Goal: Task Accomplishment & Management: Manage account settings

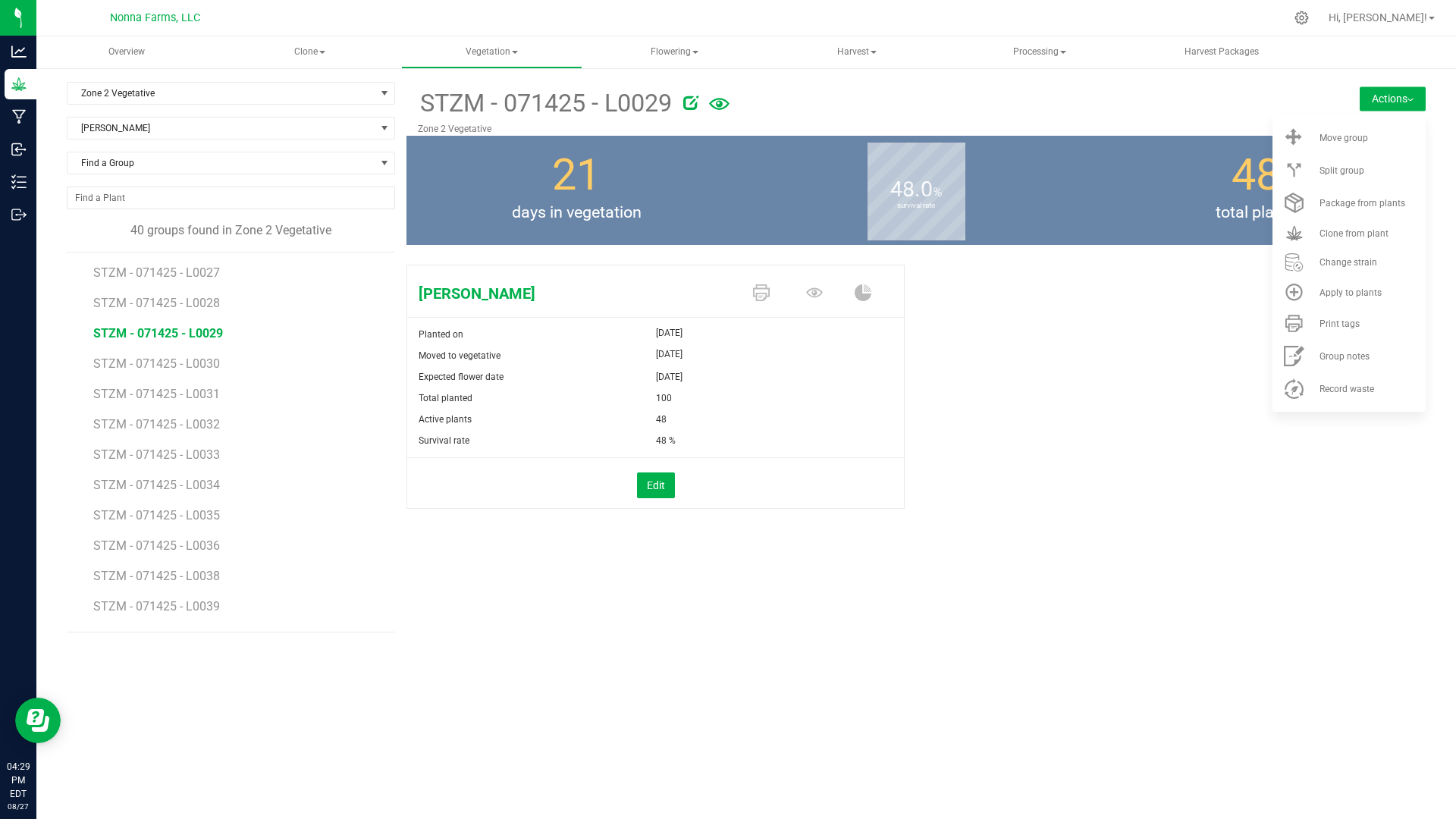
scroll to position [846, 0]
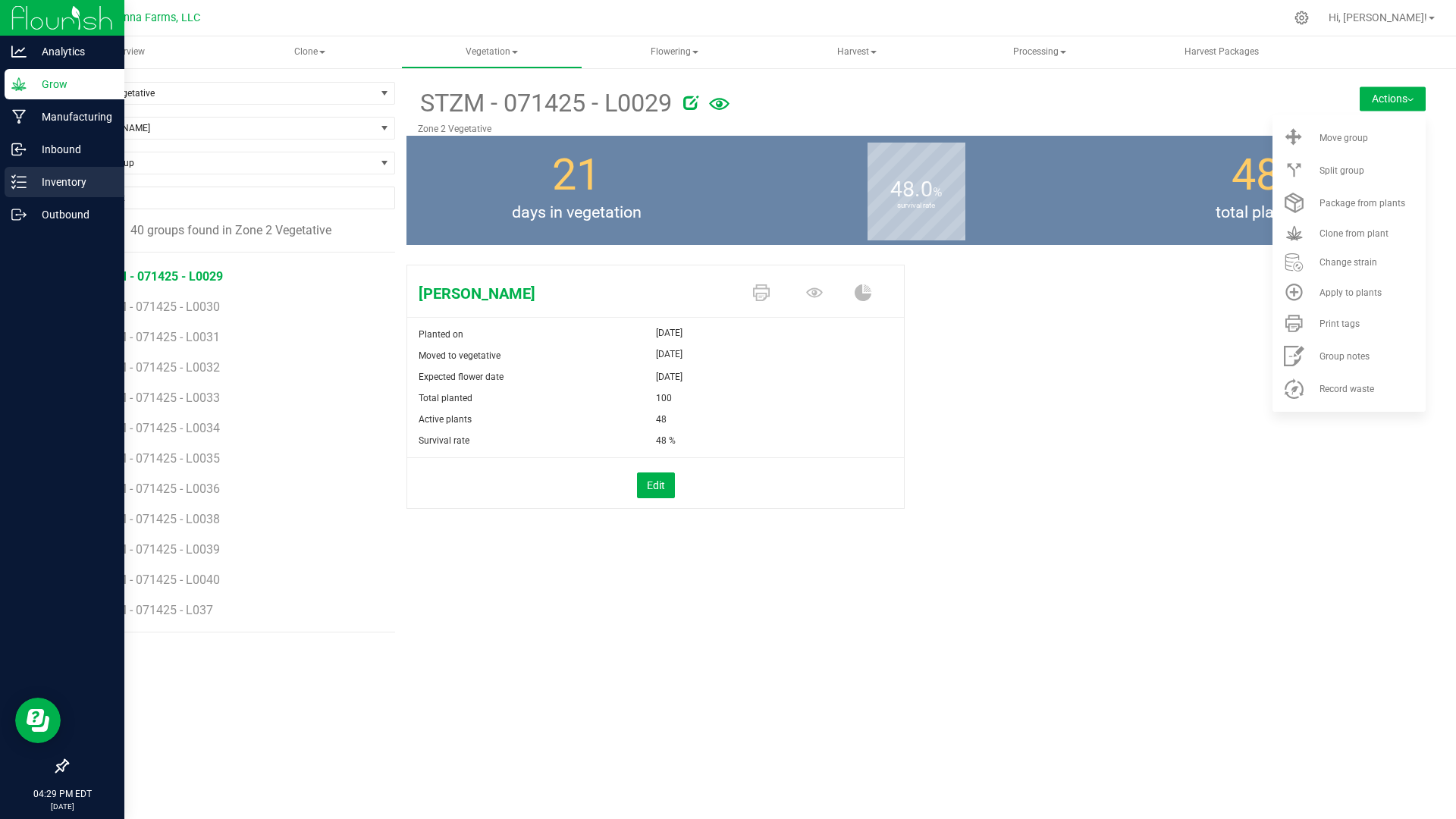
click at [76, 186] on p "Inventory" at bounding box center [72, 182] width 91 height 19
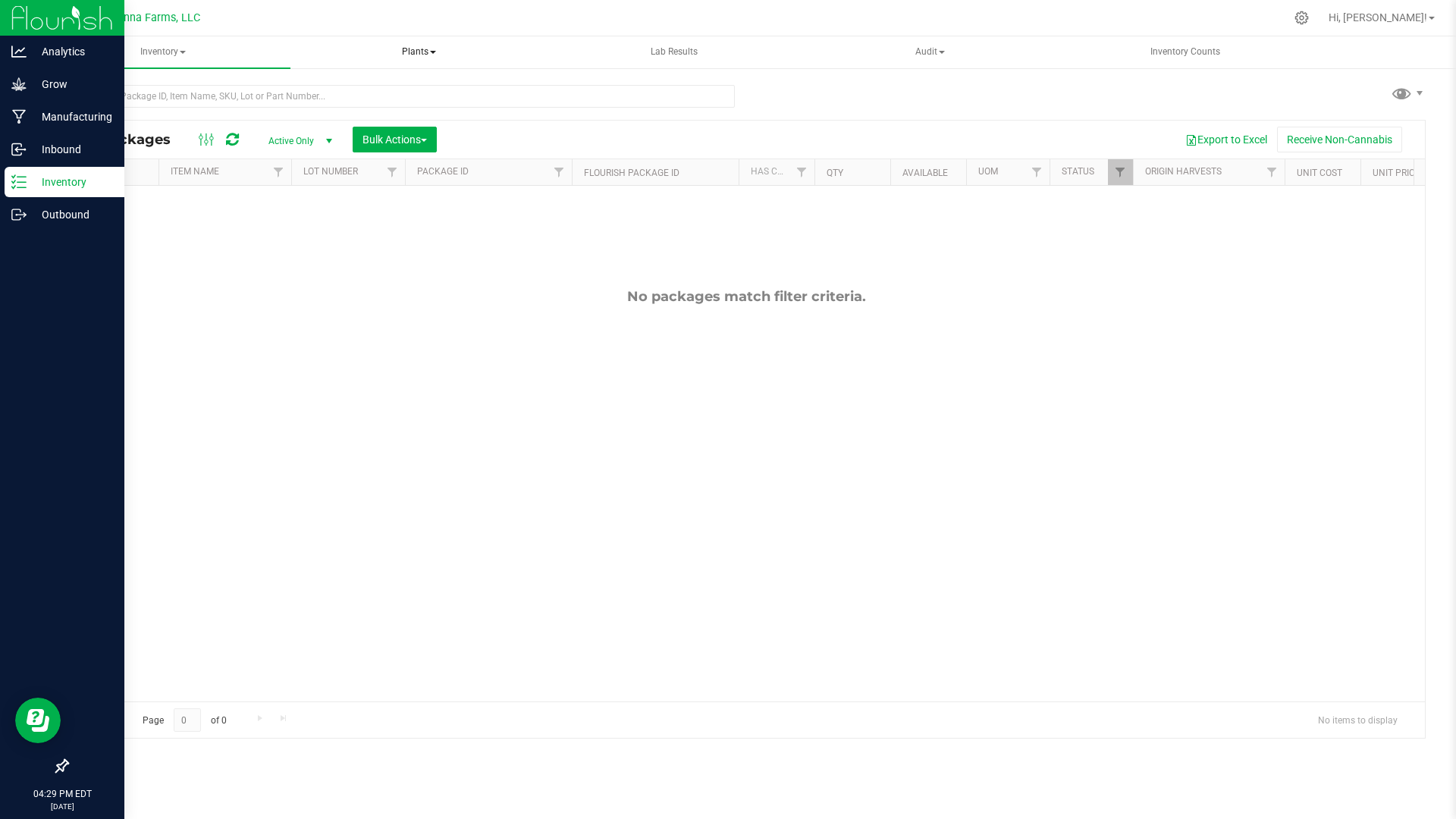
click at [518, 44] on span "Plants" at bounding box center [419, 52] width 252 height 30
click at [383, 96] on span "All plants" at bounding box center [356, 90] width 87 height 13
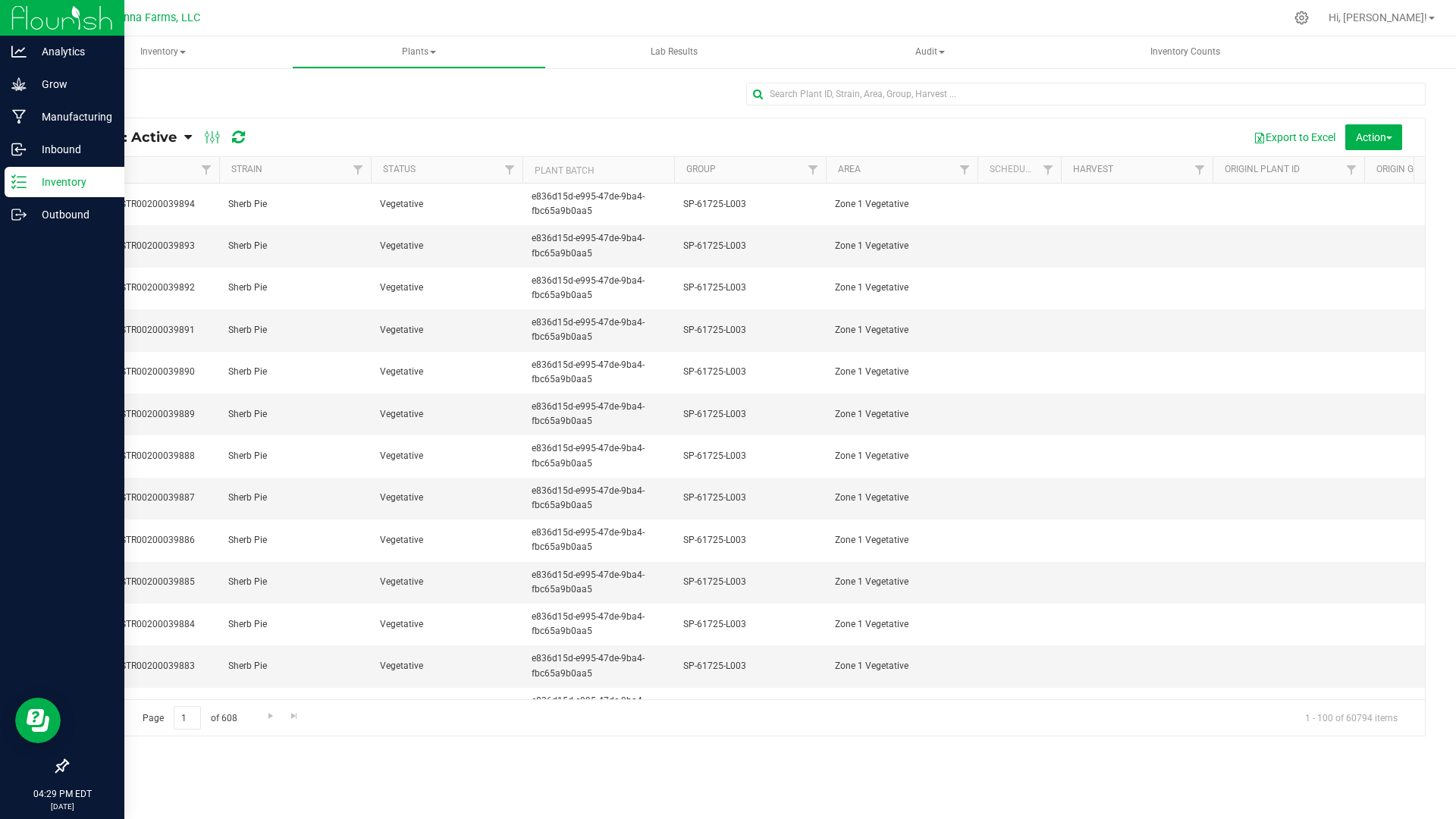
click at [192, 133] on div "Plants: Active Plants: Active Plants: Harvested Plants: Dead Plants: Dead + Out…" at bounding box center [170, 137] width 182 height 19
click at [183, 135] on link "Plants: Active" at bounding box center [131, 137] width 105 height 17
click at [123, 227] on span "Plants: Dead" at bounding box center [120, 228] width 62 height 13
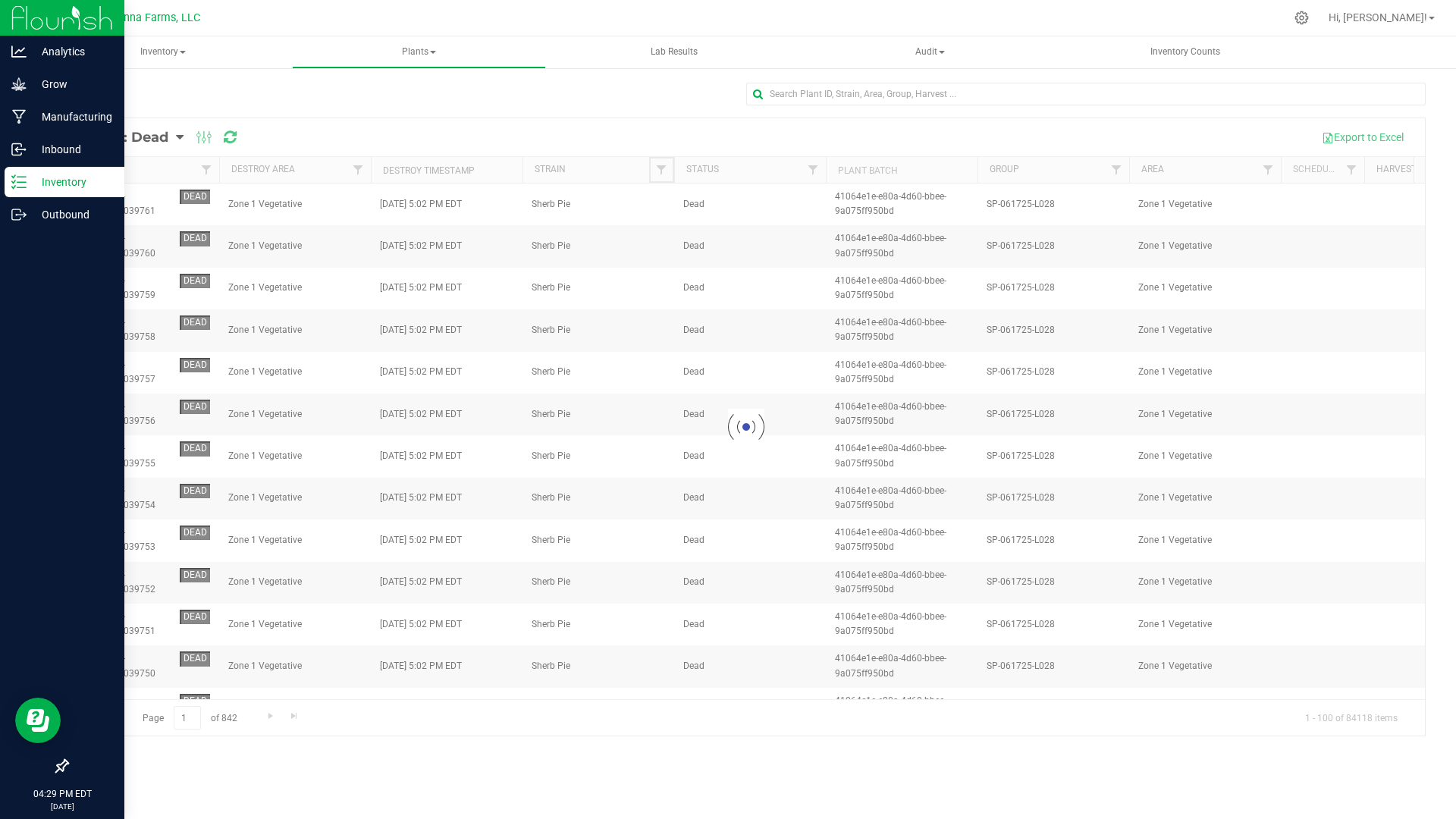
click at [662, 168] on span "Filter" at bounding box center [662, 170] width 12 height 12
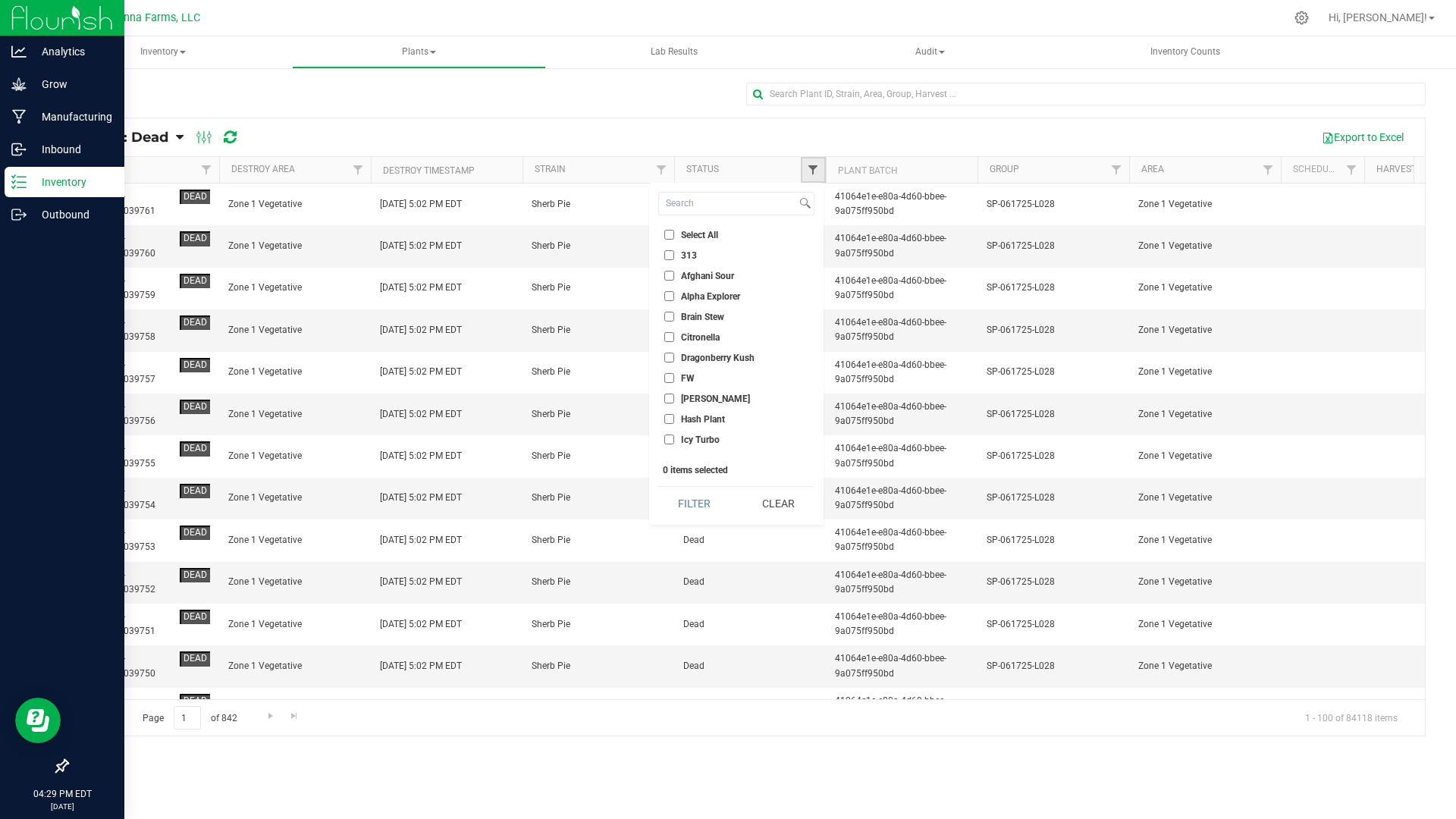
click at [810, 168] on span "Filter" at bounding box center [813, 170] width 12 height 12
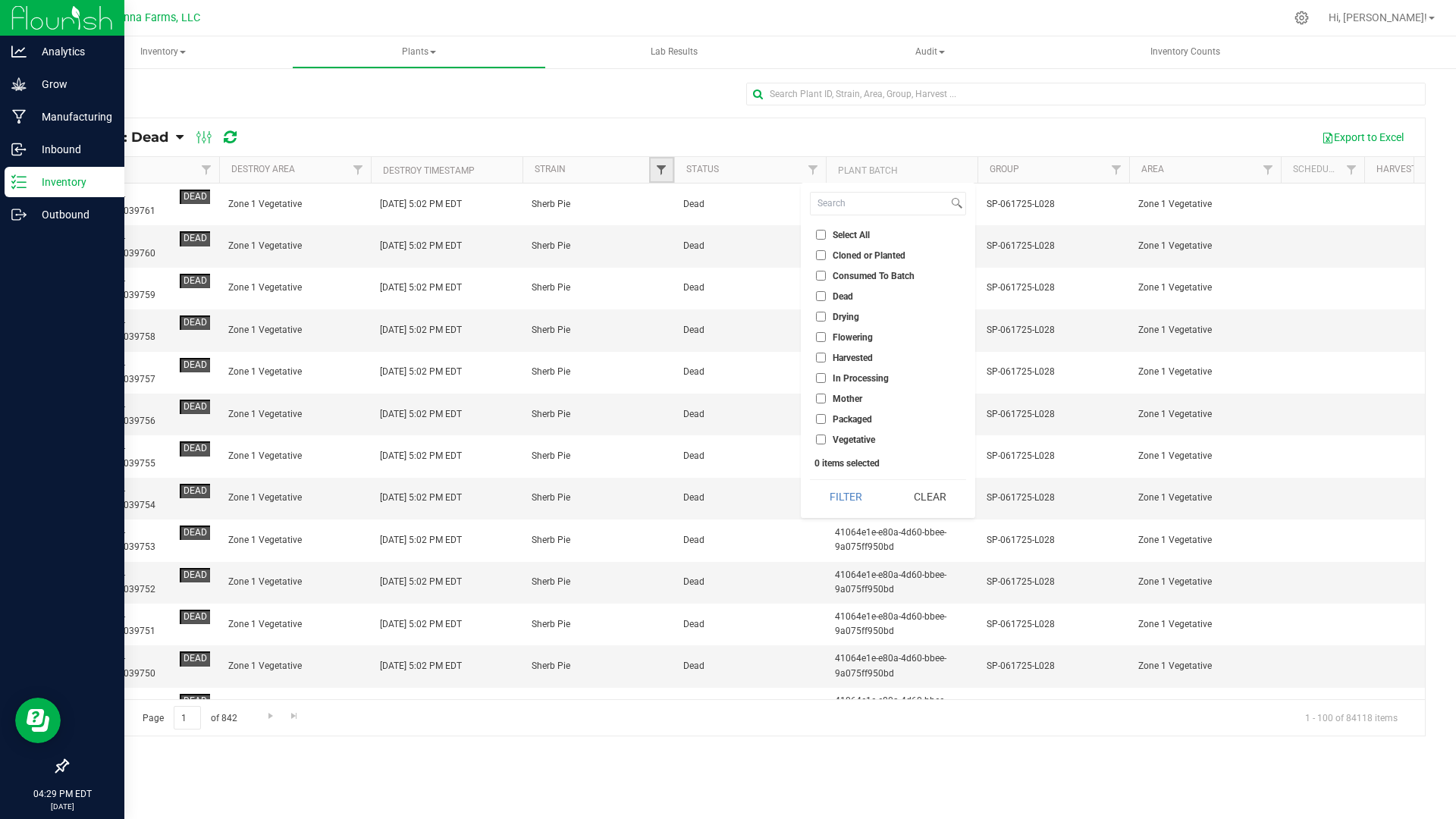
click at [663, 171] on span "Filter" at bounding box center [662, 170] width 12 height 12
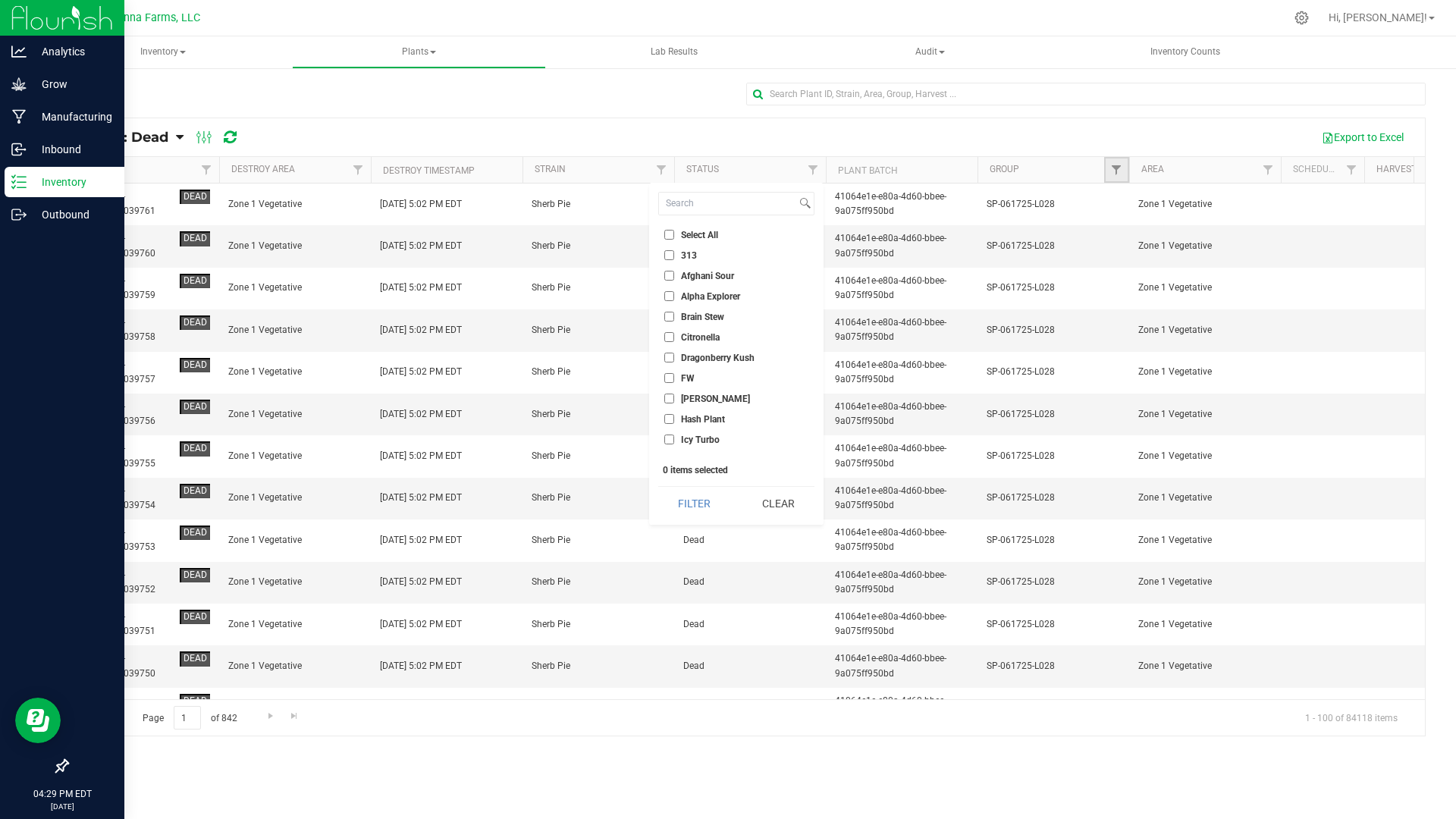
click at [1107, 174] on link "Filter" at bounding box center [1117, 169] width 25 height 26
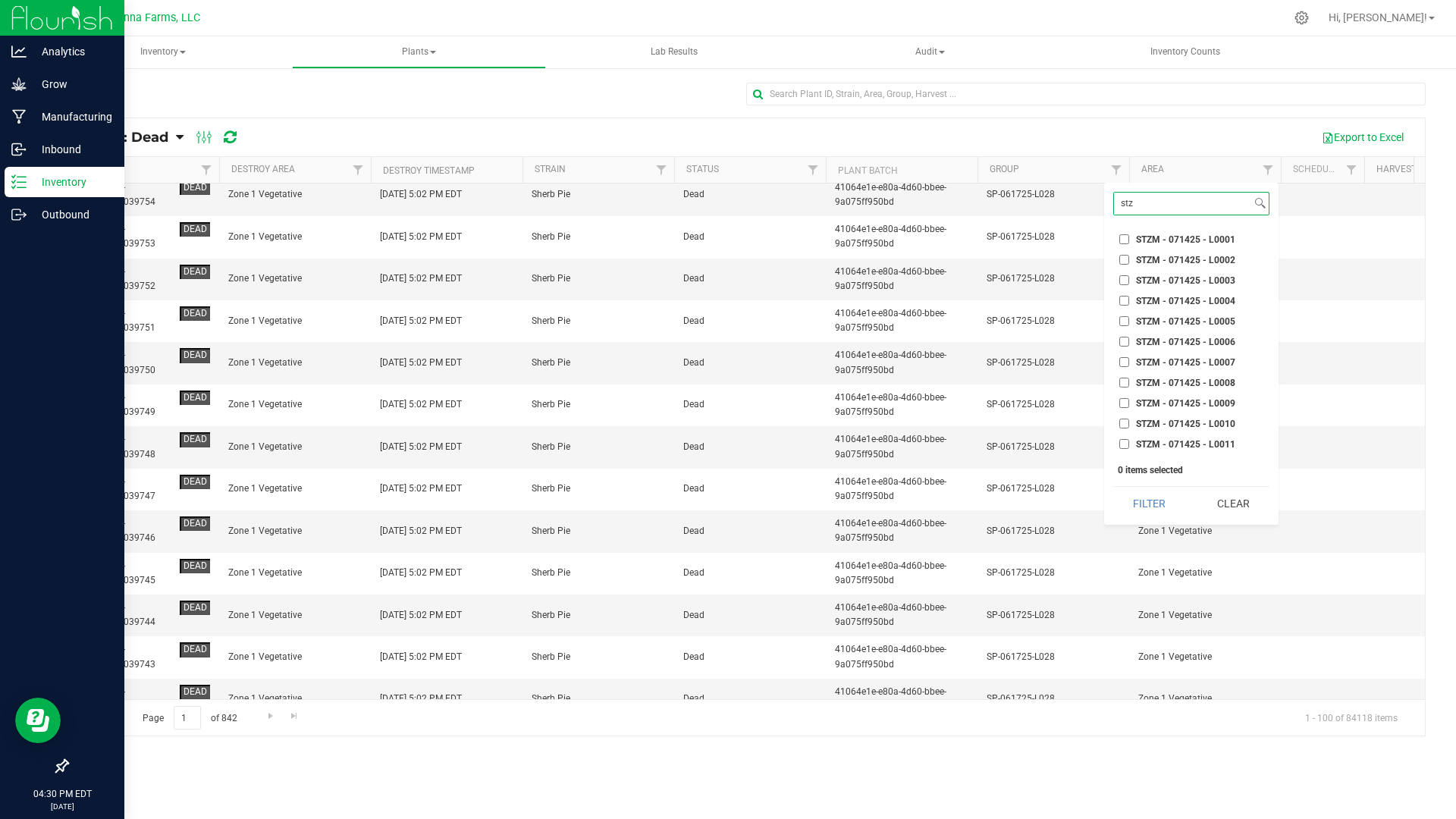
type input "stz"
click at [1212, 293] on li "STZM - 071425 - L0004" at bounding box center [1191, 301] width 156 height 16
click at [1129, 304] on label "STZM - 071425 - L0004" at bounding box center [1177, 300] width 116 height 10
click at [1129, 304] on input "STZM - 071425 - L0004" at bounding box center [1124, 300] width 10 height 10
click at [1158, 496] on button "Filter" at bounding box center [1150, 504] width 73 height 34
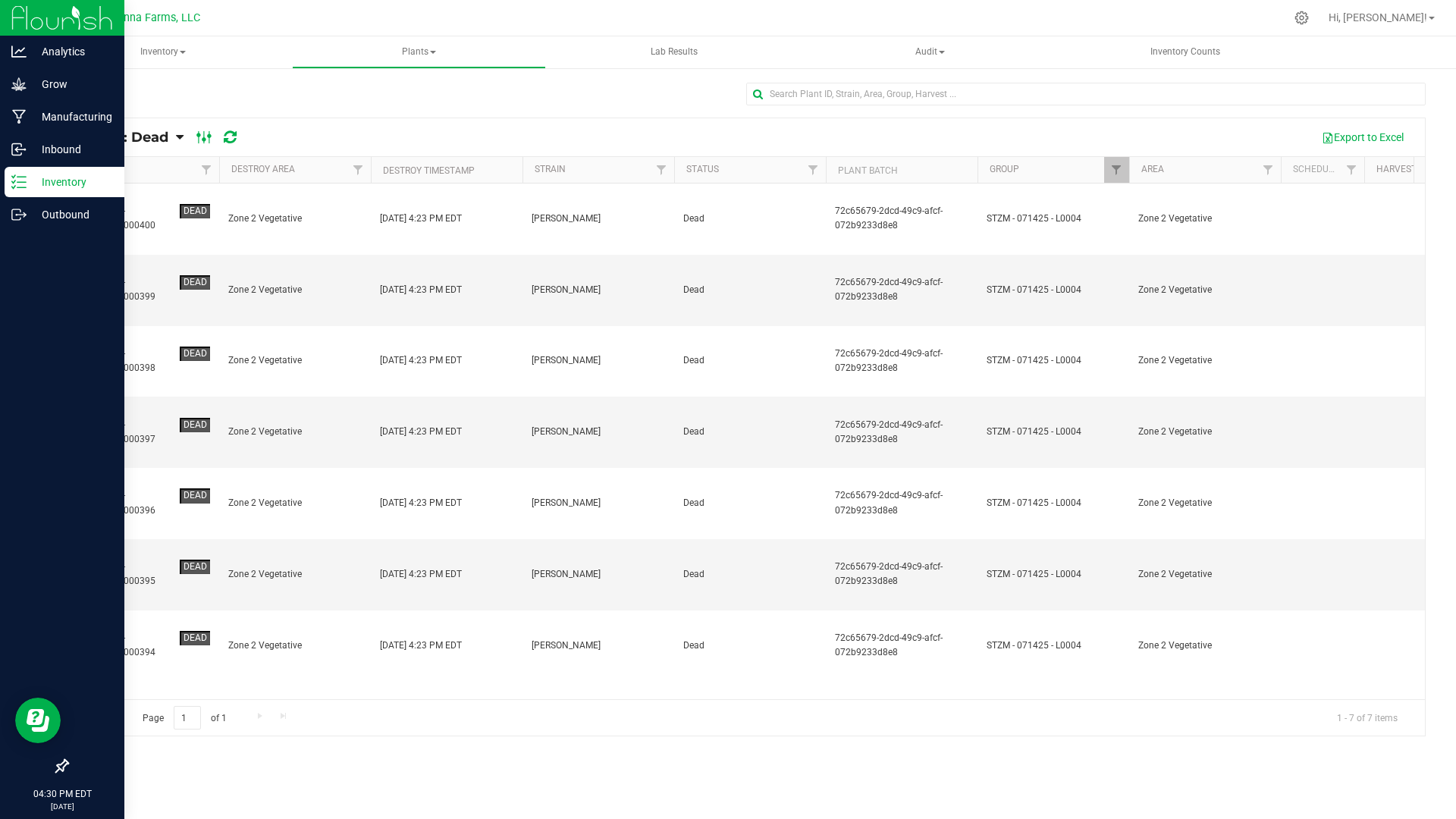
click at [208, 135] on ellipse at bounding box center [210, 136] width 4 height 4
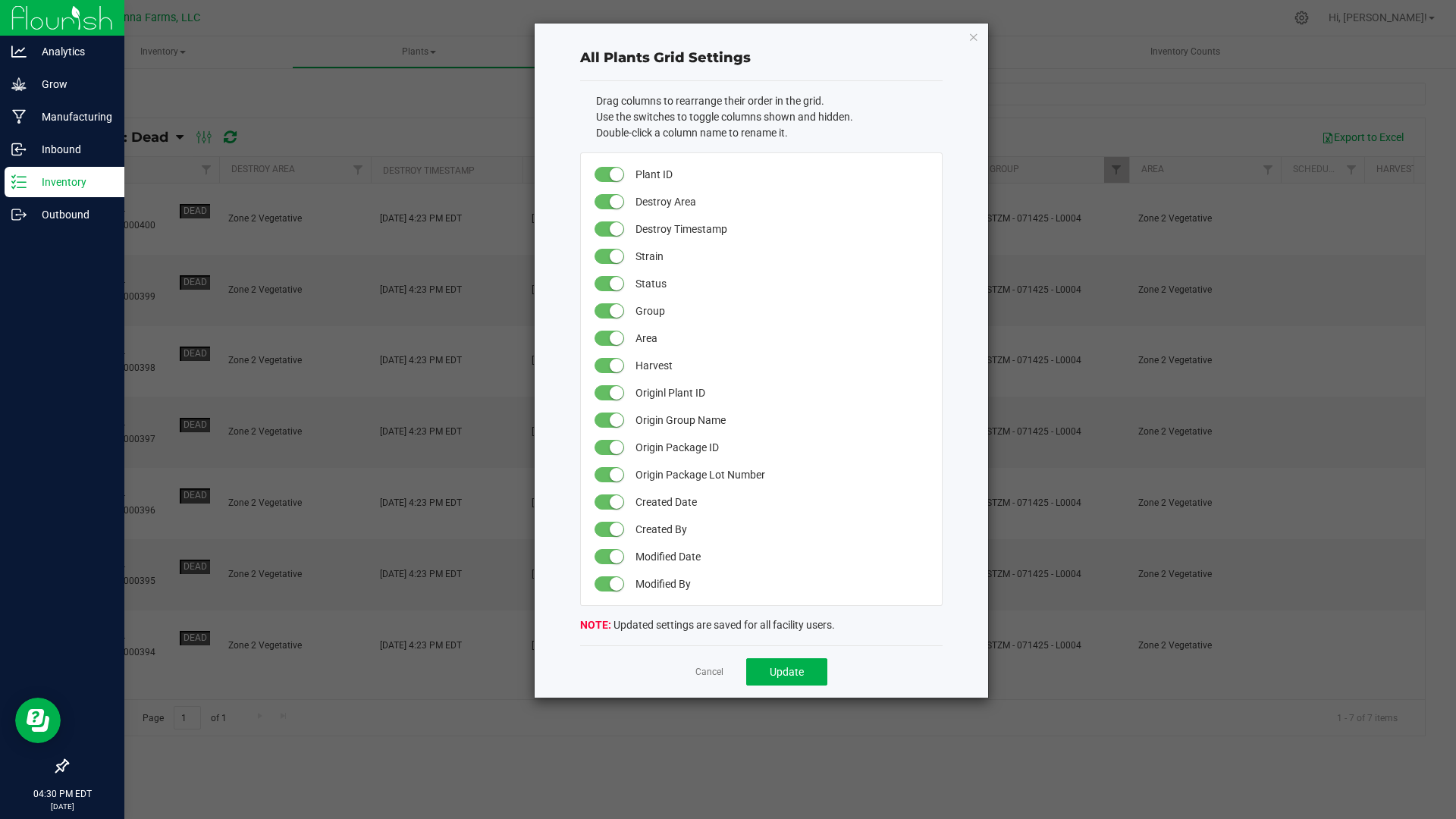
click at [706, 676] on link "Cancel" at bounding box center [709, 672] width 28 height 13
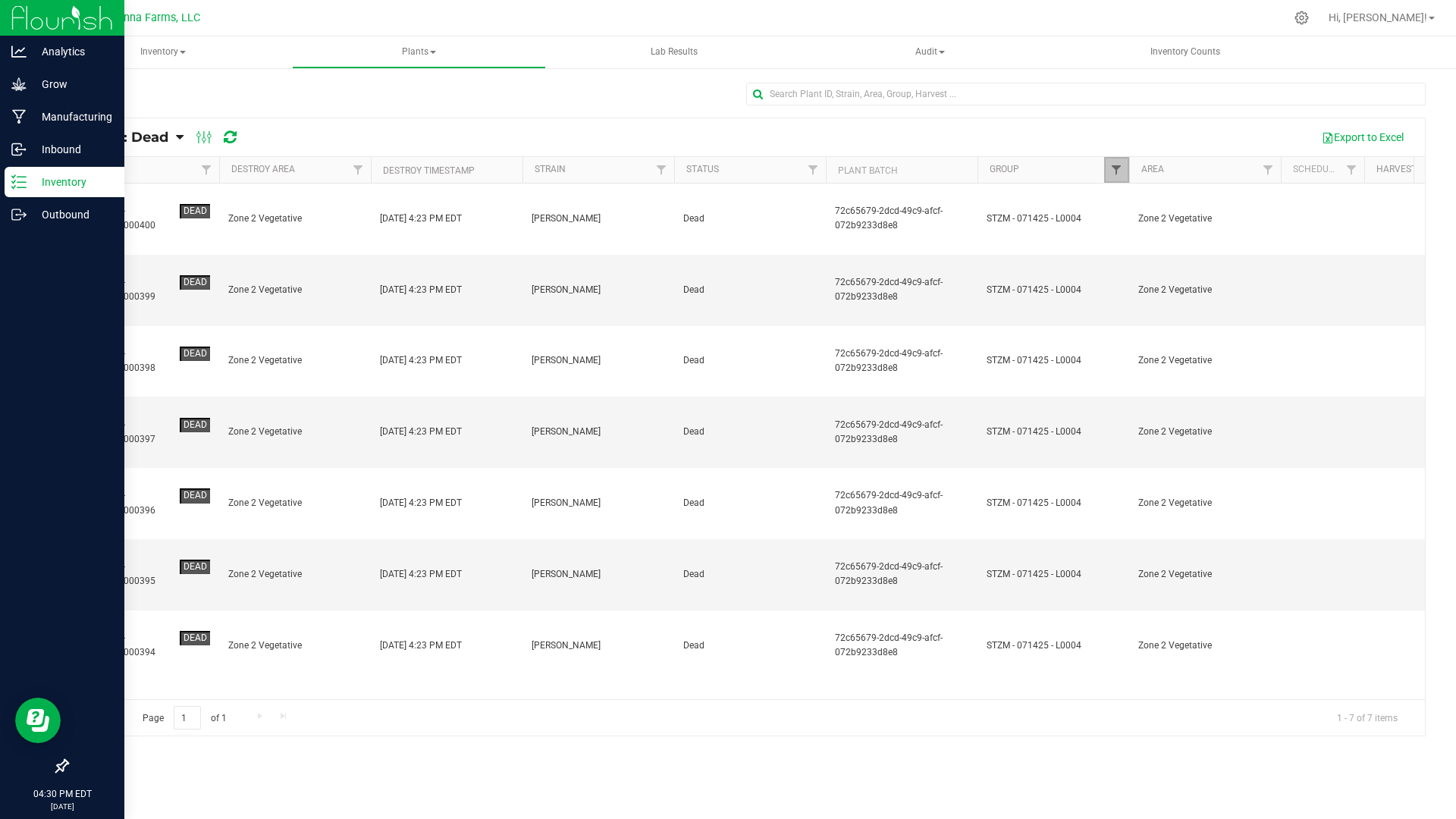
click at [1122, 165] on span "Filter" at bounding box center [1117, 170] width 12 height 12
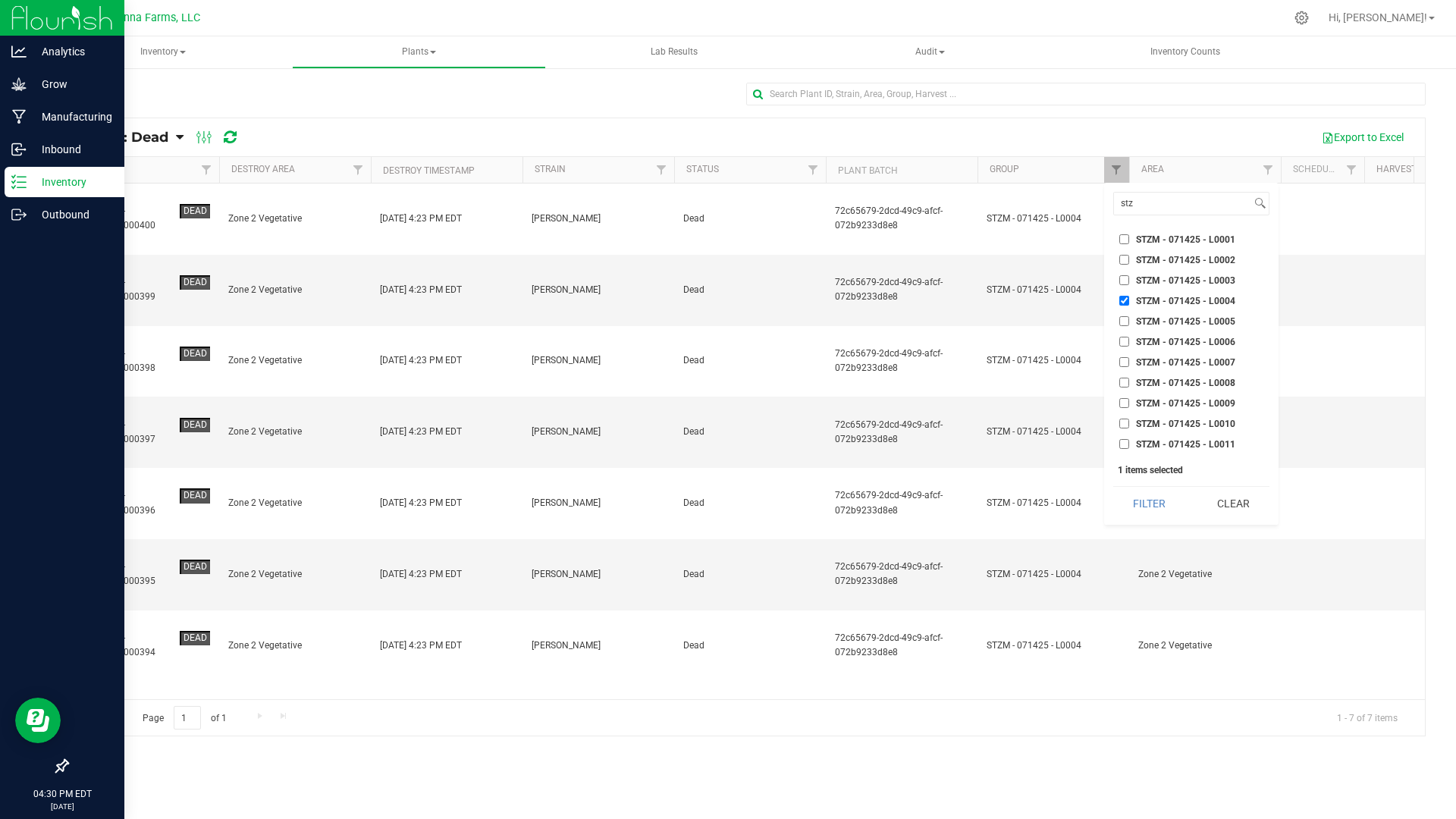
click at [1119, 302] on input "STZM - 071425 - L0004" at bounding box center [1124, 300] width 10 height 10
checkbox input "false"
click at [30, 83] on p "Grow" at bounding box center [72, 84] width 91 height 19
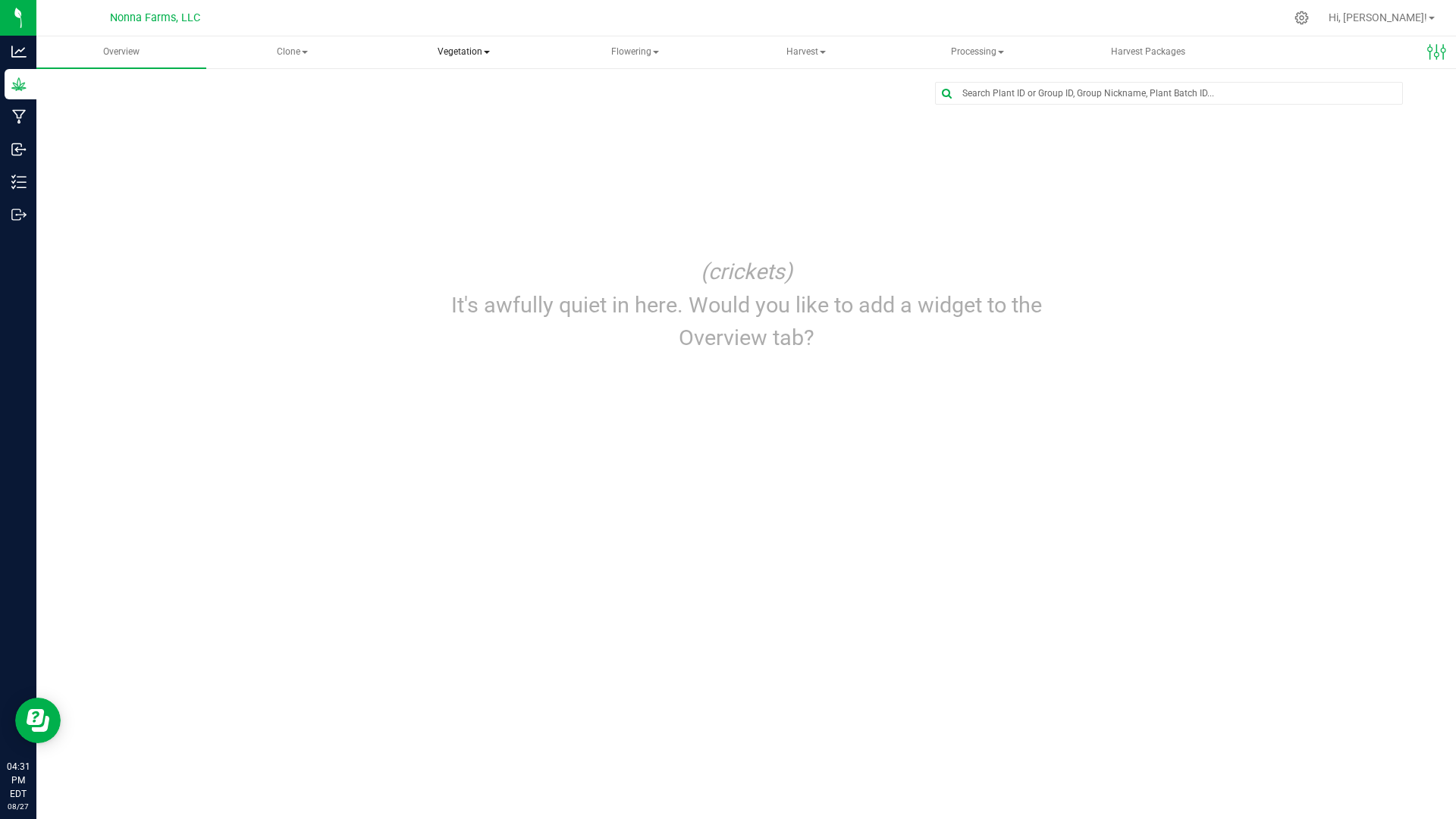
click at [453, 51] on span "Vegetation" at bounding box center [464, 52] width 168 height 30
click at [464, 91] on span "Veg groups" at bounding box center [447, 90] width 97 height 13
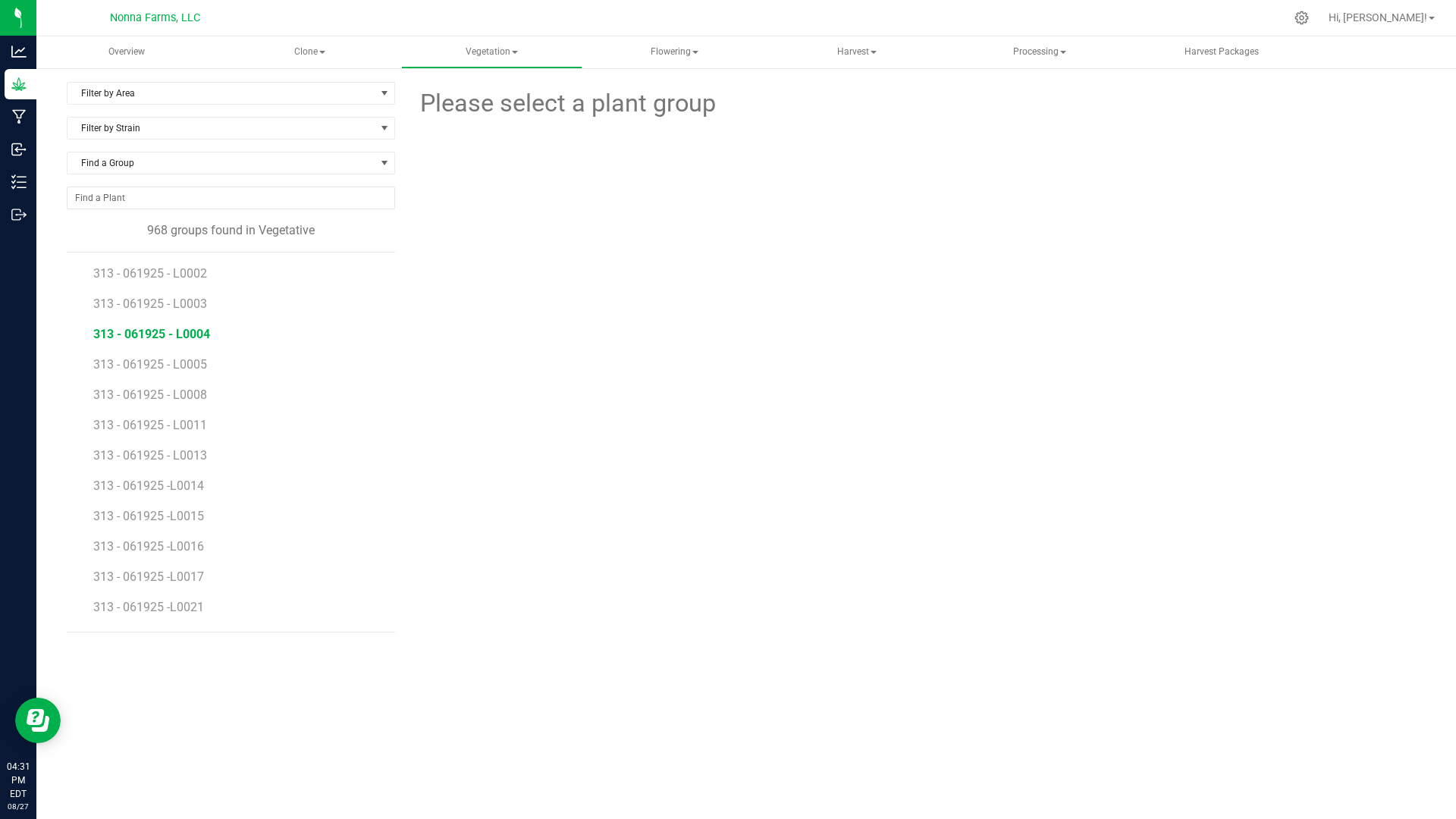
click at [201, 339] on span "313 - 061925 - L0004" at bounding box center [151, 334] width 117 height 14
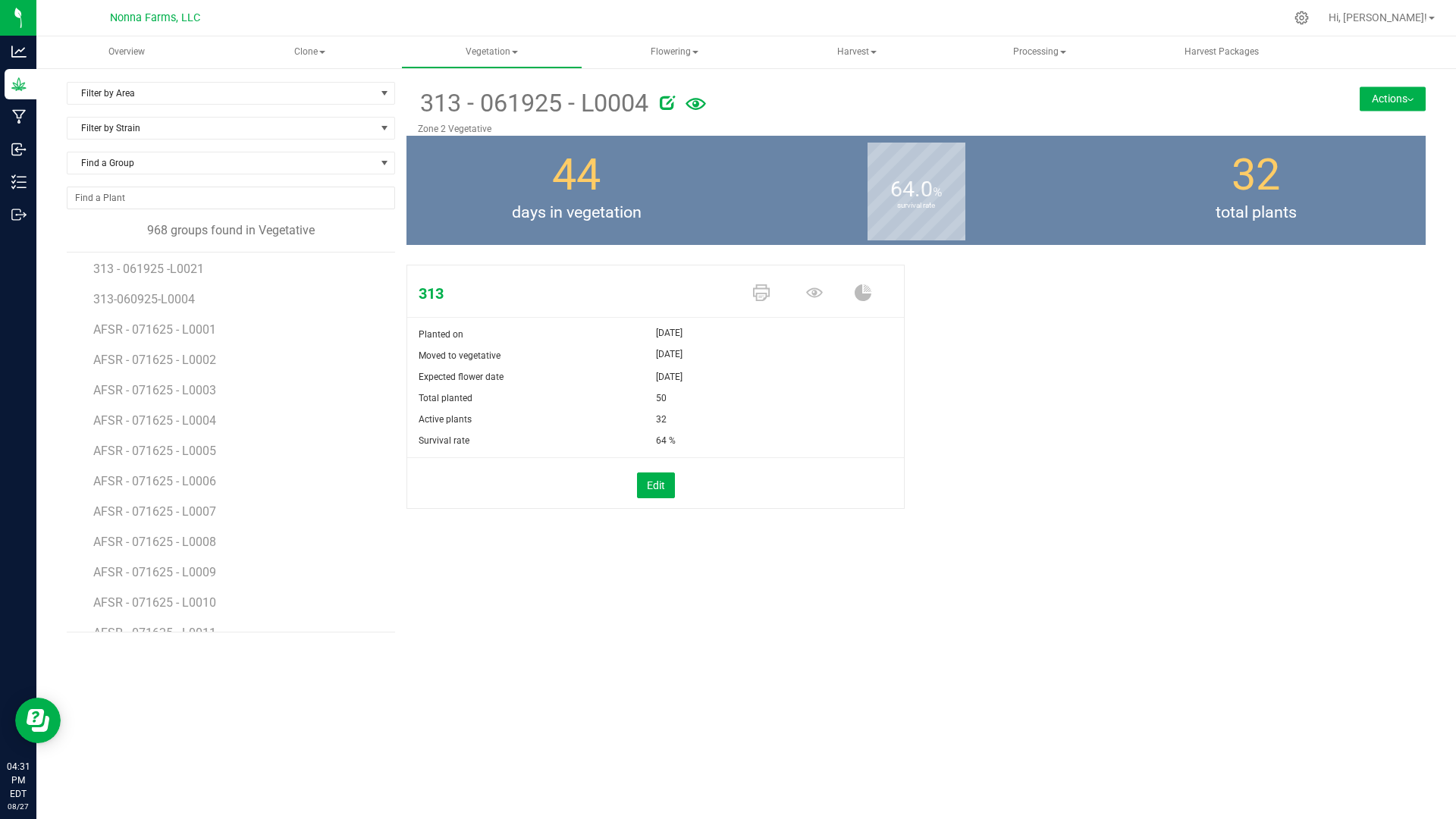
scroll to position [76, 0]
click at [235, 134] on span "Filter by Strain" at bounding box center [221, 128] width 308 height 21
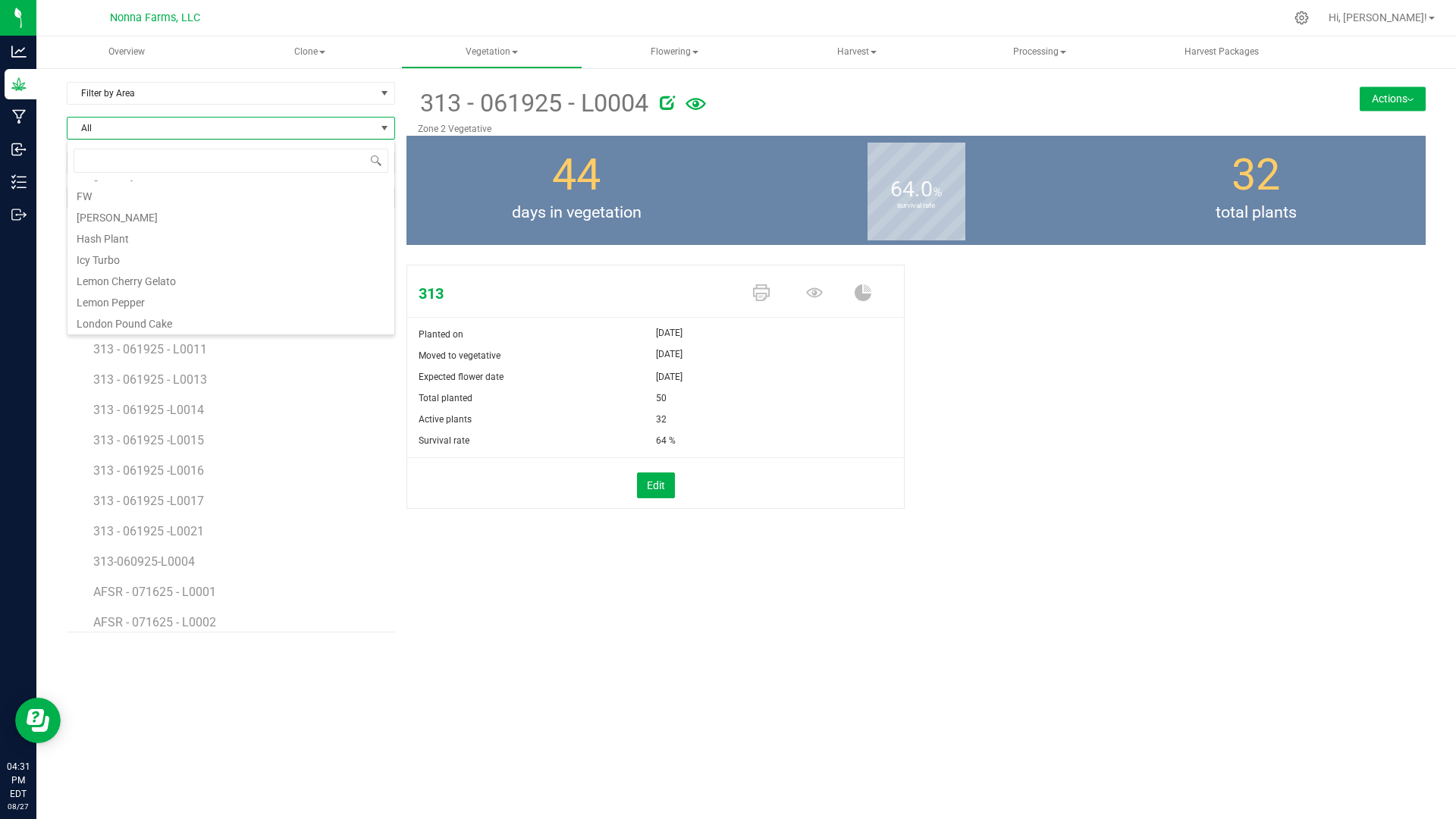
scroll to position [400, 0]
click at [151, 263] on li "[PERSON_NAME]" at bounding box center [230, 258] width 327 height 21
click at [210, 289] on span "STZM - 071425 - L0004" at bounding box center [158, 289] width 129 height 14
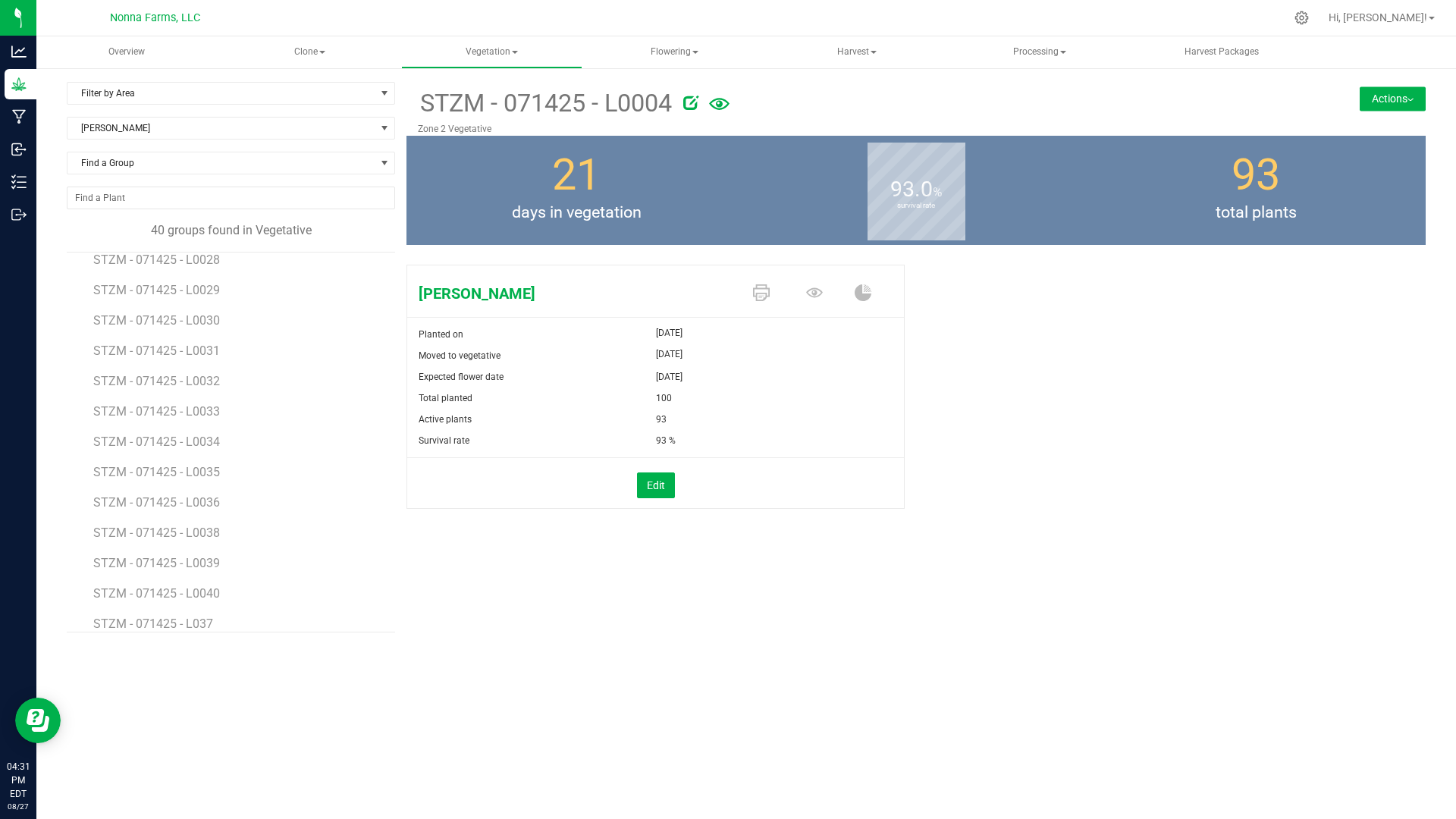
scroll to position [846, 0]
click at [308, 48] on span "Clone" at bounding box center [309, 52] width 180 height 30
click at [309, 93] on span "Create plants" at bounding box center [293, 90] width 107 height 13
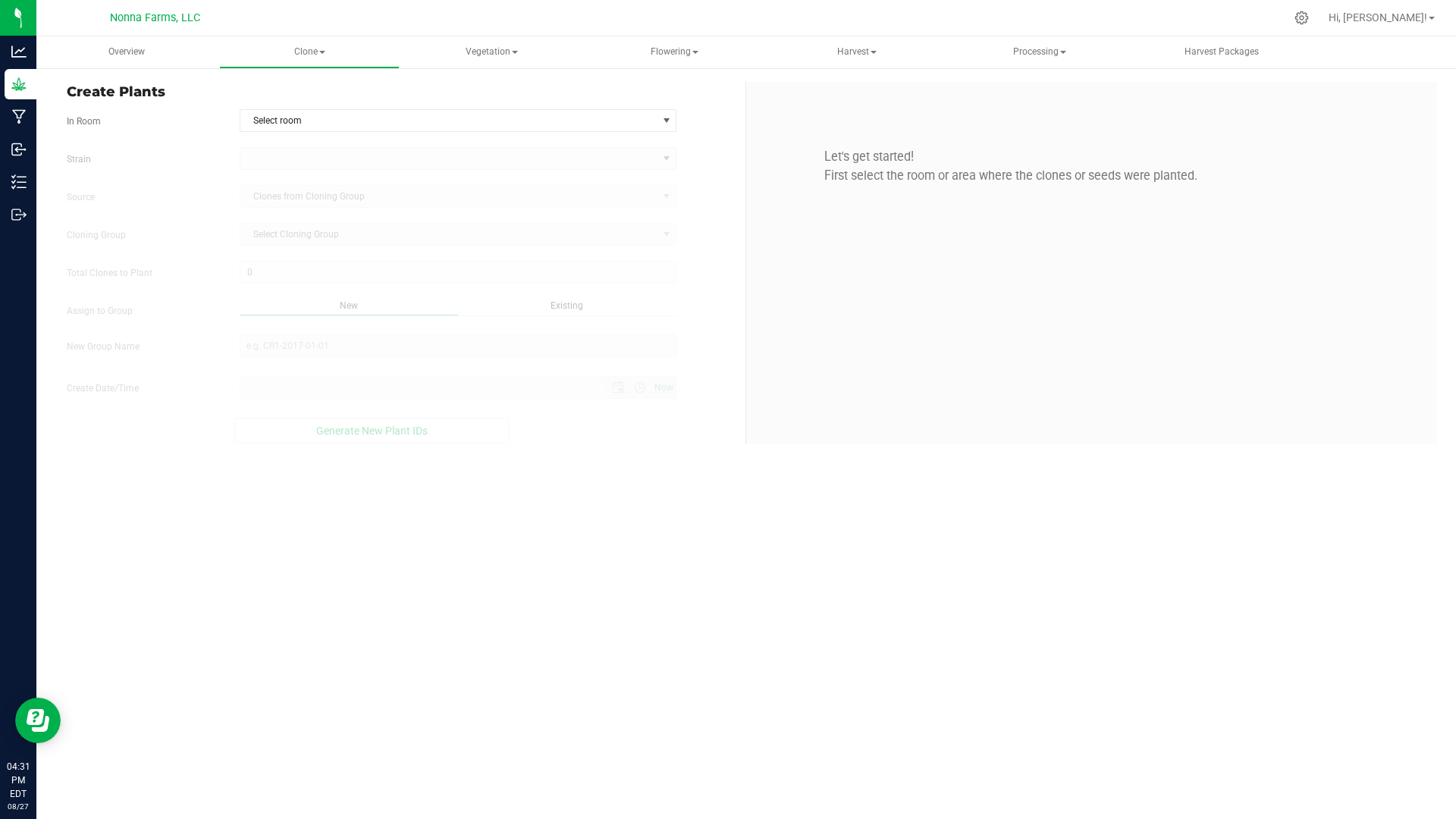
type input "[DATE] 4:31 PM"
click at [282, 114] on span "Select room" at bounding box center [448, 120] width 417 height 21
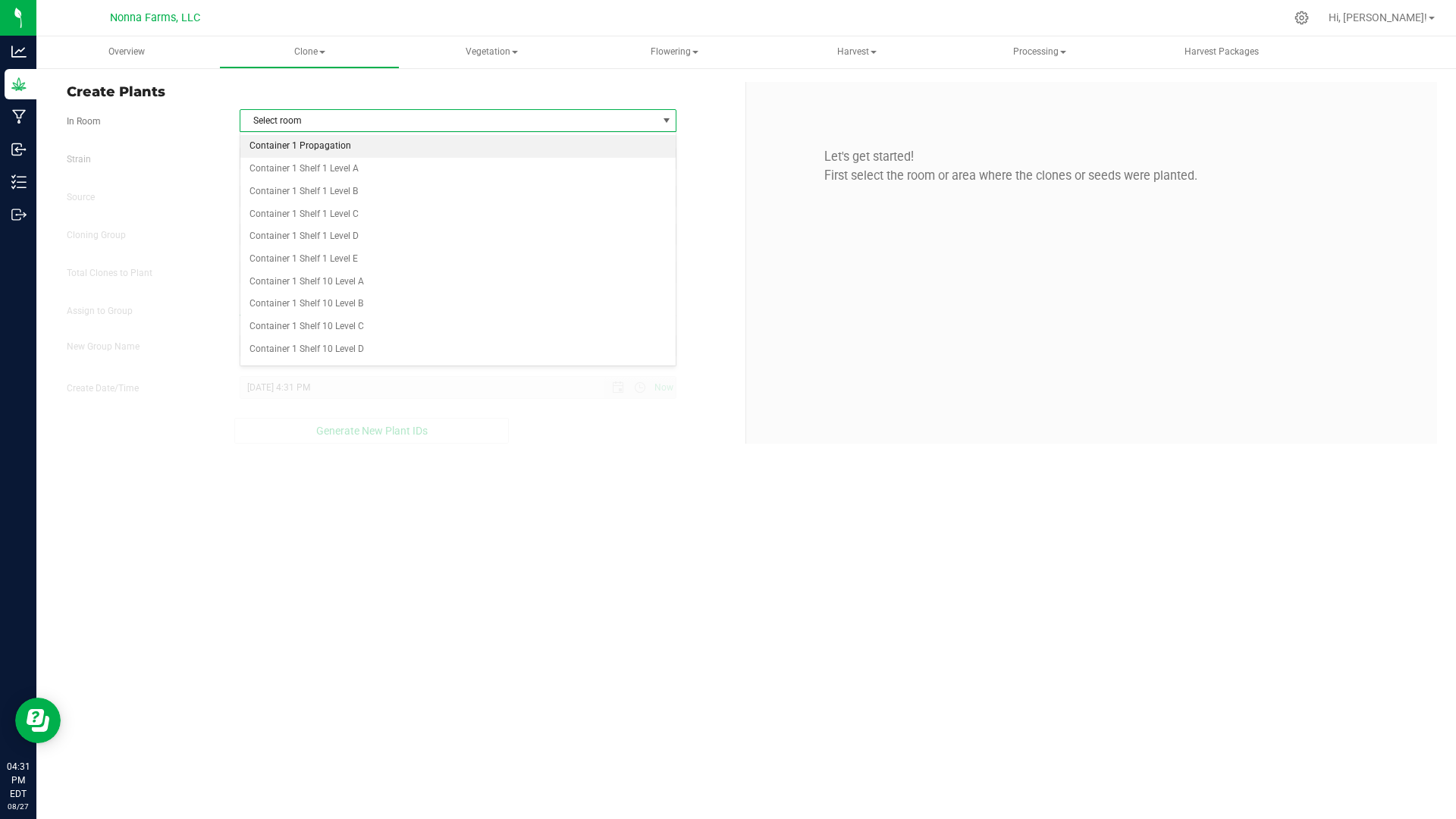
click at [333, 151] on li "Container 1 Propagation" at bounding box center [458, 146] width 436 height 23
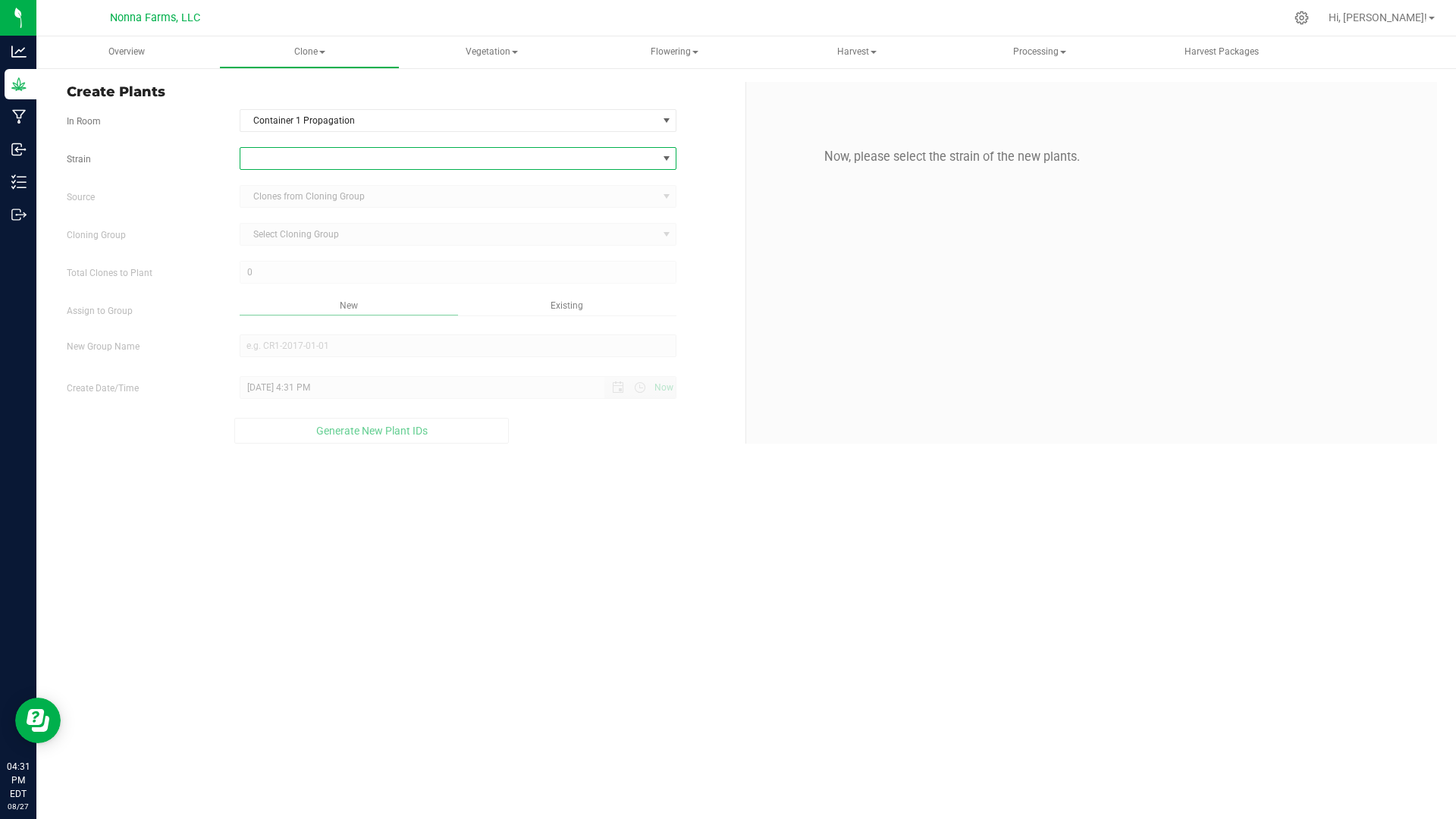
click at [387, 162] on span at bounding box center [448, 158] width 417 height 21
click at [366, 298] on li "Sub Zero" at bounding box center [458, 309] width 436 height 21
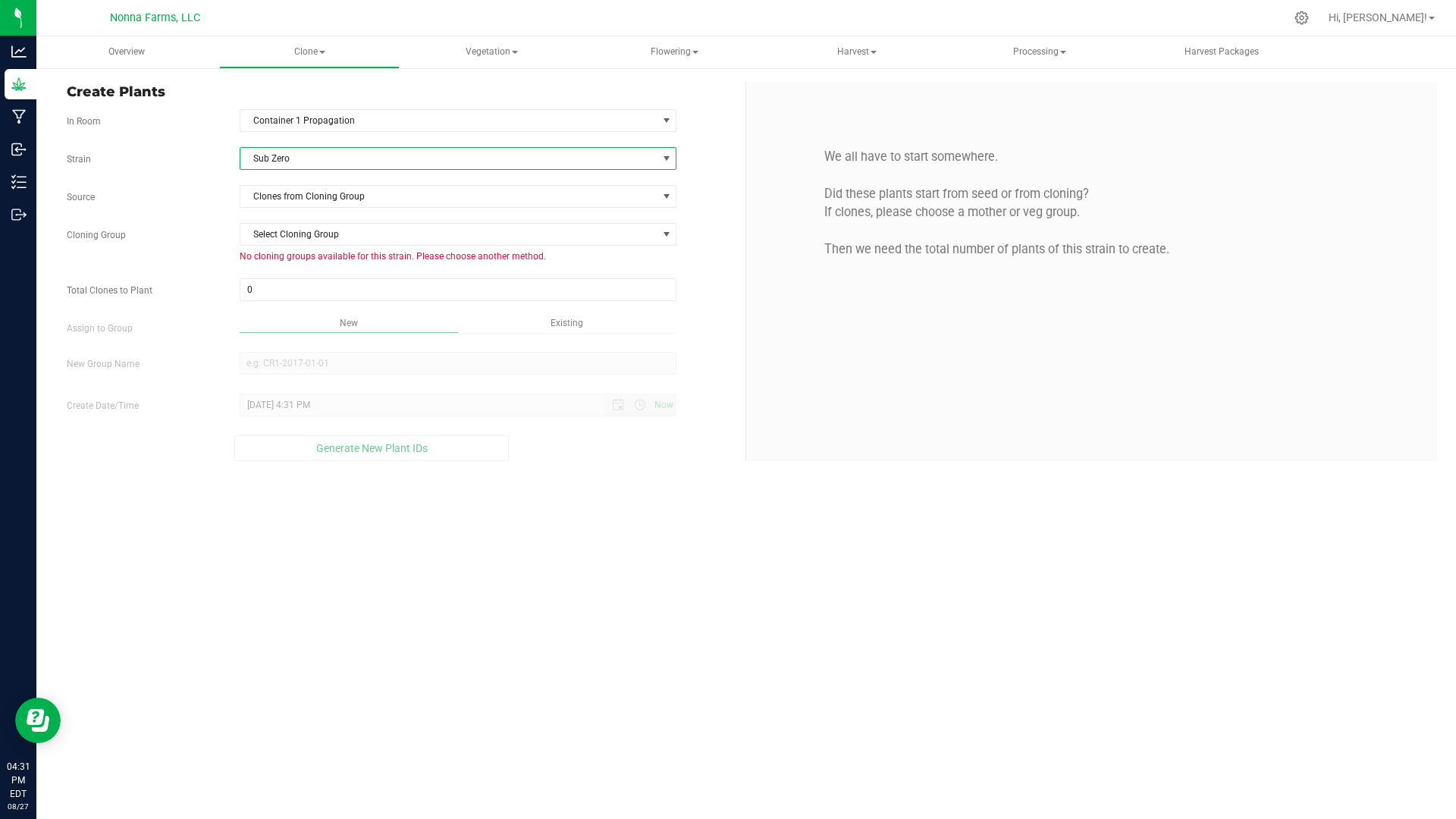
click at [399, 166] on span "Sub Zero" at bounding box center [448, 158] width 417 height 21
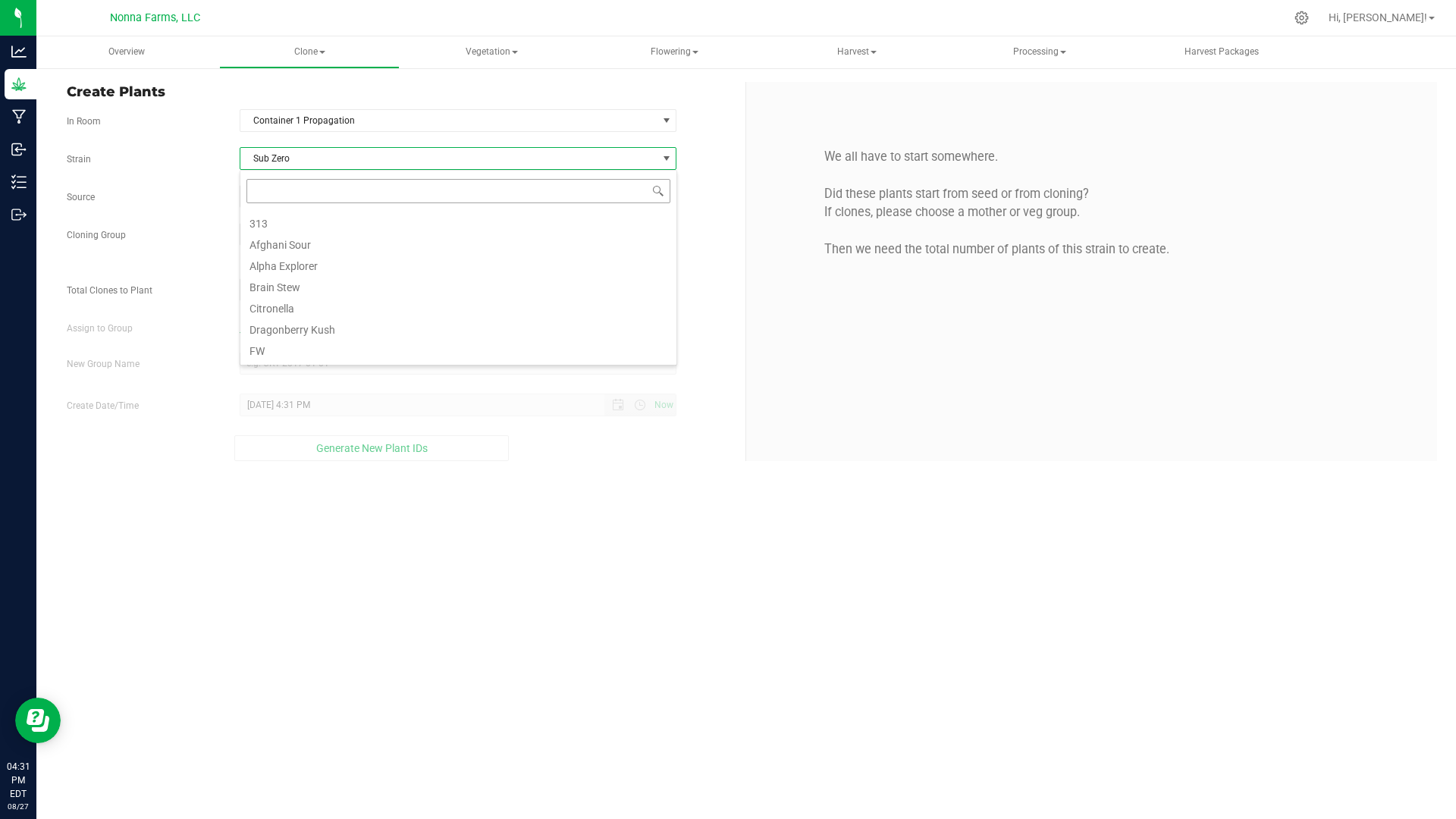
scroll to position [23, 437]
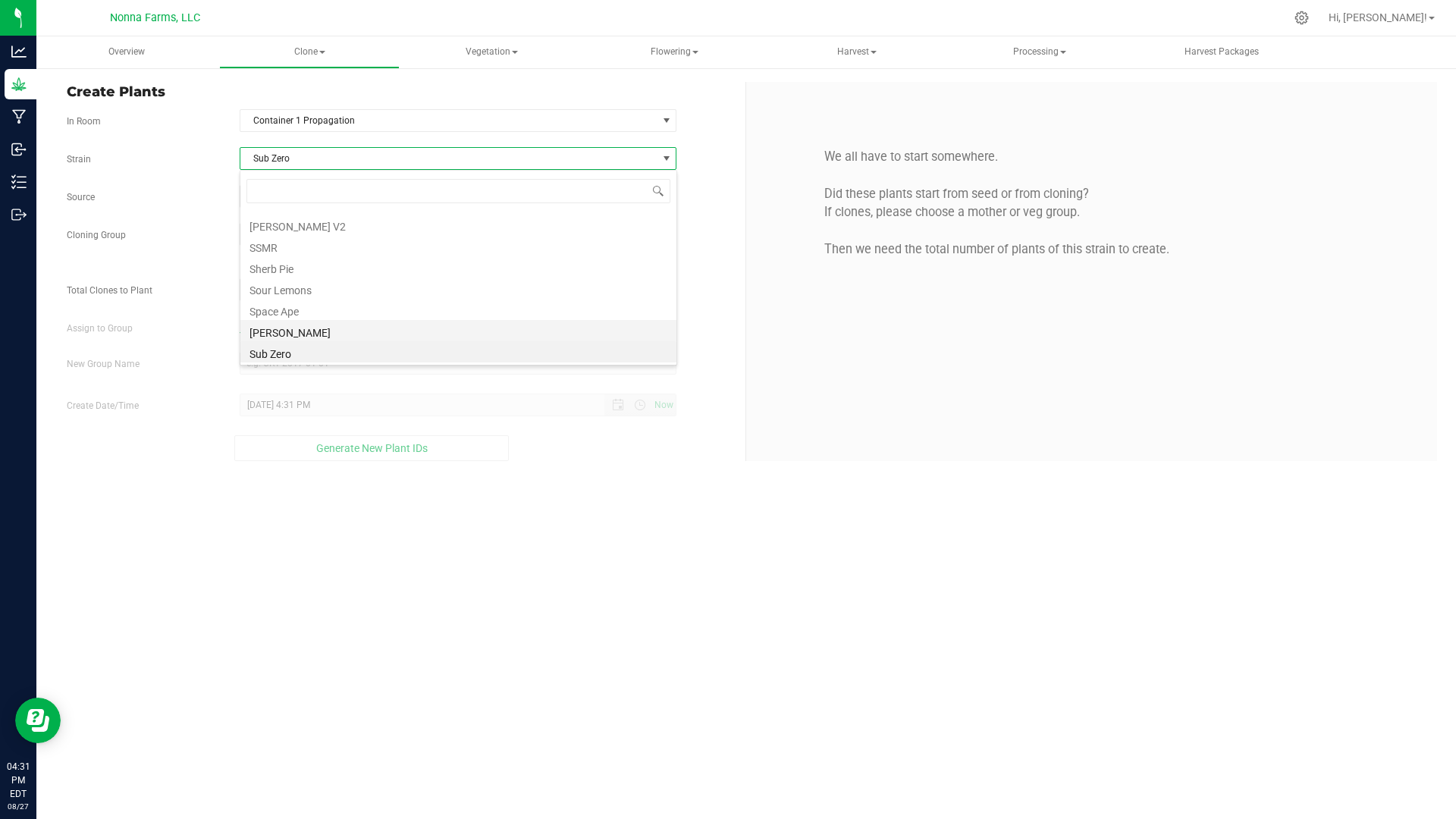
click at [292, 325] on li "[PERSON_NAME]" at bounding box center [458, 330] width 436 height 21
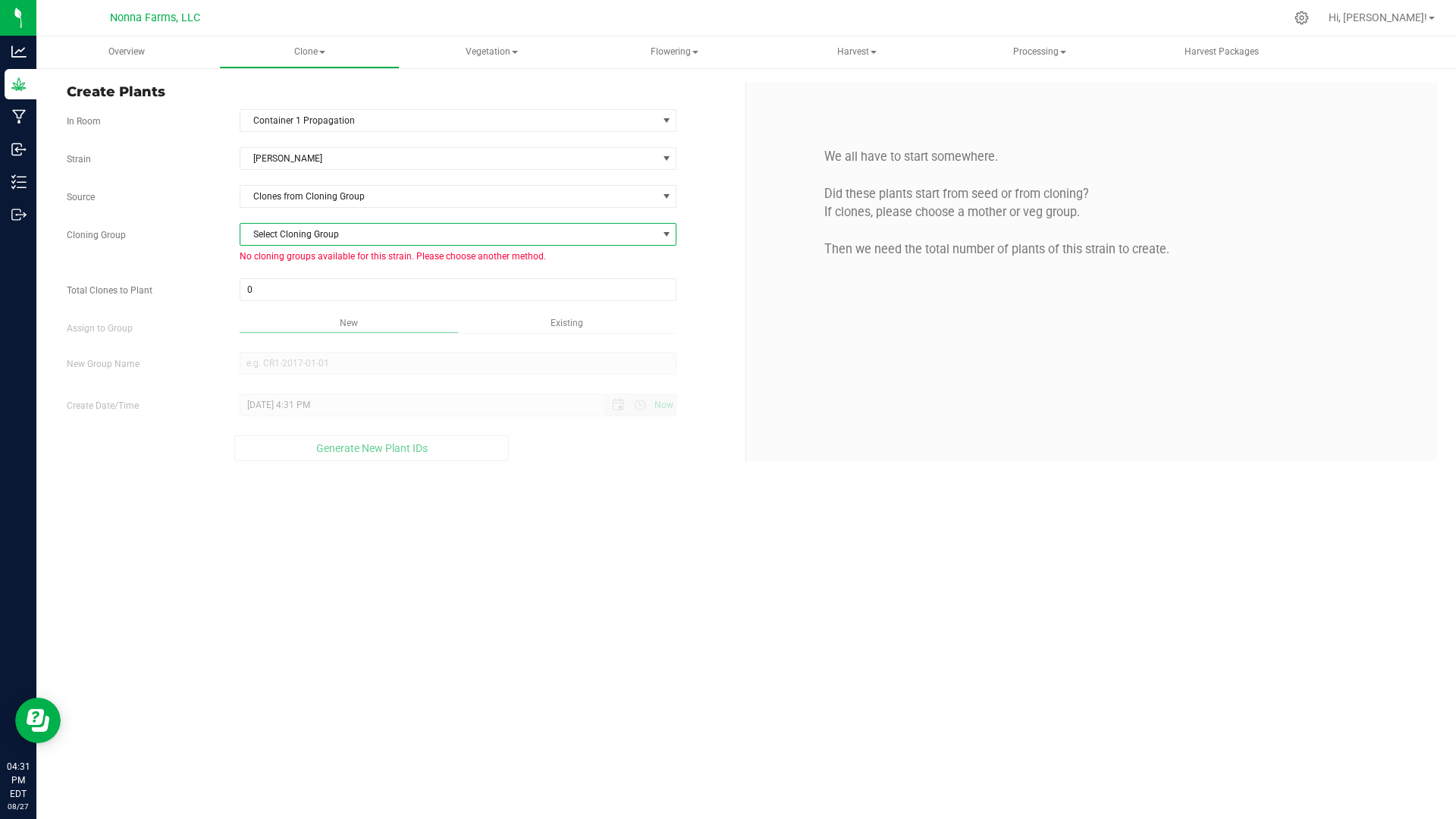
click at [427, 225] on span "Select Cloning Group" at bounding box center [448, 235] width 417 height 21
click at [441, 235] on span "Select Cloning Group" at bounding box center [448, 235] width 417 height 21
click at [448, 204] on span "Clones from Cloning Group" at bounding box center [448, 197] width 417 height 21
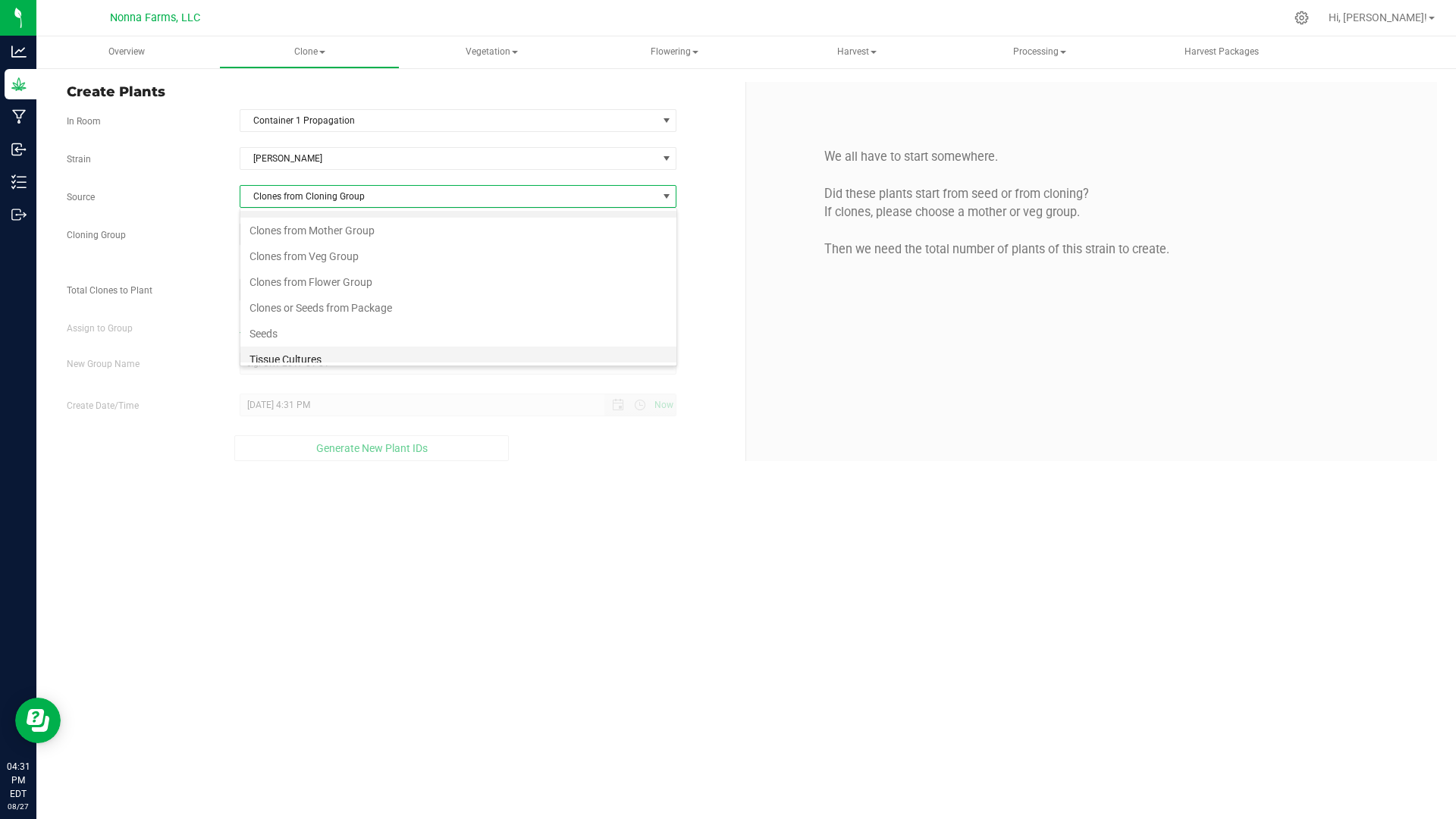
scroll to position [29, 0]
click at [400, 355] on li "Tissue Cultures" at bounding box center [458, 349] width 436 height 26
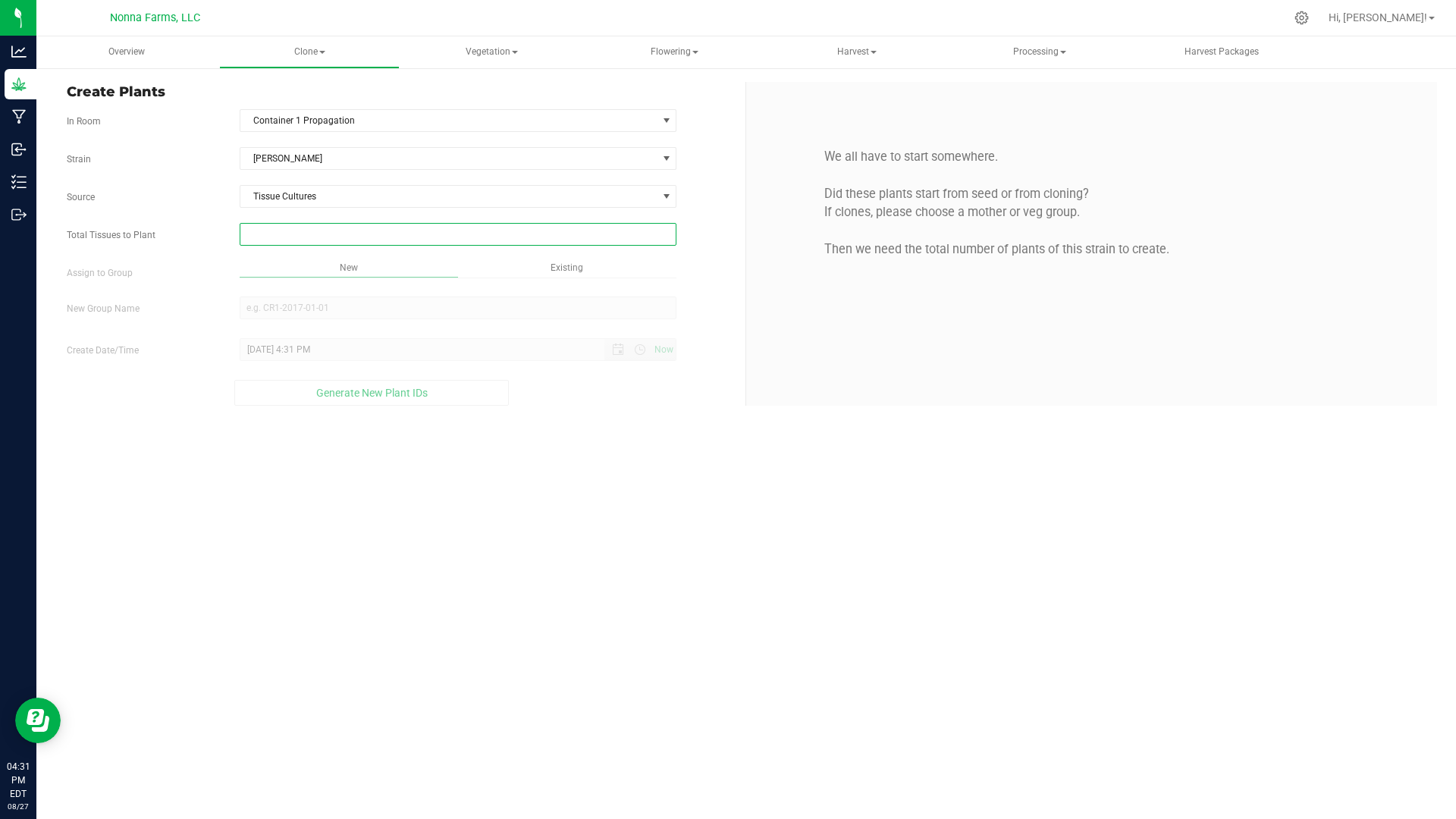
click at [363, 239] on span at bounding box center [459, 235] width 438 height 23
type input "9"
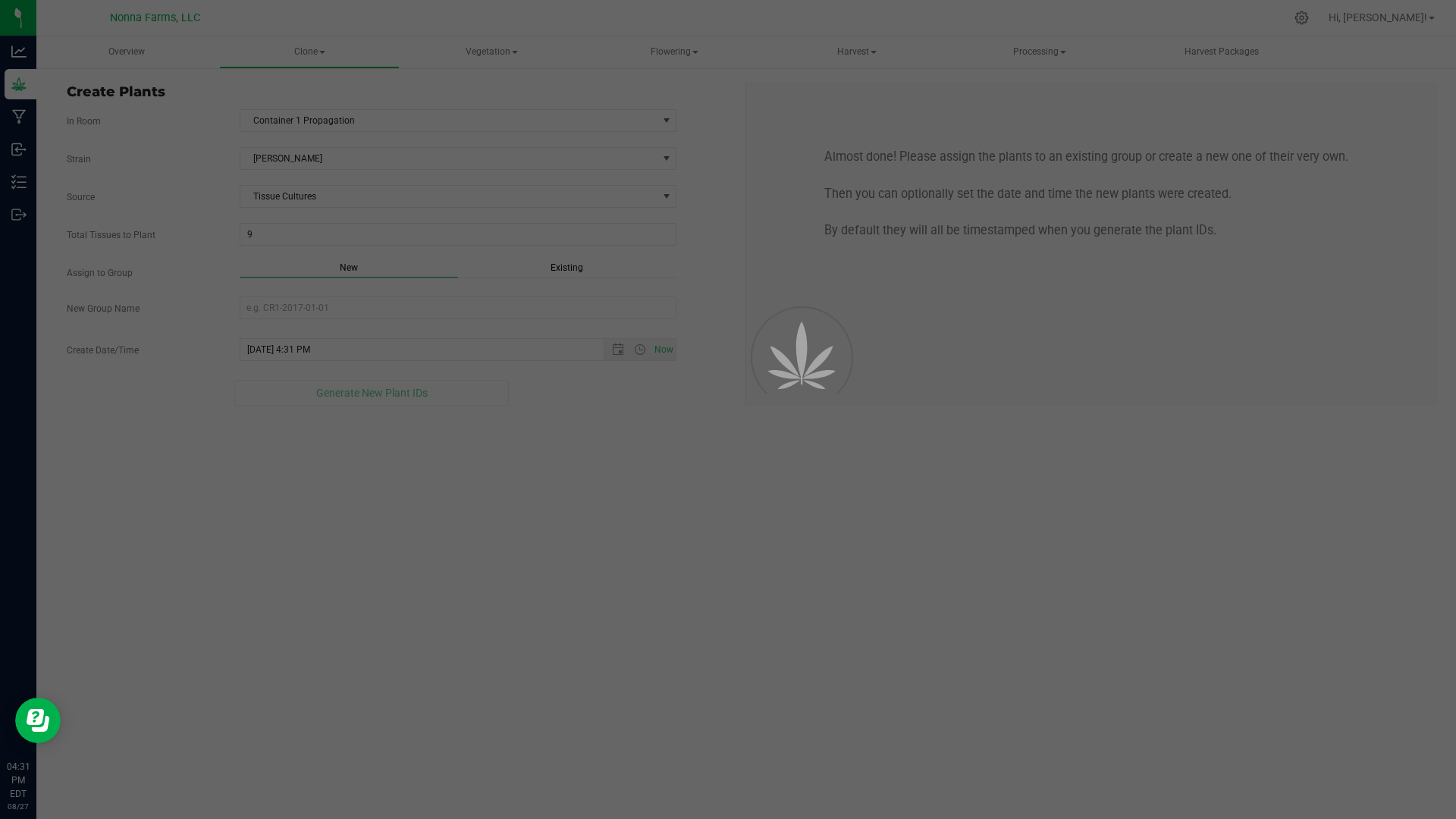
click at [563, 658] on div "Overview Clone Create plants Cloning groups Cloning plants Apply to plants Vege…" at bounding box center [746, 428] width 1420 height 783
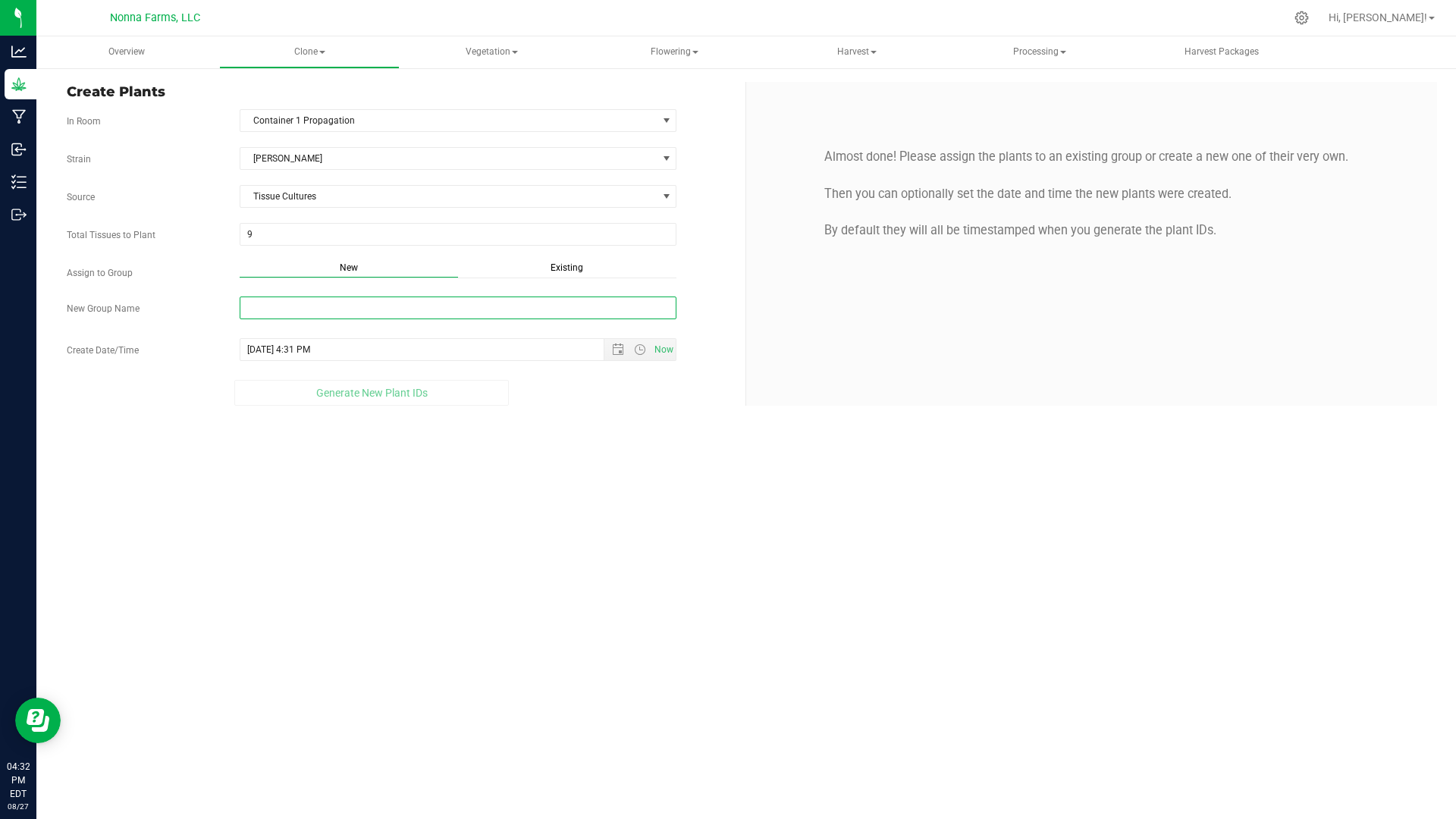
click at [392, 312] on input "New Group Name" at bounding box center [459, 308] width 438 height 23
click at [395, 311] on input "New Group Name" at bounding box center [459, 308] width 438 height 23
type input "S"
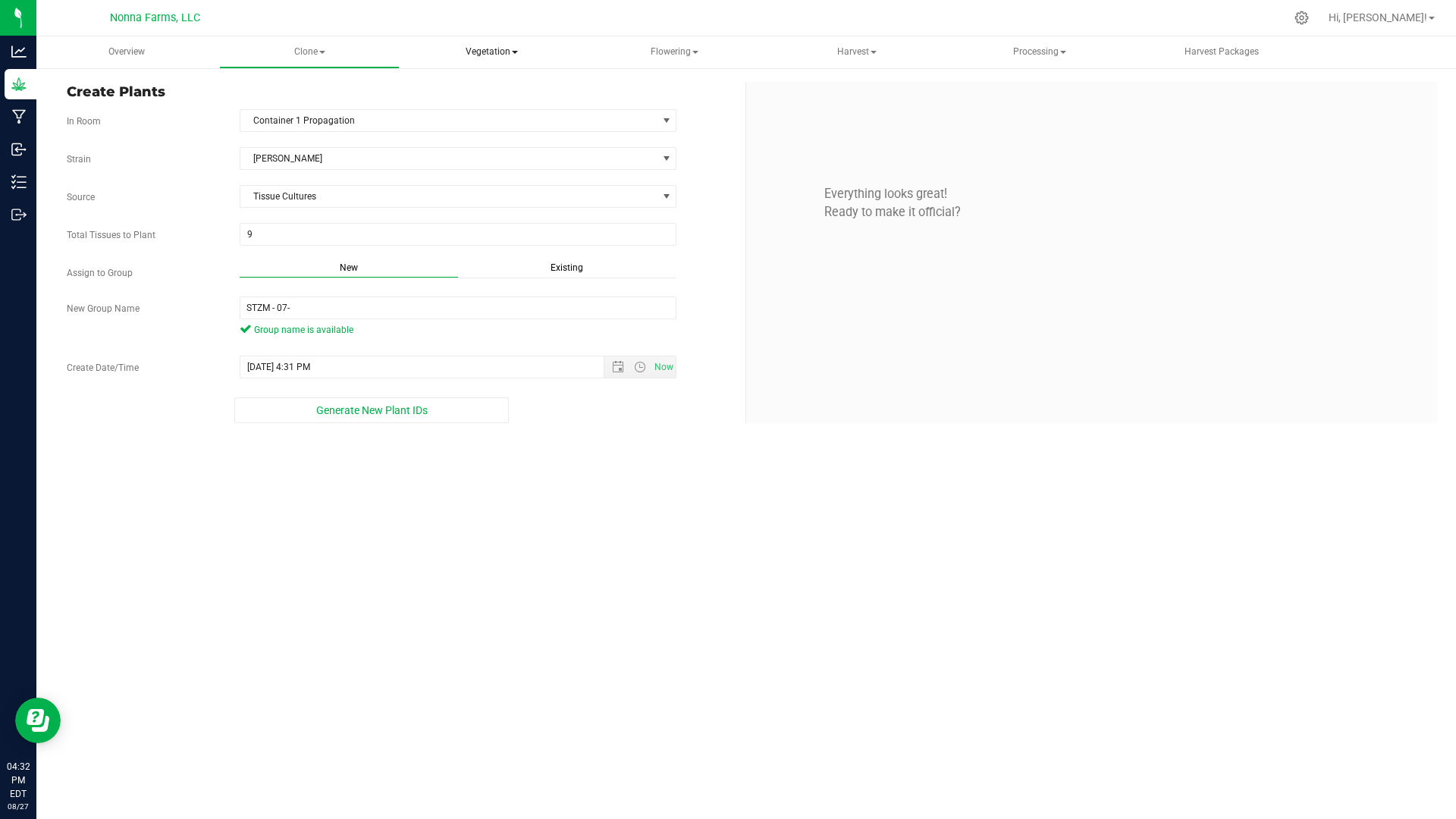
click at [486, 56] on span "Vegetation" at bounding box center [492, 52] width 180 height 30
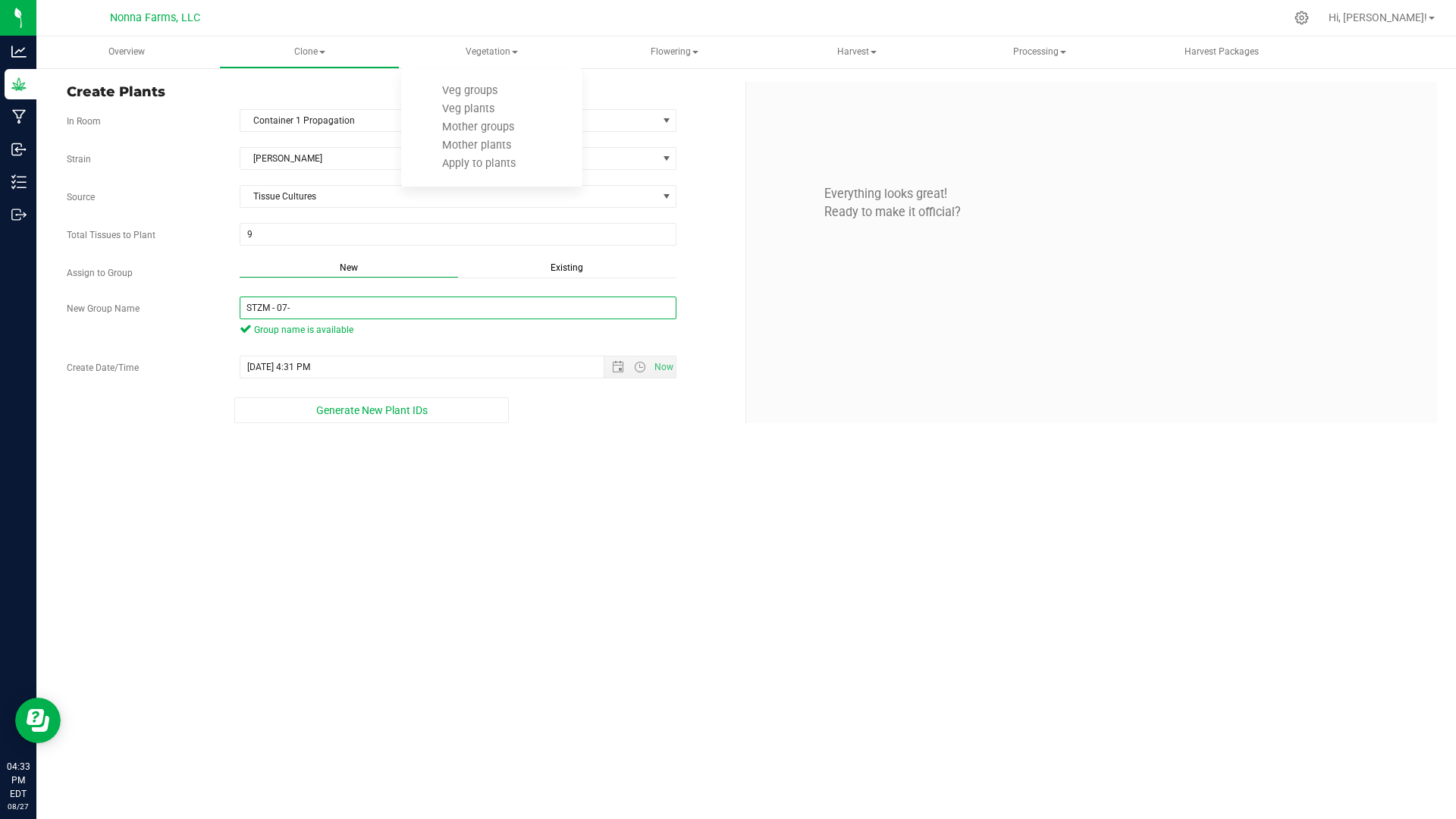
click at [395, 299] on input "STZM - 07-" at bounding box center [459, 308] width 438 height 23
click at [307, 302] on input "STZM - 071425- L004" at bounding box center [459, 308] width 438 height 23
type input "STZM - 071425 - L004"
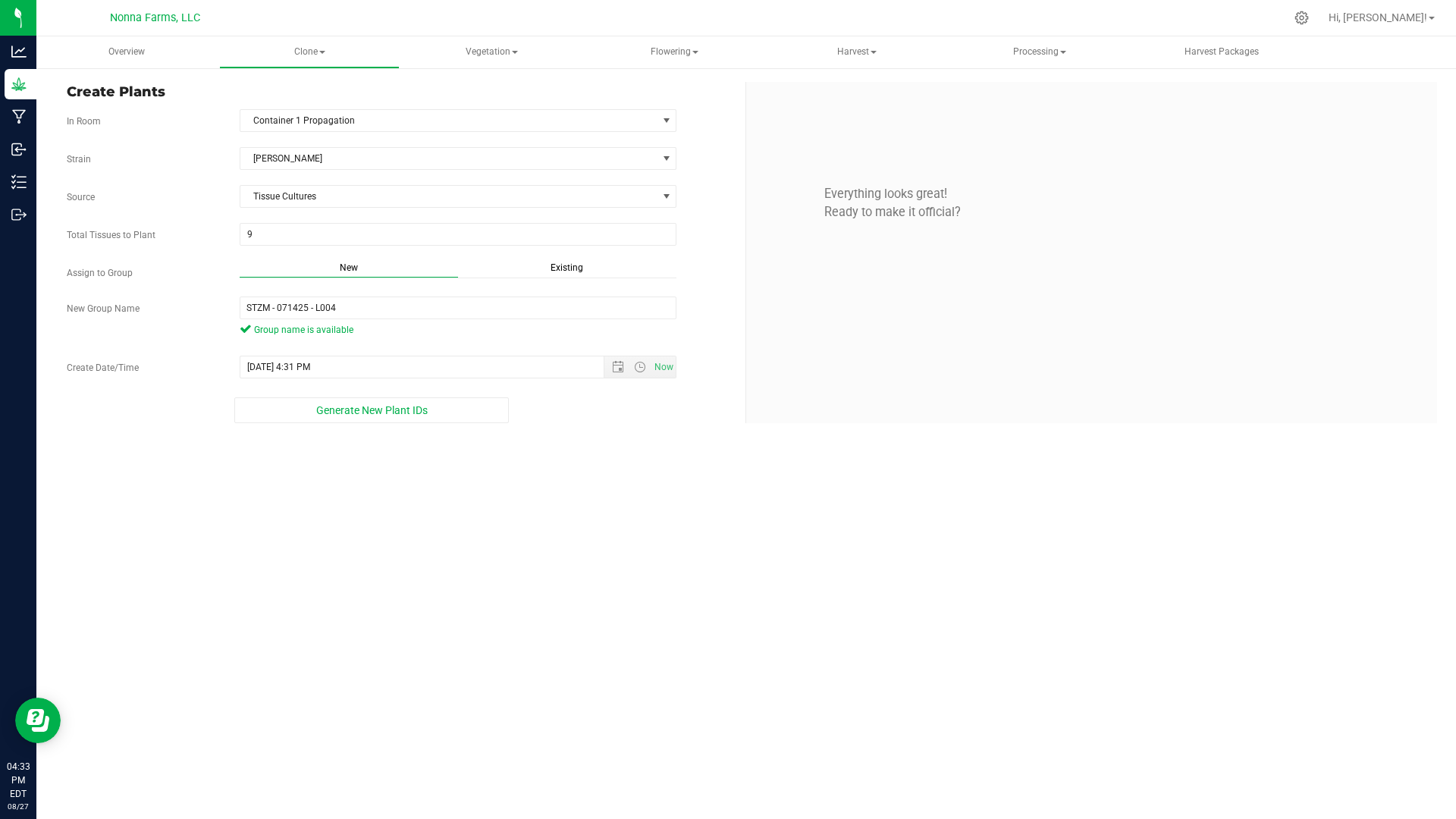
click at [414, 332] on span "Group name is available" at bounding box center [459, 329] width 438 height 13
click at [616, 364] on span "Open the date view" at bounding box center [618, 367] width 12 height 12
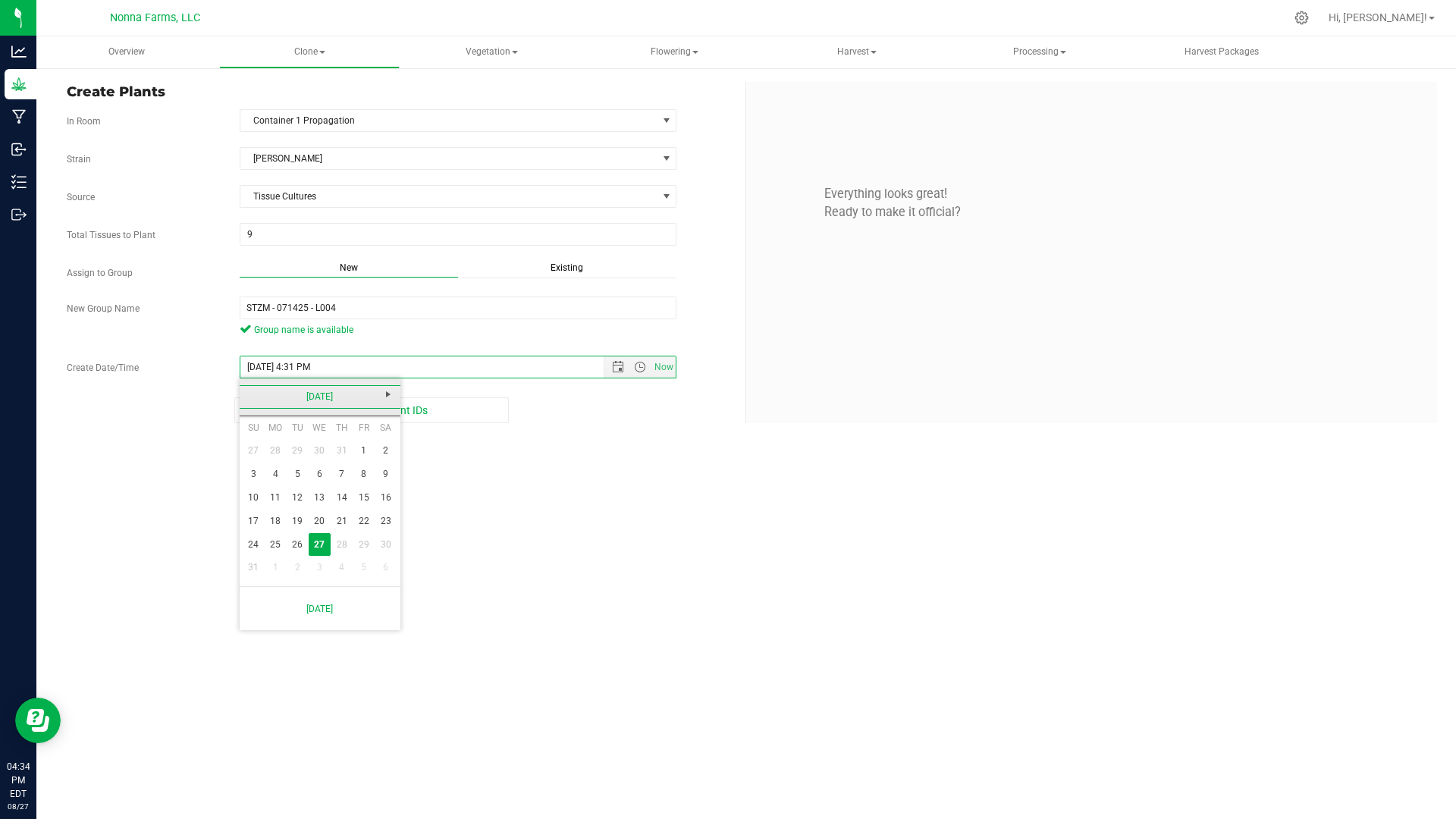
click at [266, 394] on link "[DATE]" at bounding box center [321, 397] width 163 height 24
click at [294, 477] on link "Jun" at bounding box center [301, 482] width 39 height 39
click at [379, 397] on link "Next" at bounding box center [389, 394] width 24 height 24
click at [352, 504] on link "17" at bounding box center [341, 498] width 22 height 24
type input "[DATE] 4:31 PM"
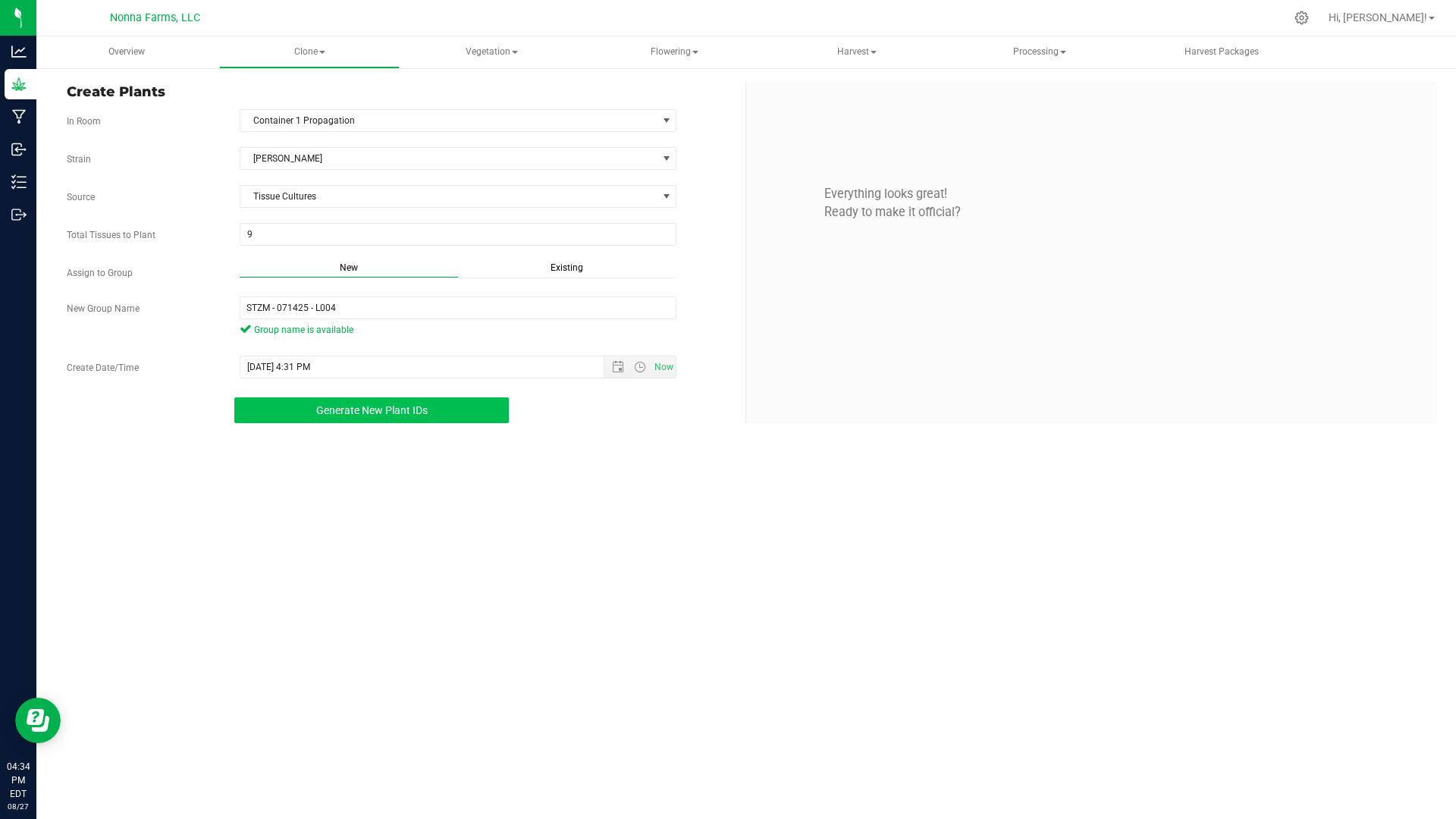
click at [348, 415] on span "Generate New Plant IDs" at bounding box center [372, 410] width 112 height 12
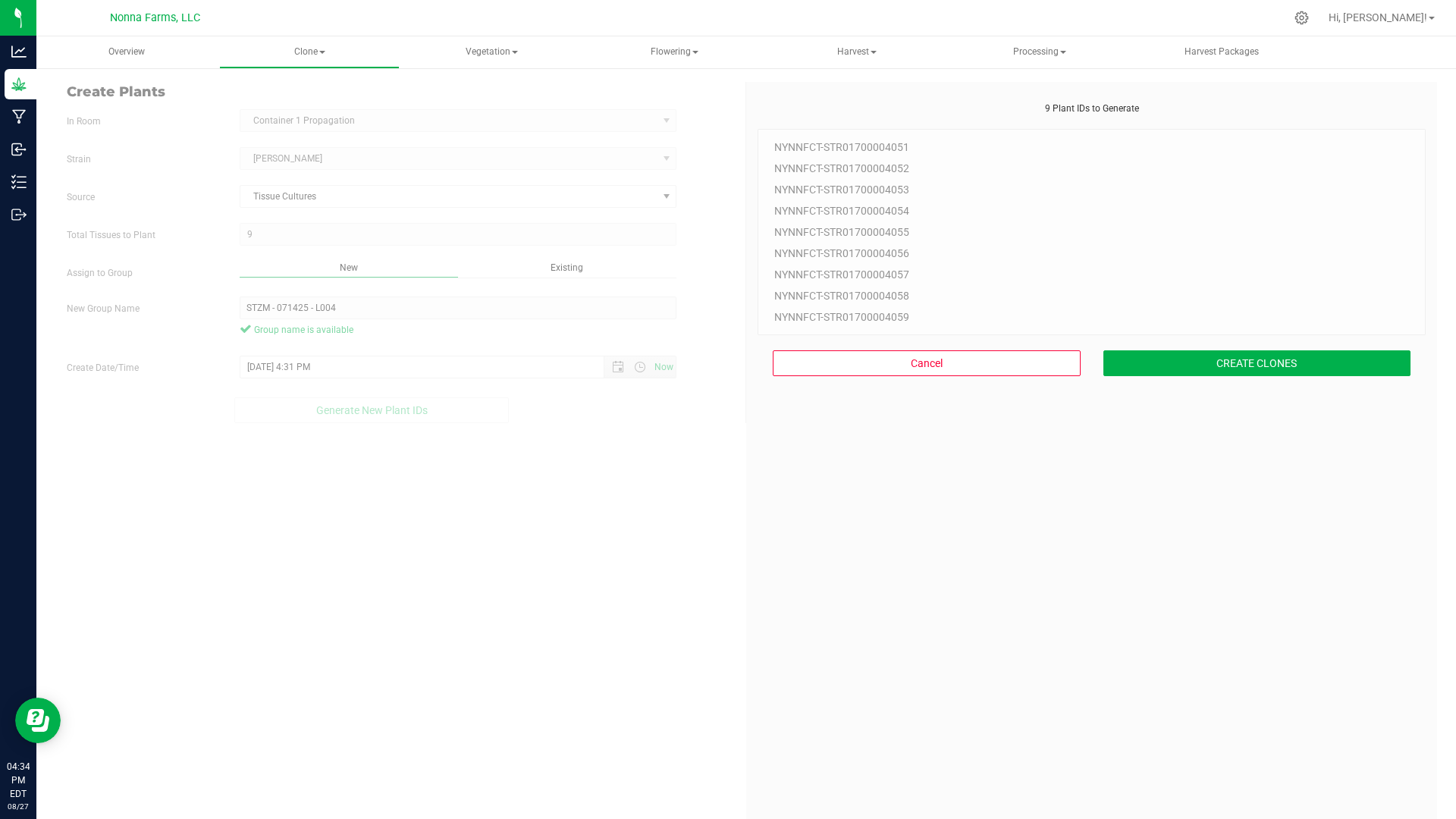
scroll to position [45, 0]
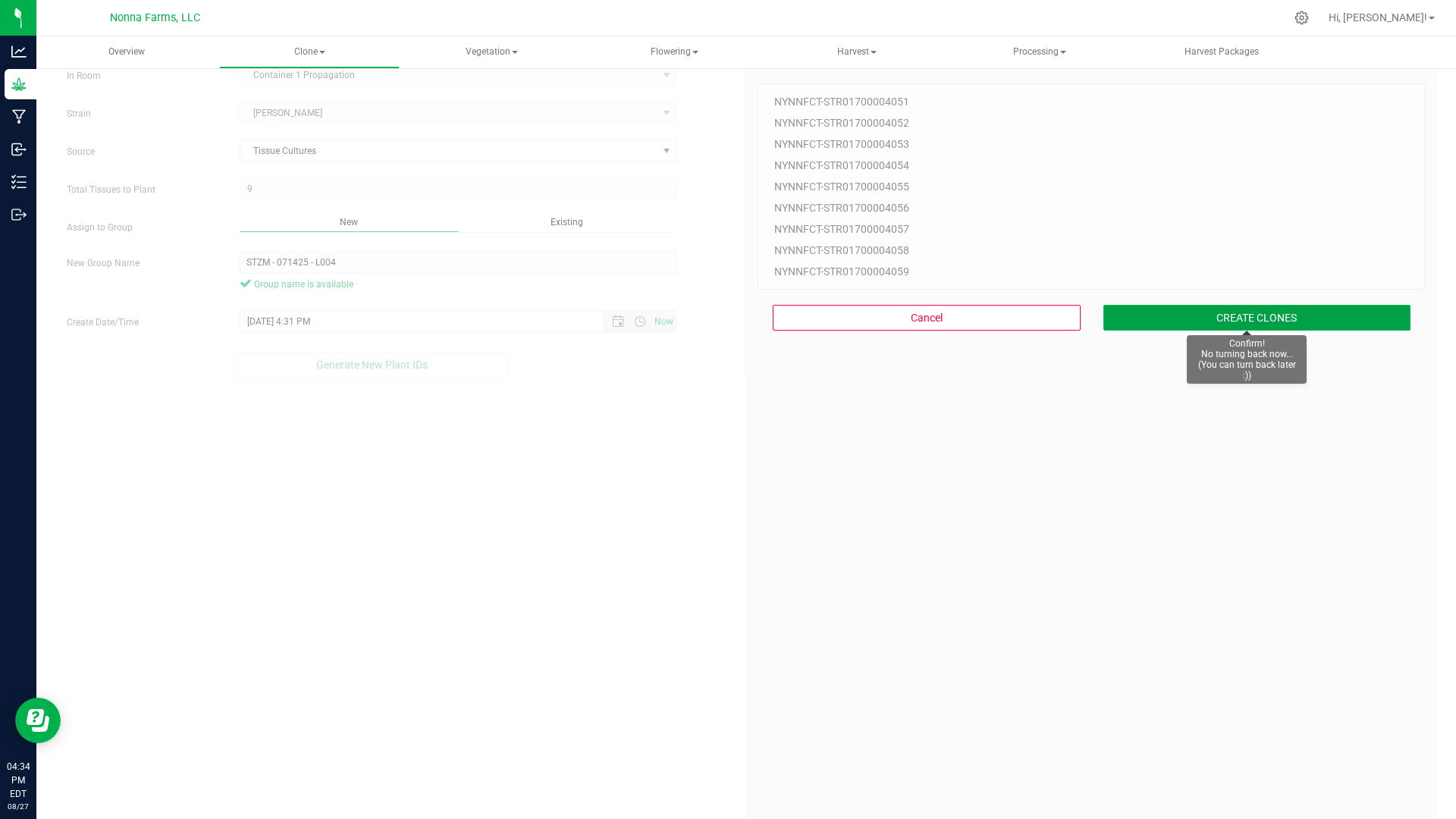
click at [1258, 316] on button "CREATE CLONES" at bounding box center [1258, 317] width 308 height 26
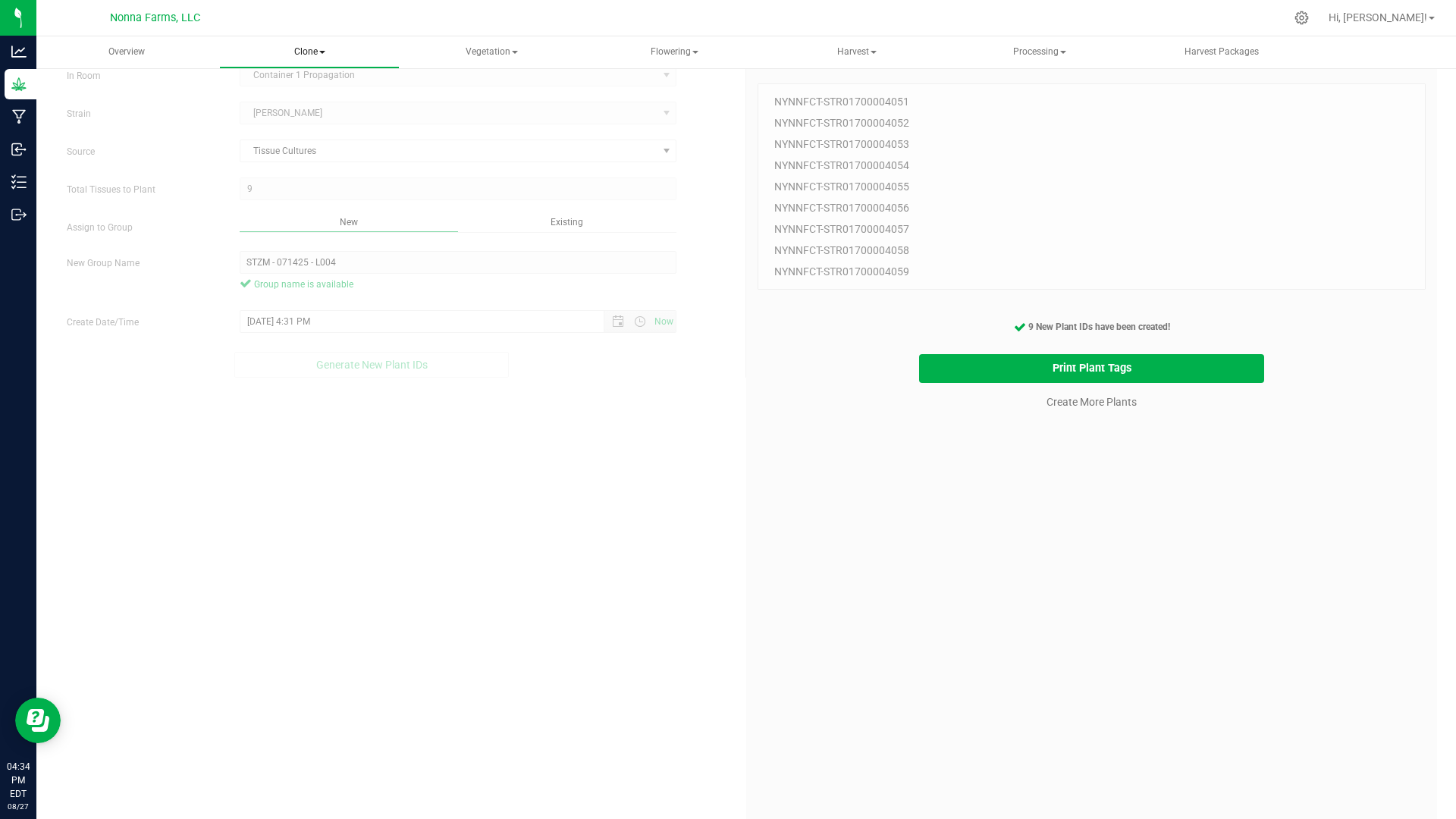
click at [322, 56] on span "Clone" at bounding box center [309, 52] width 180 height 30
click at [304, 110] on span "Cloning groups" at bounding box center [297, 109] width 114 height 13
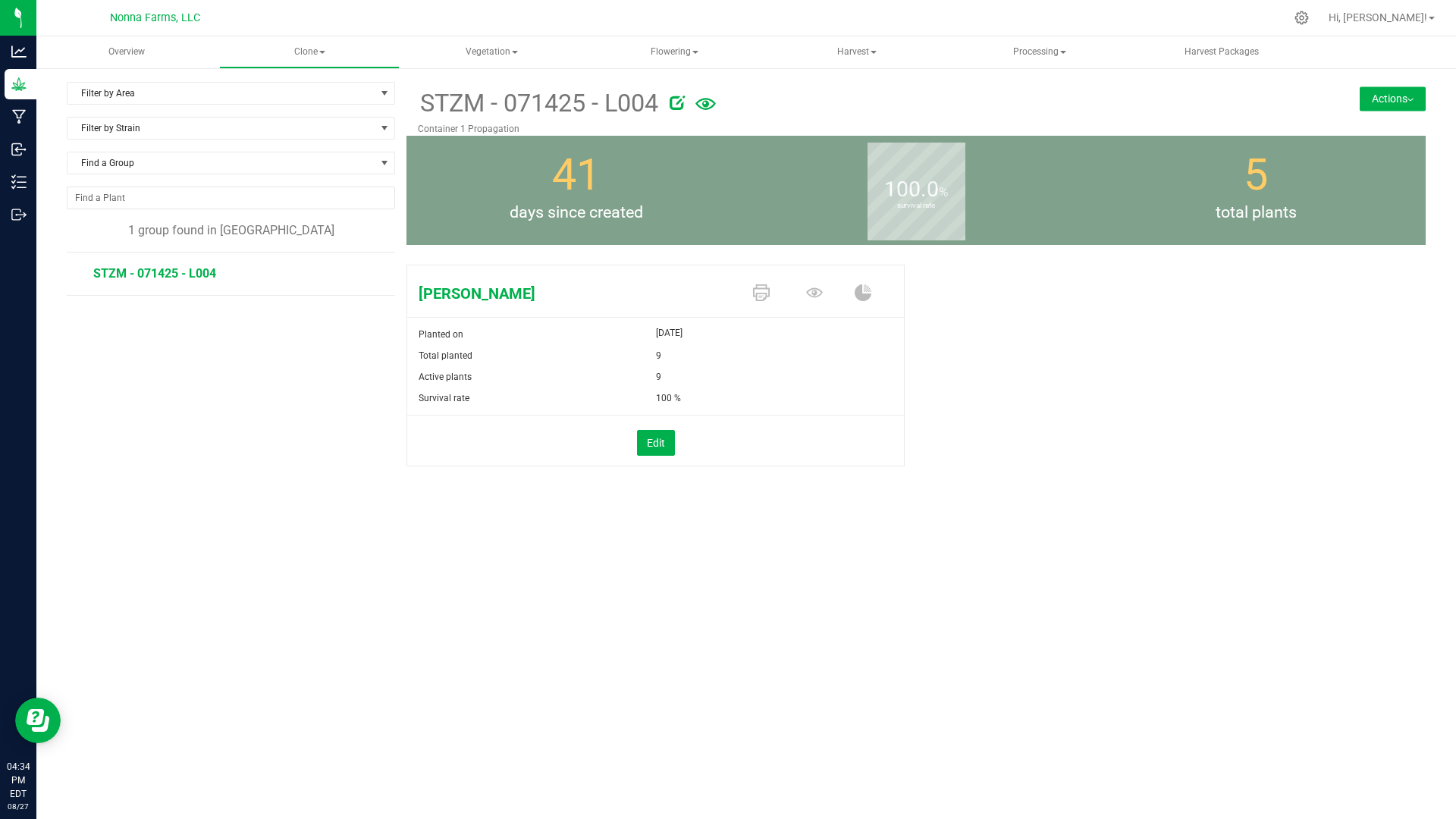
click at [212, 280] on span "STZM - 071425 - L004" at bounding box center [154, 274] width 123 height 14
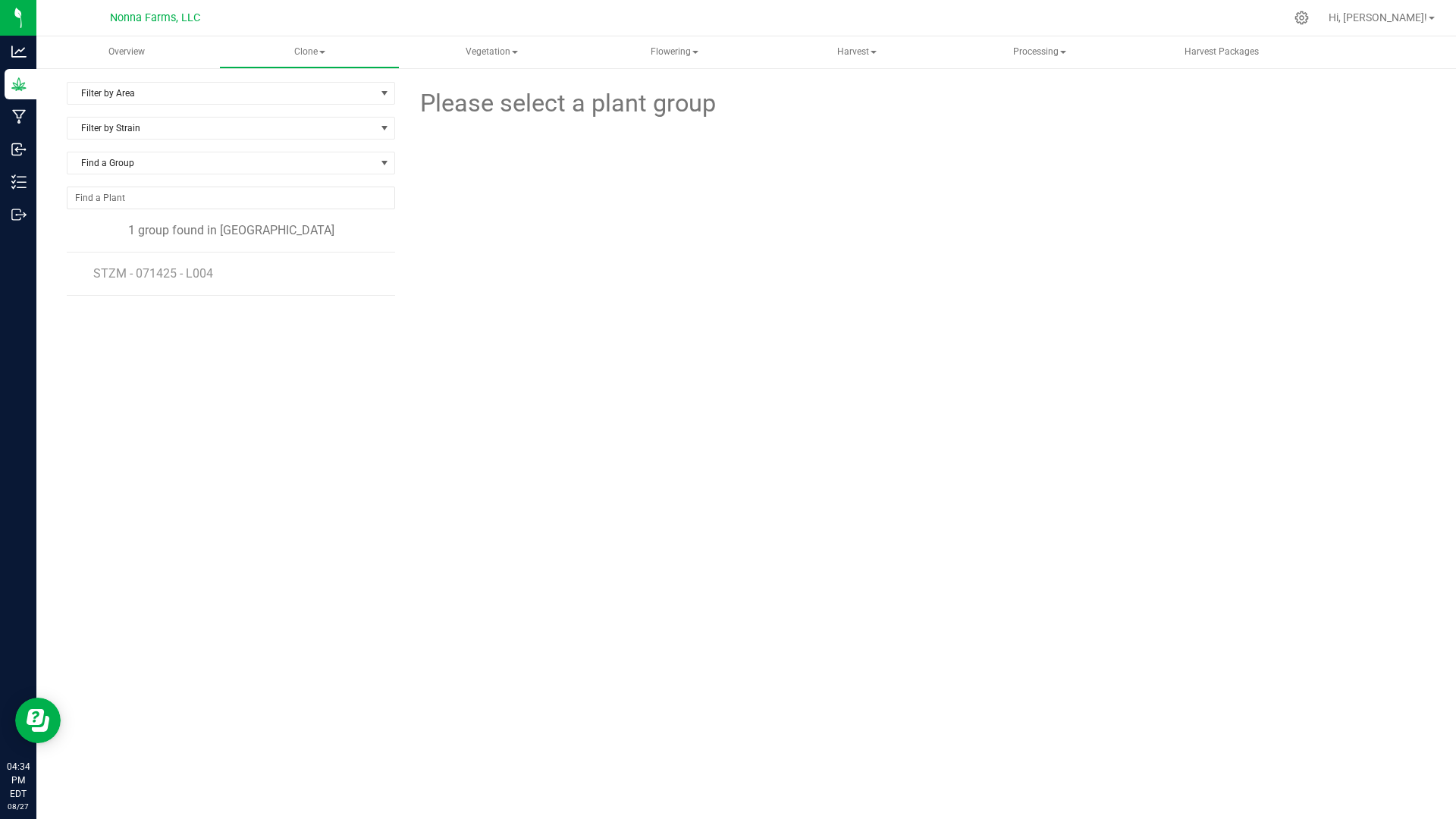
click at [153, 288] on li "STZM - 071425 - L004" at bounding box center [238, 274] width 291 height 42
click at [165, 273] on span "STZM - 071425 - L004" at bounding box center [154, 274] width 123 height 14
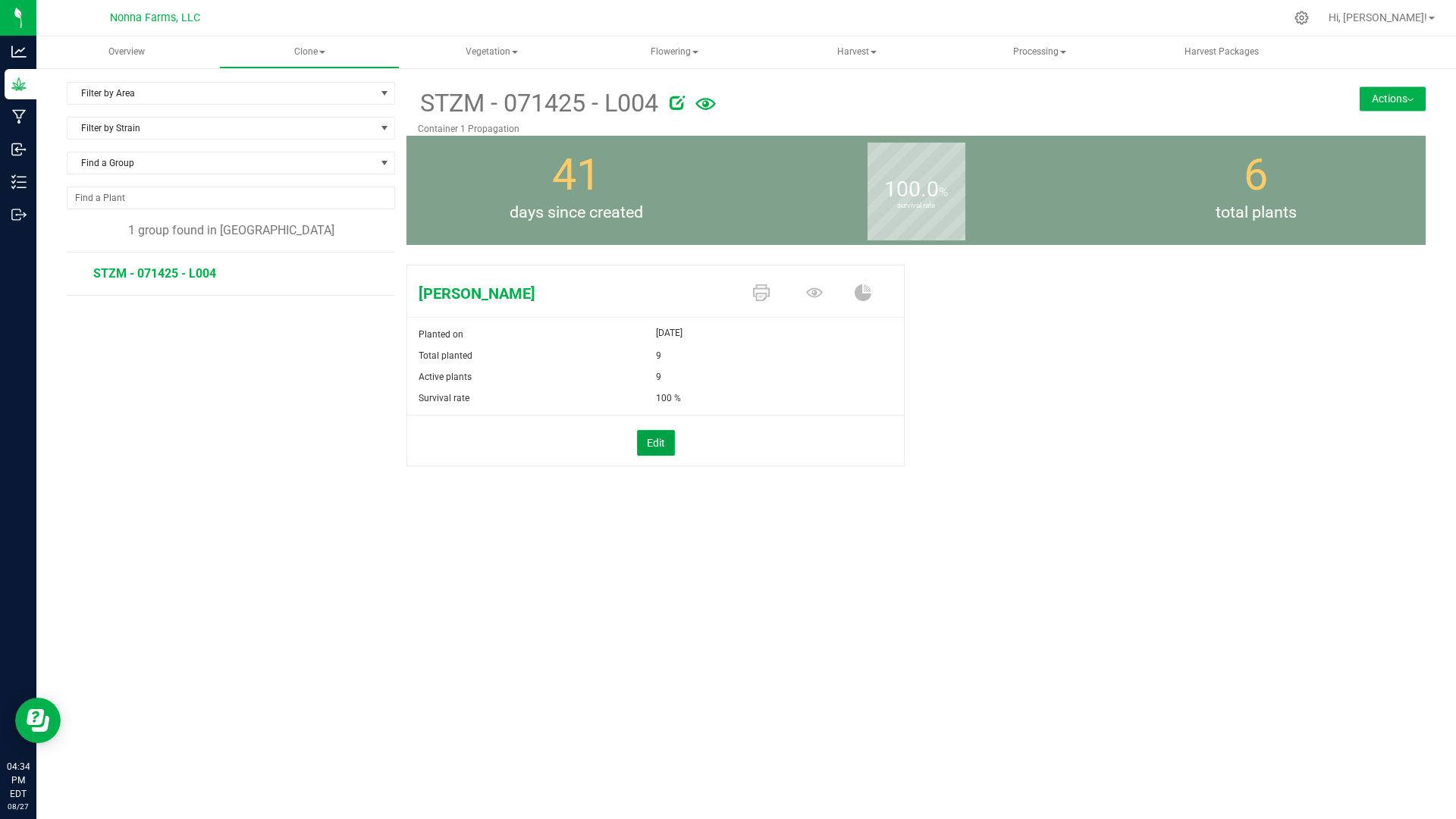
click at [652, 449] on button "Edit" at bounding box center [655, 443] width 38 height 26
click at [1401, 89] on button "Actions" at bounding box center [1392, 98] width 66 height 24
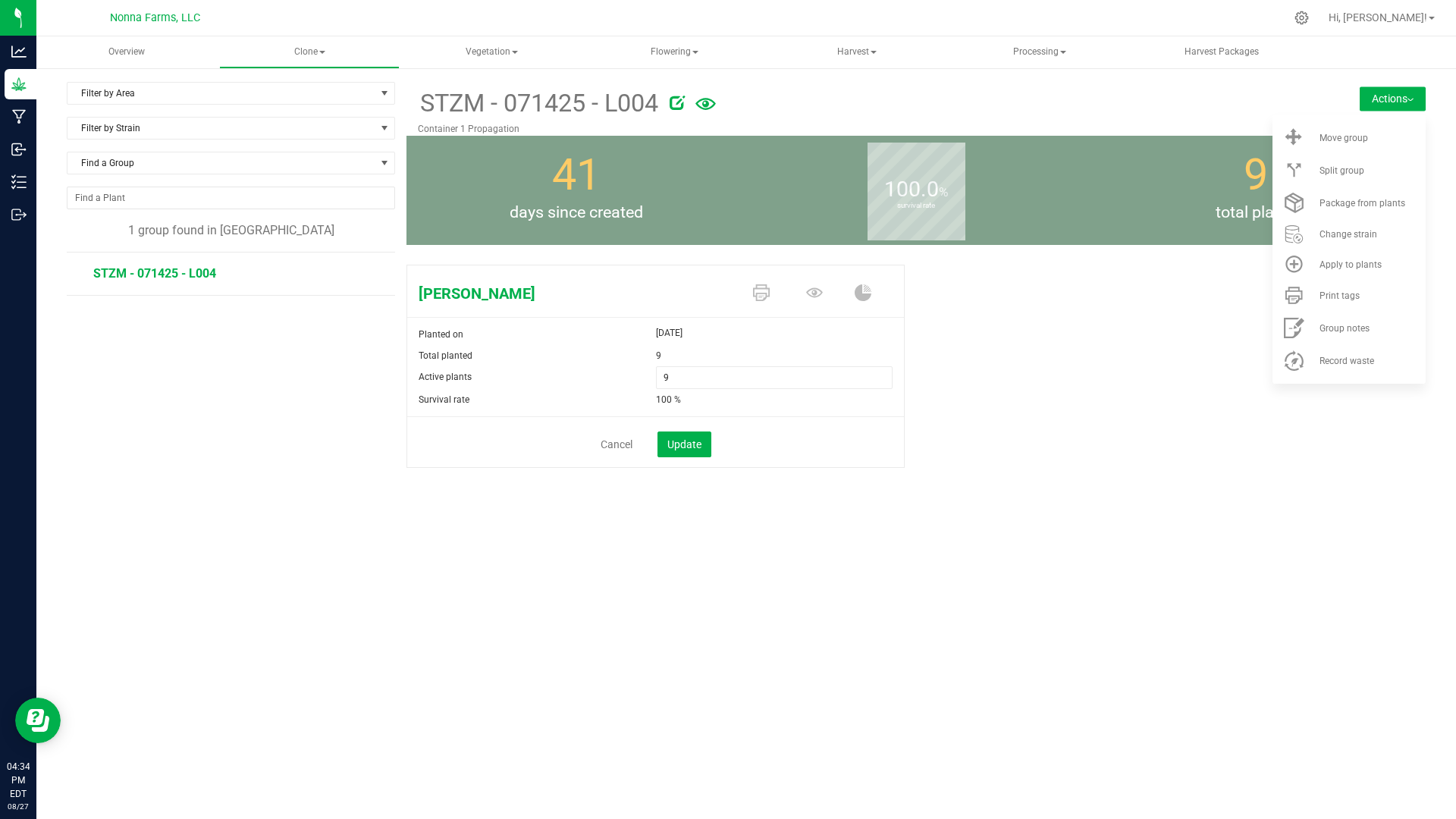
click at [1360, 119] on ul "Move group Split group Package from plants" at bounding box center [1349, 249] width 153 height 269
click at [1357, 141] on span "Move group" at bounding box center [1344, 138] width 49 height 11
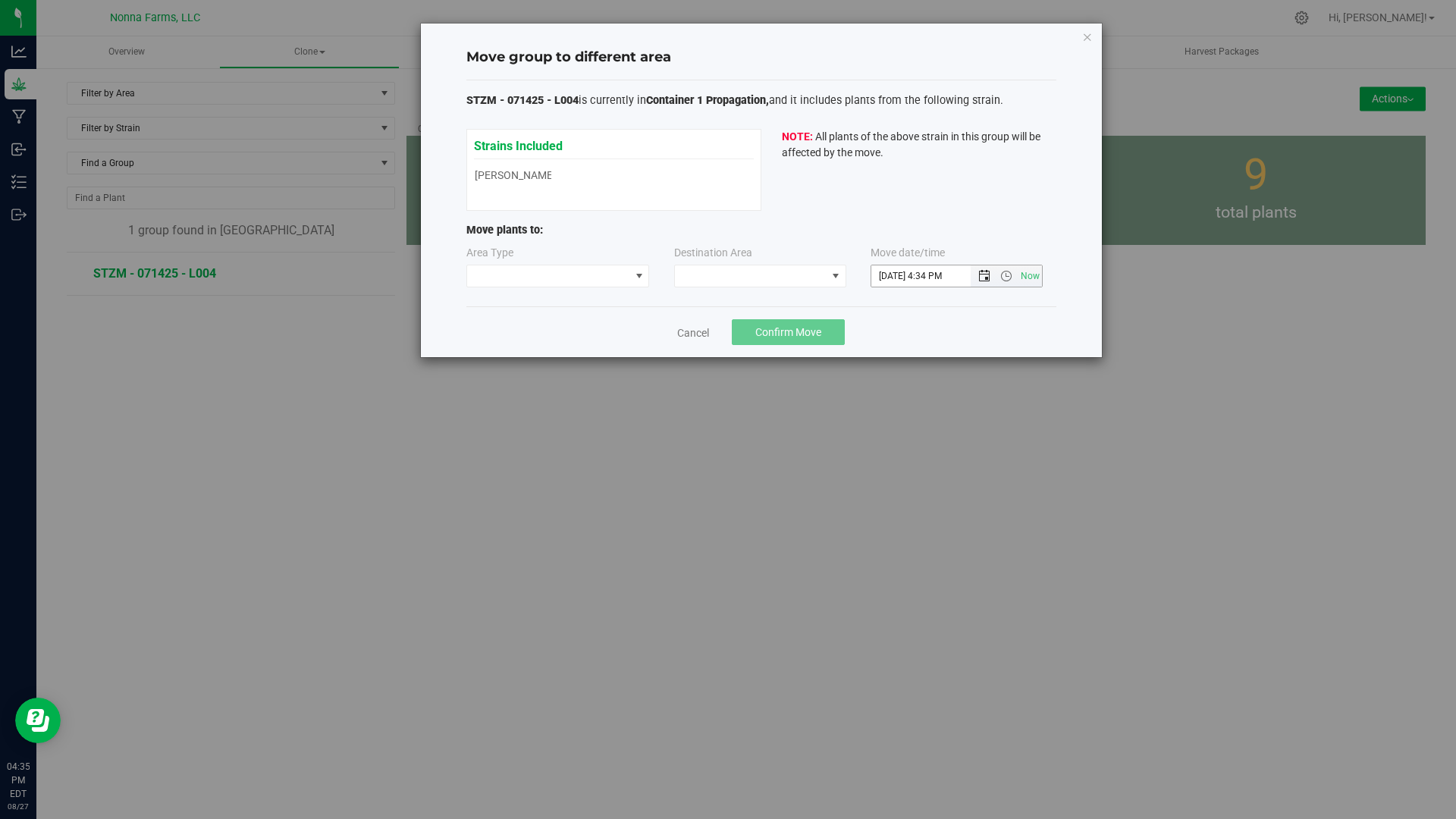
click at [981, 275] on span "Open the date view" at bounding box center [985, 276] width 12 height 12
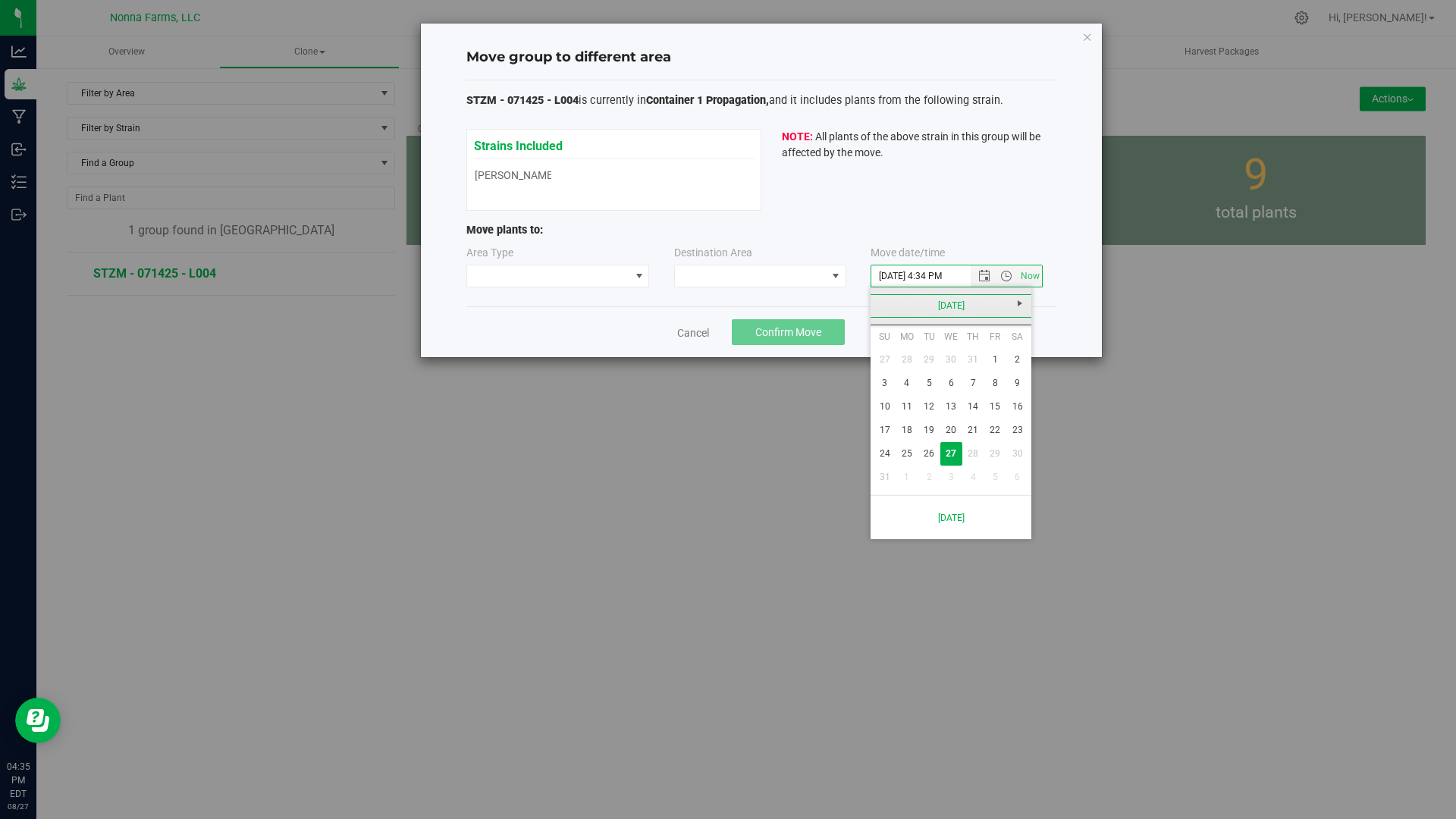
click at [884, 306] on link "[DATE]" at bounding box center [951, 305] width 163 height 24
click at [985, 398] on link "[DATE]" at bounding box center [971, 390] width 39 height 39
click at [964, 404] on link "17" at bounding box center [973, 406] width 22 height 24
type input "[DATE] 4:34 PM"
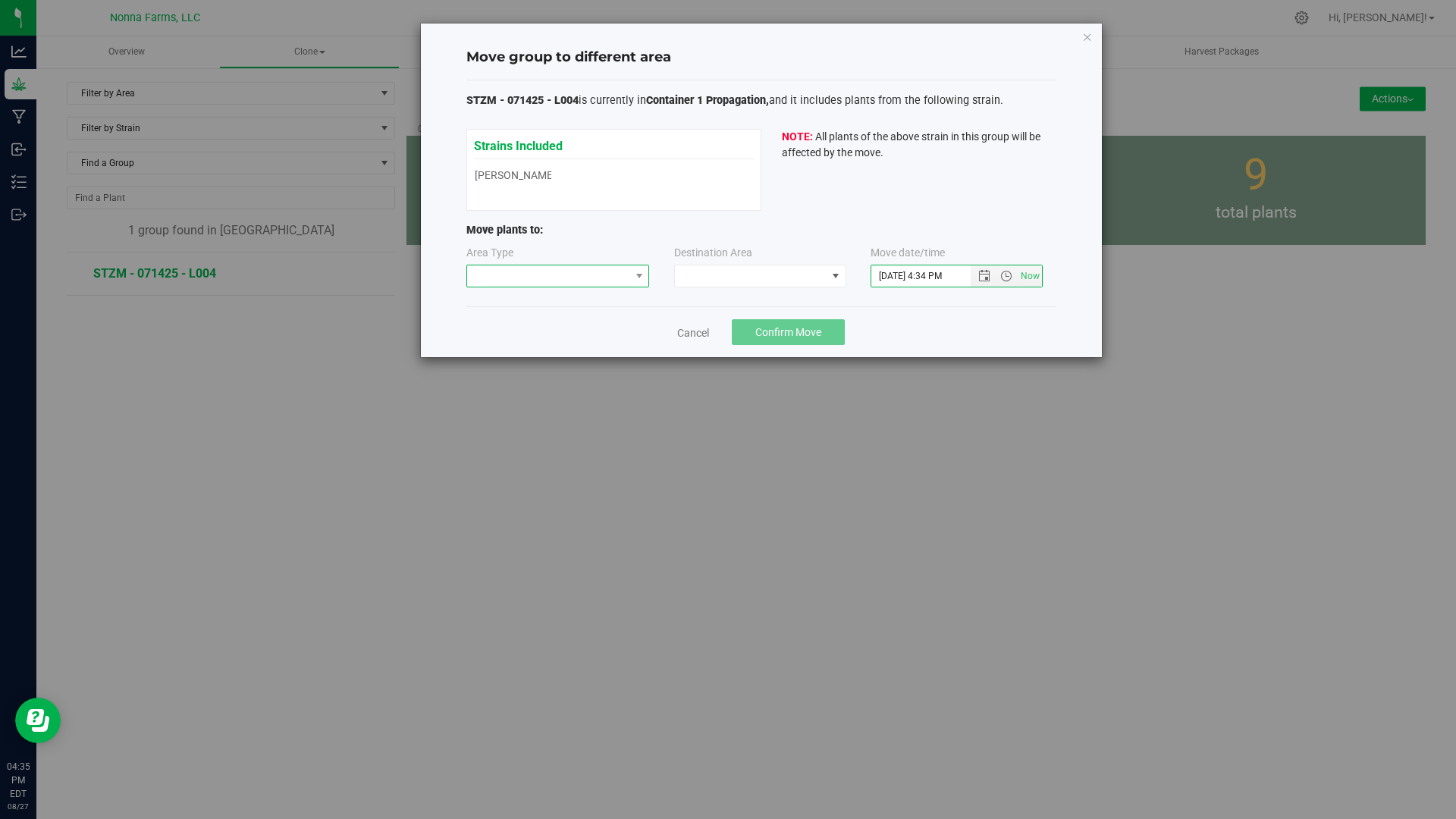
click at [594, 273] on span at bounding box center [548, 276] width 163 height 21
click at [563, 320] on li "Vegetative" at bounding box center [558, 329] width 182 height 26
click at [761, 270] on span at bounding box center [750, 276] width 151 height 21
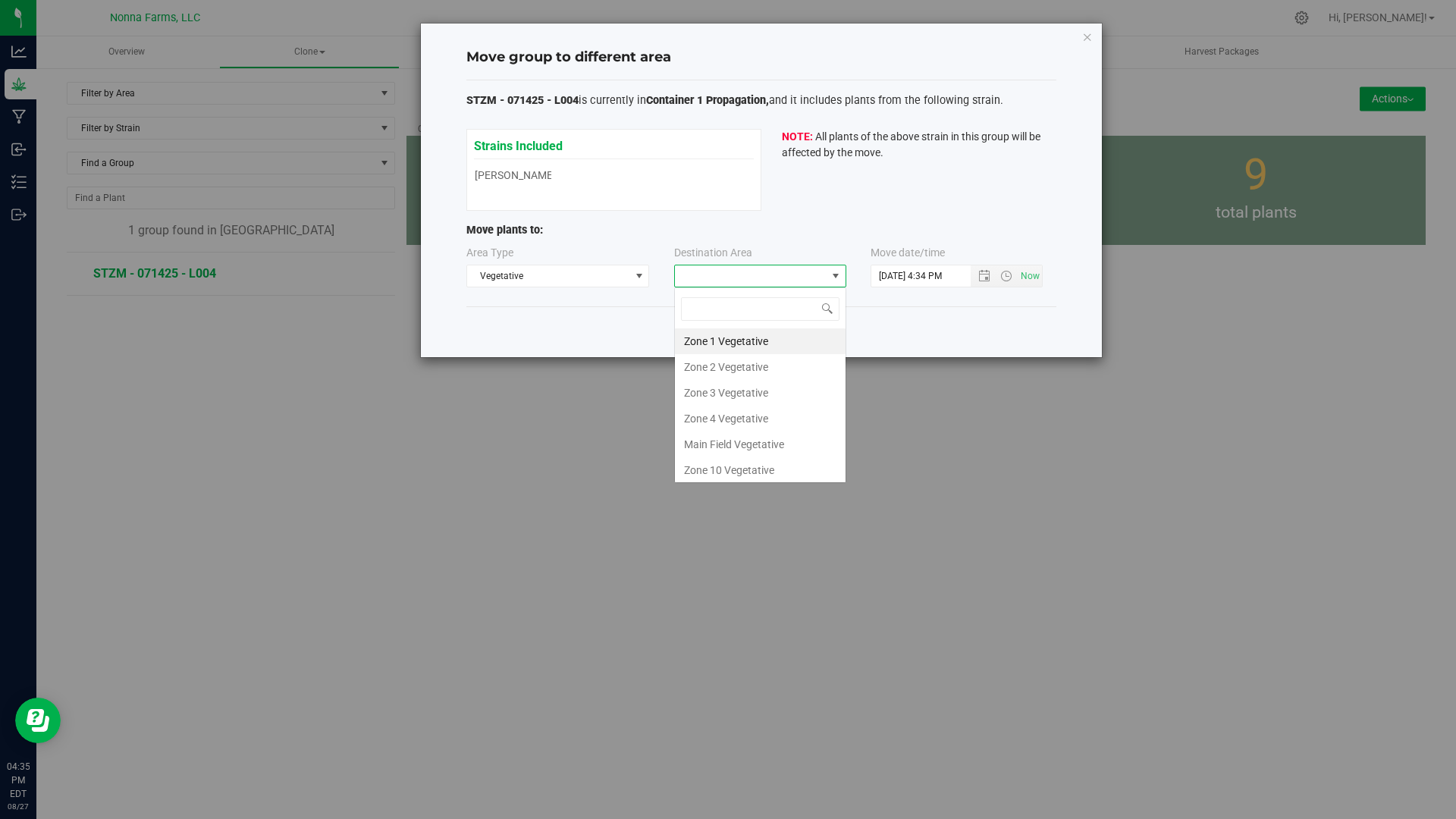
scroll to position [23, 172]
click at [746, 367] on li "Zone 2 Vegetative" at bounding box center [760, 367] width 171 height 26
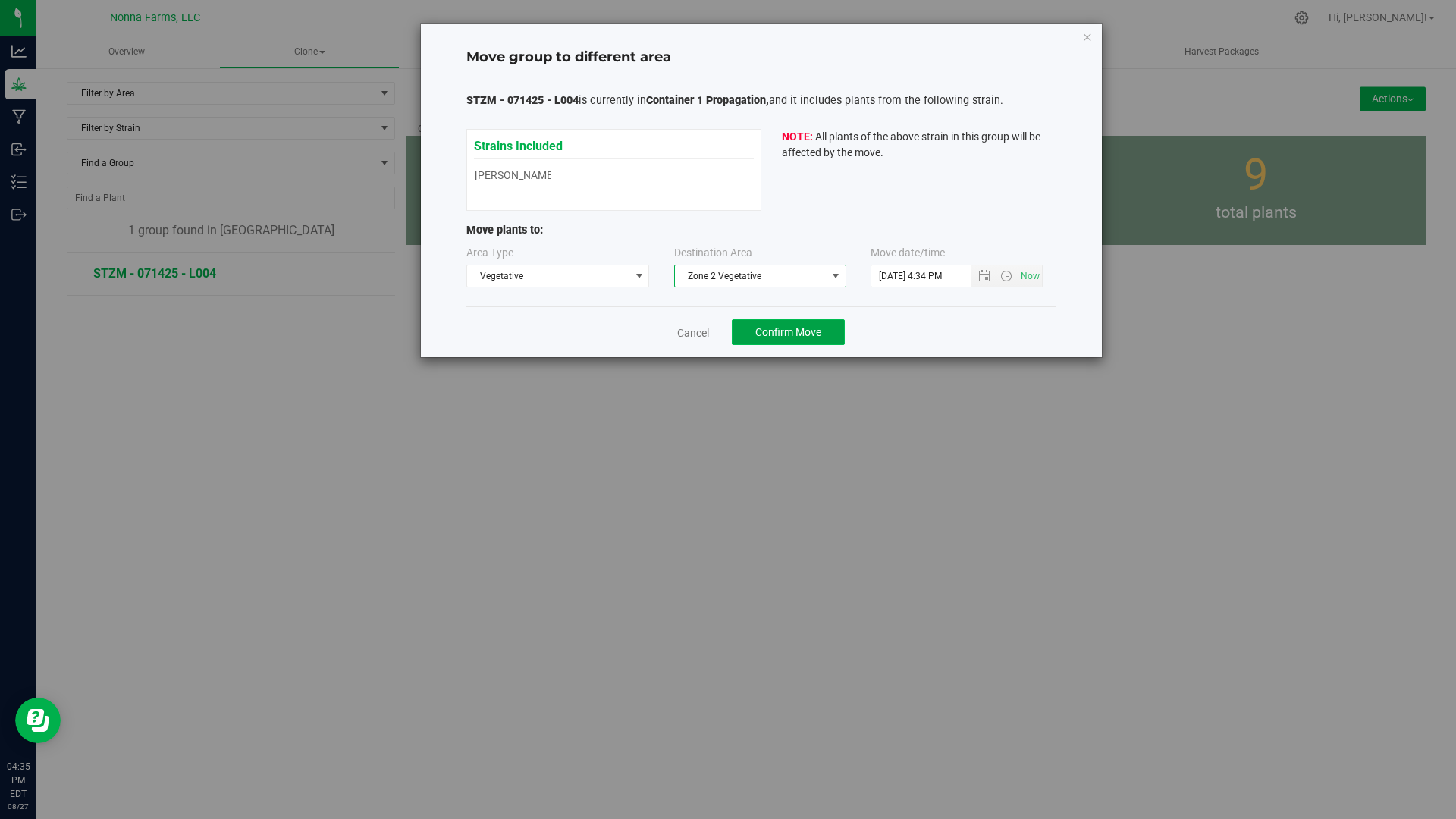
click at [790, 331] on span "Confirm Move" at bounding box center [788, 332] width 66 height 12
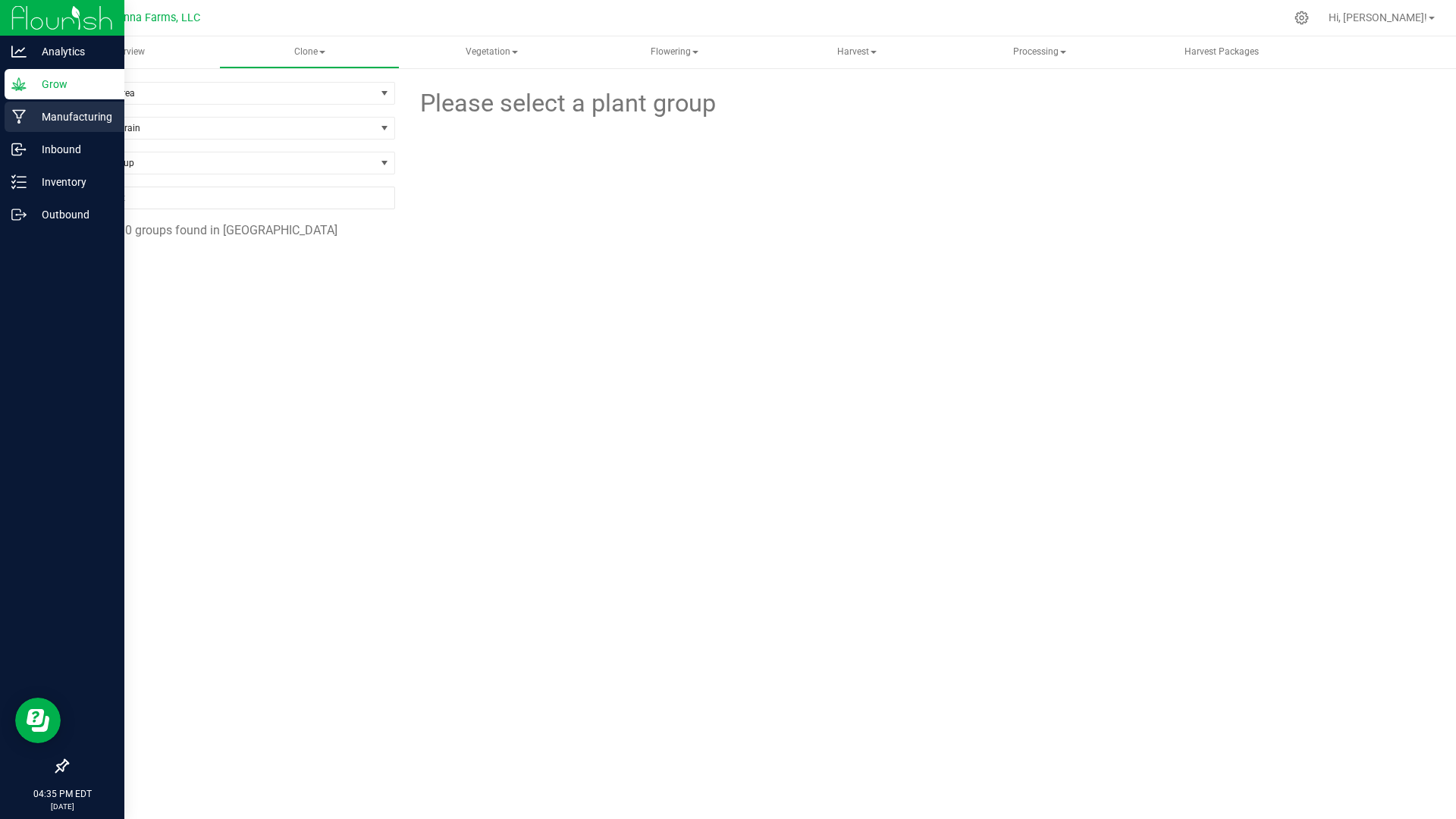
click at [48, 117] on p "Manufacturing" at bounding box center [72, 117] width 91 height 19
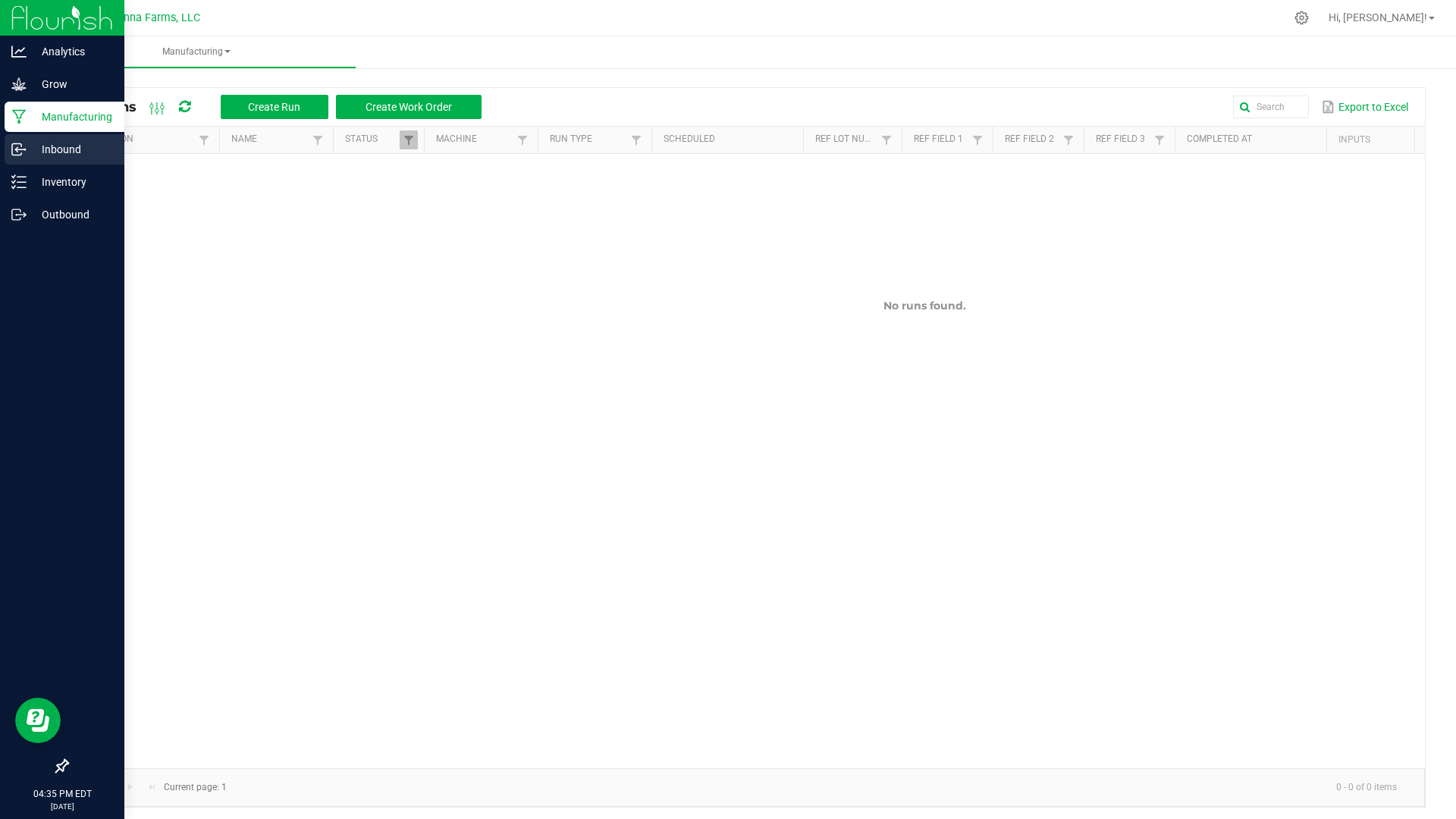
click at [44, 151] on p "Inbound" at bounding box center [72, 149] width 91 height 19
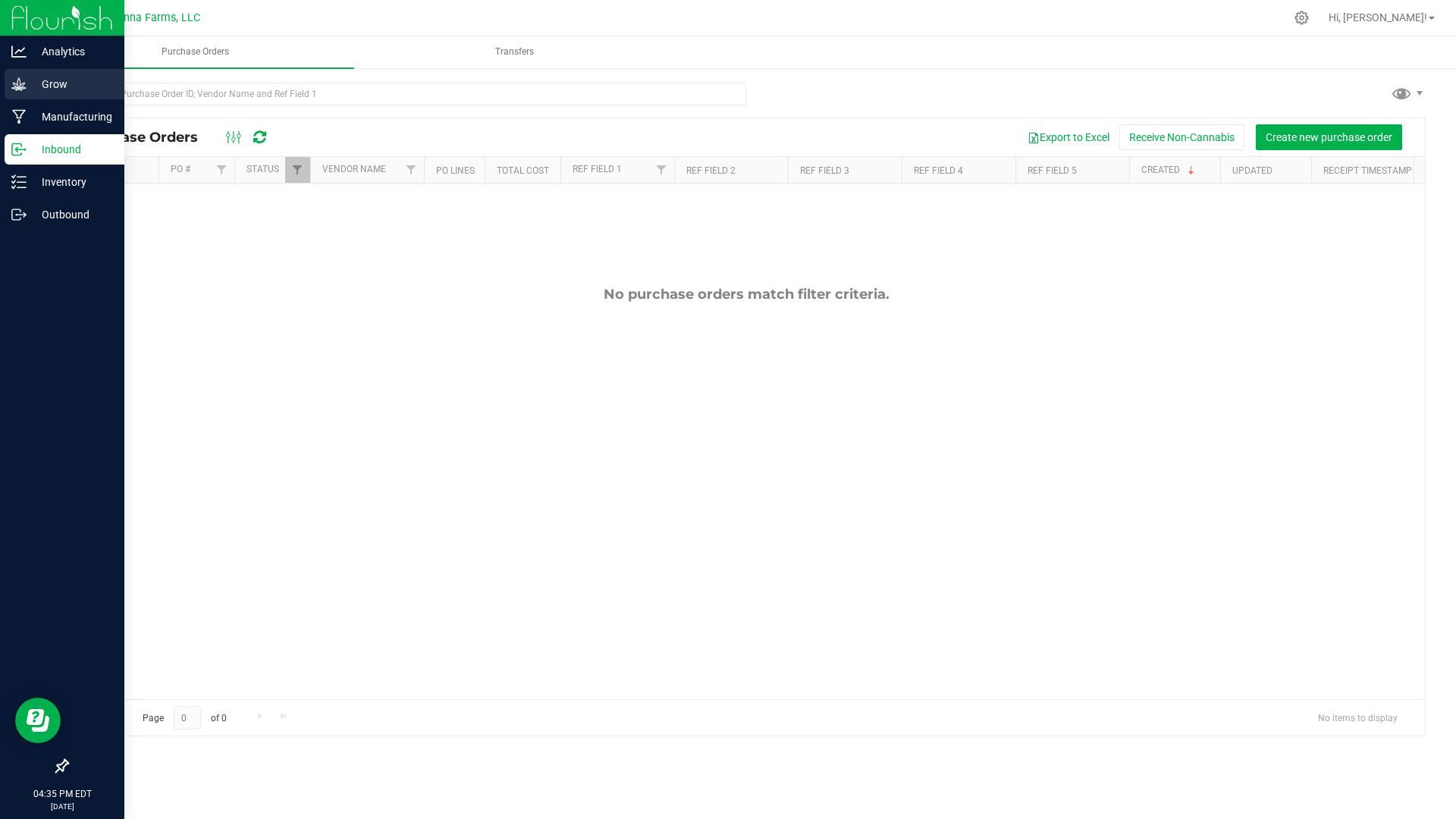
click at [24, 87] on icon at bounding box center [19, 83] width 14 height 13
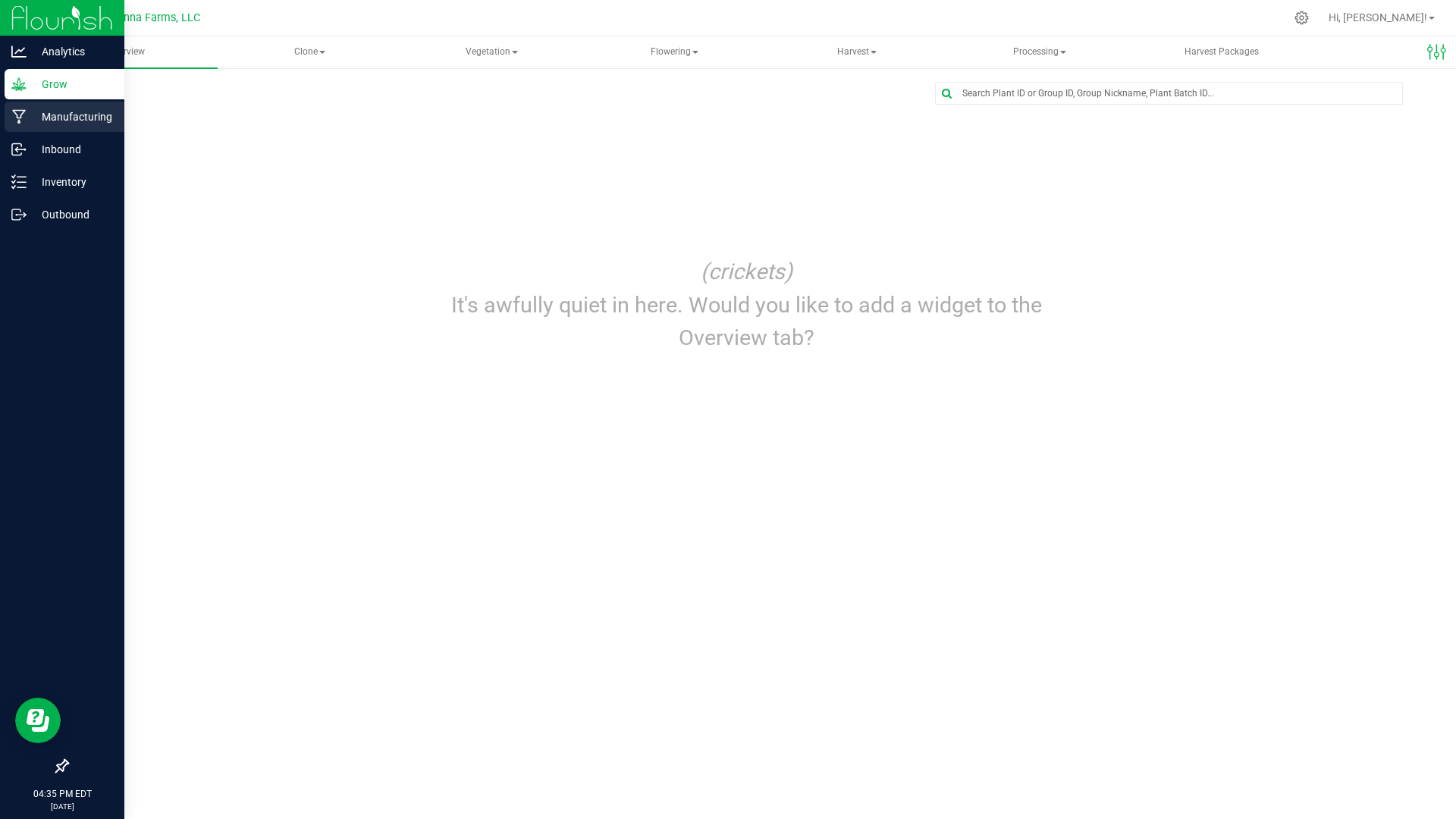
click at [73, 127] on div "Manufacturing" at bounding box center [64, 117] width 120 height 30
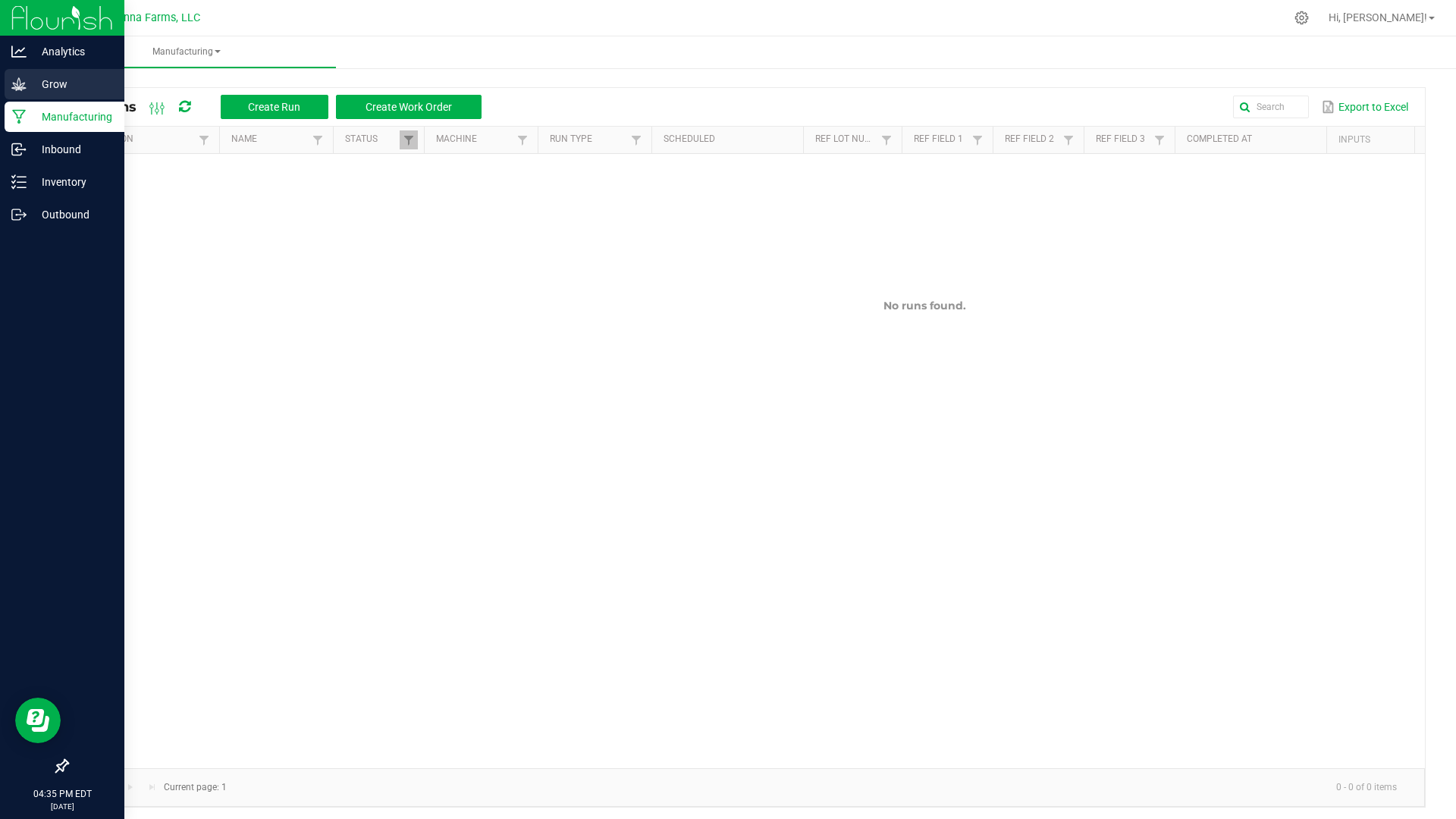
click at [18, 92] on div "Grow" at bounding box center [64, 84] width 120 height 30
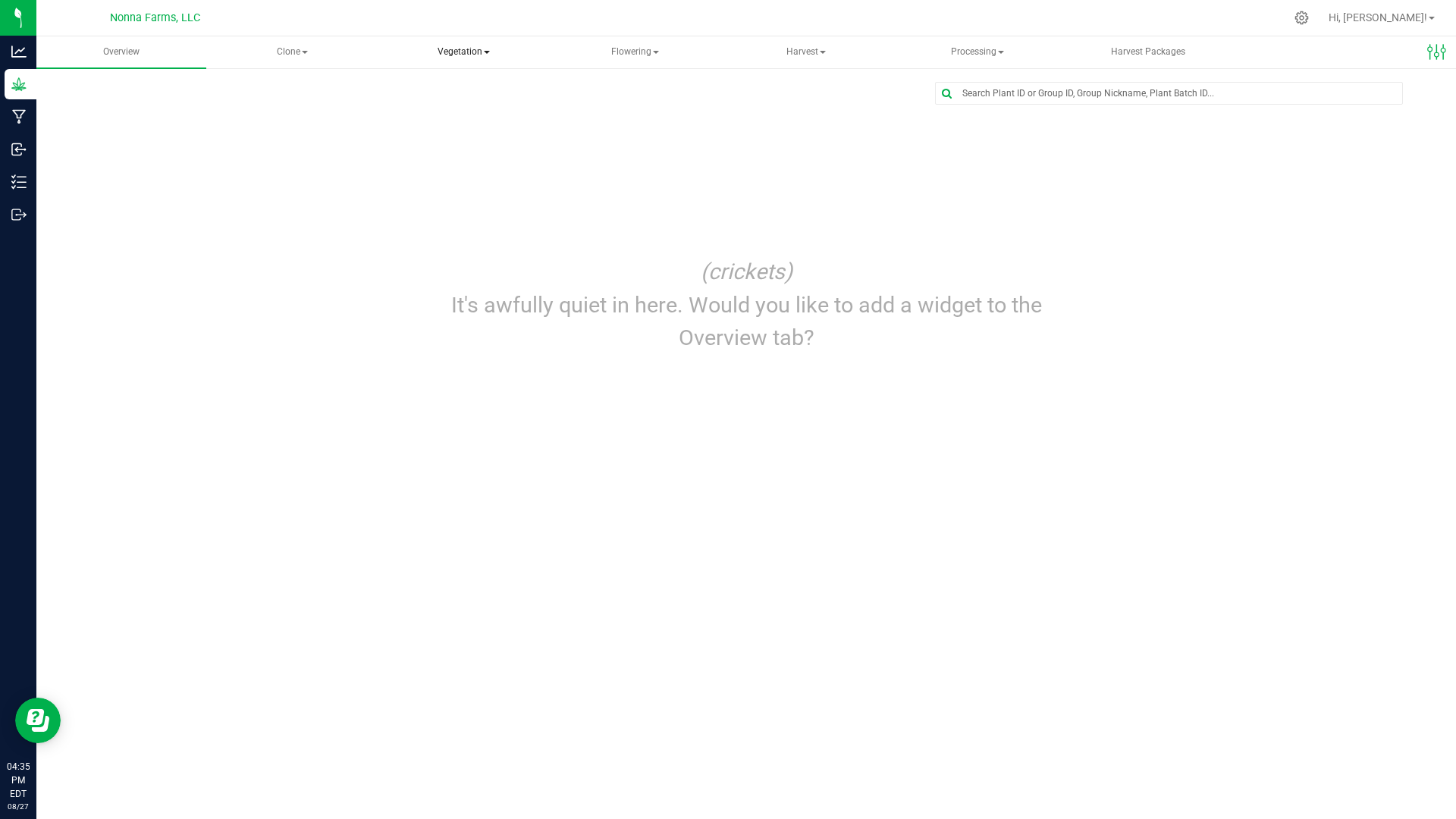
click at [446, 60] on span "Vegetation" at bounding box center [464, 52] width 168 height 30
click at [446, 83] on li "Veg groups" at bounding box center [464, 90] width 170 height 19
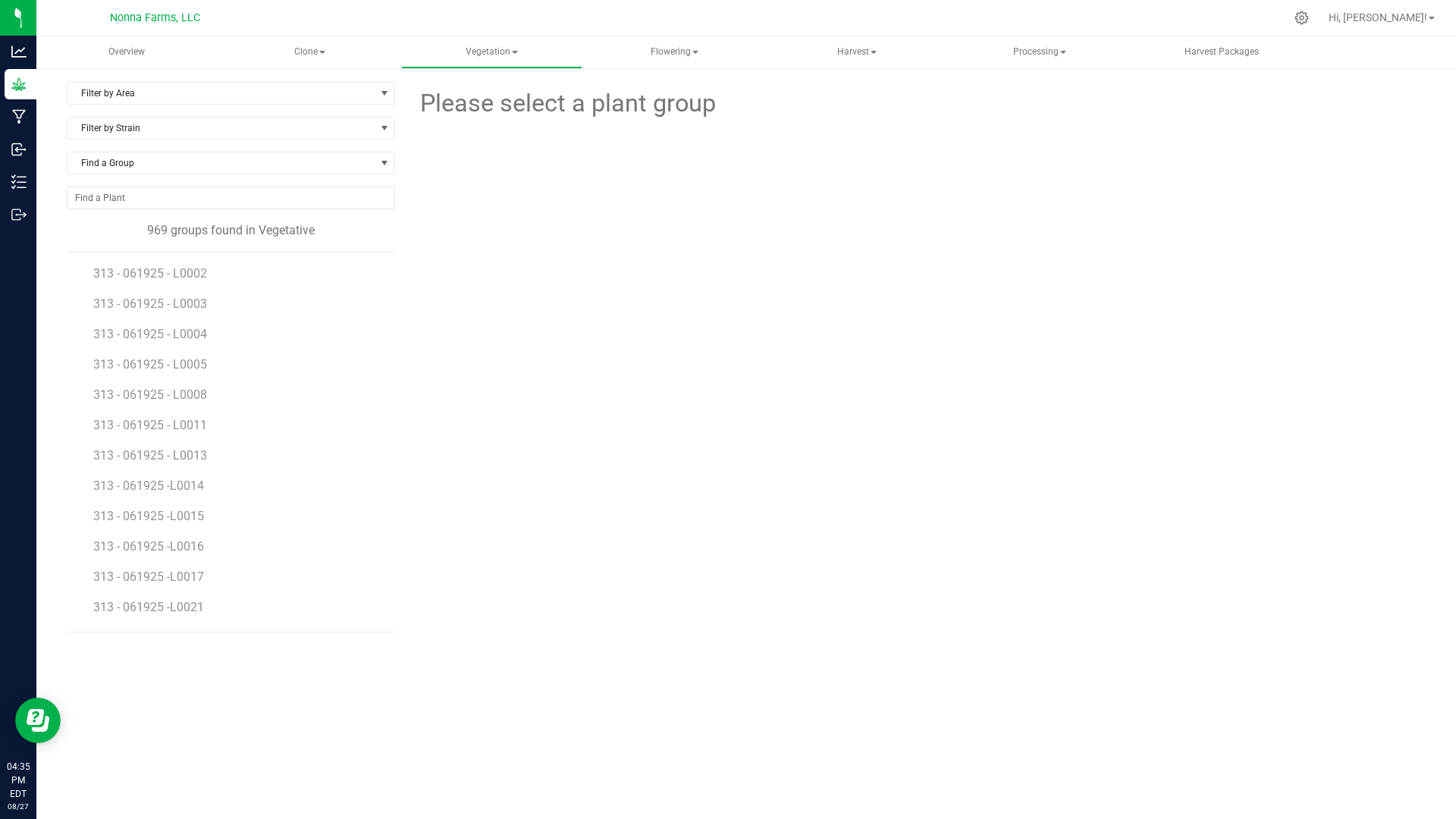
scroll to position [455, 0]
click at [212, 126] on span "Filter by Strain" at bounding box center [221, 128] width 308 height 21
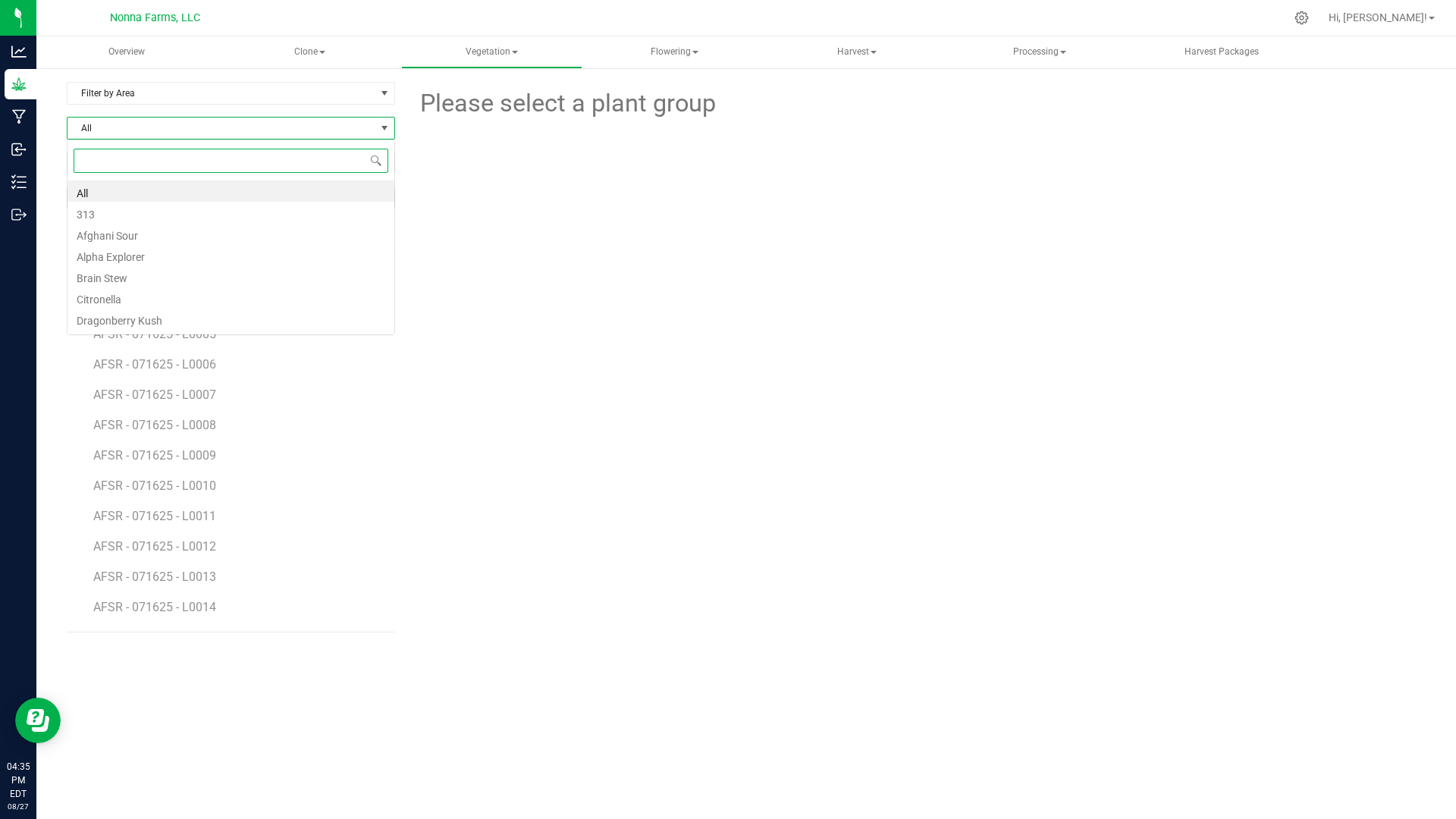
scroll to position [23, 329]
click at [211, 97] on span "Filter by Area" at bounding box center [221, 93] width 308 height 21
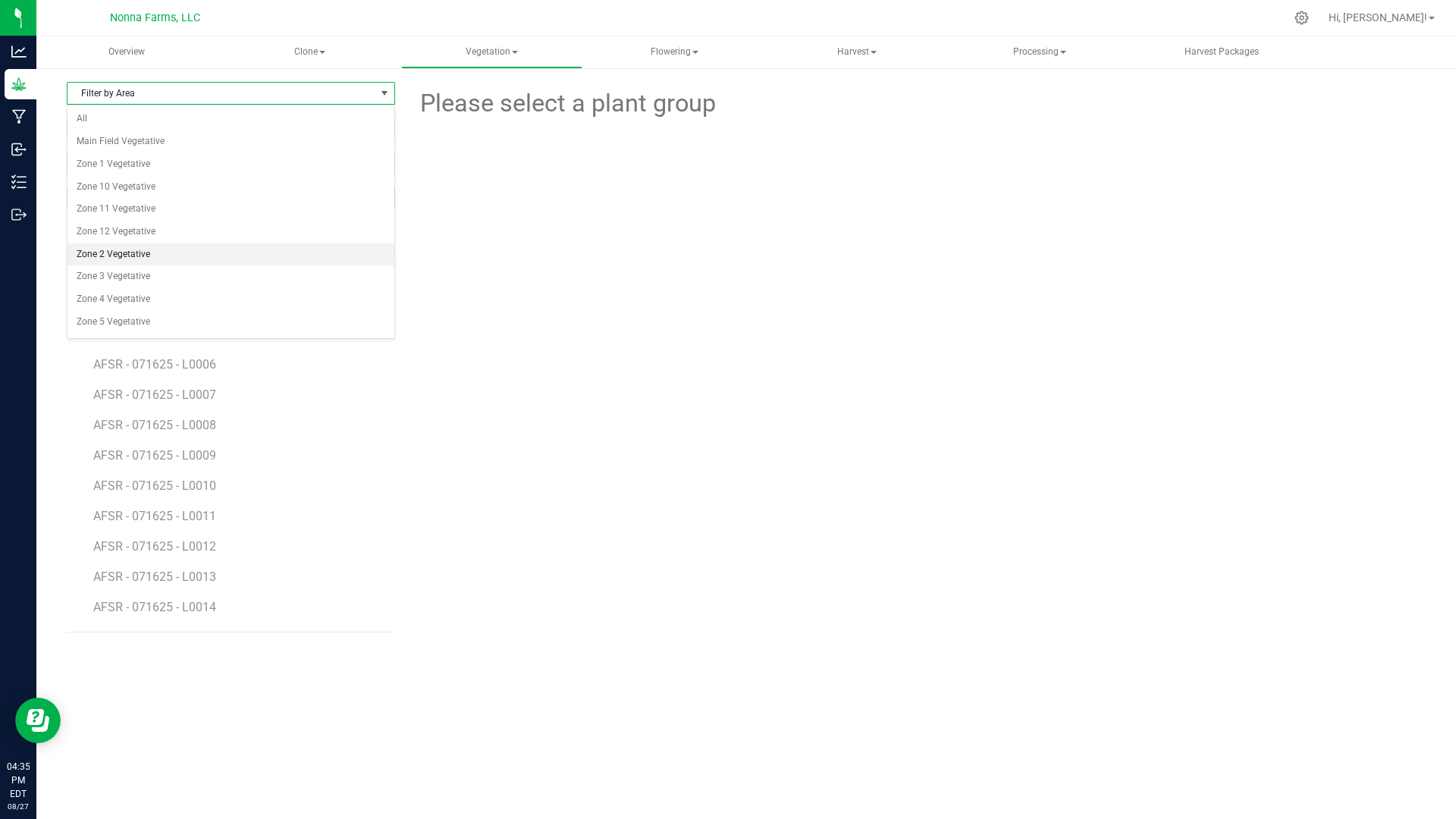
click at [130, 249] on li "Zone 2 Vegetative" at bounding box center [230, 255] width 327 height 23
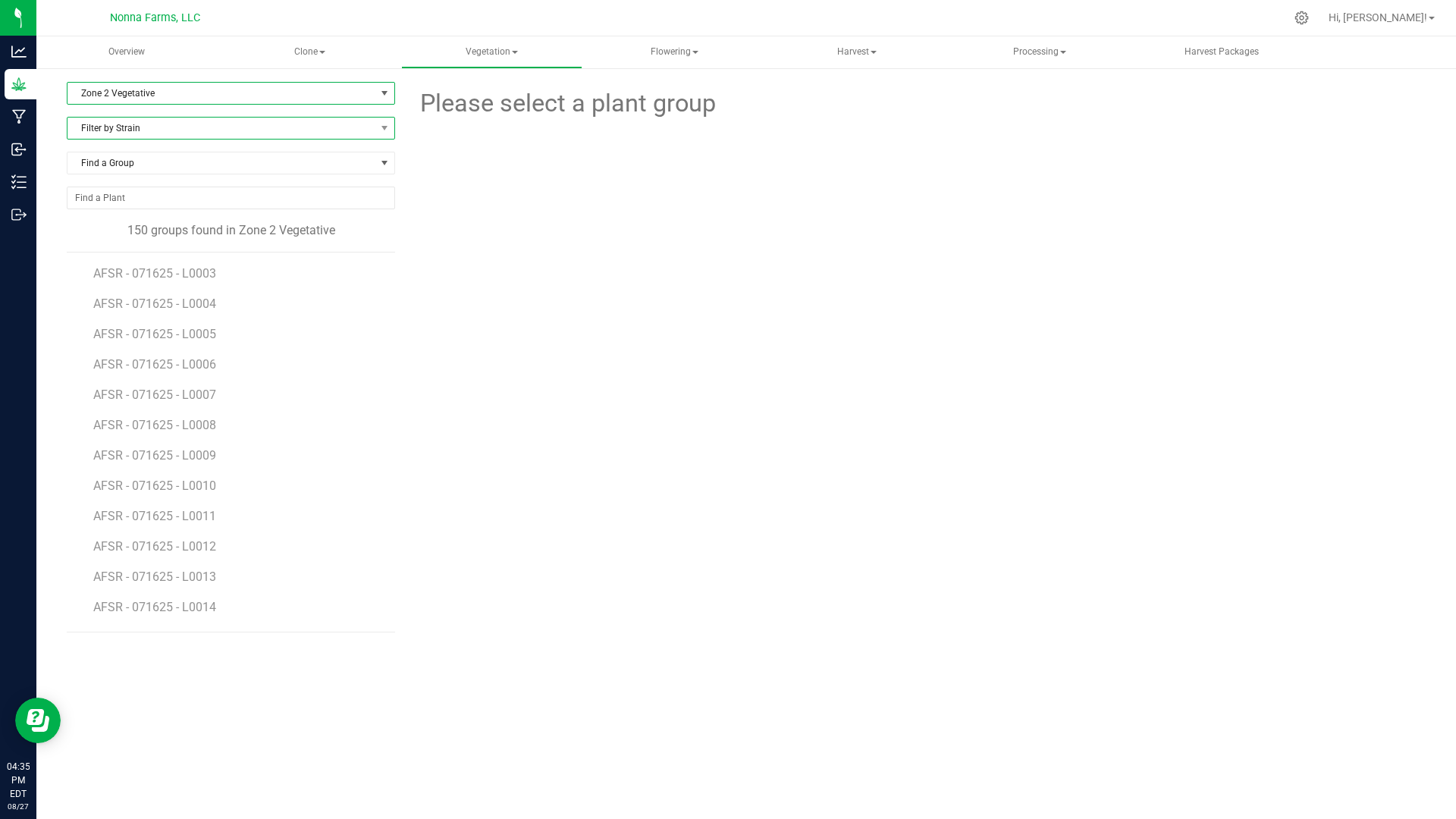
click at [171, 131] on span "Filter by Strain" at bounding box center [221, 128] width 308 height 21
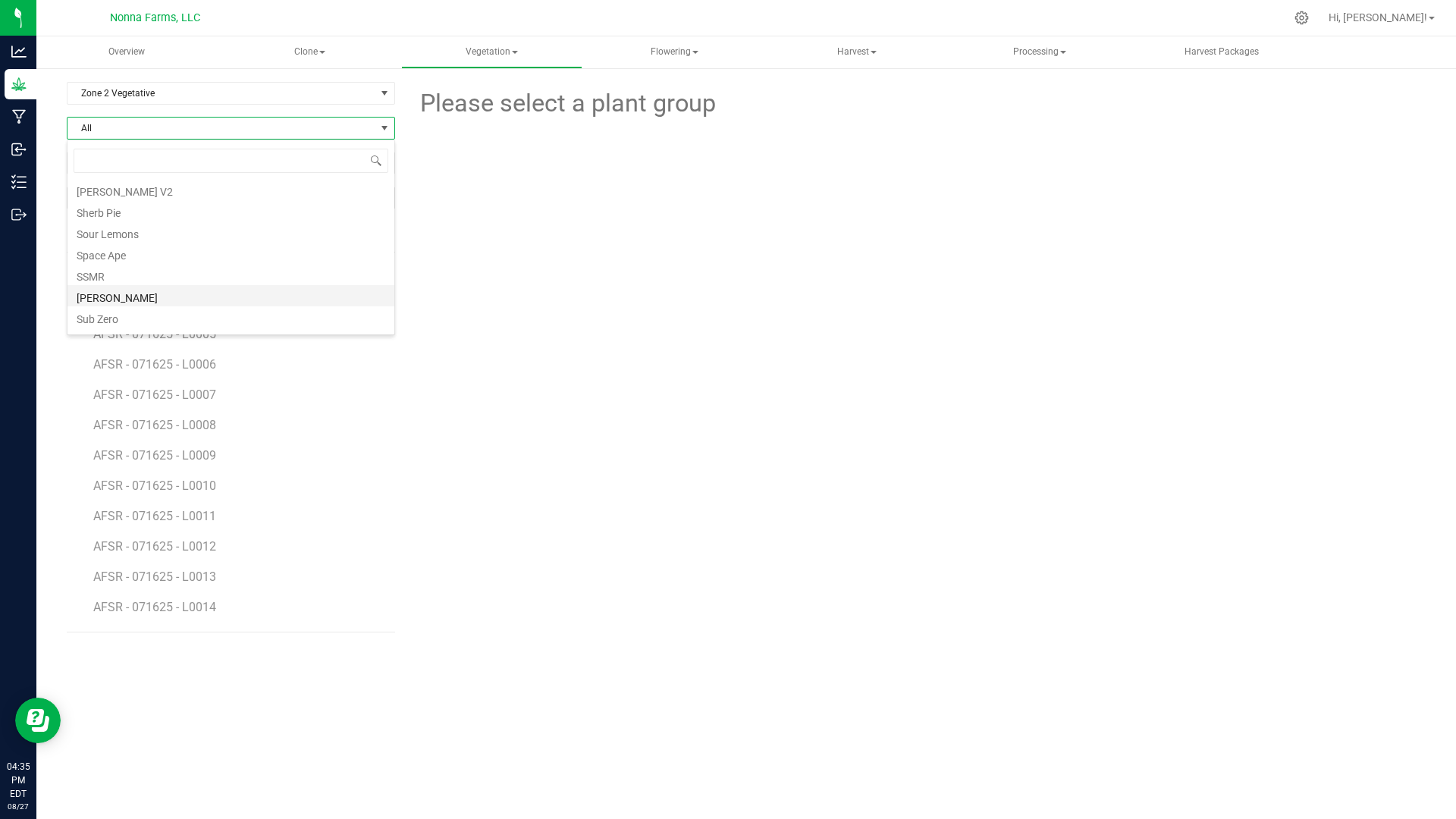
scroll to position [379, 0]
click at [190, 269] on li "[PERSON_NAME]" at bounding box center [230, 279] width 327 height 21
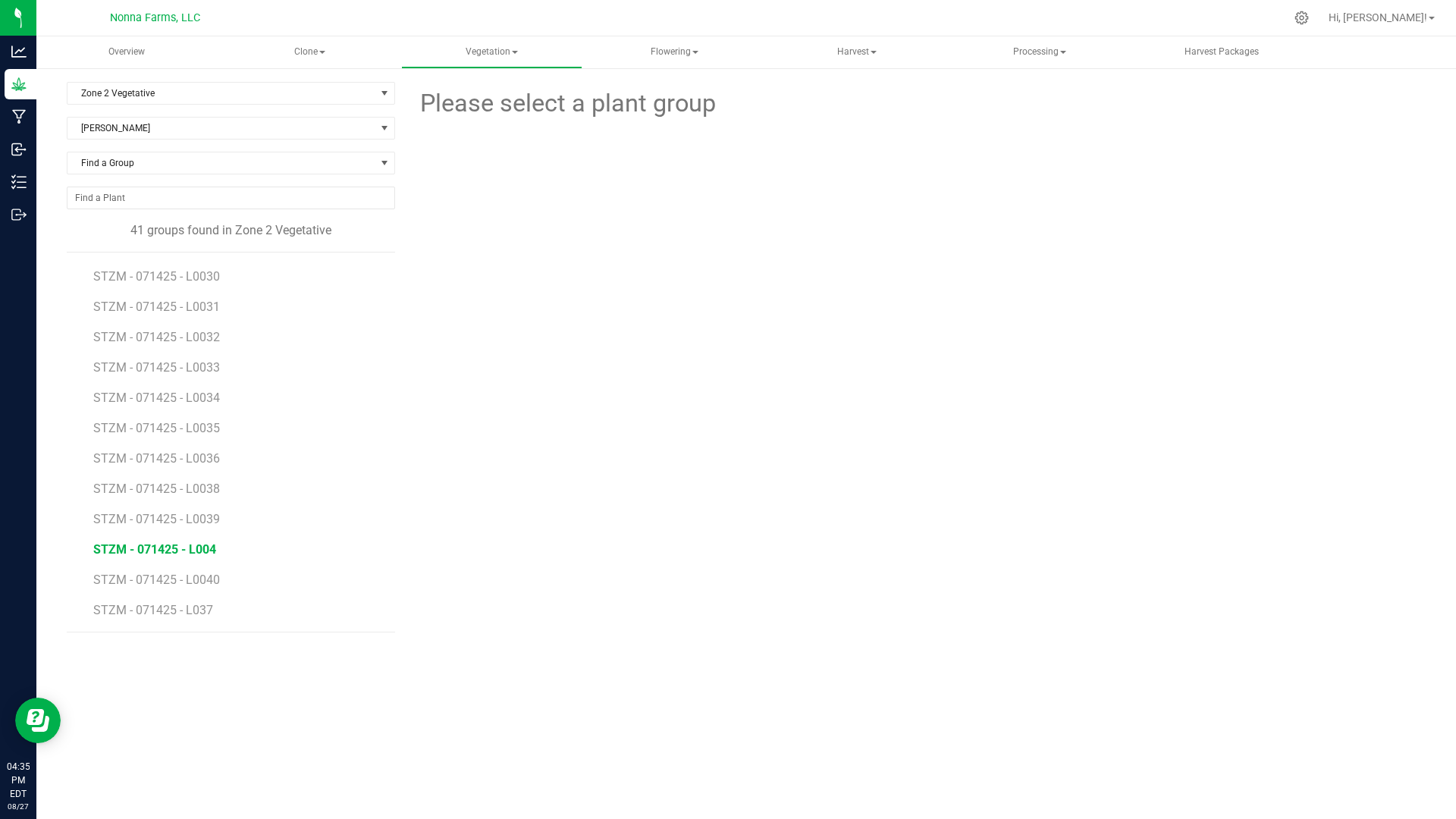
click at [196, 552] on span "STZM - 071425 - L004" at bounding box center [154, 549] width 123 height 14
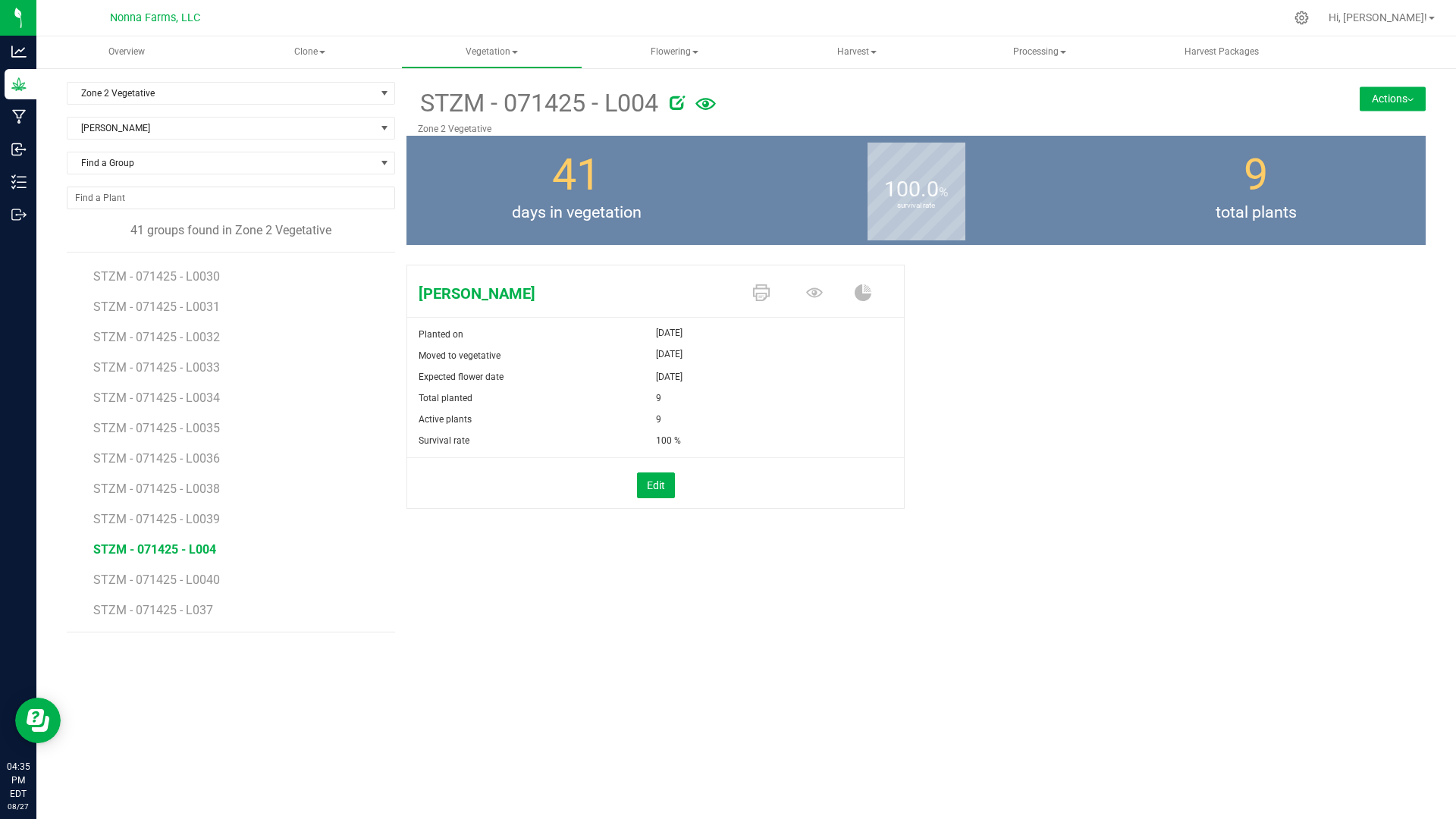
click at [1367, 97] on button "Actions" at bounding box center [1392, 98] width 66 height 24
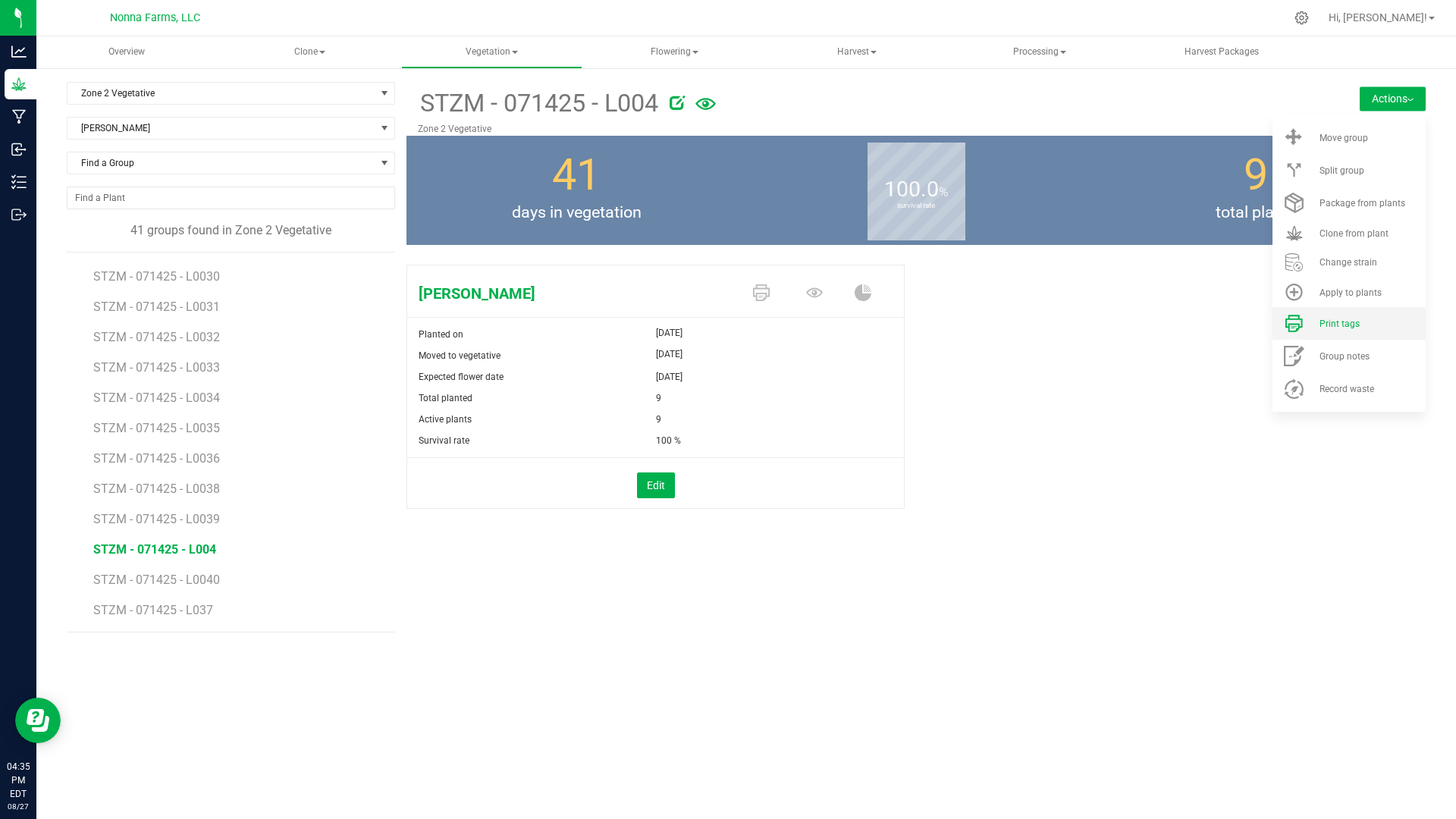
click at [1343, 324] on span "Print tags" at bounding box center [1339, 324] width 40 height 11
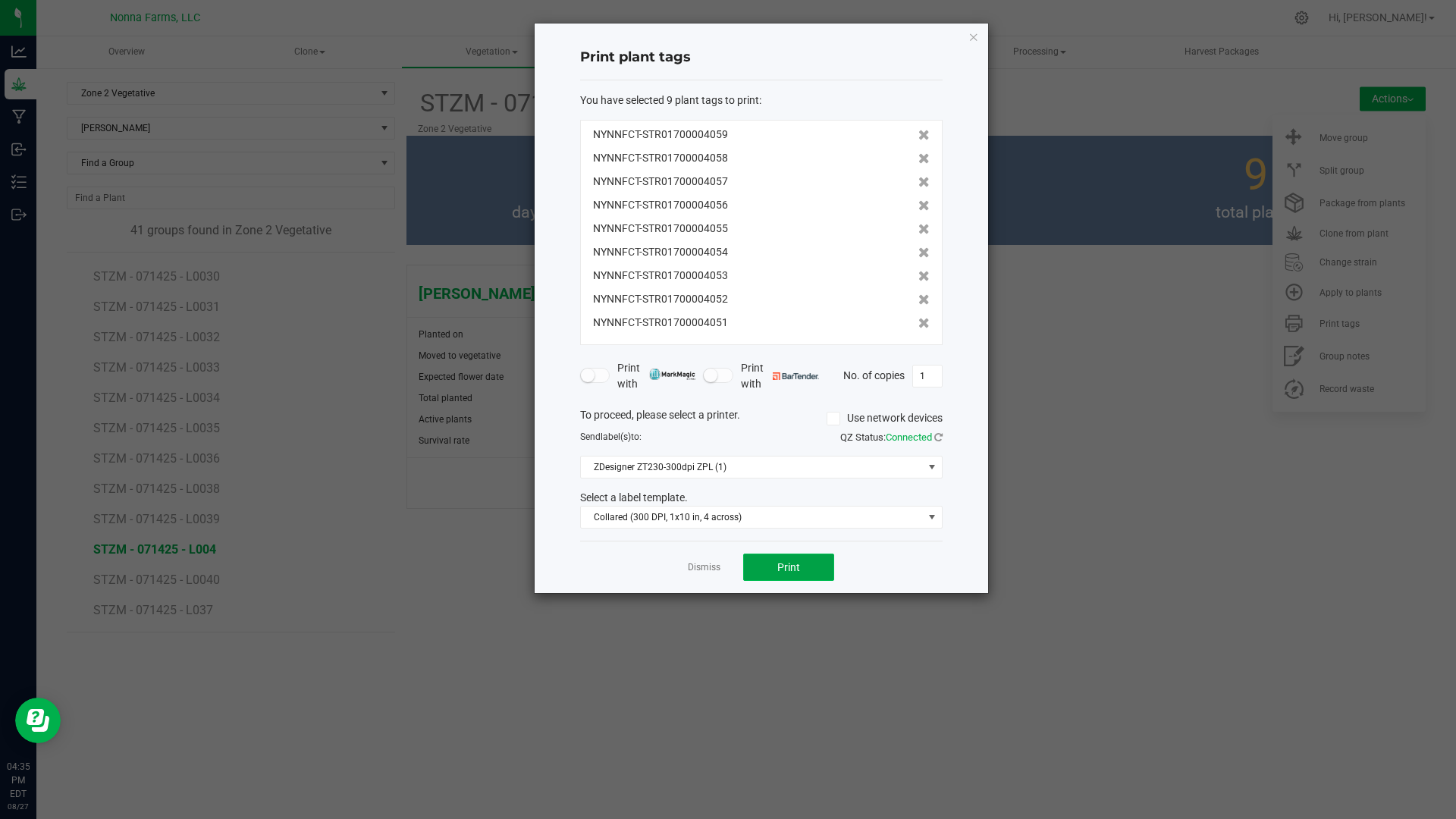
click at [786, 556] on button "Print" at bounding box center [788, 567] width 91 height 27
click at [684, 572] on div "Dismiss Print" at bounding box center [761, 567] width 362 height 52
click at [692, 565] on link "Dismiss" at bounding box center [704, 568] width 33 height 13
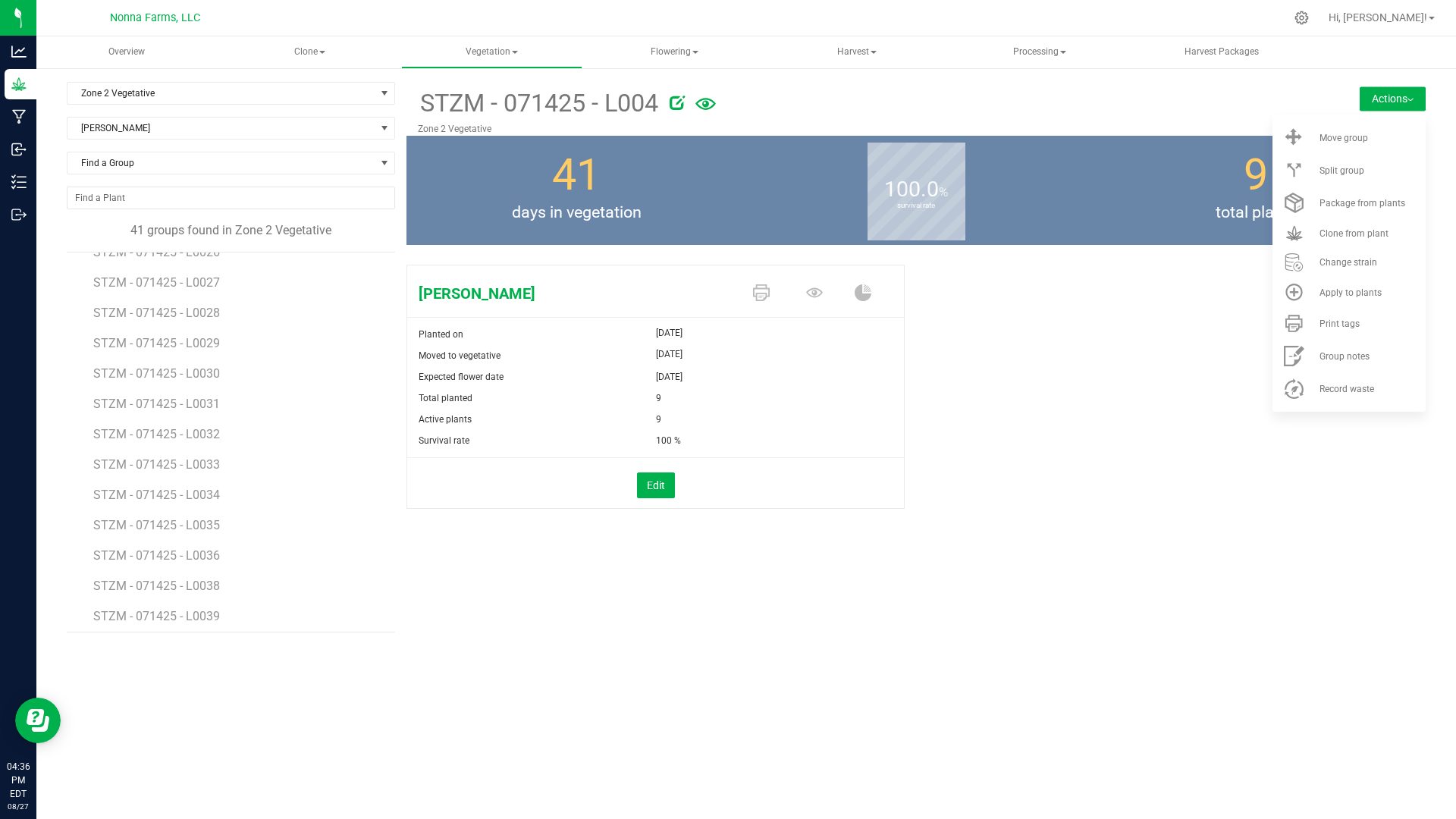
scroll to position [649, 0]
click at [198, 475] on span "STZM - 071425 - L0029" at bounding box center [158, 474] width 129 height 14
click at [663, 480] on button "Edit" at bounding box center [655, 484] width 38 height 26
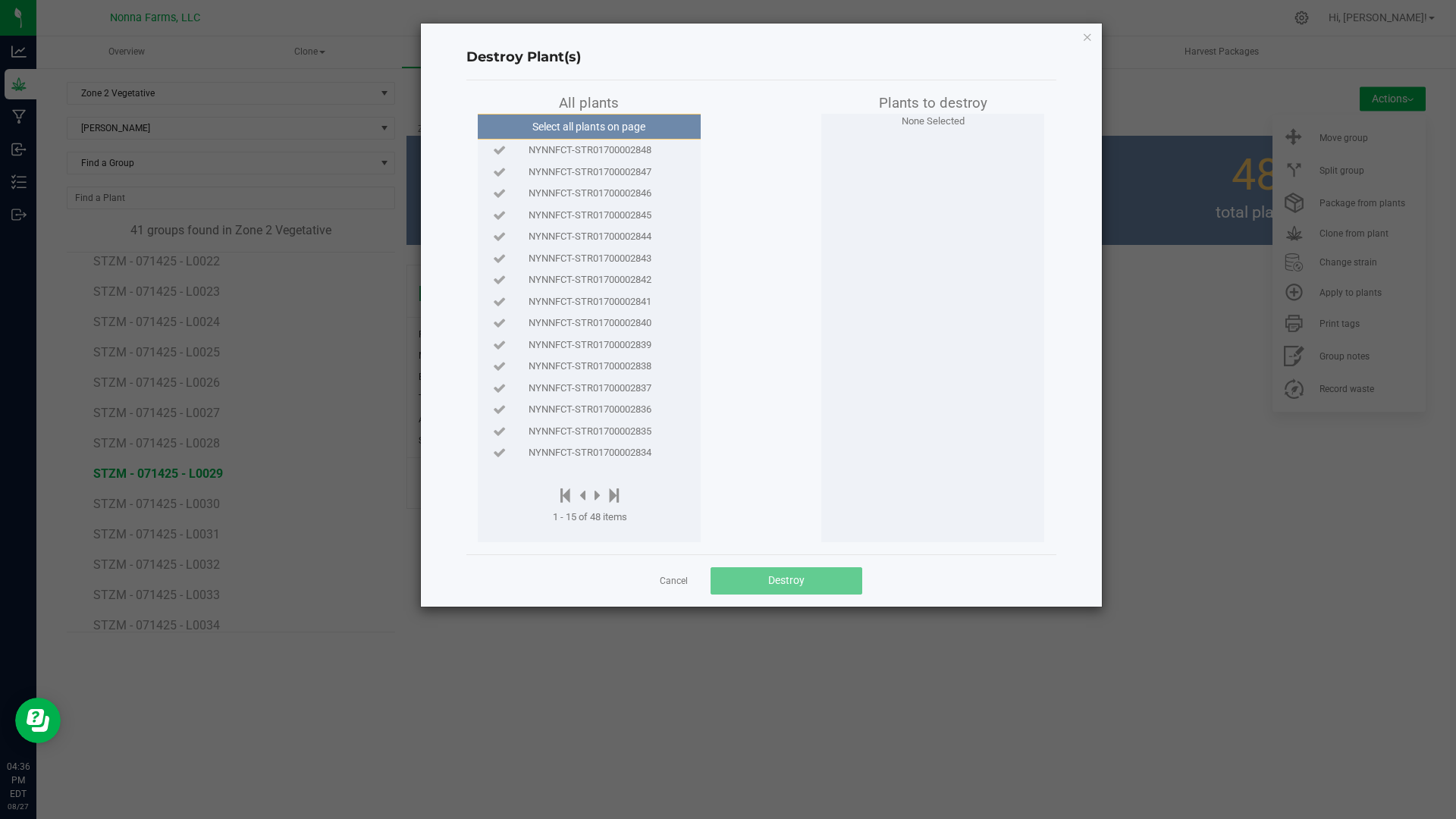
click at [636, 175] on span "NYNNFCT-STR01700002847" at bounding box center [590, 172] width 123 height 15
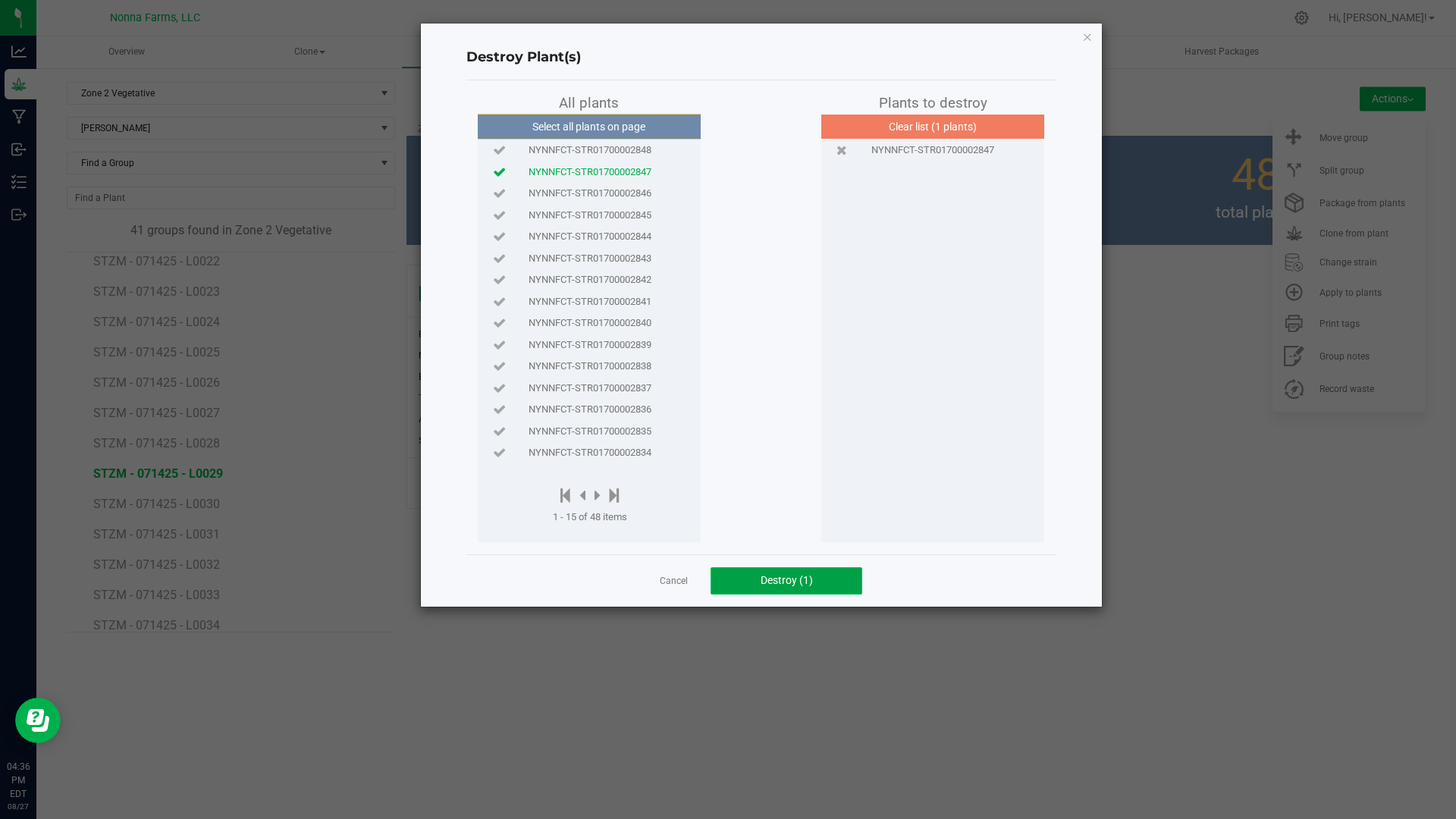
click at [797, 576] on span "Destroy (1)" at bounding box center [786, 580] width 52 height 12
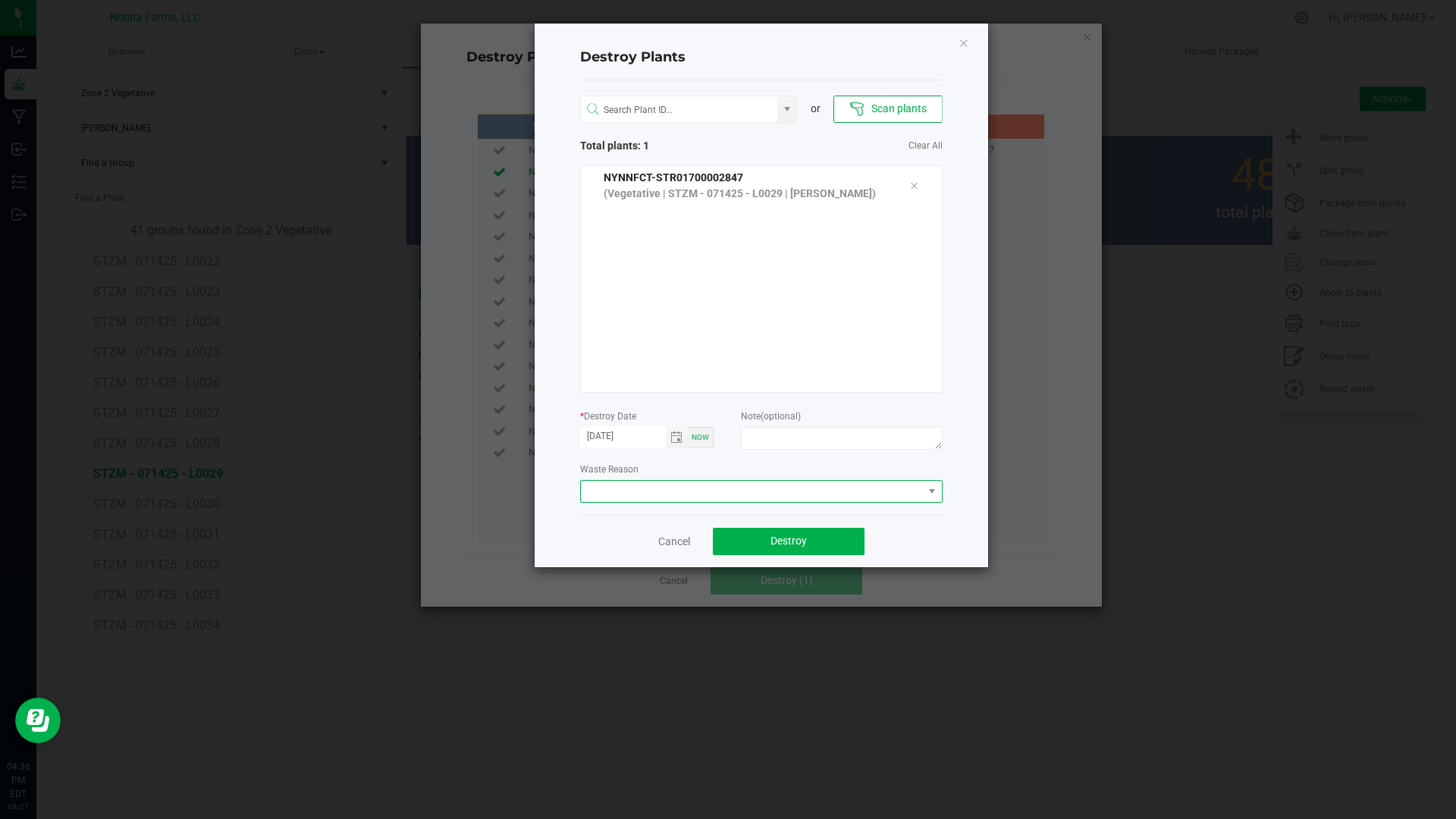
click at [784, 492] on span at bounding box center [752, 491] width 342 height 21
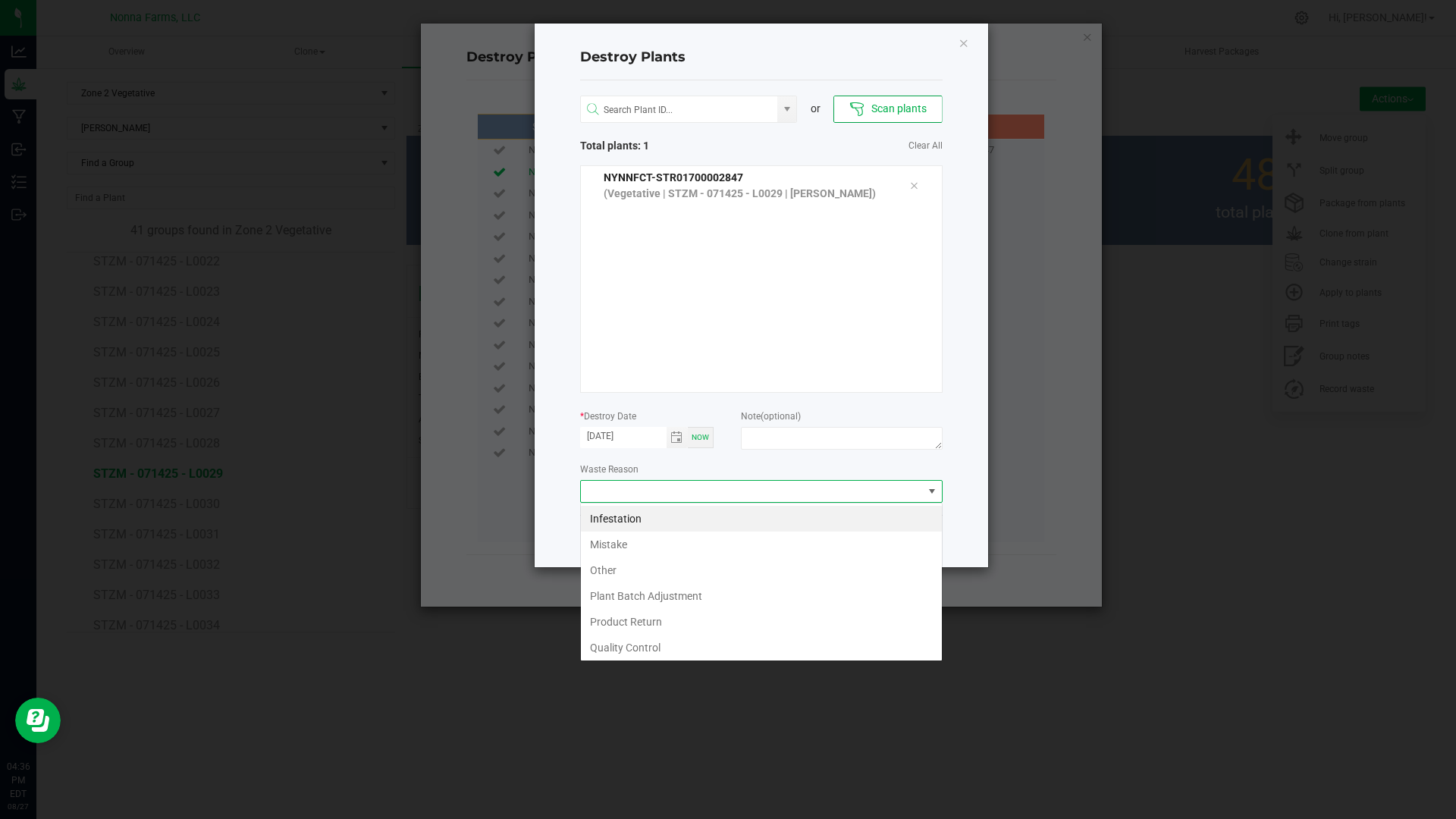
scroll to position [23, 362]
click at [616, 545] on li "Mistake" at bounding box center [762, 544] width 361 height 26
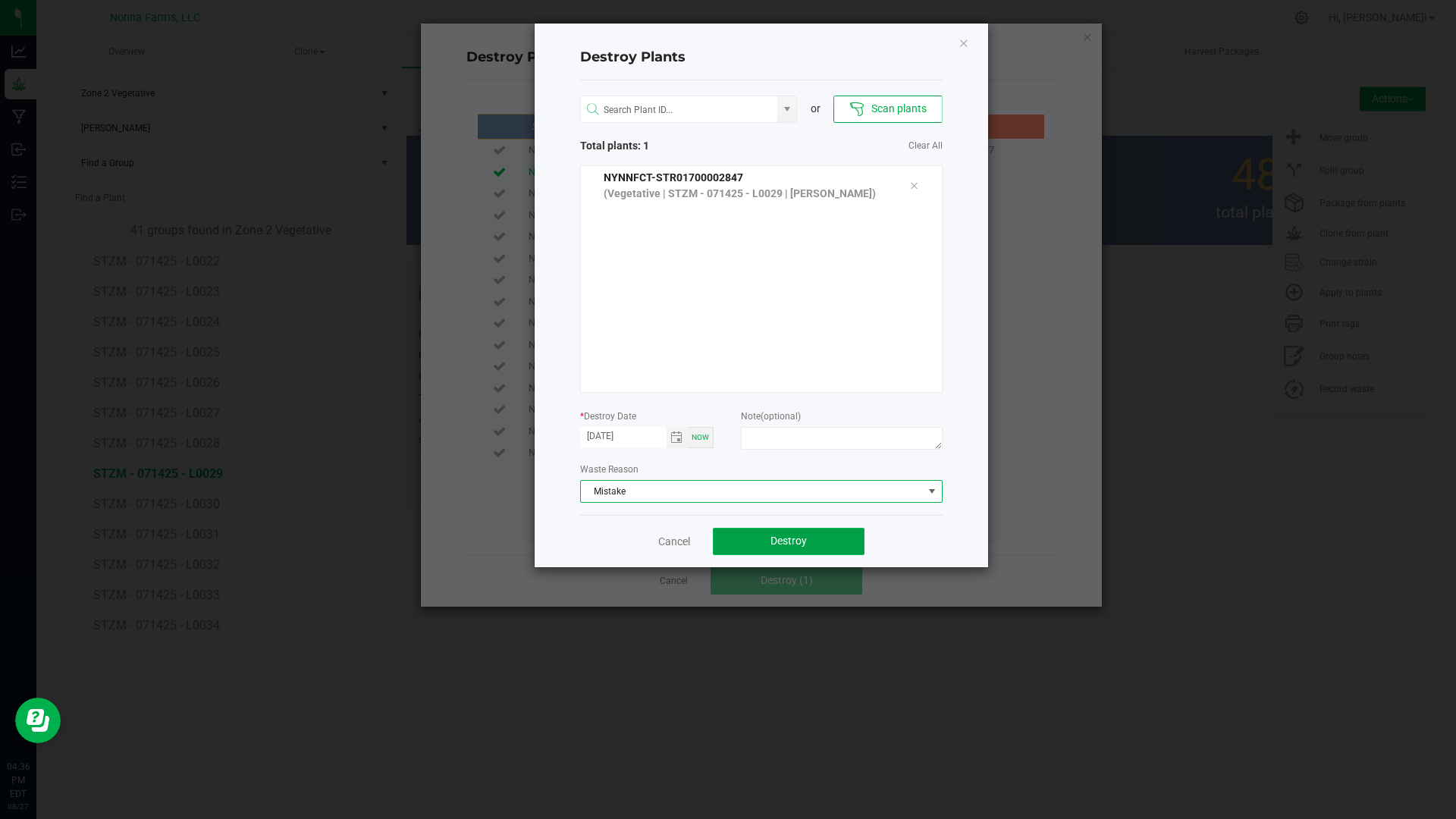
click at [757, 539] on button "Destroy" at bounding box center [788, 541] width 151 height 27
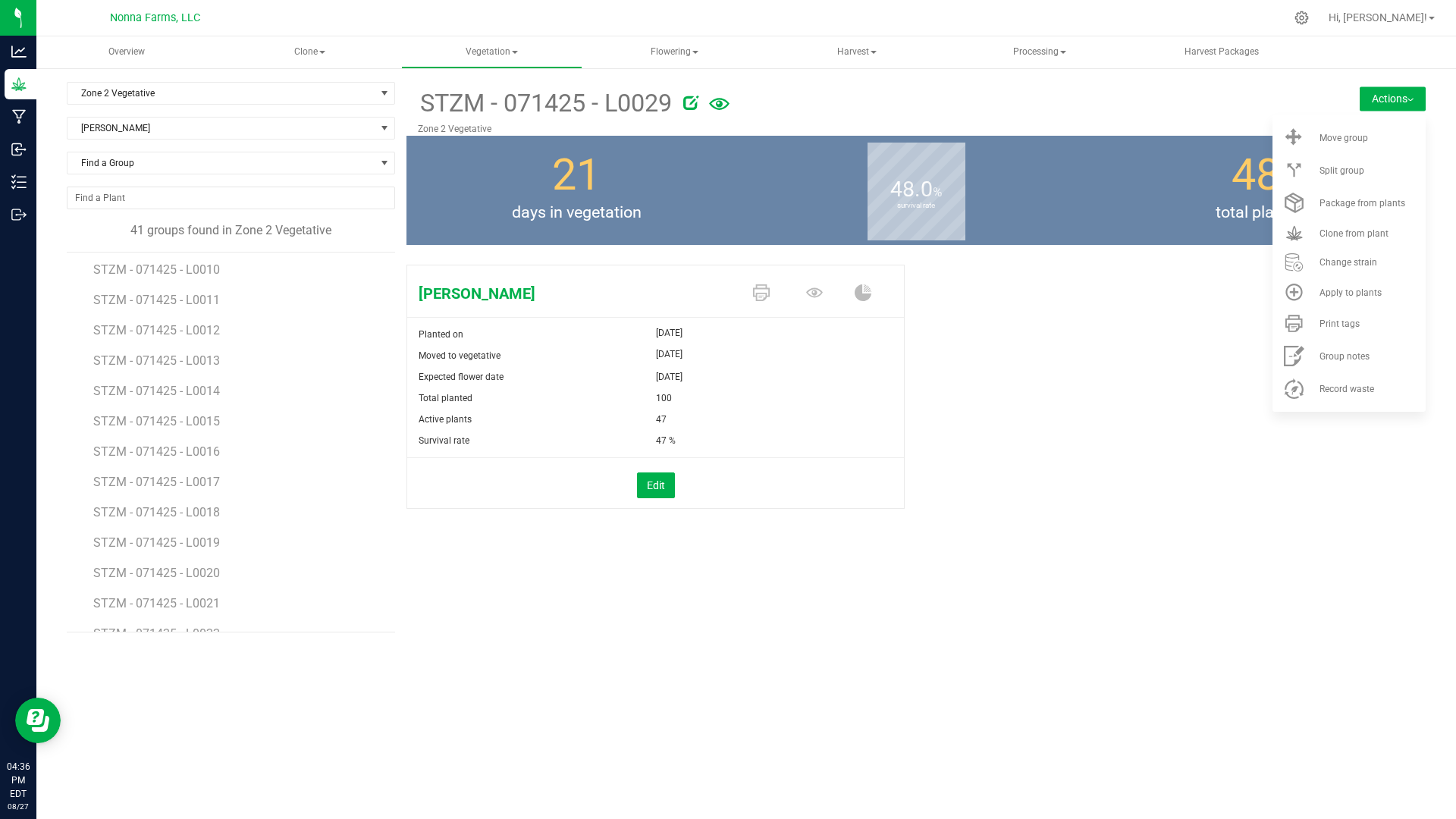
scroll to position [270, 0]
click at [197, 340] on span "STZM - 071425 - L0012" at bounding box center [158, 337] width 129 height 14
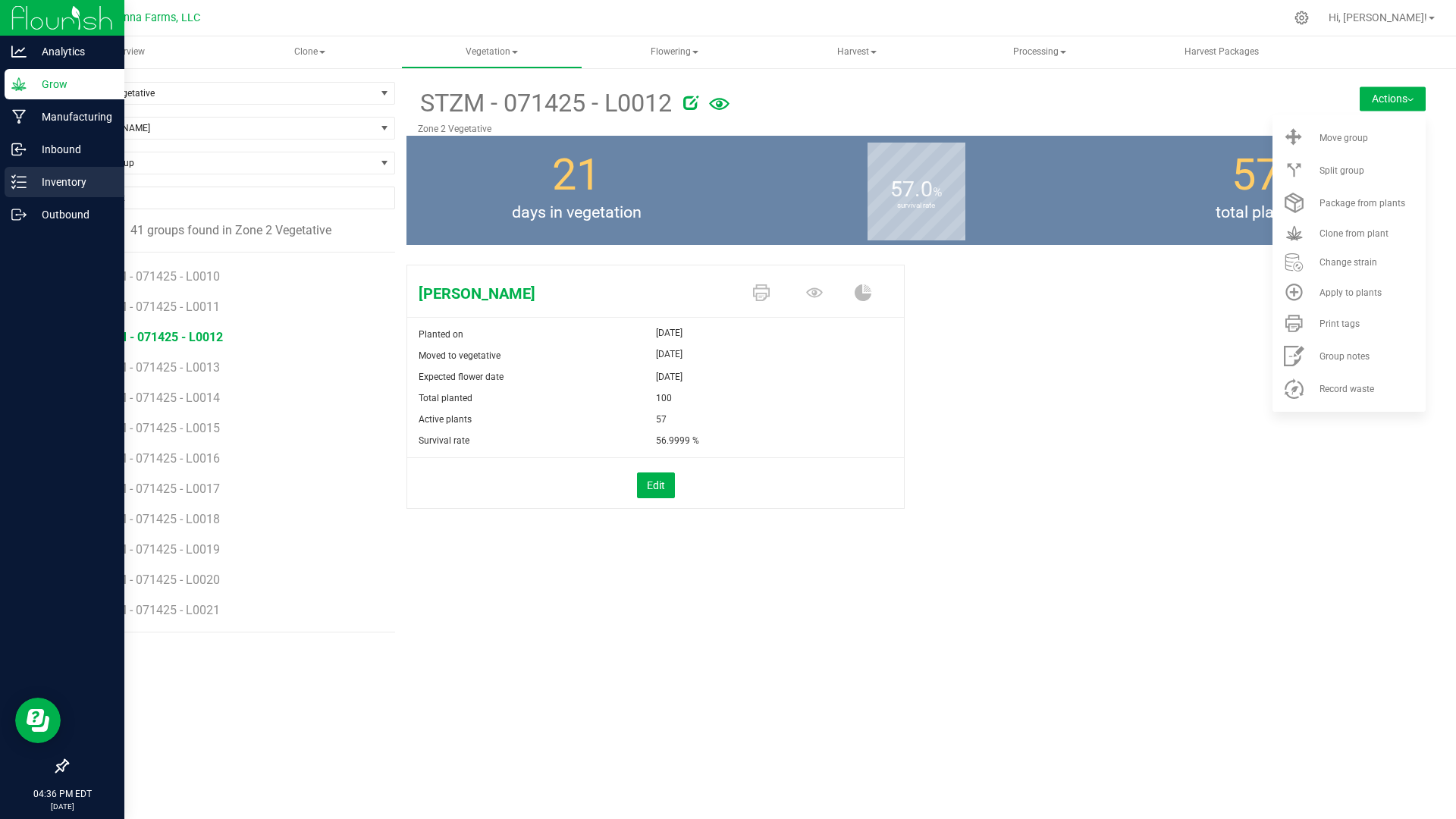
click at [36, 177] on p "Inventory" at bounding box center [72, 182] width 91 height 19
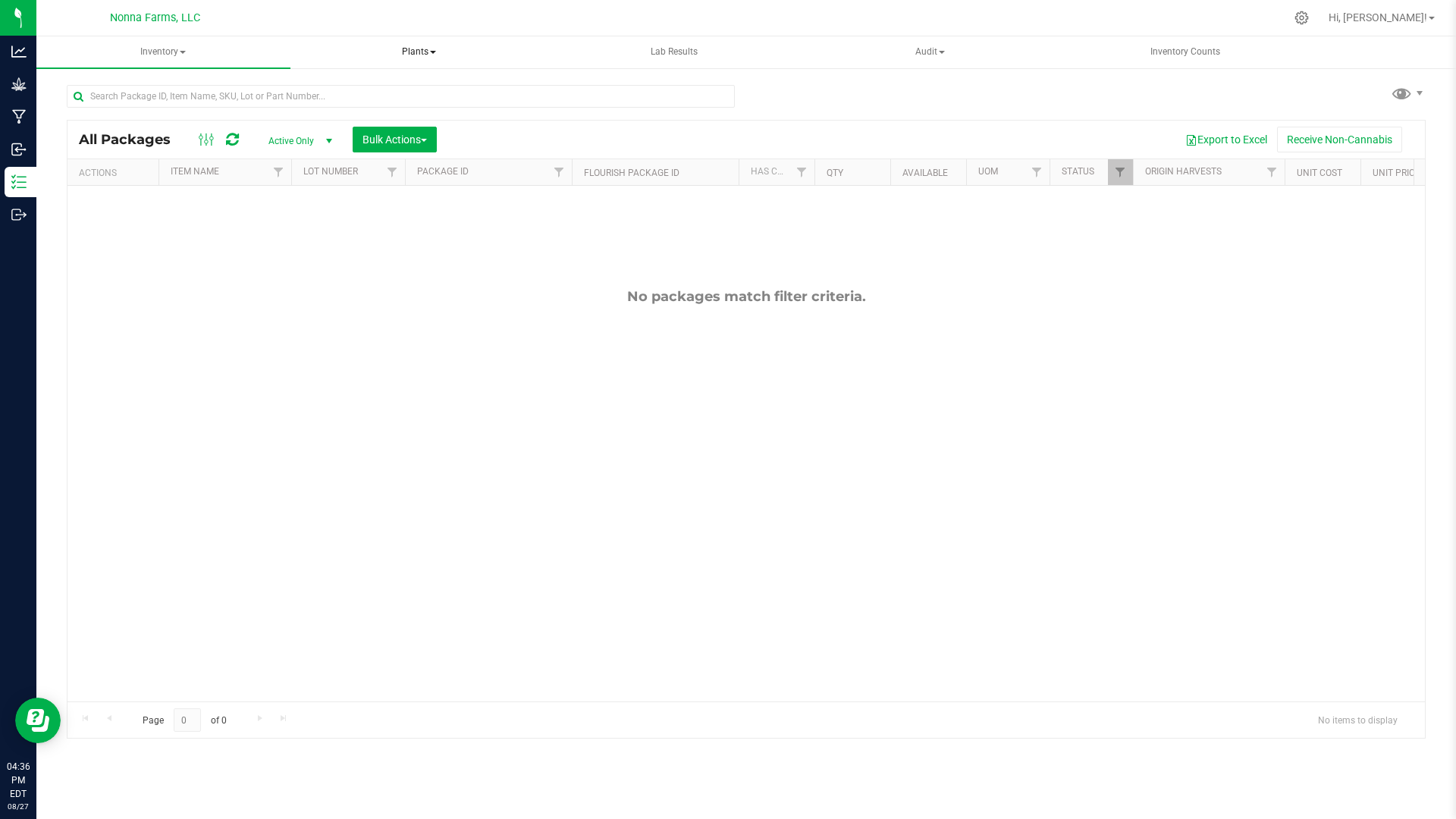
click at [412, 57] on span "Plants" at bounding box center [419, 52] width 252 height 30
drag, startPoint x: 266, startPoint y: 220, endPoint x: 267, endPoint y: 212, distance: 8.1
click at [266, 219] on div "No packages match filter criteria." at bounding box center [746, 495] width 1358 height 618
click at [407, 58] on span "Plants" at bounding box center [419, 52] width 254 height 32
click at [393, 97] on span "All plants" at bounding box center [356, 90] width 87 height 13
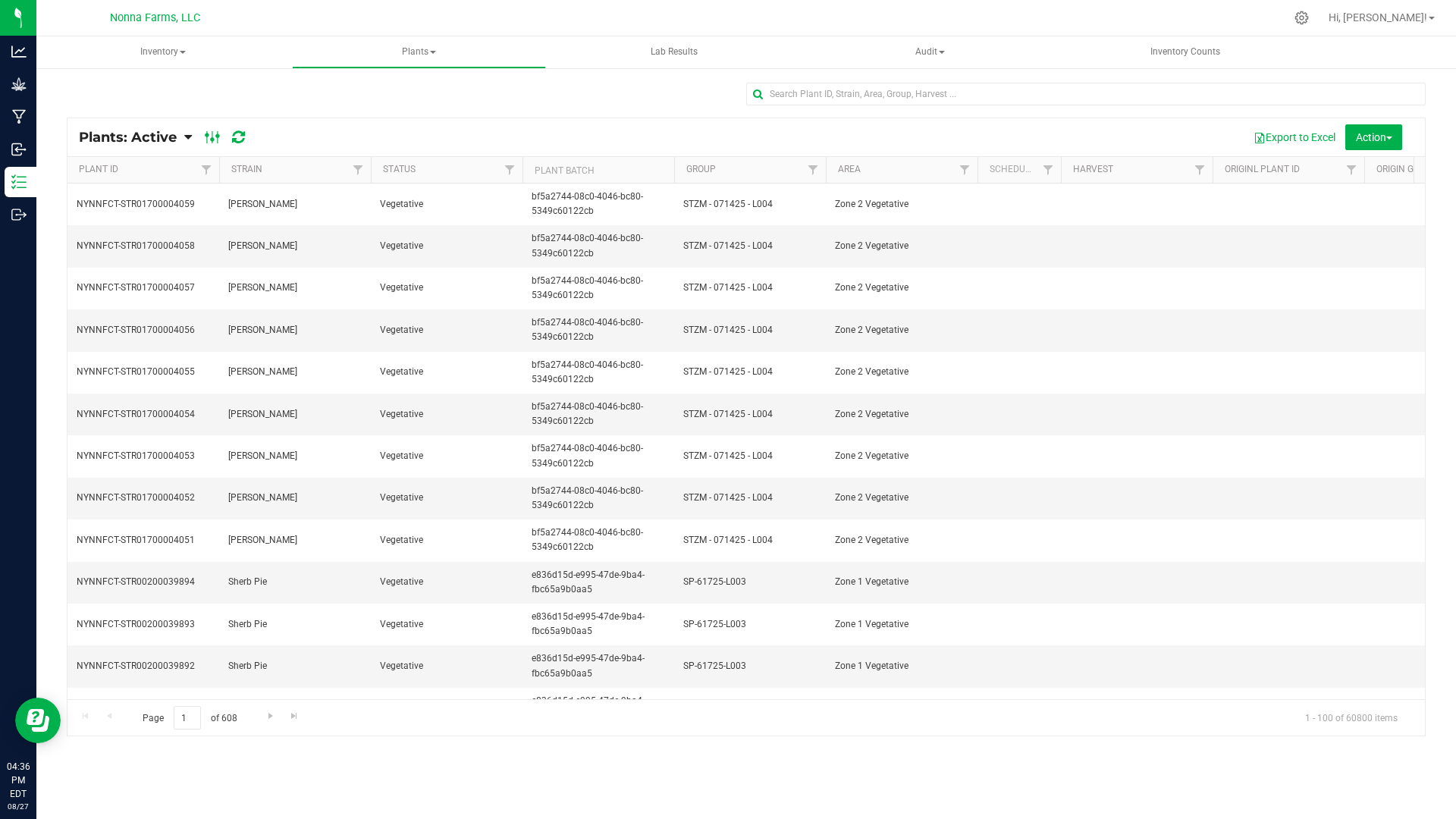
click at [210, 135] on icon at bounding box center [213, 137] width 17 height 19
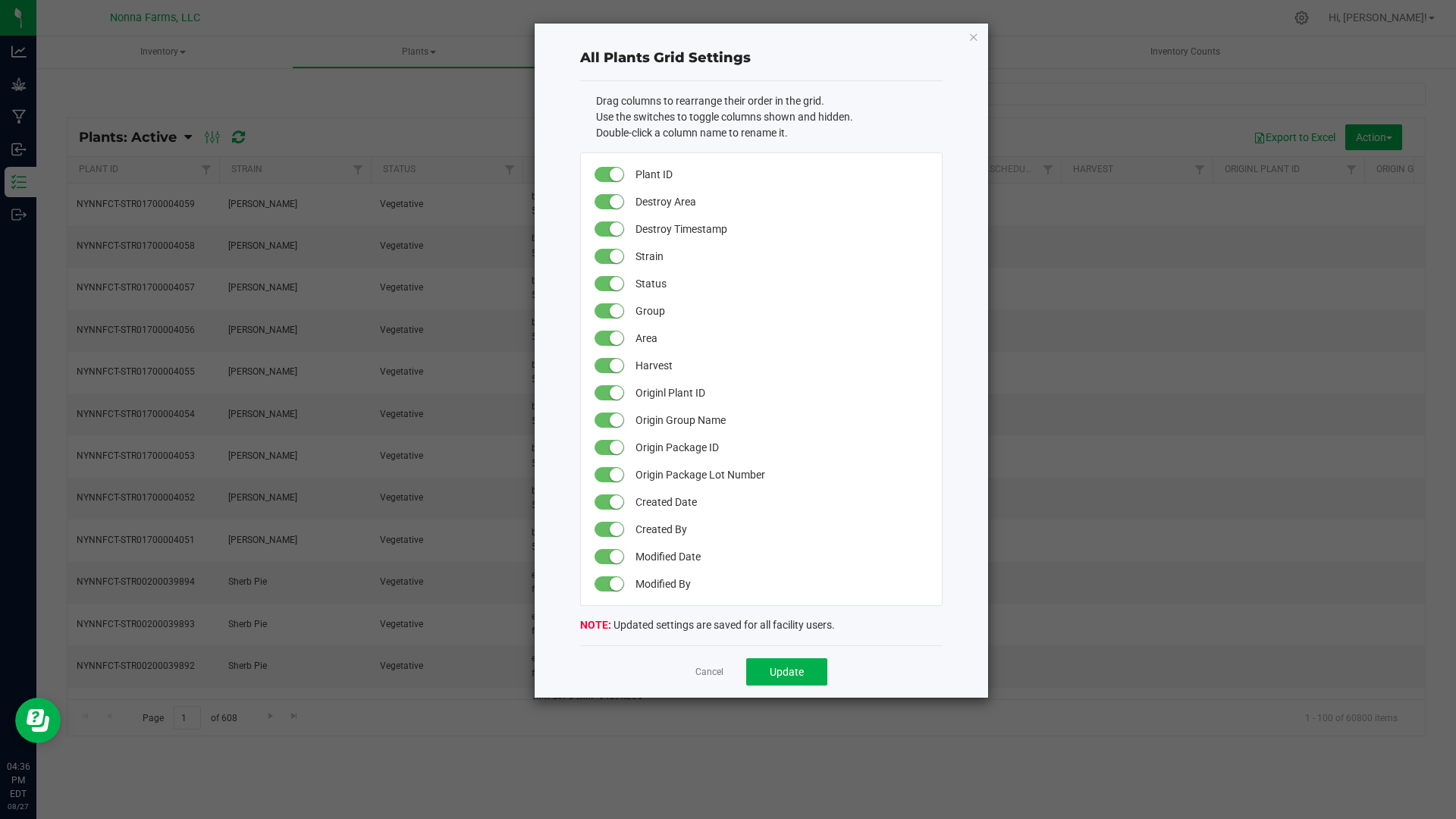
click at [1296, 520] on ngb-modal-window "All Plants Grid Settings Drag columns to rearrange their order in the grid. Use…" at bounding box center [733, 409] width 1468 height 819
click at [704, 662] on div "Cancel Update" at bounding box center [761, 671] width 362 height 52
click at [703, 668] on link "Cancel" at bounding box center [709, 672] width 28 height 13
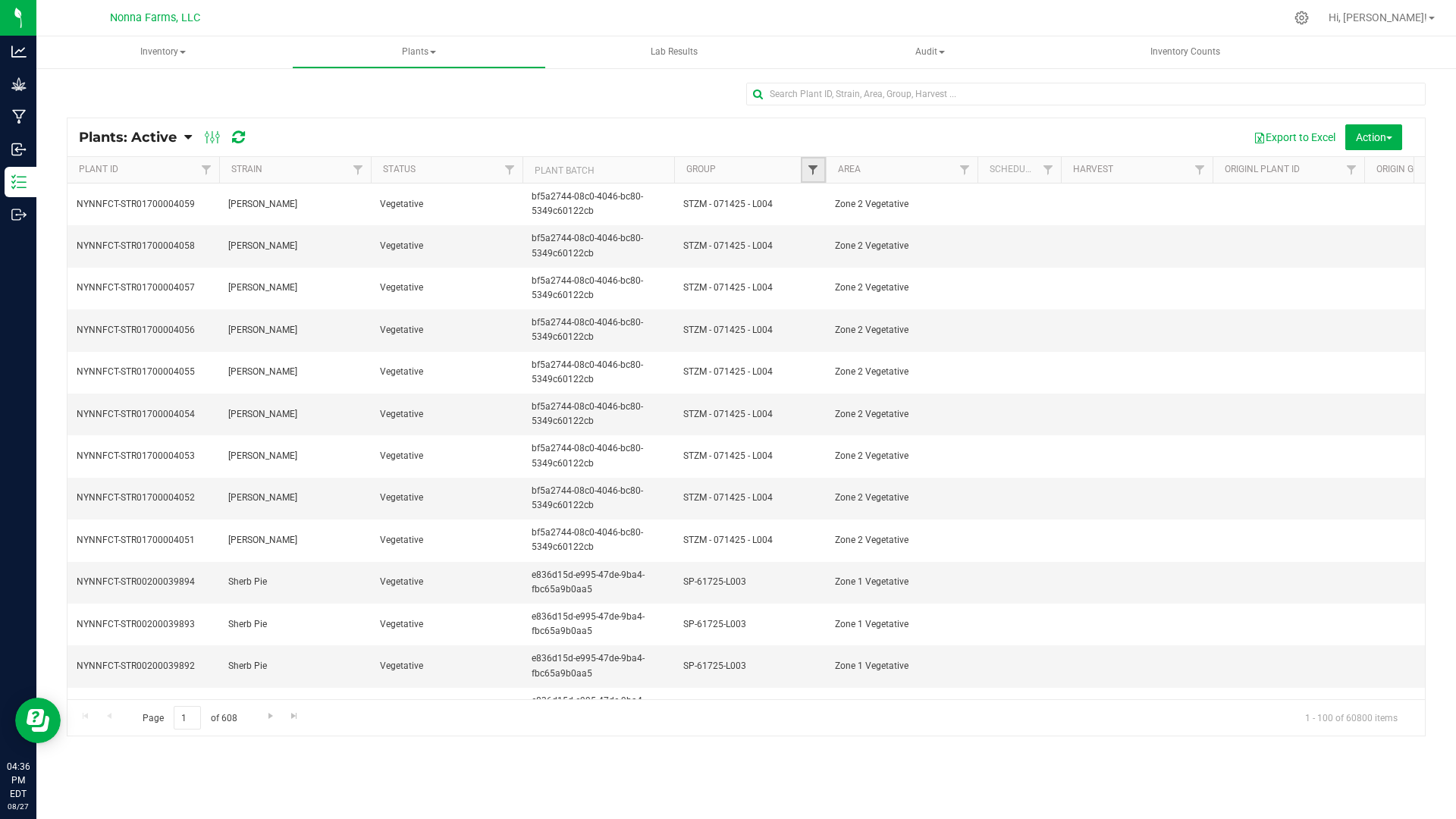
click at [811, 167] on span "Filter" at bounding box center [813, 170] width 12 height 12
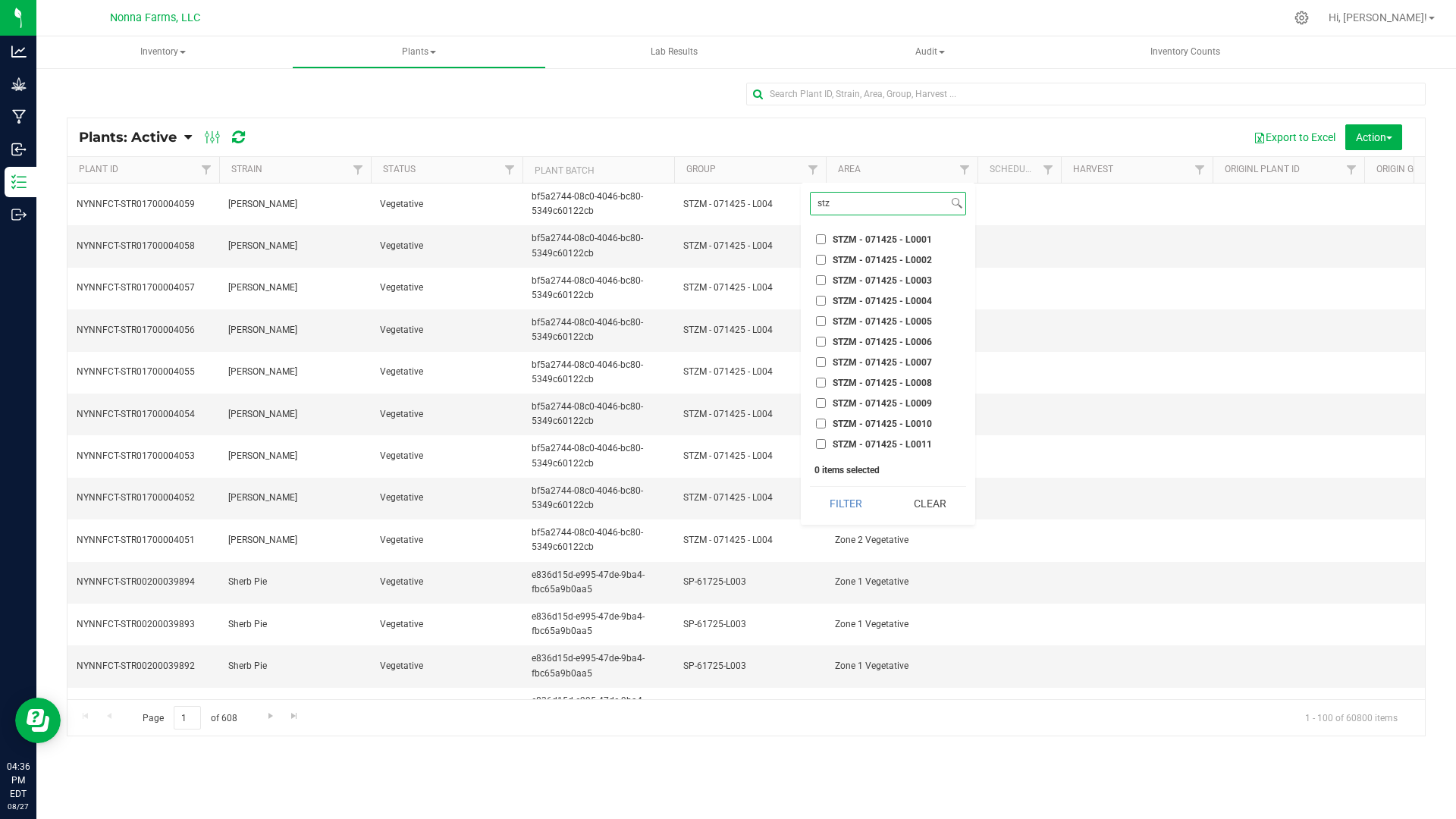
scroll to position [76, 0]
type input "stz"
click at [916, 387] on span "STZM - 071425 - L0012" at bounding box center [882, 389] width 99 height 9
click at [826, 387] on input "STZM - 071425 - L0012" at bounding box center [820, 388] width 10 height 10
checkbox input "true"
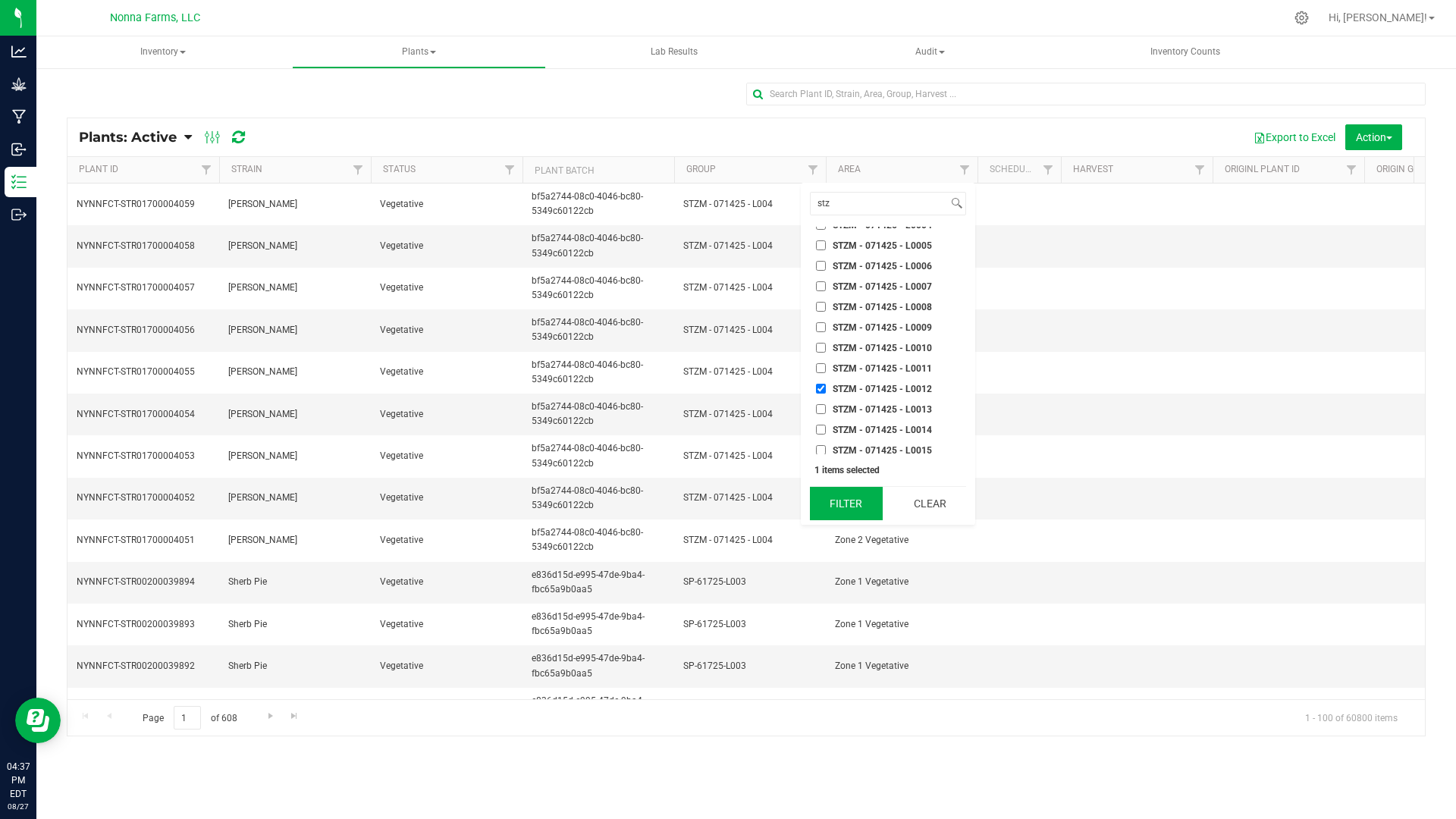
click at [858, 498] on button "Filter" at bounding box center [847, 504] width 73 height 34
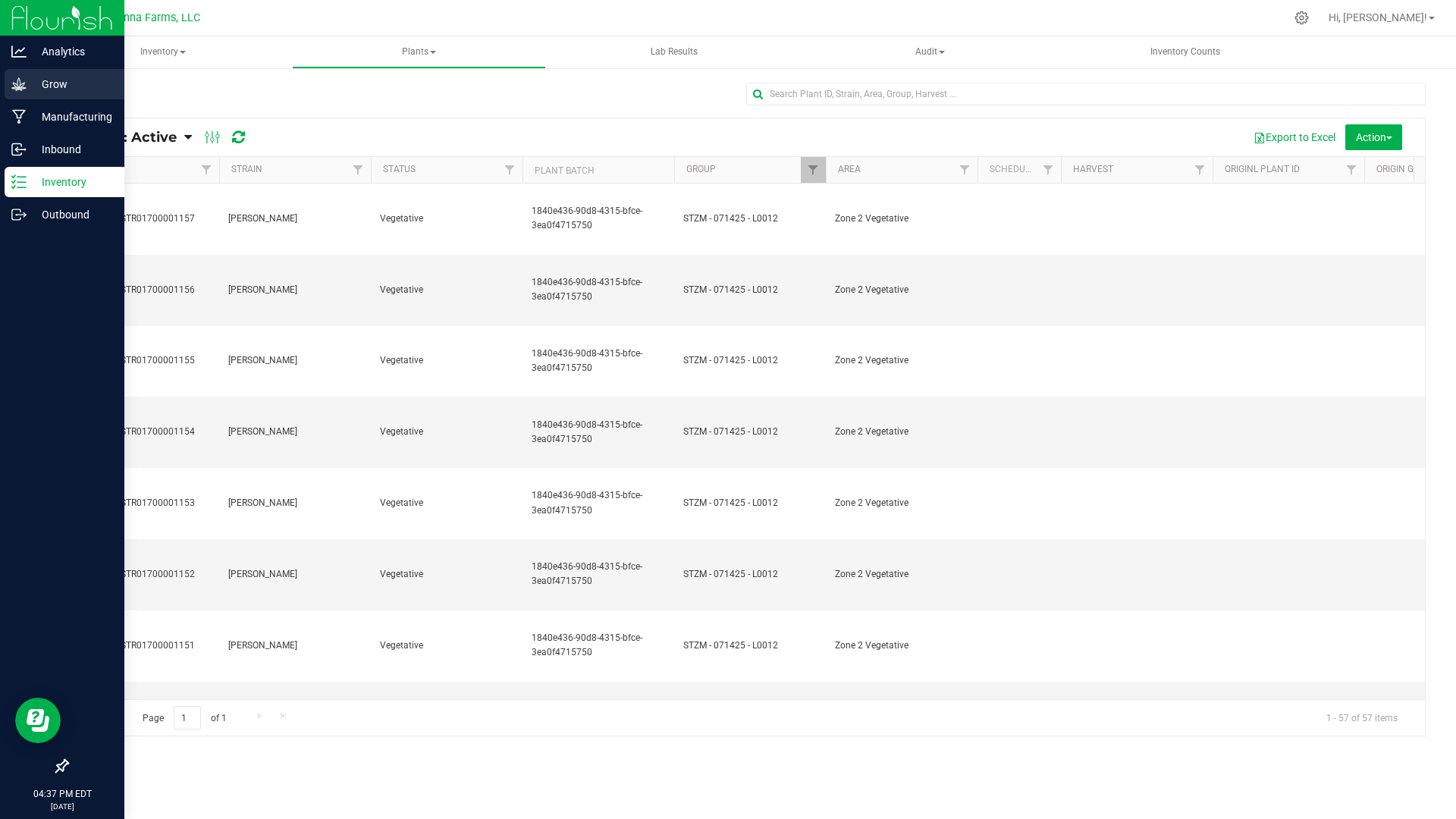
click at [59, 97] on div "Grow" at bounding box center [64, 84] width 120 height 30
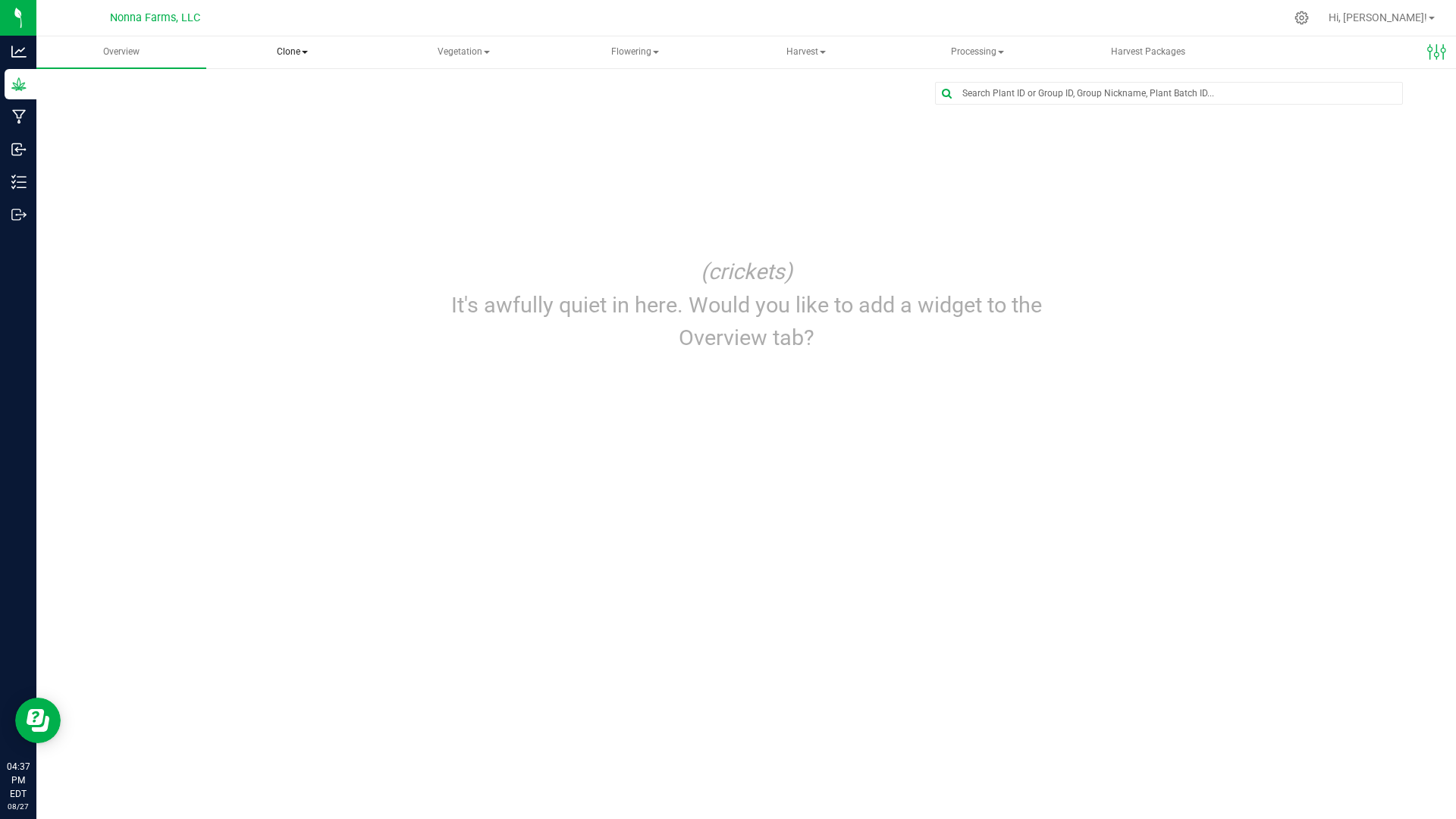
click at [294, 58] on span "Clone" at bounding box center [292, 52] width 168 height 30
click at [449, 54] on span "Vegetation" at bounding box center [464, 52] width 168 height 30
click at [446, 91] on span "Veg groups" at bounding box center [447, 90] width 97 height 13
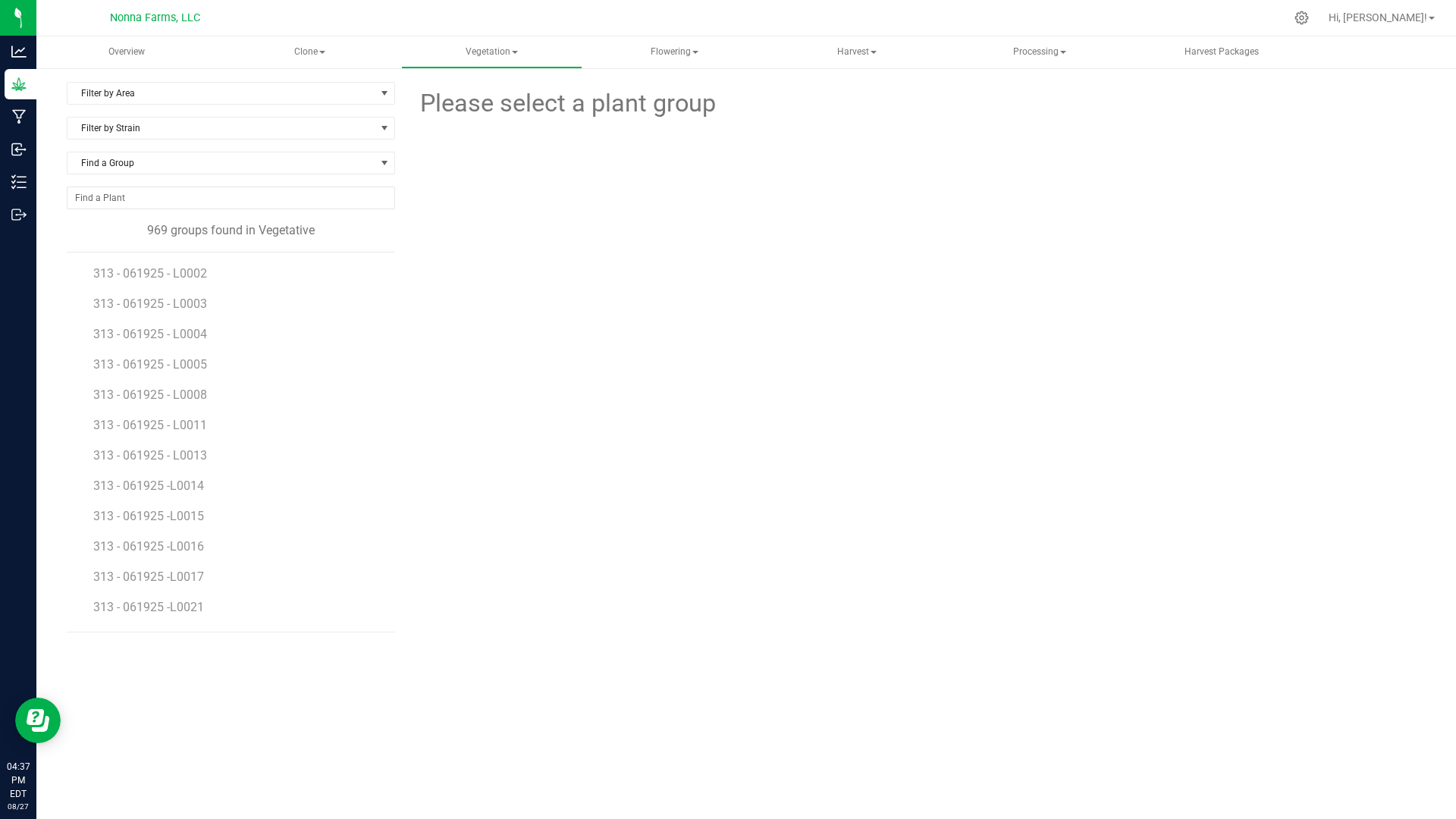
click at [137, 105] on div "Filter by Area Filter by Area All Main Field Vegetative Zone 1 Vegetative Zone …" at bounding box center [230, 98] width 329 height 35
drag, startPoint x: 163, startPoint y: 108, endPoint x: 161, endPoint y: 116, distance: 8.2
click at [161, 118] on div "Filter by Area Filter by Area All Main Field Vegetative Zone 1 Vegetative Zone …" at bounding box center [236, 357] width 340 height 551
click at [167, 96] on span "Filter by Area" at bounding box center [221, 93] width 308 height 21
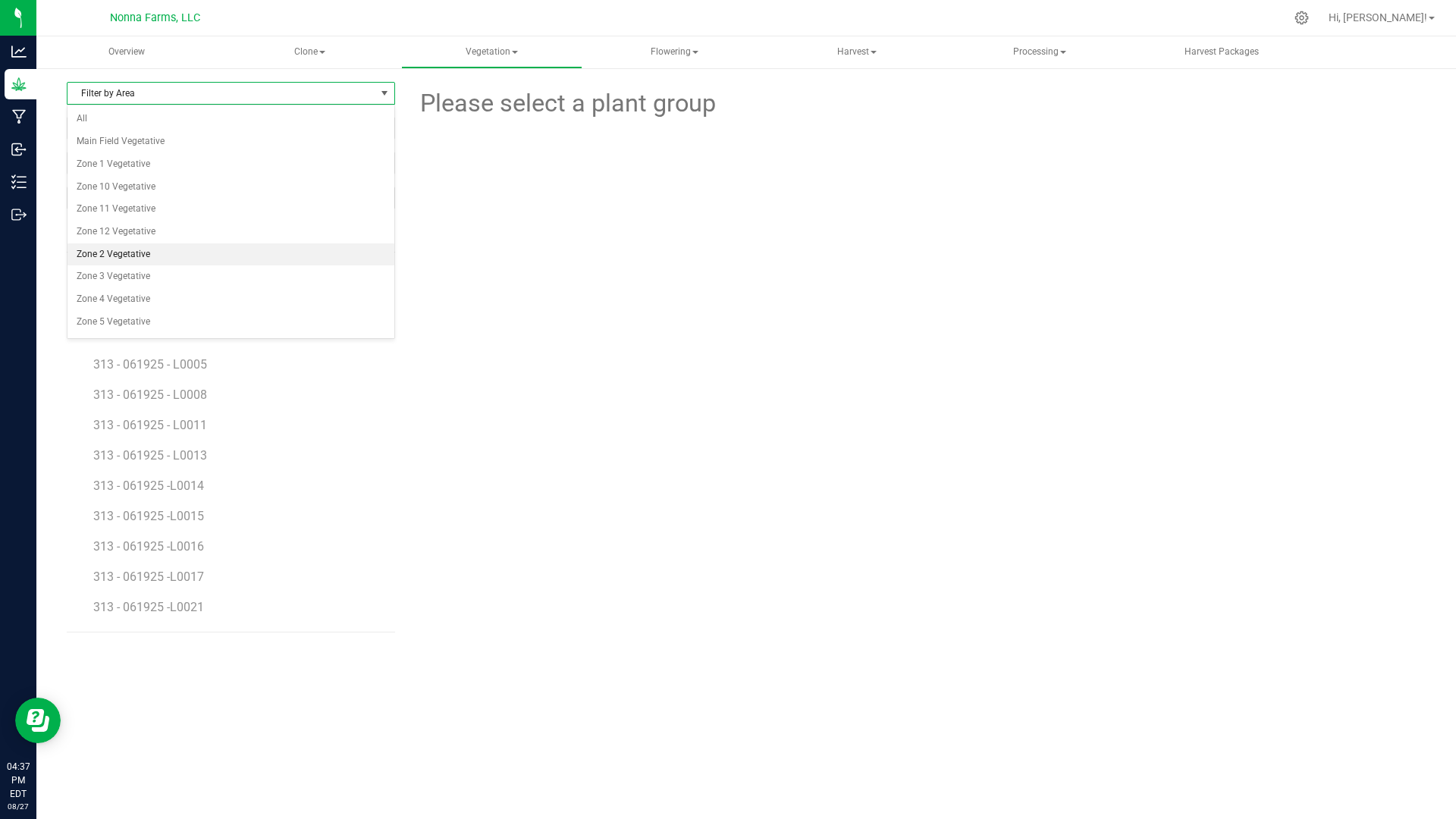
click at [124, 248] on li "Zone 2 Vegetative" at bounding box center [230, 255] width 327 height 23
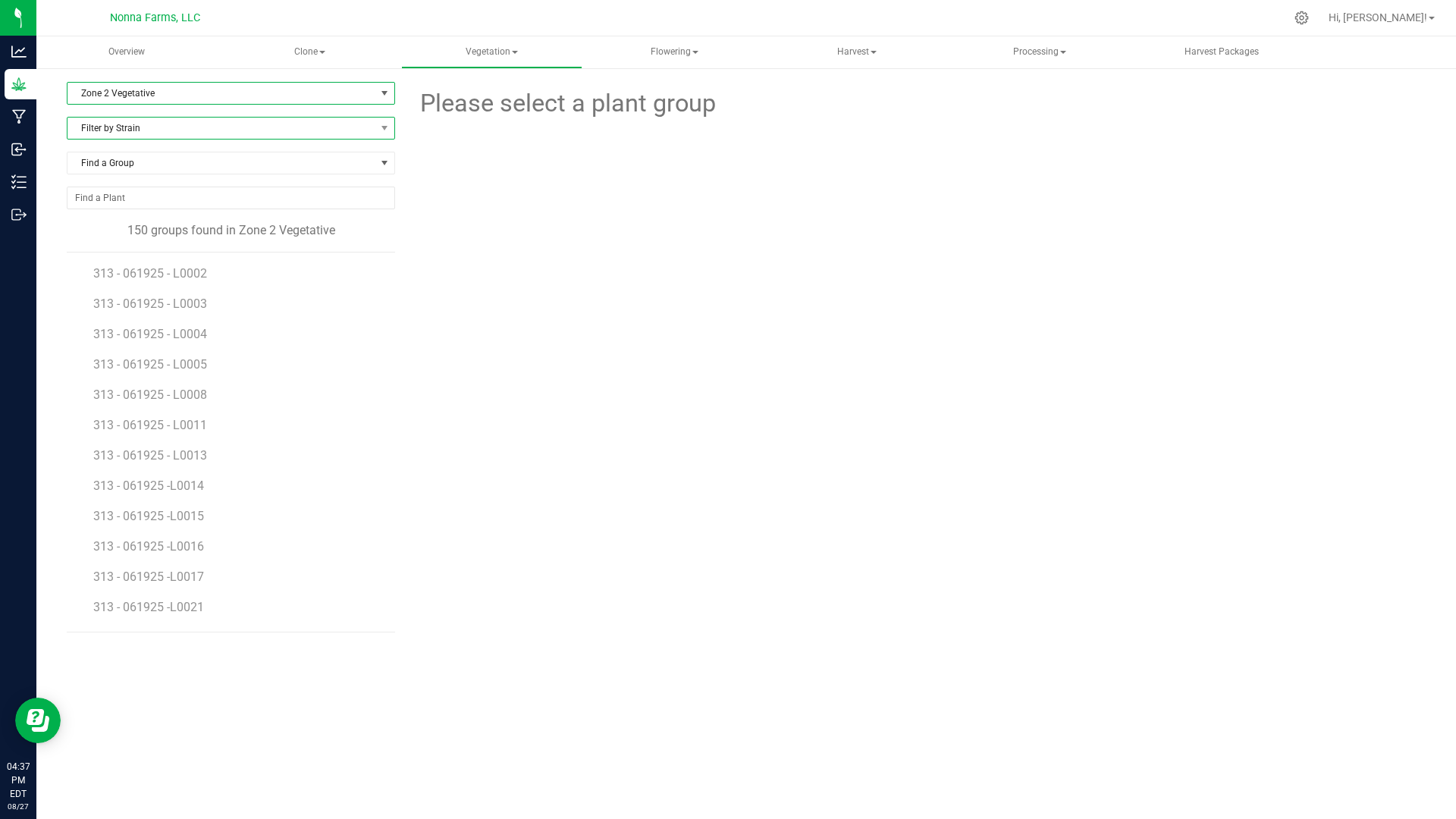
click at [213, 134] on span "Filter by Strain" at bounding box center [221, 128] width 308 height 21
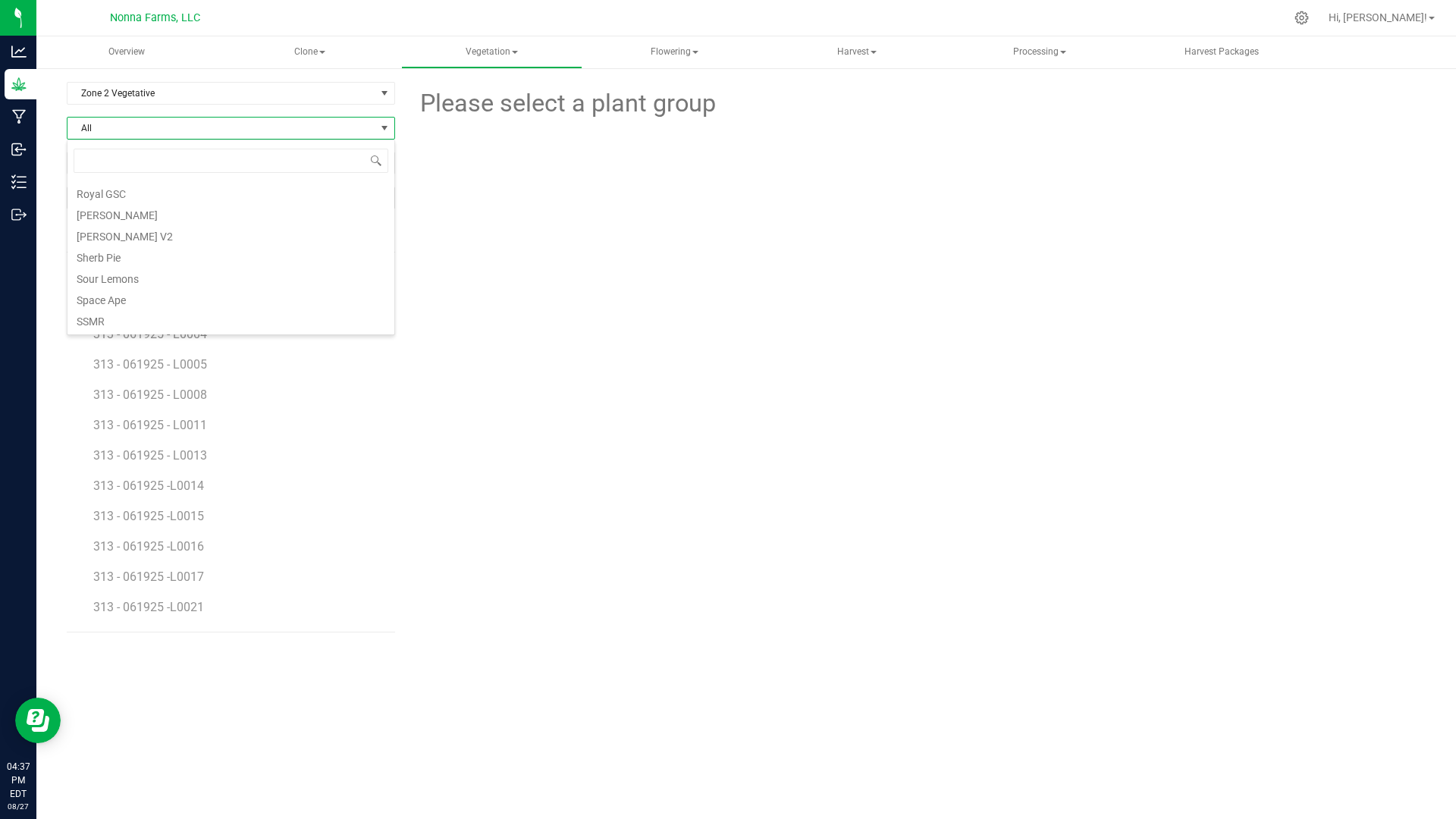
scroll to position [400, 0]
click at [122, 259] on li "[PERSON_NAME]" at bounding box center [230, 258] width 327 height 21
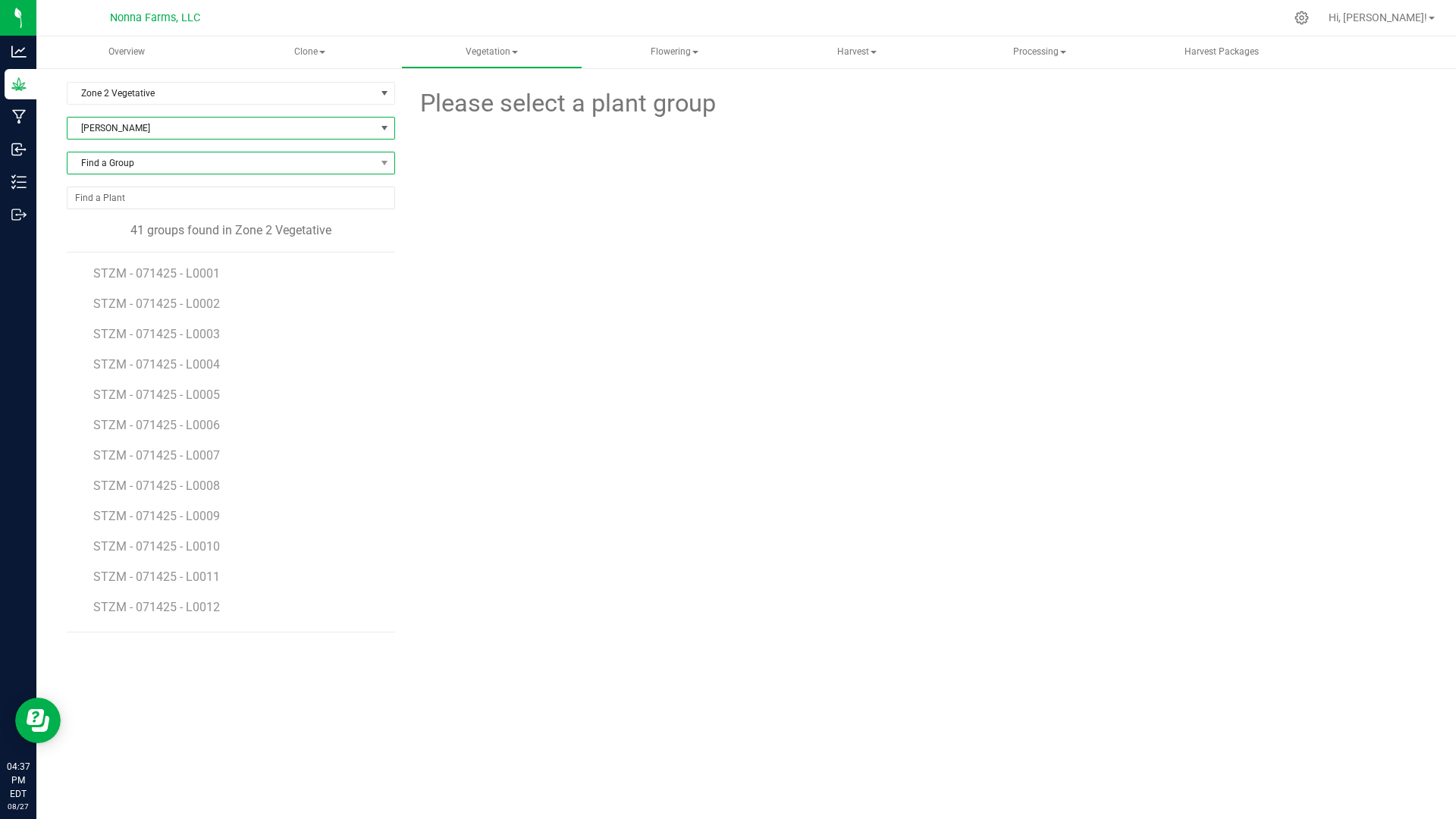
click at [213, 163] on span "Find a Group" at bounding box center [221, 163] width 308 height 21
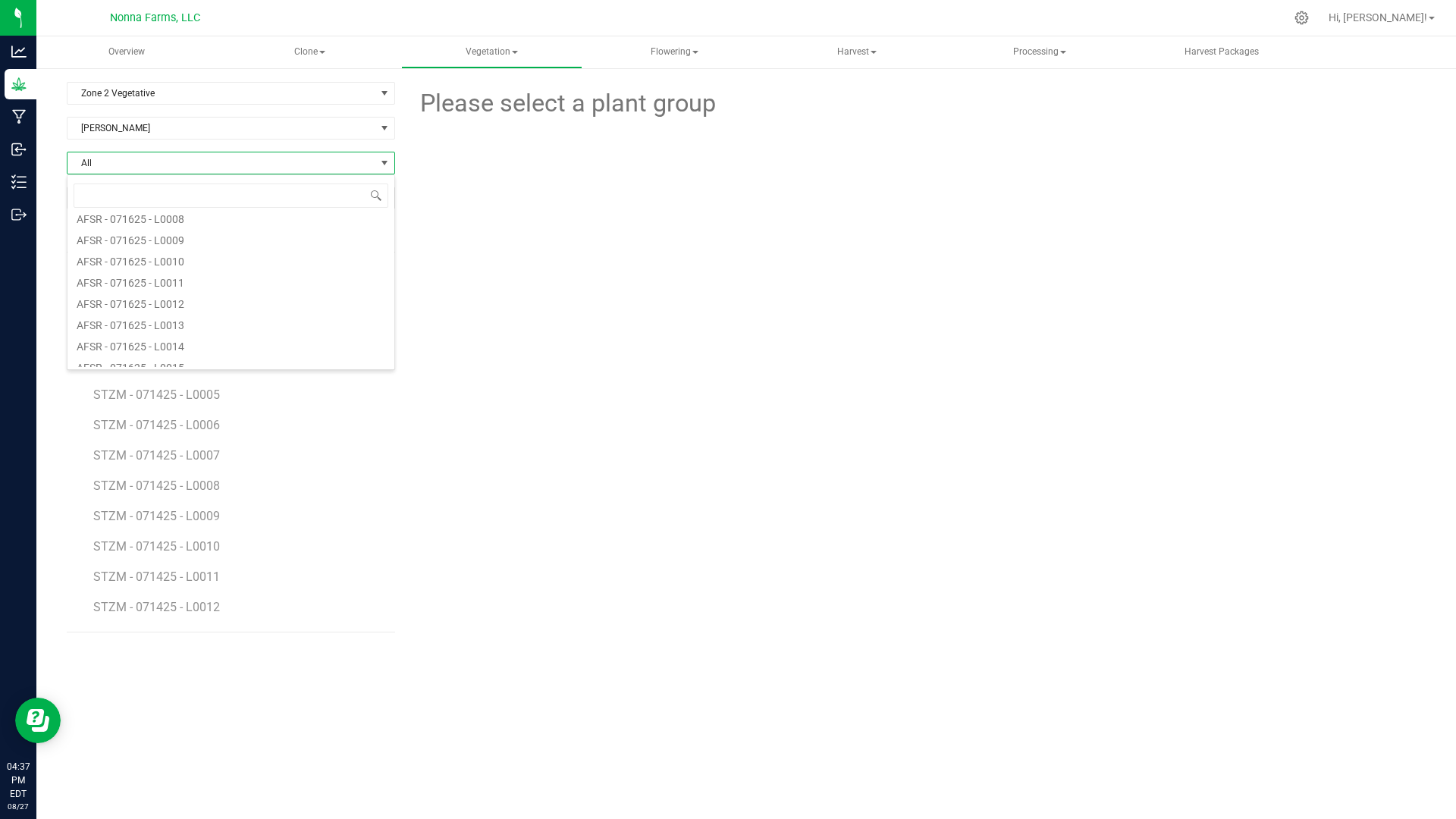
scroll to position [1062, 0]
click at [352, 518] on li "STZM - 071425 - L0009" at bounding box center [238, 510] width 291 height 30
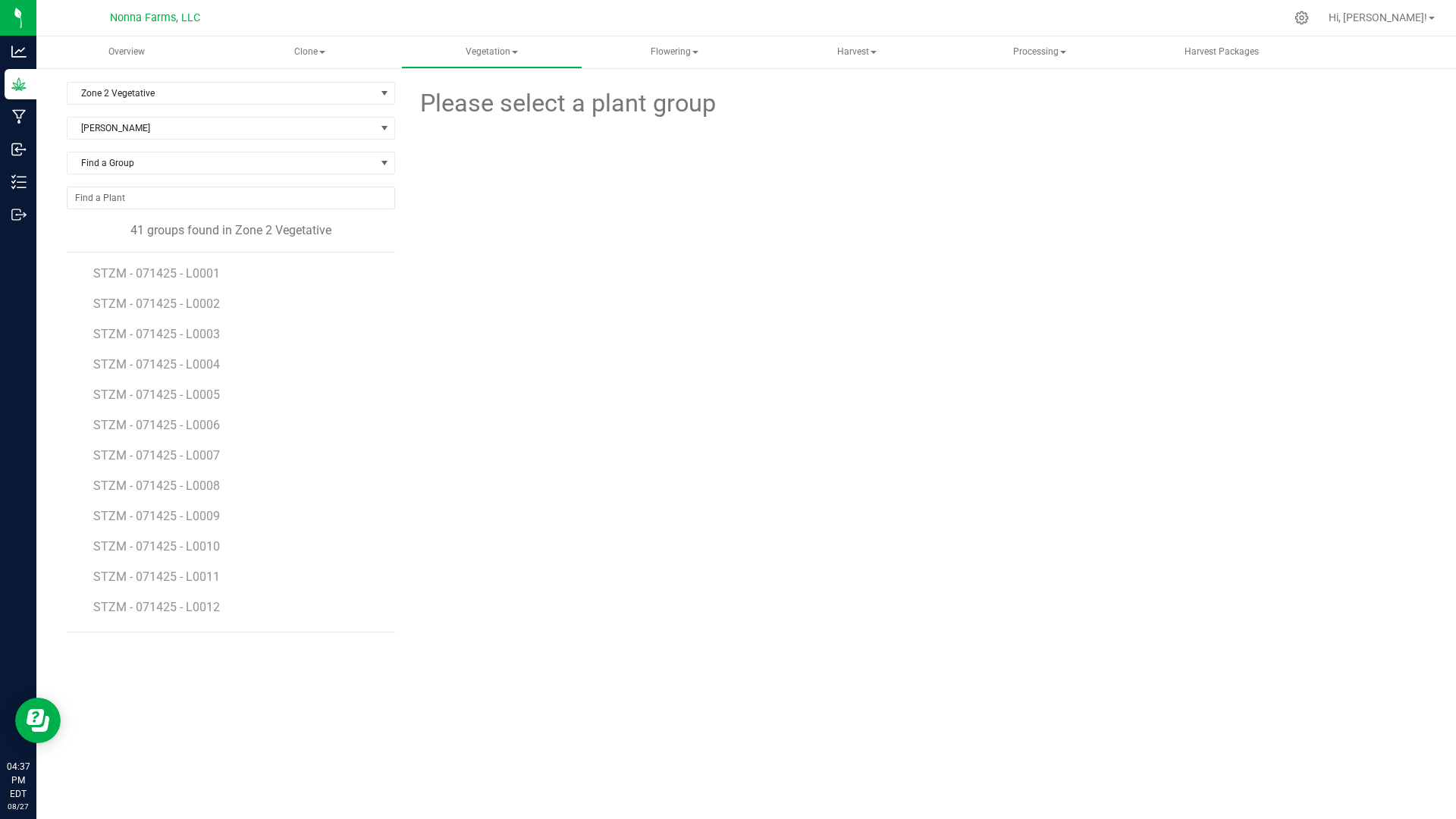
scroll to position [76, 0]
click at [213, 538] on li "STZM - 071425 - L0012" at bounding box center [238, 525] width 291 height 30
click at [214, 535] on span "STZM - 071425 - L0012" at bounding box center [158, 531] width 129 height 14
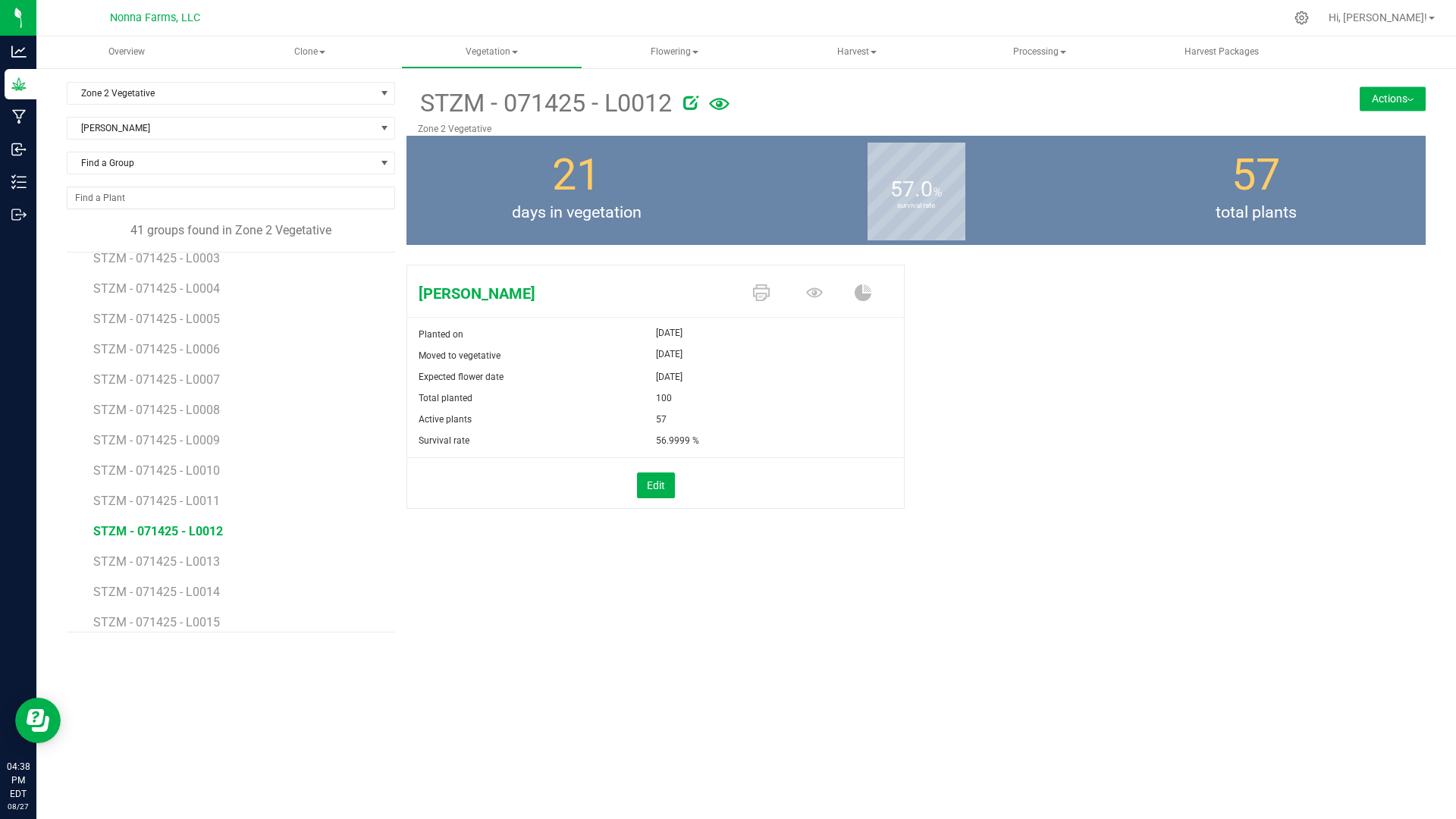
click at [1399, 97] on button "Actions" at bounding box center [1392, 98] width 66 height 24
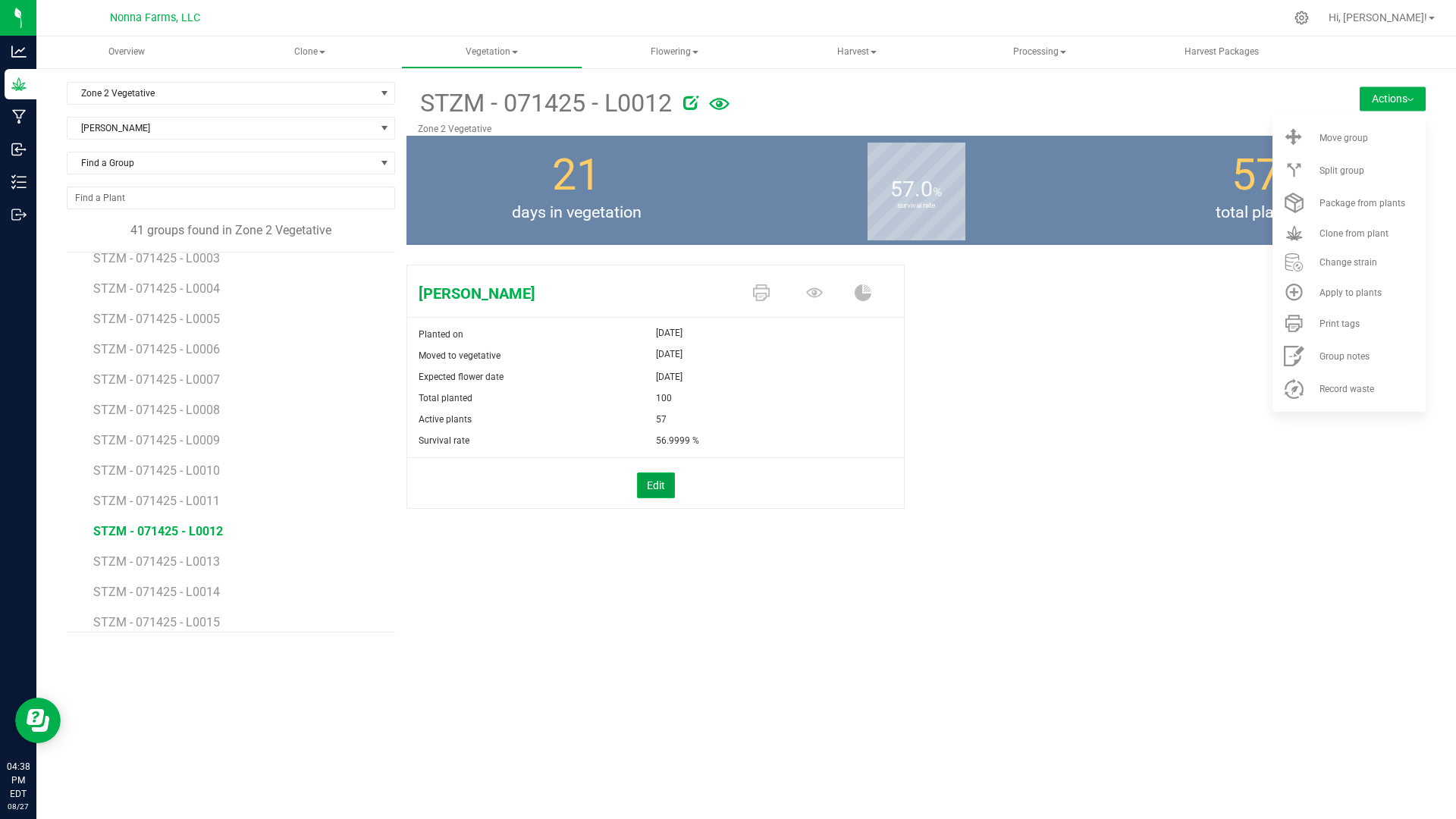
click at [661, 485] on button "Edit" at bounding box center [655, 484] width 38 height 26
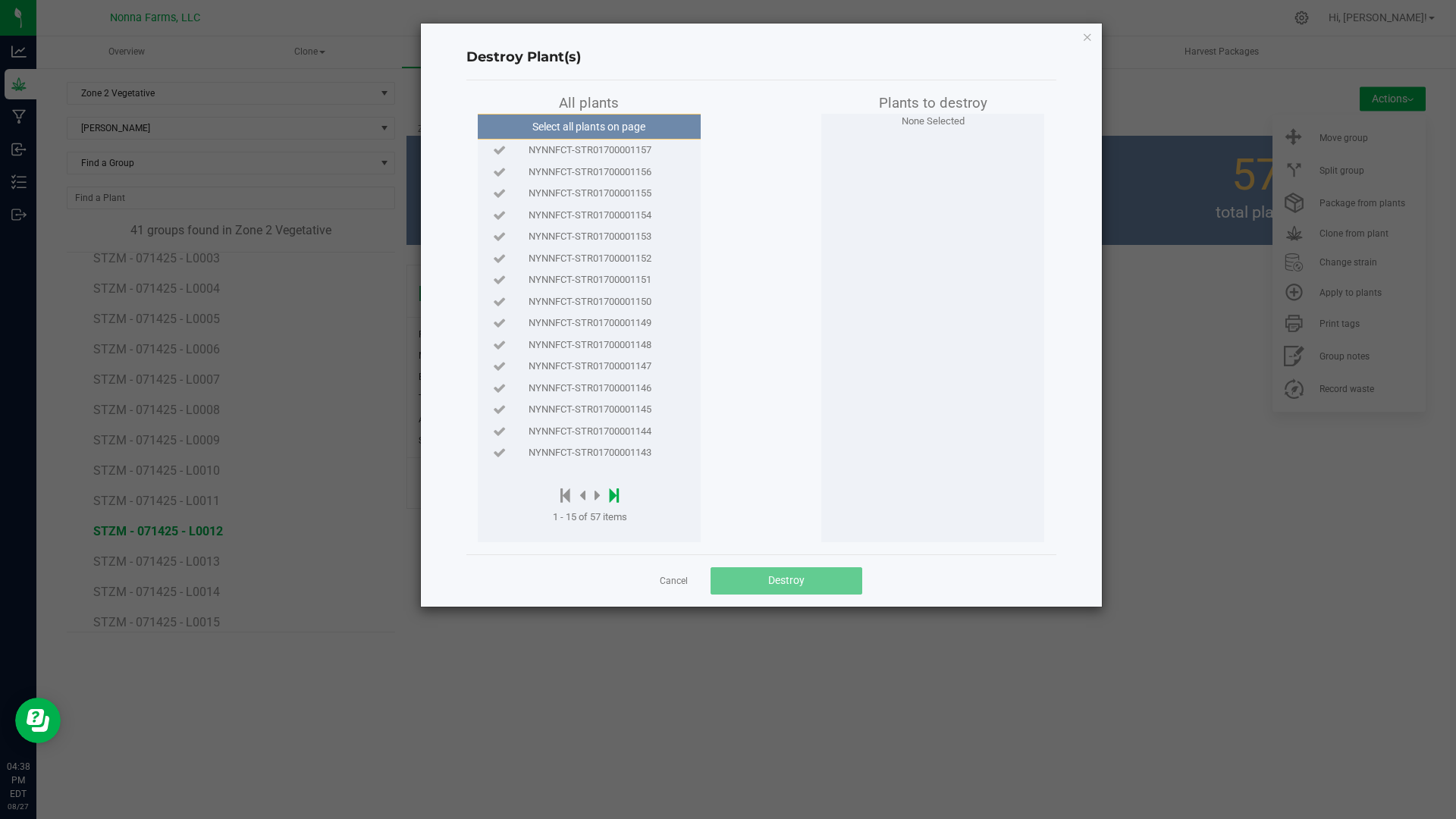
click at [615, 494] on icon at bounding box center [614, 495] width 10 height 17
click at [615, 494] on icon at bounding box center [617, 495] width 10 height 17
click at [561, 492] on div at bounding box center [592, 496] width 80 height 19
click at [567, 493] on icon at bounding box center [568, 495] width 10 height 17
click at [561, 494] on icon at bounding box center [565, 495] width 10 height 17
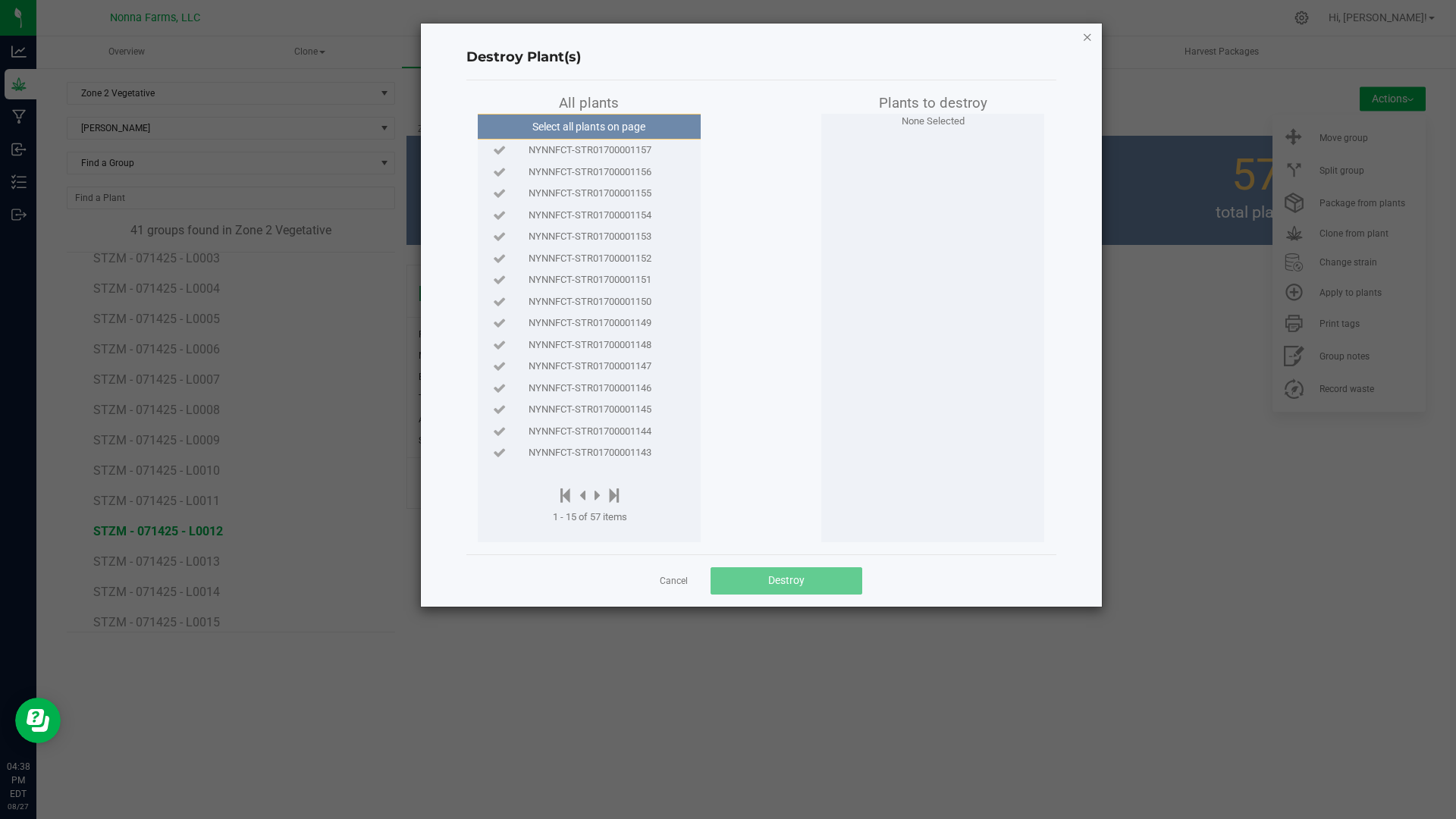
click at [1087, 35] on icon "button" at bounding box center [1088, 36] width 11 height 19
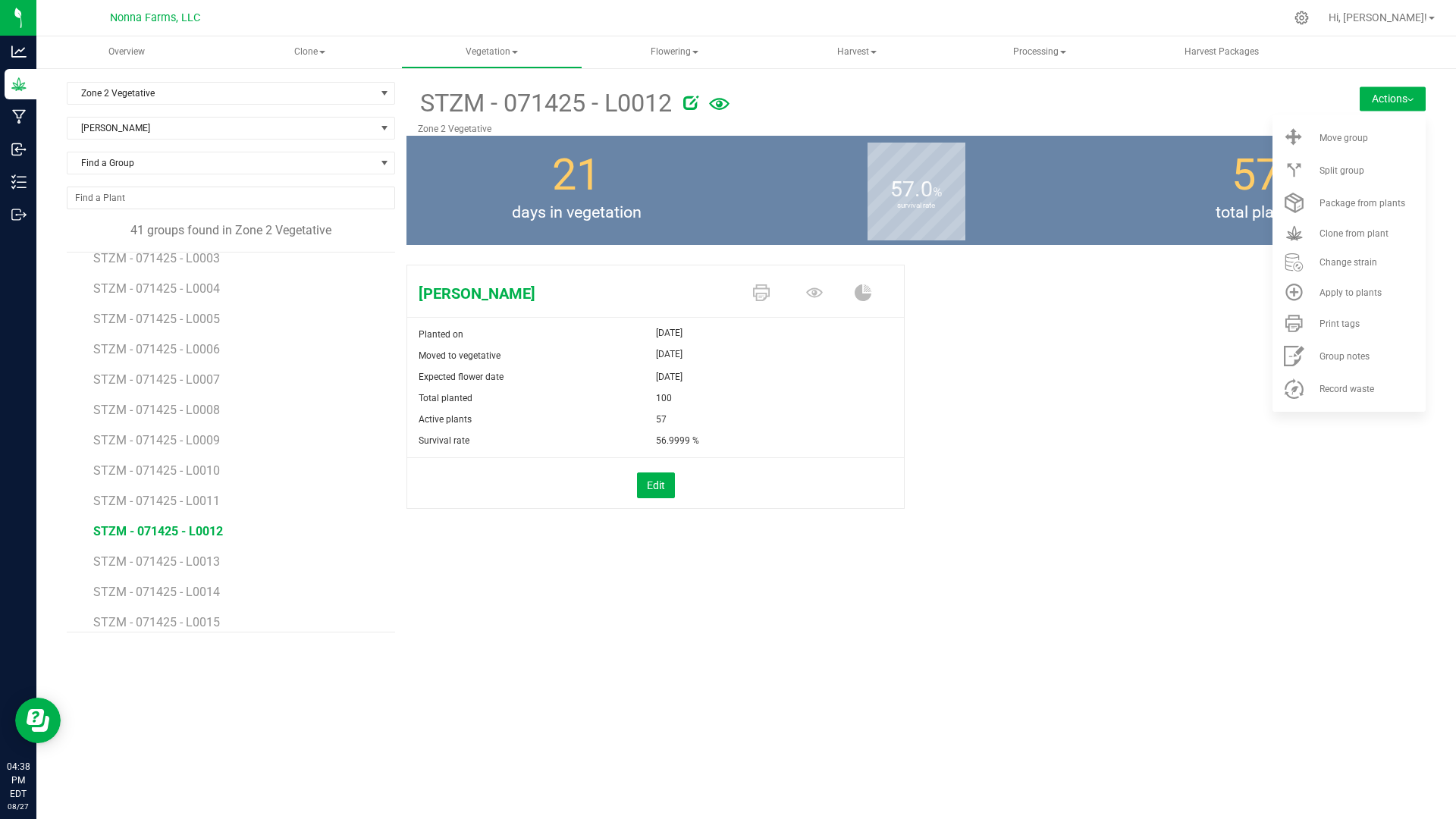
click at [200, 492] on li "STZM - 071425 - L0011" at bounding box center [238, 495] width 291 height 30
click at [199, 498] on span "STZM - 071425 - L0011" at bounding box center [158, 500] width 129 height 14
click at [660, 485] on button "Edit" at bounding box center [655, 484] width 38 height 26
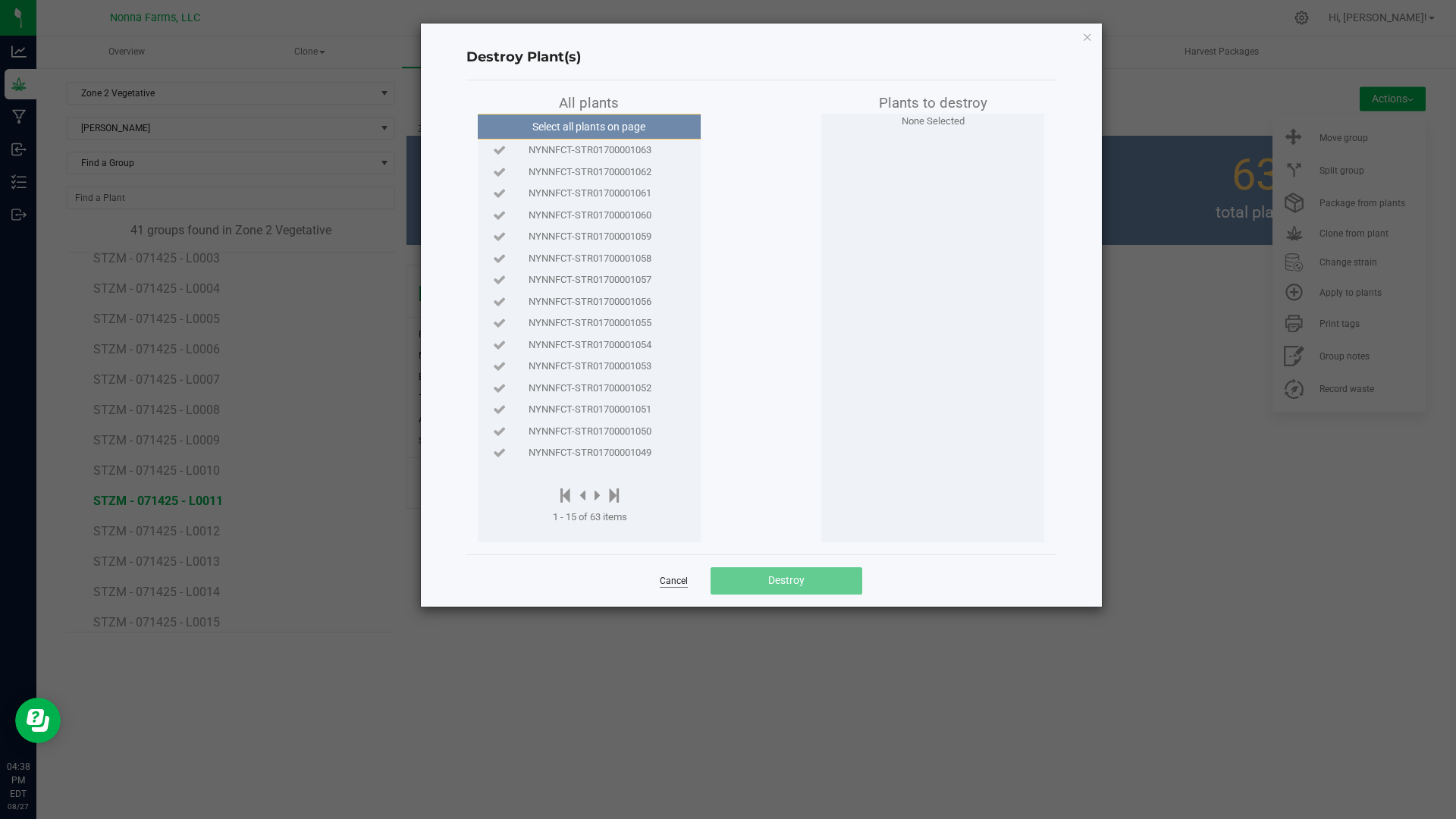
click at [682, 583] on link "Cancel" at bounding box center [674, 581] width 28 height 13
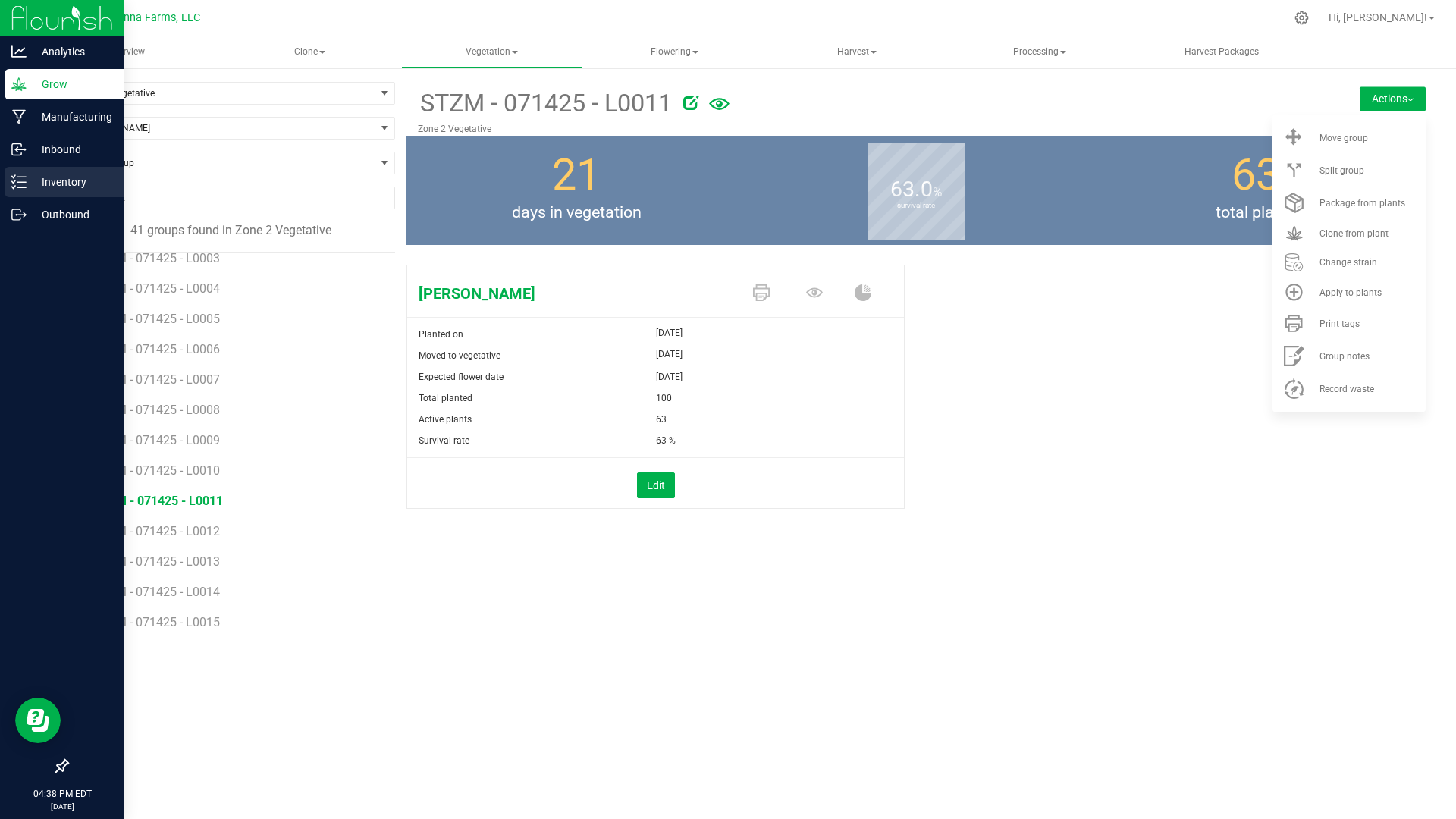
click at [51, 182] on p "Inventory" at bounding box center [72, 182] width 91 height 19
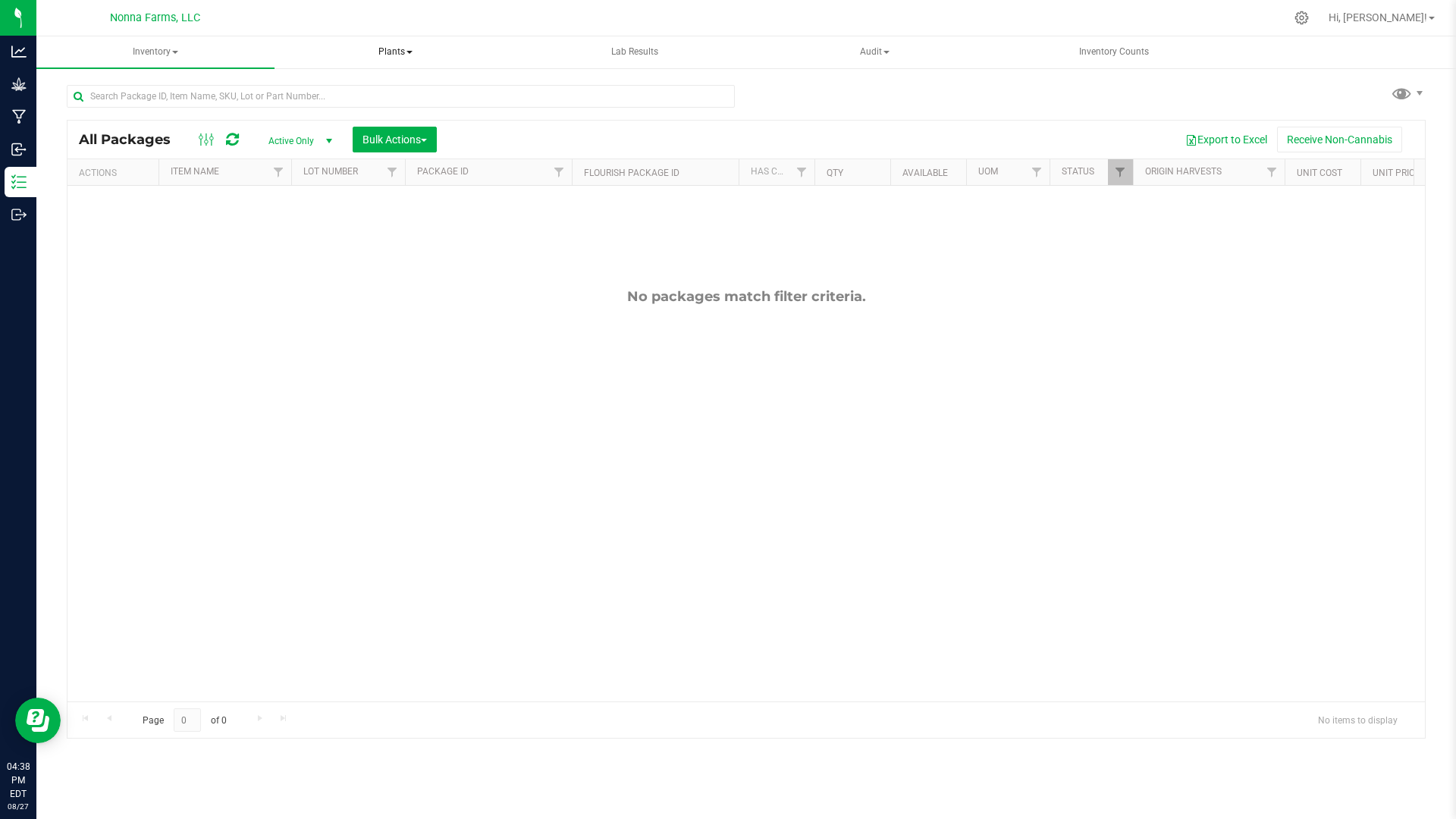
click at [400, 49] on span "Plants" at bounding box center [395, 52] width 236 height 30
click at [365, 89] on span "All plants" at bounding box center [340, 90] width 87 height 13
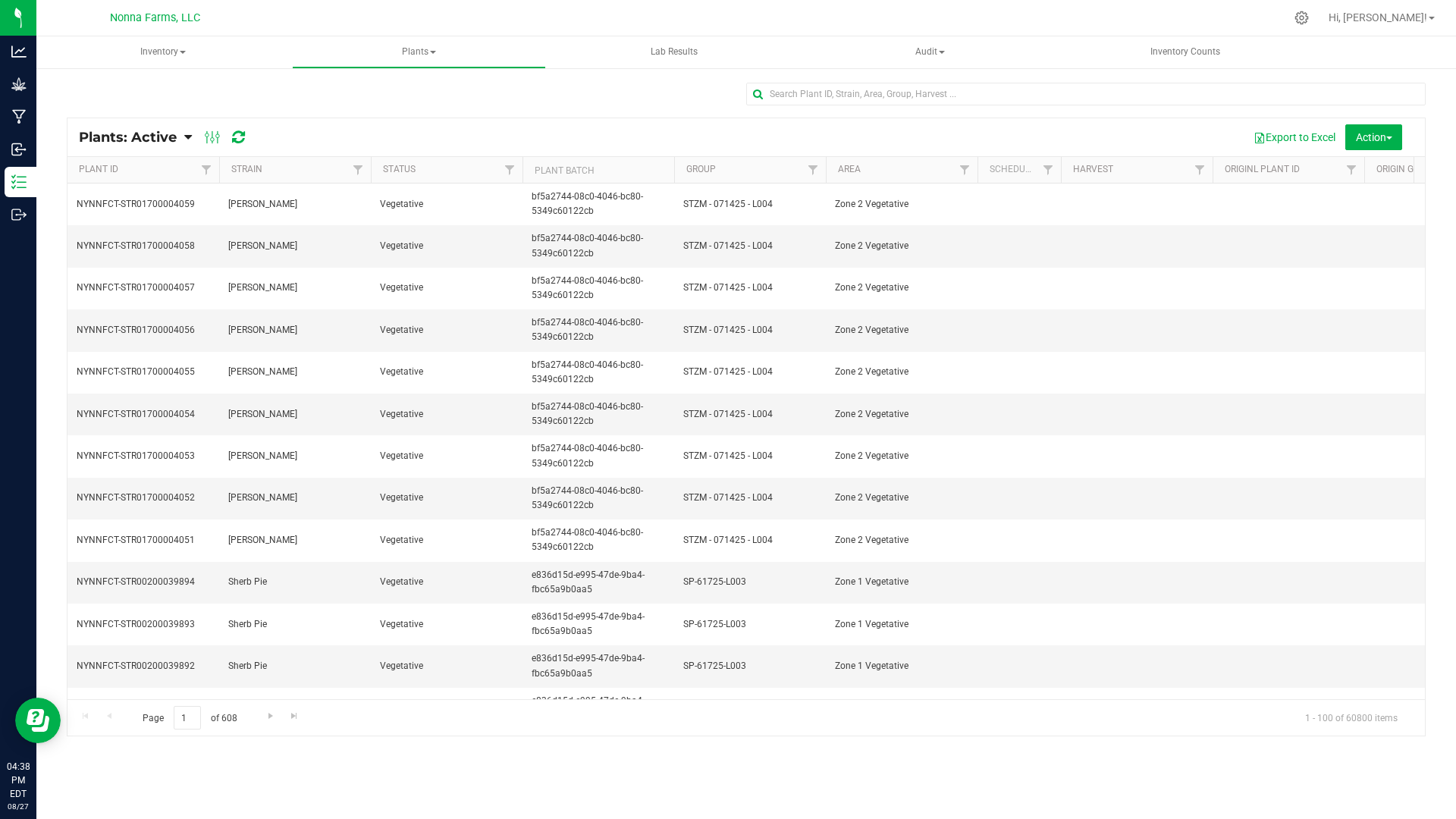
click at [193, 136] on div "Plants: Active Plants: Active Plants: Harvested Plants: Dead Plants: Dead + Out…" at bounding box center [170, 137] width 182 height 19
click at [190, 137] on icon at bounding box center [188, 136] width 8 height 13
click at [131, 228] on span "Plants: Dead" at bounding box center [120, 228] width 62 height 13
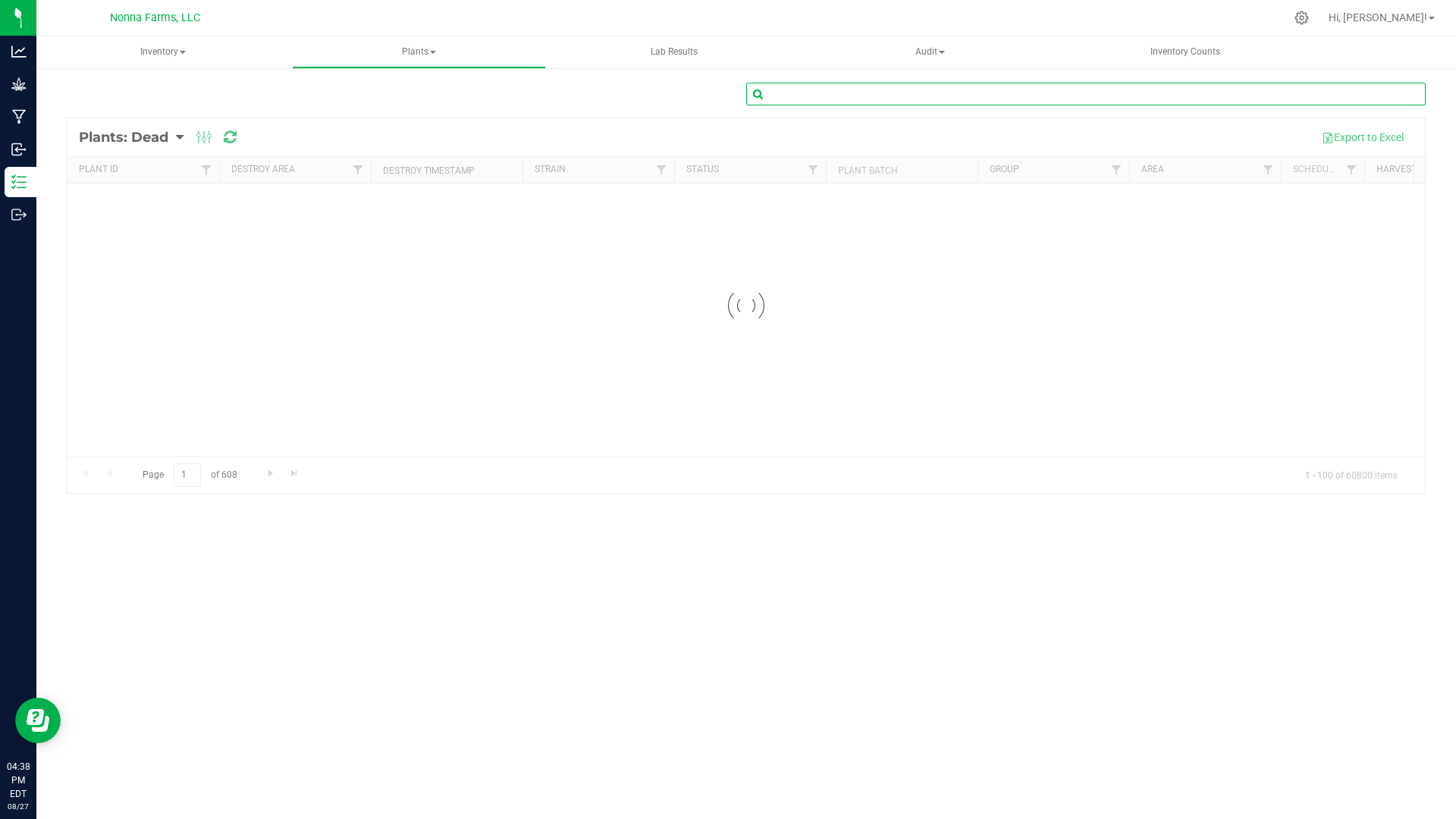
click at [889, 90] on input "text" at bounding box center [1086, 94] width 679 height 23
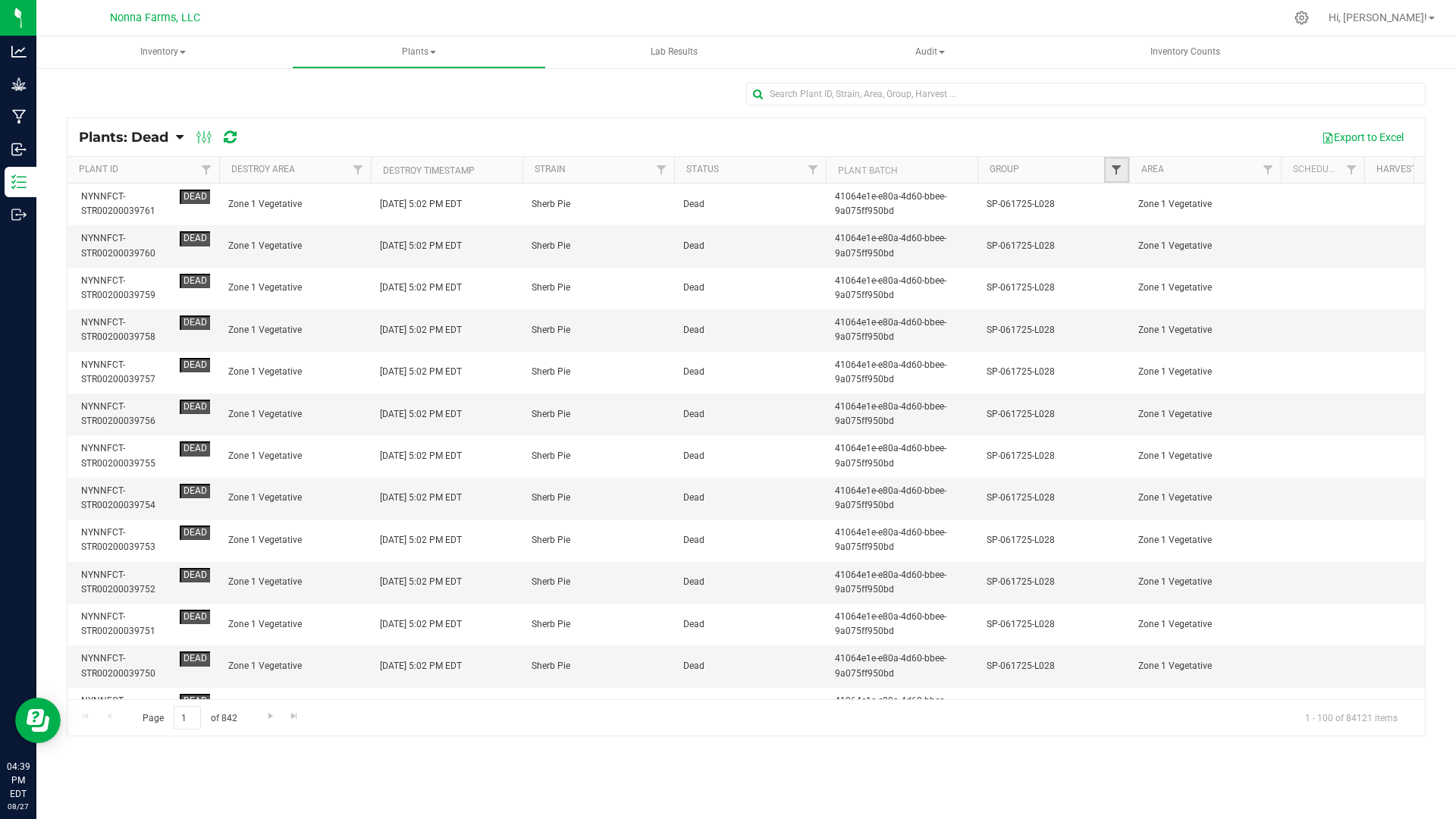
click at [1112, 173] on span "Filter" at bounding box center [1117, 170] width 12 height 12
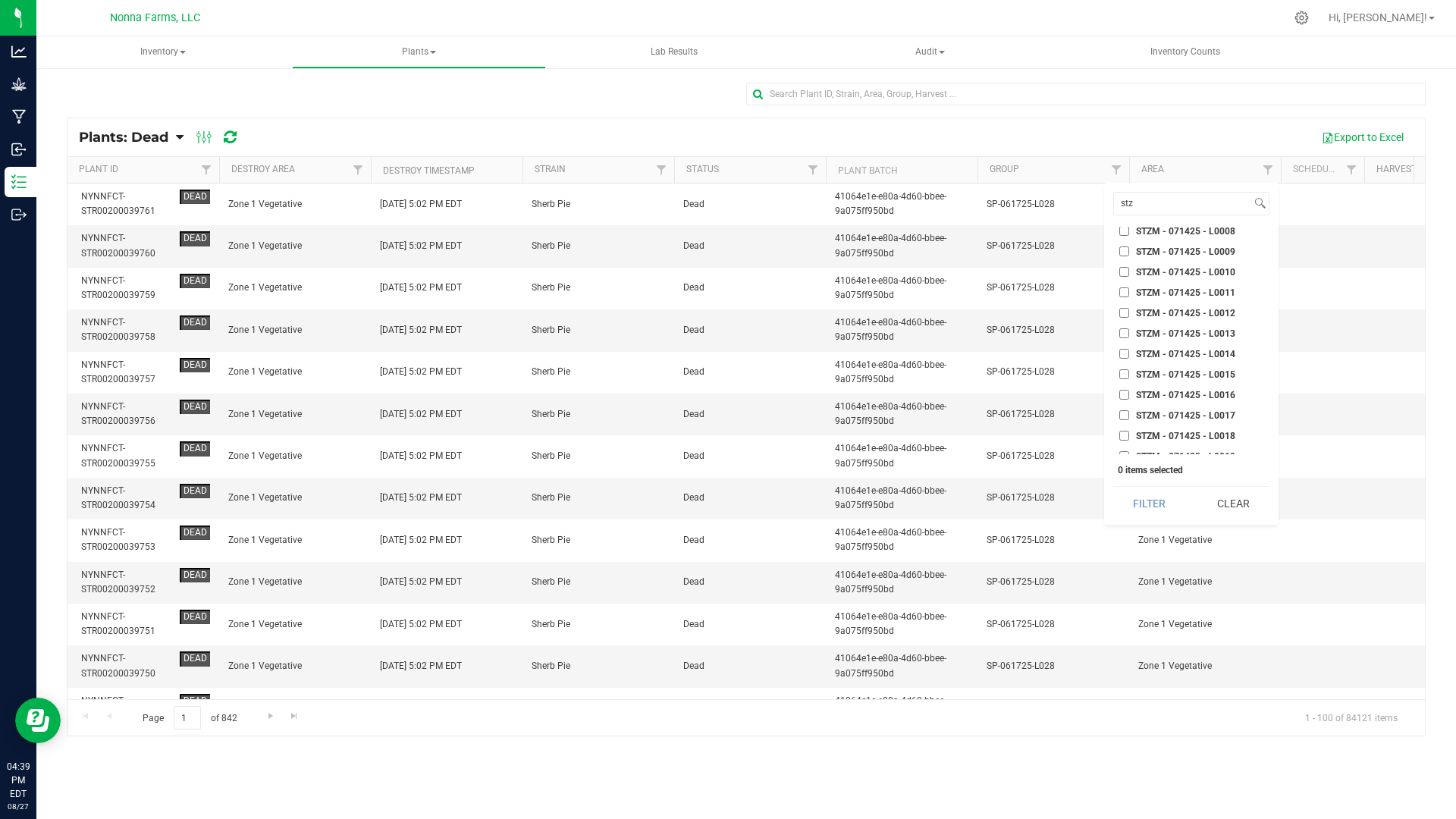
scroll to position [144, 0]
type input "stz"
click at [1204, 317] on span "STZM - 071425 - L0012" at bounding box center [1186, 321] width 99 height 9
click at [1129, 317] on input "STZM - 071425 - L0012" at bounding box center [1124, 320] width 10 height 10
checkbox input "true"
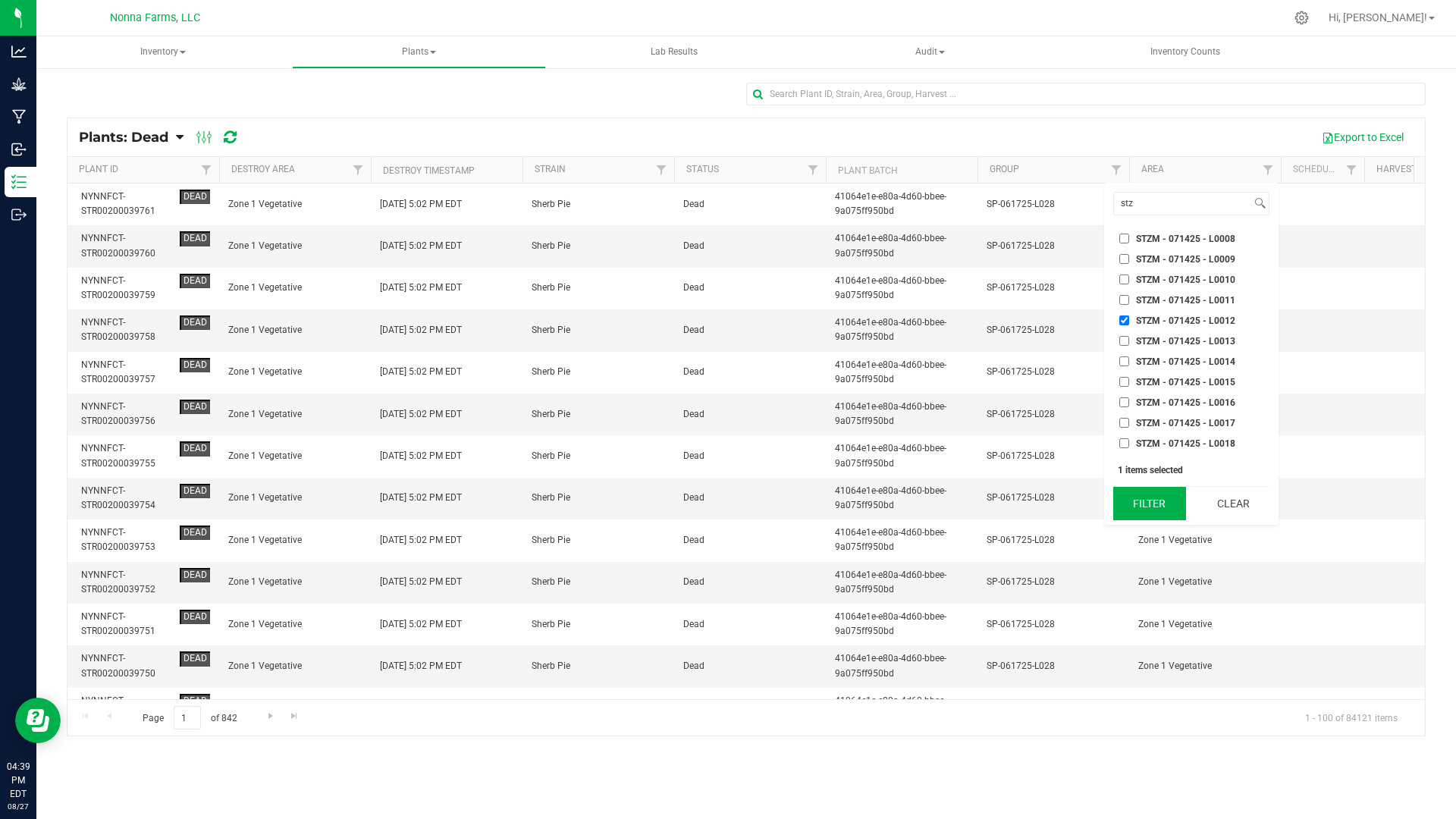
click at [1155, 501] on button "Filter" at bounding box center [1150, 504] width 73 height 34
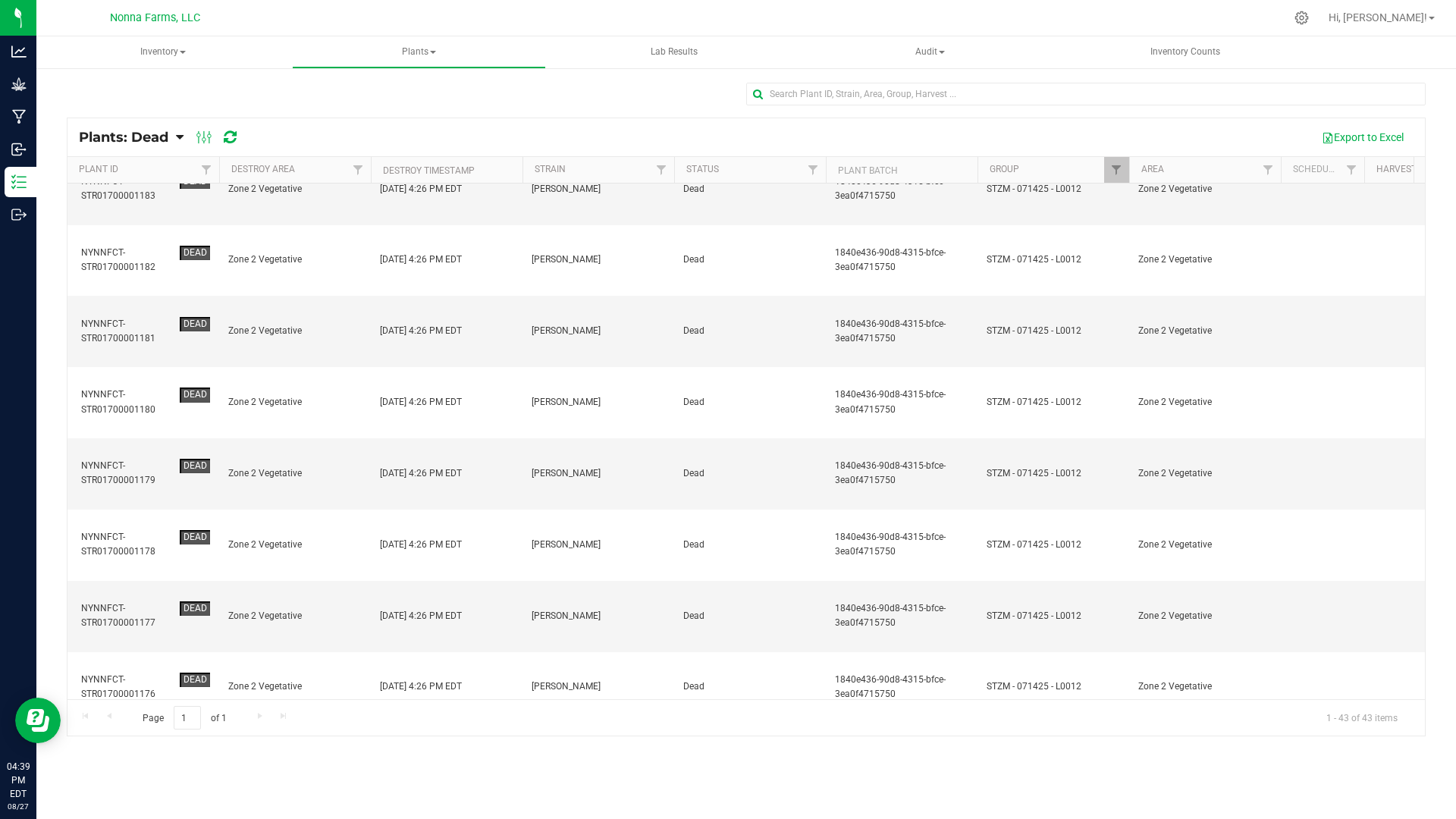
scroll to position [1301, 0]
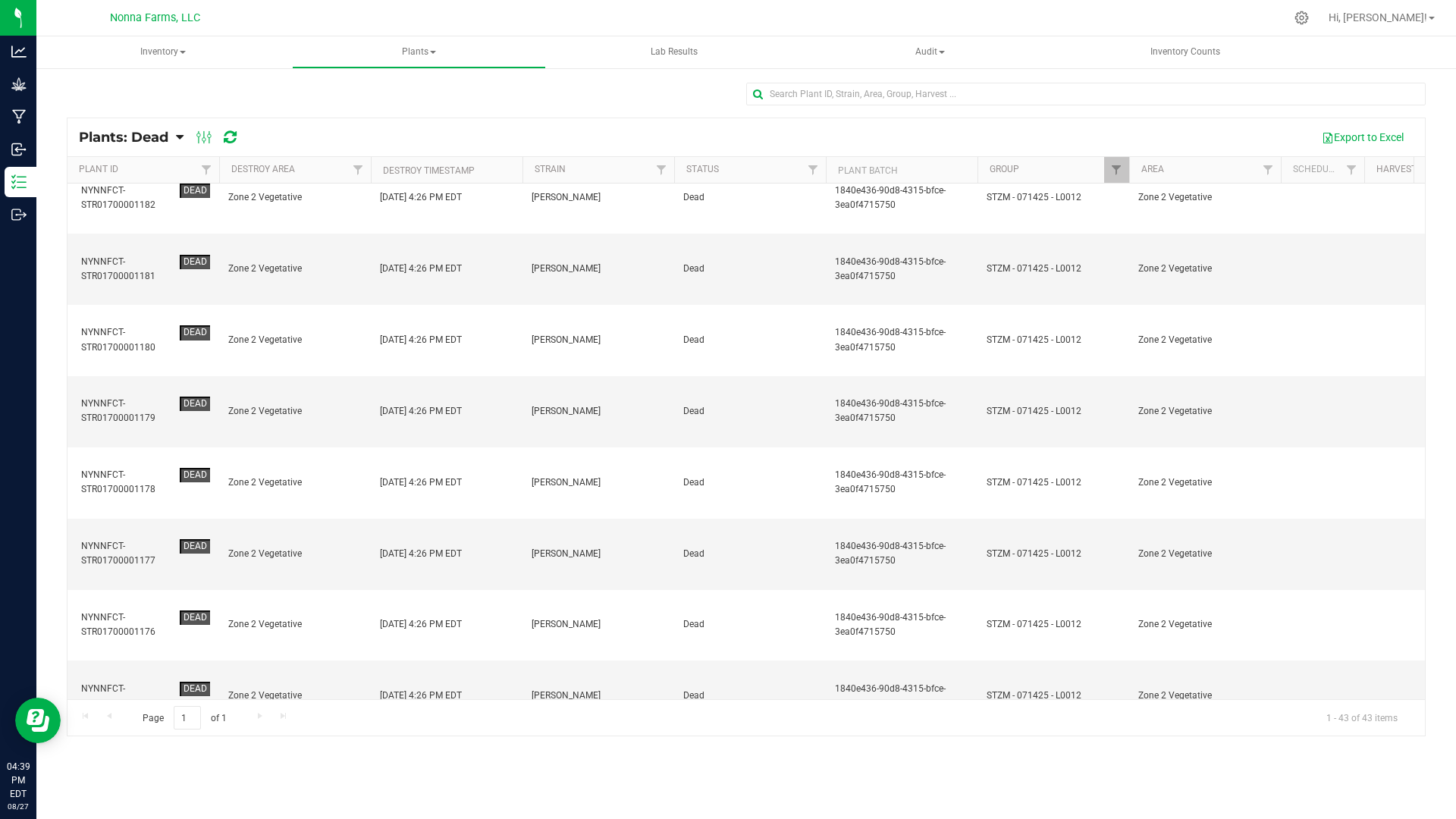
click at [1396, 130] on button "Action" at bounding box center [1374, 136] width 57 height 26
click at [1365, 172] on span "Revive plants" at bounding box center [1357, 172] width 59 height 12
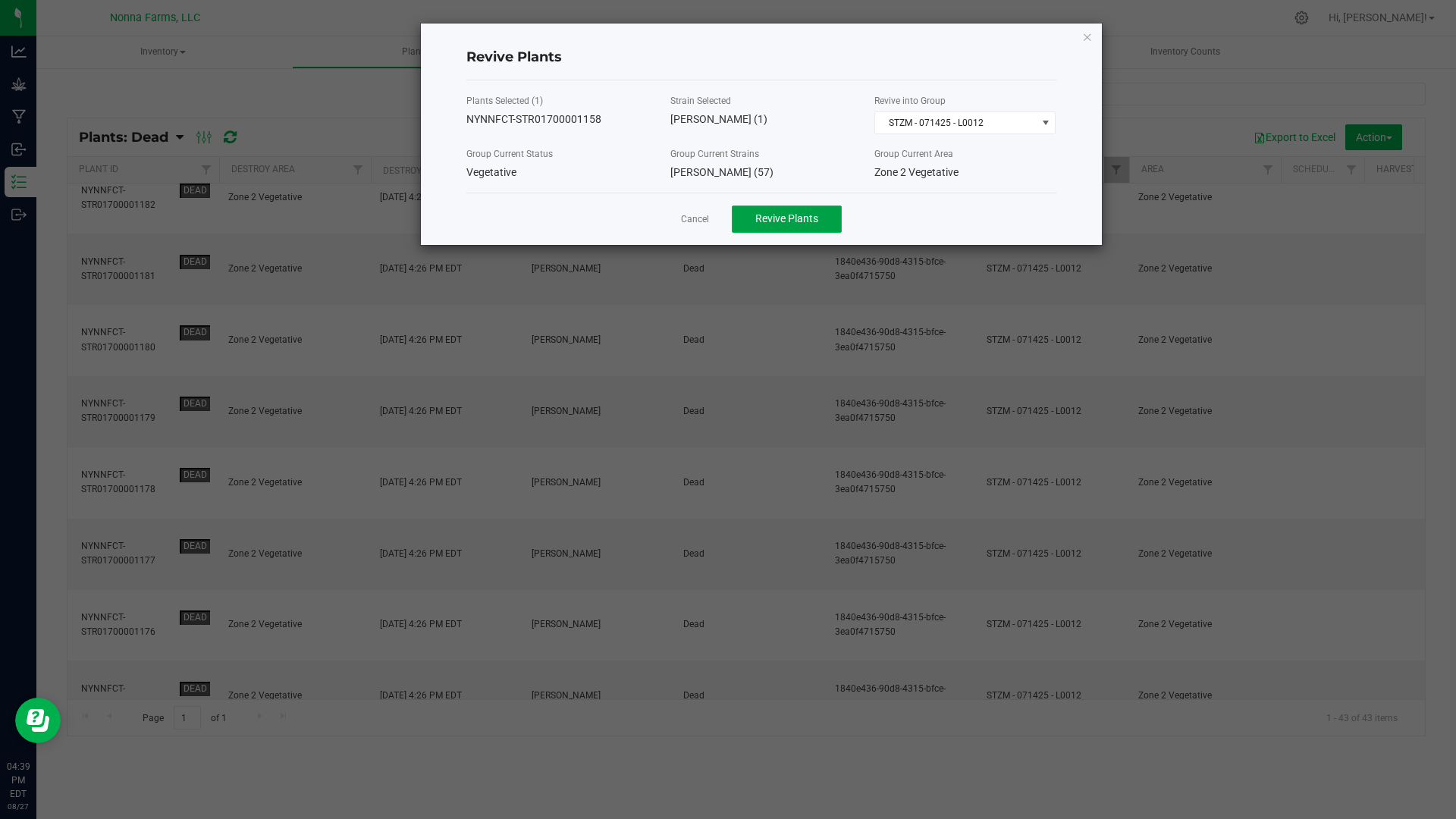
click at [778, 224] on span "Revive Plants" at bounding box center [786, 219] width 63 height 12
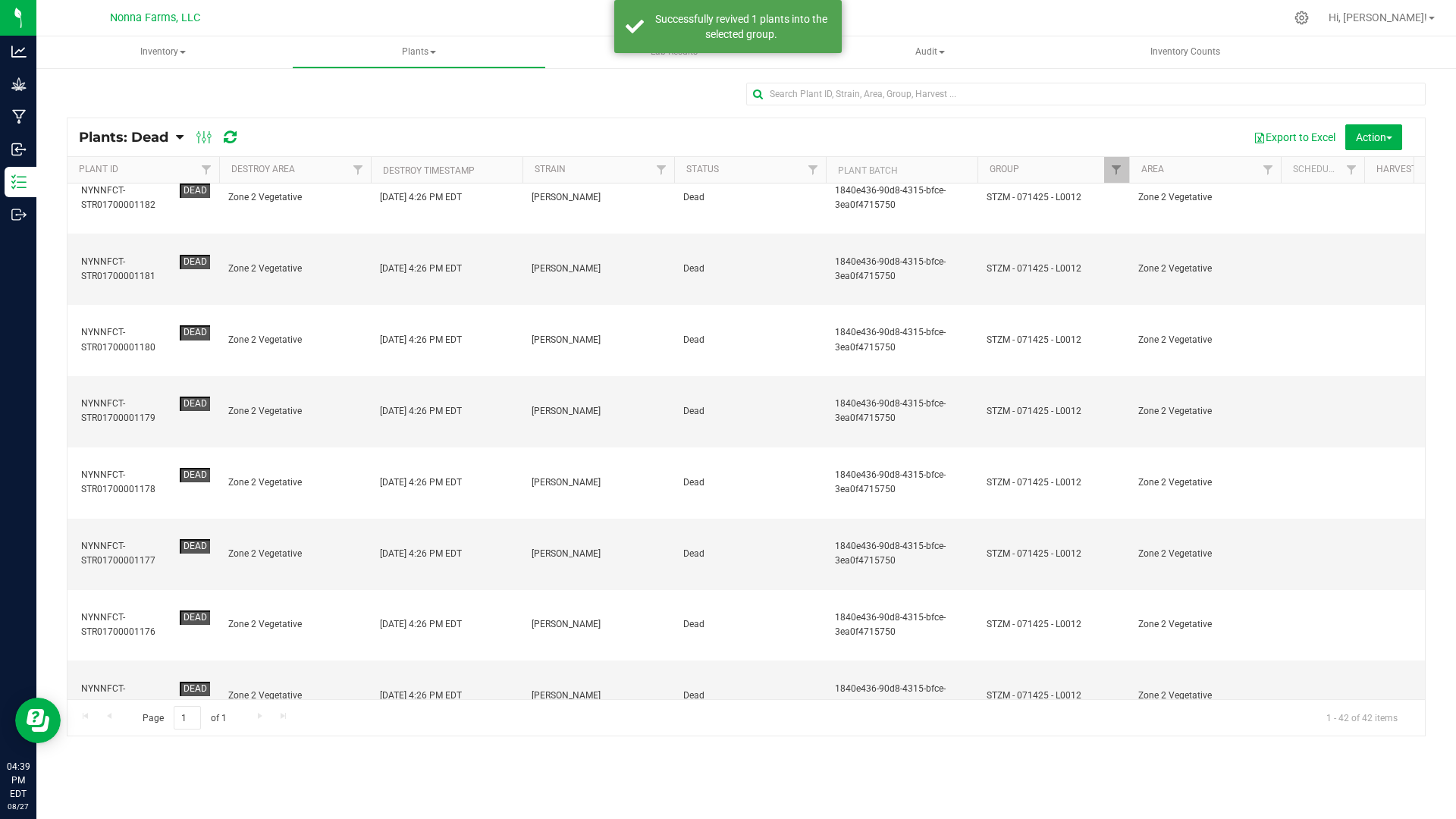
scroll to position [0, 0]
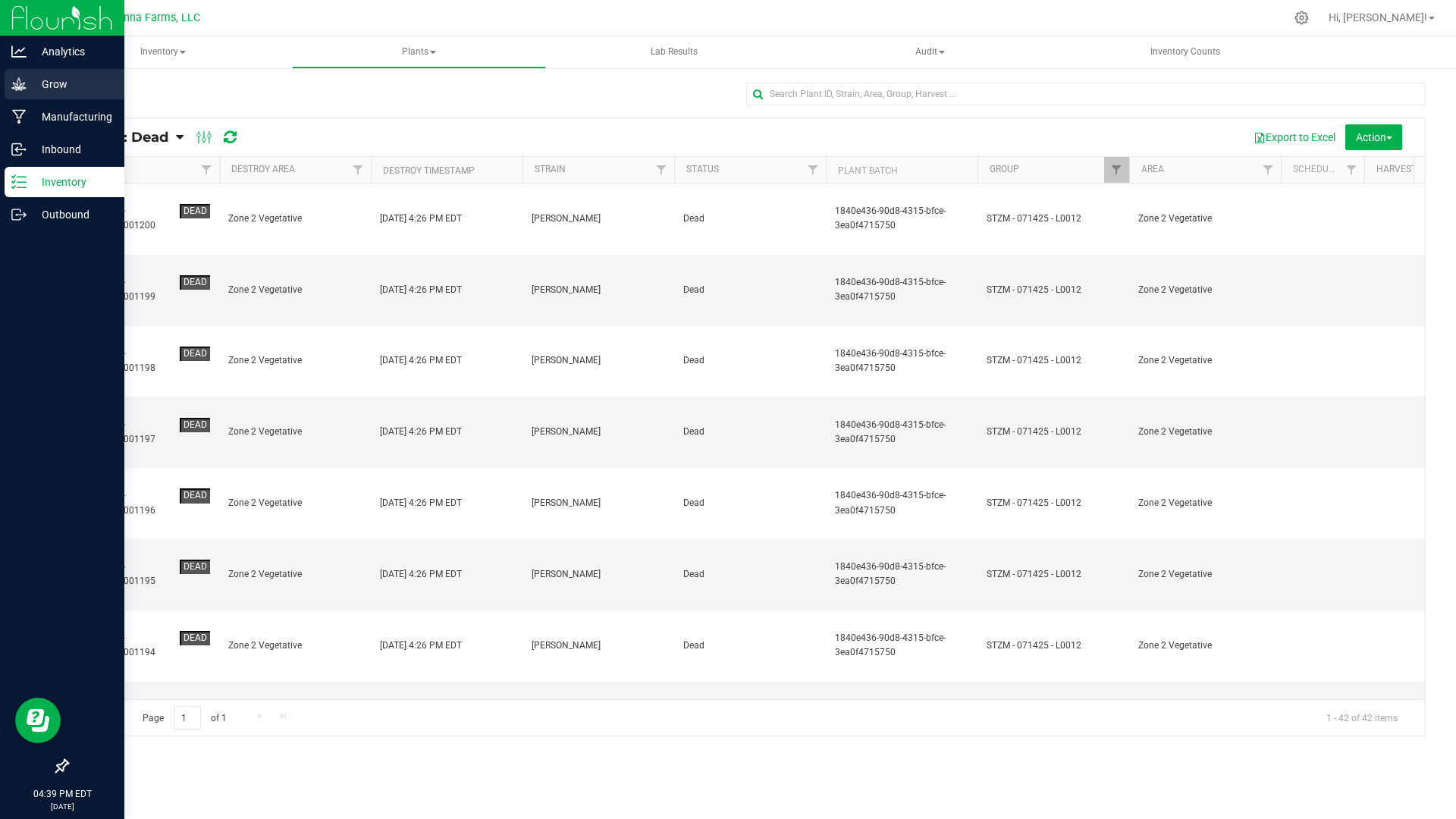
click at [40, 92] on p "Grow" at bounding box center [72, 84] width 91 height 19
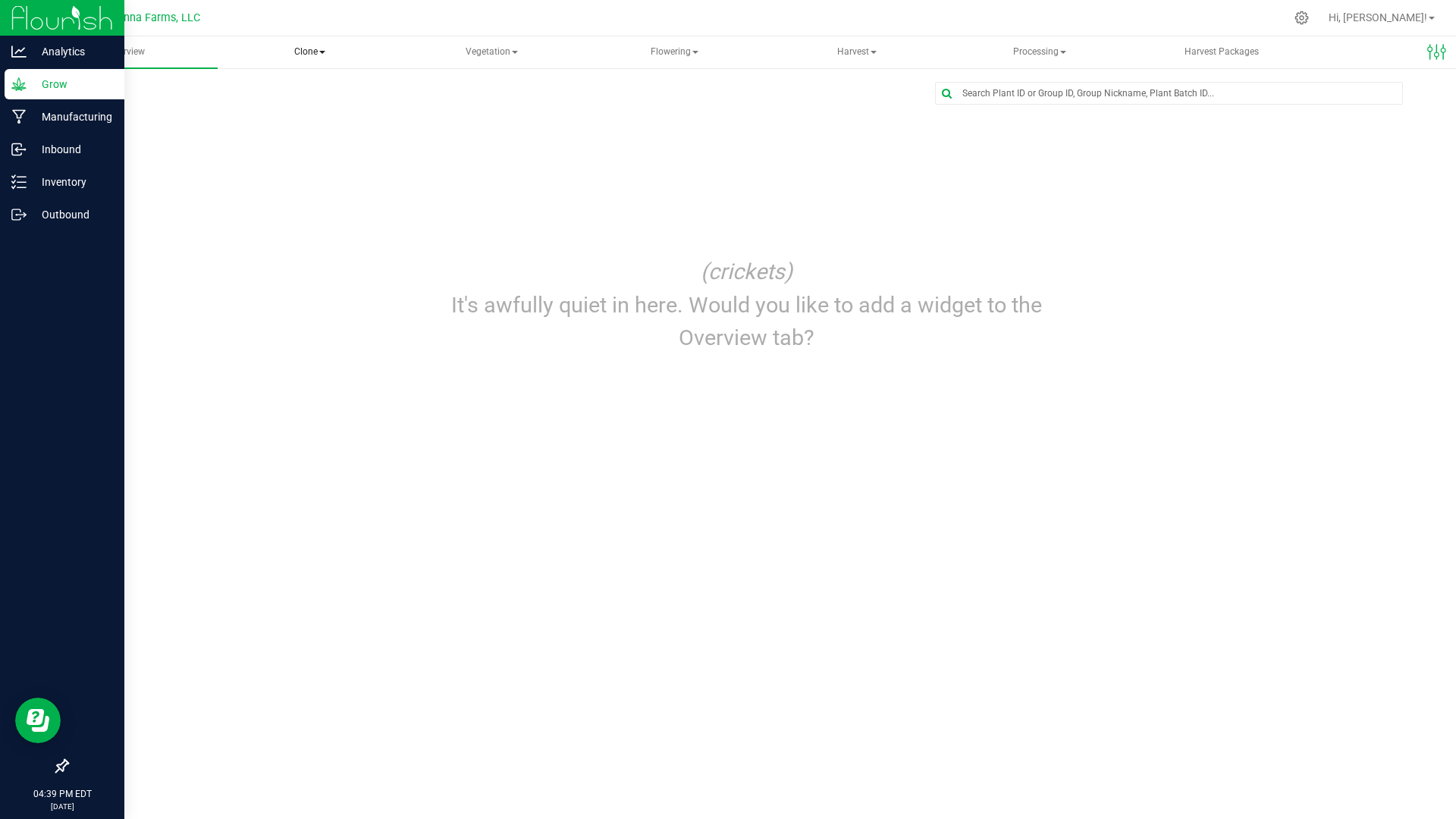
click at [320, 50] on span "Clone" at bounding box center [309, 52] width 180 height 30
click at [505, 61] on span "Vegetation" at bounding box center [492, 52] width 180 height 30
click at [476, 89] on span "Veg groups" at bounding box center [469, 90] width 97 height 13
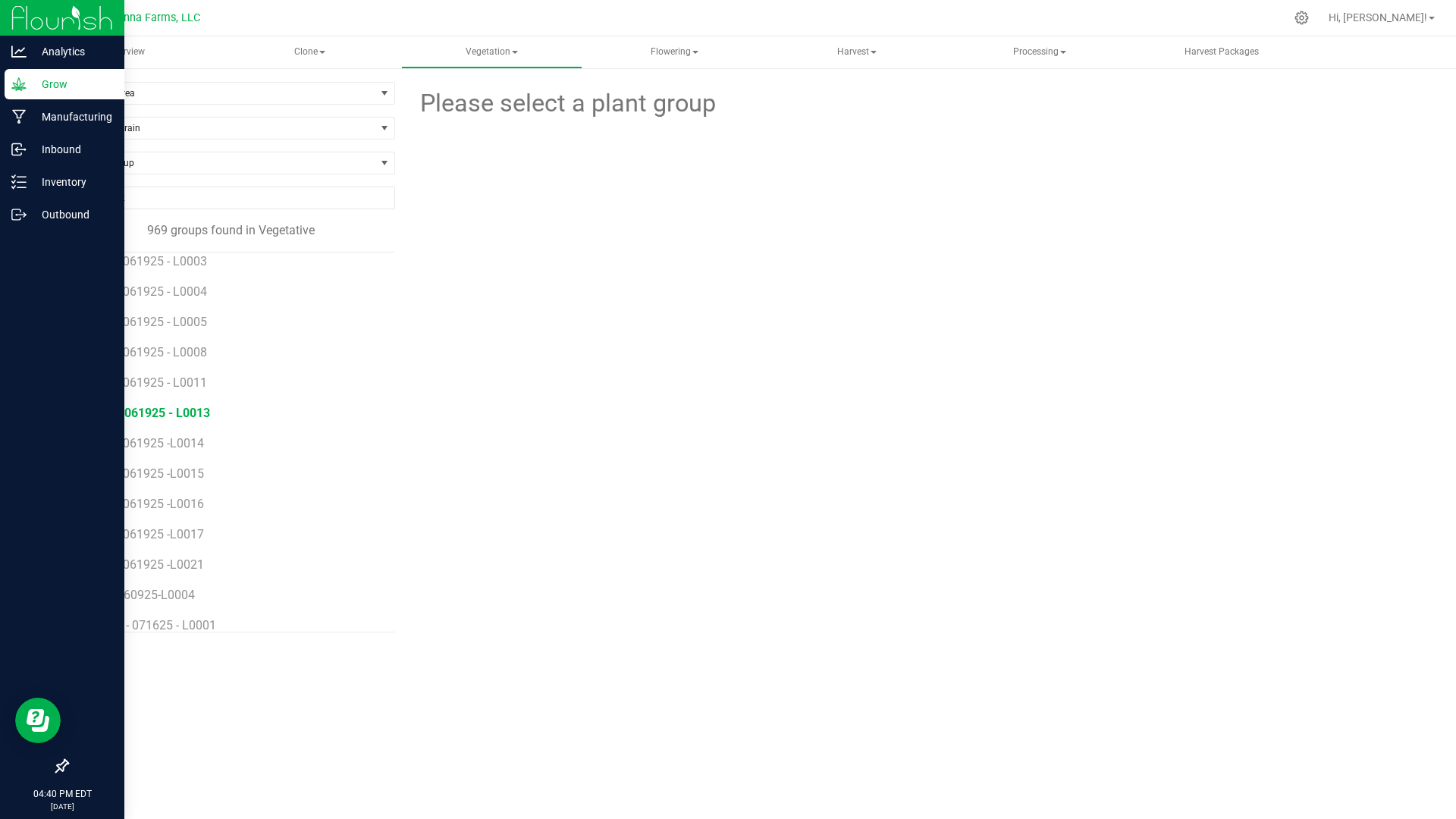
scroll to position [76, 0]
click at [135, 92] on span "Filter by Area" at bounding box center [221, 93] width 308 height 21
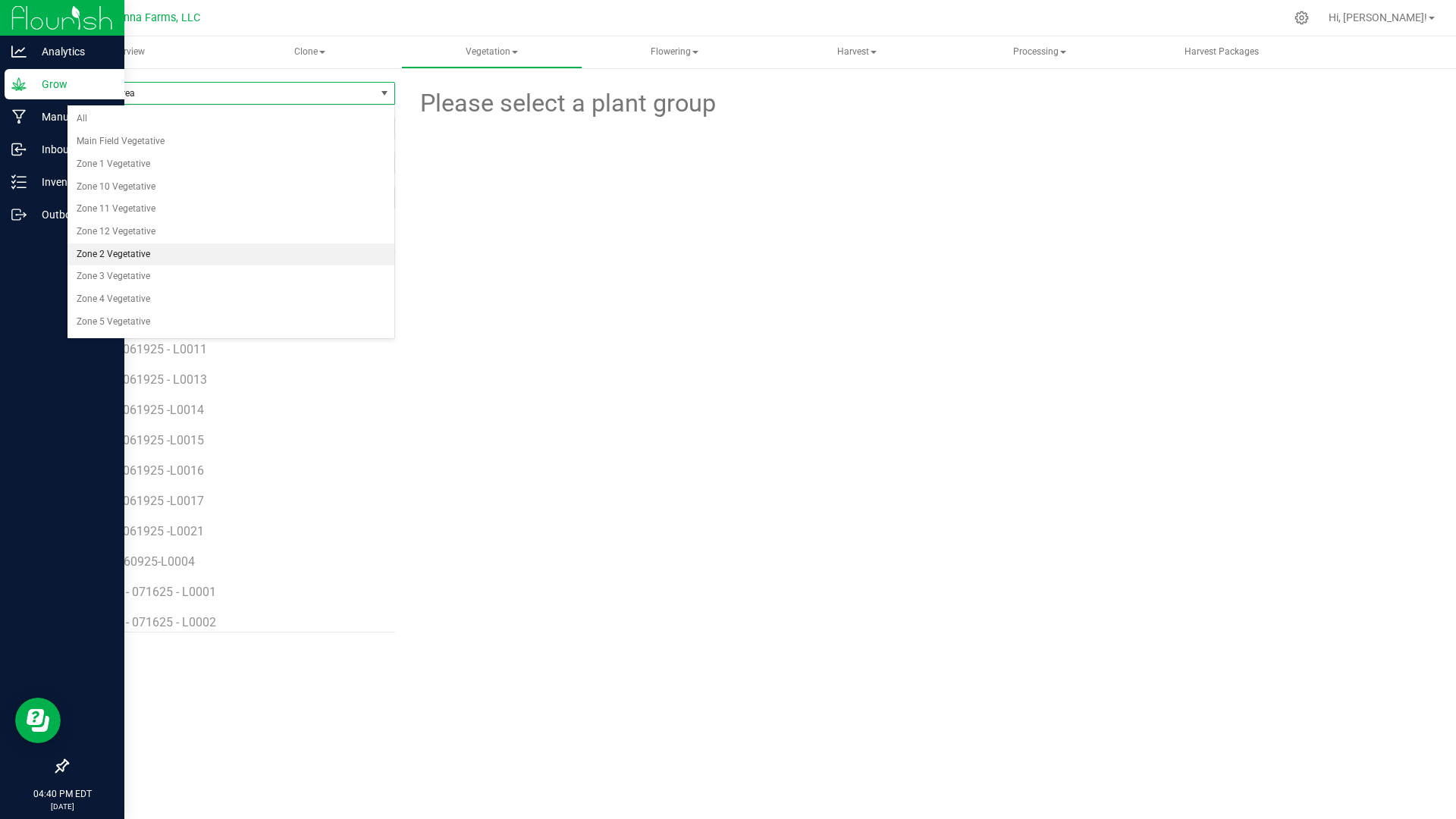
click at [123, 254] on li "Zone 2 Vegetative" at bounding box center [230, 255] width 327 height 23
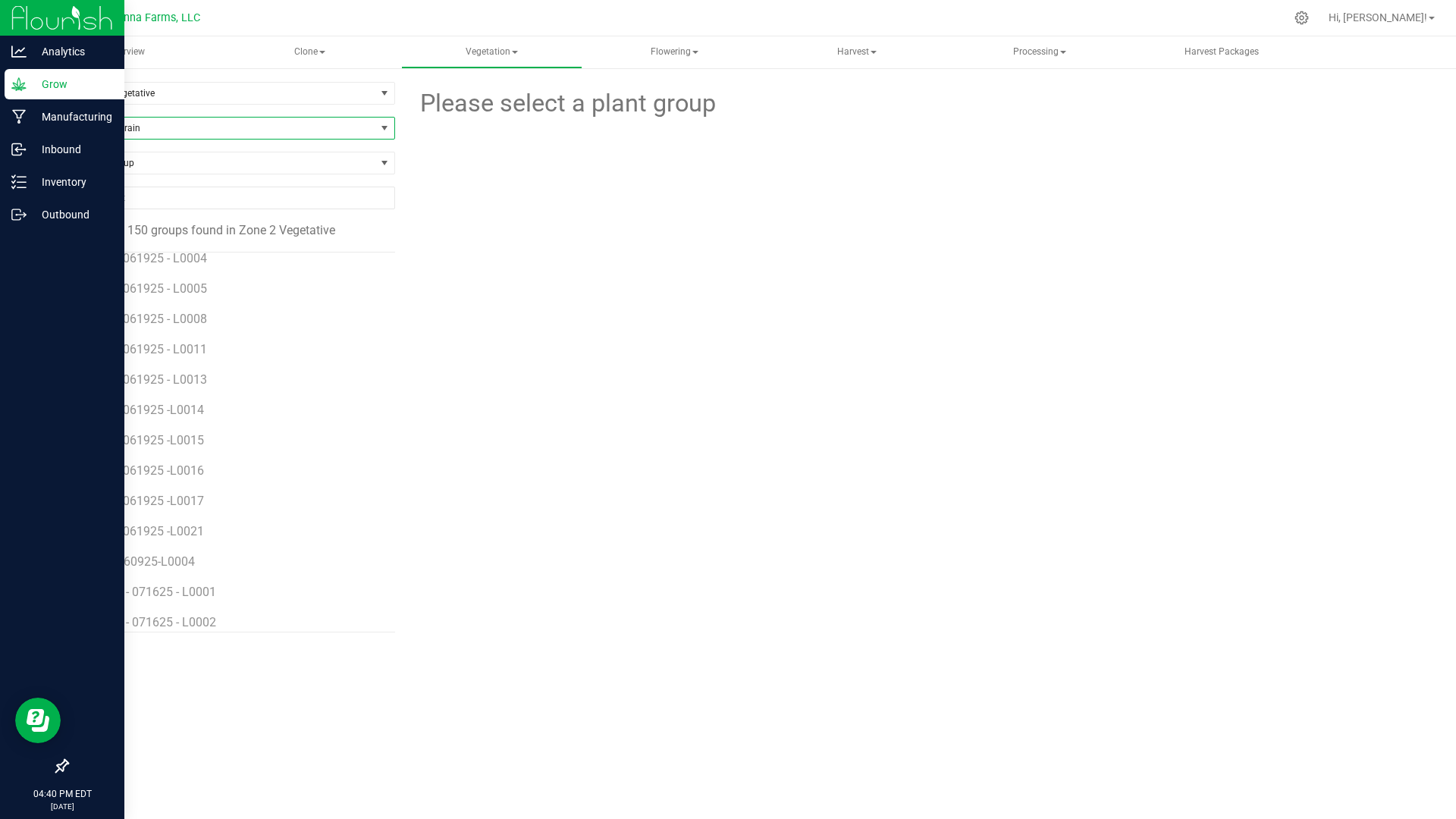
click at [144, 136] on span "Filter by Strain" at bounding box center [221, 128] width 308 height 21
type input "st"
click at [114, 209] on li "[PERSON_NAME]" at bounding box center [230, 212] width 327 height 21
click at [192, 531] on span "STZM - 071425 - L0012" at bounding box center [158, 531] width 129 height 14
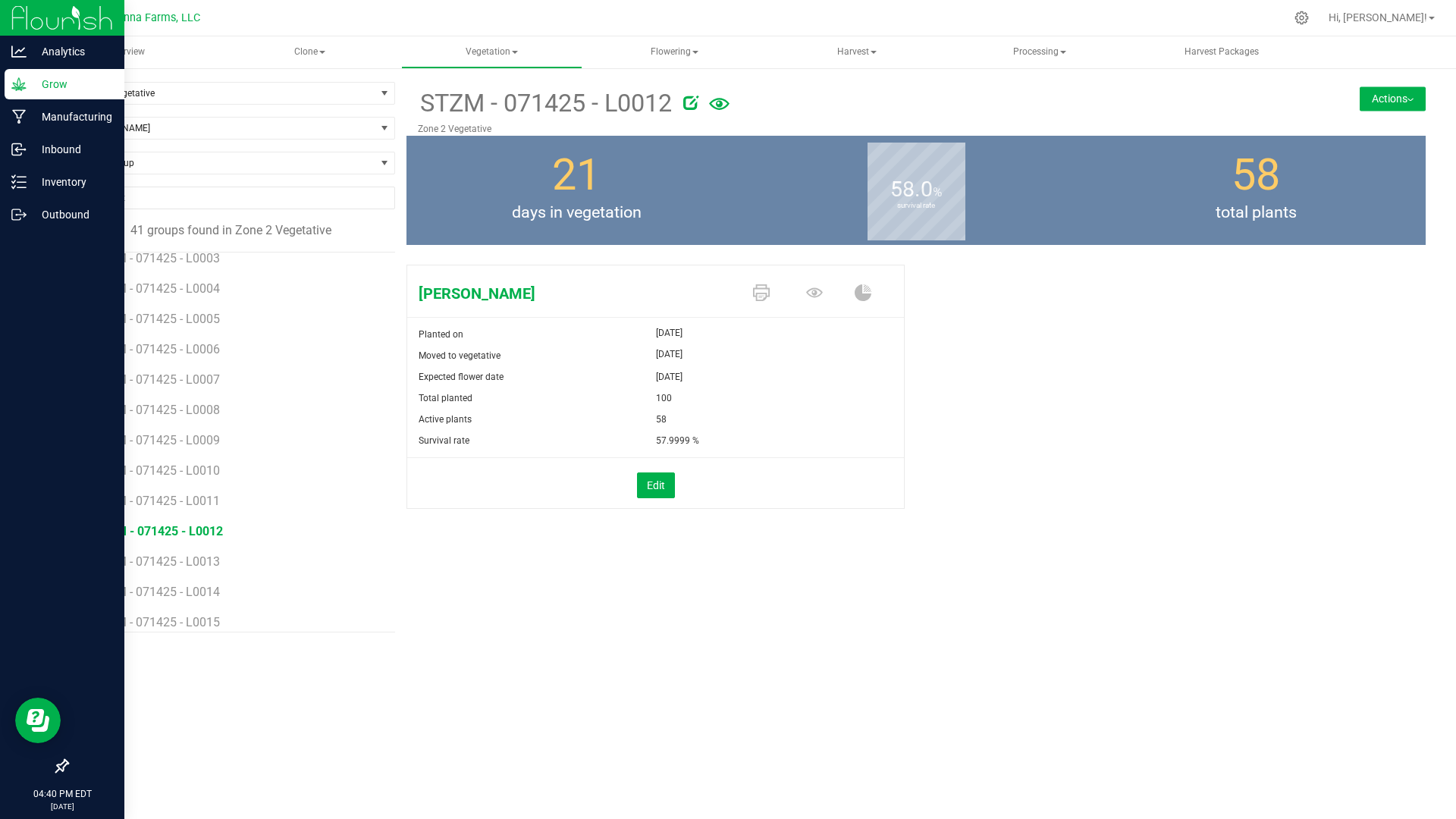
click at [1408, 91] on button "Actions" at bounding box center [1392, 98] width 66 height 24
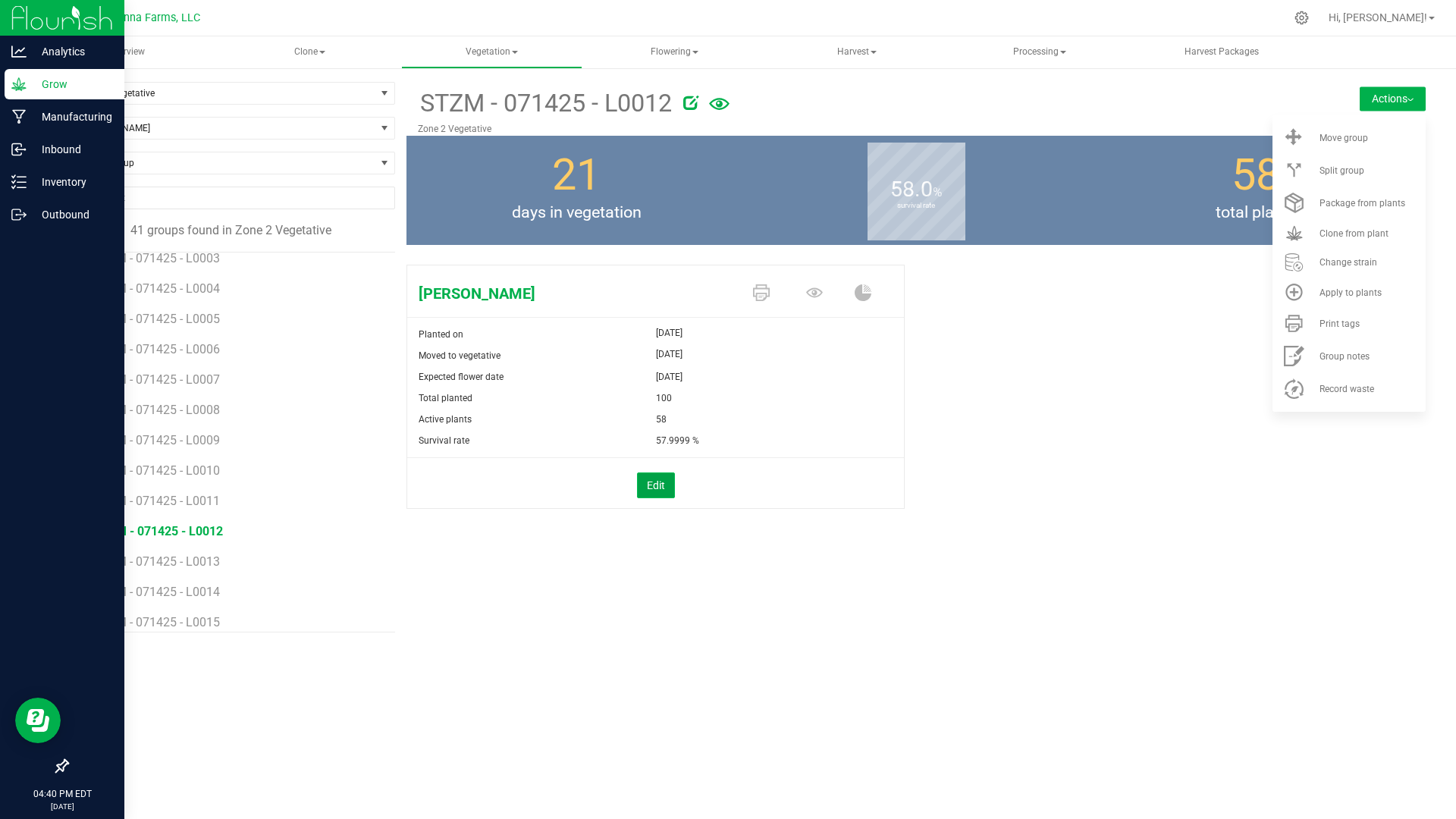
click at [668, 487] on button "Edit" at bounding box center [655, 484] width 38 height 26
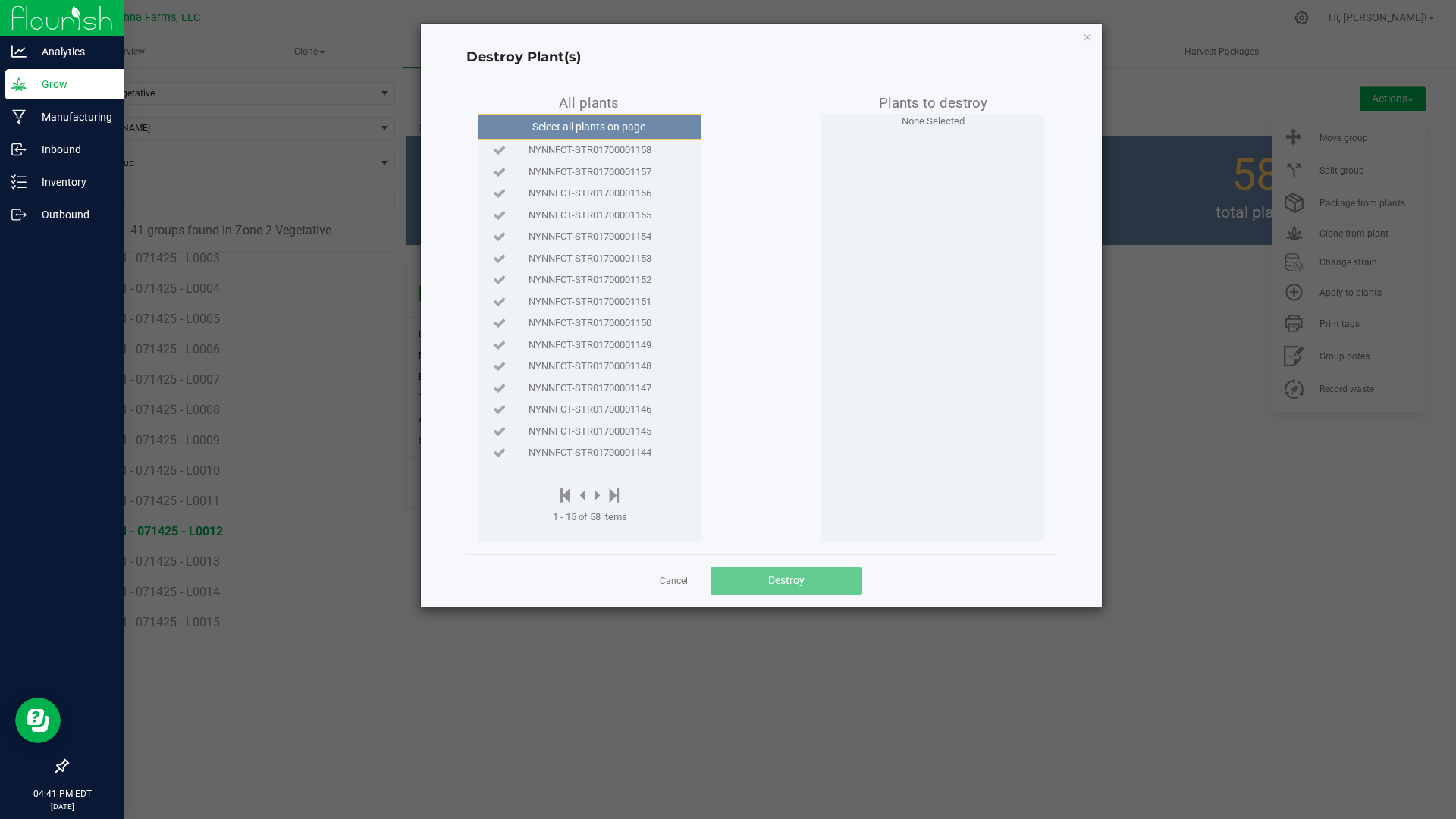
click at [614, 152] on span "NYNNFCT-STR01700001158" at bounding box center [590, 150] width 123 height 15
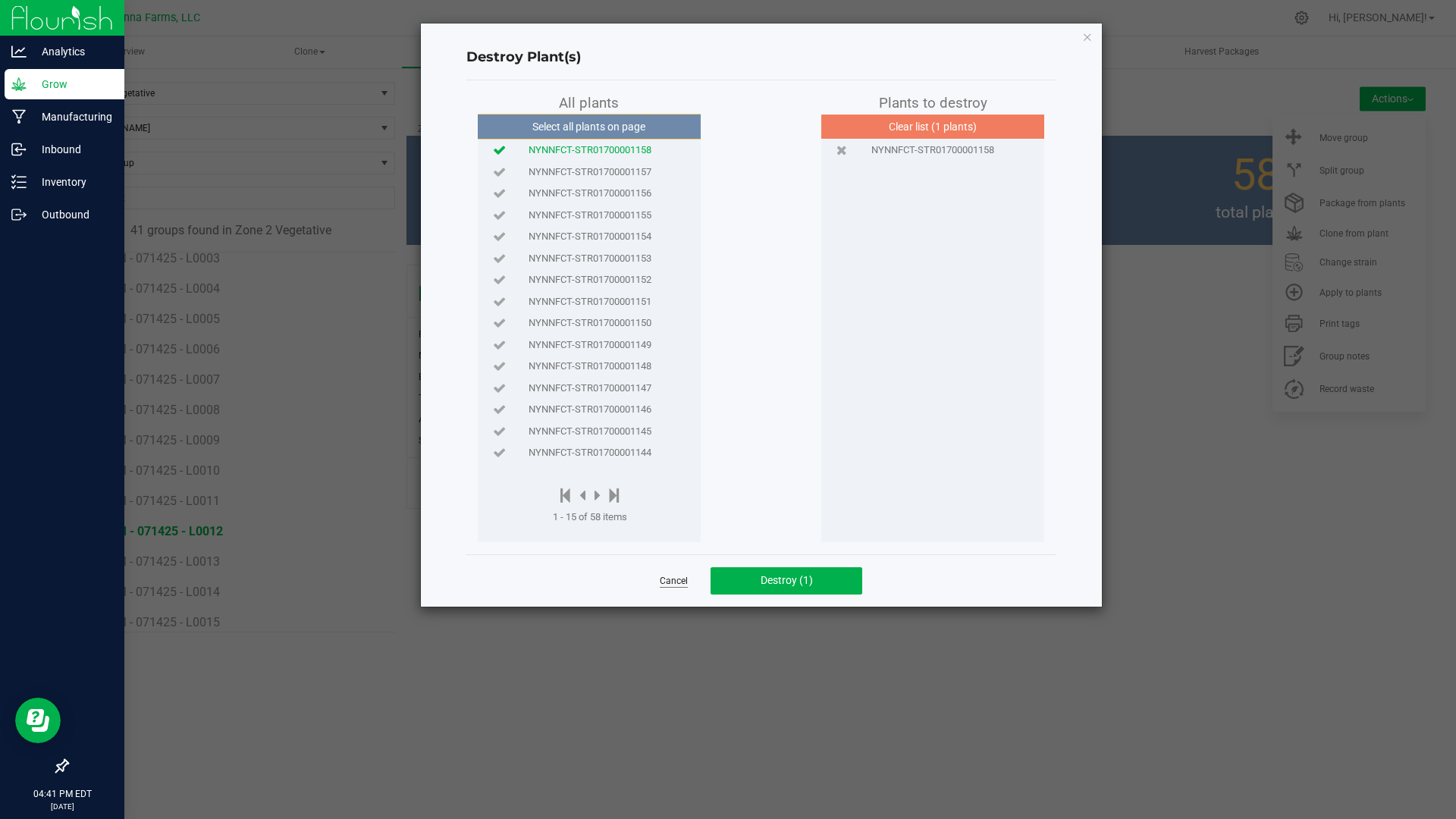
click at [671, 583] on link "Cancel" at bounding box center [674, 581] width 28 height 13
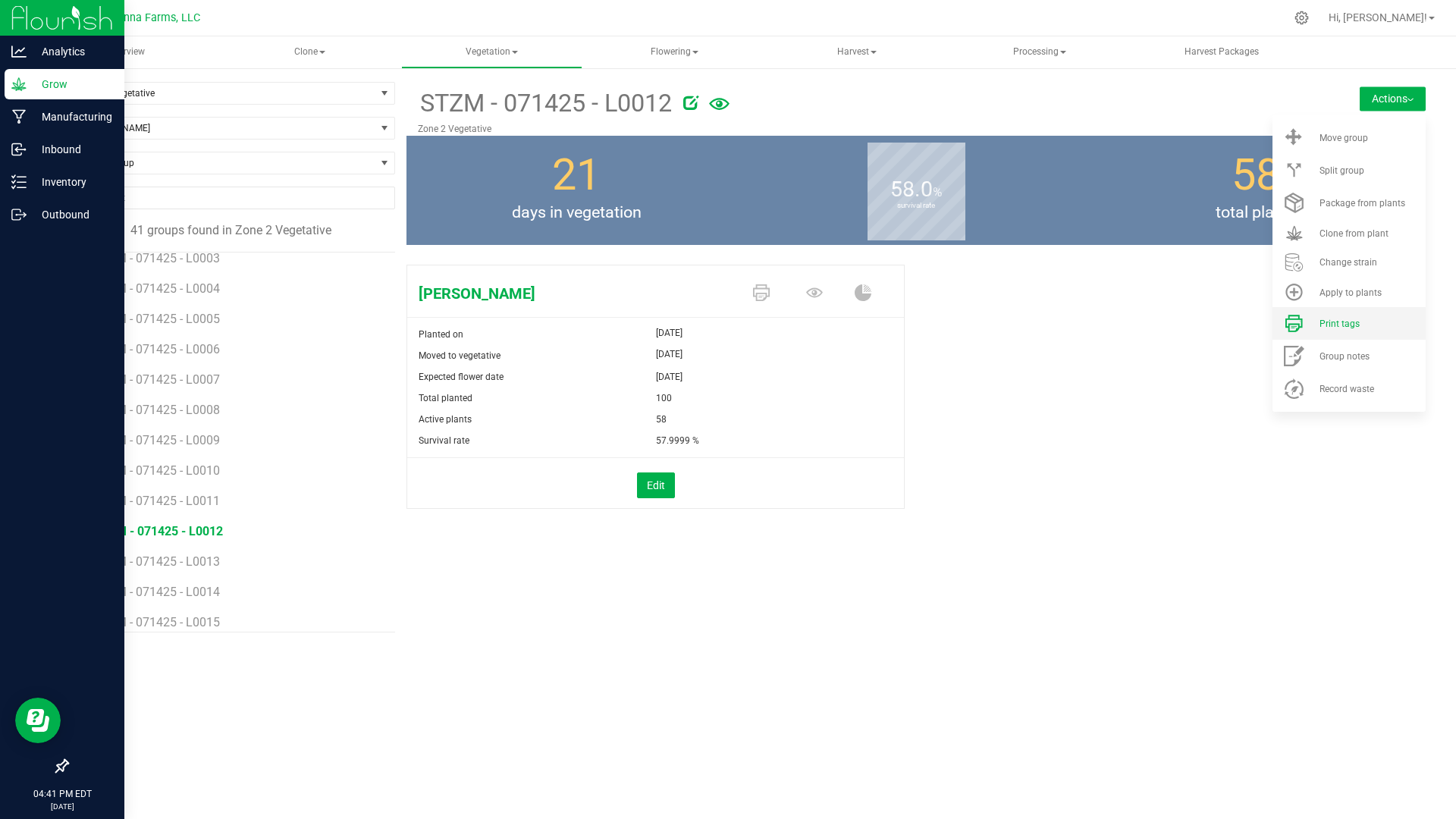
click at [1315, 329] on li "Print tags" at bounding box center [1349, 323] width 153 height 33
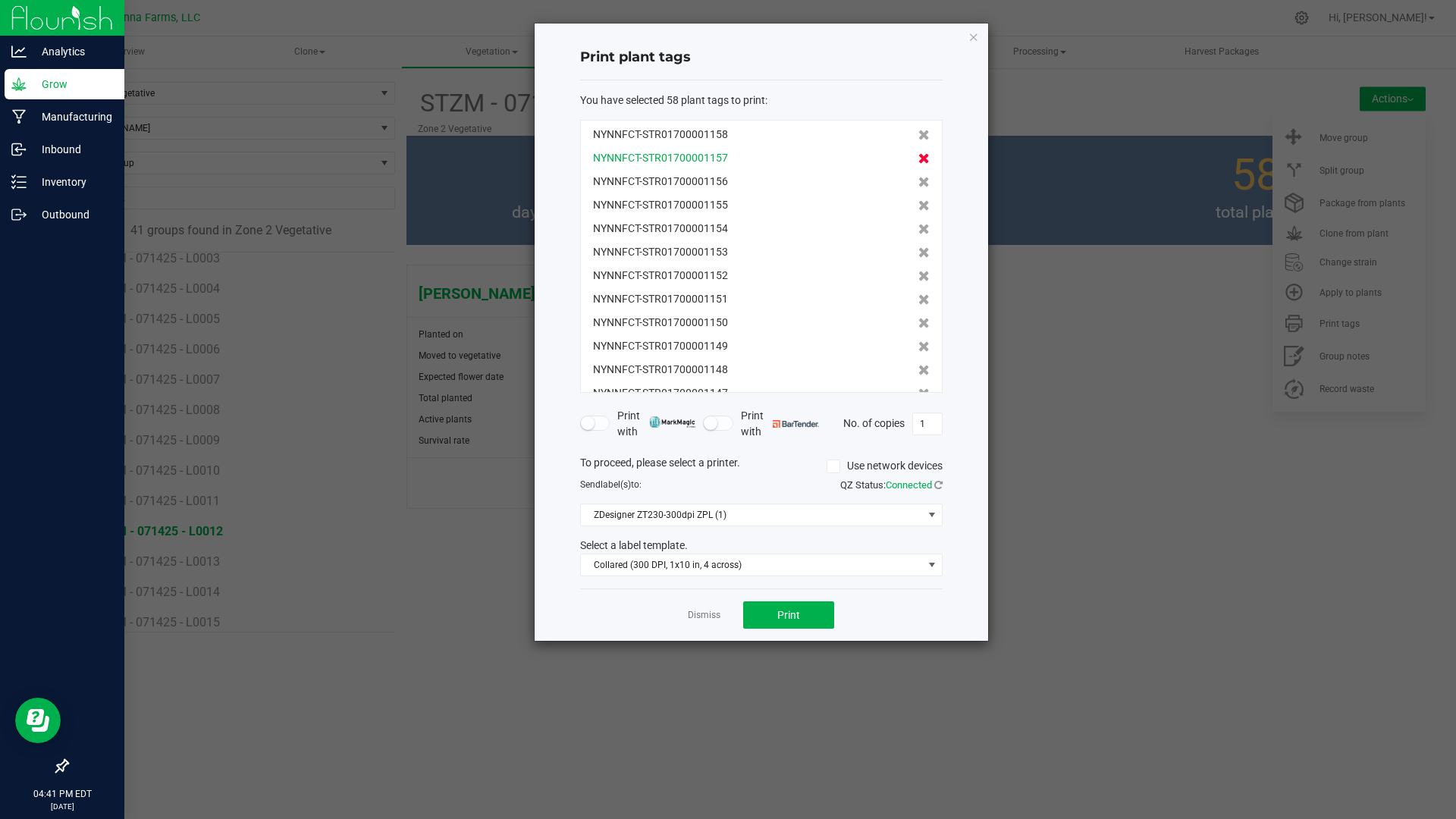
click at [918, 163] on icon at bounding box center [924, 158] width 12 height 11
click at [918, 177] on icon at bounding box center [924, 182] width 12 height 11
click at [918, 163] on icon at bounding box center [924, 158] width 12 height 11
click at [918, 177] on icon at bounding box center [924, 182] width 12 height 11
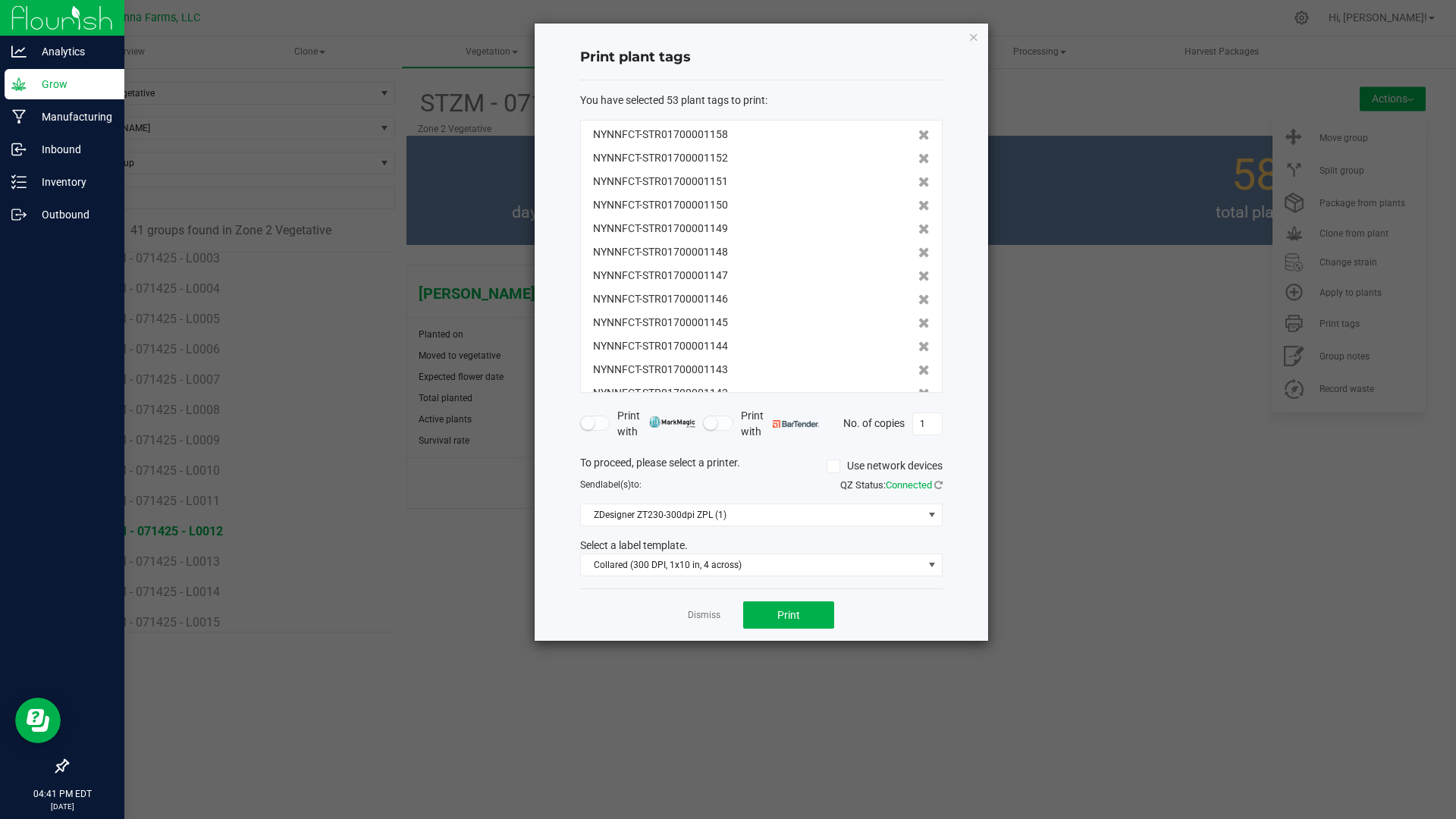
click at [918, 163] on icon at bounding box center [924, 158] width 12 height 11
click at [918, 177] on icon at bounding box center [924, 182] width 12 height 11
click at [918, 163] on icon at bounding box center [924, 158] width 12 height 11
click at [918, 163] on div "NYNNFCT-STR01700001158 NYNNFCT-STR01700001149 NYNNFCT-STR01700001148 NYNNFCT-ST…" at bounding box center [761, 256] width 362 height 273
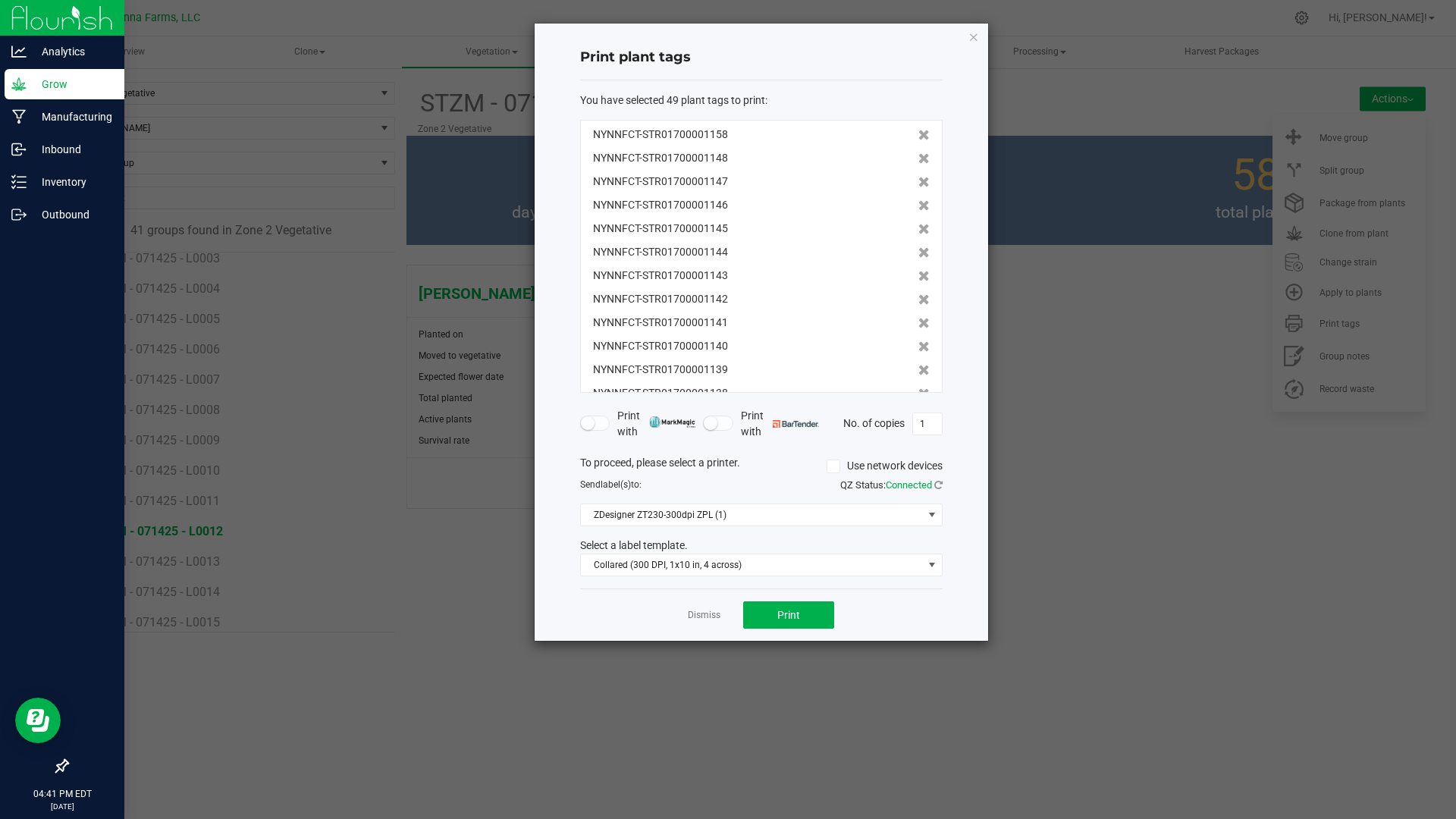
click at [918, 163] on div "NYNNFCT-STR01700001158 NYNNFCT-STR01700001148 NYNNFCT-STR01700001147 NYNNFCT-ST…" at bounding box center [761, 256] width 362 height 273
click at [918, 161] on div "NYNNFCT-STR01700001158 NYNNFCT-STR01700001148 NYNNFCT-STR01700001147 NYNNFCT-ST…" at bounding box center [761, 256] width 362 height 273
click at [918, 156] on icon at bounding box center [924, 158] width 12 height 11
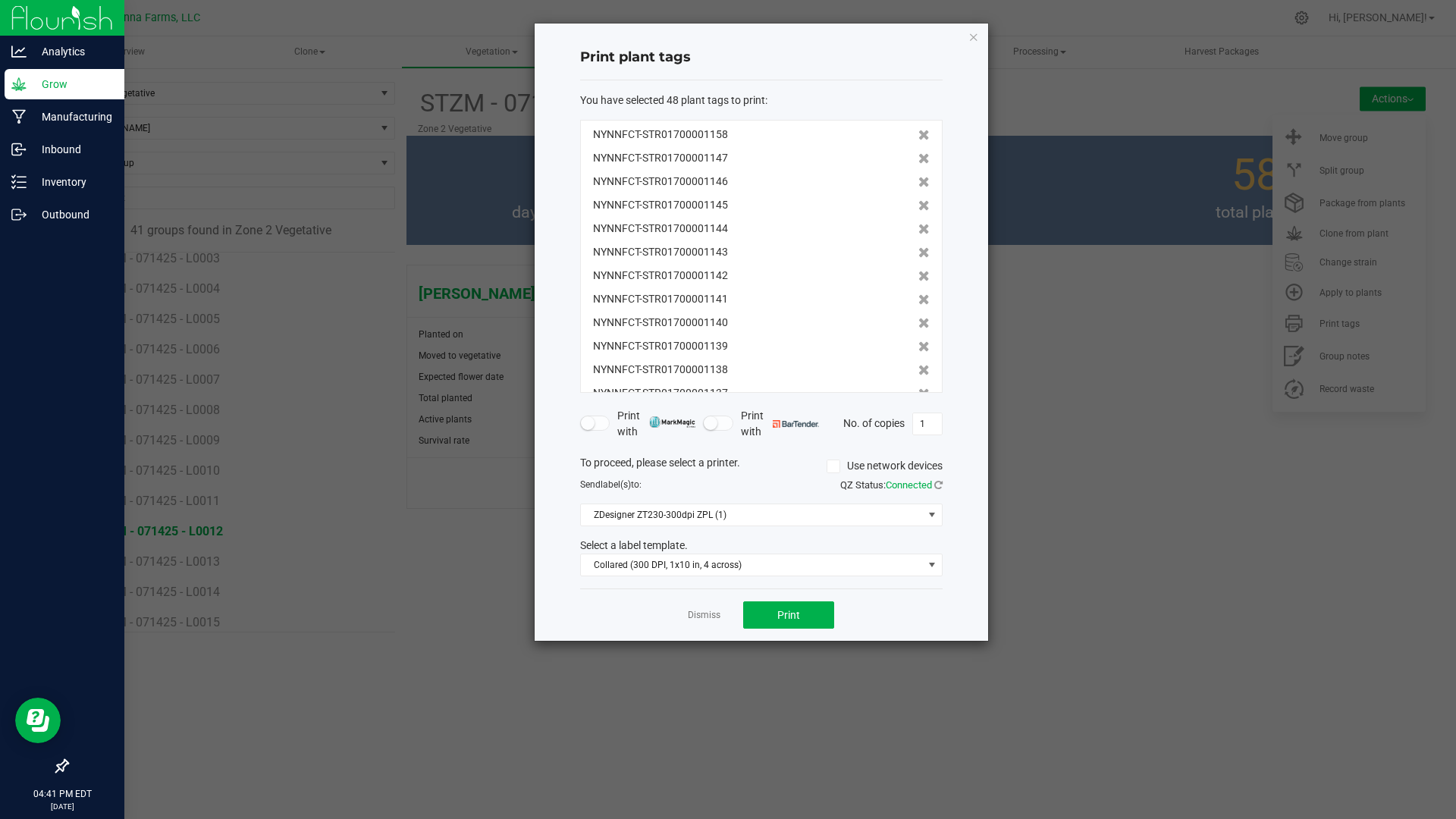
click at [918, 156] on icon at bounding box center [924, 158] width 12 height 11
click at [918, 177] on icon at bounding box center [924, 182] width 12 height 11
click at [918, 157] on icon at bounding box center [924, 158] width 12 height 11
click at [918, 177] on icon at bounding box center [924, 182] width 12 height 11
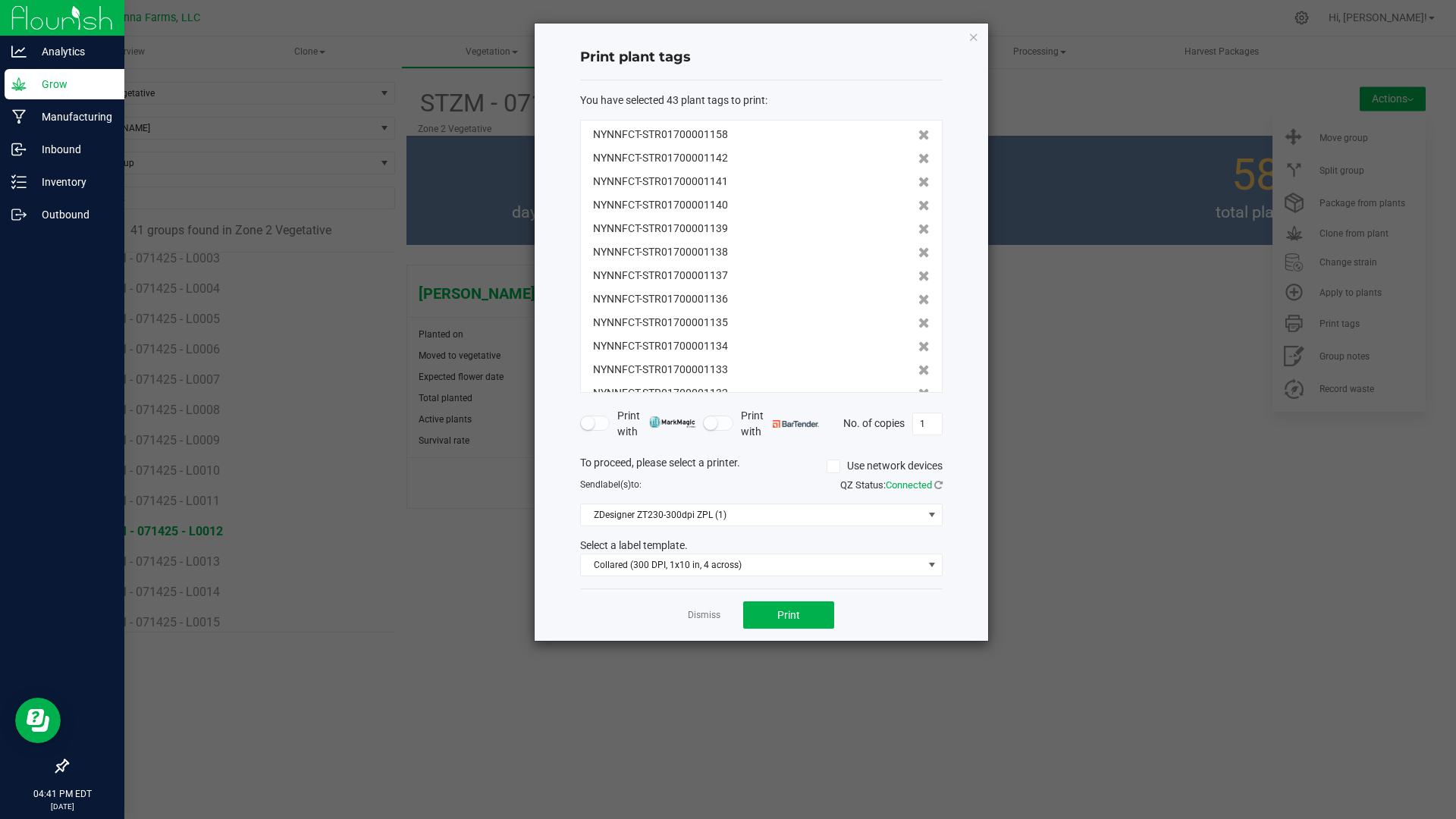
click at [918, 157] on icon at bounding box center [924, 158] width 12 height 11
click at [918, 177] on icon at bounding box center [924, 182] width 12 height 11
click at [918, 157] on icon at bounding box center [924, 158] width 12 height 11
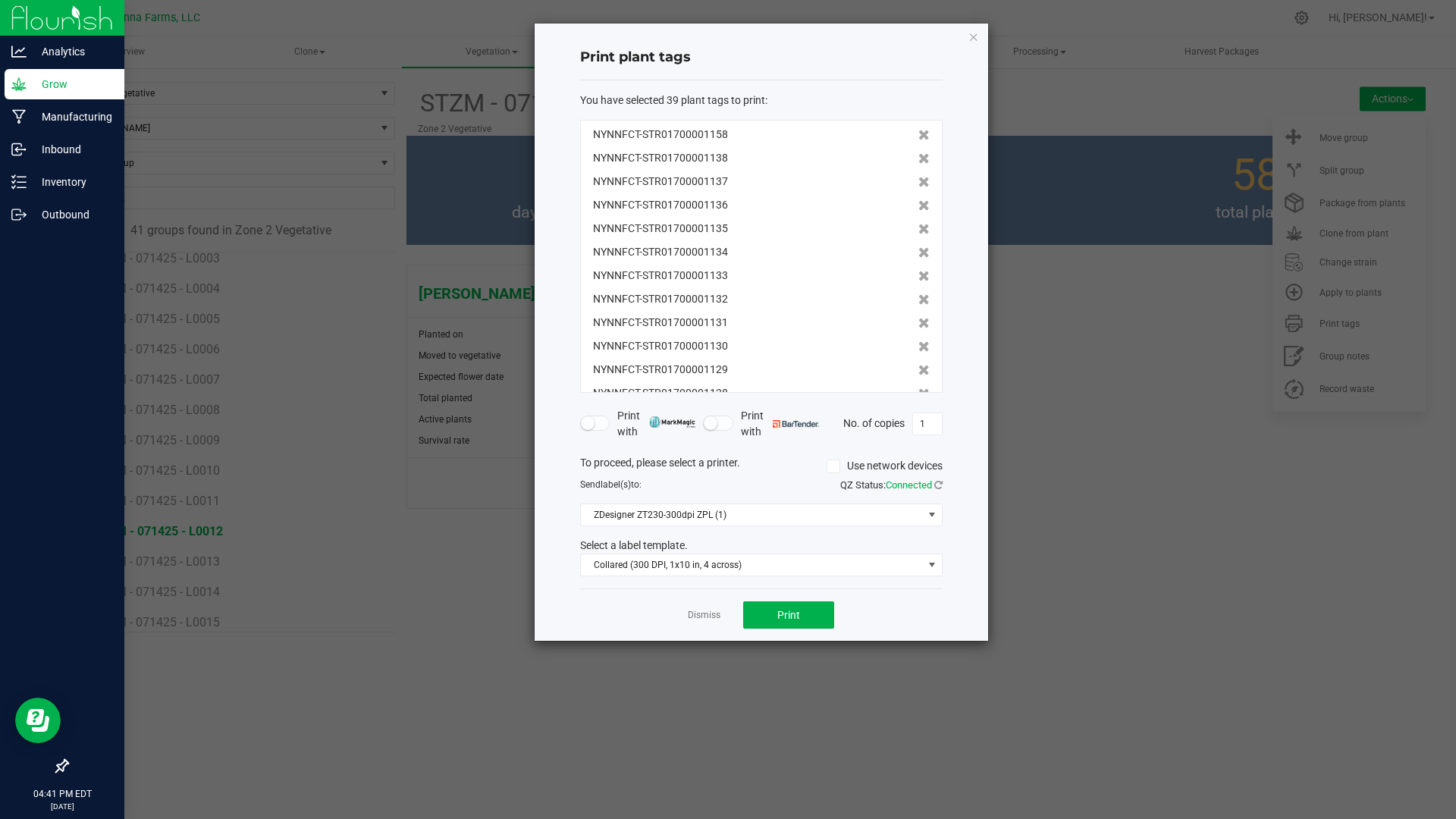
click at [918, 177] on icon at bounding box center [924, 182] width 12 height 11
click at [918, 157] on icon at bounding box center [924, 158] width 12 height 11
click at [918, 177] on icon at bounding box center [924, 182] width 12 height 11
click at [918, 156] on icon at bounding box center [924, 158] width 12 height 11
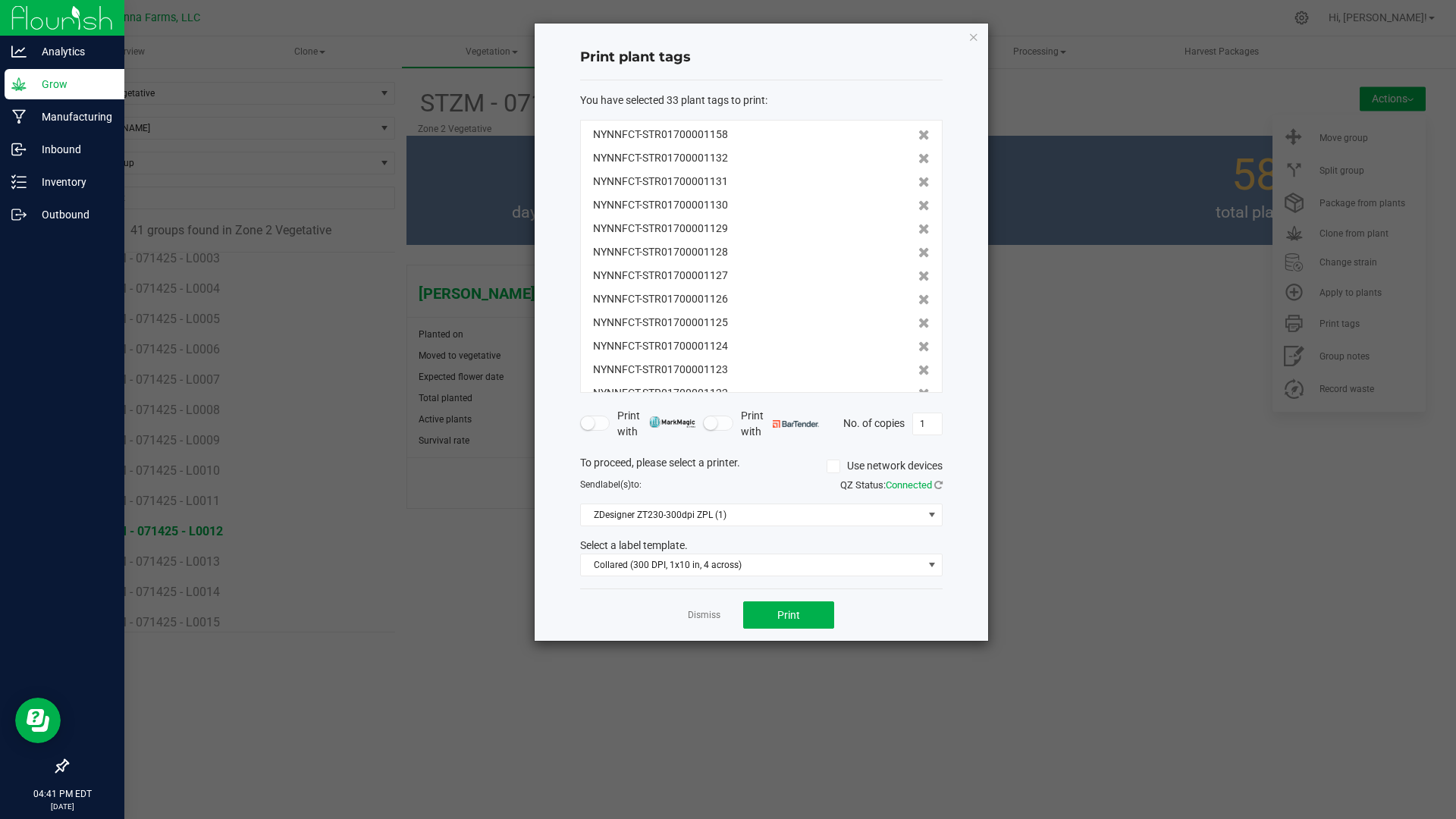
click at [918, 156] on icon at bounding box center [924, 158] width 12 height 11
click at [918, 177] on icon at bounding box center [924, 182] width 12 height 11
click at [918, 156] on icon at bounding box center [924, 158] width 12 height 11
click at [918, 177] on icon at bounding box center [924, 182] width 12 height 11
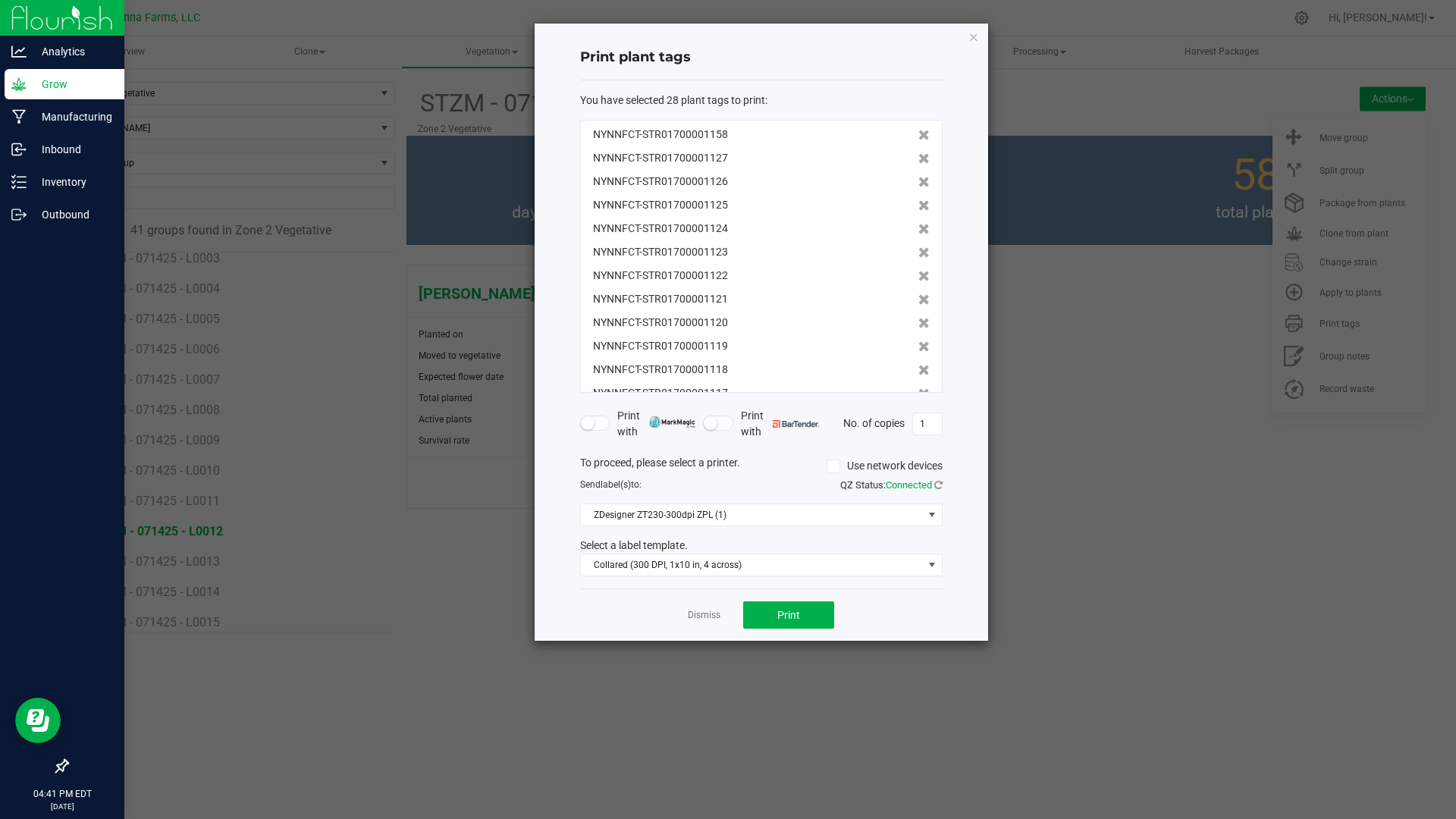
click at [918, 156] on icon at bounding box center [924, 158] width 12 height 11
click at [918, 177] on icon at bounding box center [924, 182] width 12 height 11
click at [918, 156] on icon at bounding box center [924, 158] width 12 height 11
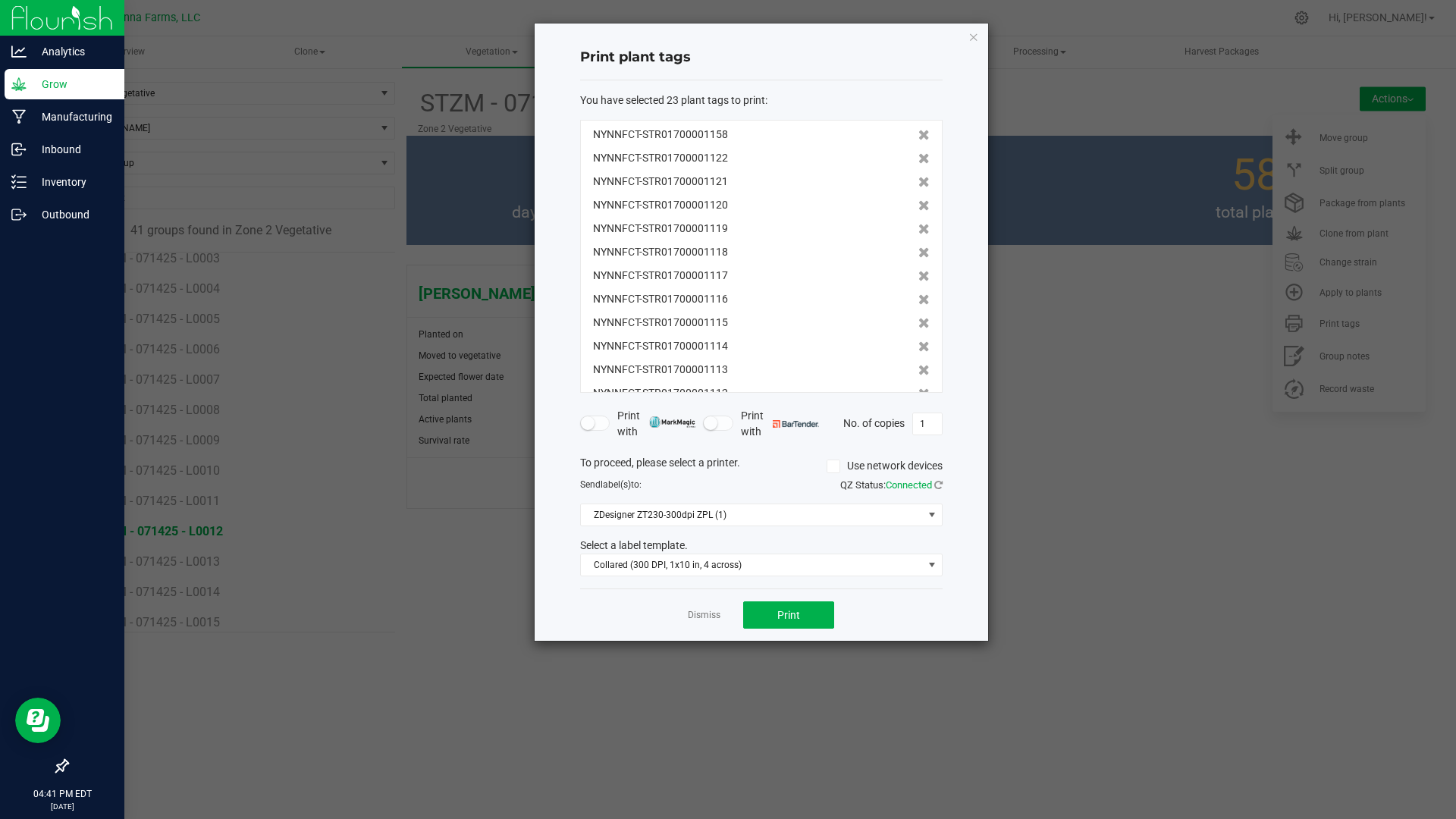
click at [918, 156] on icon at bounding box center [924, 158] width 12 height 11
click at [918, 177] on icon at bounding box center [924, 182] width 12 height 11
click at [918, 156] on icon at bounding box center [924, 158] width 12 height 11
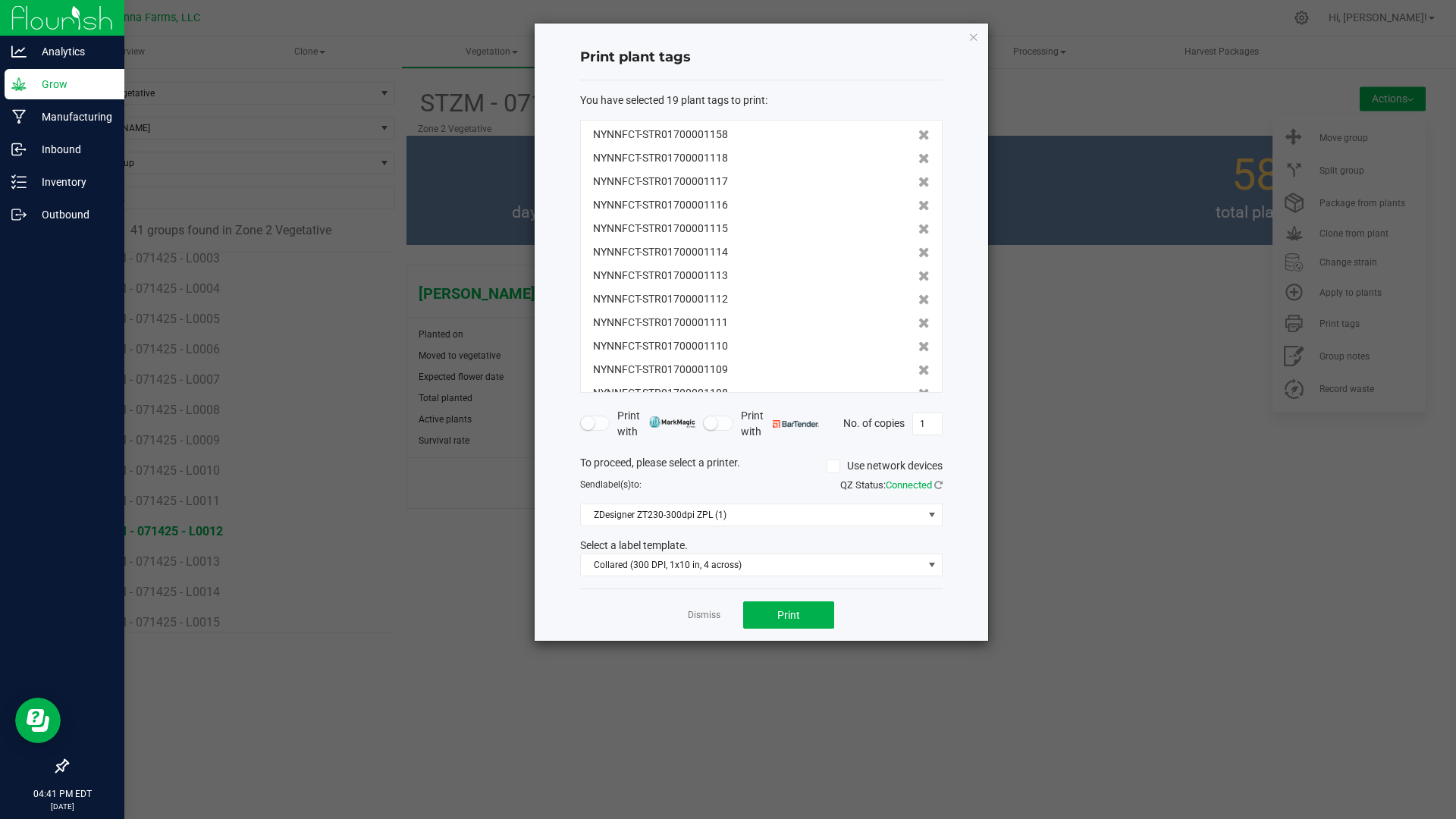
click at [918, 177] on icon at bounding box center [924, 182] width 12 height 11
click at [918, 156] on icon at bounding box center [924, 158] width 12 height 11
click at [918, 177] on icon at bounding box center [924, 182] width 12 height 11
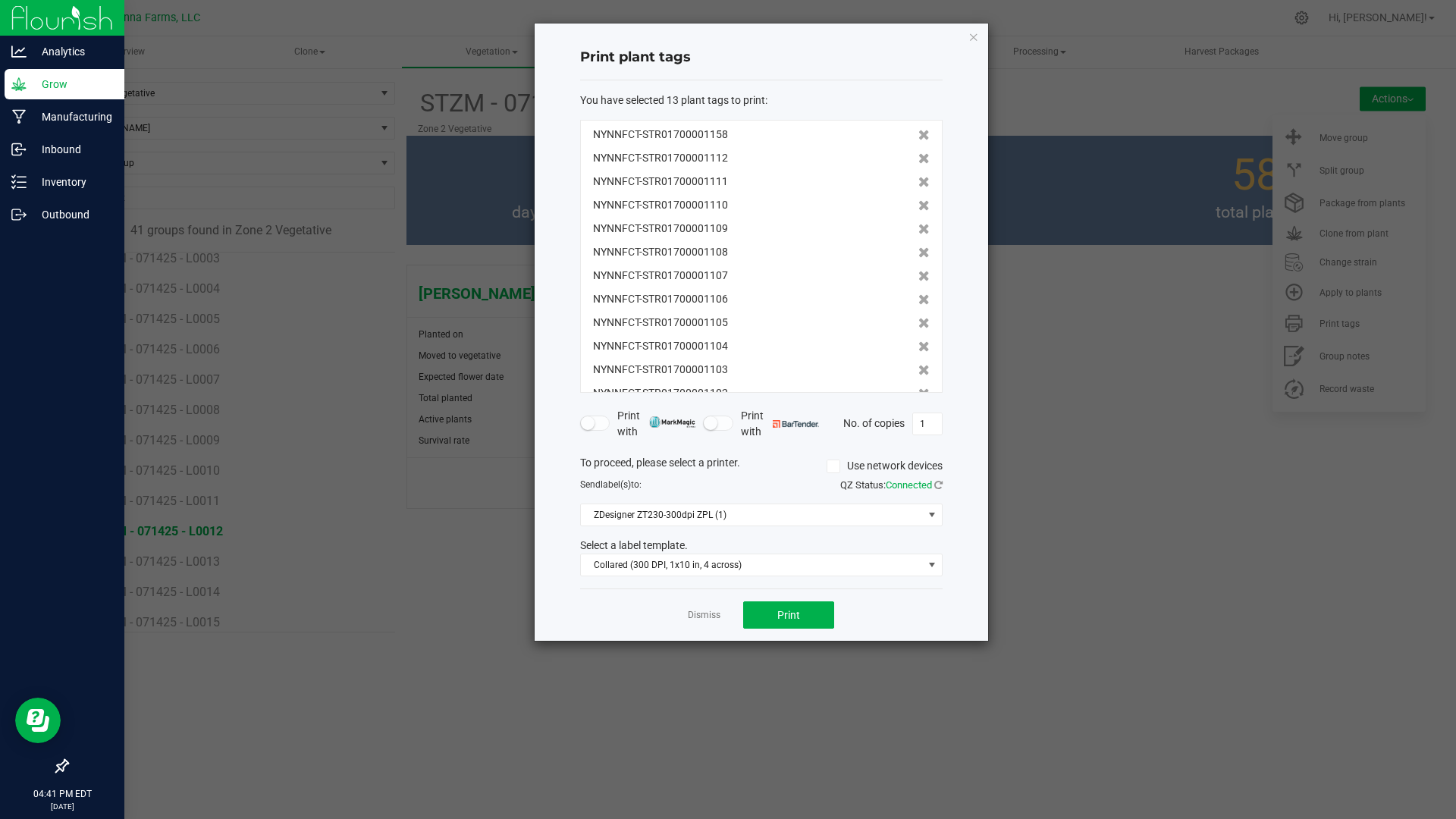
click at [918, 156] on icon at bounding box center [924, 158] width 12 height 11
click at [918, 177] on icon at bounding box center [924, 182] width 12 height 11
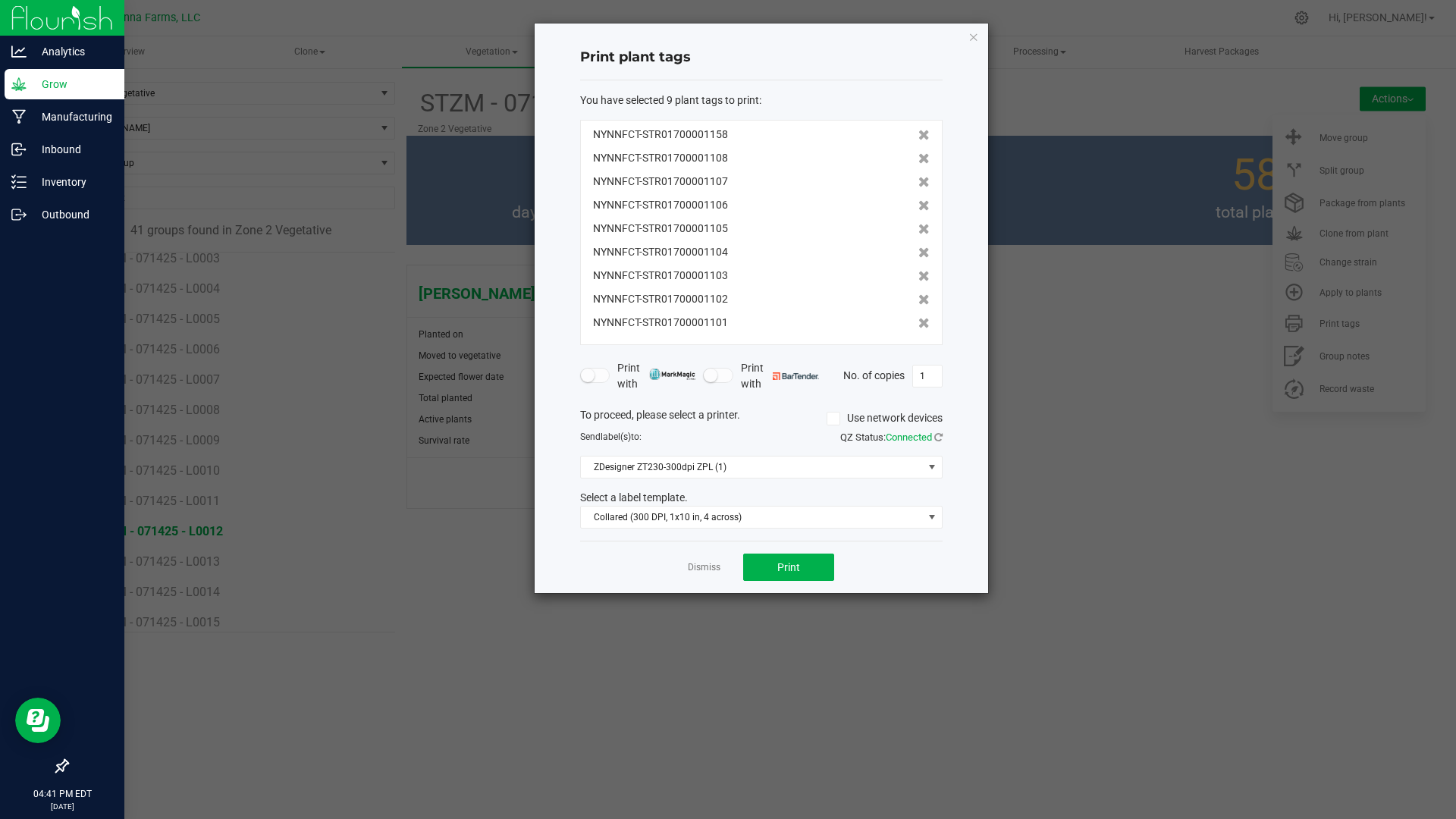
click at [918, 156] on icon at bounding box center [924, 158] width 12 height 11
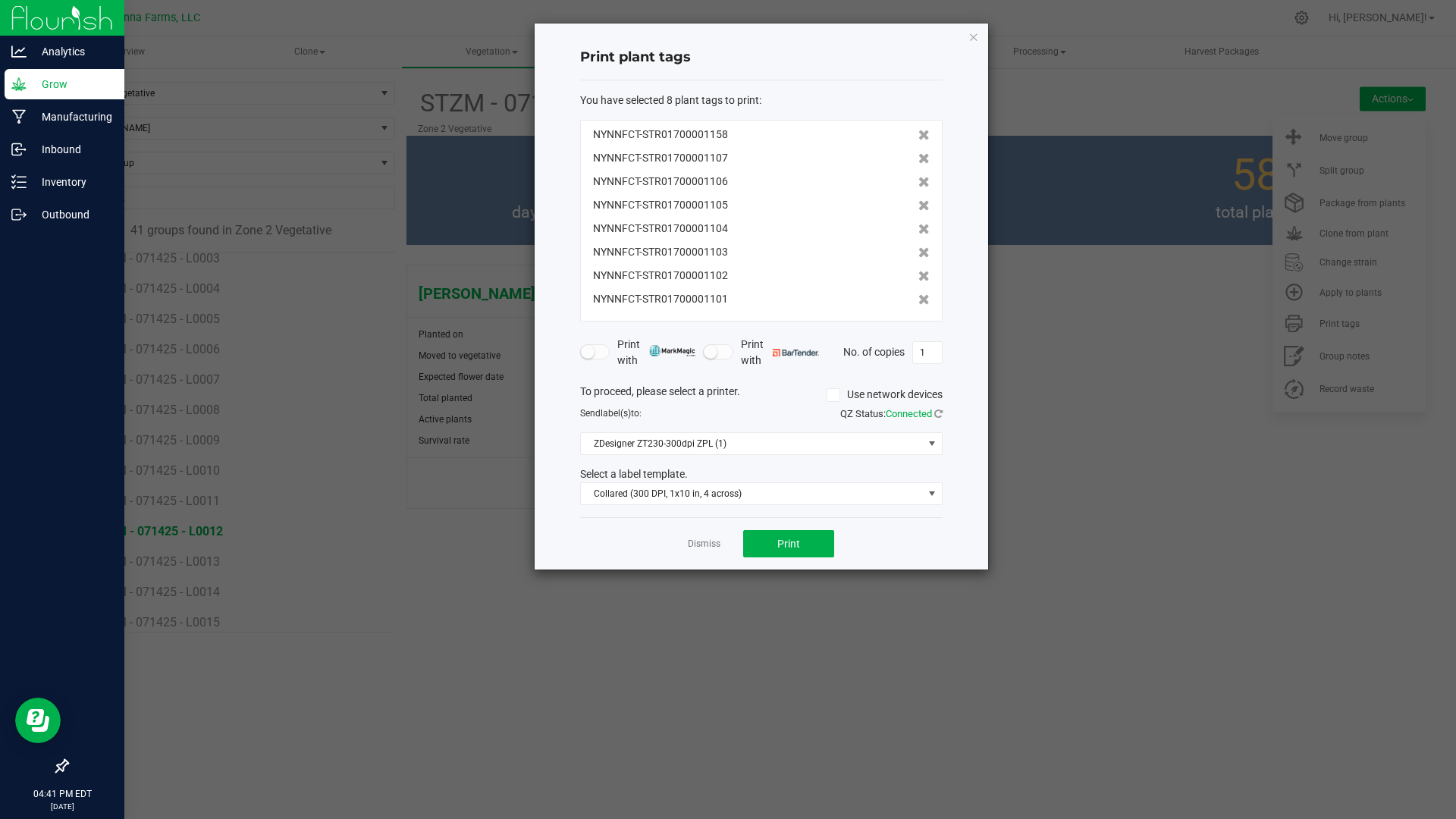
click at [918, 156] on icon at bounding box center [924, 158] width 12 height 11
click at [918, 177] on icon at bounding box center [924, 182] width 12 height 11
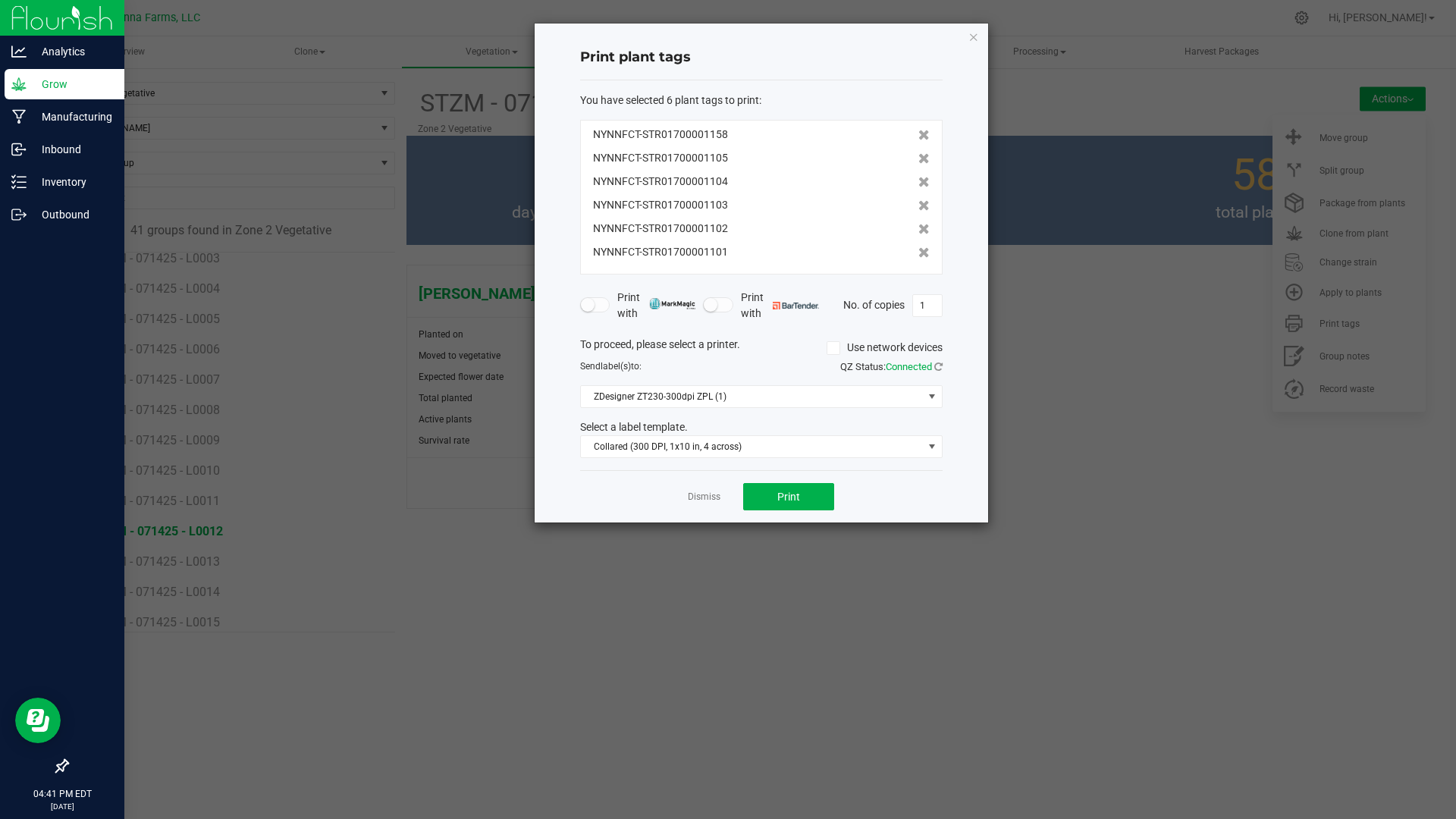
click at [918, 156] on icon at bounding box center [924, 158] width 12 height 11
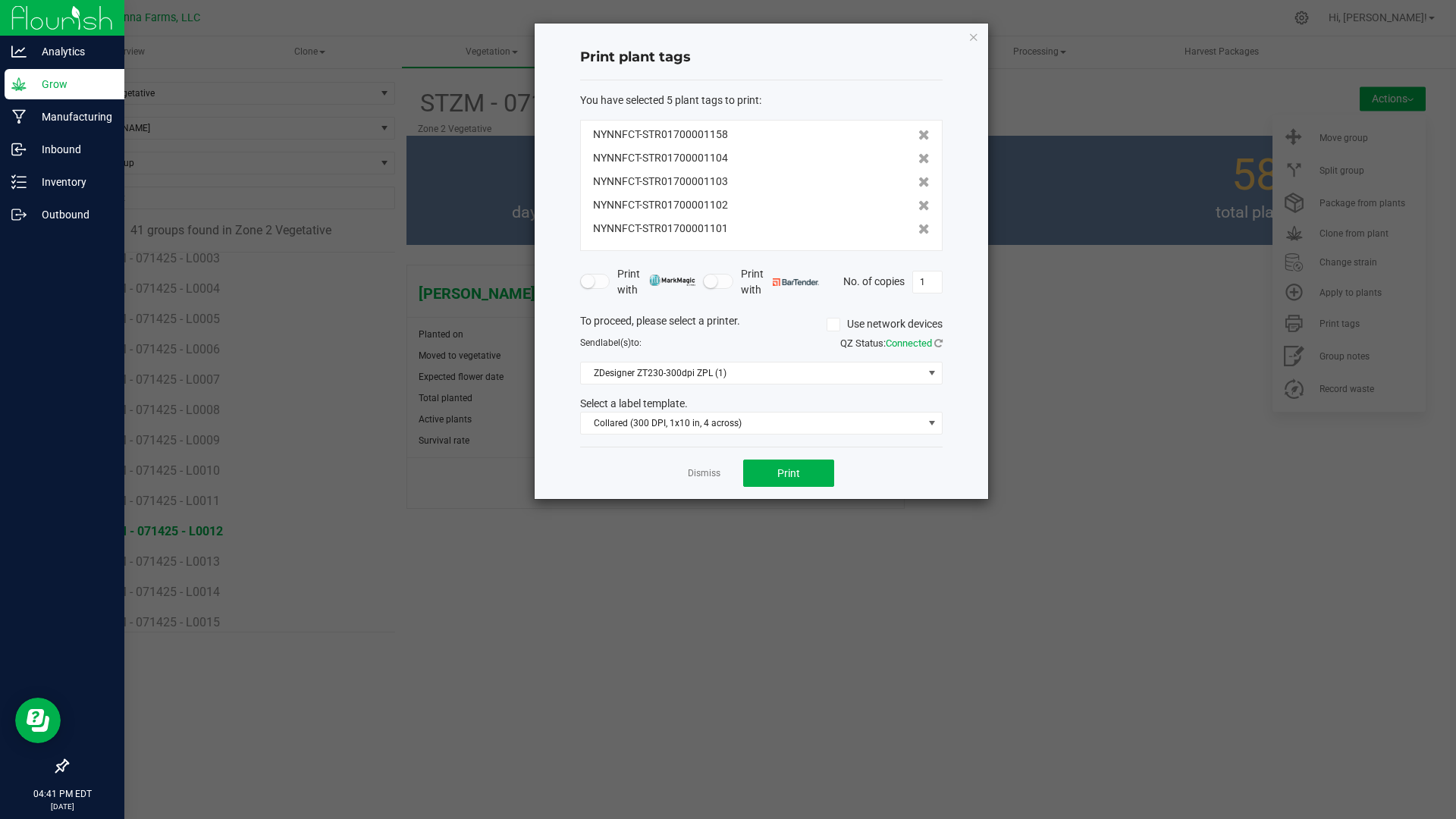
click at [918, 156] on icon at bounding box center [924, 158] width 12 height 11
click at [918, 177] on icon at bounding box center [924, 182] width 12 height 11
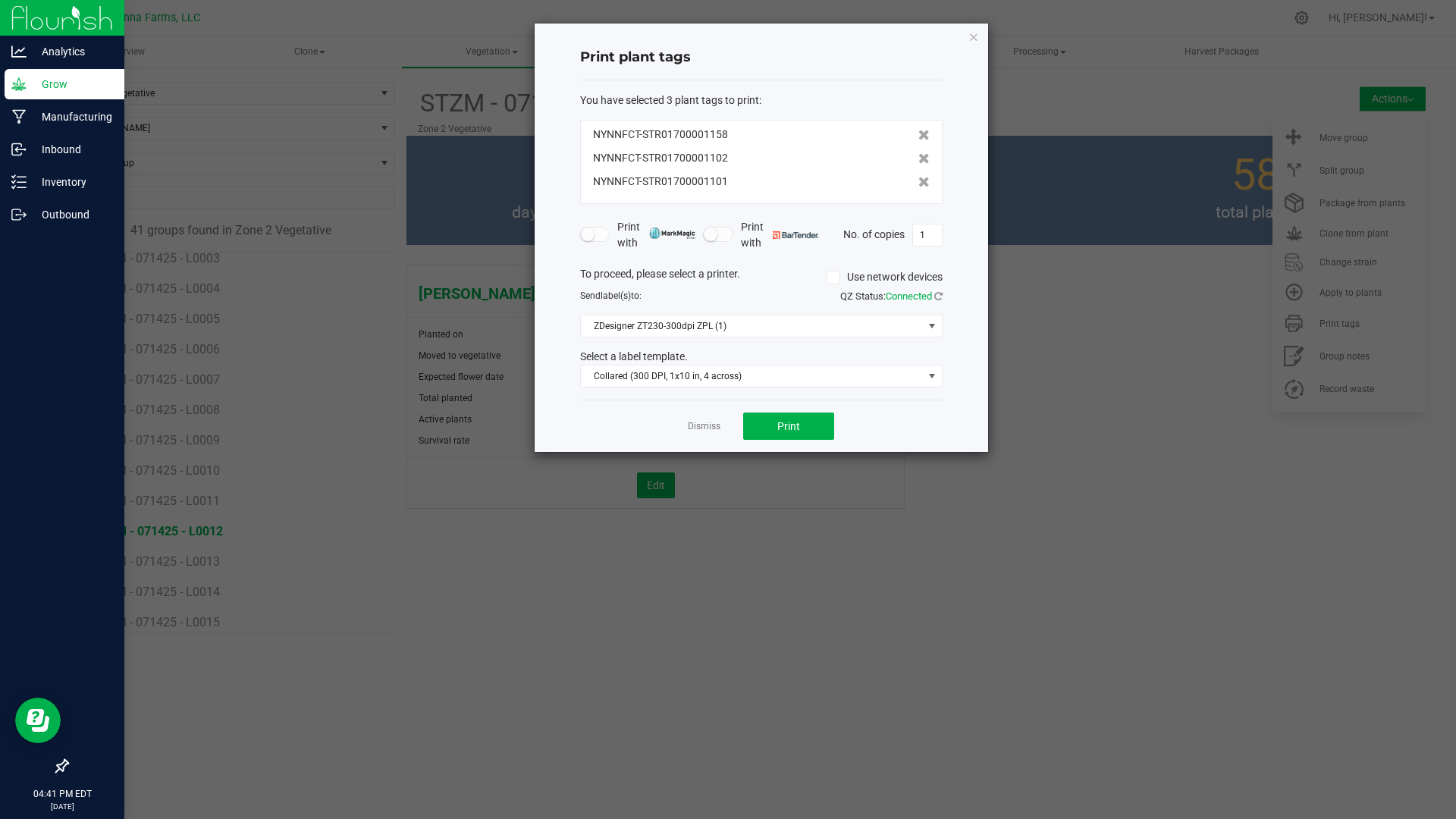
click at [918, 156] on icon at bounding box center [924, 158] width 12 height 11
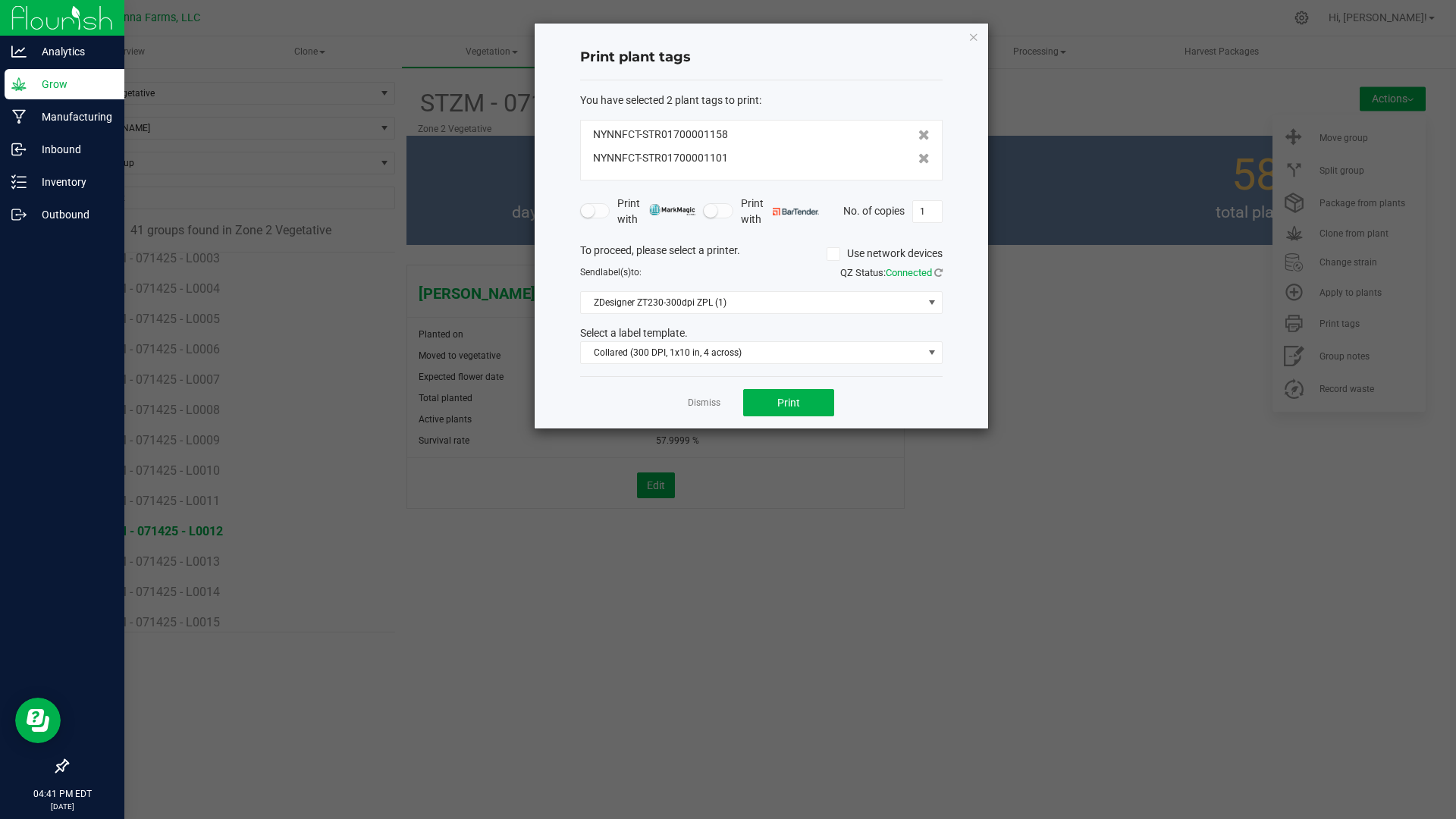
click at [918, 156] on icon at bounding box center [924, 158] width 12 height 11
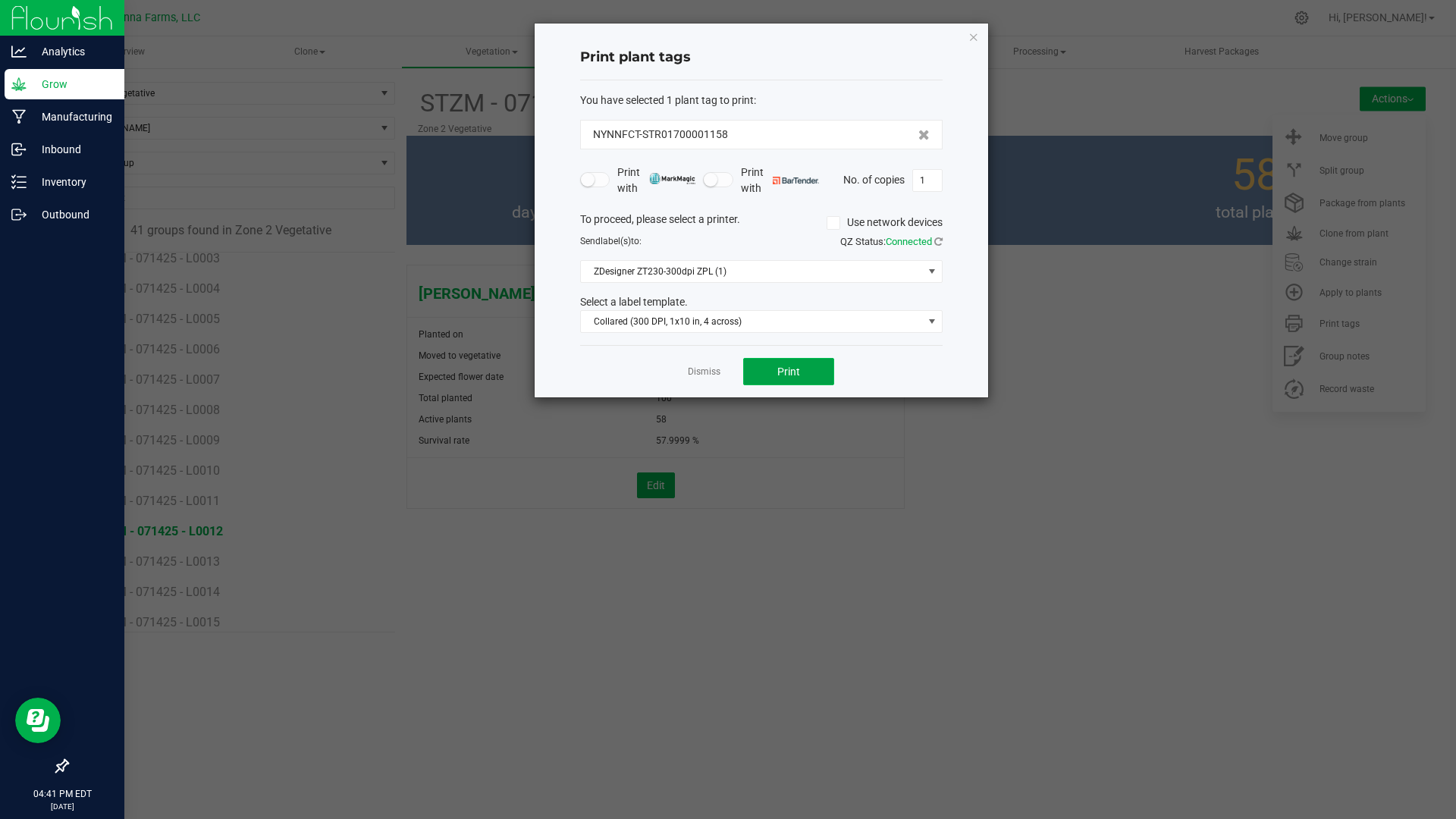
click at [749, 382] on button "Print" at bounding box center [788, 371] width 91 height 27
click at [973, 37] on icon "button" at bounding box center [974, 36] width 11 height 19
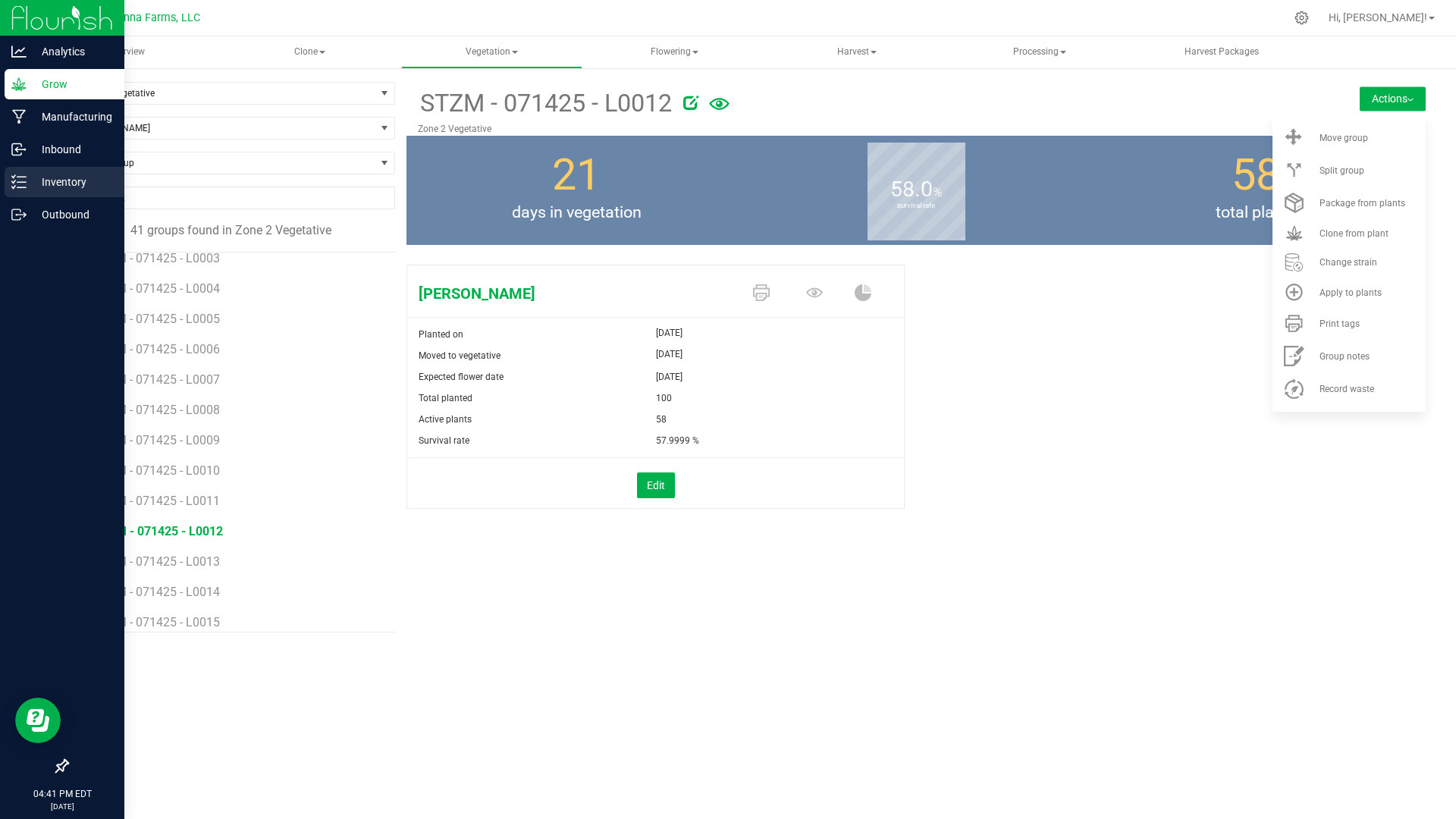
click at [32, 176] on p "Inventory" at bounding box center [72, 182] width 91 height 19
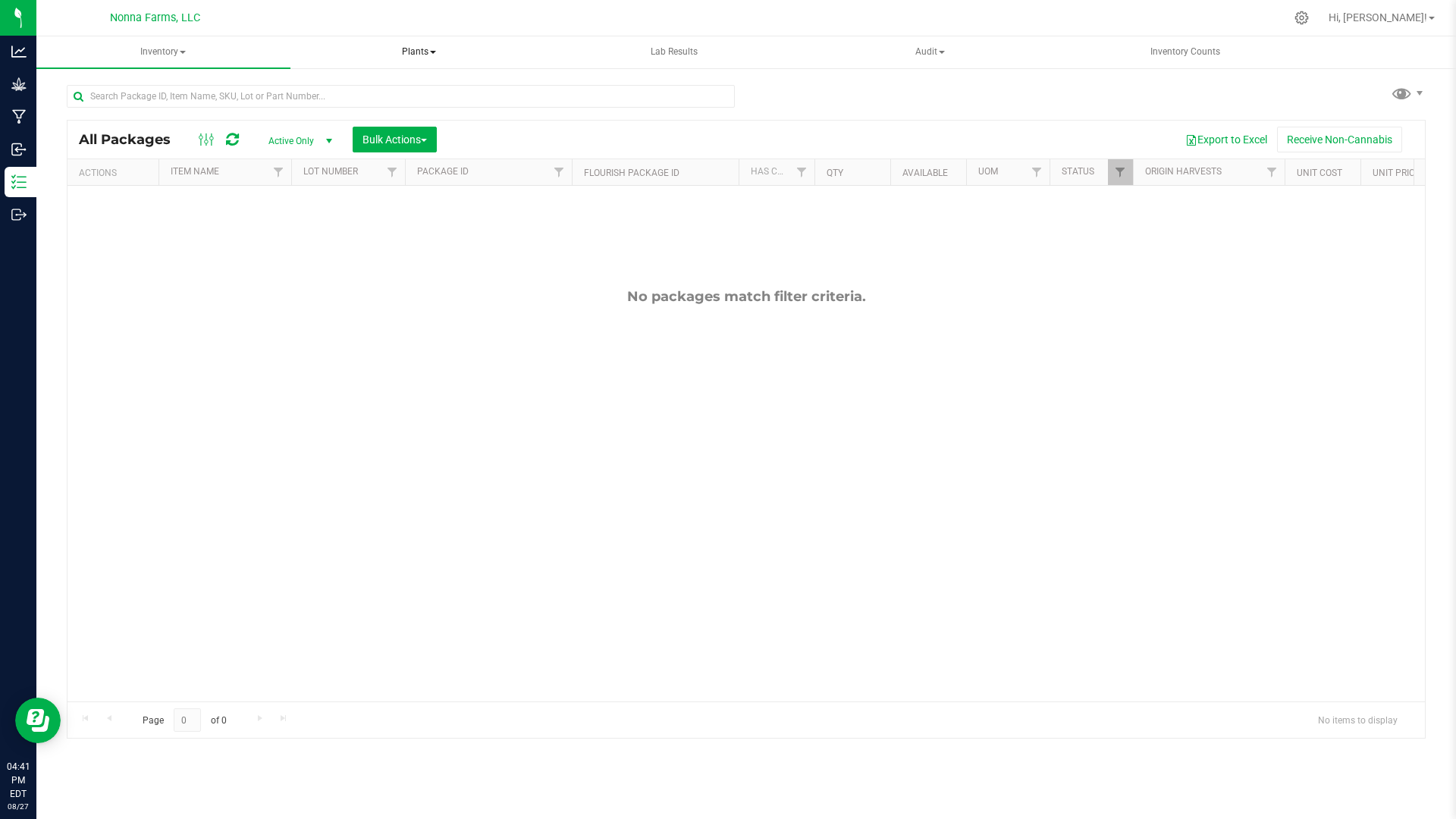
click at [420, 48] on span "Plants" at bounding box center [419, 52] width 252 height 30
click at [371, 92] on span "All plants" at bounding box center [356, 90] width 87 height 13
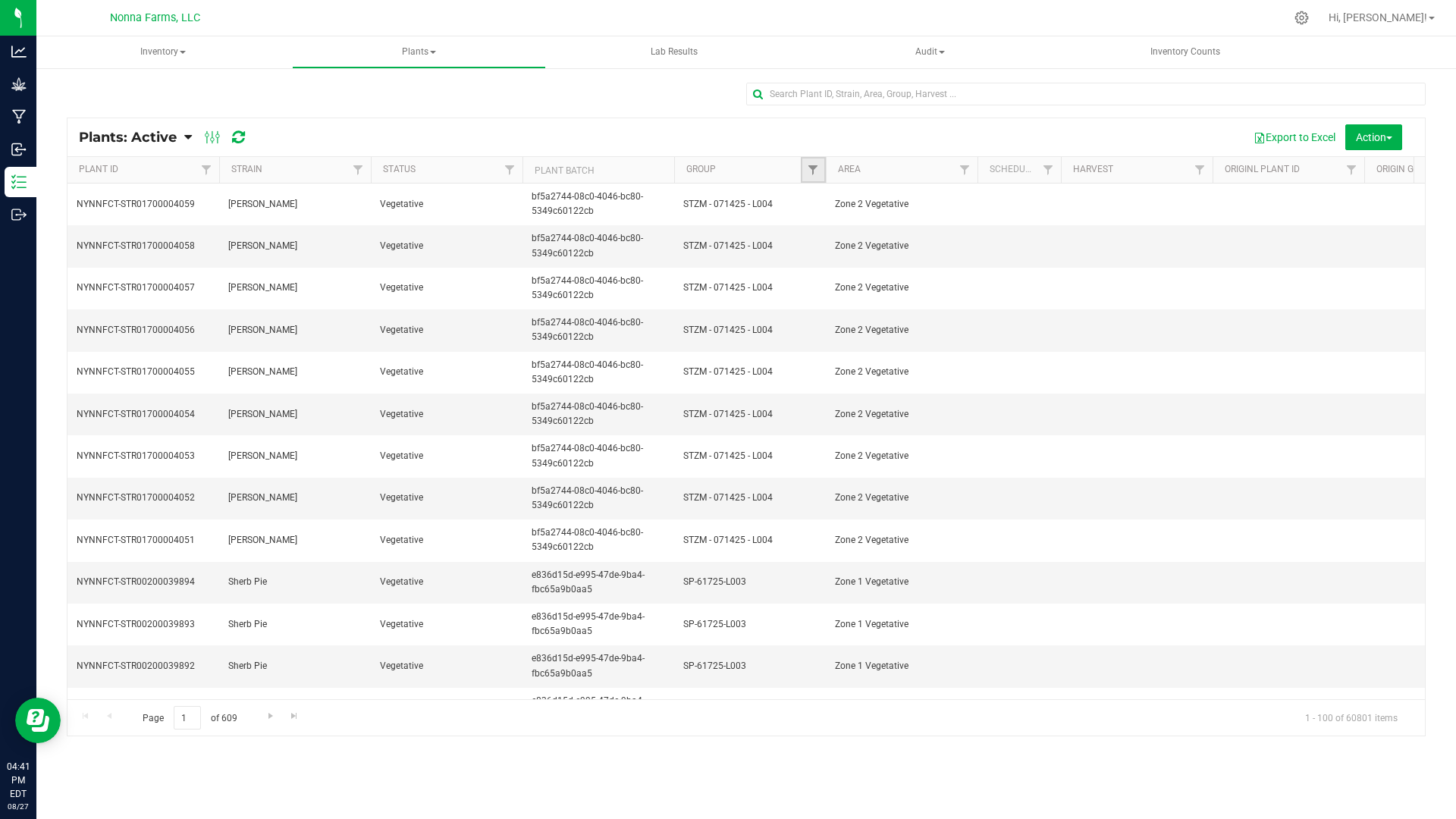
click at [811, 163] on link "Filter" at bounding box center [813, 169] width 25 height 26
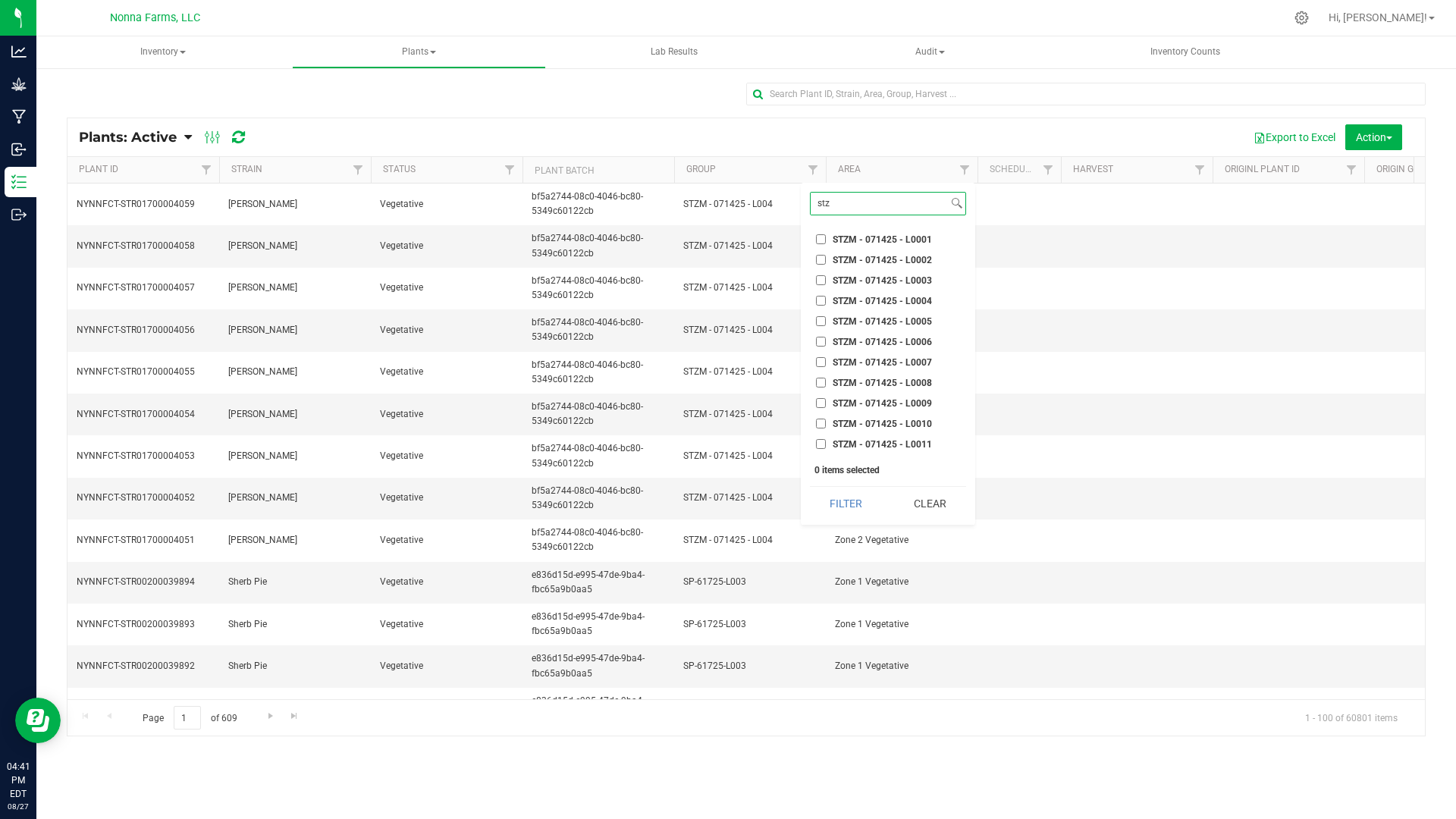
type input "stz"
click at [900, 337] on span "STZM - 071425 - L0006" at bounding box center [882, 342] width 99 height 9
click at [826, 336] on input "STZM - 071425 - L0006" at bounding box center [820, 341] width 10 height 10
checkbox input "true"
click at [834, 504] on button "Filter" at bounding box center [847, 504] width 73 height 34
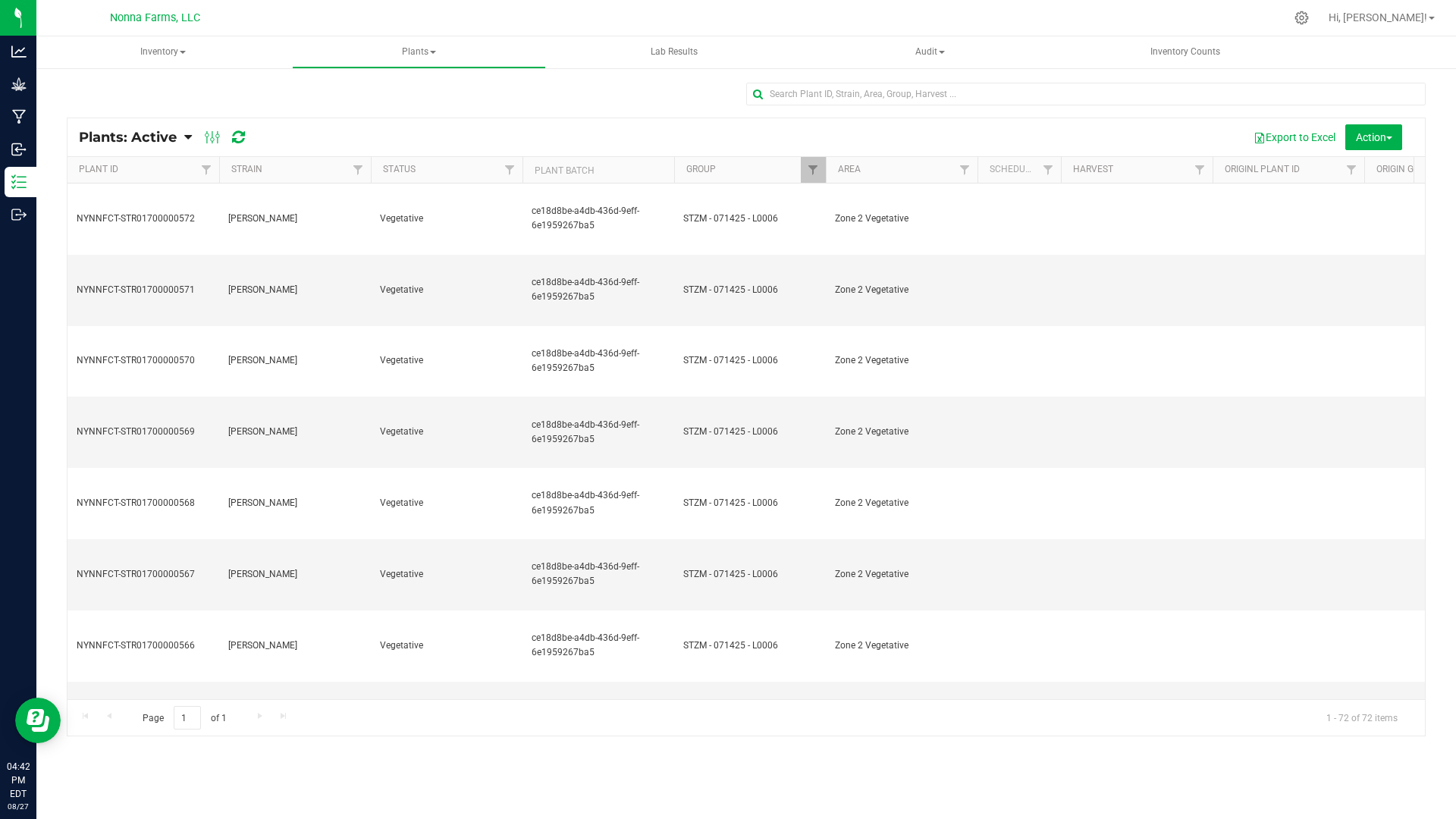
click at [189, 133] on icon at bounding box center [188, 136] width 8 height 13
click at [144, 230] on span "Plants: Dead" at bounding box center [120, 228] width 62 height 13
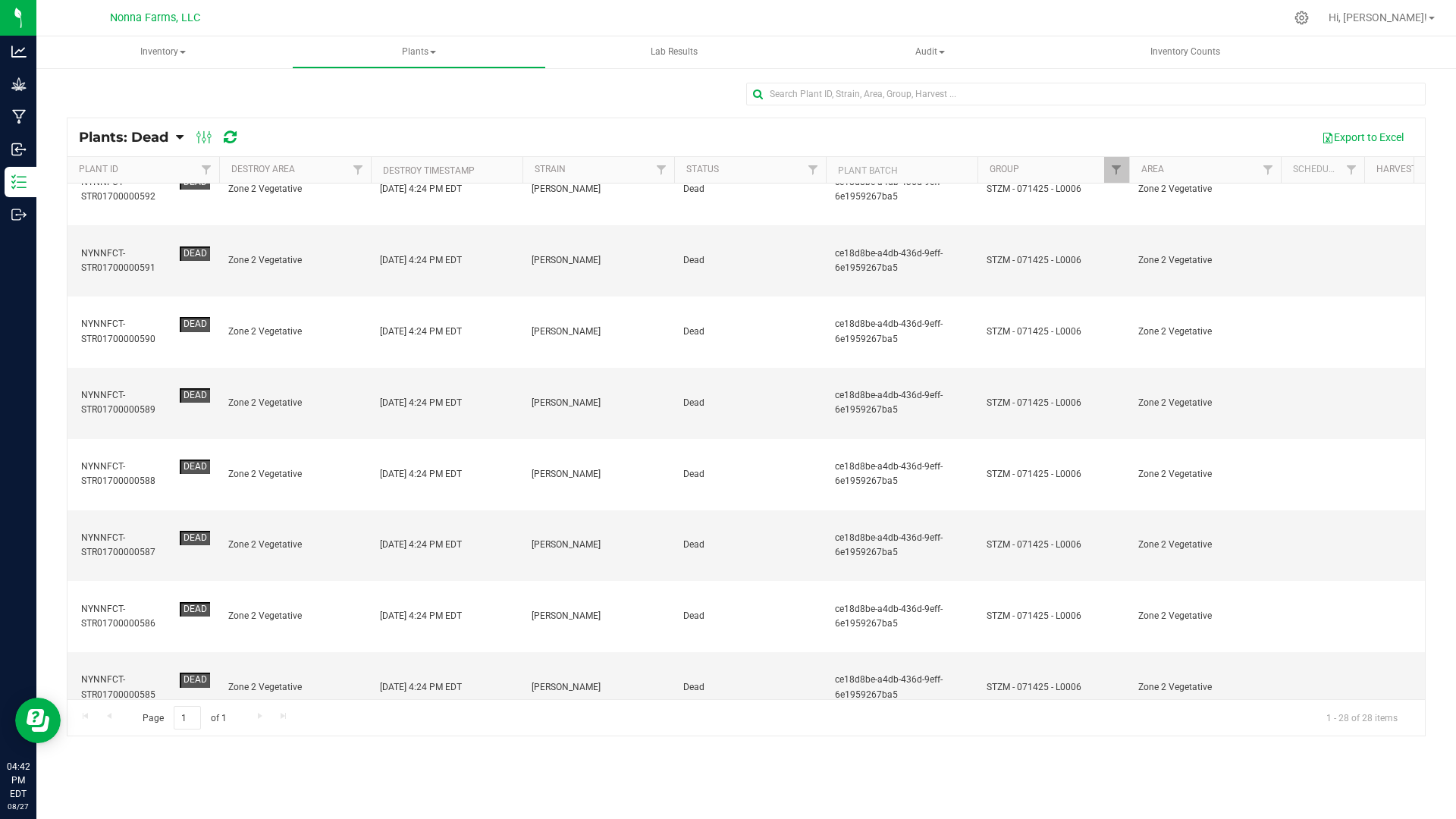
scroll to position [671, 0]
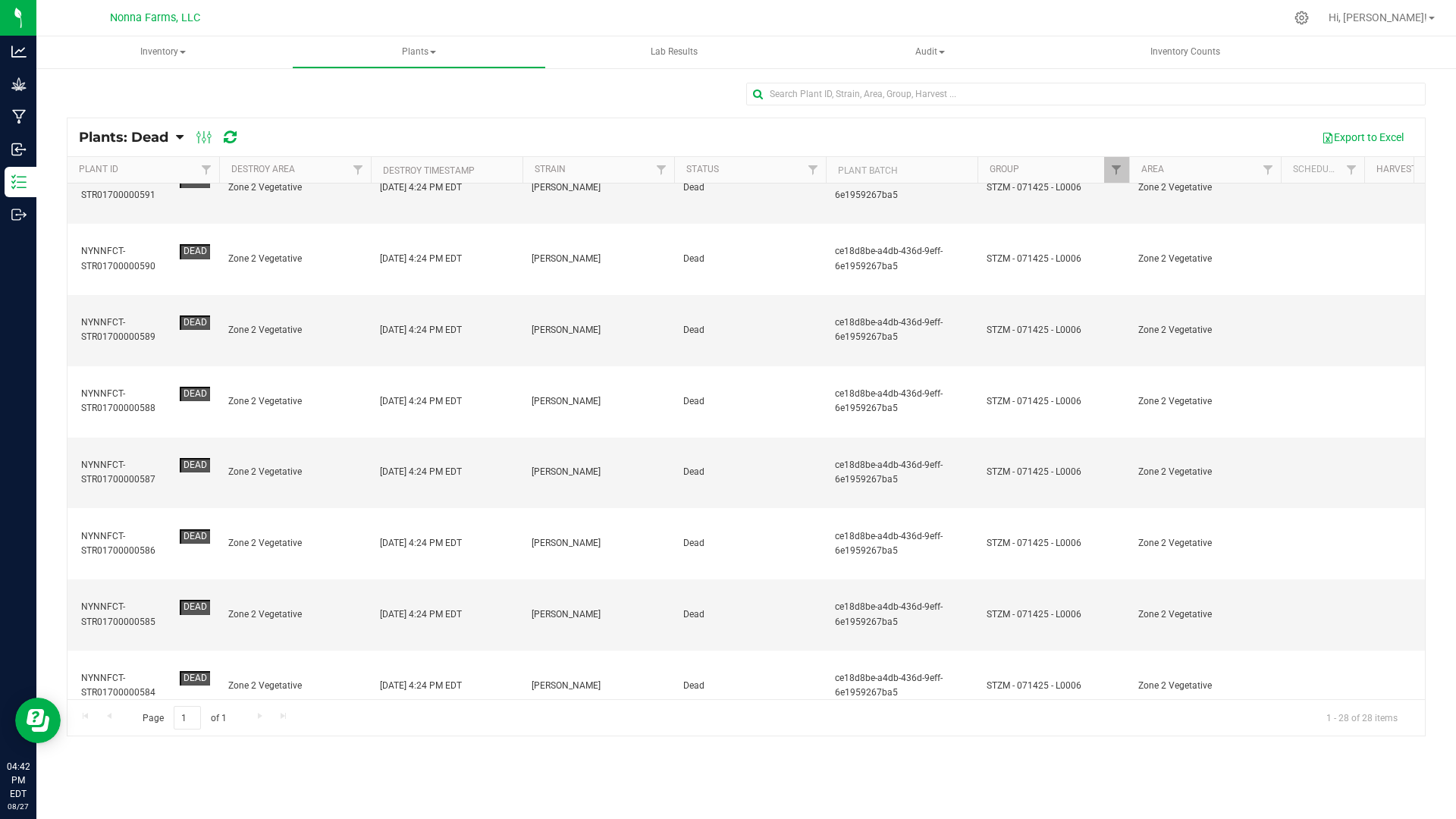
click at [1365, 137] on span "Action" at bounding box center [1374, 137] width 36 height 12
click at [1385, 176] on span "Revive plants" at bounding box center [1357, 172] width 59 height 12
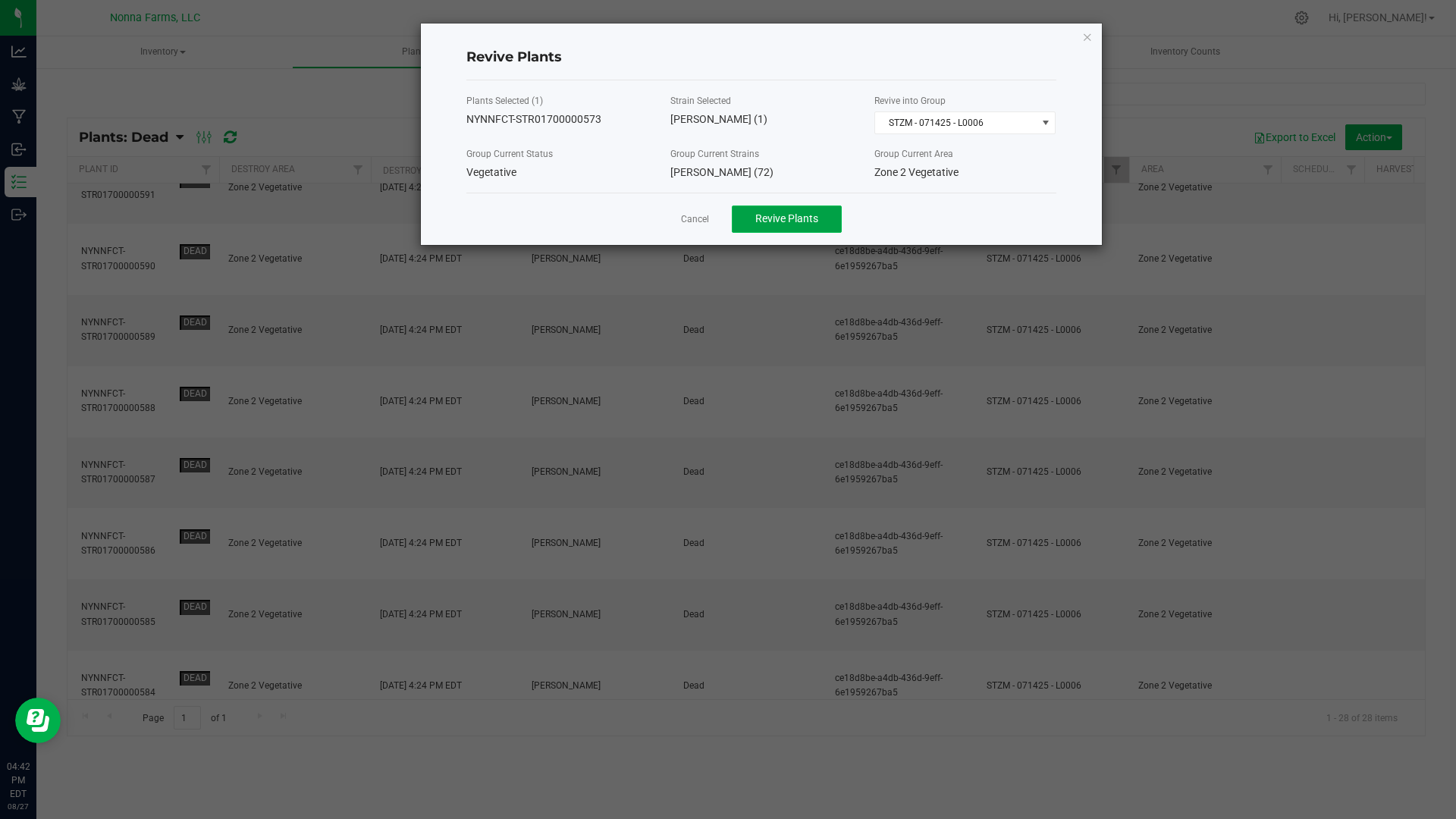
click at [807, 222] on span "Revive Plants" at bounding box center [786, 219] width 63 height 12
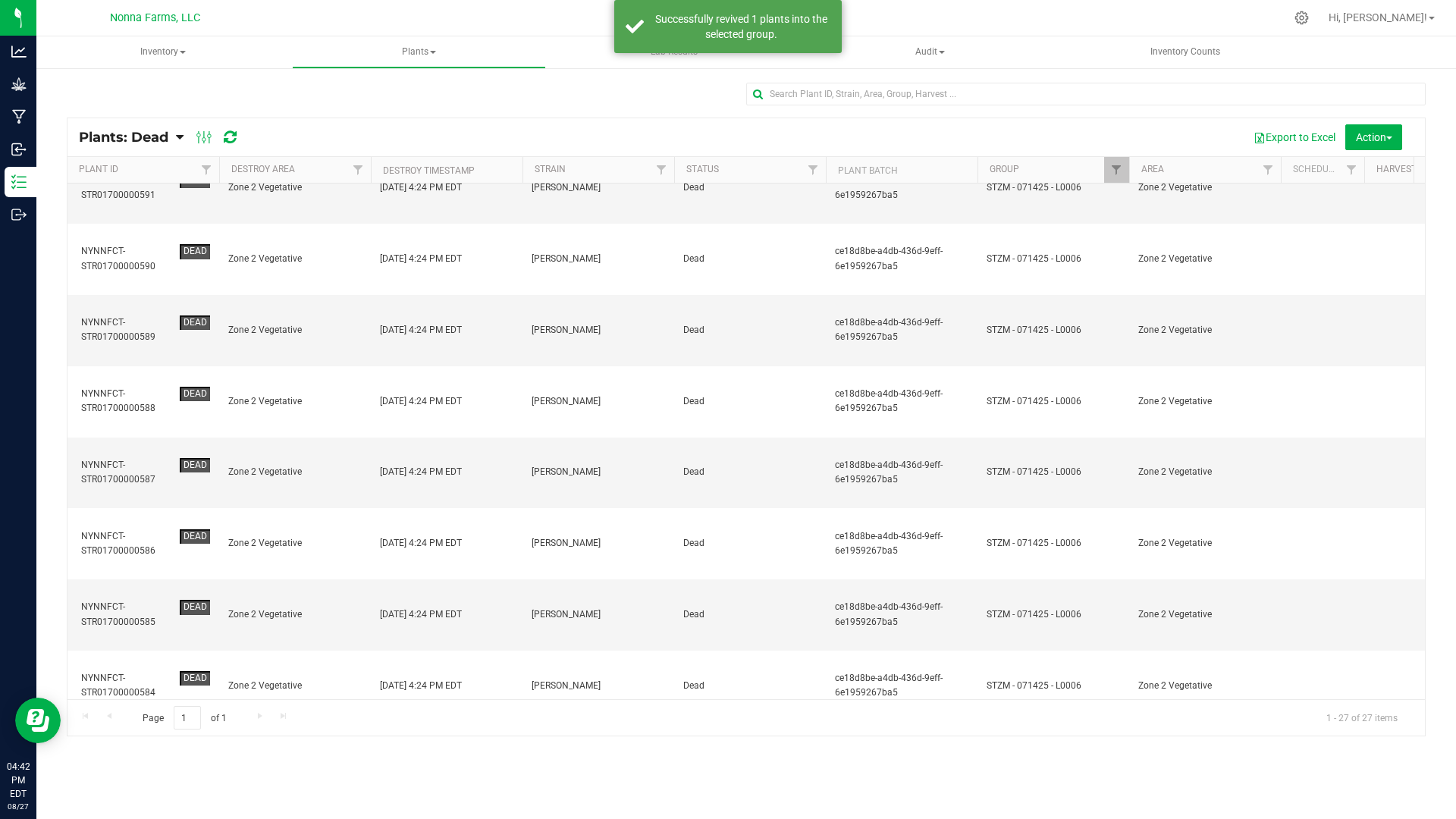
scroll to position [0, 0]
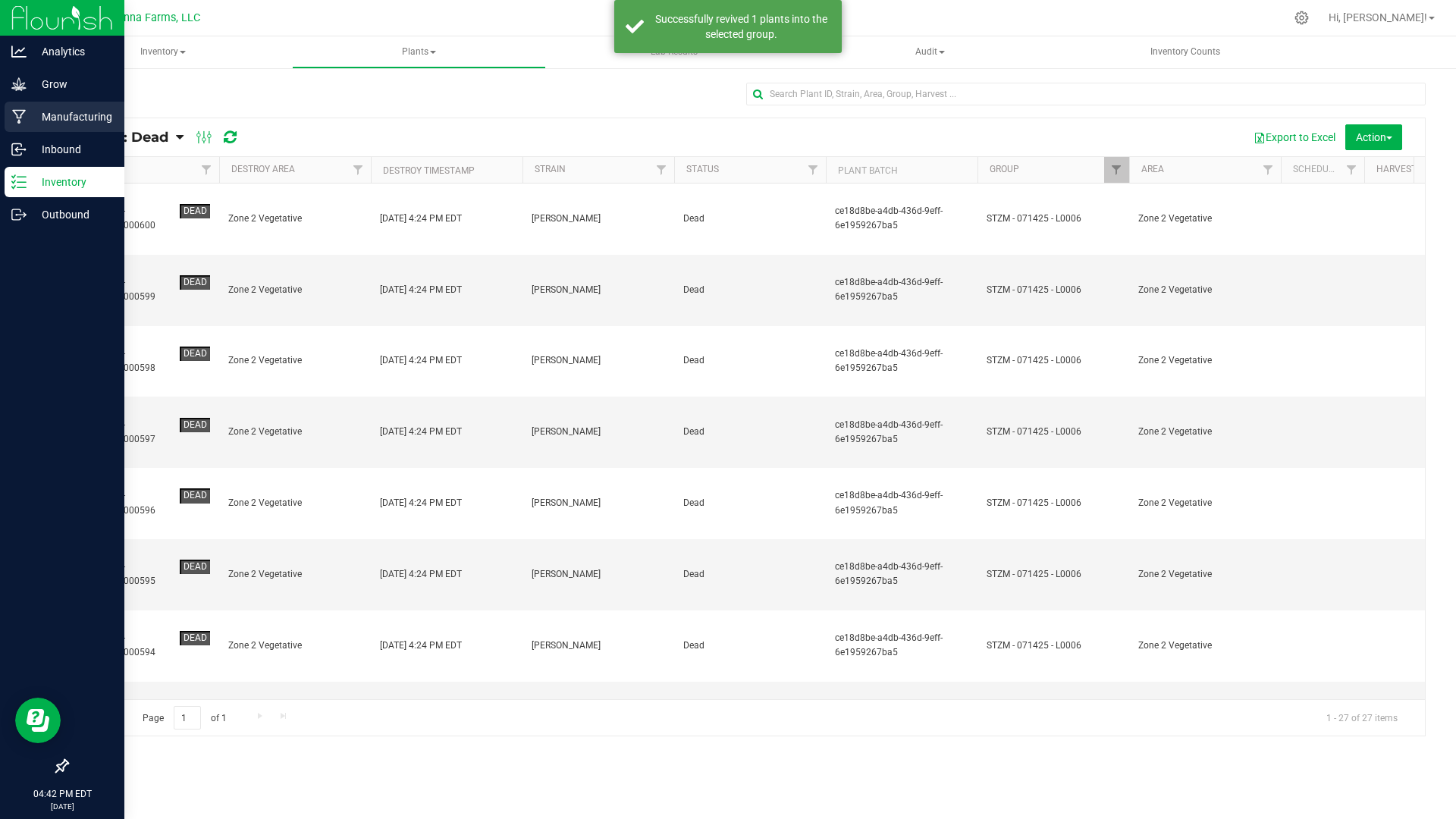
click at [71, 110] on p "Manufacturing" at bounding box center [72, 117] width 91 height 19
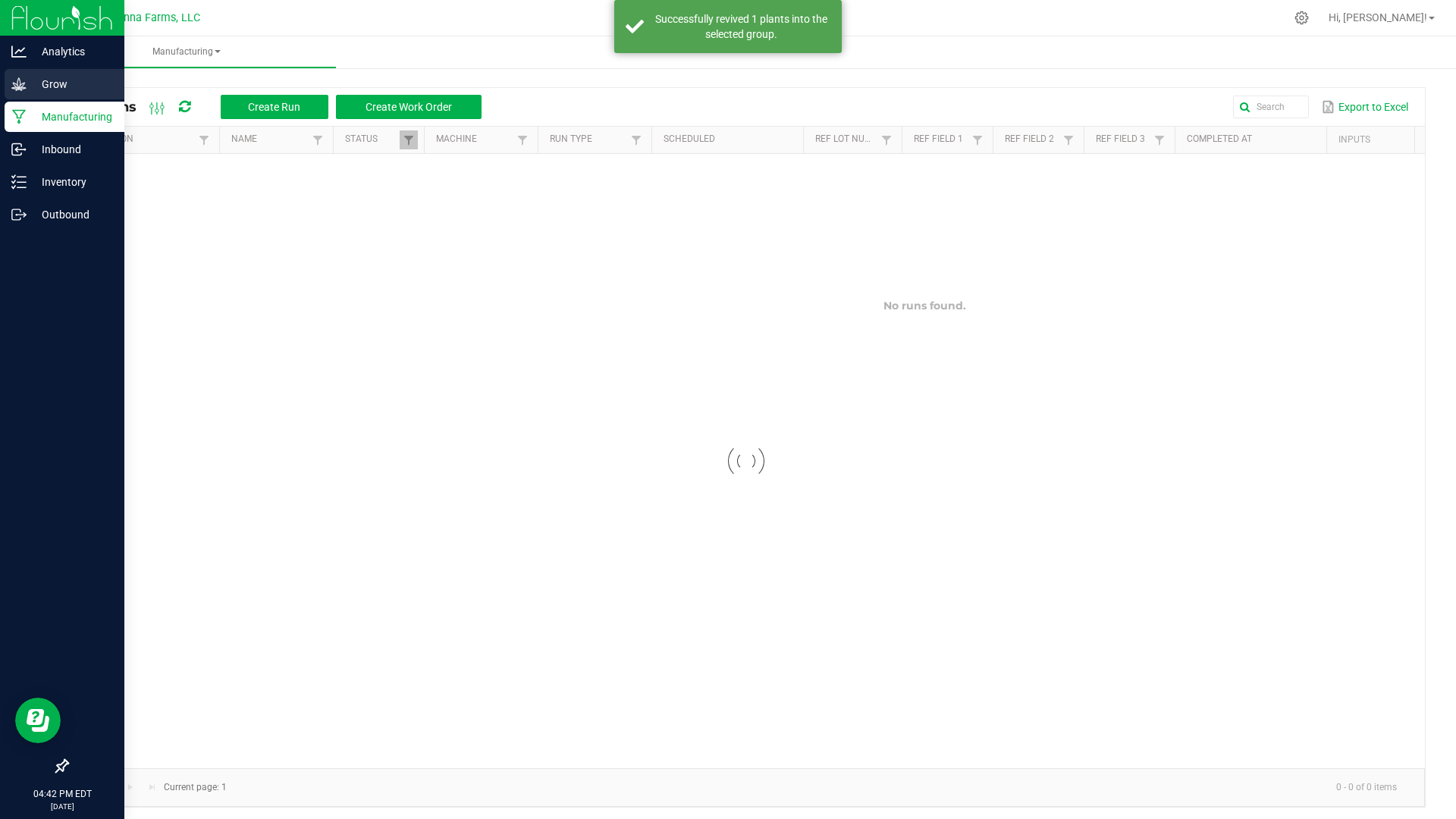
click at [80, 80] on p "Grow" at bounding box center [72, 84] width 91 height 19
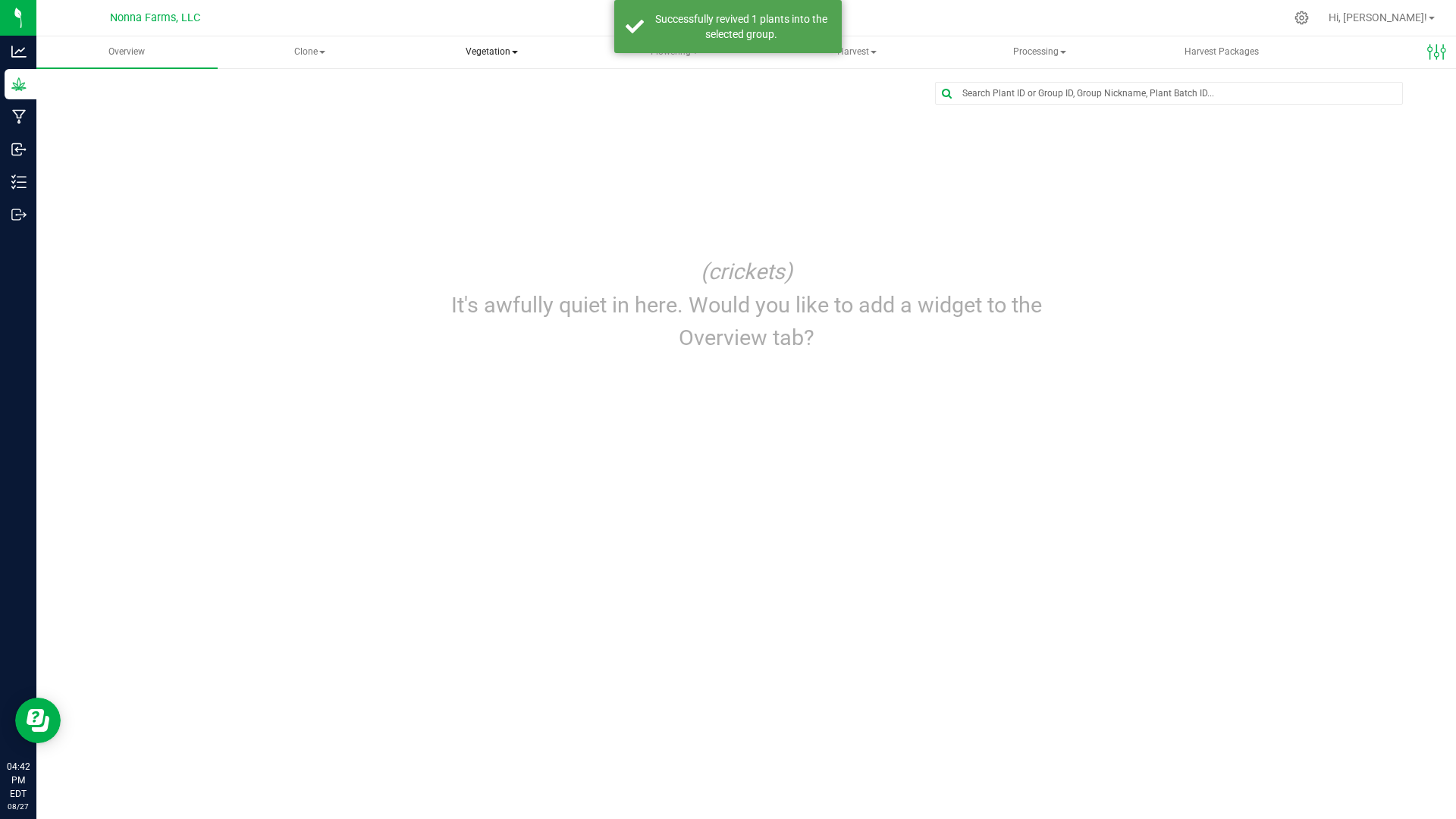
click at [480, 56] on span "Vegetation" at bounding box center [492, 52] width 180 height 30
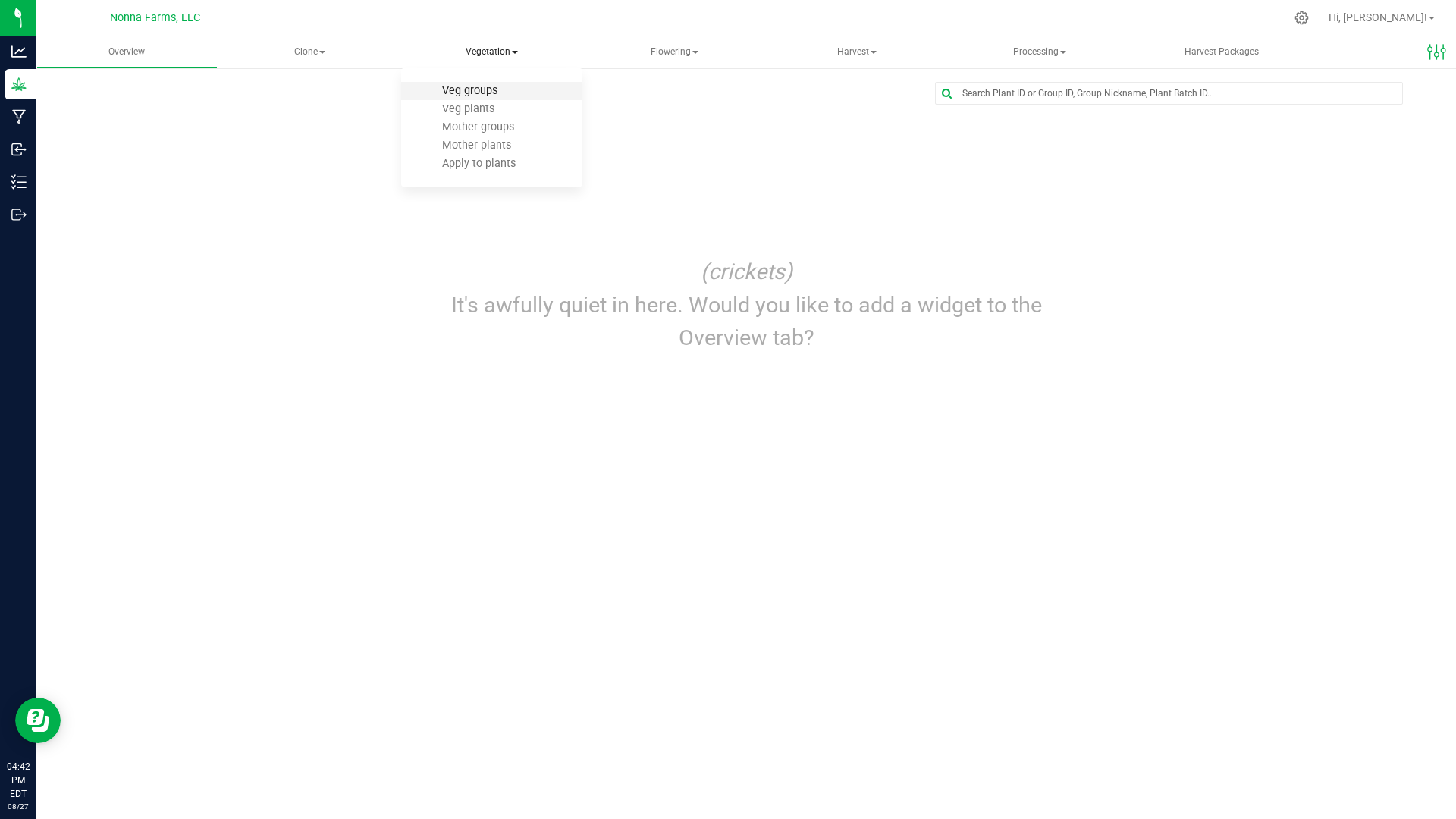
click at [493, 92] on span "Veg groups" at bounding box center [469, 90] width 97 height 13
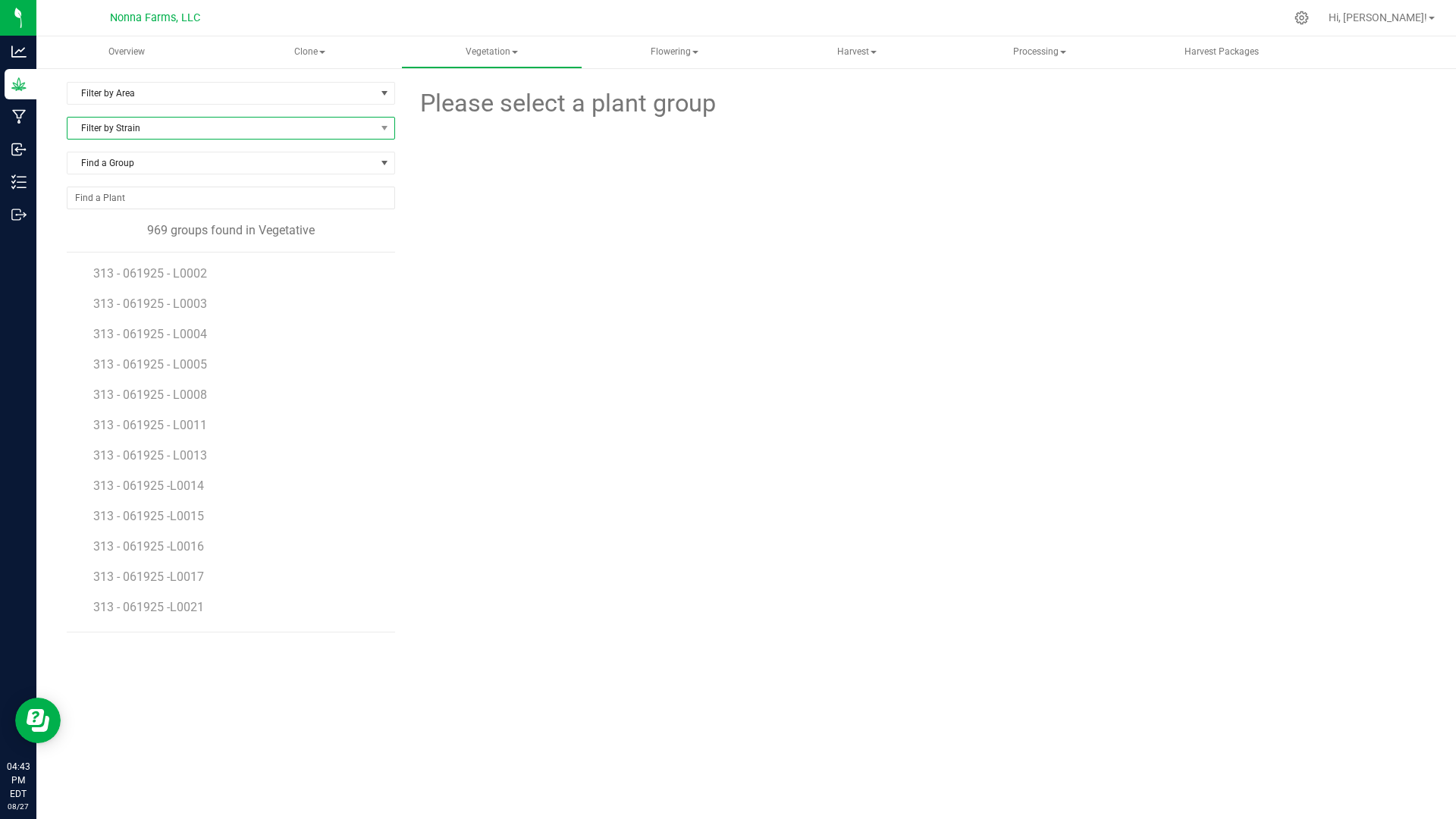
click at [208, 133] on span "Filter by Strain" at bounding box center [221, 128] width 308 height 21
click at [151, 259] on li "[PERSON_NAME]" at bounding box center [230, 258] width 327 height 21
click at [197, 349] on span "STZM - 071425 - L0006" at bounding box center [158, 349] width 129 height 14
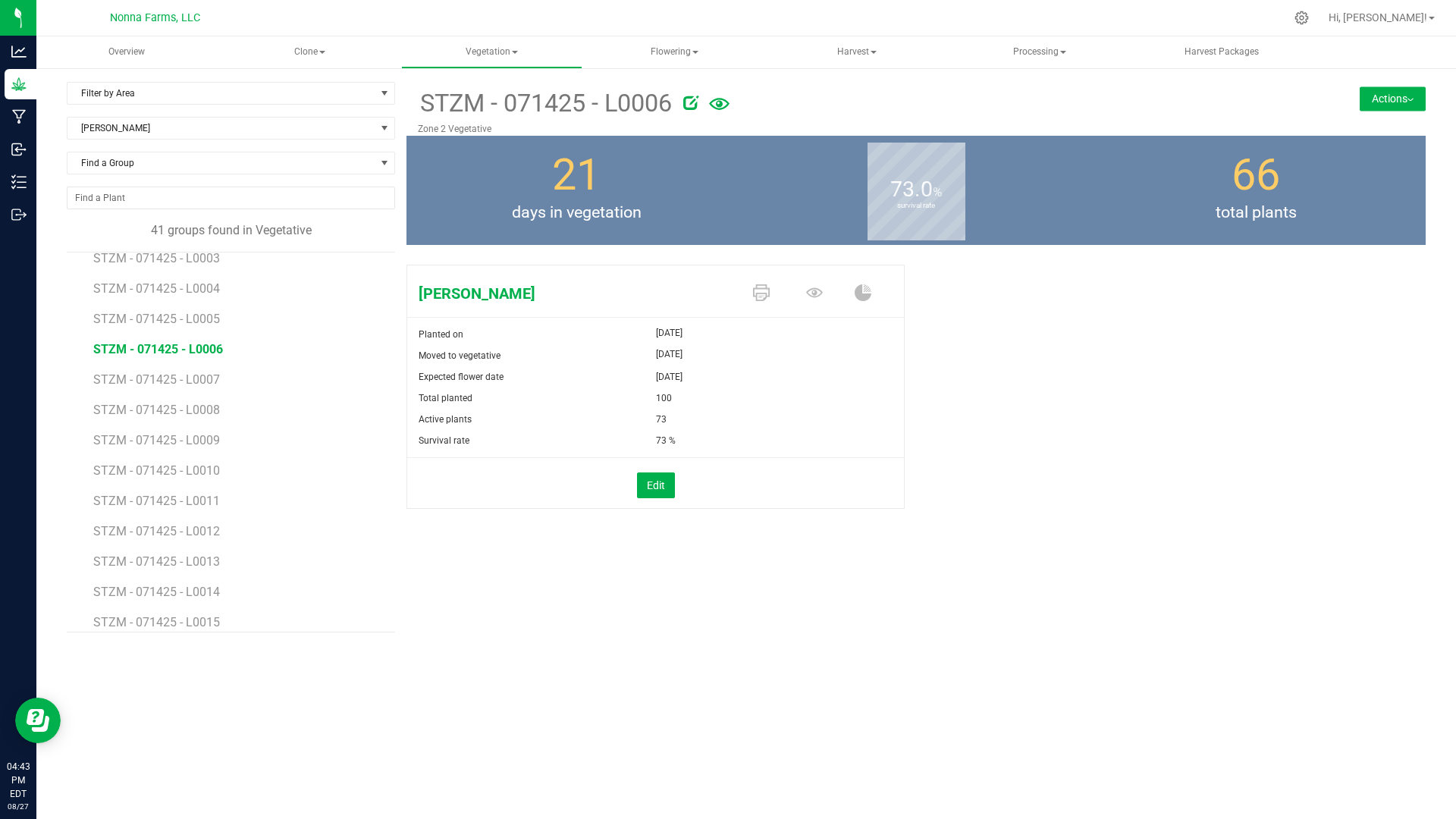
click at [1391, 102] on button "Actions" at bounding box center [1392, 98] width 66 height 24
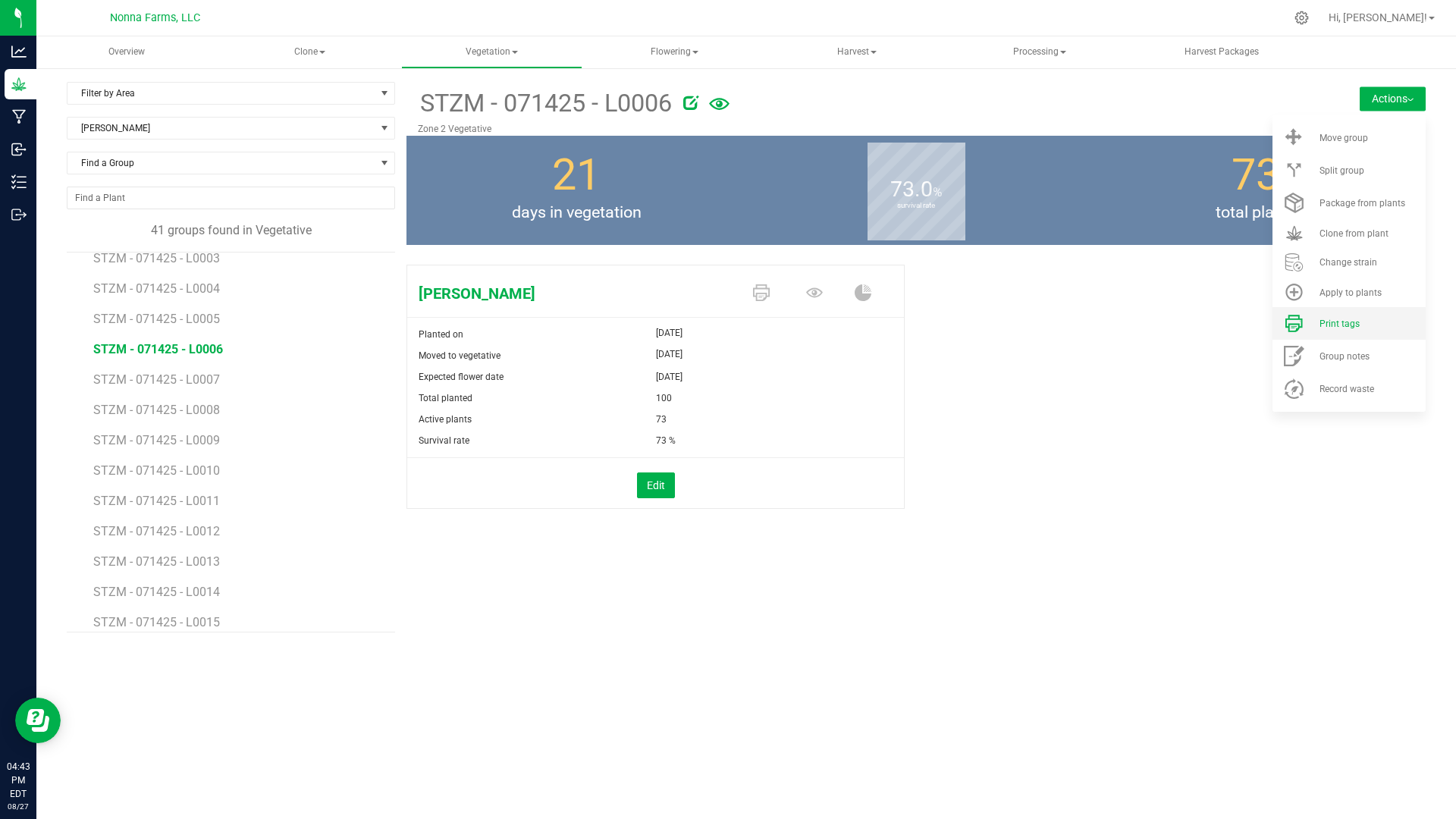
click at [1336, 325] on span "Print tags" at bounding box center [1339, 324] width 40 height 11
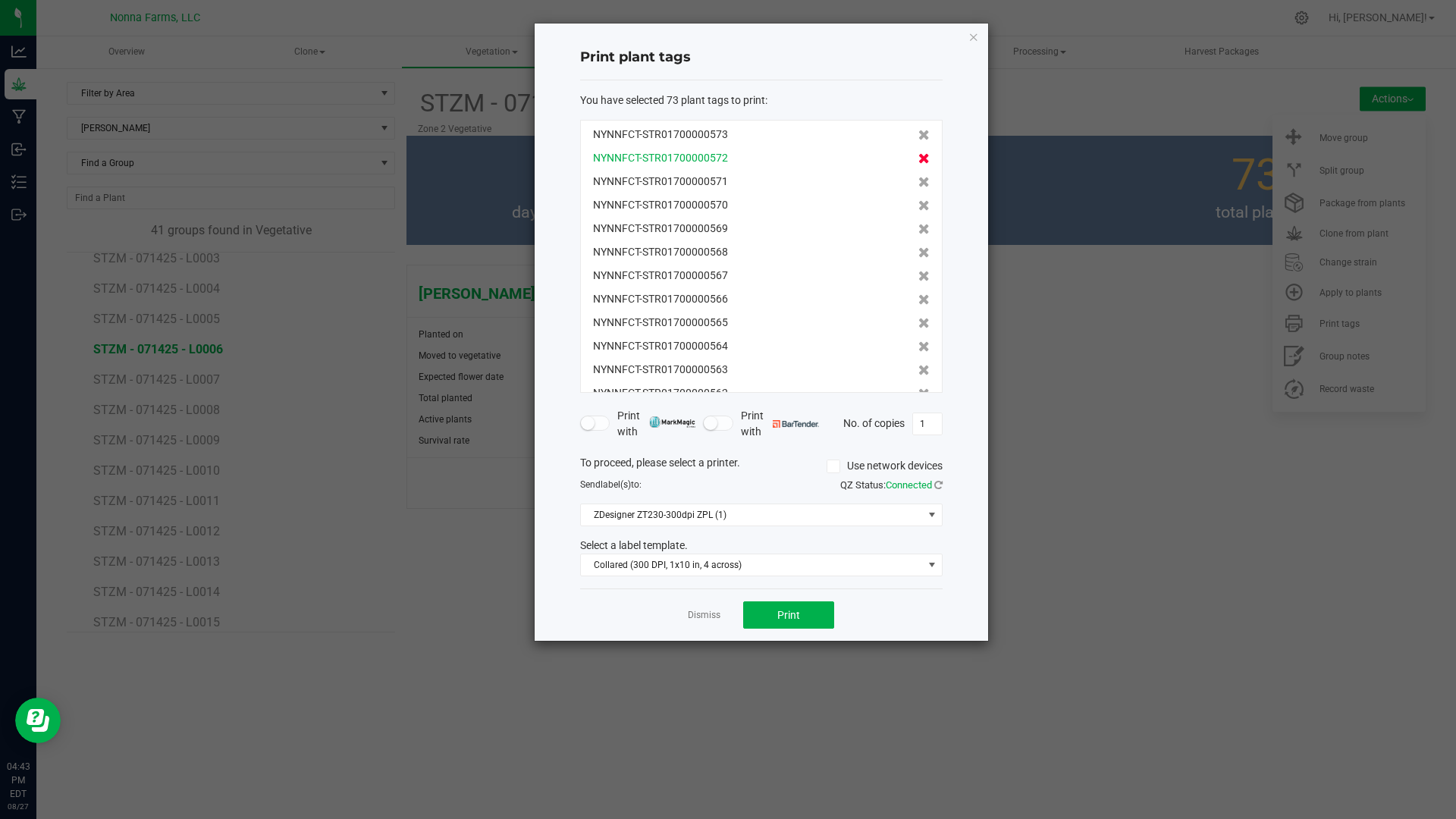
click at [918, 157] on icon at bounding box center [924, 158] width 12 height 11
click at [918, 177] on icon at bounding box center [924, 182] width 12 height 11
click at [918, 157] on icon at bounding box center [924, 158] width 12 height 11
click at [918, 177] on icon at bounding box center [924, 182] width 12 height 11
click at [918, 157] on icon at bounding box center [924, 158] width 12 height 11
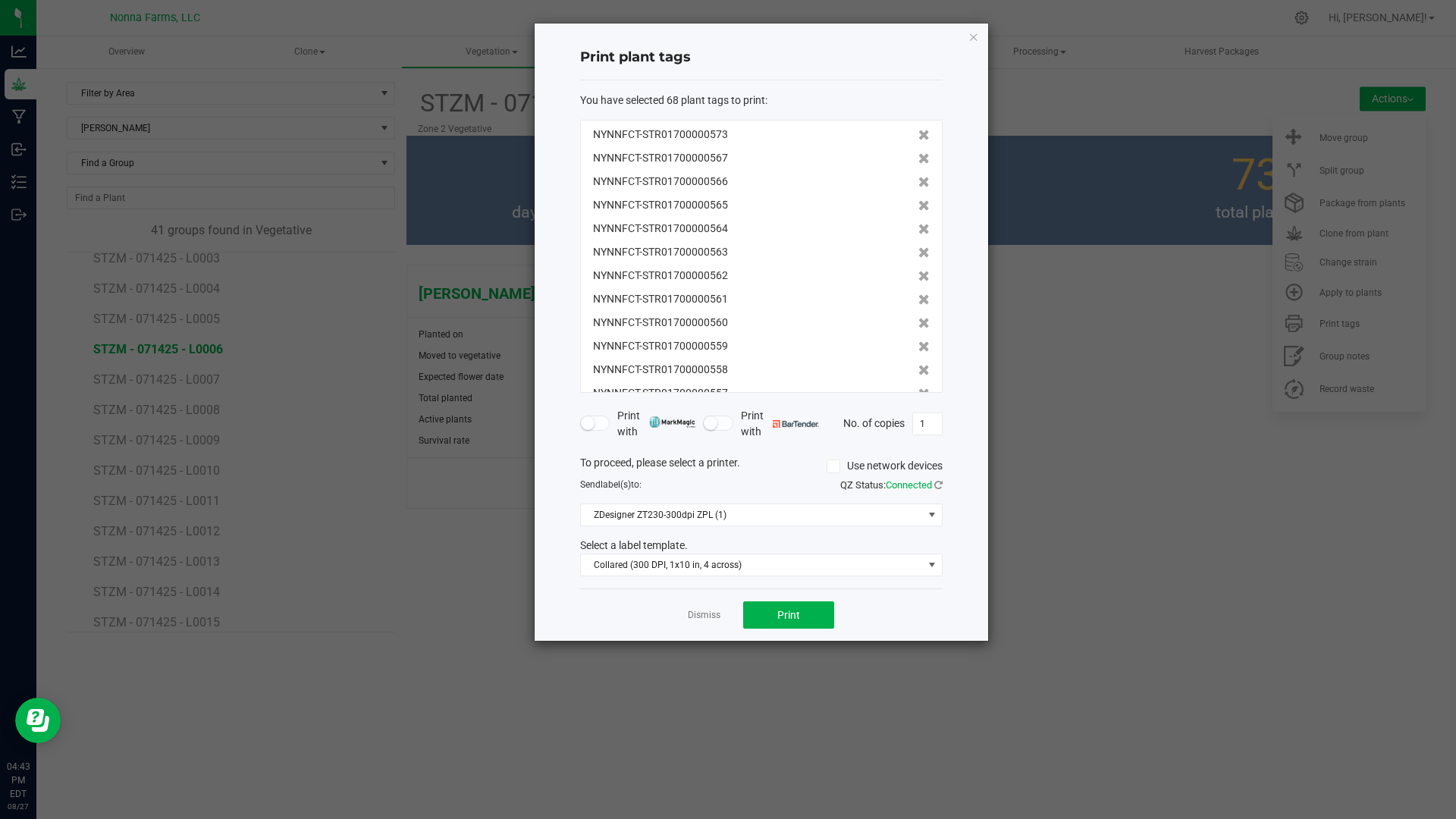
click at [918, 157] on icon at bounding box center [924, 158] width 12 height 11
click at [918, 177] on icon at bounding box center [924, 182] width 12 height 11
click at [918, 157] on icon at bounding box center [924, 158] width 12 height 11
click at [918, 177] on icon at bounding box center [924, 182] width 12 height 11
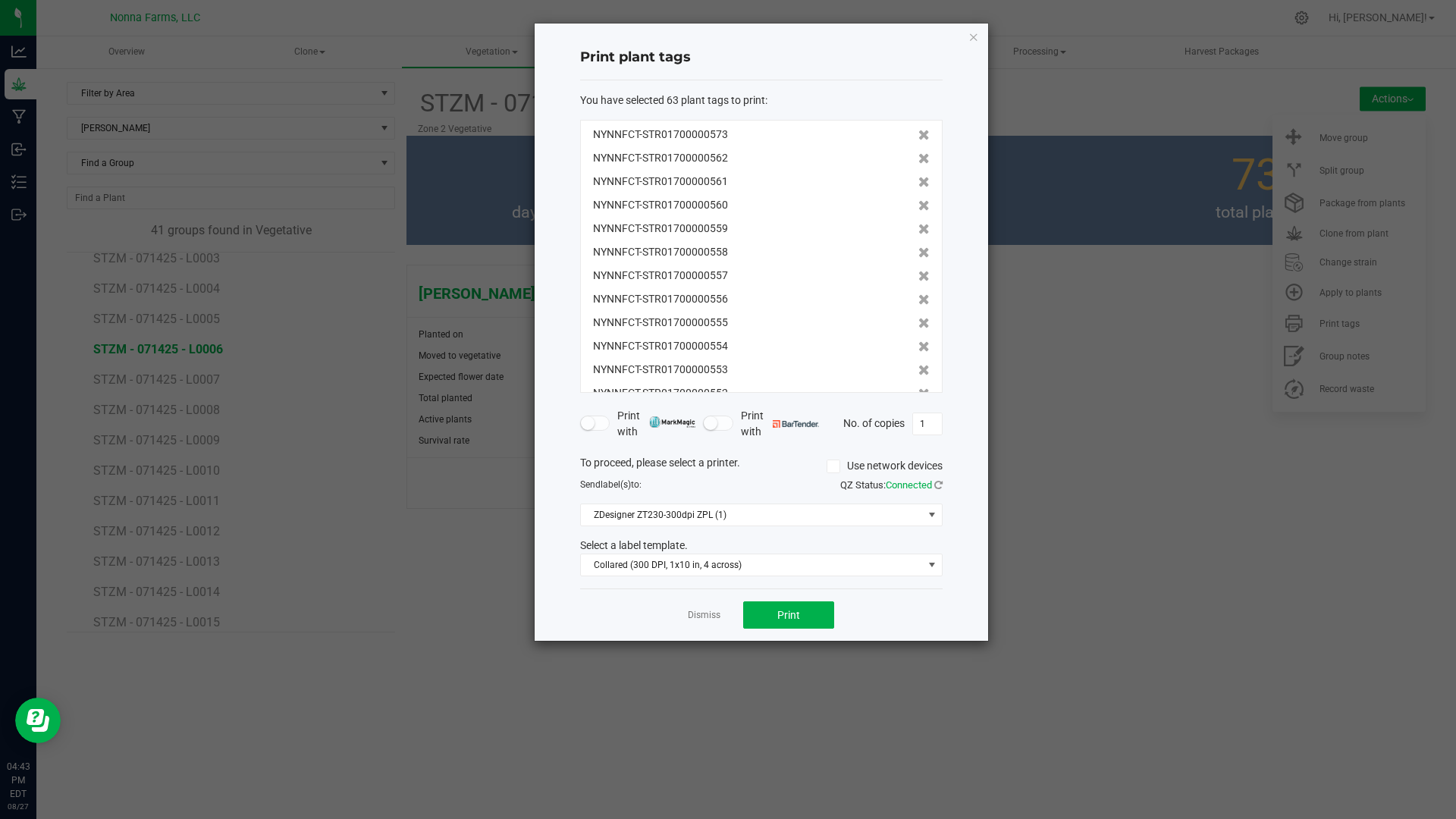
click at [918, 157] on icon at bounding box center [924, 158] width 12 height 11
click at [918, 177] on icon at bounding box center [924, 182] width 12 height 11
click at [918, 157] on icon at bounding box center [924, 158] width 12 height 11
click at [918, 177] on icon at bounding box center [924, 182] width 12 height 11
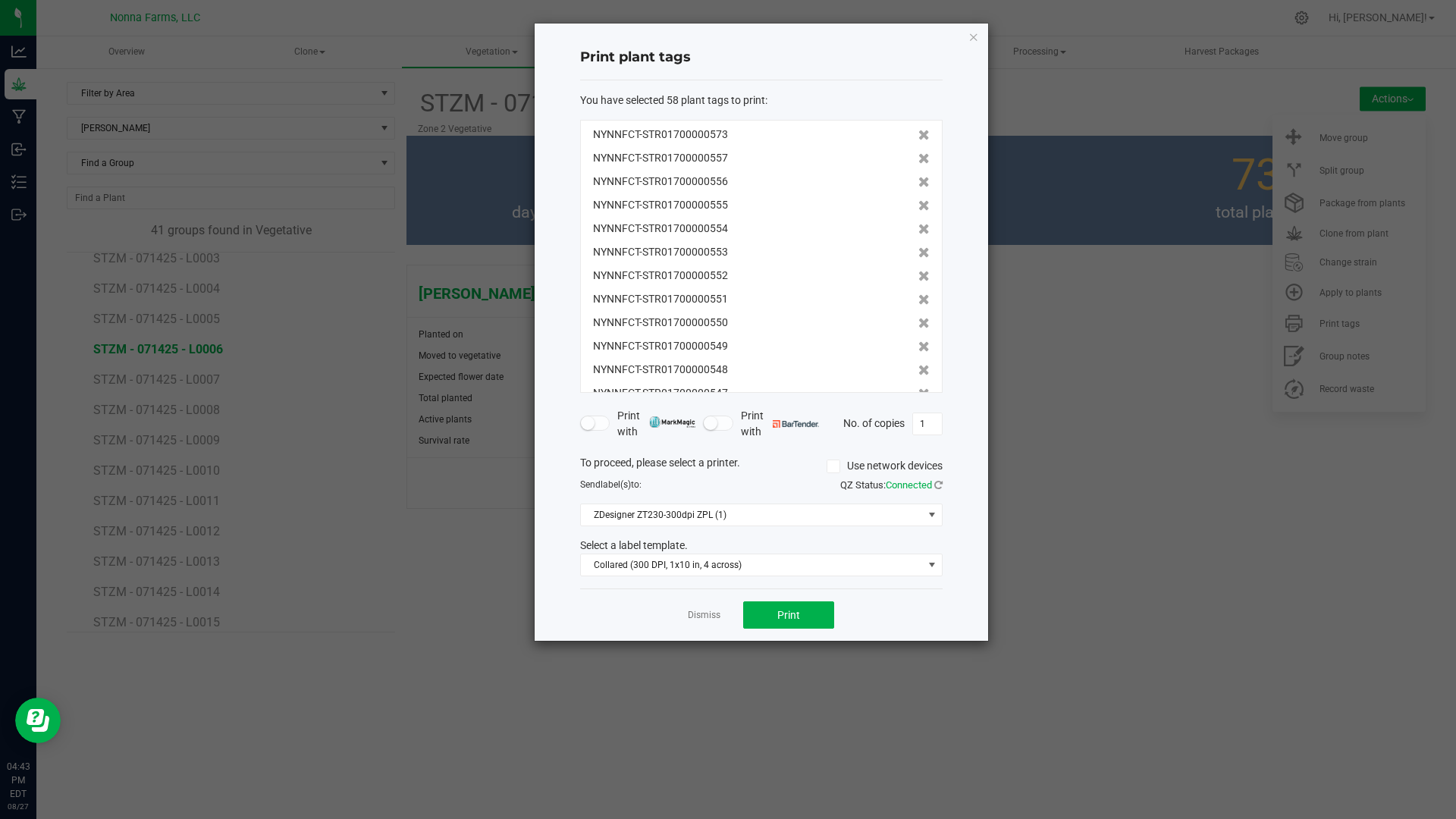
click at [918, 157] on icon at bounding box center [924, 158] width 12 height 11
click at [918, 177] on icon at bounding box center [924, 182] width 12 height 11
click at [918, 157] on icon at bounding box center [924, 158] width 12 height 11
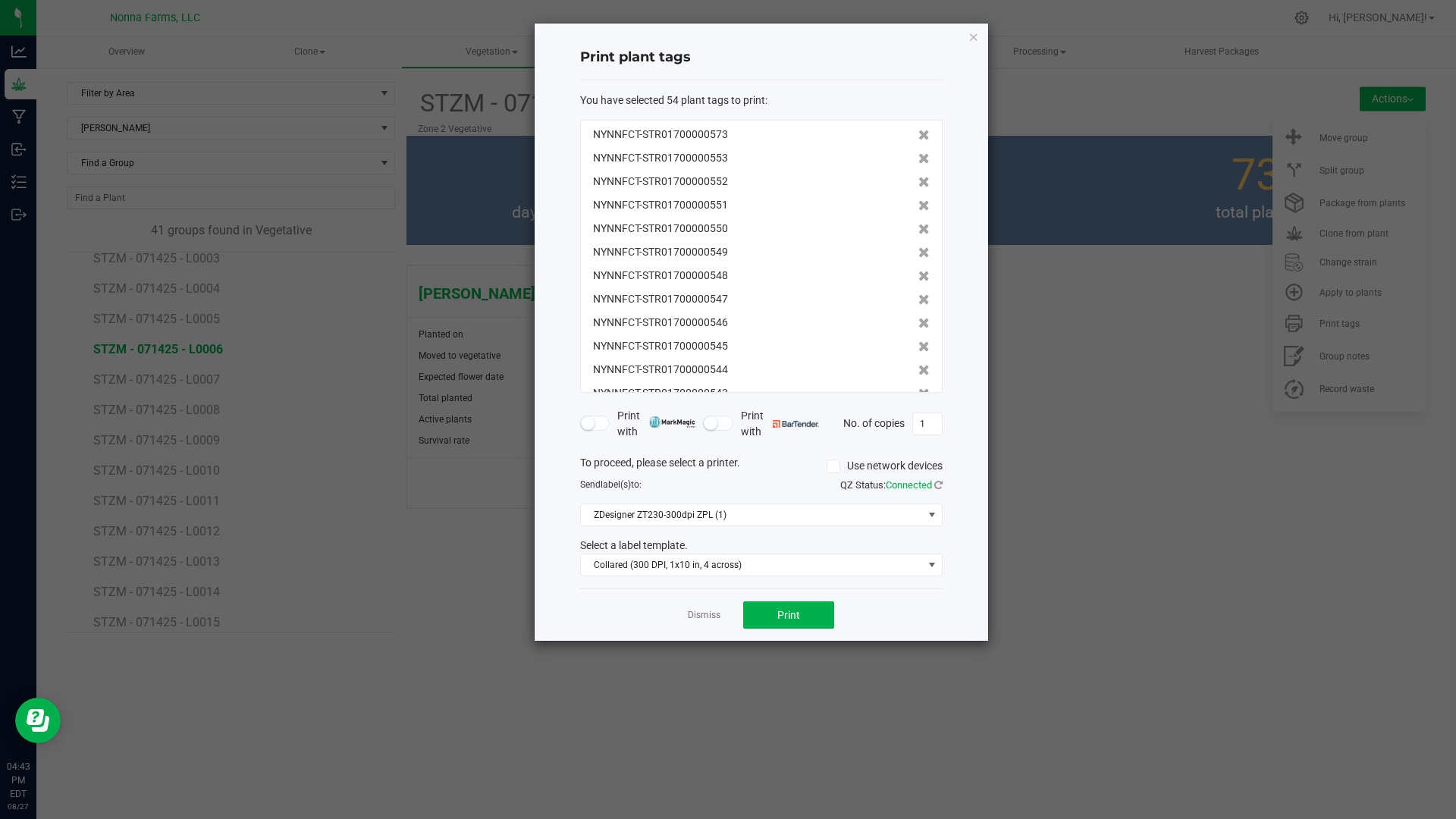
click at [918, 177] on icon at bounding box center [924, 182] width 12 height 11
click at [918, 157] on icon at bounding box center [924, 158] width 12 height 11
click at [918, 177] on icon at bounding box center [924, 182] width 12 height 11
click at [918, 157] on icon at bounding box center [924, 158] width 12 height 11
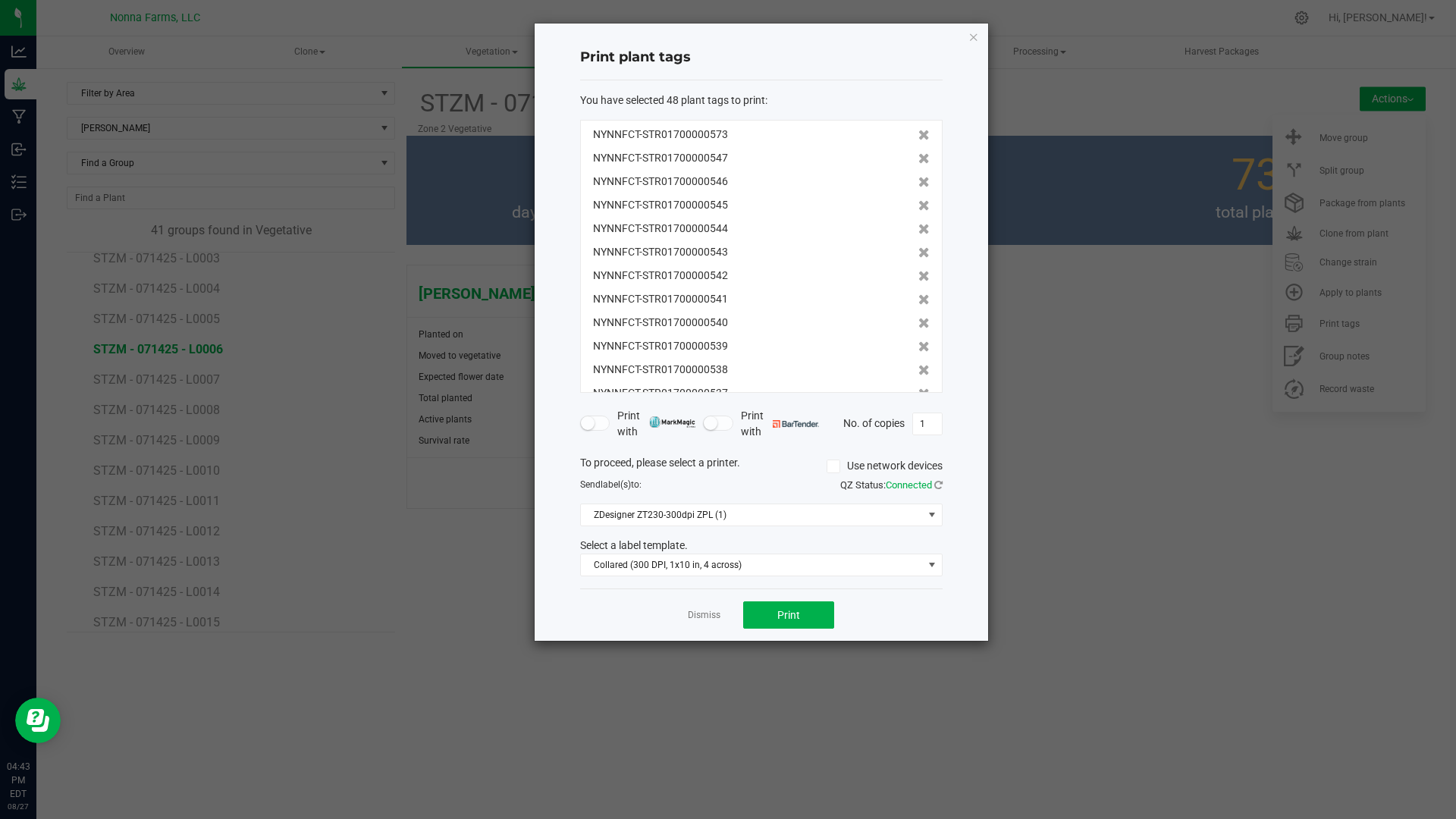
click at [918, 157] on icon at bounding box center [924, 158] width 12 height 11
click at [918, 177] on icon at bounding box center [924, 182] width 12 height 11
click at [918, 157] on icon at bounding box center [924, 158] width 12 height 11
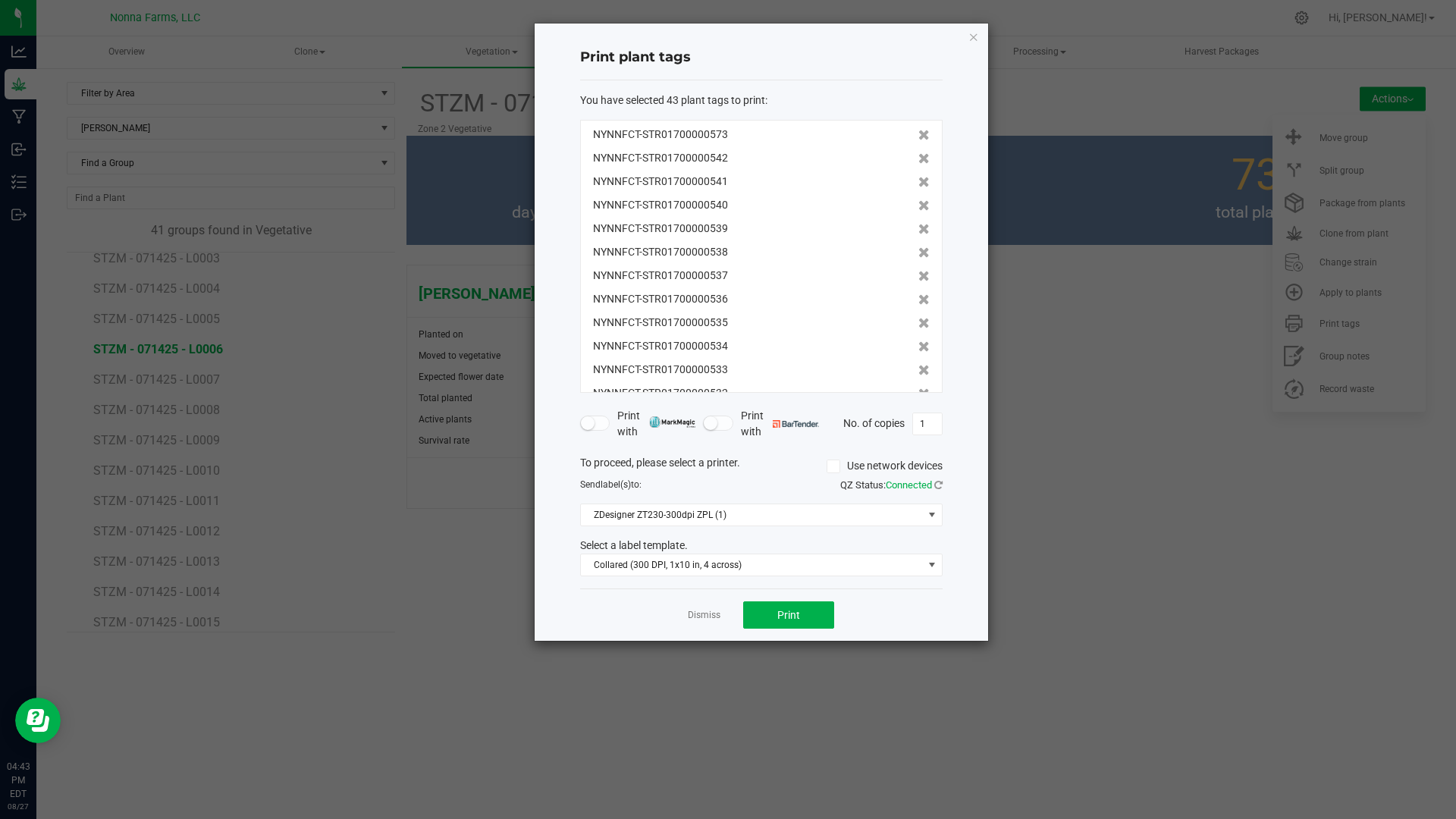
click at [918, 157] on icon at bounding box center [924, 158] width 12 height 11
click at [918, 177] on icon at bounding box center [924, 182] width 12 height 11
click at [918, 157] on icon at bounding box center [924, 158] width 12 height 11
click at [918, 177] on icon at bounding box center [924, 182] width 12 height 11
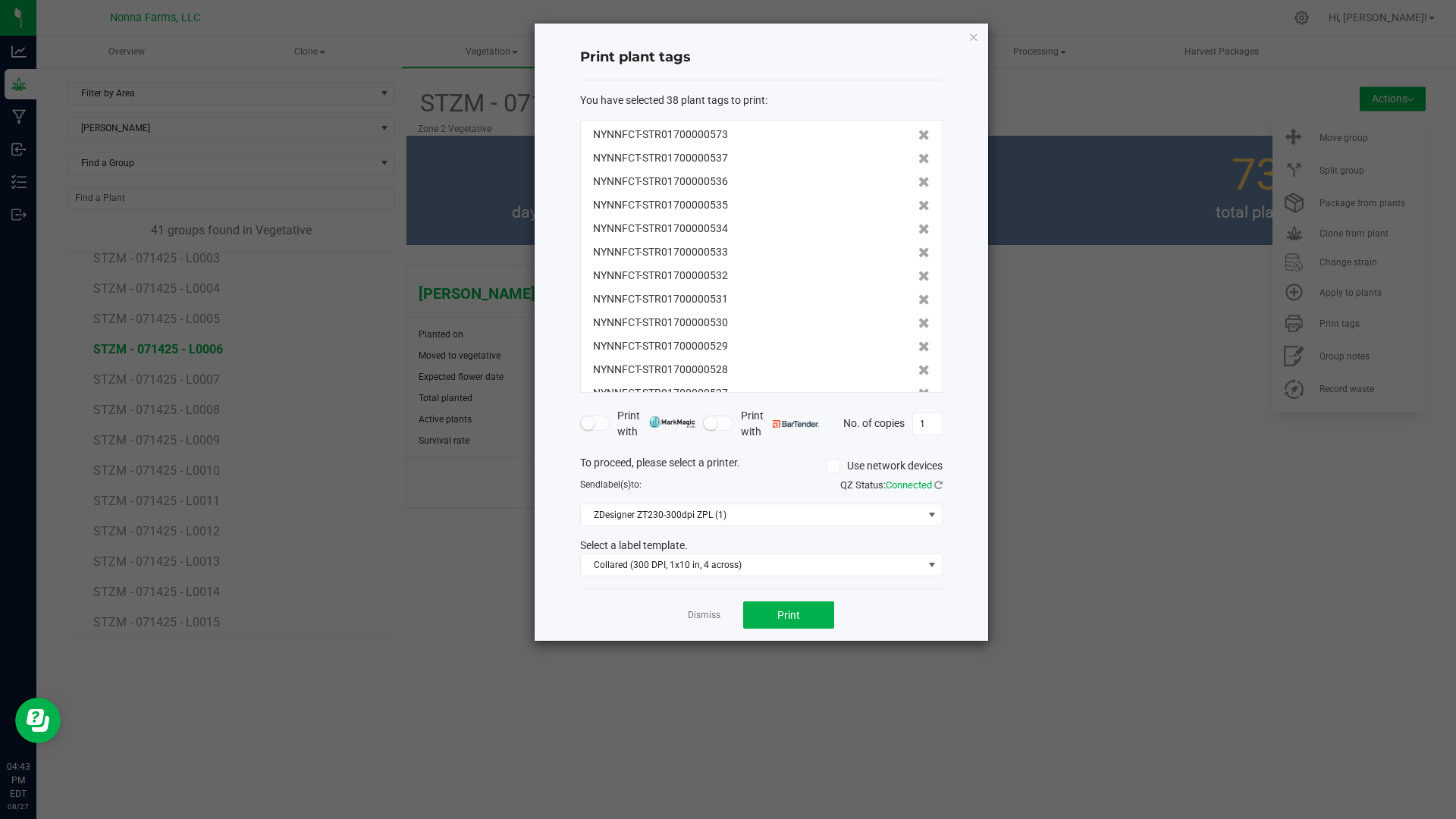
click at [918, 157] on icon at bounding box center [924, 158] width 12 height 11
click at [918, 177] on icon at bounding box center [924, 182] width 12 height 11
click at [918, 157] on icon at bounding box center [924, 158] width 12 height 11
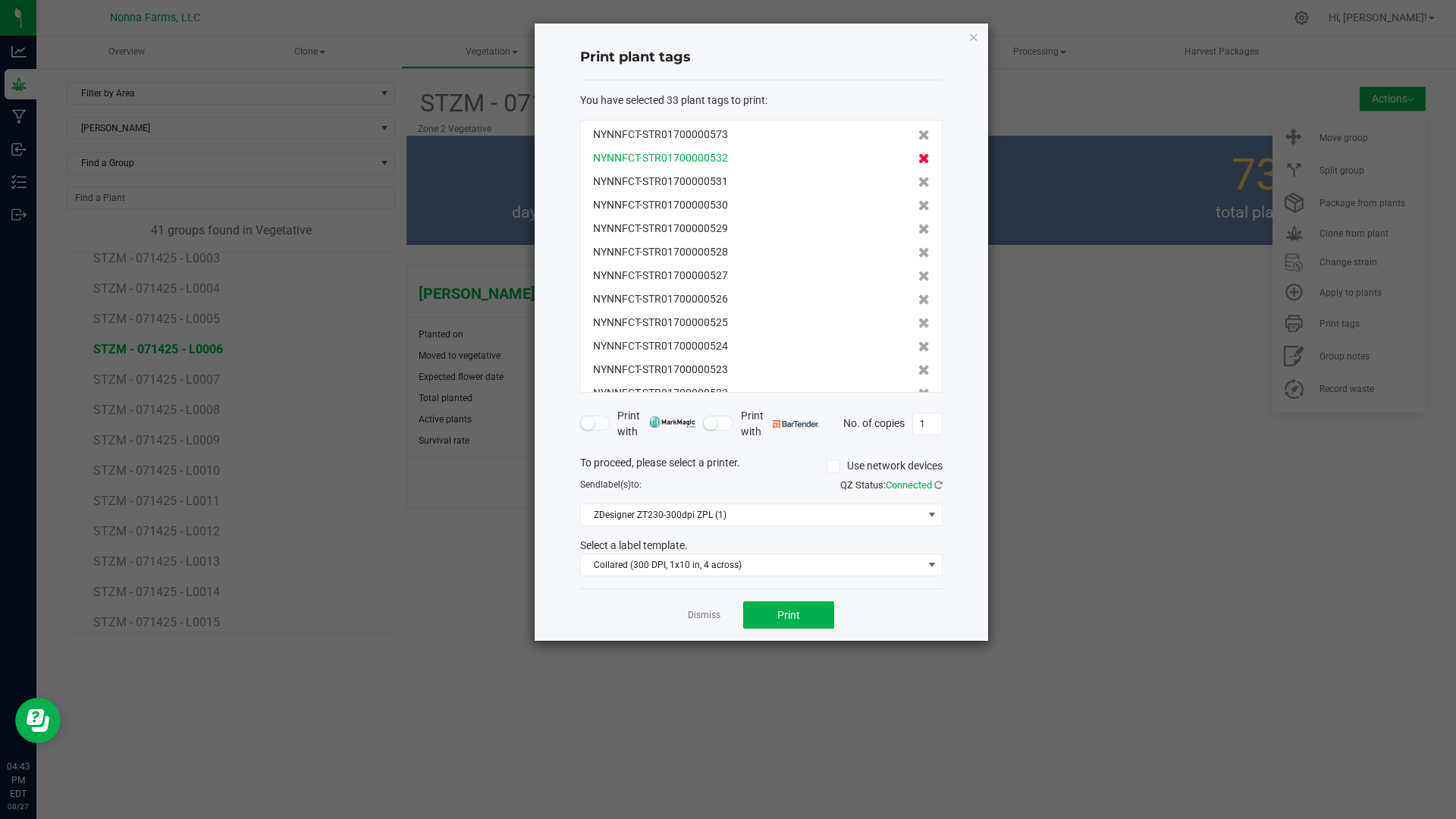
click at [918, 156] on icon at bounding box center [924, 158] width 12 height 11
click at [918, 177] on icon at bounding box center [924, 182] width 12 height 11
click at [918, 156] on icon at bounding box center [924, 158] width 12 height 11
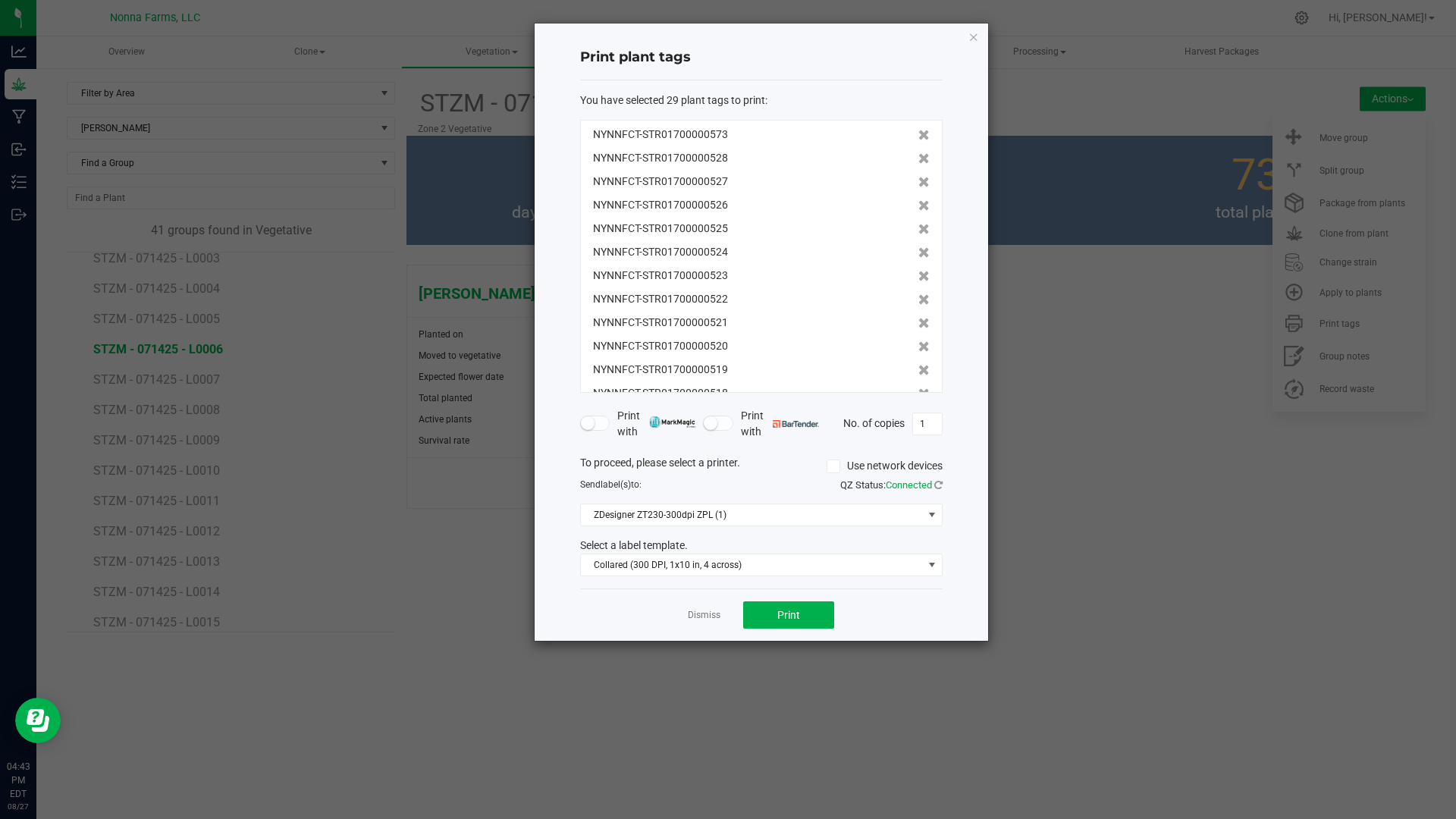
click at [918, 177] on icon at bounding box center [924, 182] width 12 height 11
click at [918, 156] on icon at bounding box center [924, 158] width 12 height 11
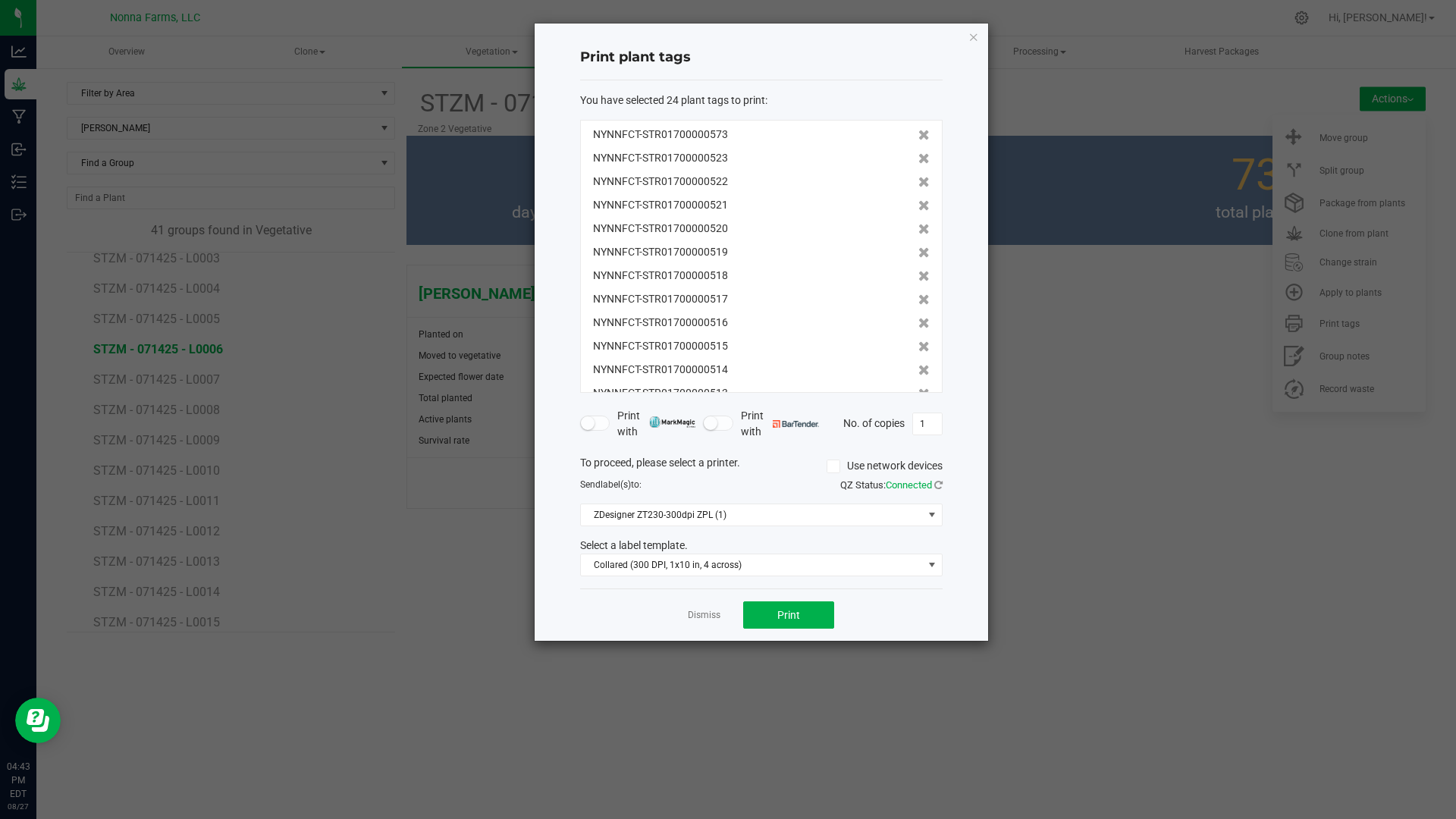
click at [918, 177] on icon at bounding box center [924, 182] width 12 height 11
click at [918, 156] on icon at bounding box center [924, 158] width 12 height 11
click at [918, 177] on icon at bounding box center [924, 182] width 12 height 11
click at [918, 156] on icon at bounding box center [924, 158] width 12 height 11
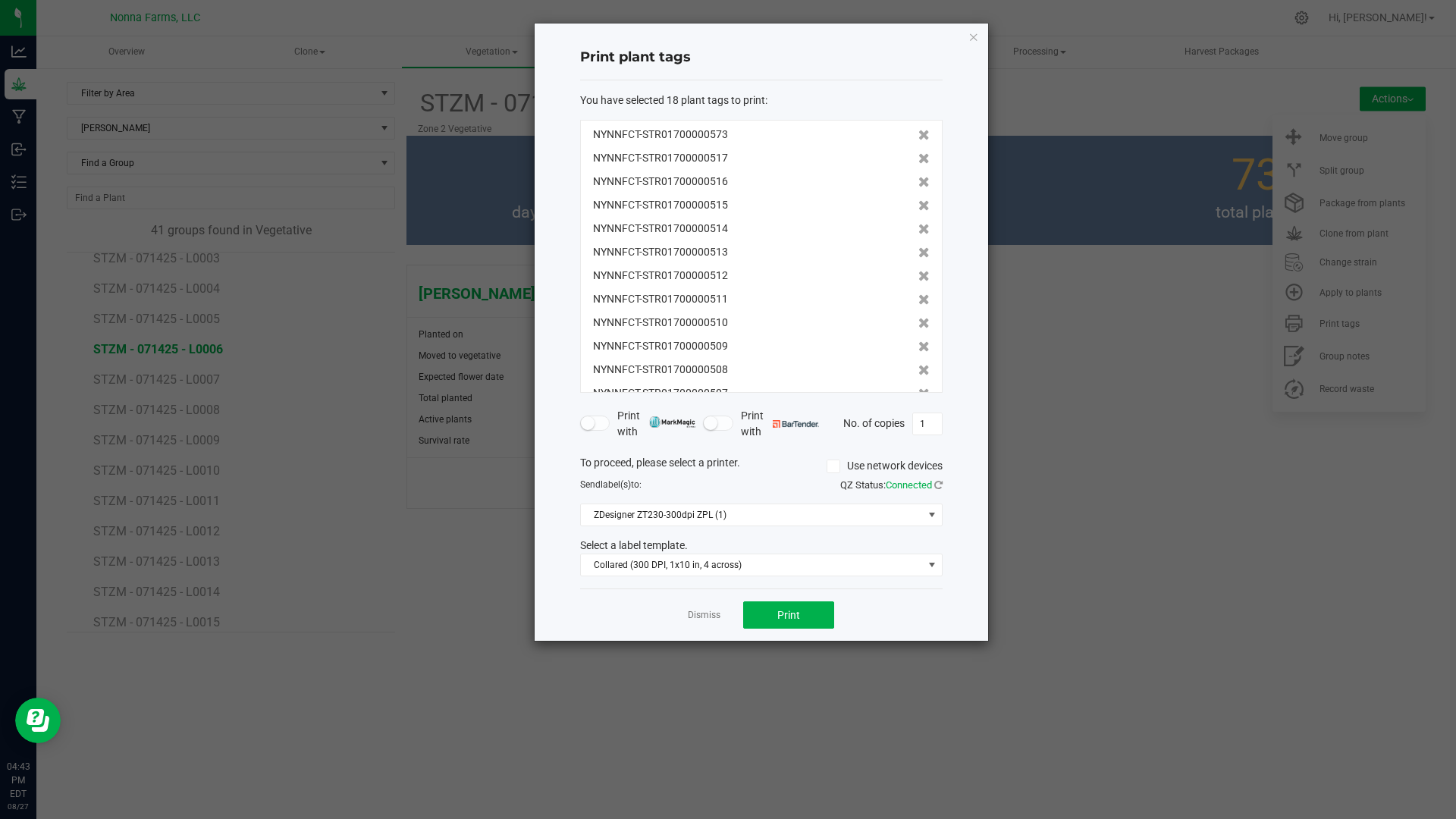
click at [918, 156] on icon at bounding box center [924, 158] width 12 height 11
click at [918, 177] on icon at bounding box center [924, 182] width 12 height 11
click at [918, 156] on icon at bounding box center [924, 158] width 12 height 11
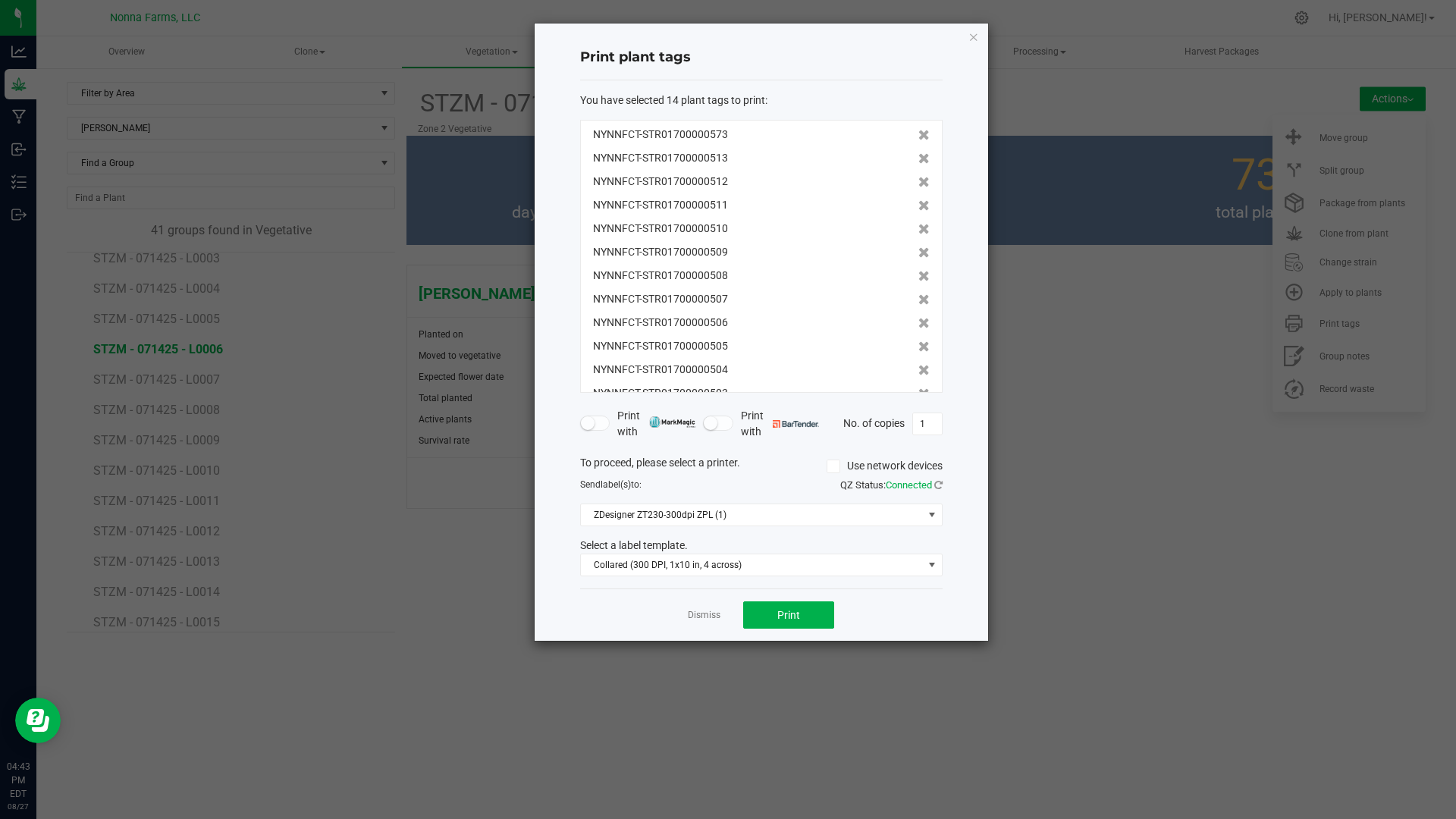
click at [918, 177] on icon at bounding box center [924, 182] width 12 height 11
click at [918, 156] on icon at bounding box center [924, 158] width 12 height 11
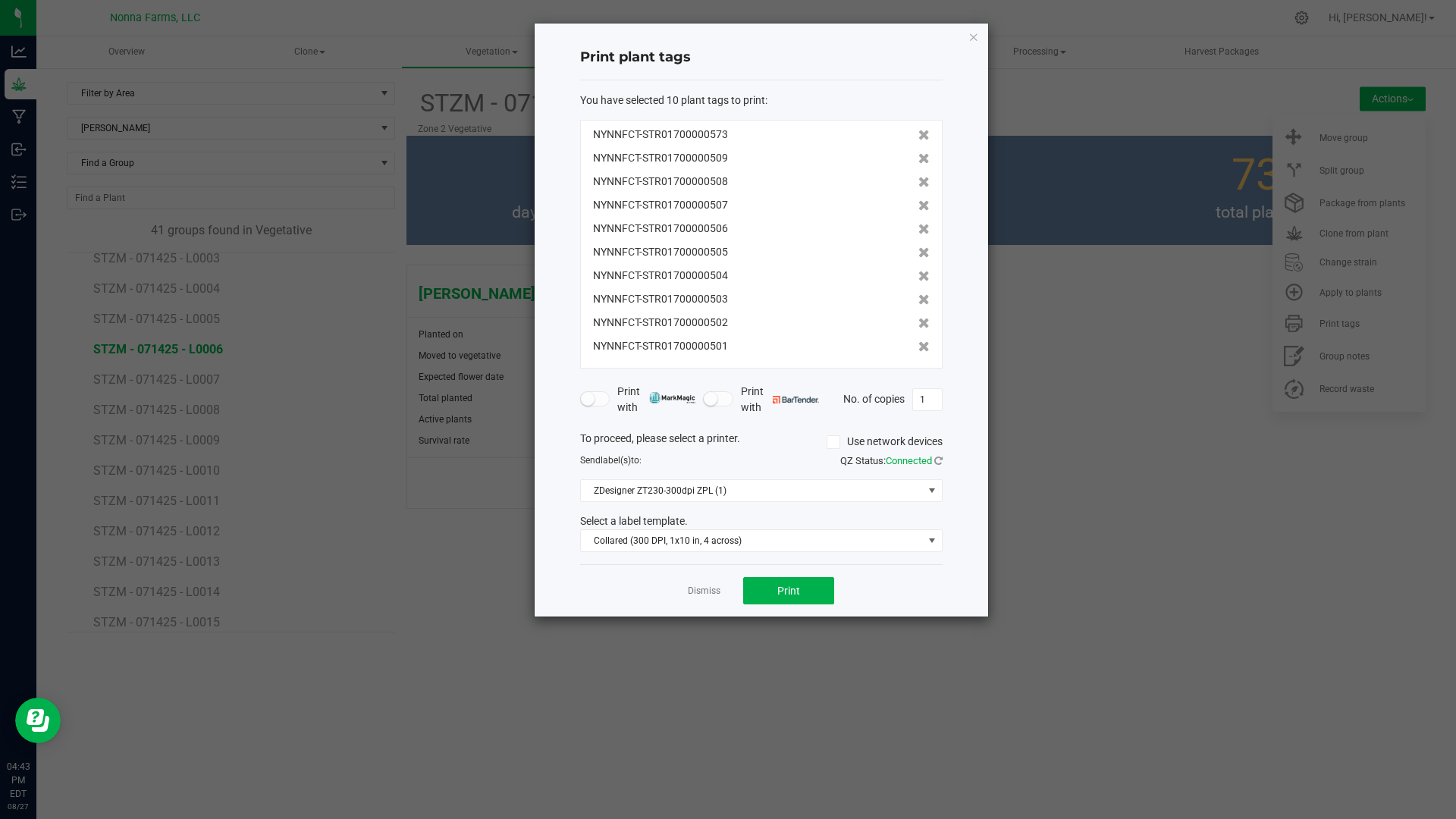
click at [918, 156] on icon at bounding box center [924, 158] width 12 height 11
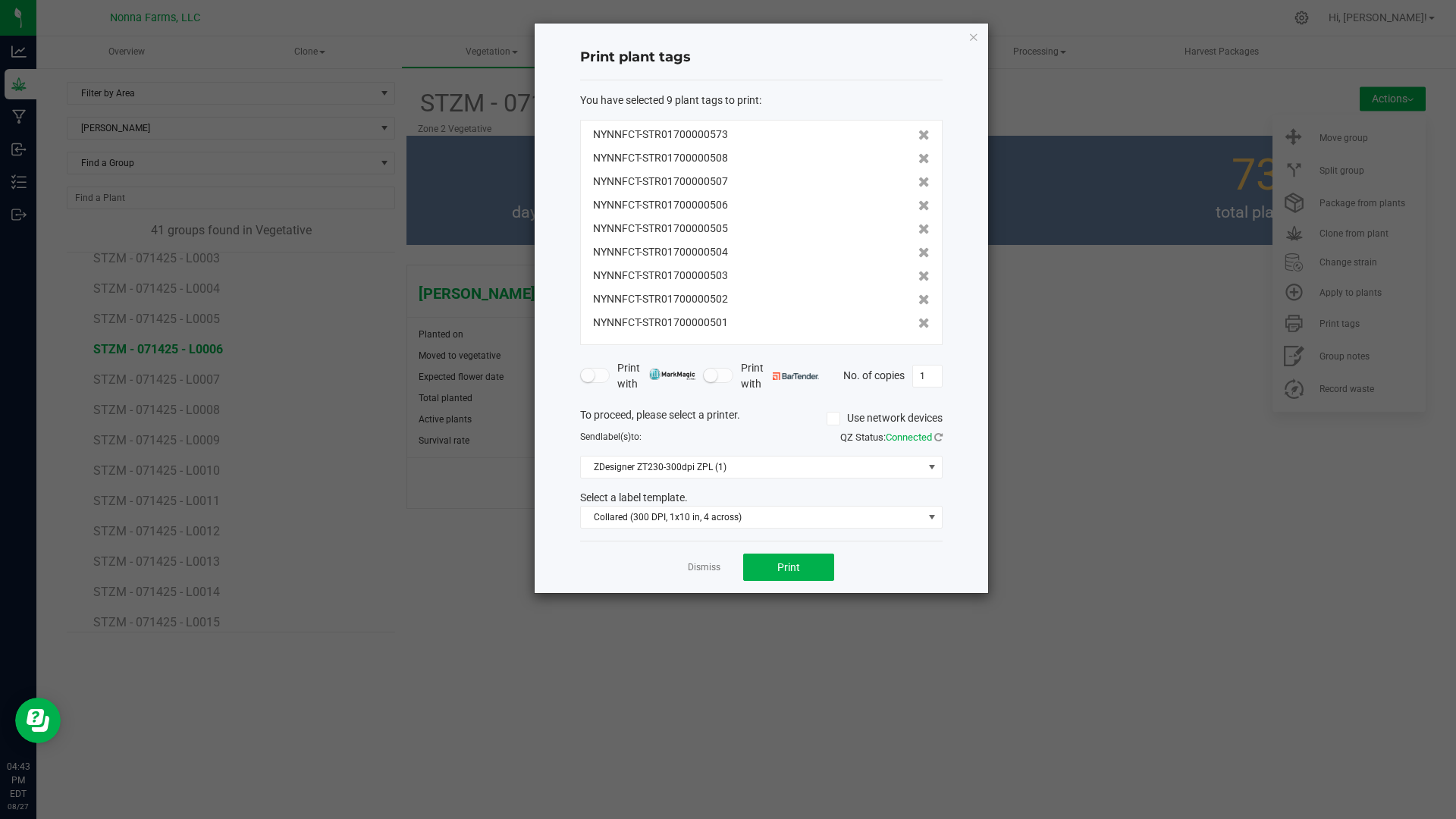
click at [918, 156] on icon at bounding box center [924, 158] width 12 height 11
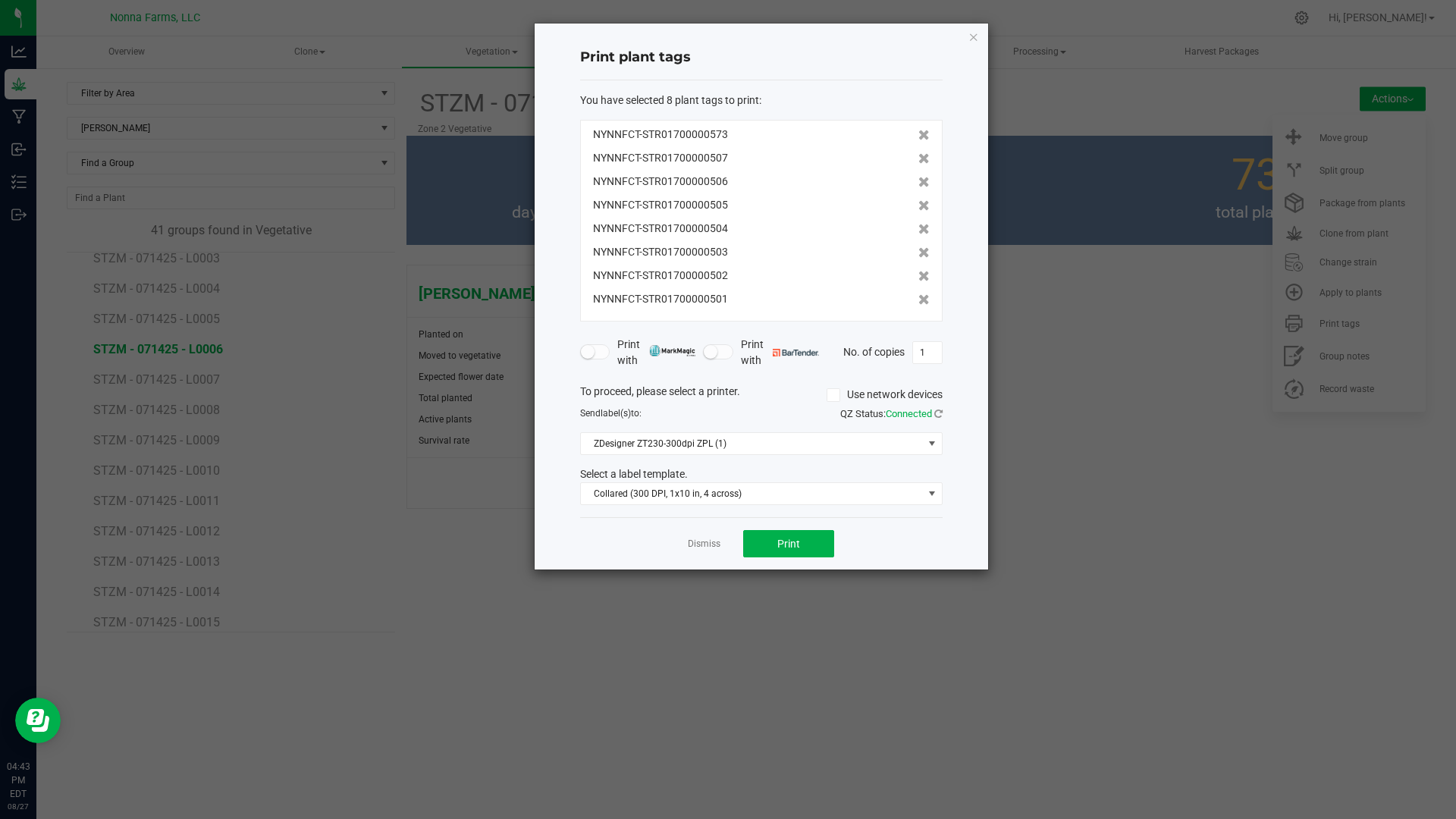
click at [918, 156] on icon at bounding box center [924, 158] width 12 height 11
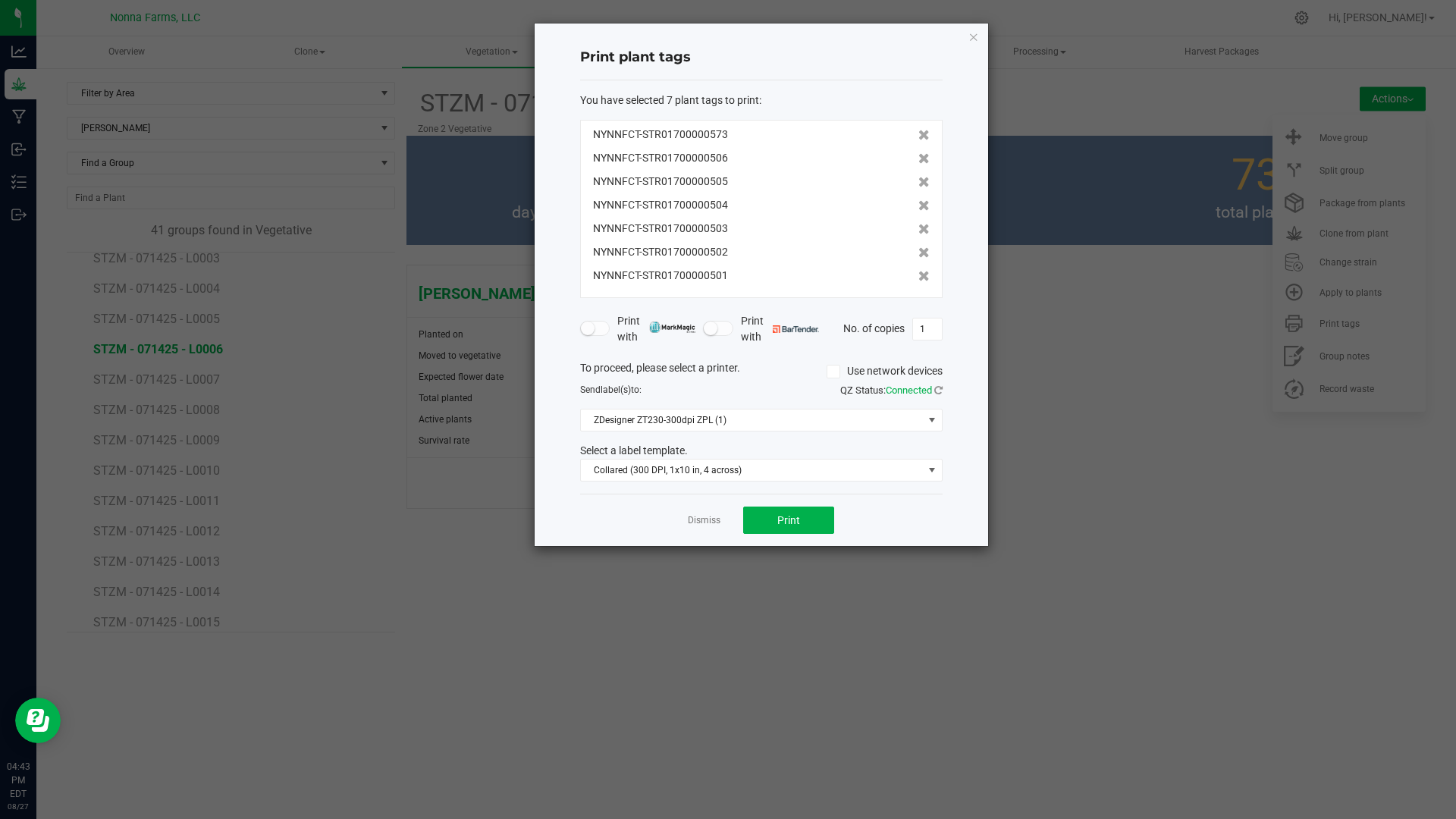
click at [918, 156] on icon at bounding box center [924, 158] width 12 height 11
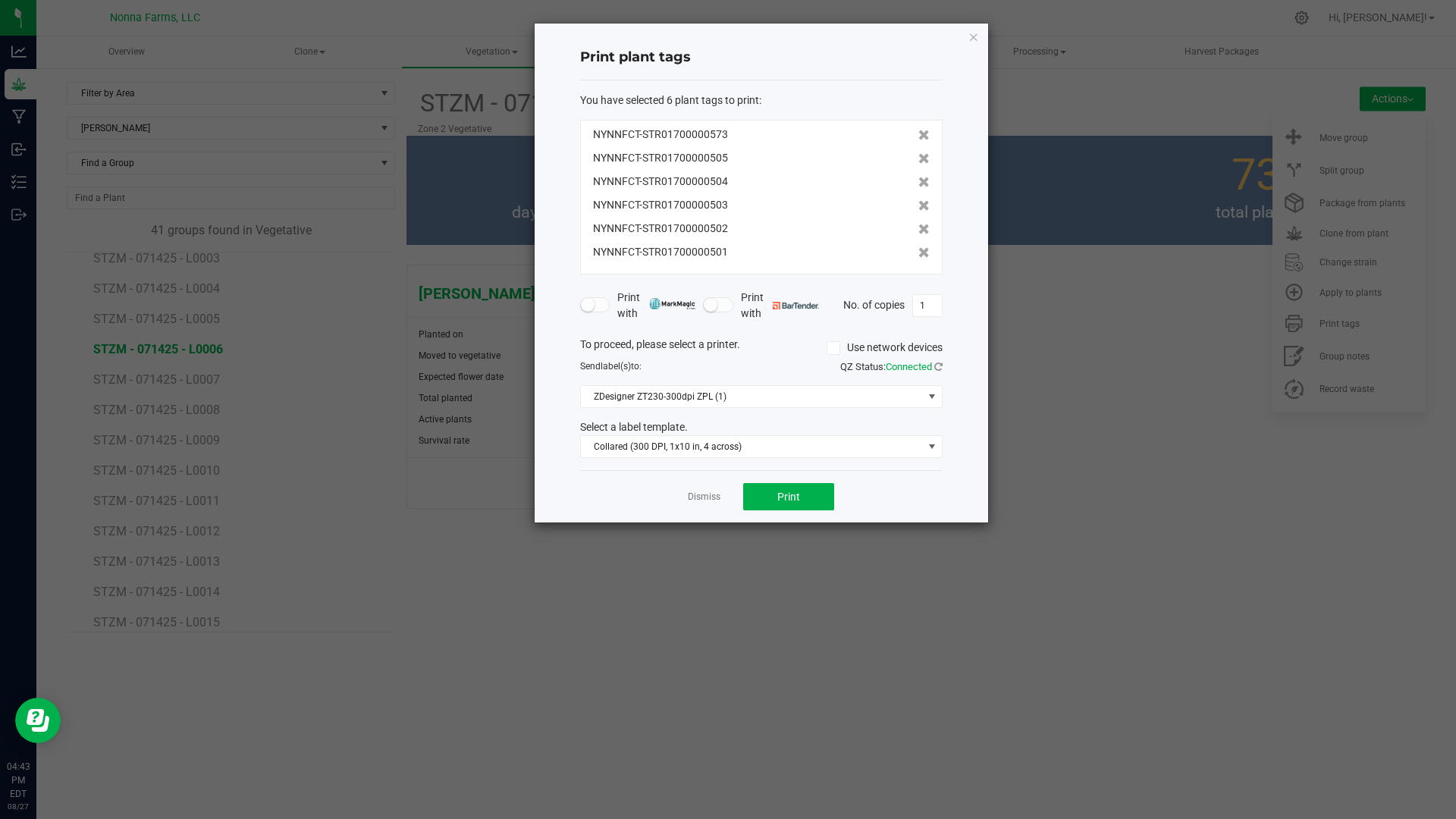
click at [918, 156] on icon at bounding box center [924, 158] width 12 height 11
click at [918, 177] on icon at bounding box center [924, 182] width 12 height 11
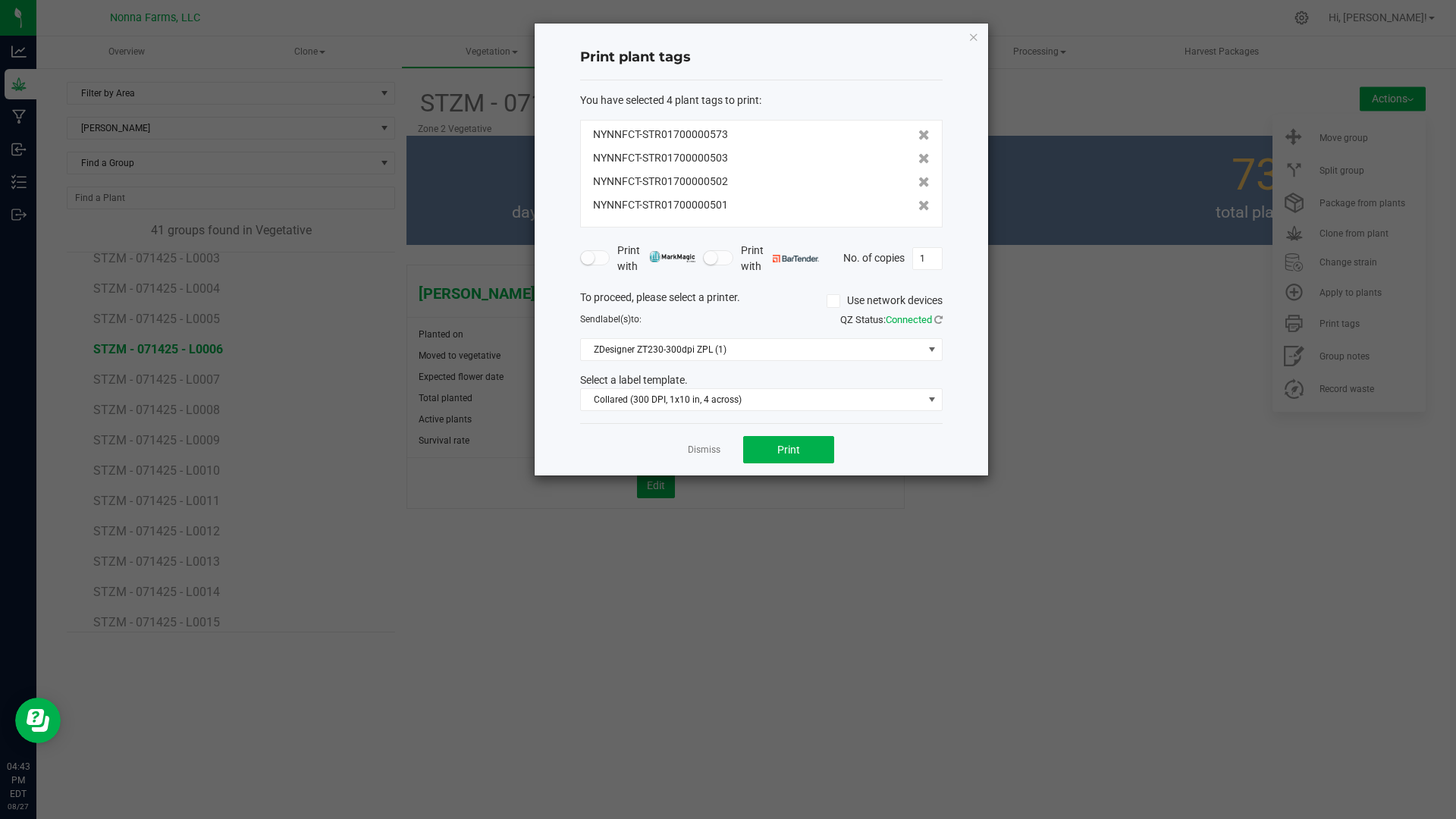
click at [918, 156] on icon at bounding box center [924, 158] width 12 height 11
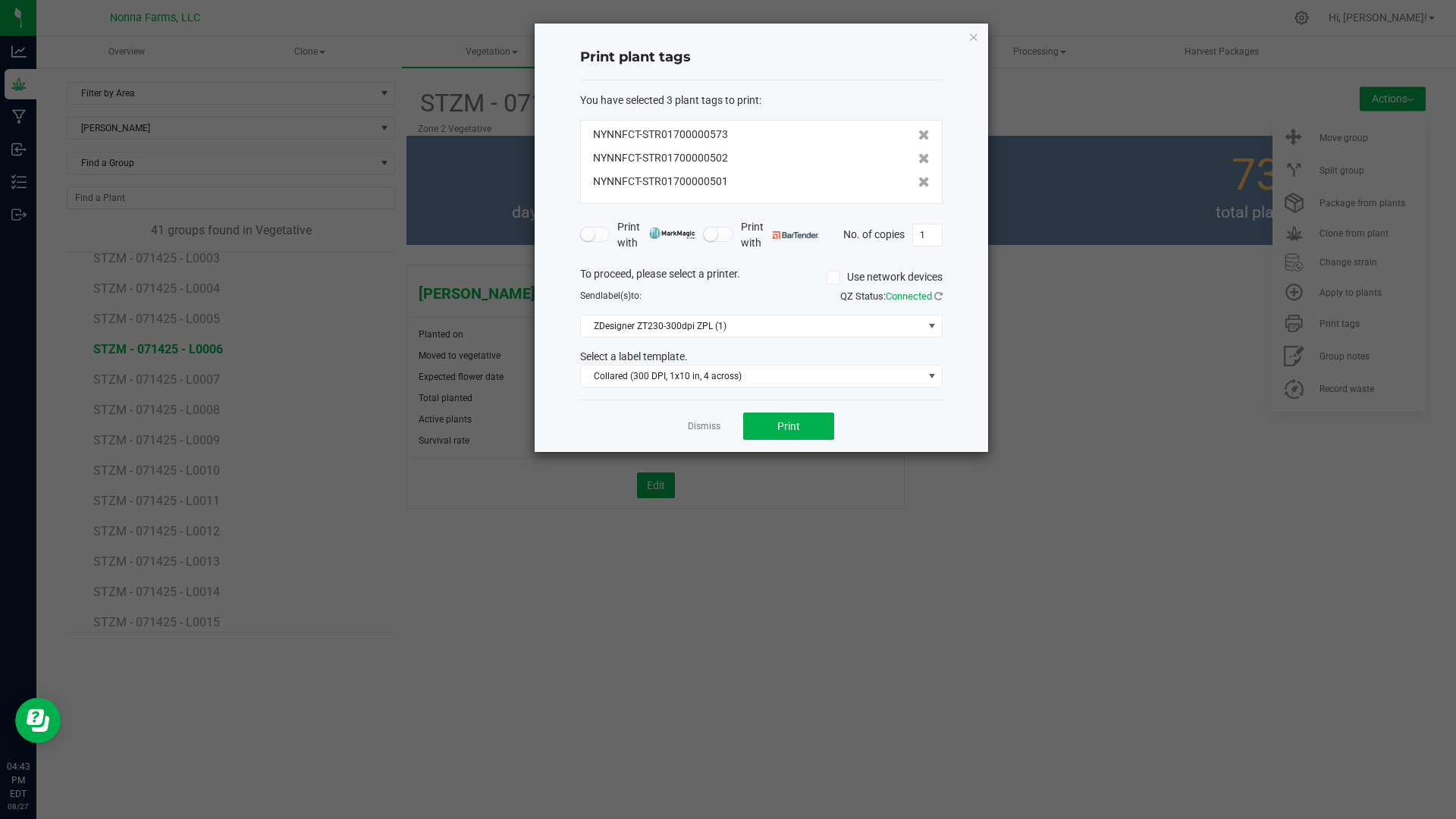
click at [918, 156] on icon at bounding box center [924, 158] width 12 height 11
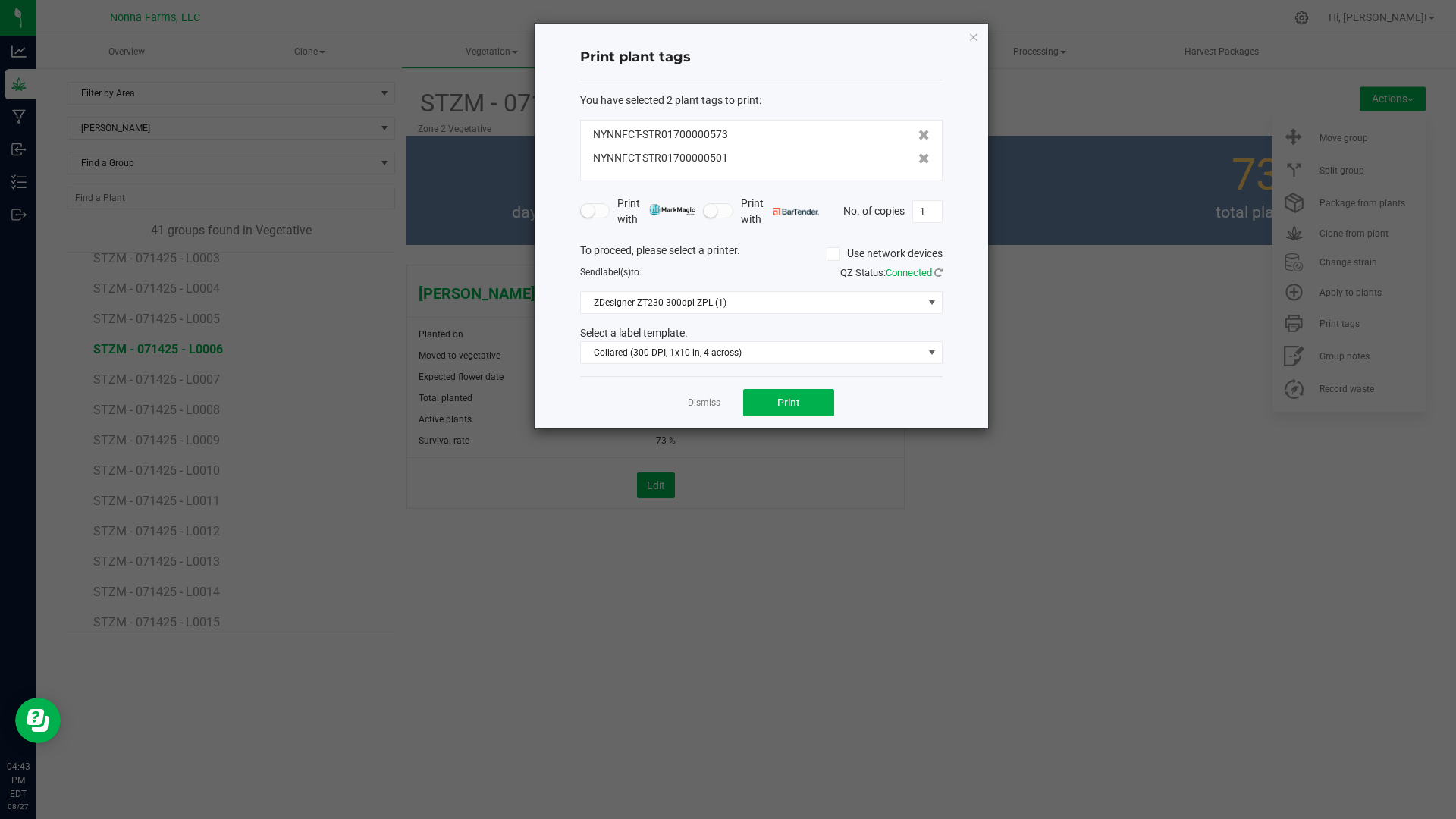
click at [918, 156] on icon at bounding box center [924, 158] width 12 height 11
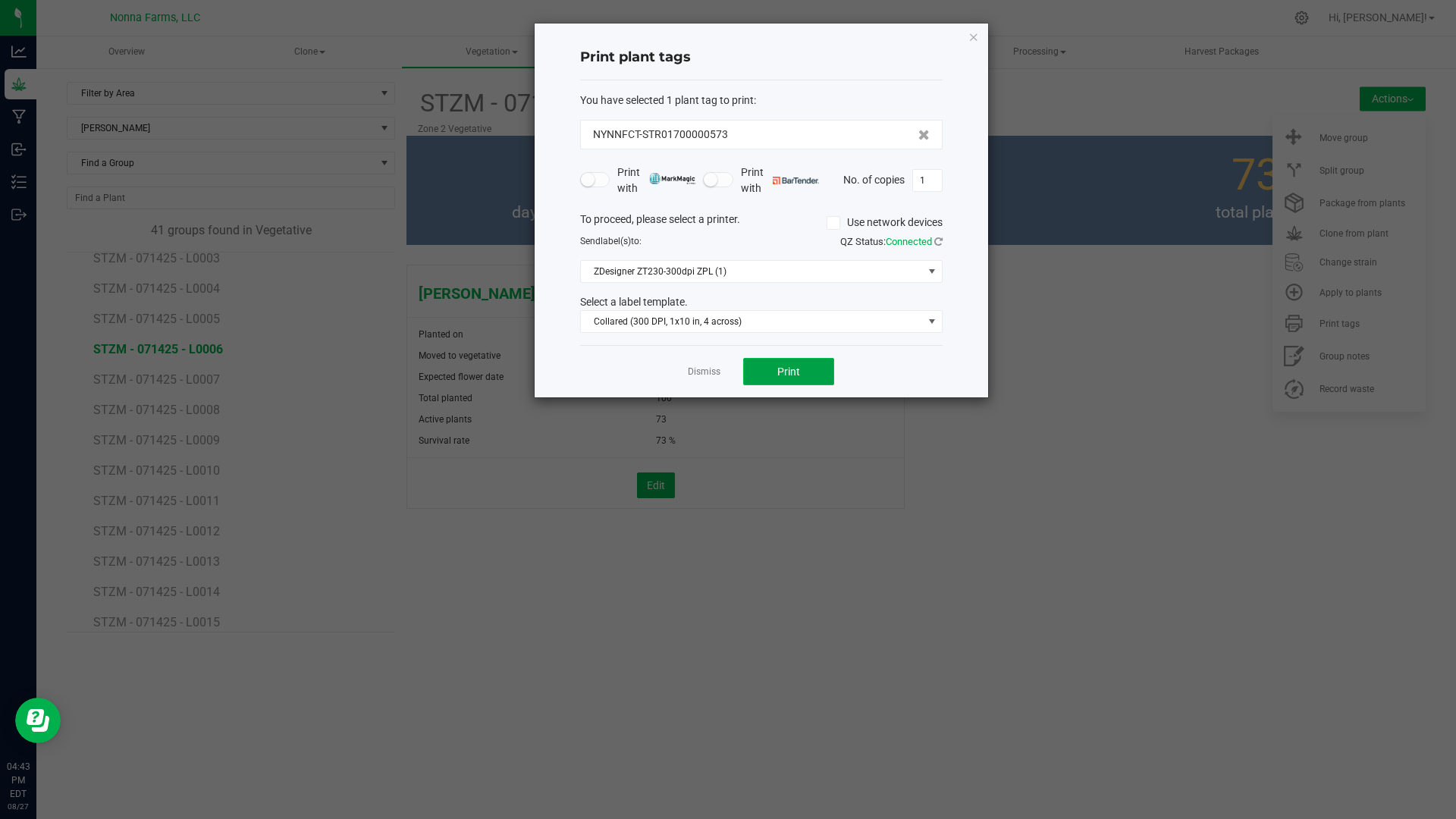
click at [796, 377] on span "Print" at bounding box center [789, 372] width 23 height 12
click at [971, 34] on icon "button" at bounding box center [974, 36] width 11 height 19
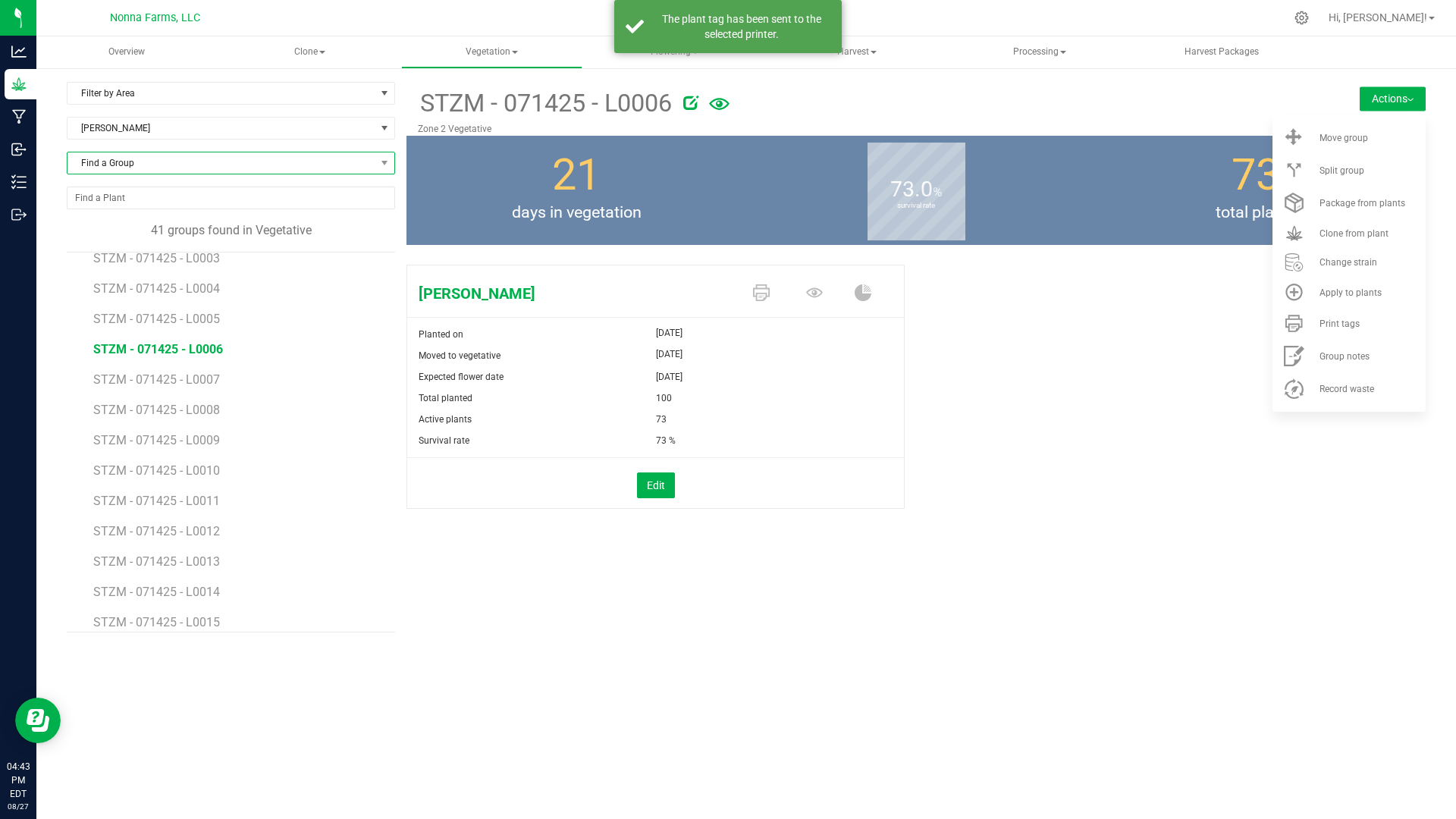
click at [224, 166] on span "Find a Group" at bounding box center [221, 163] width 308 height 21
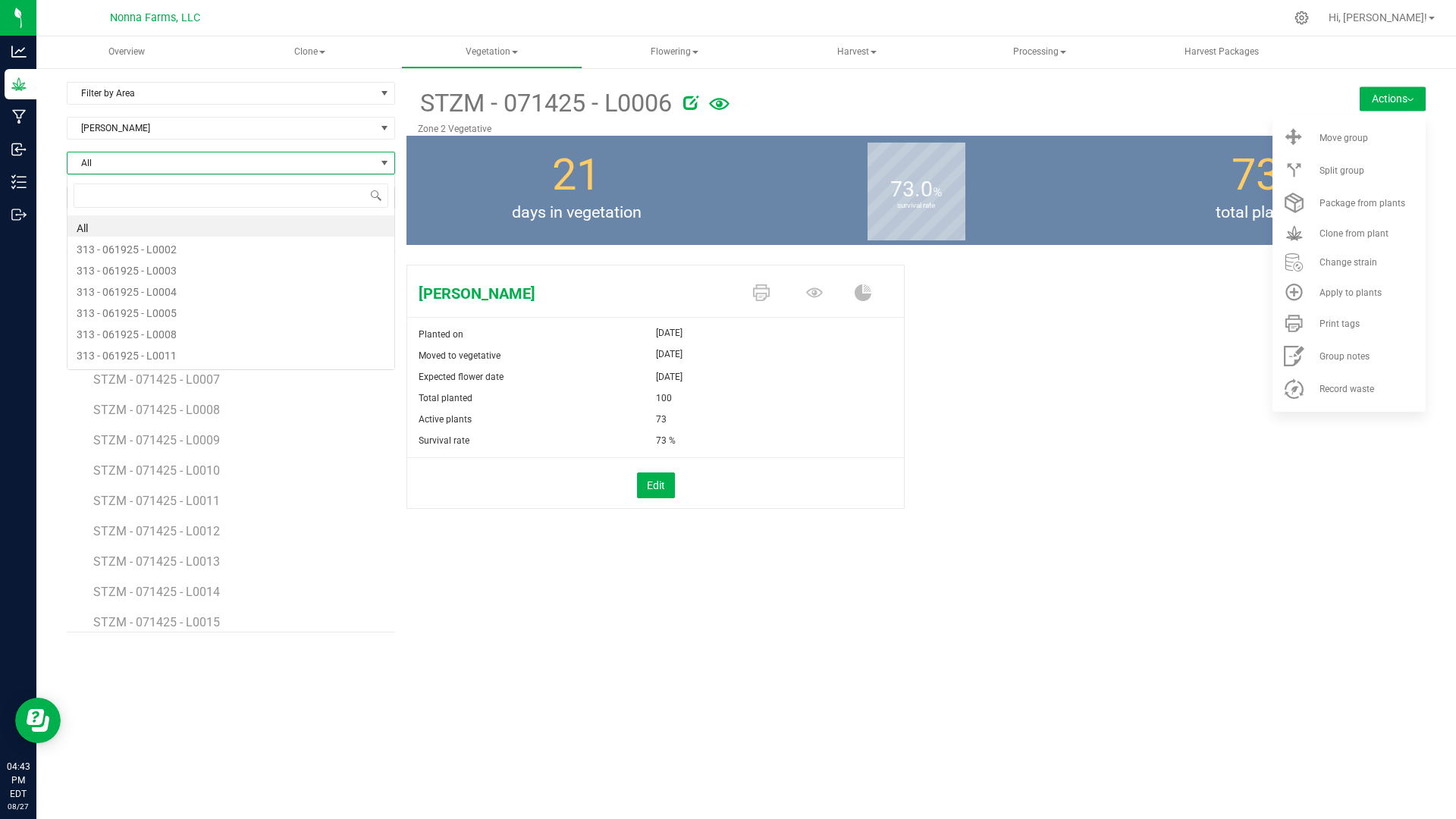
scroll to position [23, 329]
click at [239, 135] on span "[PERSON_NAME]" at bounding box center [221, 128] width 308 height 21
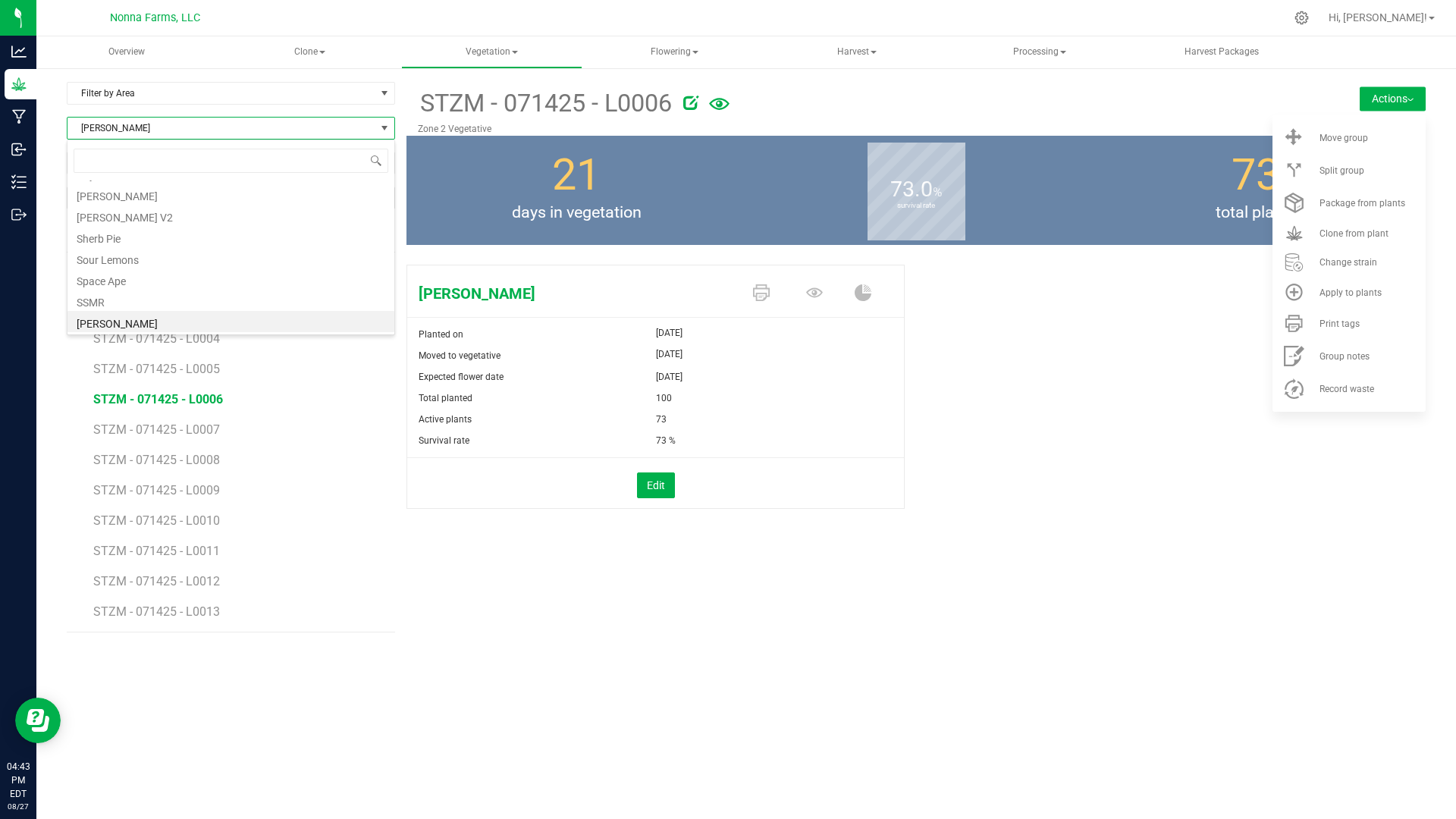
scroll to position [0, 0]
click at [194, 393] on span "STZM - 071425 - L0005" at bounding box center [158, 395] width 129 height 14
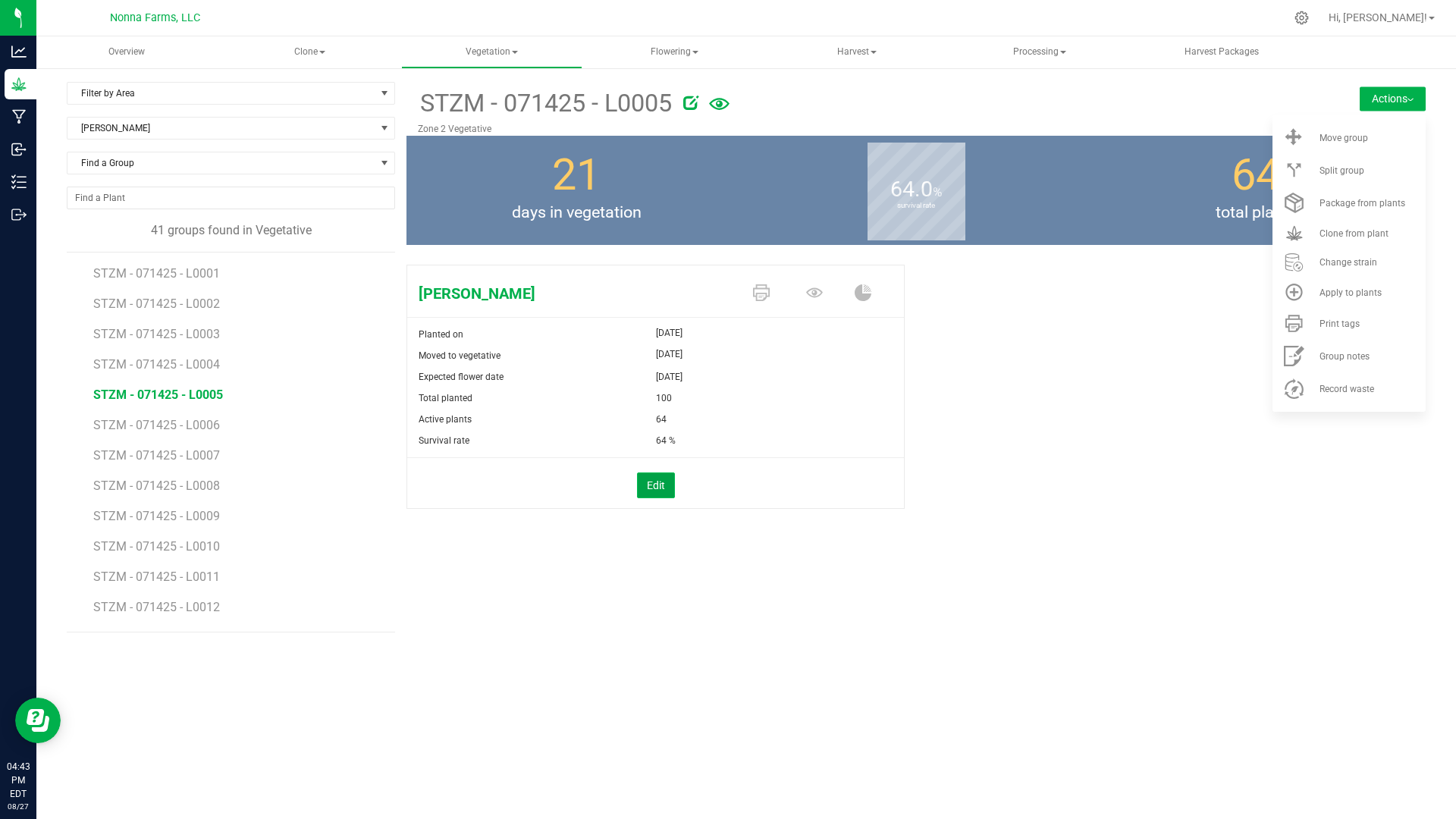
click at [647, 486] on button "Edit" at bounding box center [655, 484] width 38 height 26
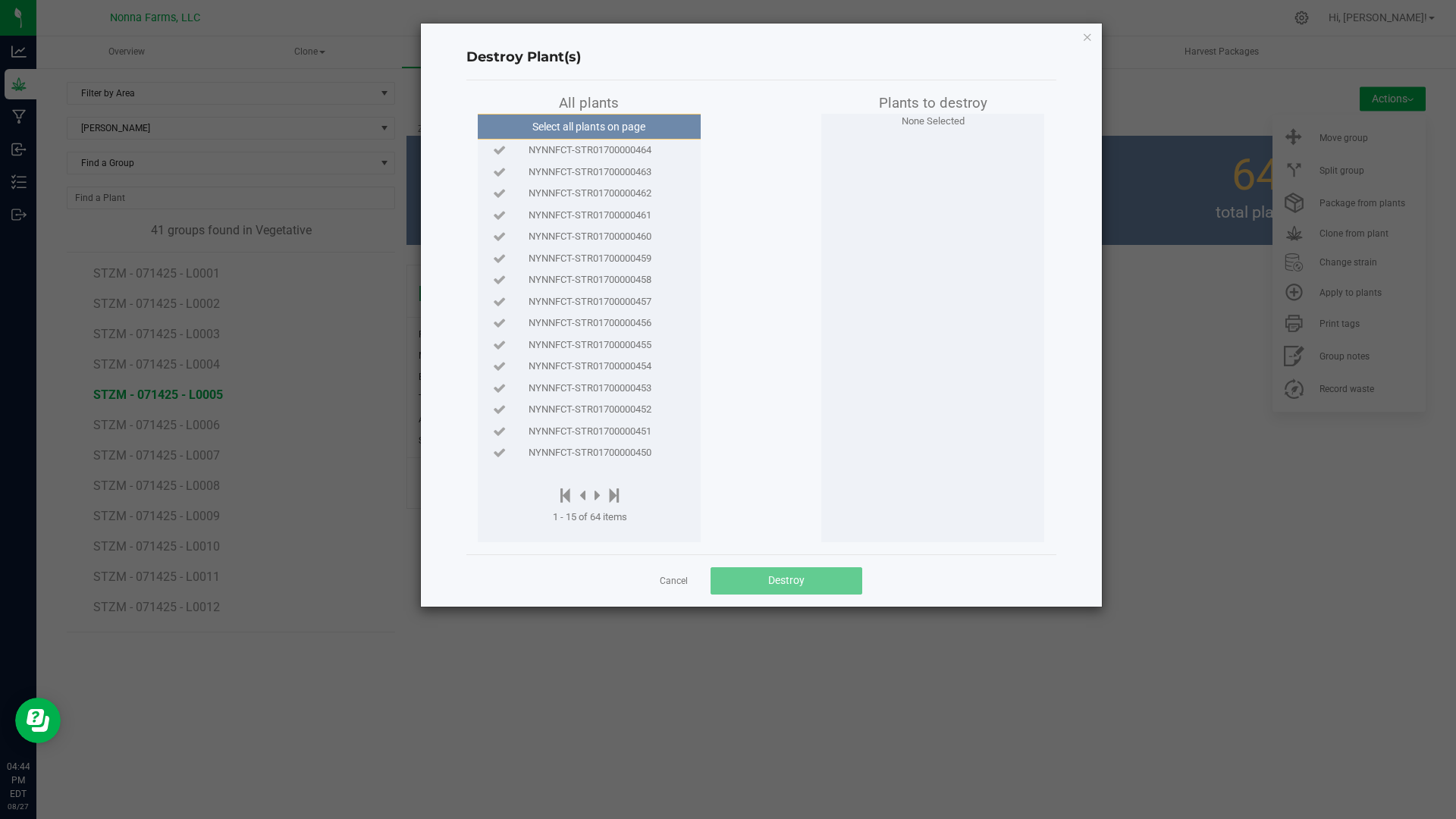
click at [670, 573] on app-cancel-button "Cancel" at bounding box center [674, 581] width 28 height 16
click at [665, 583] on link "Cancel" at bounding box center [674, 581] width 28 height 13
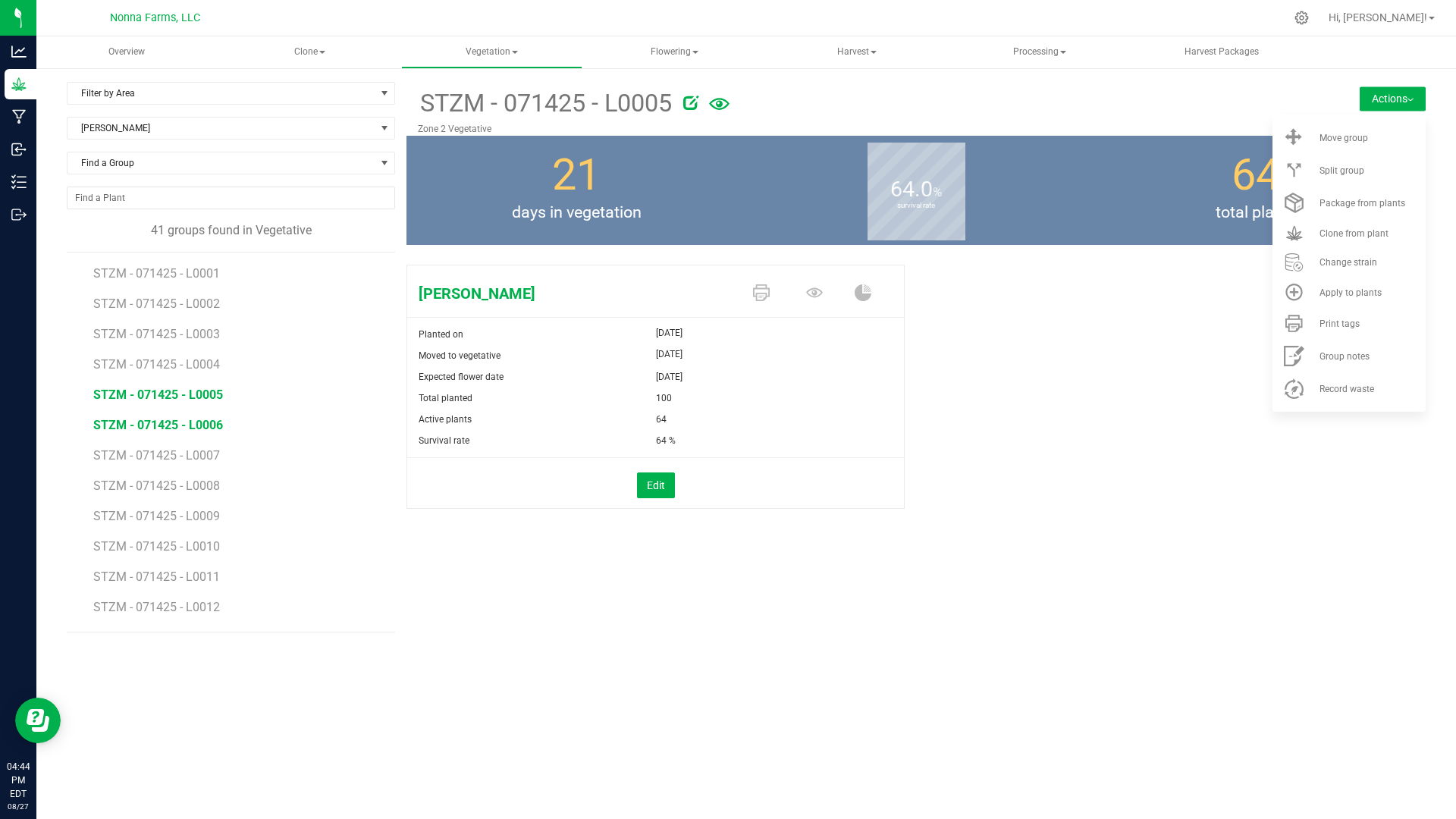
click at [195, 427] on span "STZM - 071425 - L0006" at bounding box center [158, 425] width 129 height 14
click at [195, 395] on span "STZM - 071425 - L0005" at bounding box center [158, 395] width 129 height 14
click at [655, 478] on button "Edit" at bounding box center [655, 484] width 38 height 26
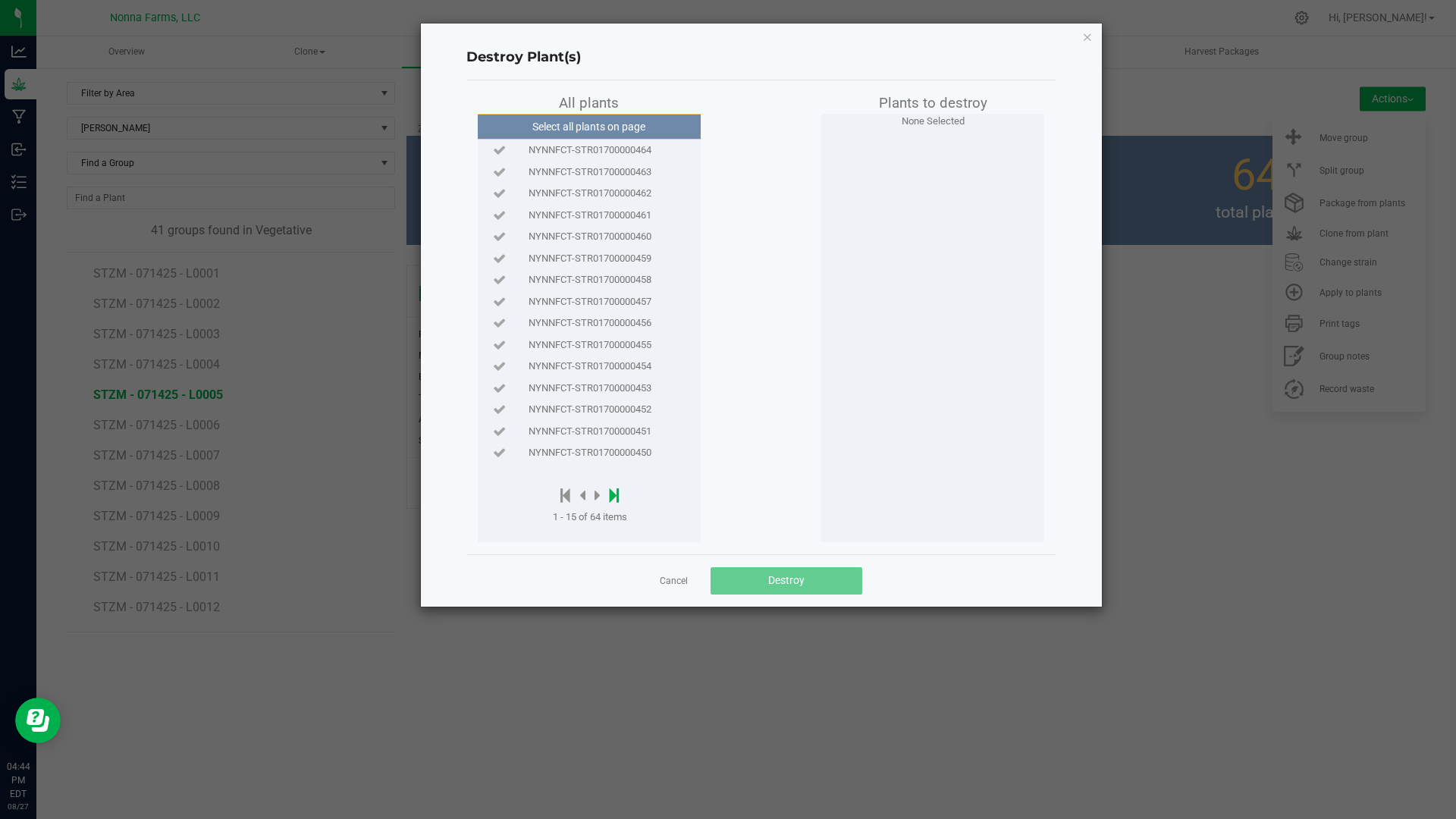
click at [615, 495] on icon at bounding box center [614, 495] width 10 height 17
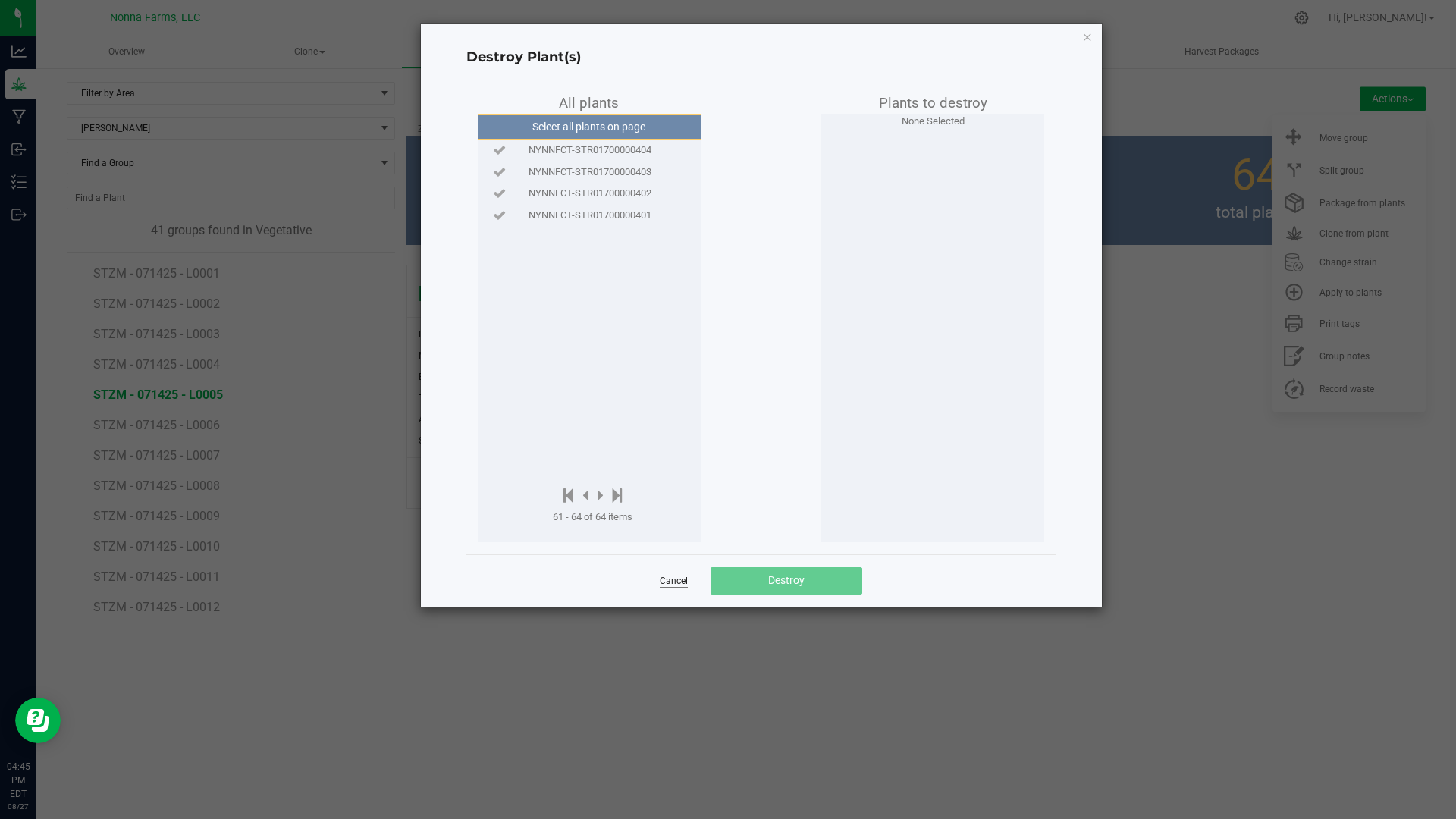
click at [670, 581] on link "Cancel" at bounding box center [674, 581] width 28 height 13
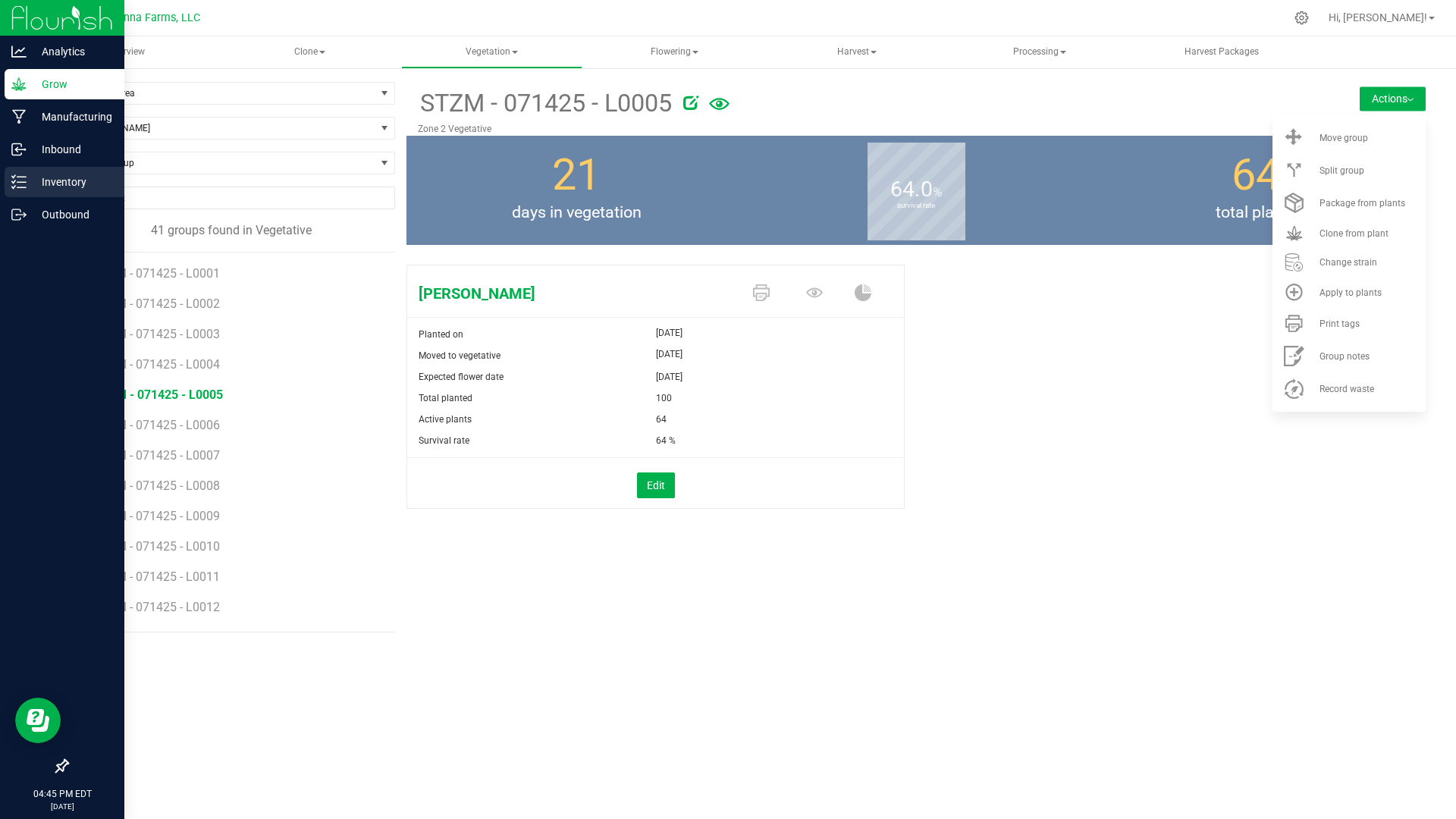
click at [45, 174] on p "Inventory" at bounding box center [72, 182] width 91 height 19
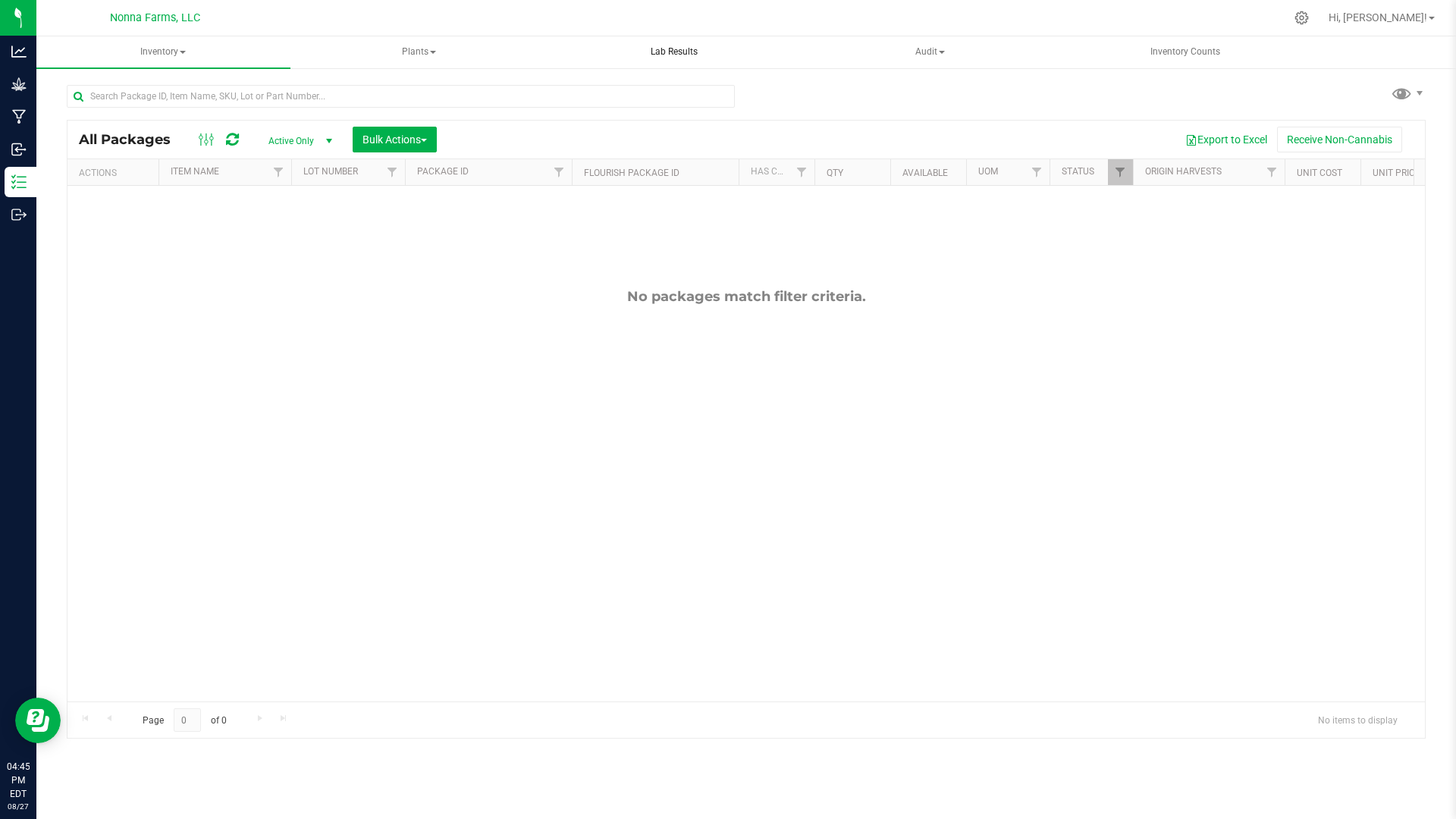
click at [662, 47] on span "Lab Results" at bounding box center [674, 51] width 88 height 13
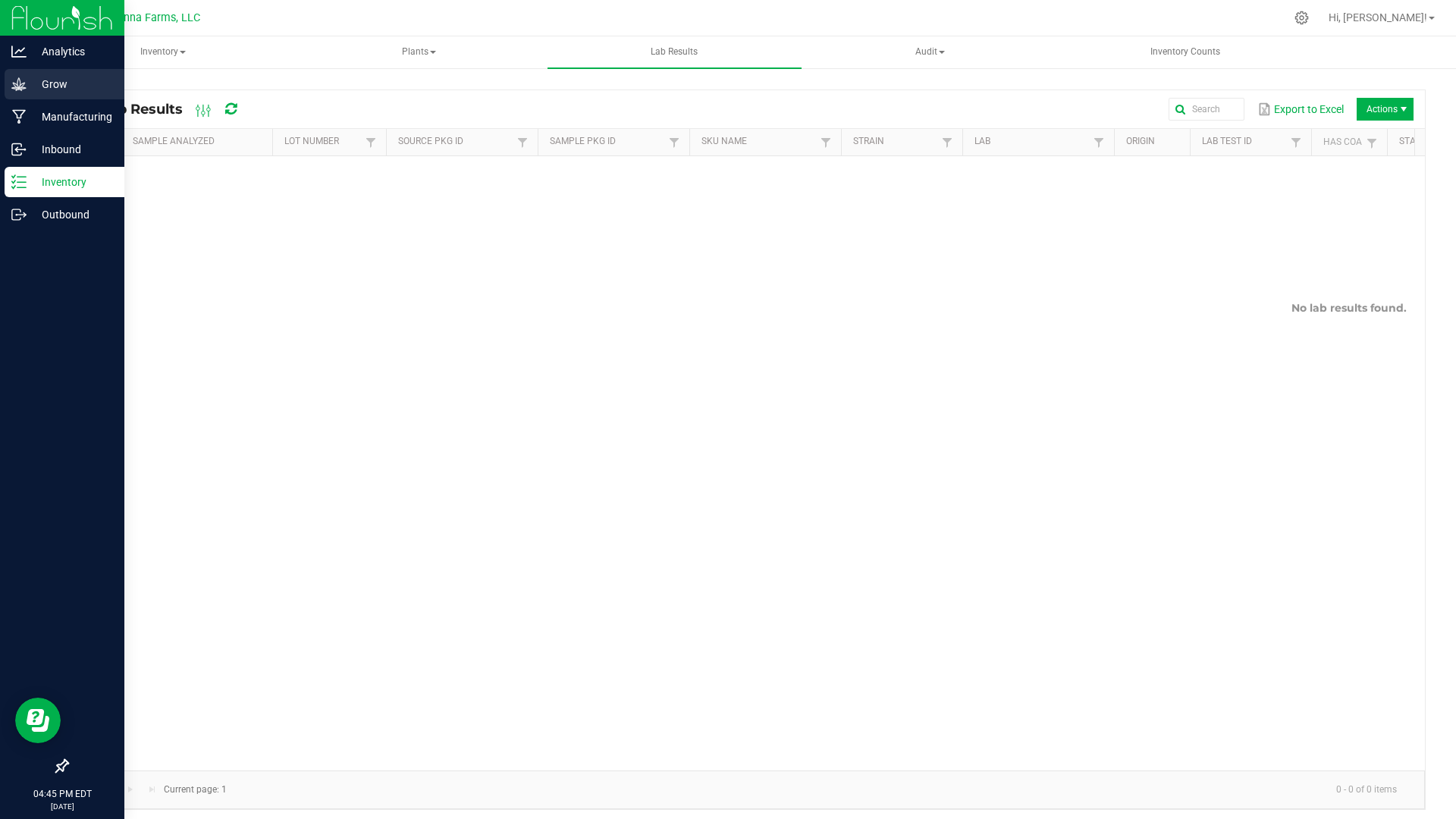
click at [45, 87] on p "Grow" at bounding box center [72, 84] width 91 height 19
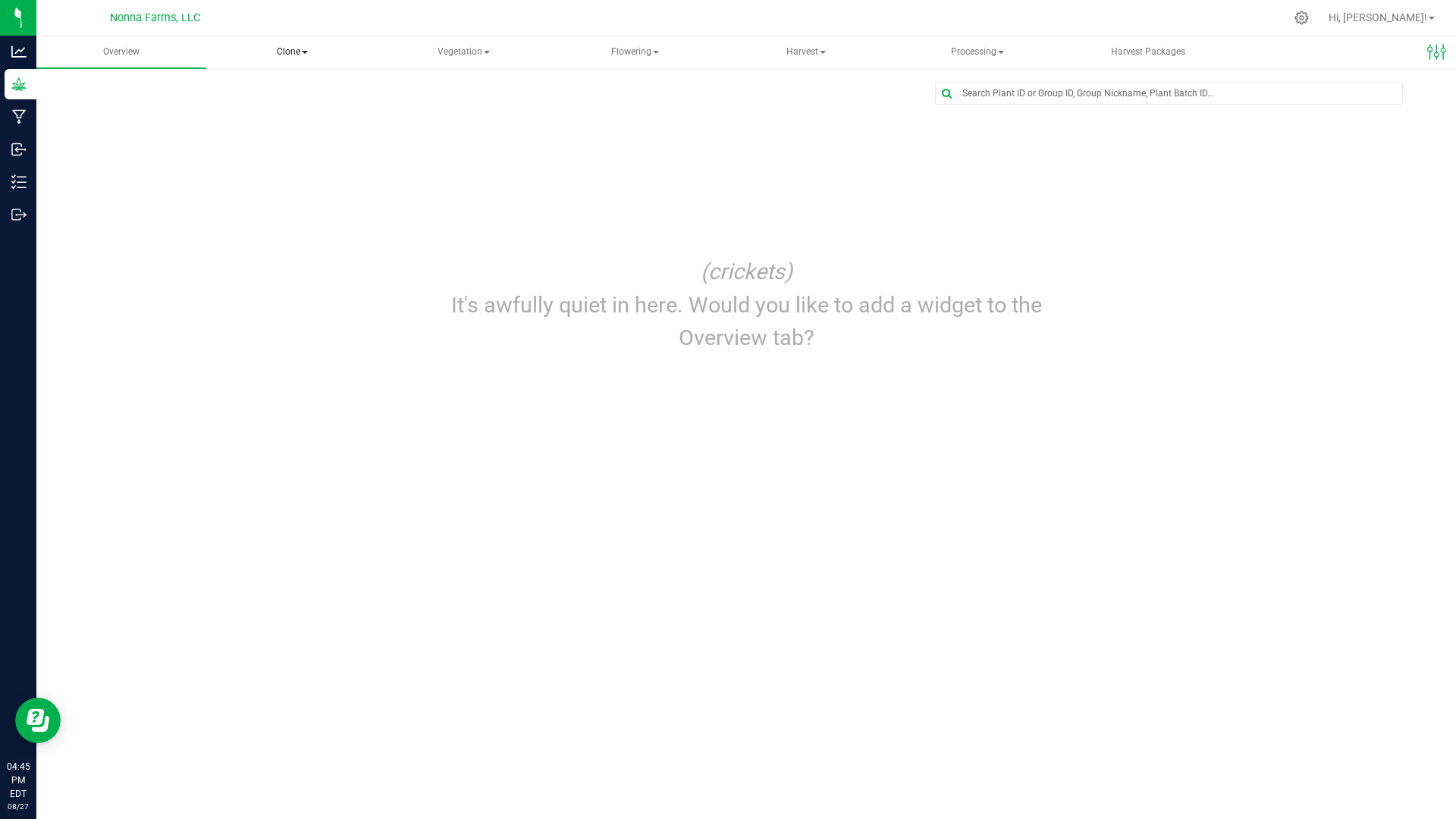
click at [285, 54] on span "Clone" at bounding box center [292, 52] width 168 height 30
click at [438, 44] on span "Vegetation" at bounding box center [464, 52] width 168 height 30
click at [456, 90] on span "Veg groups" at bounding box center [447, 90] width 97 height 13
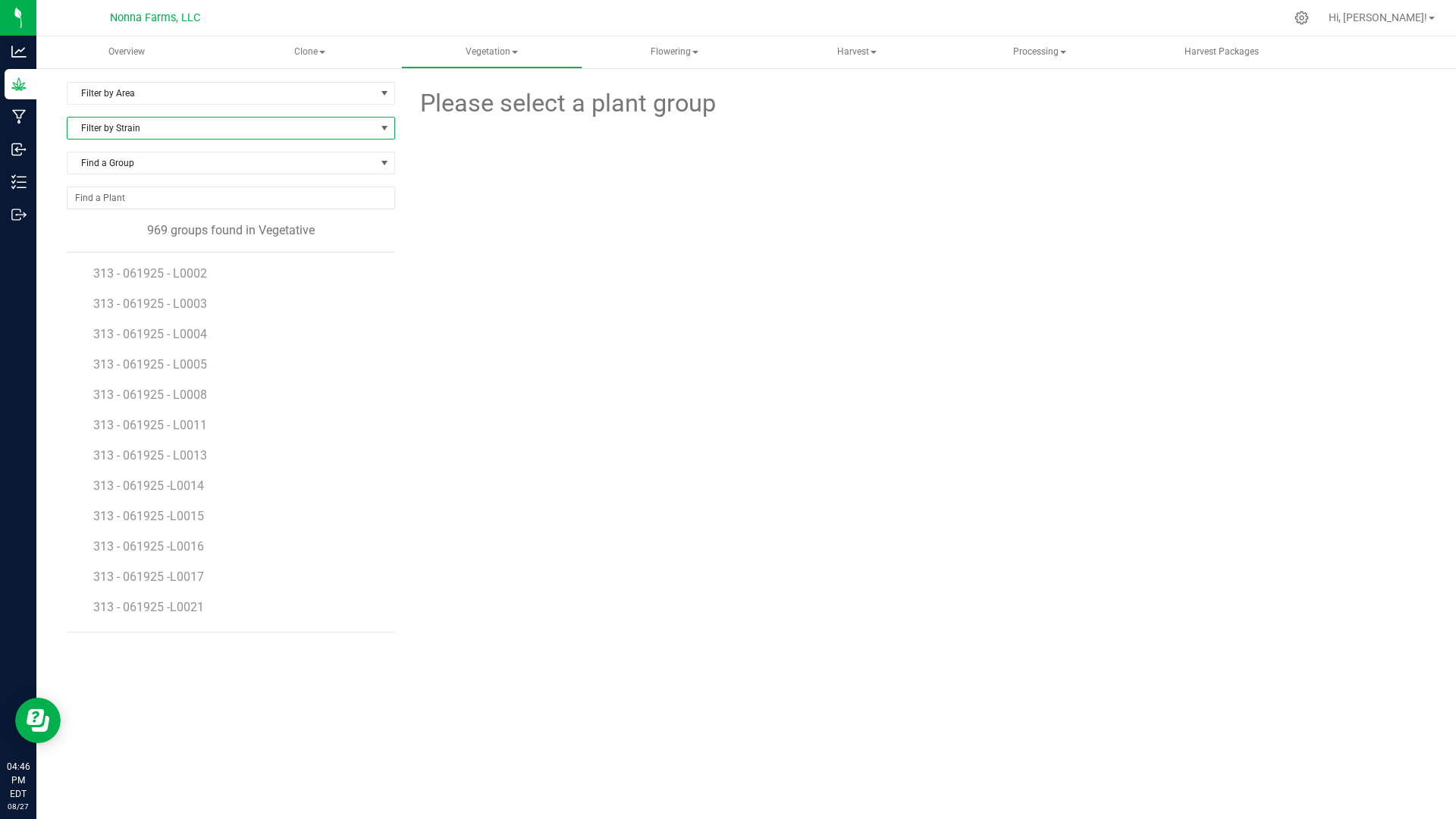
click at [209, 129] on span "Filter by Strain" at bounding box center [221, 128] width 308 height 21
click at [159, 251] on li "[PERSON_NAME]" at bounding box center [230, 258] width 327 height 21
click at [186, 367] on span "STZM - 071425 - L0004" at bounding box center [158, 364] width 129 height 14
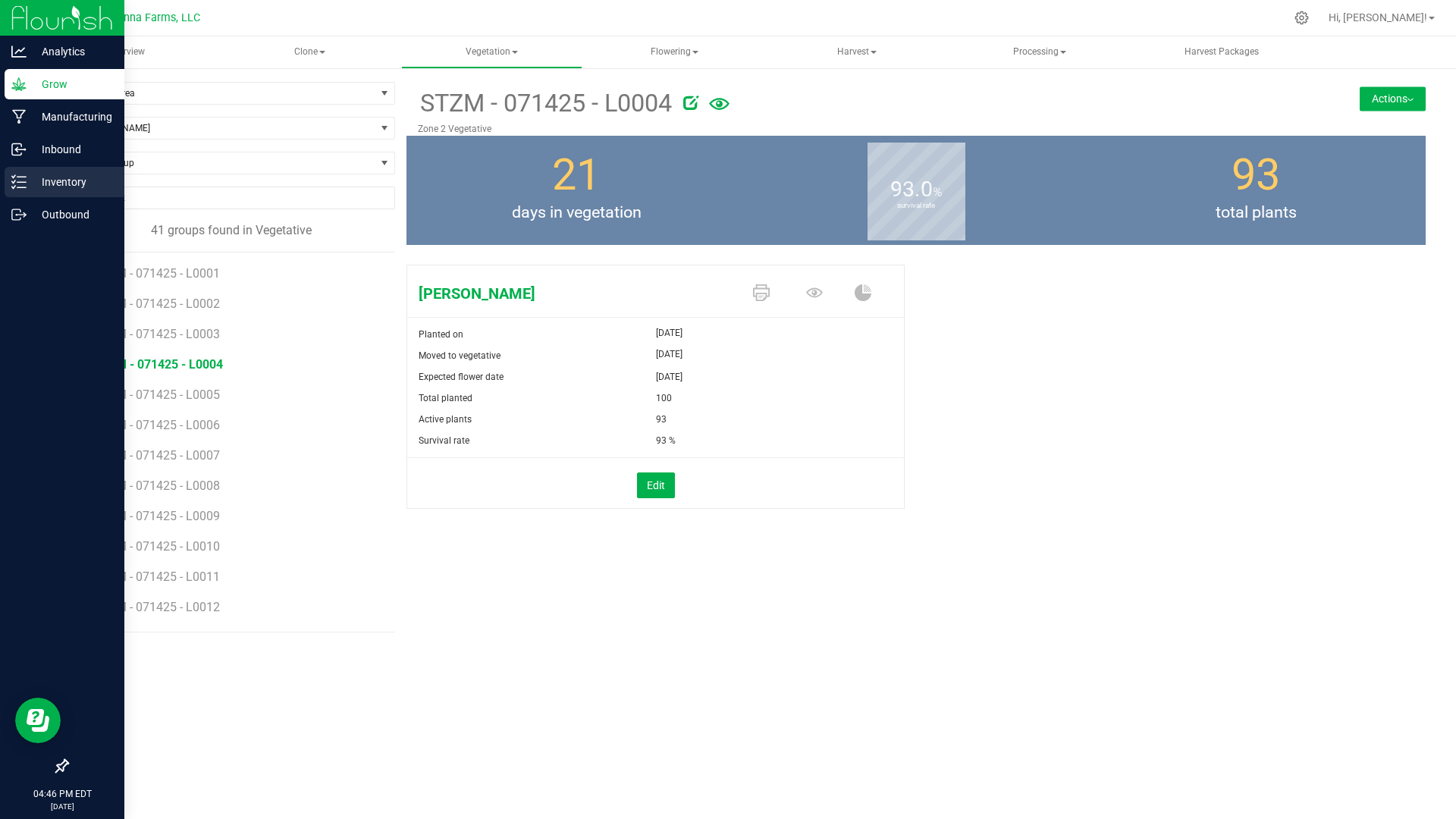
click at [37, 193] on div "Inventory" at bounding box center [64, 182] width 120 height 30
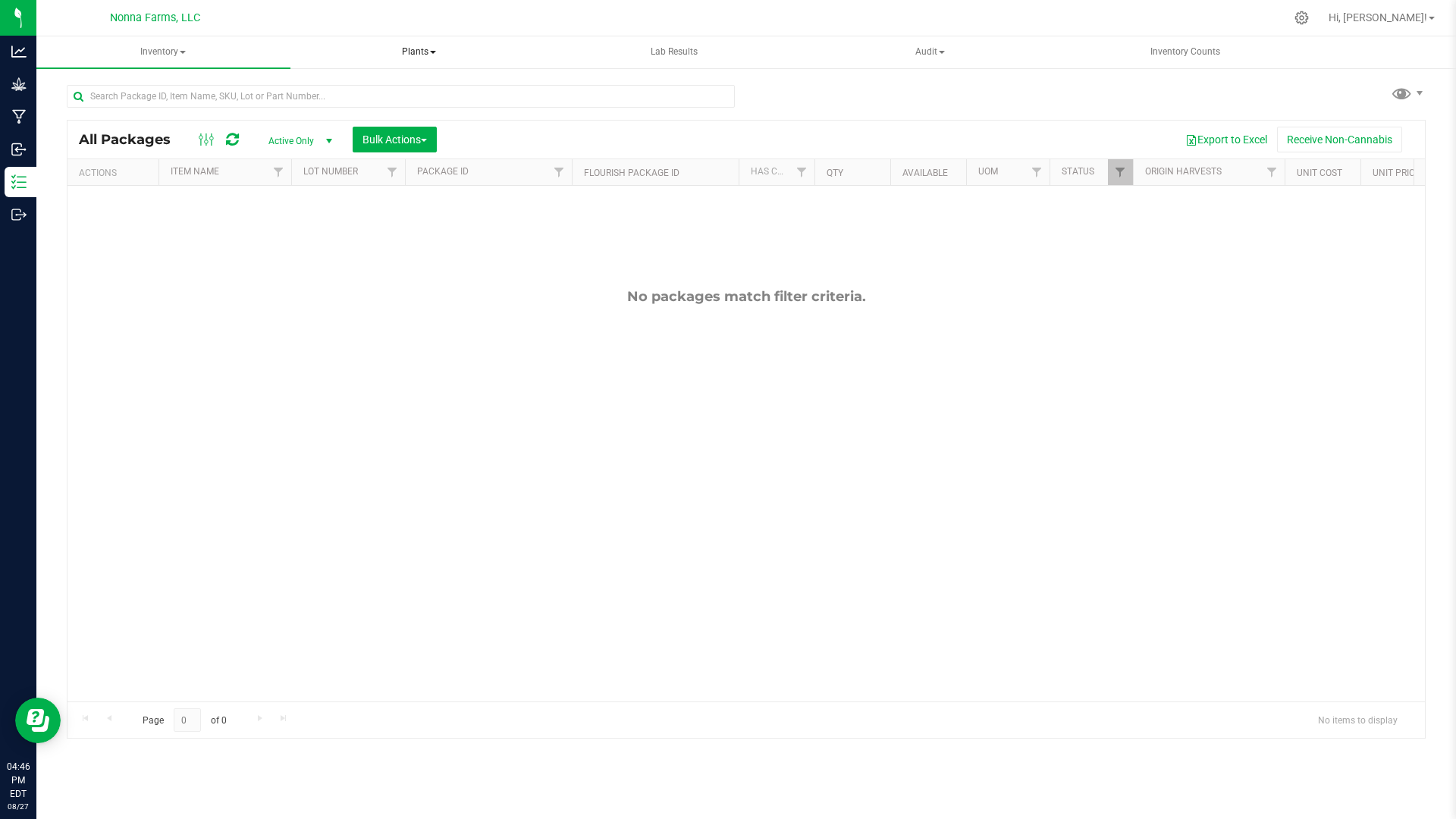
click at [420, 56] on span "Plants" at bounding box center [419, 52] width 252 height 30
click at [367, 87] on span "All plants" at bounding box center [356, 90] width 87 height 13
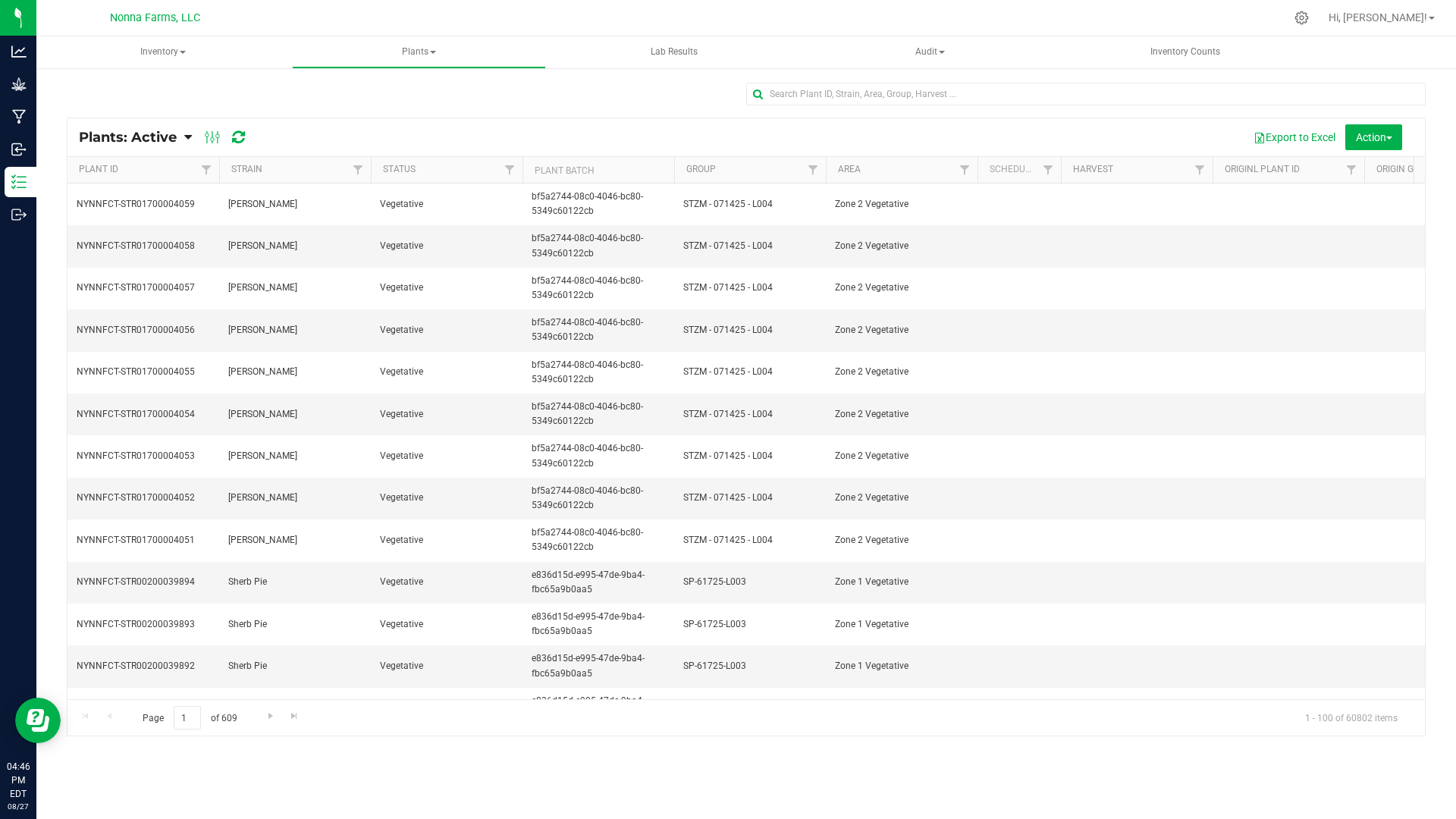
click at [190, 135] on icon at bounding box center [188, 136] width 8 height 13
click at [148, 229] on span "Plants: Dead" at bounding box center [120, 228] width 62 height 13
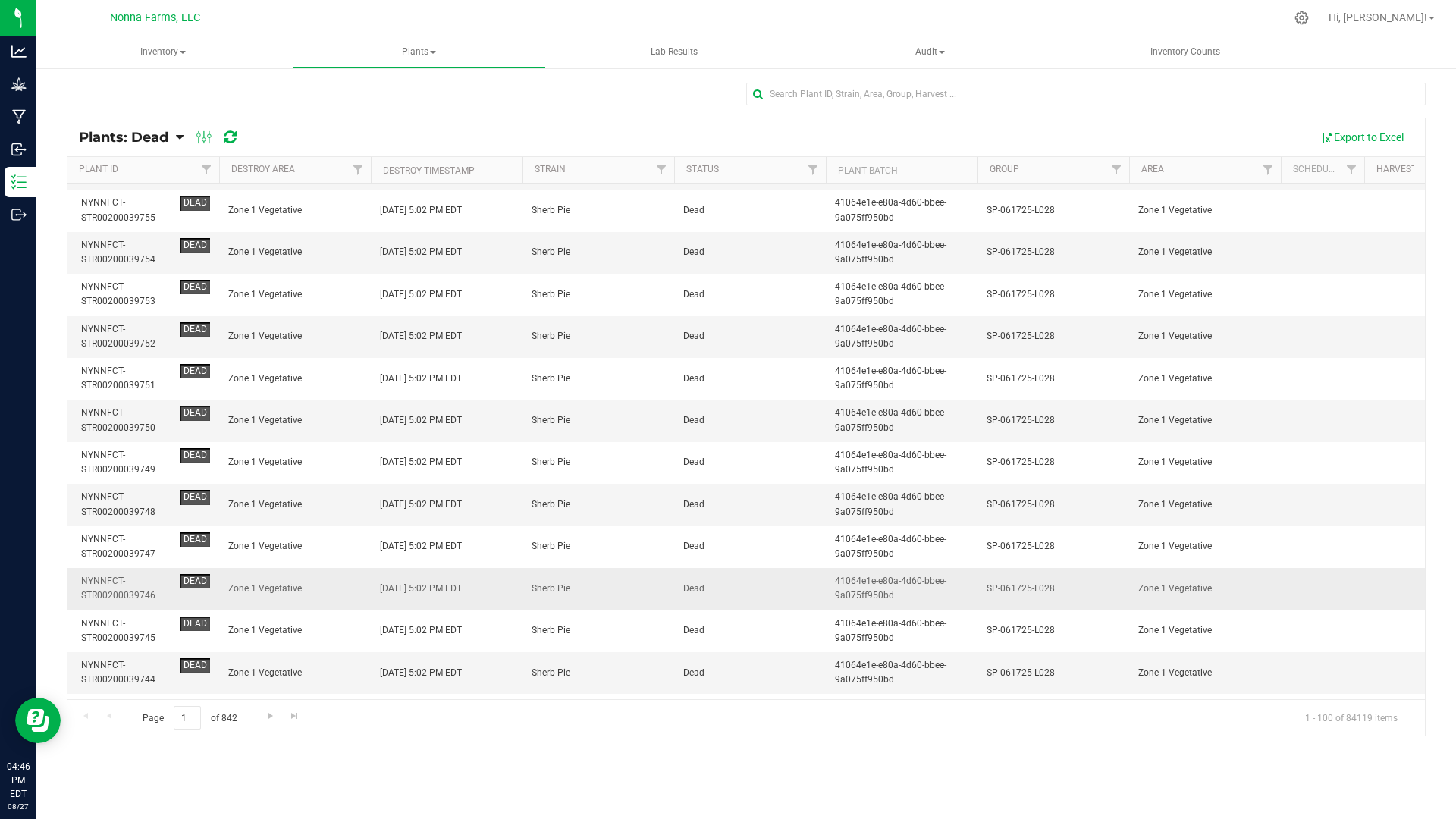
scroll to position [530, 0]
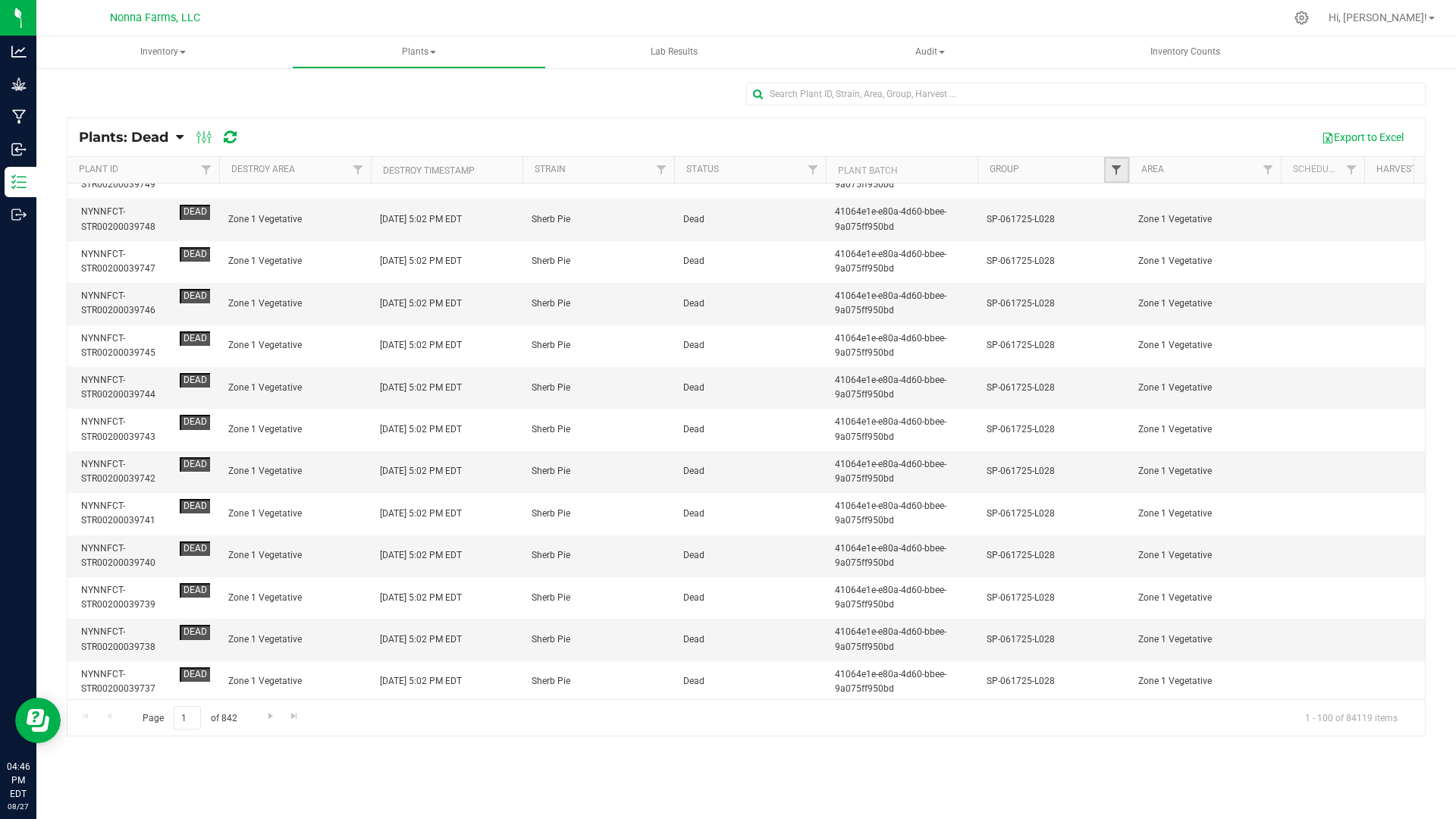
click at [1115, 169] on span "Filter" at bounding box center [1117, 170] width 12 height 12
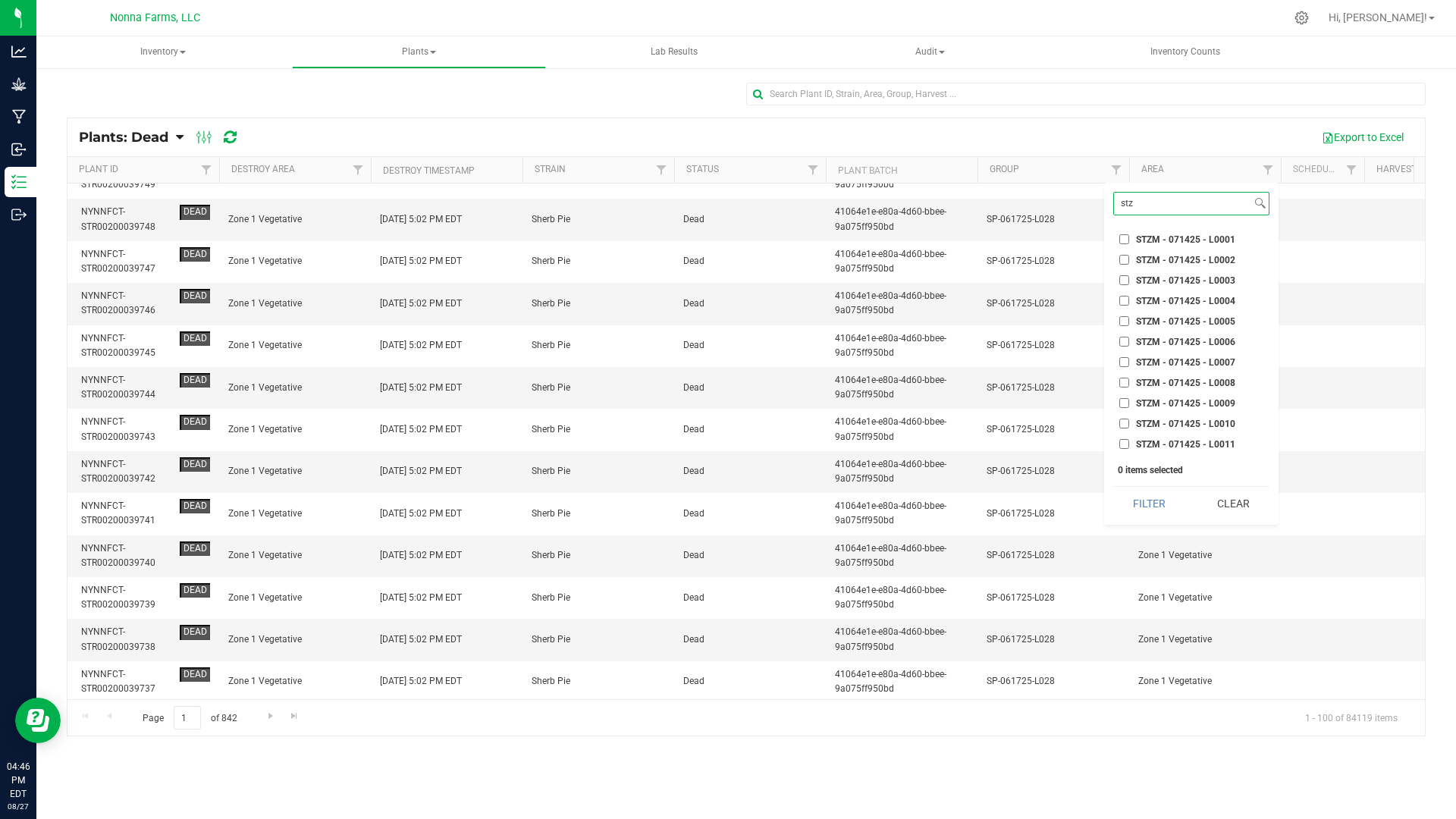
type input "stz"
click at [1196, 321] on span "STZM - 071425 - L0005" at bounding box center [1186, 321] width 99 height 9
click at [1129, 321] on input "STZM - 071425 - L0005" at bounding box center [1124, 321] width 10 height 10
checkbox input "true"
click at [1170, 507] on button "Filter" at bounding box center [1150, 504] width 73 height 34
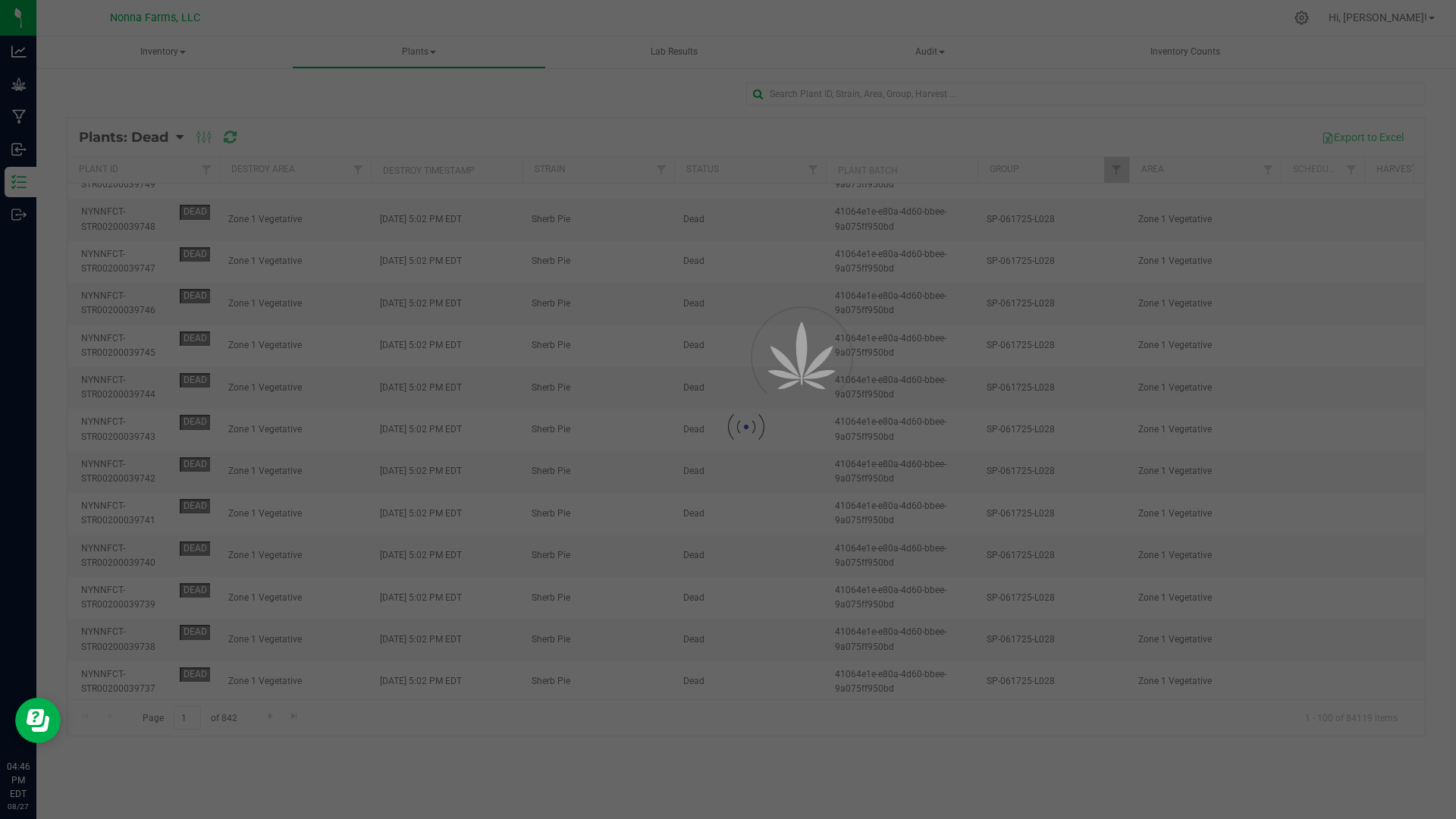
scroll to position [0, 0]
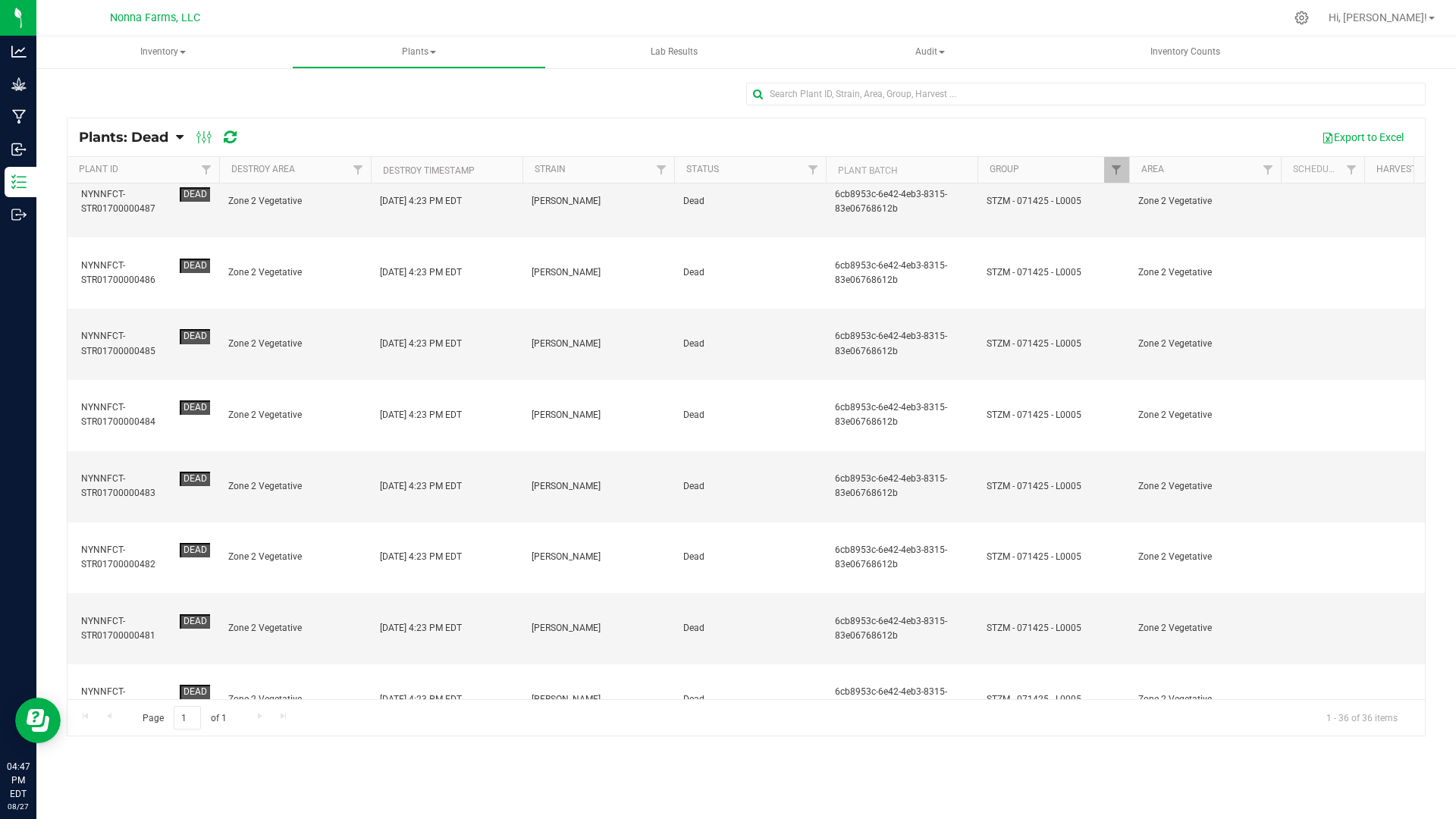
scroll to position [1008, 0]
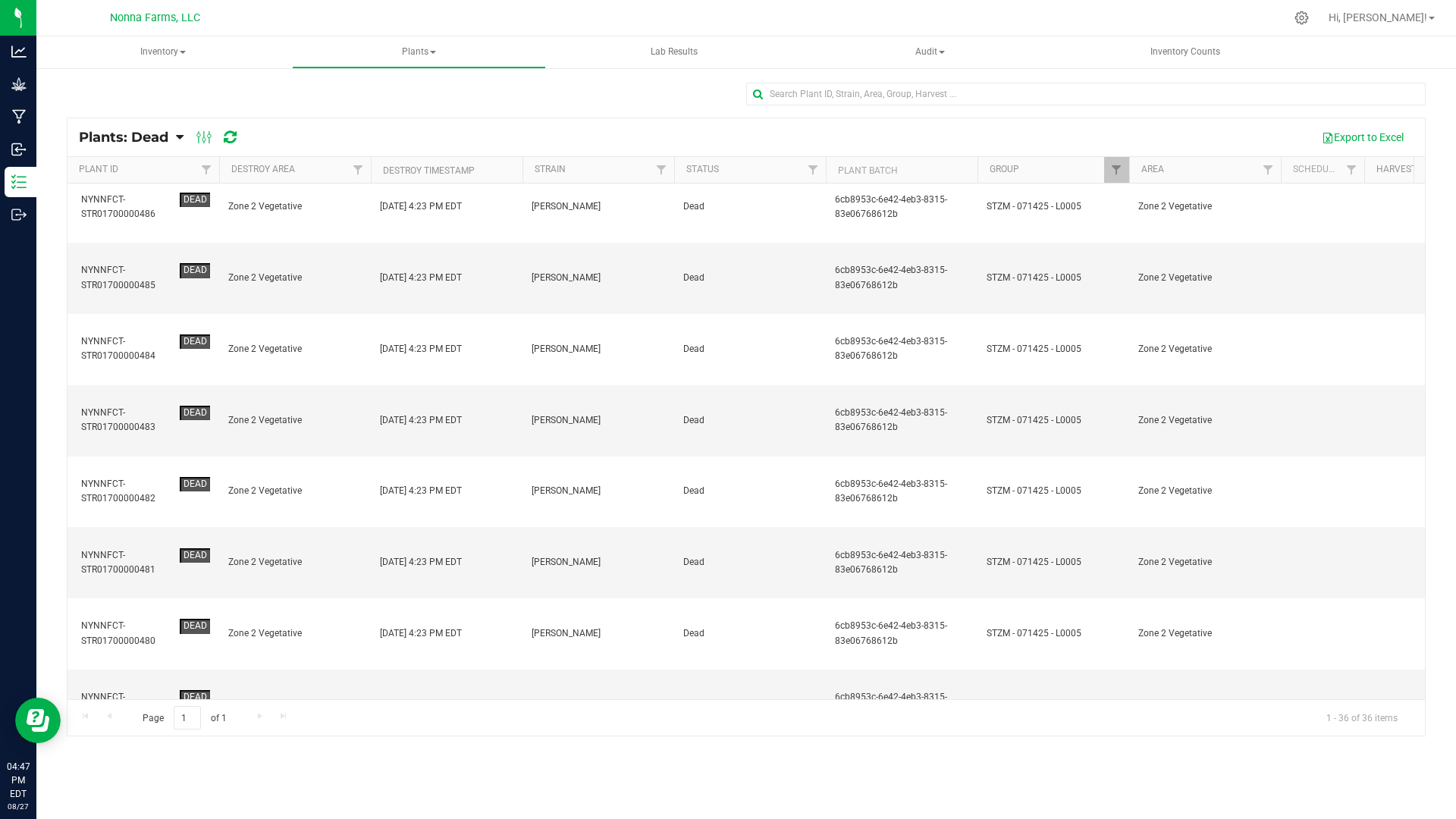
drag, startPoint x: 251, startPoint y: 599, endPoint x: 252, endPoint y: 568, distance: 31.0
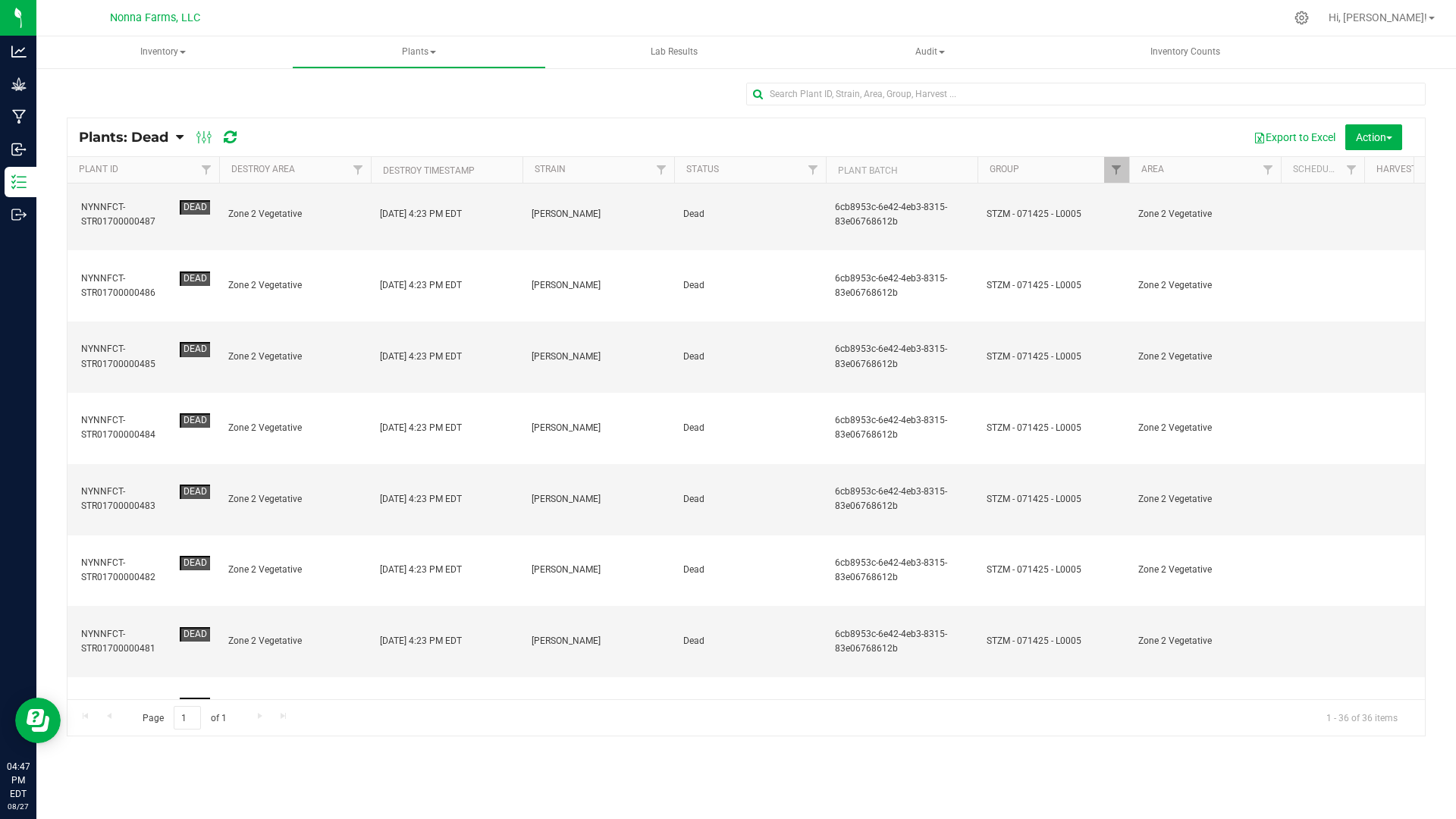
scroll to position [856, 0]
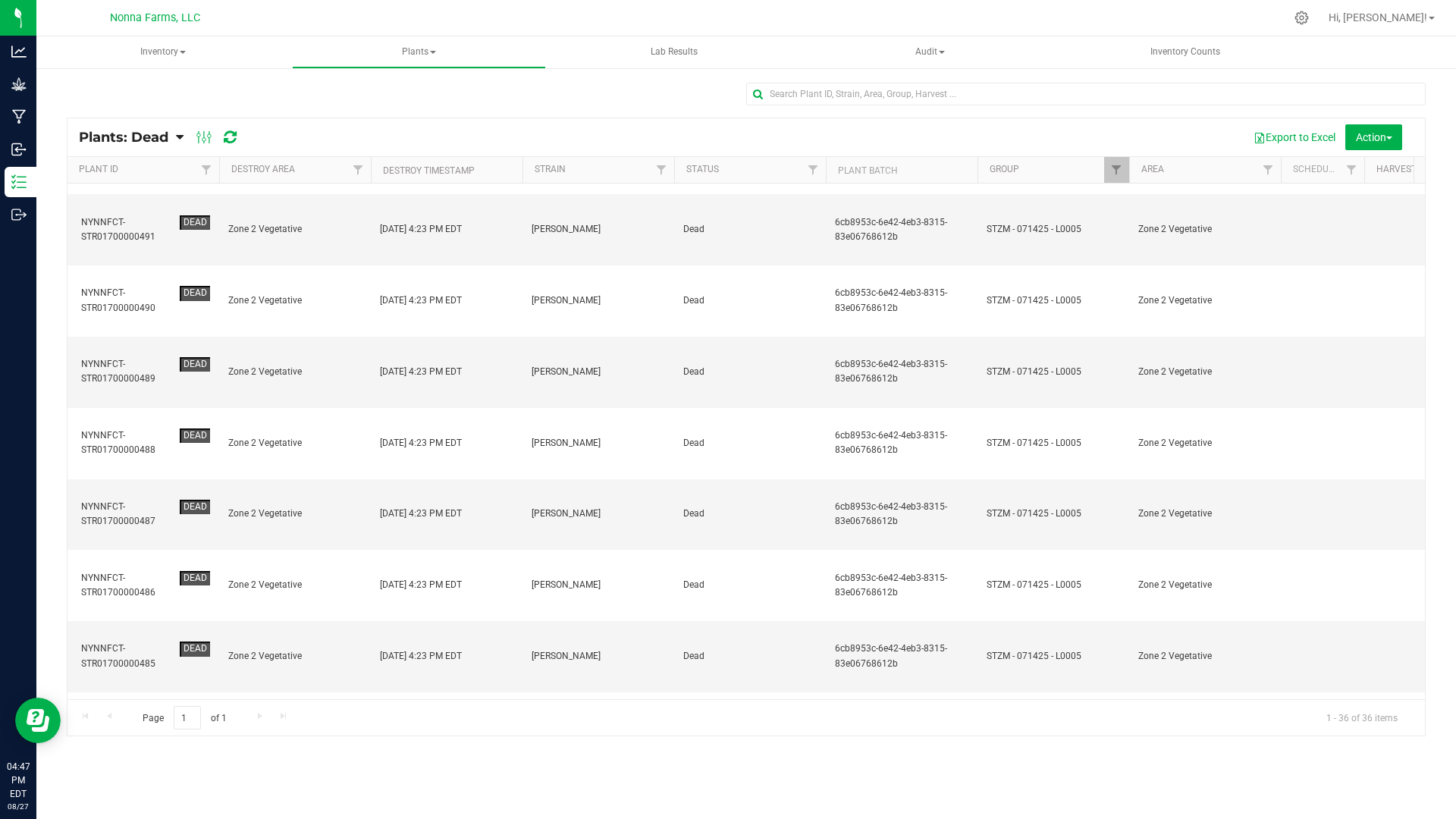
scroll to position [629, 0]
drag, startPoint x: 279, startPoint y: 305, endPoint x: 279, endPoint y: 258, distance: 47.0
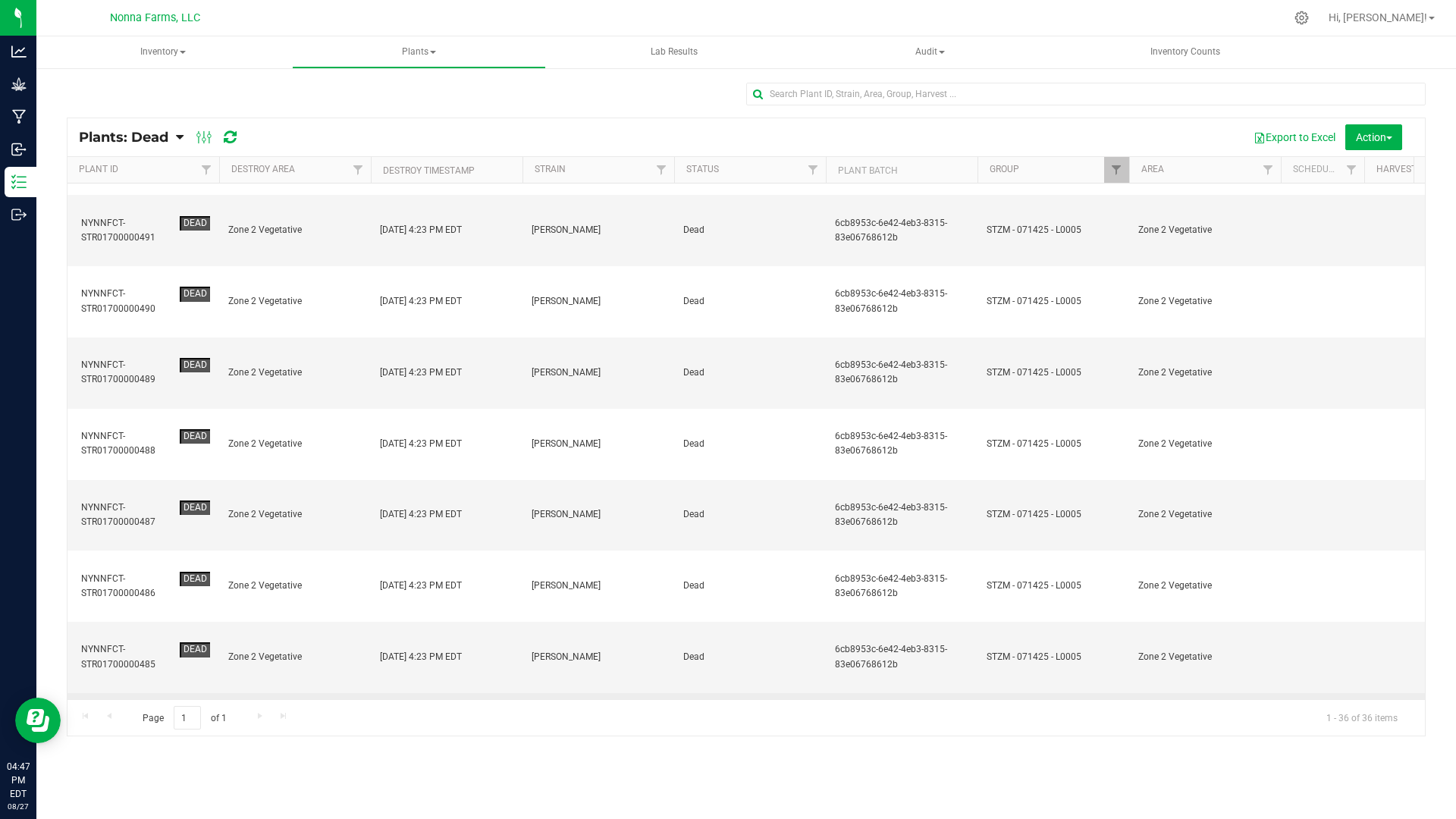
click at [279, 764] on td "Zone 2 Vegetative" at bounding box center [294, 800] width 151 height 71
click at [275, 721] on span "Zone 2 Vegetative" at bounding box center [295, 728] width 134 height 14
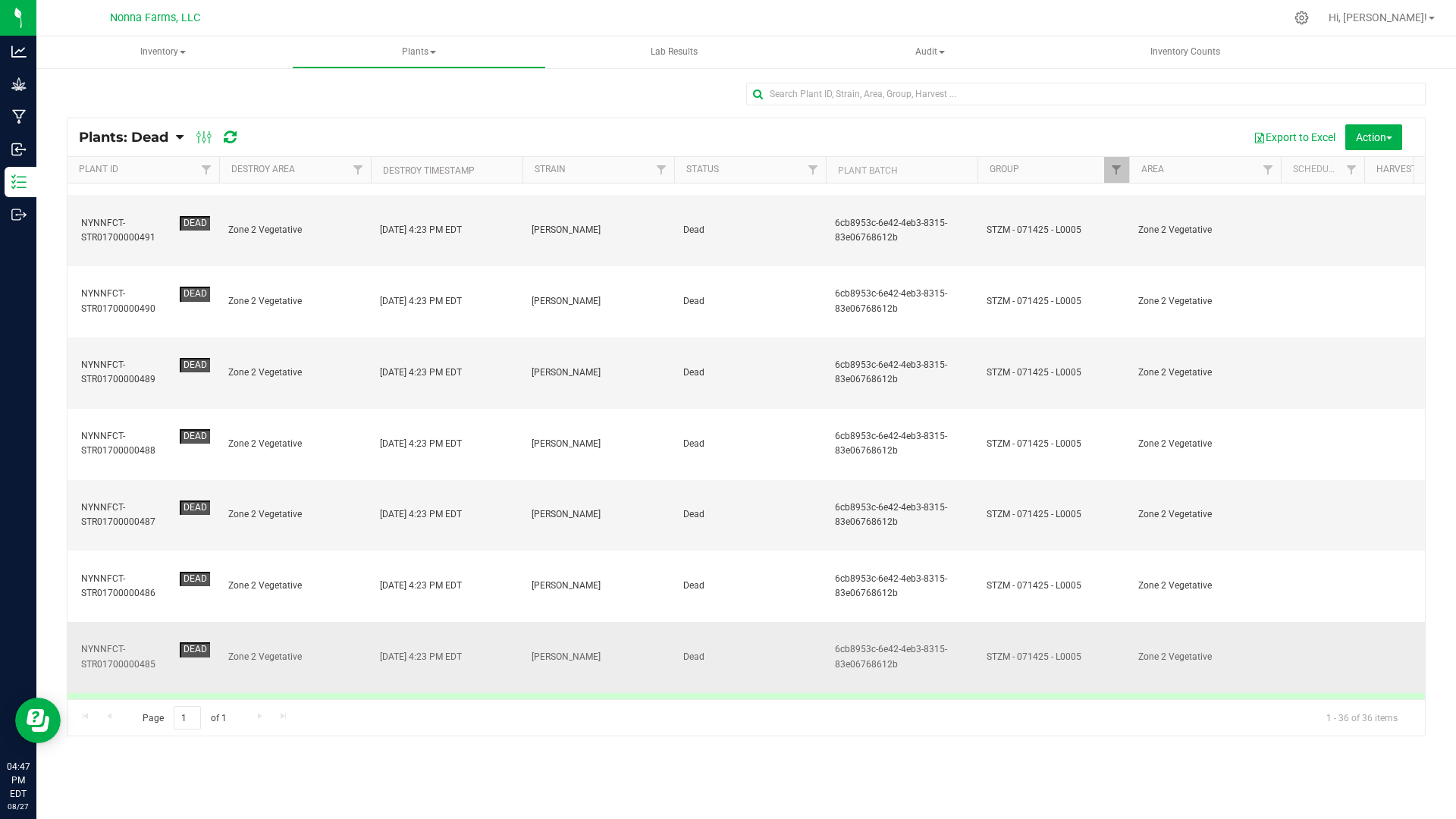
click at [273, 622] on td "Zone 2 Vegetative" at bounding box center [294, 657] width 151 height 71
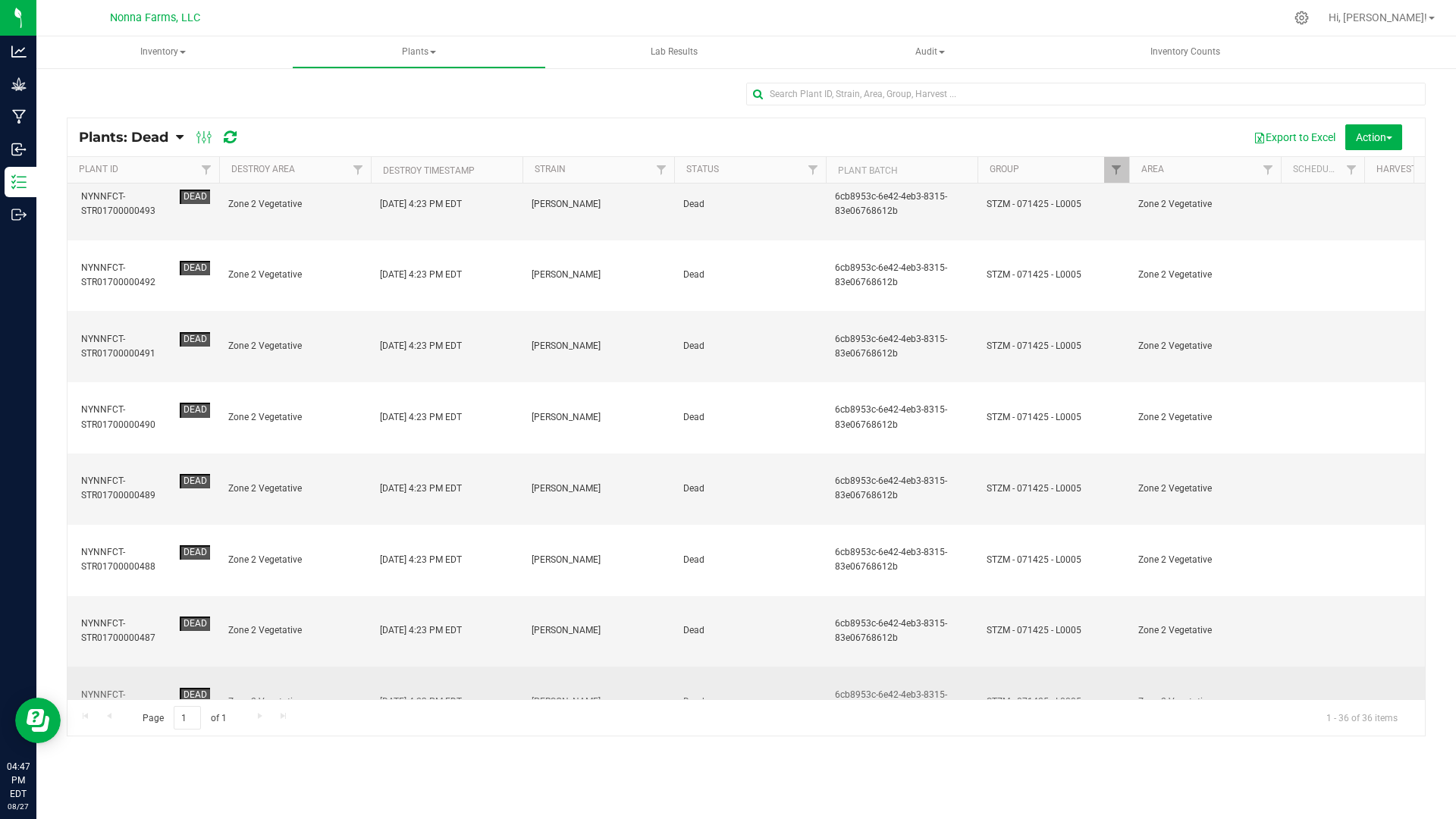
scroll to position [401, 0]
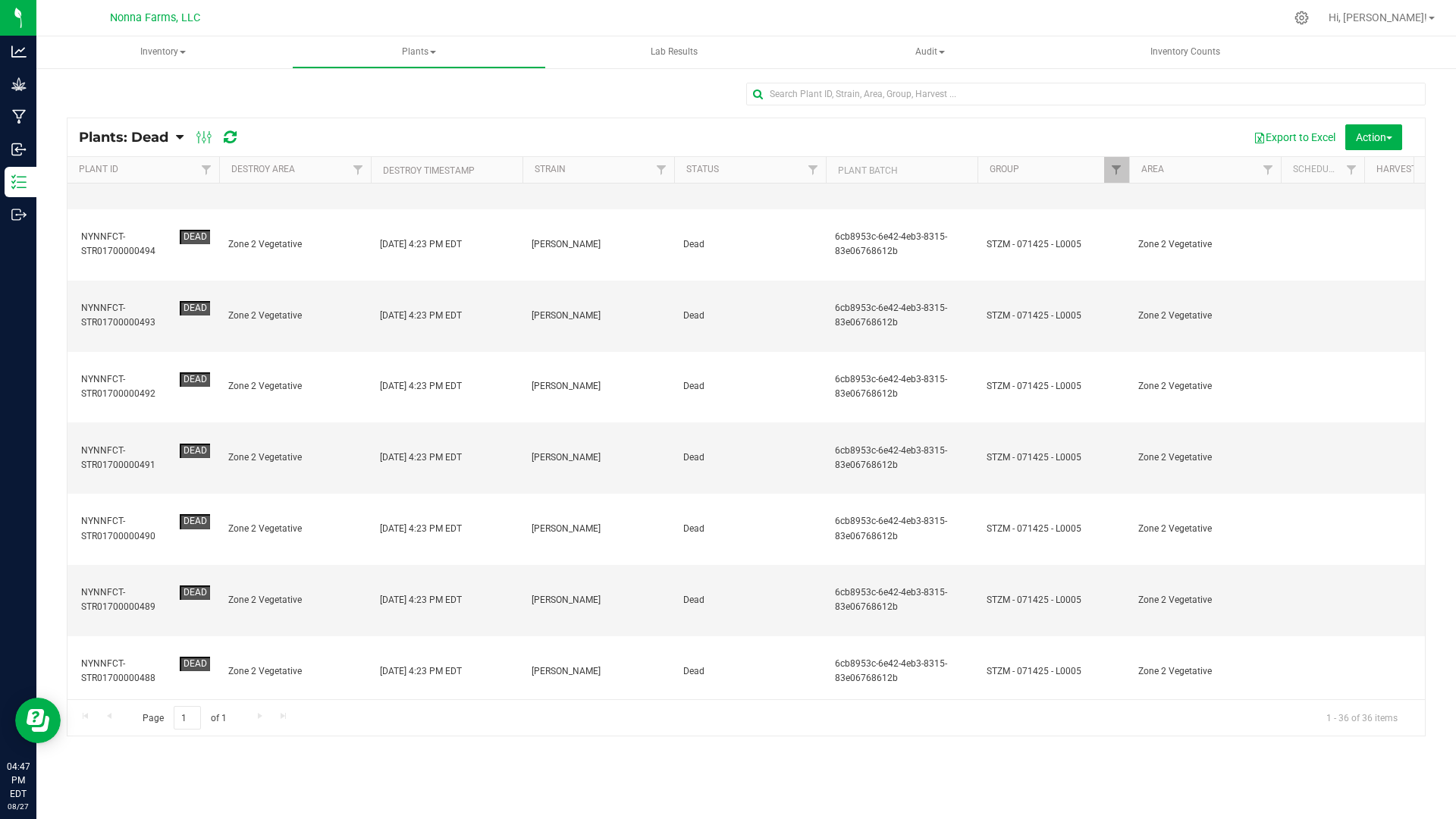
click at [287, 778] on td "Zone 2 Vegetative" at bounding box center [294, 814] width 151 height 71
click at [281, 707] on td "Zone 2 Vegetative" at bounding box center [294, 743] width 151 height 71
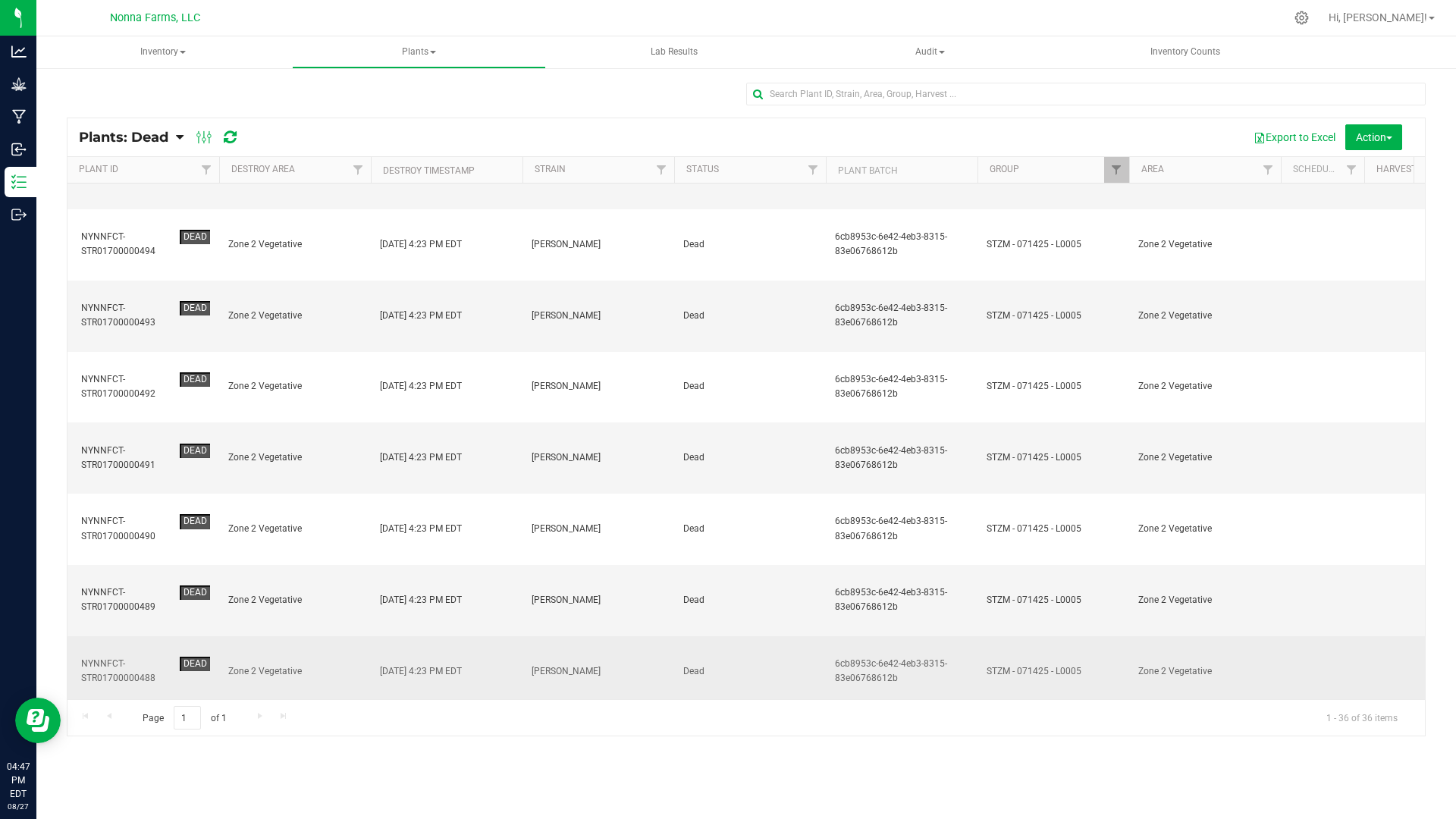
click at [275, 636] on td "Zone 2 Vegetative" at bounding box center [294, 671] width 151 height 71
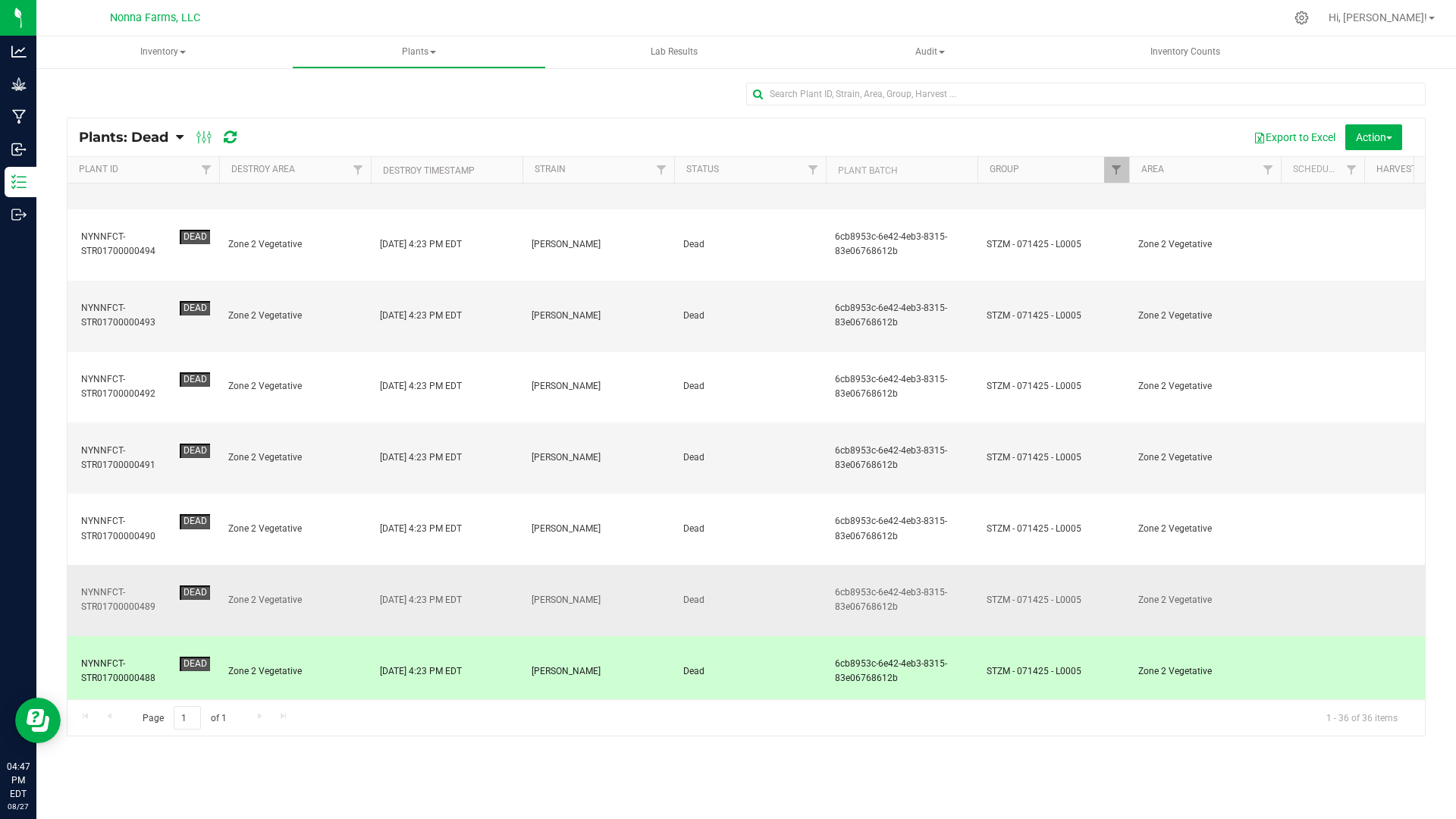
click at [277, 565] on td "Zone 2 Vegetative" at bounding box center [294, 600] width 151 height 71
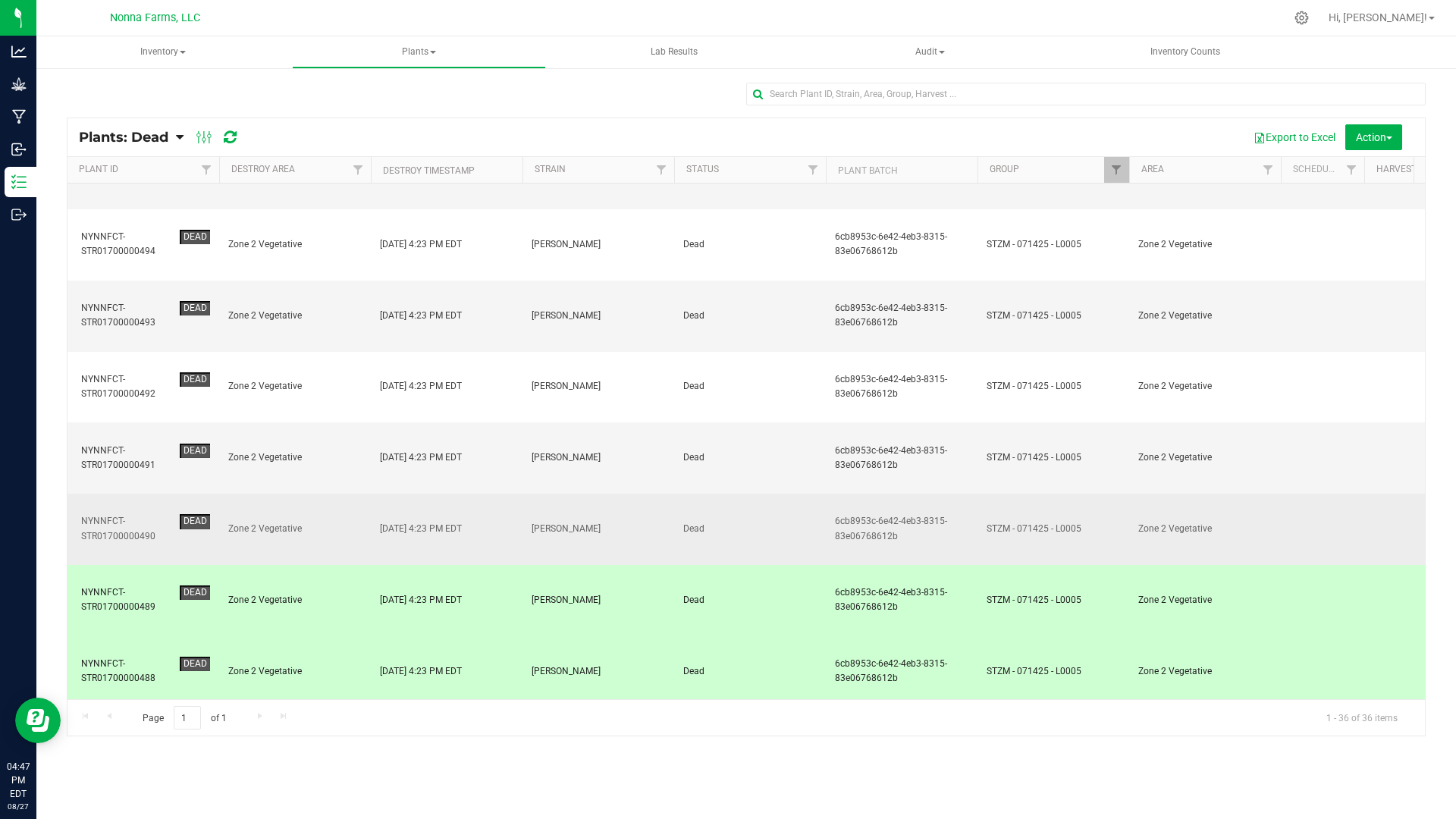
click at [282, 493] on td "Zone 2 Vegetative" at bounding box center [294, 529] width 151 height 71
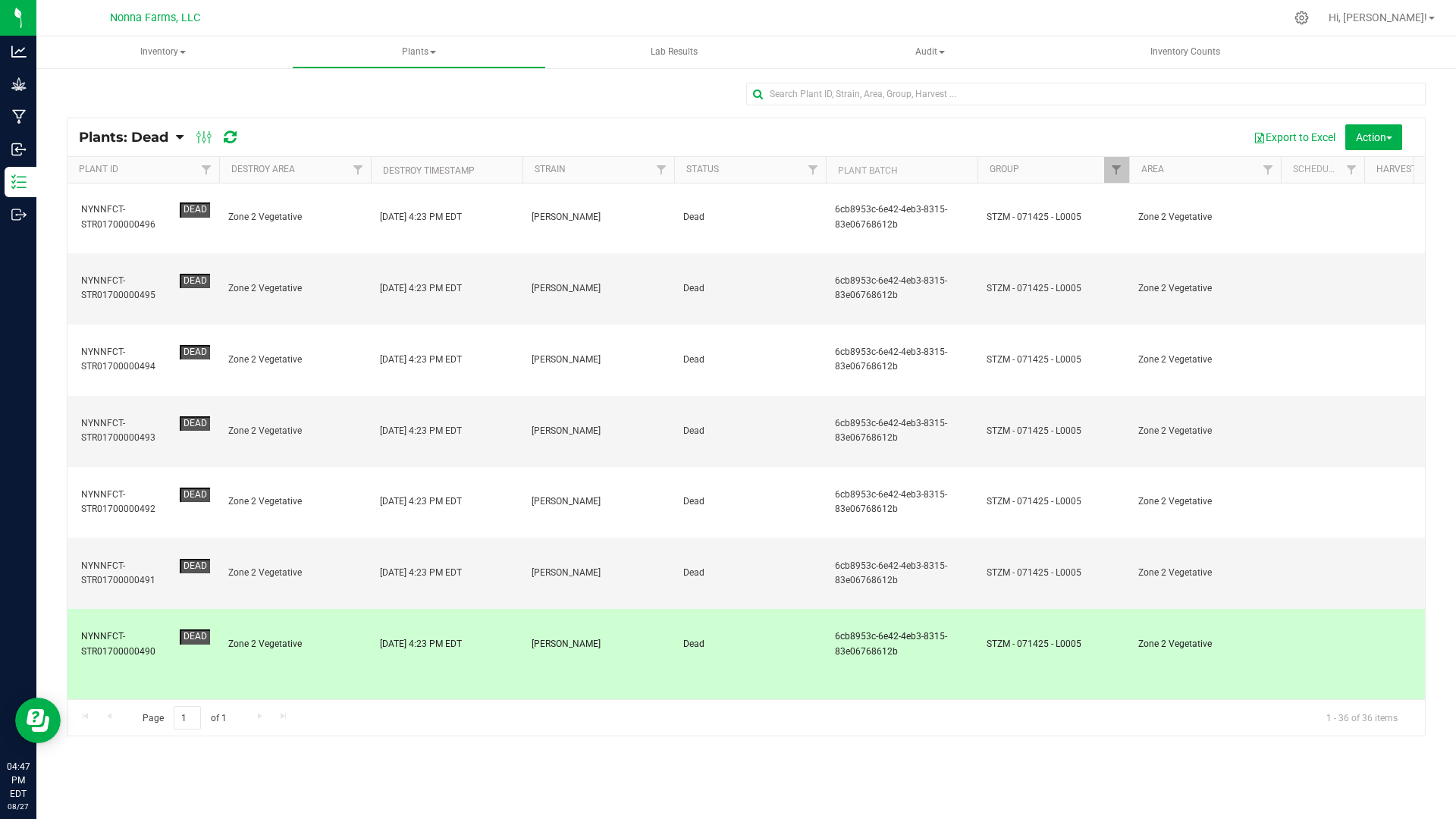
scroll to position [174, 0]
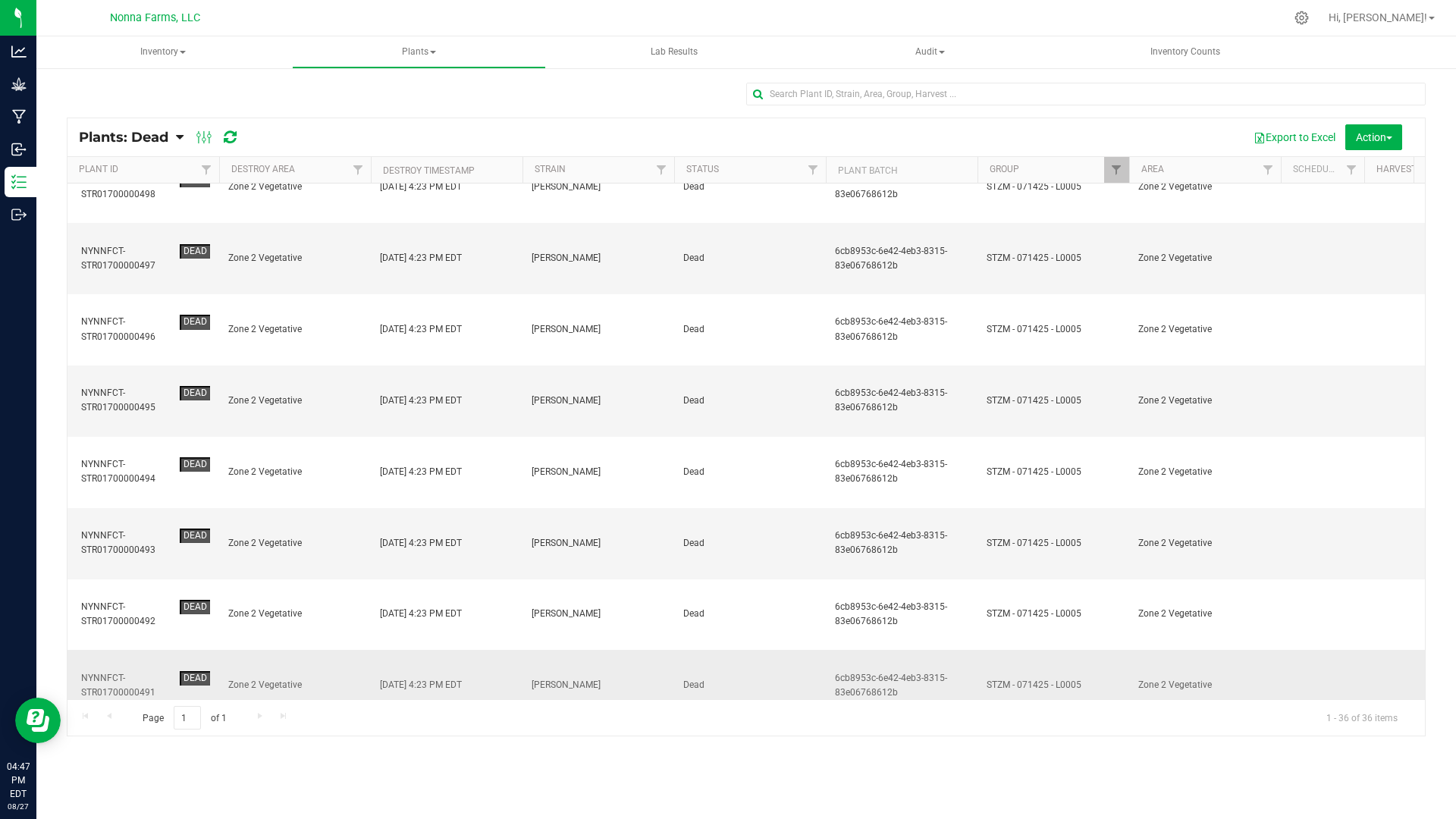
click at [295, 678] on span "Zone 2 Vegetative" at bounding box center [295, 685] width 134 height 14
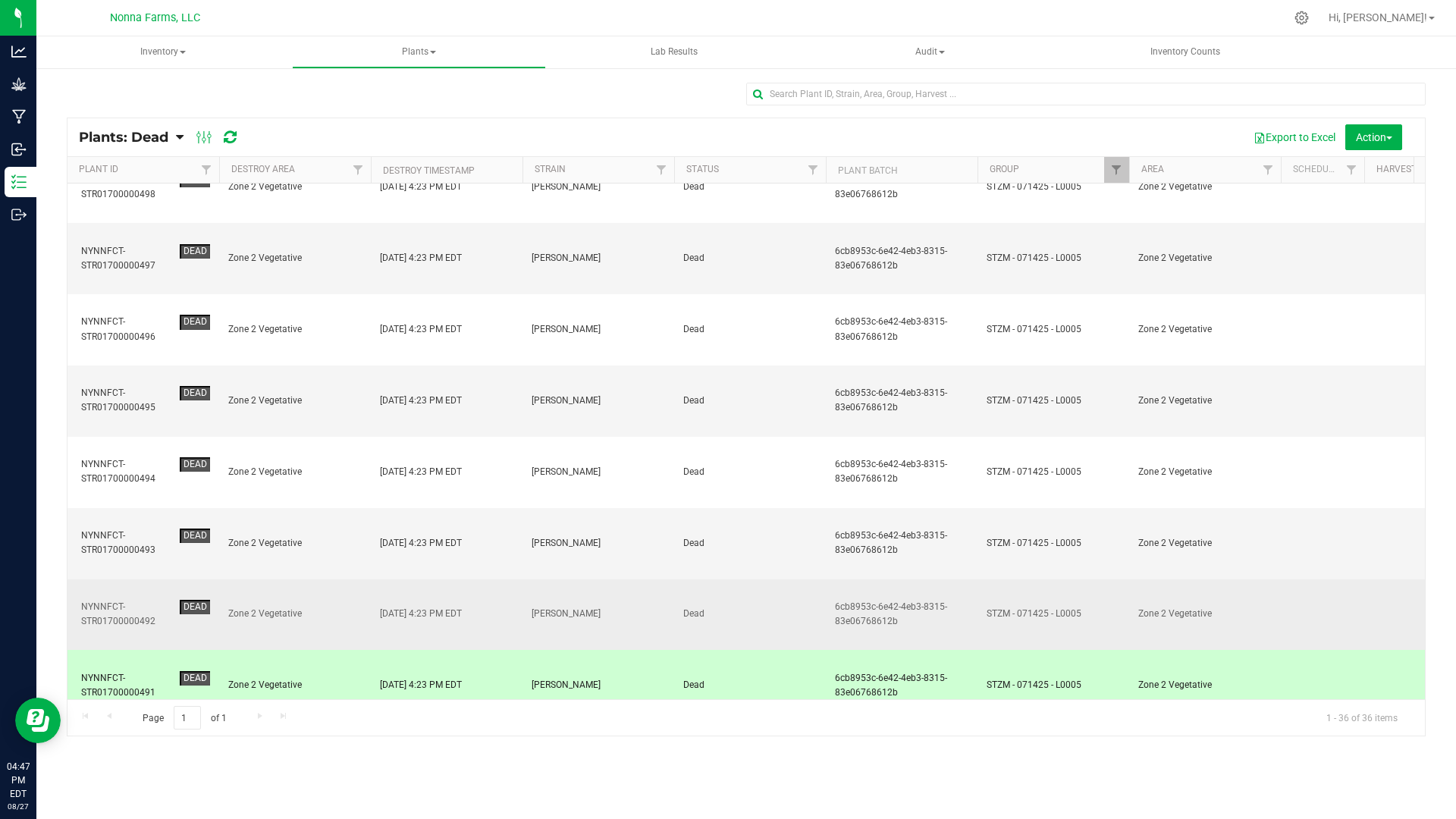
click at [293, 607] on span "Zone 2 Vegetative" at bounding box center [295, 614] width 134 height 14
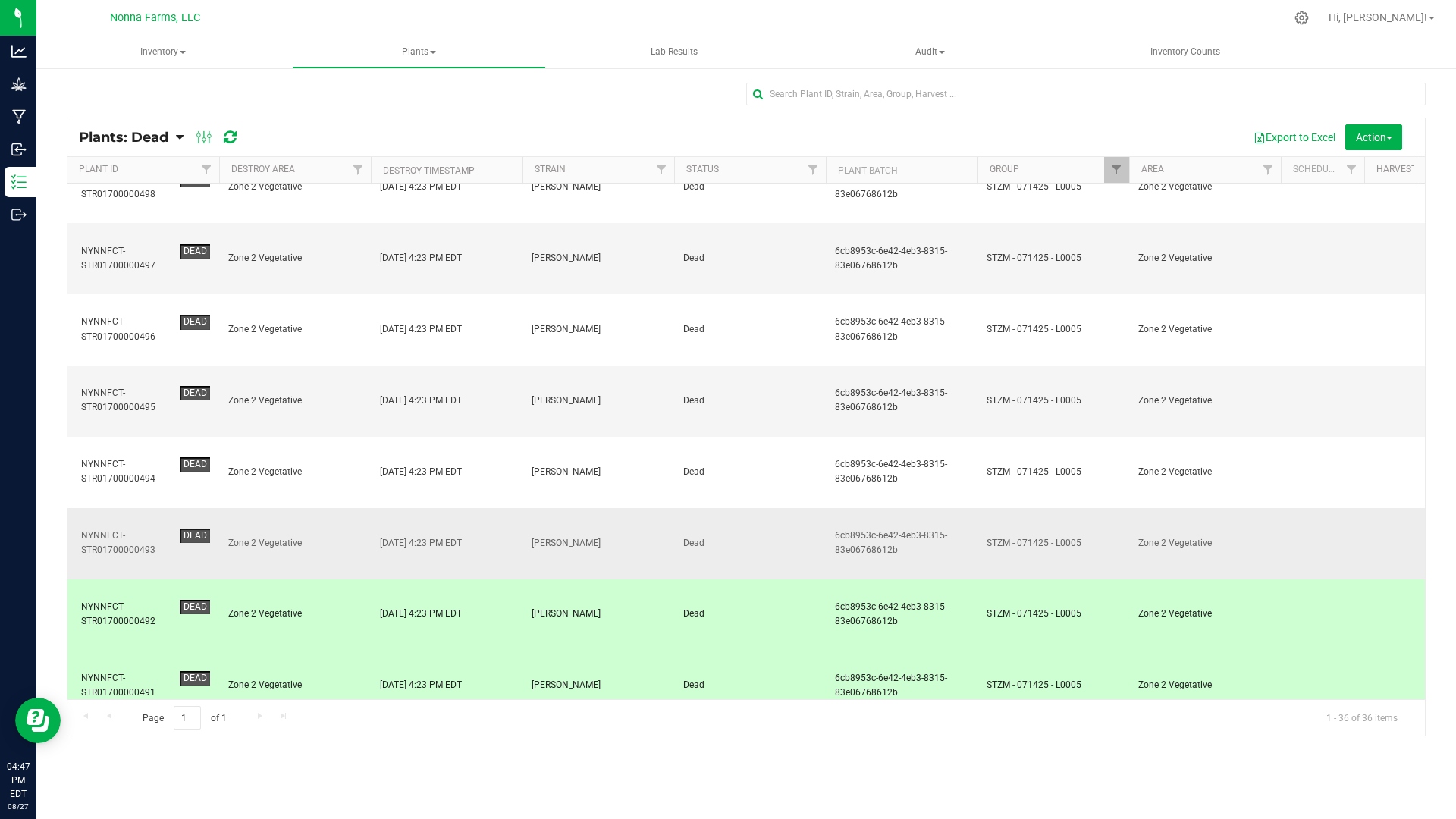
click at [288, 536] on span "Zone 2 Vegetative" at bounding box center [295, 543] width 134 height 14
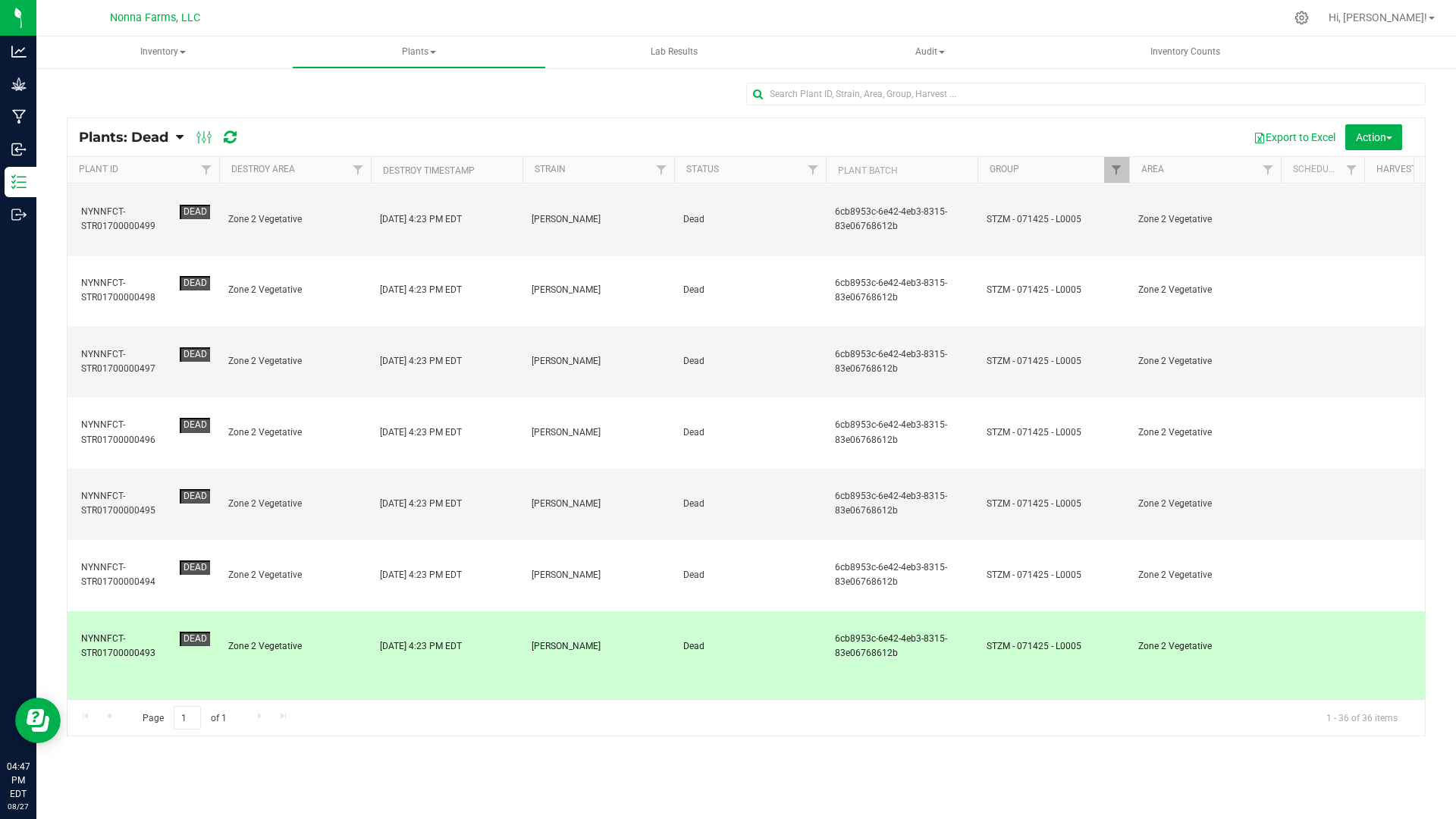
scroll to position [0, 0]
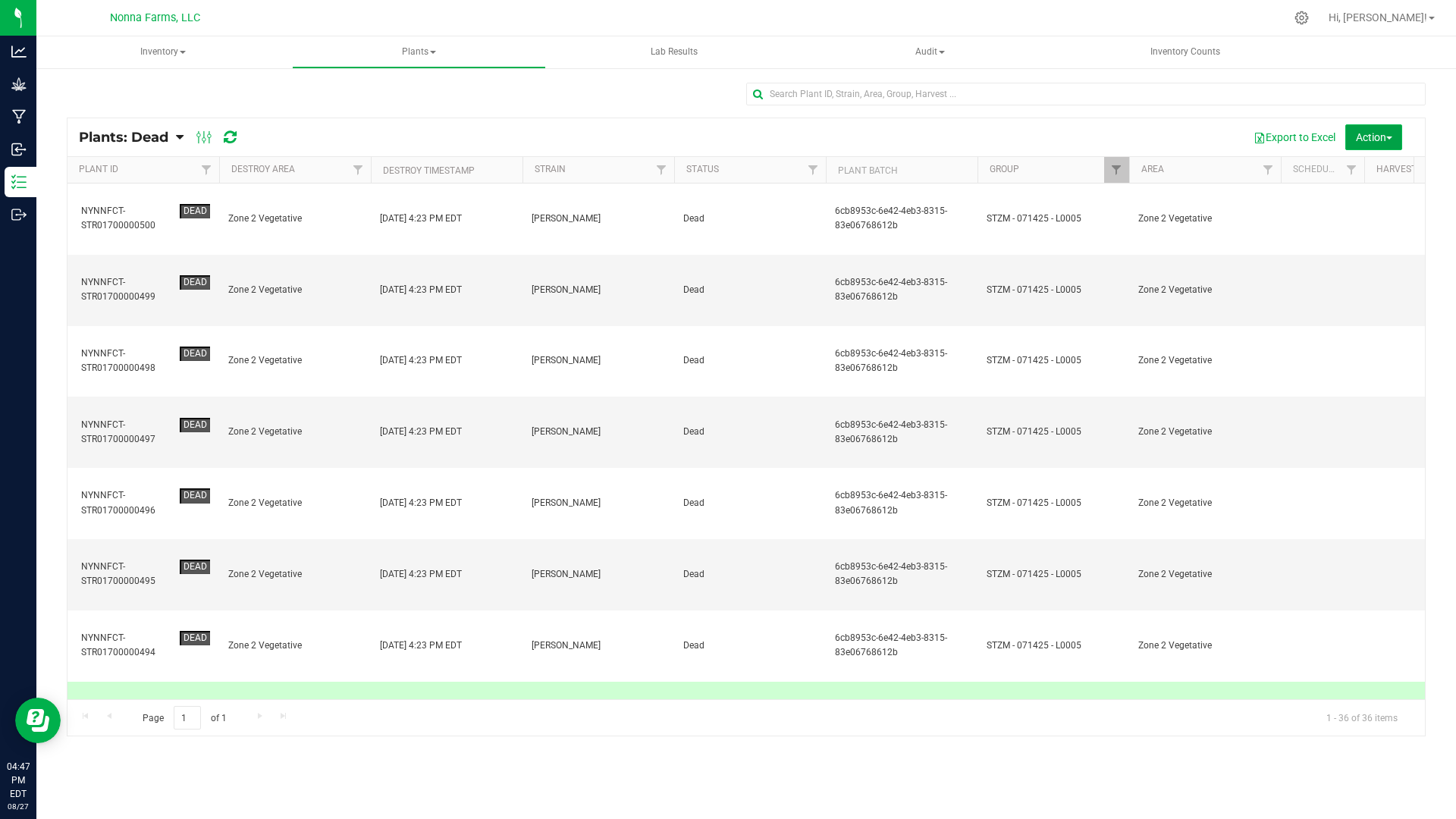
click at [1391, 132] on span "Action" at bounding box center [1374, 137] width 36 height 12
click at [1376, 172] on span "Revive plants" at bounding box center [1357, 172] width 59 height 12
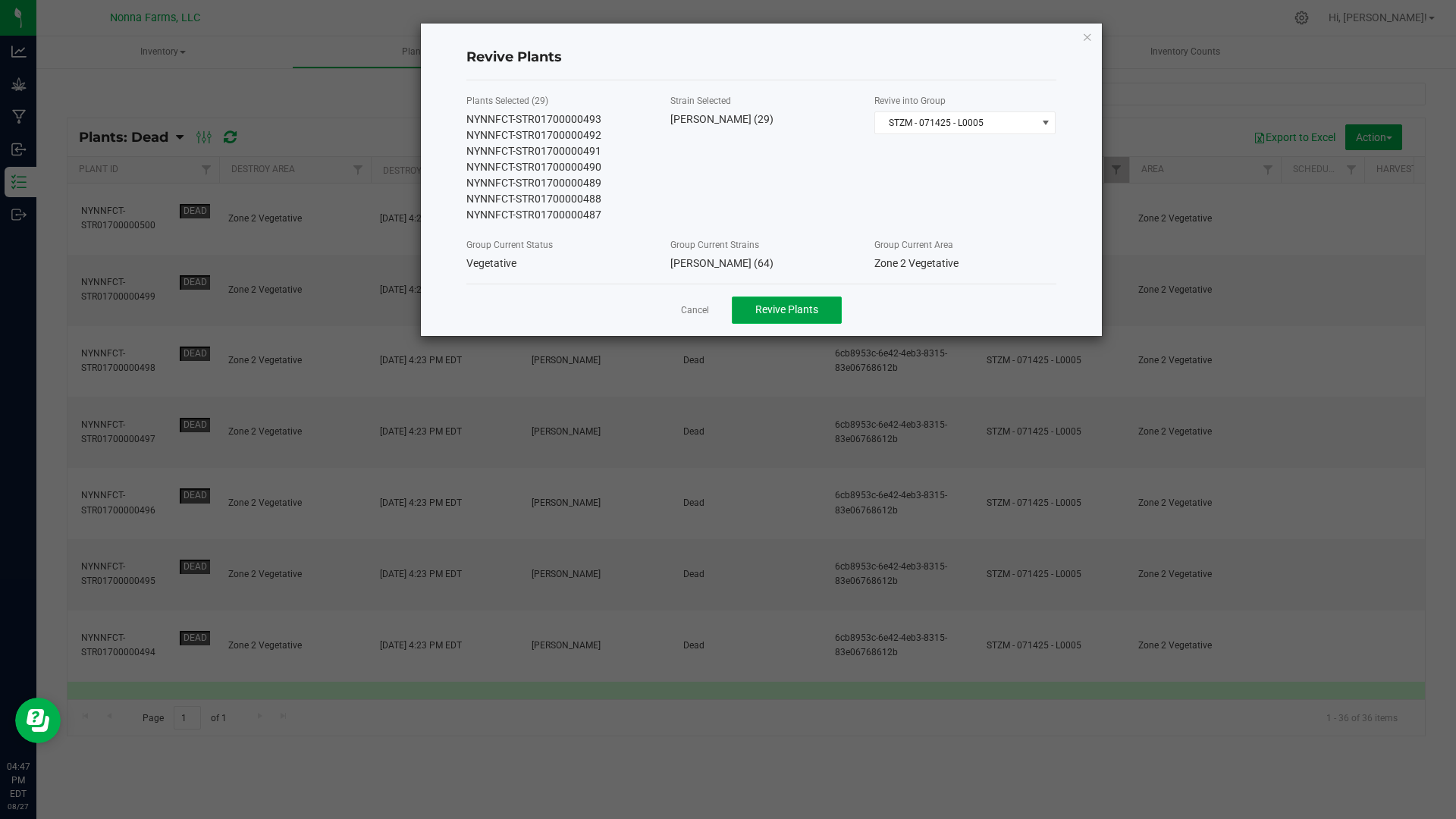
click at [790, 309] on span "Revive Plants" at bounding box center [786, 310] width 63 height 12
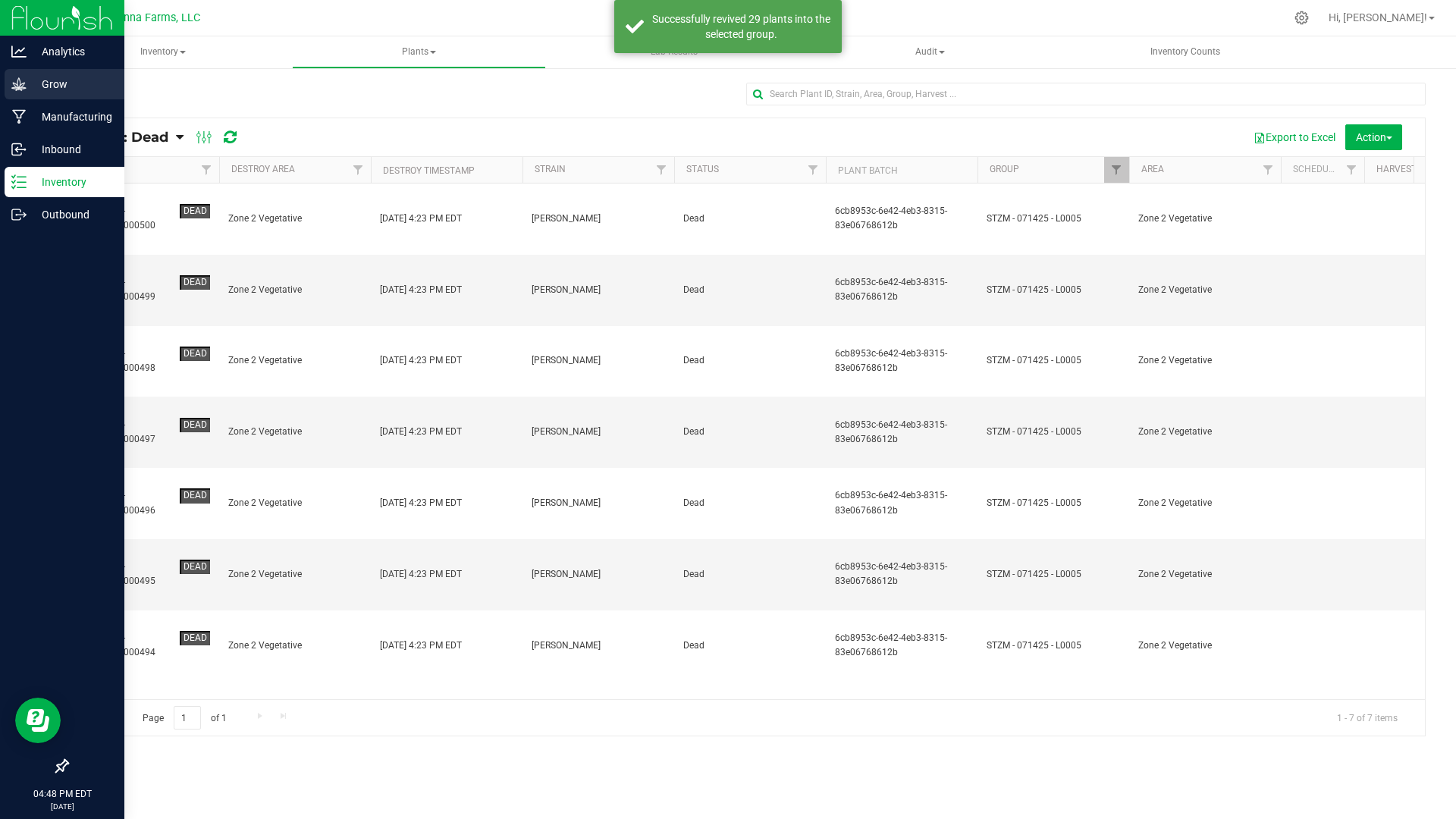
click at [43, 89] on p "Grow" at bounding box center [72, 84] width 91 height 19
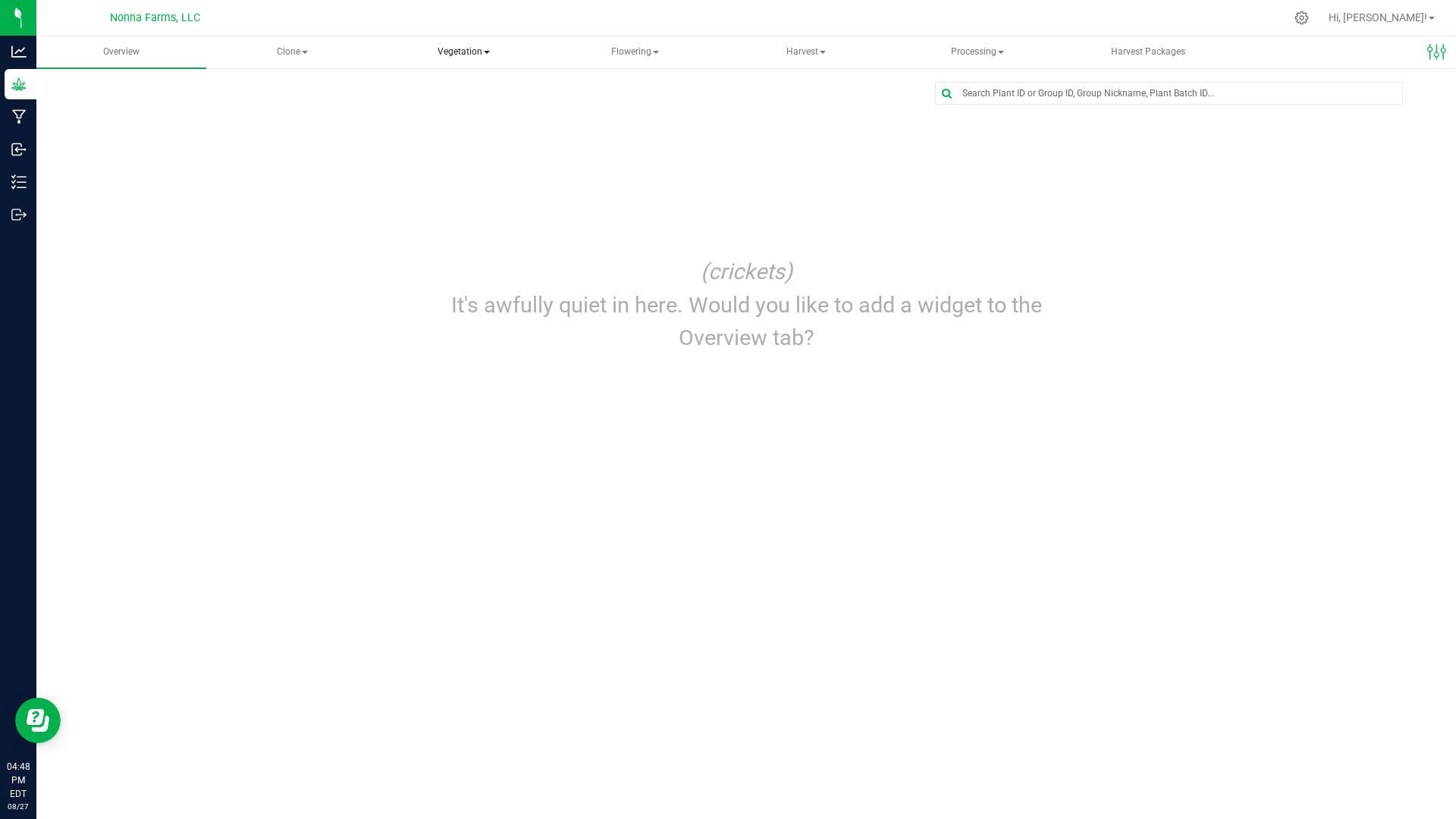
click at [472, 44] on span "Vegetation" at bounding box center [464, 52] width 168 height 30
click at [459, 92] on span "Veg groups" at bounding box center [447, 90] width 97 height 13
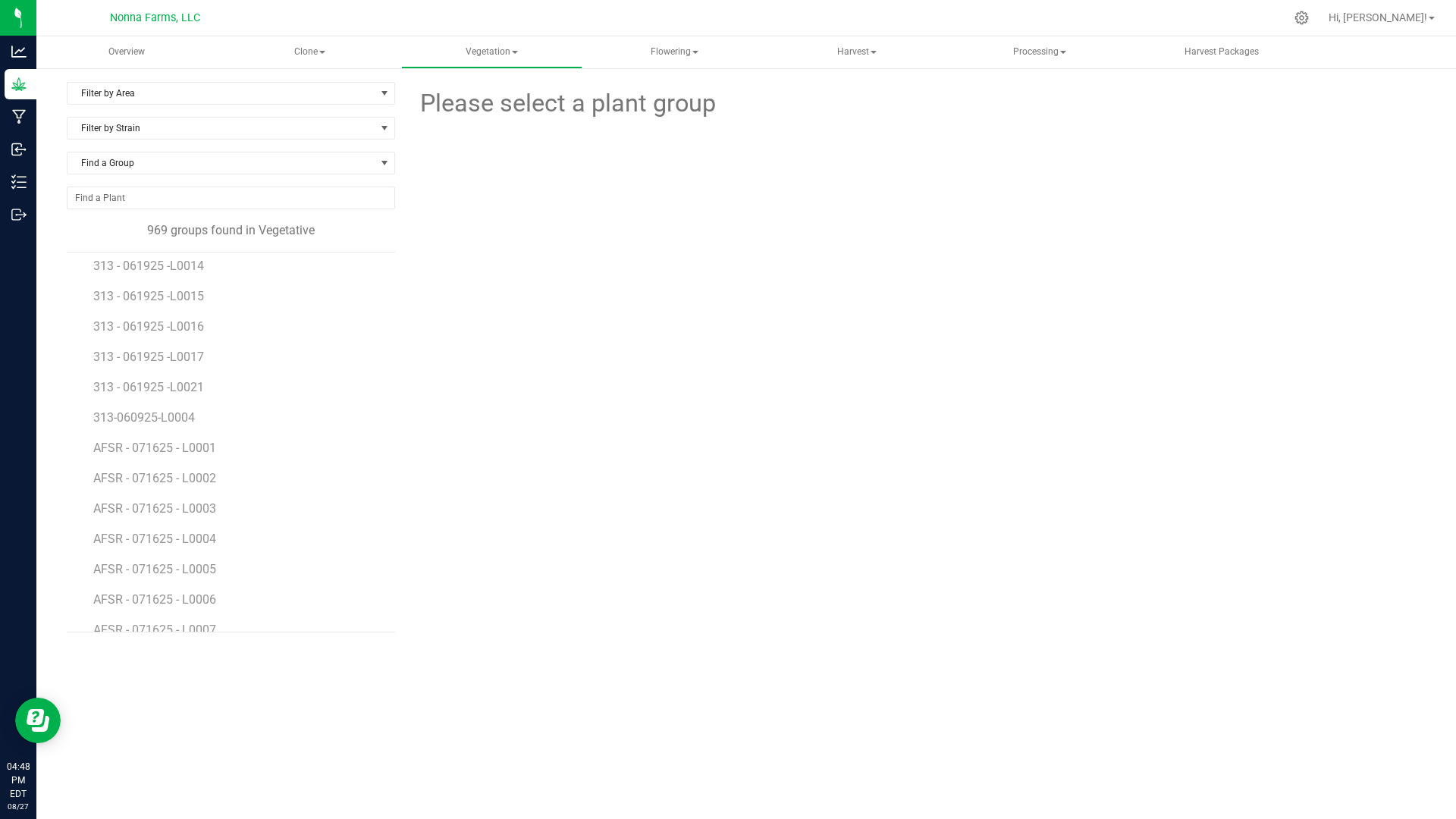
scroll to position [455, 0]
click at [193, 86] on span "Filter by Area" at bounding box center [221, 93] width 308 height 21
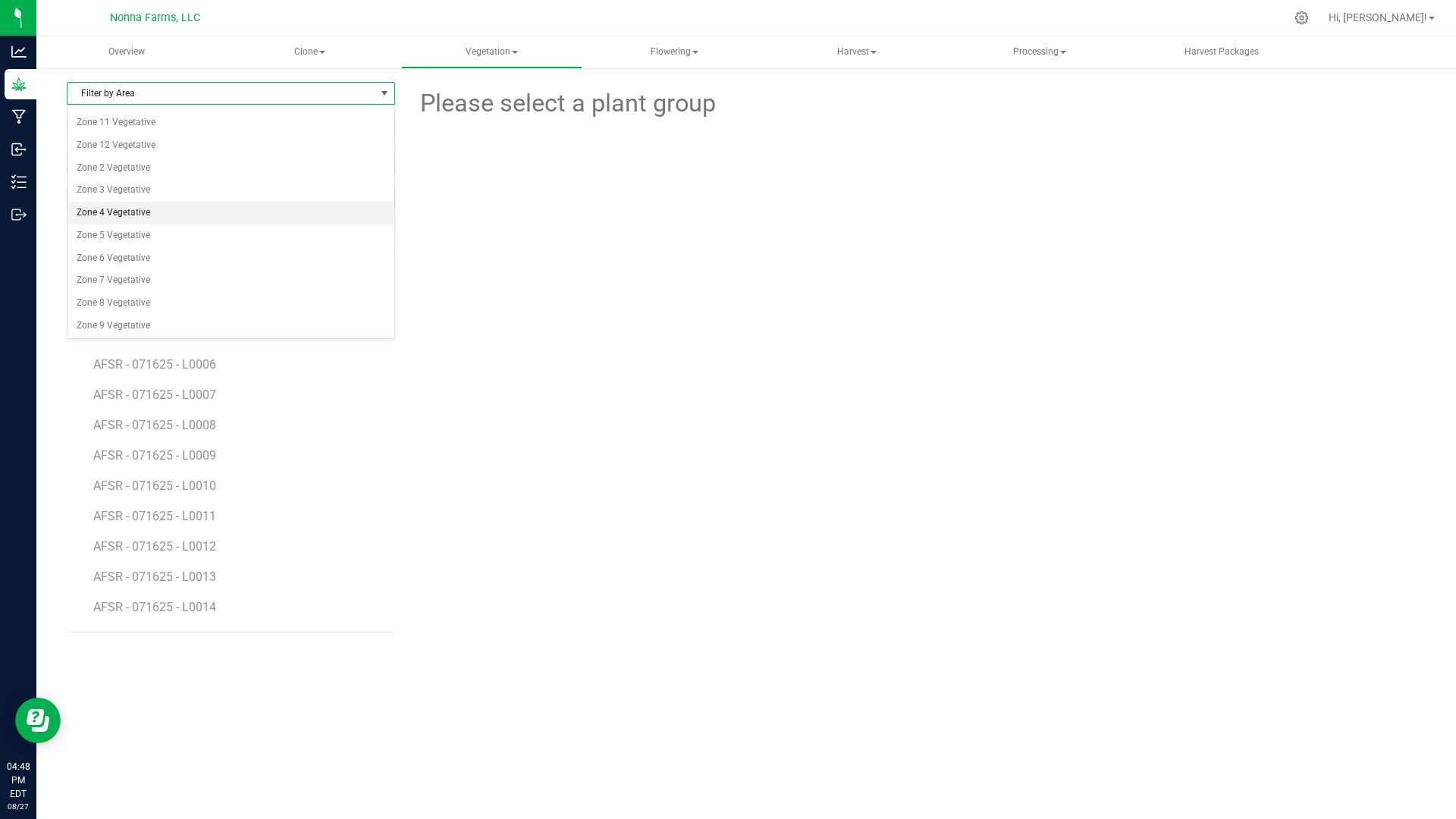
scroll to position [88, 0]
click at [121, 173] on li "Zone 2 Vegetative" at bounding box center [230, 167] width 327 height 23
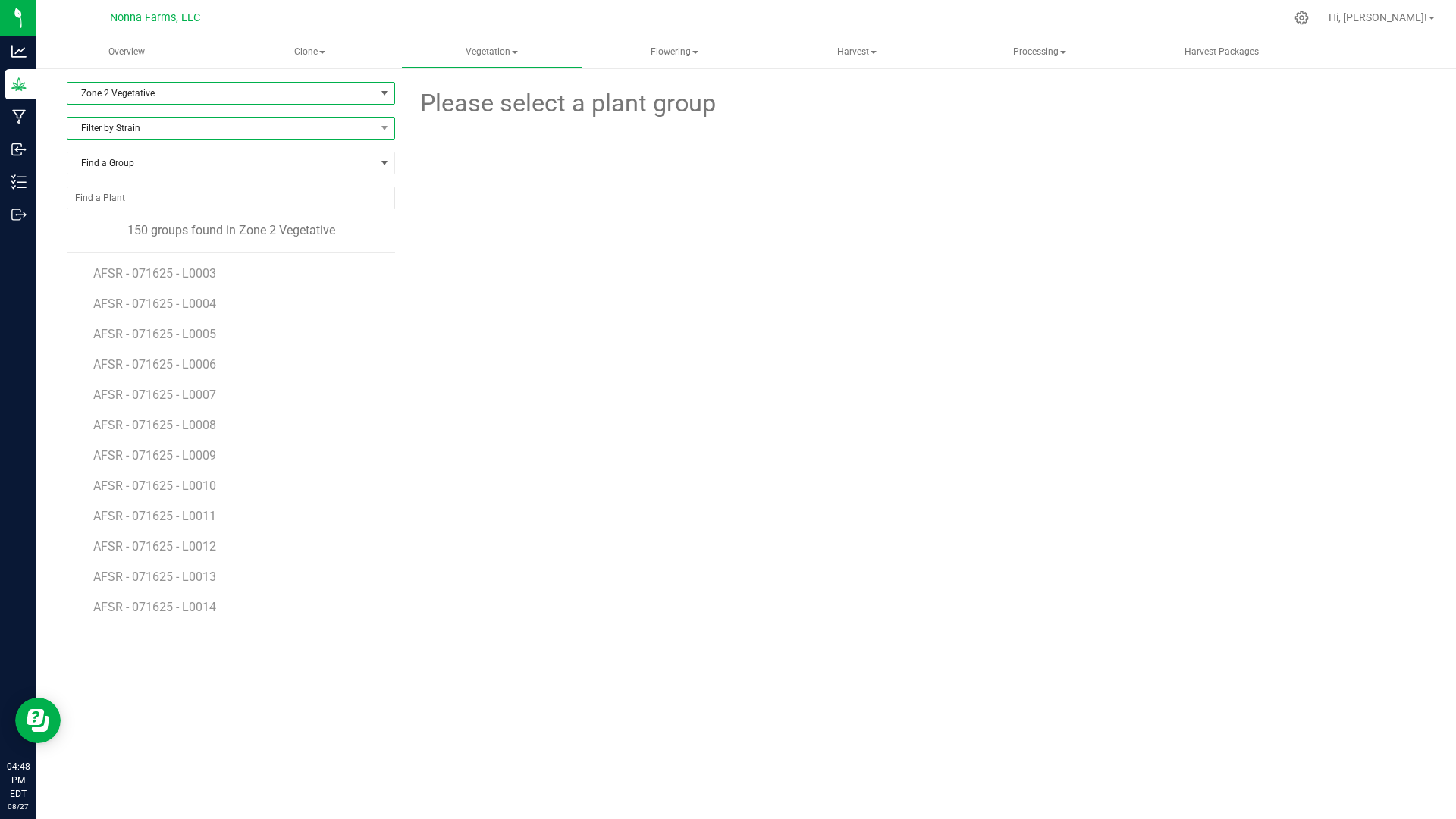
click at [156, 135] on span "Filter by Strain" at bounding box center [221, 128] width 308 height 21
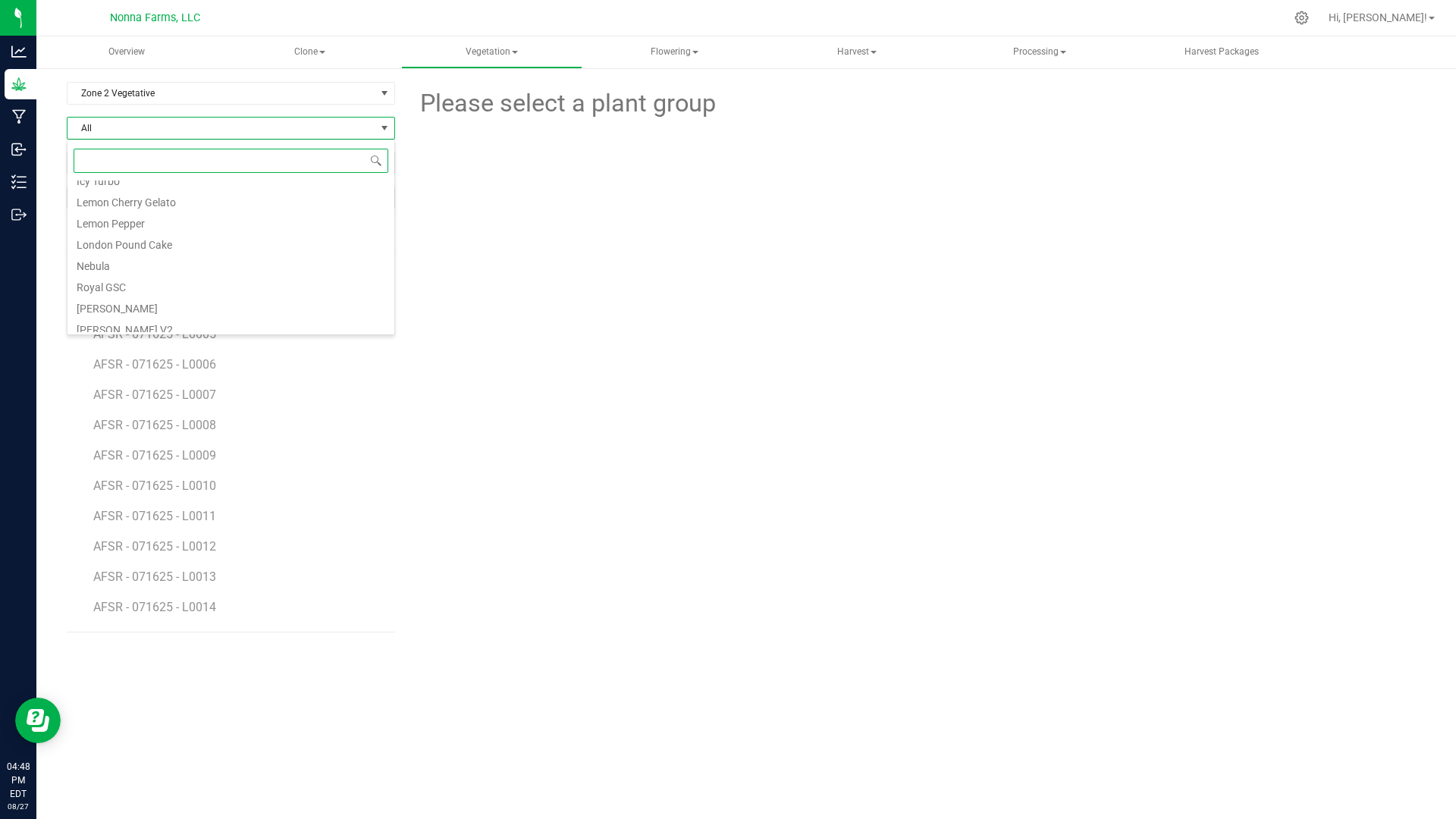
scroll to position [379, 0]
click at [156, 275] on li "[PERSON_NAME]" at bounding box center [230, 279] width 327 height 21
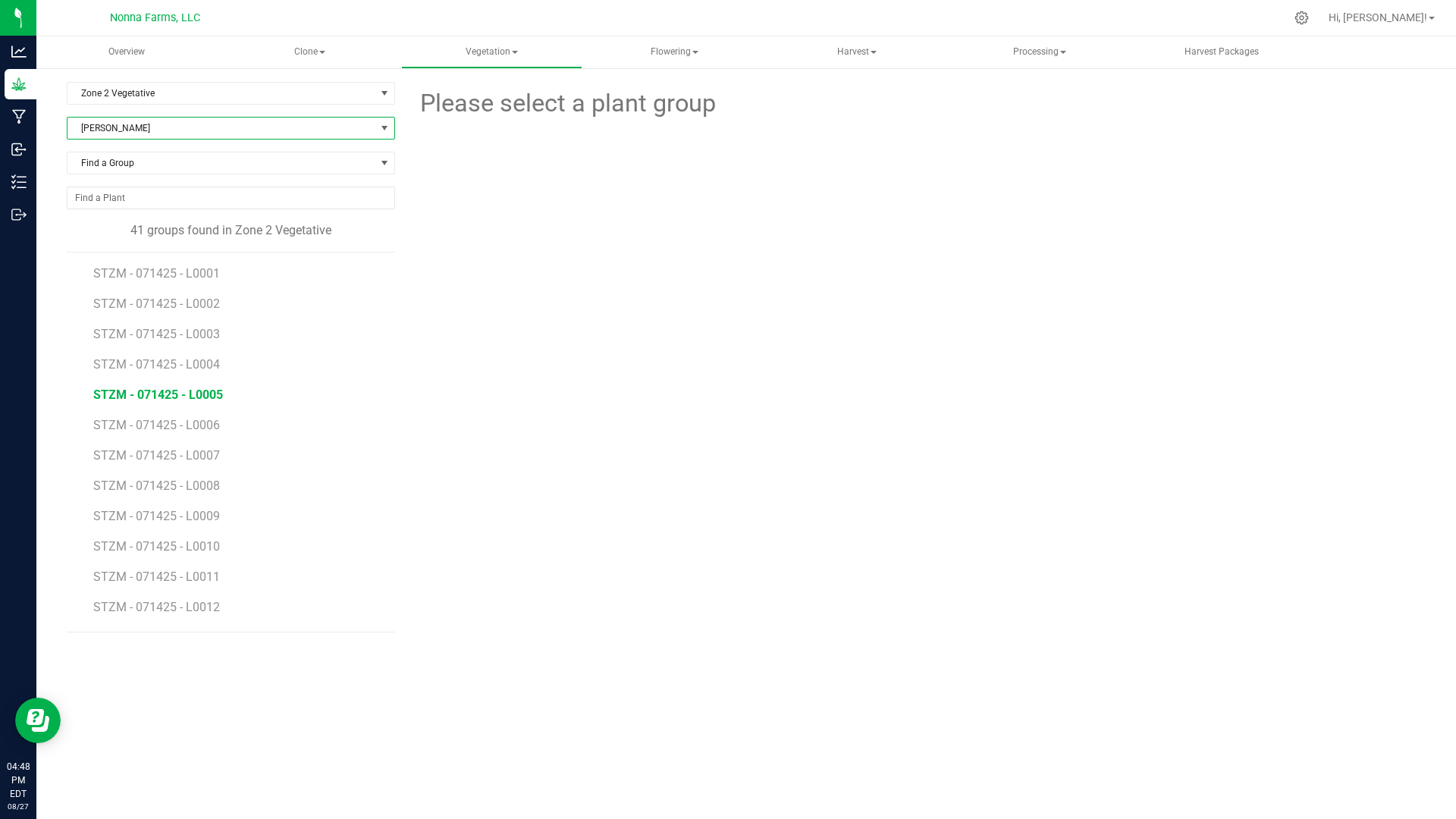
click at [215, 402] on li "STZM - 071425 - L0005" at bounding box center [238, 389] width 291 height 30
click at [212, 392] on span "STZM - 071425 - L0005" at bounding box center [158, 395] width 129 height 14
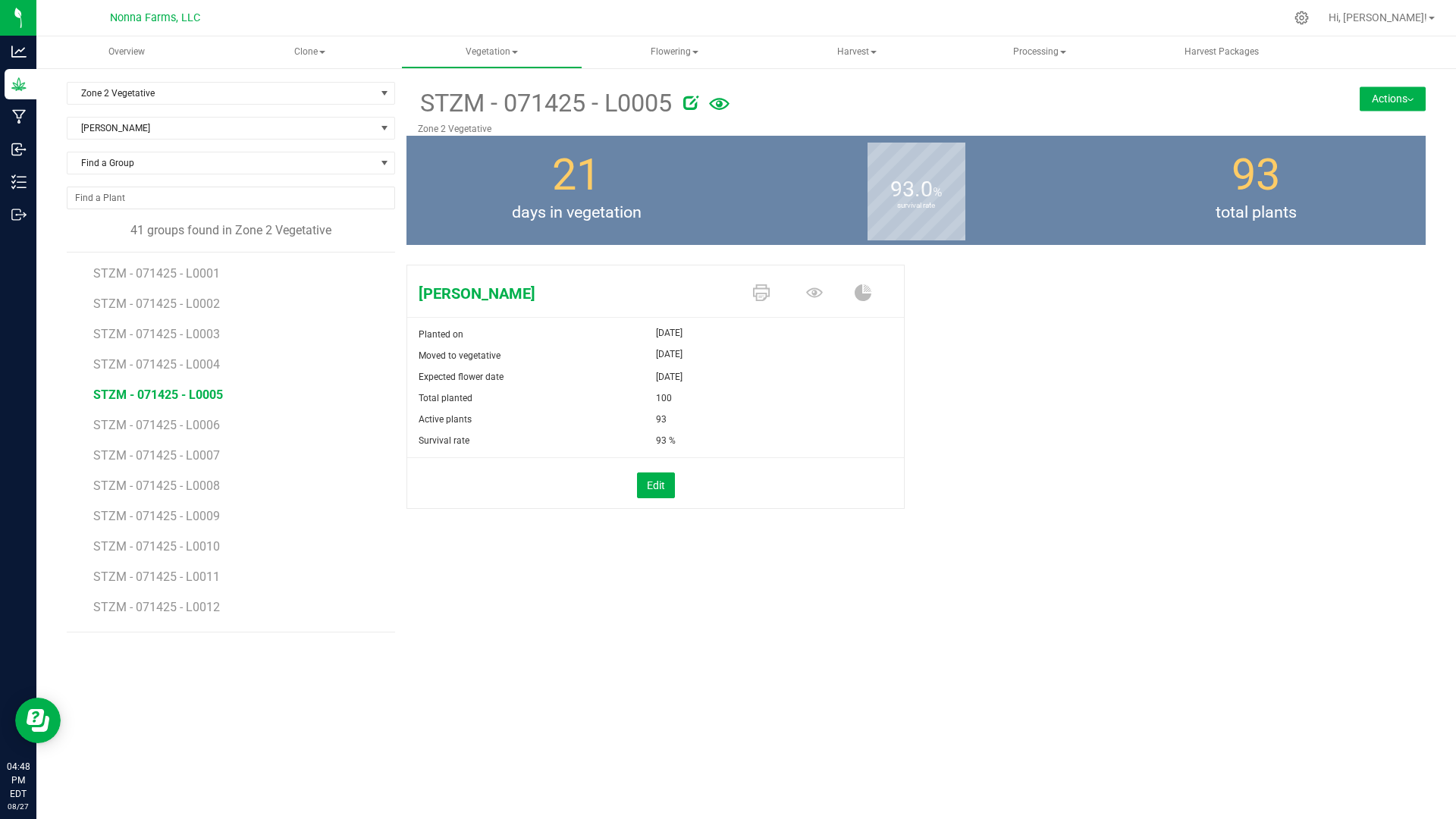
click at [1415, 97] on button "Actions" at bounding box center [1392, 98] width 66 height 24
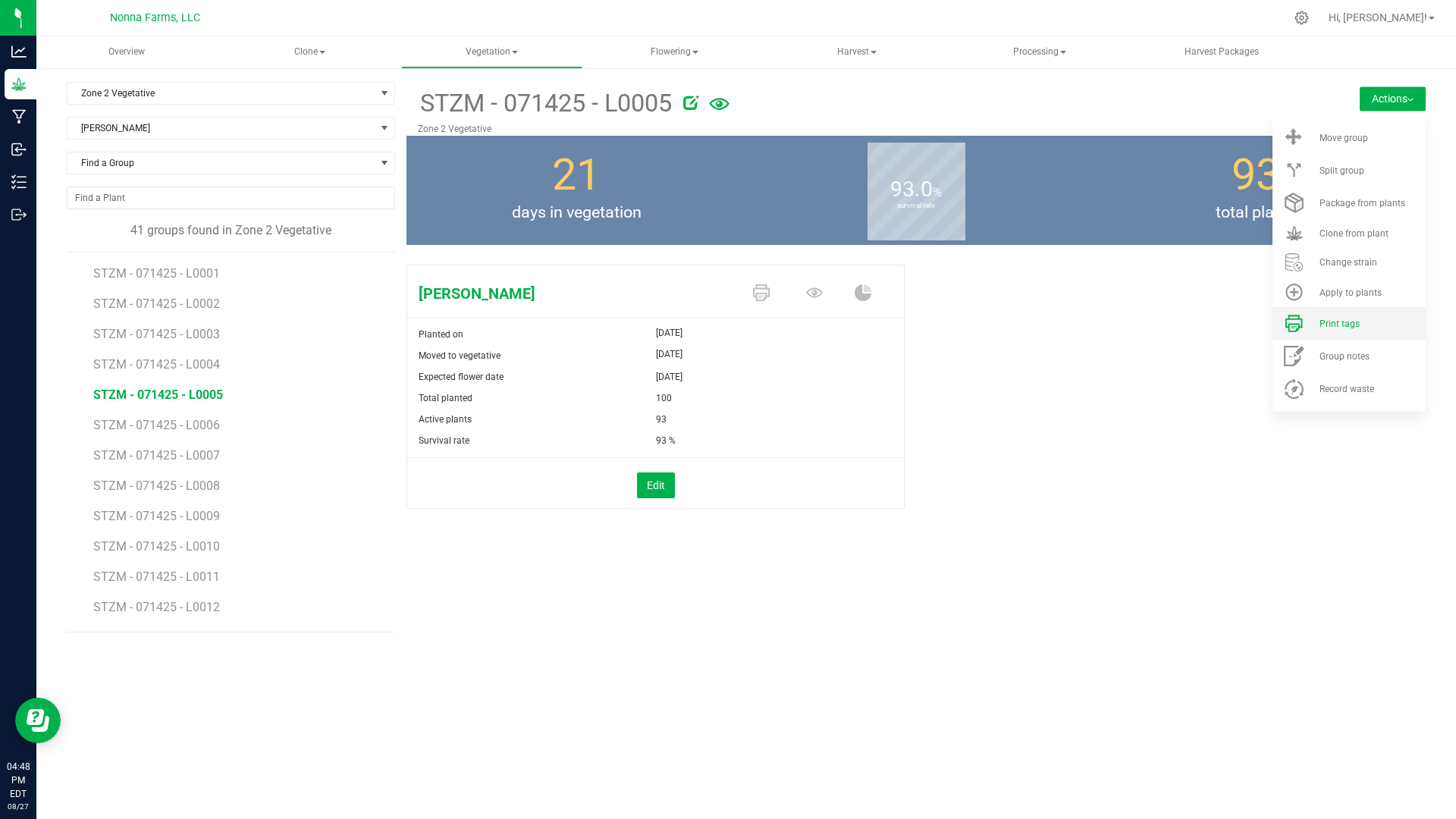
click at [1333, 325] on span "Print tags" at bounding box center [1339, 324] width 40 height 11
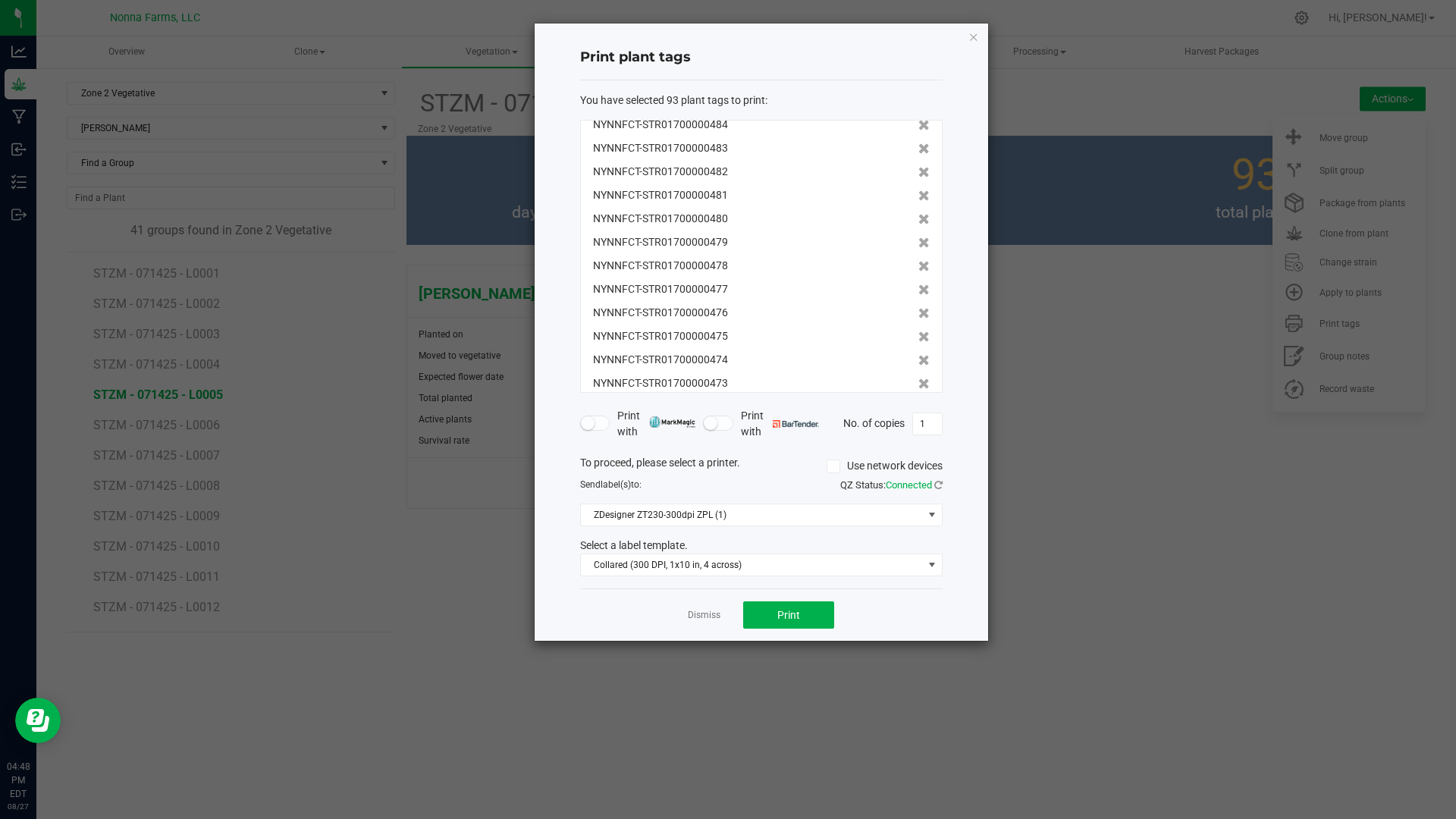
scroll to position [486, 0]
click at [918, 330] on icon at bounding box center [924, 330] width 12 height 11
click at [918, 349] on icon at bounding box center [924, 354] width 12 height 11
click at [918, 330] on icon at bounding box center [924, 330] width 12 height 11
click at [918, 349] on icon at bounding box center [924, 354] width 12 height 11
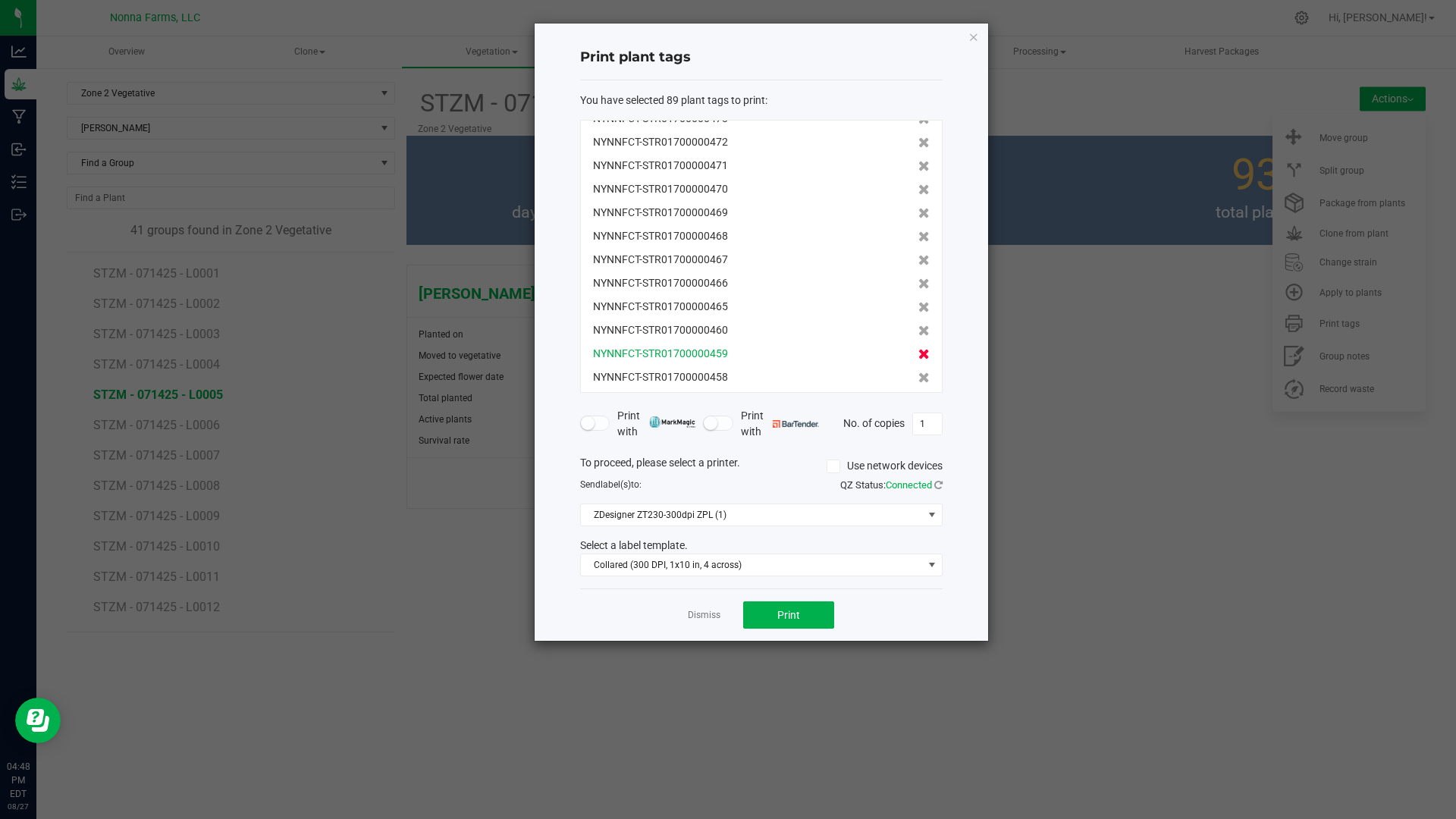
click at [918, 330] on icon at bounding box center [924, 330] width 12 height 11
click at [918, 349] on icon at bounding box center [924, 354] width 12 height 11
click at [918, 330] on icon at bounding box center [924, 330] width 12 height 11
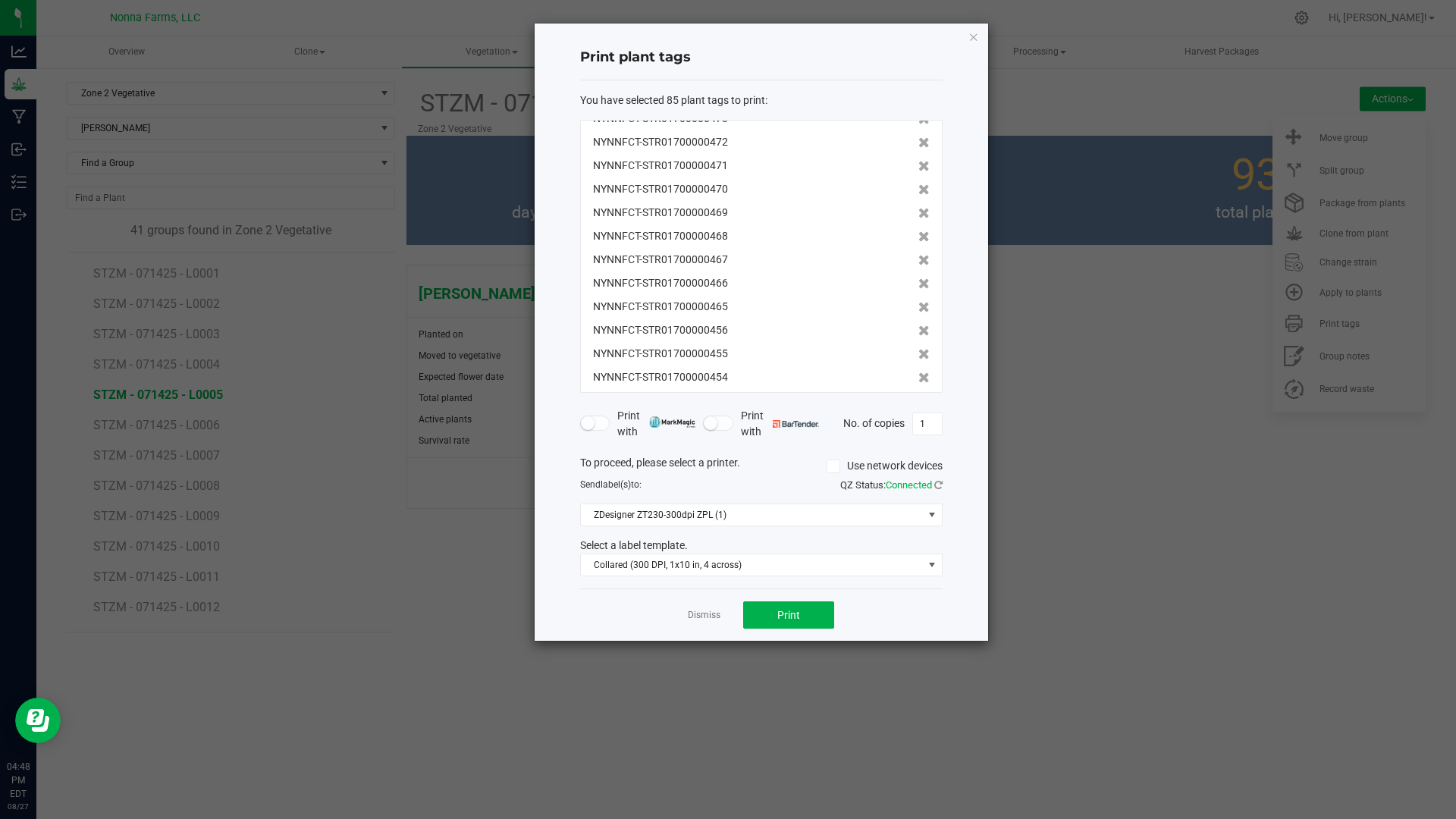
click at [918, 349] on icon at bounding box center [924, 354] width 12 height 11
click at [918, 330] on icon at bounding box center [924, 330] width 12 height 11
click at [918, 349] on icon at bounding box center [924, 354] width 12 height 11
click at [918, 330] on icon at bounding box center [924, 330] width 12 height 11
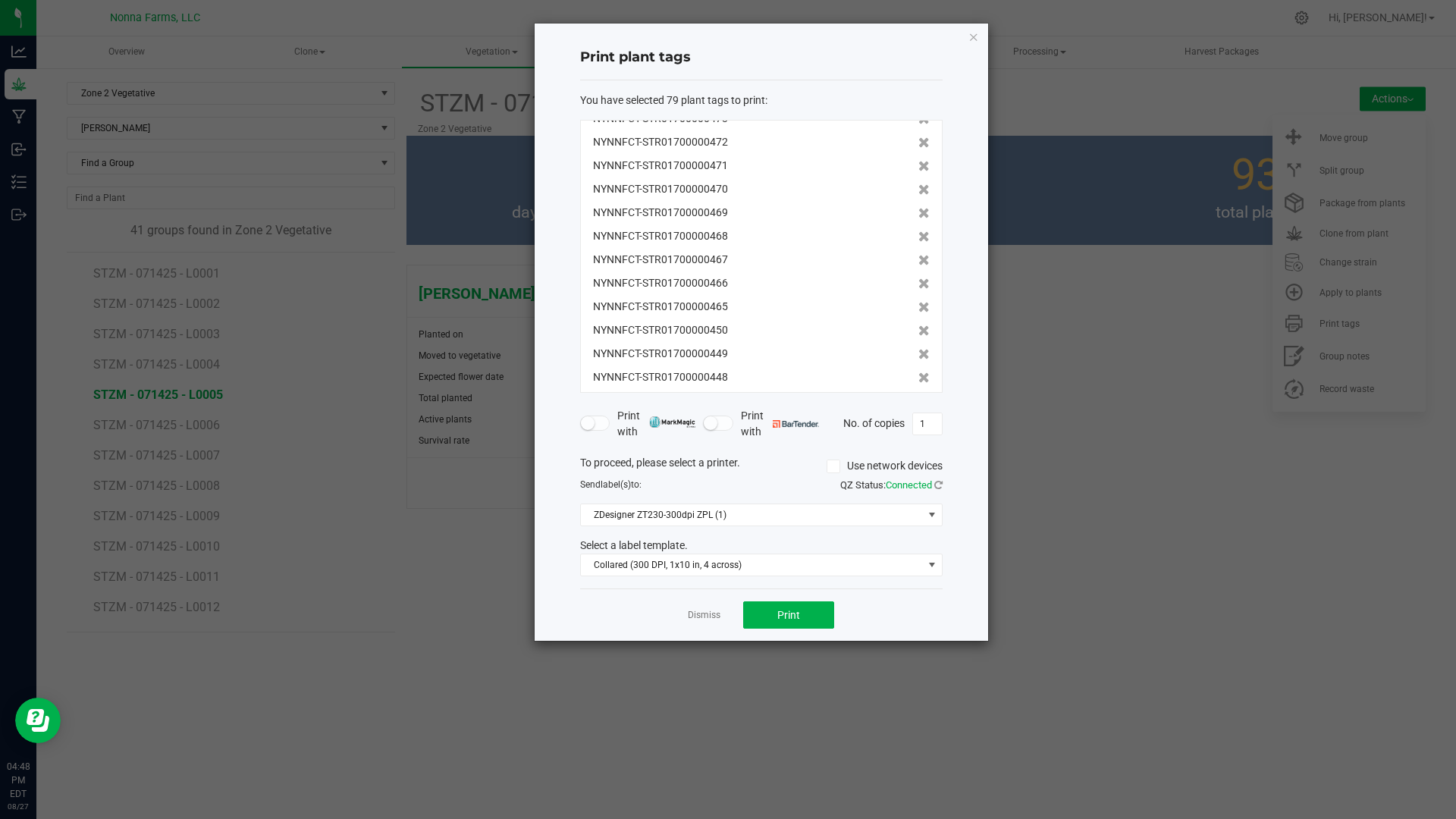
click at [918, 330] on icon at bounding box center [924, 330] width 12 height 11
click at [918, 349] on icon at bounding box center [924, 354] width 12 height 11
click at [918, 330] on icon at bounding box center [924, 330] width 12 height 11
click at [918, 349] on icon at bounding box center [924, 354] width 12 height 11
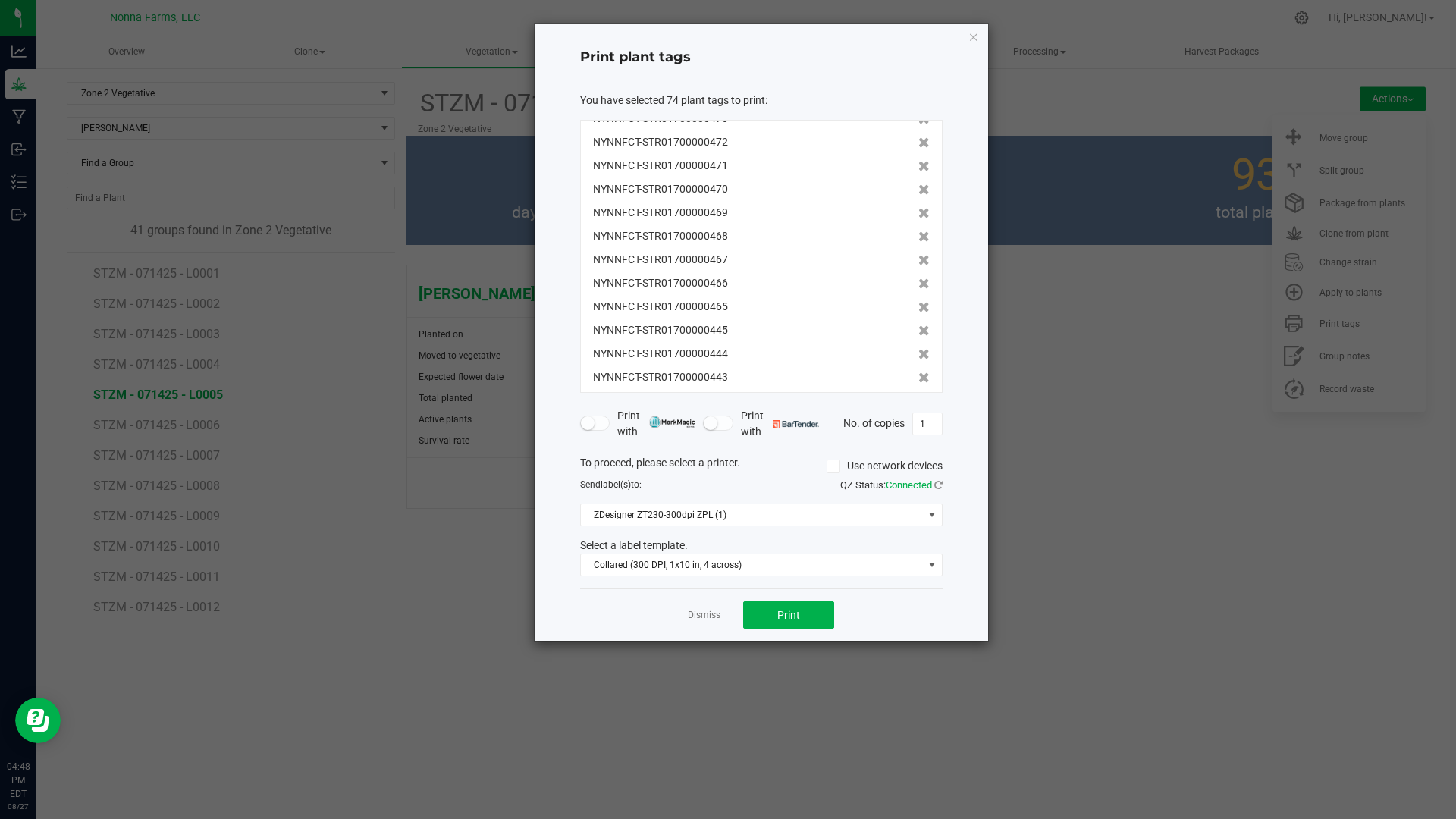
click at [918, 330] on icon at bounding box center [924, 330] width 12 height 11
click at [918, 349] on icon at bounding box center [924, 354] width 12 height 11
click at [918, 330] on icon at bounding box center [924, 330] width 12 height 11
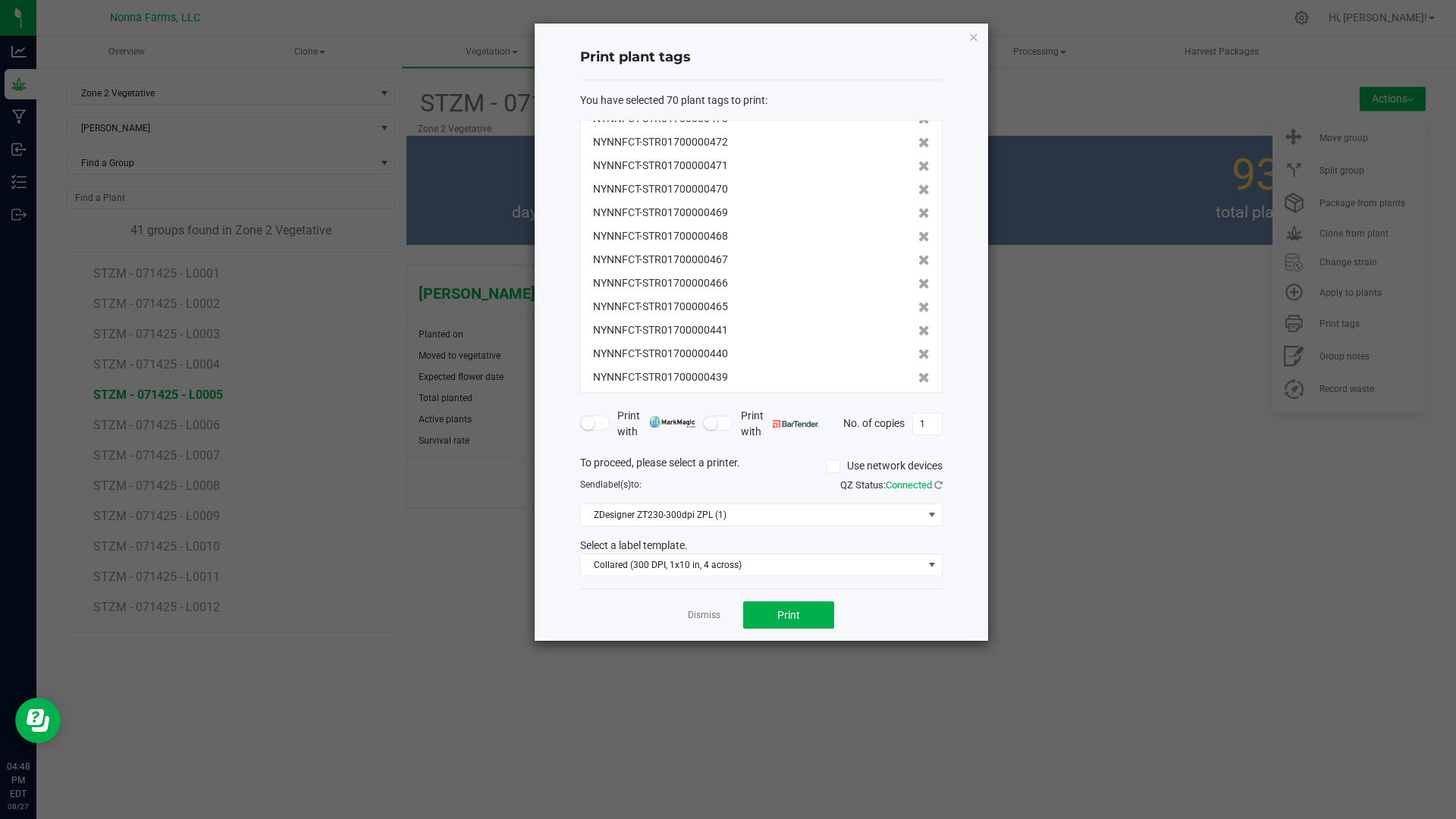
click at [918, 349] on icon at bounding box center [924, 354] width 12 height 11
click at [918, 330] on icon at bounding box center [924, 330] width 12 height 11
click at [918, 349] on icon at bounding box center [924, 354] width 12 height 11
click at [918, 330] on icon at bounding box center [924, 330] width 12 height 11
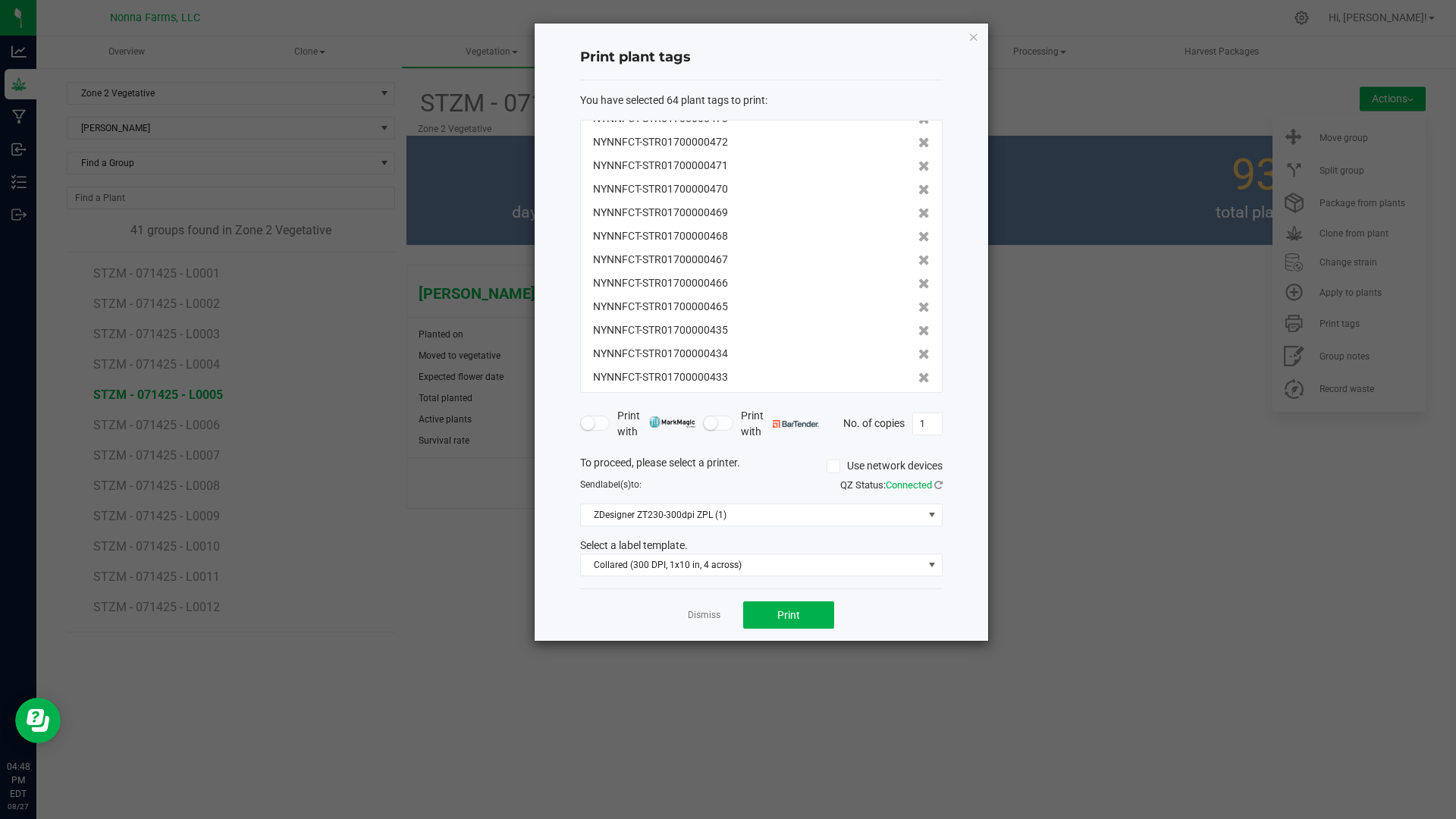
click at [918, 330] on icon at bounding box center [924, 330] width 12 height 11
click at [918, 349] on icon at bounding box center [924, 354] width 12 height 11
click at [918, 330] on icon at bounding box center [924, 330] width 12 height 11
click at [918, 349] on icon at bounding box center [924, 354] width 12 height 11
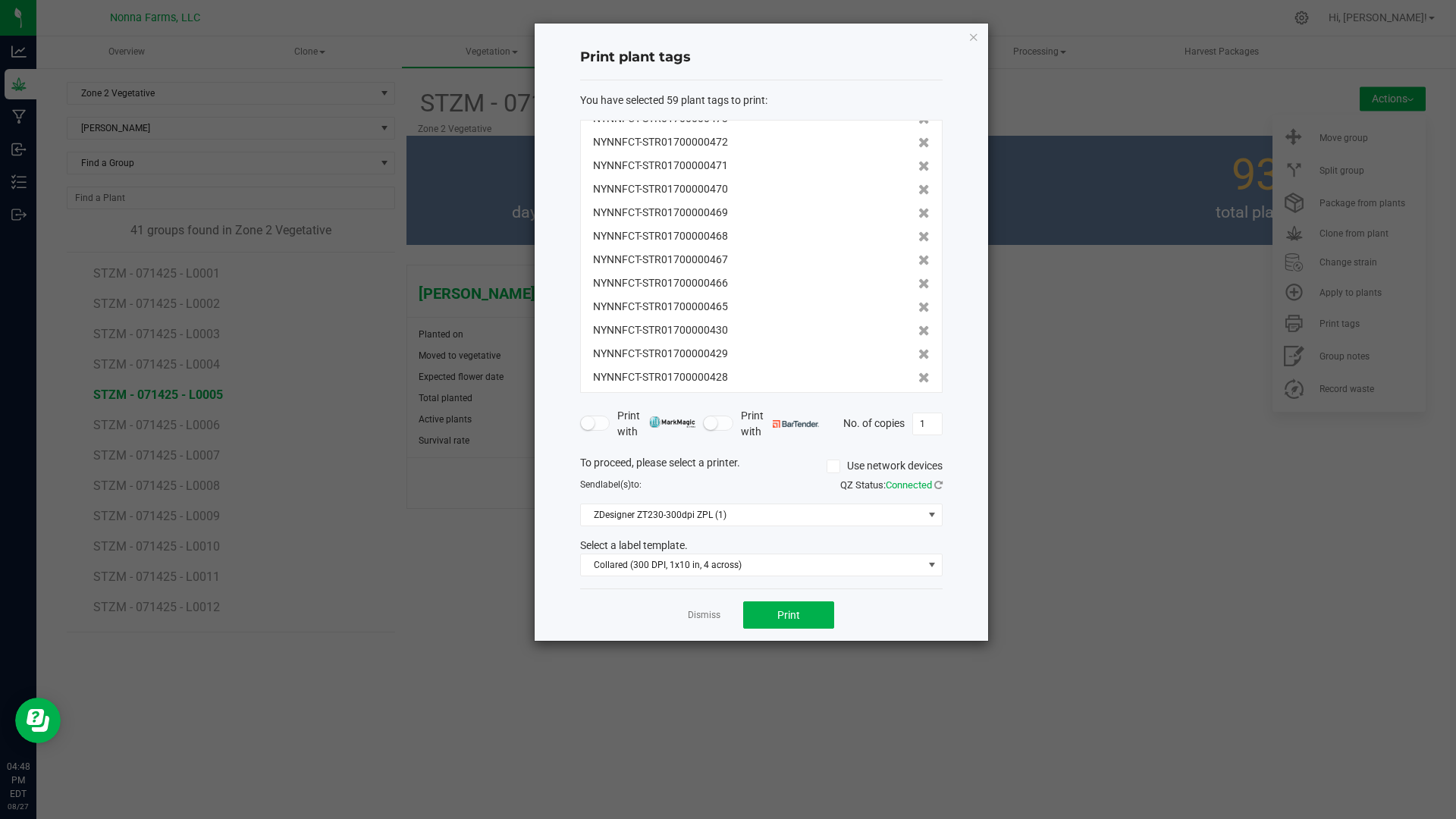
click at [918, 330] on icon at bounding box center [924, 330] width 12 height 11
click at [918, 349] on icon at bounding box center [924, 354] width 12 height 11
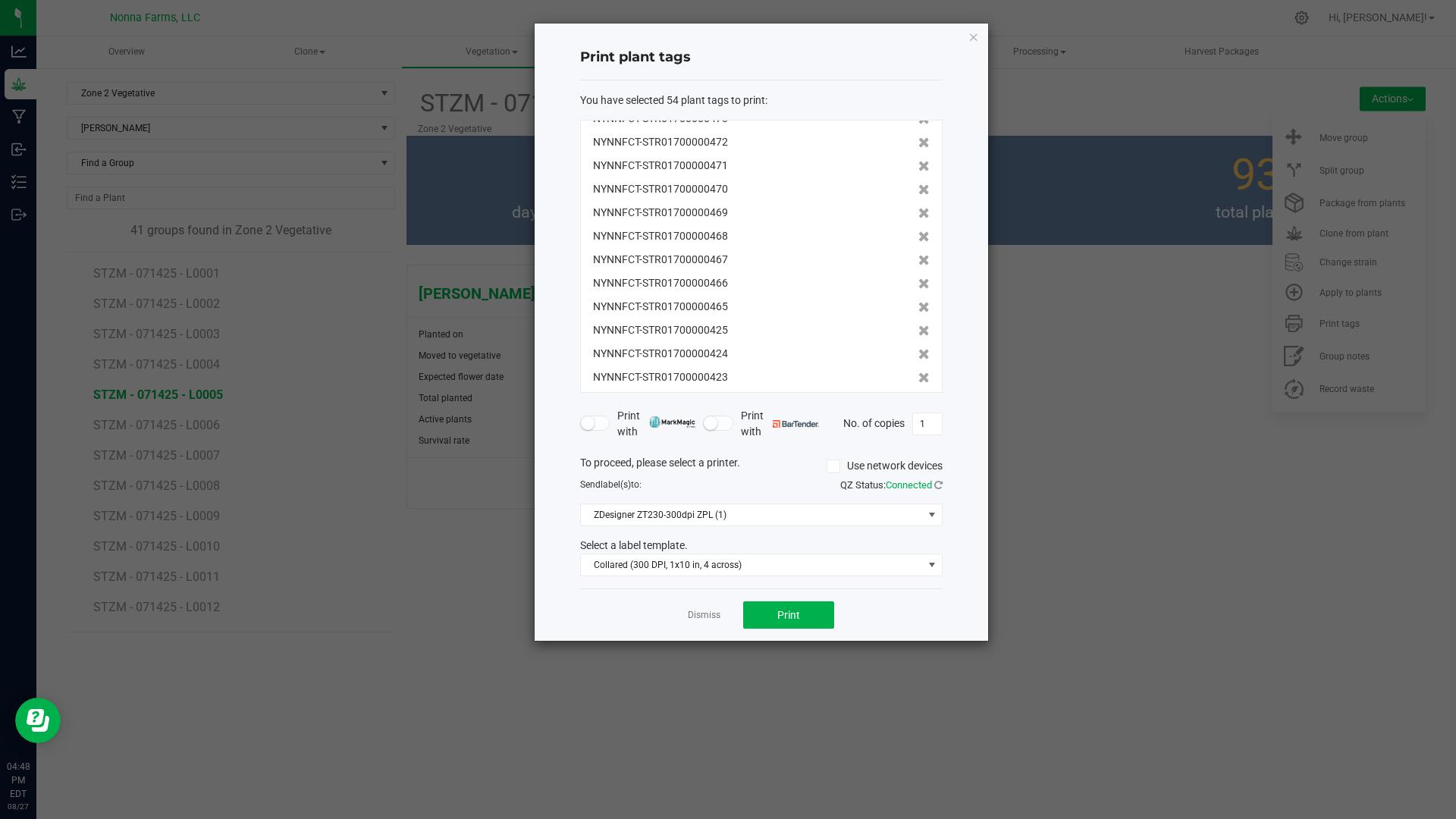
click at [918, 330] on icon at bounding box center [924, 330] width 12 height 11
click at [918, 349] on icon at bounding box center [924, 354] width 12 height 11
click at [918, 330] on icon at bounding box center [924, 330] width 12 height 11
click at [918, 349] on icon at bounding box center [924, 354] width 12 height 11
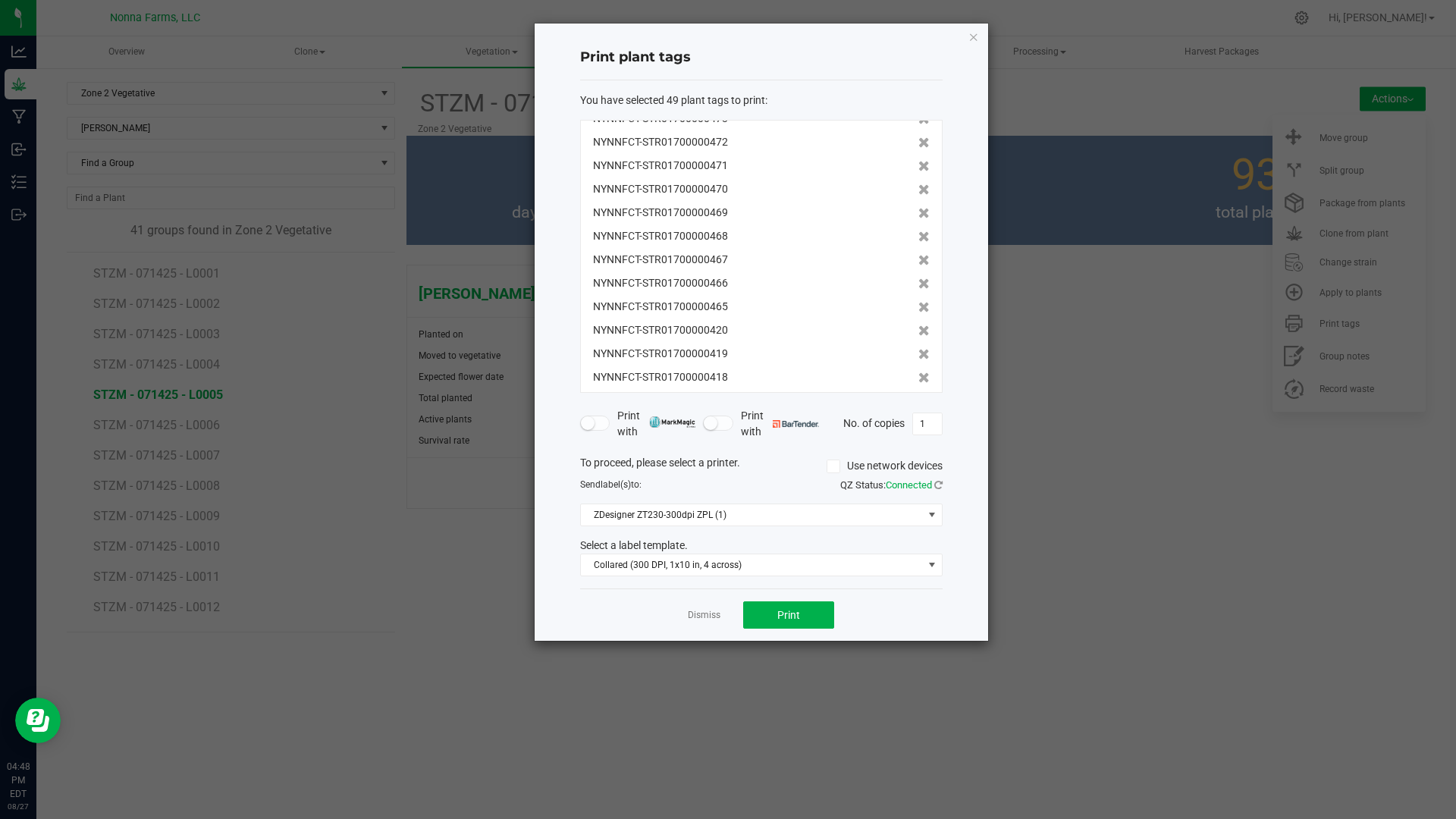
click at [918, 330] on icon at bounding box center [924, 330] width 12 height 11
click at [918, 349] on icon at bounding box center [924, 354] width 12 height 11
click at [918, 330] on icon at bounding box center [924, 330] width 12 height 11
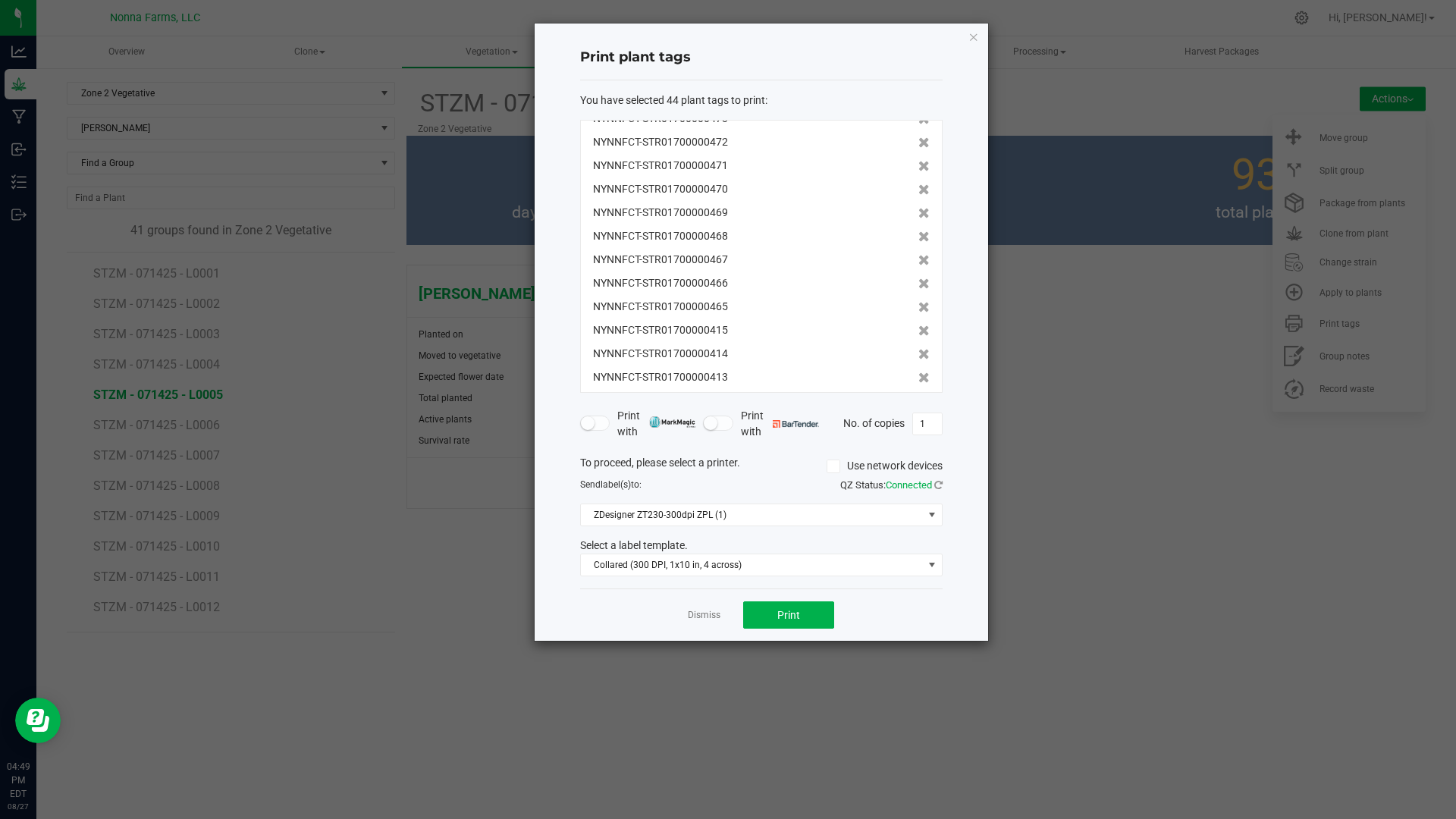
click at [918, 330] on icon at bounding box center [924, 330] width 12 height 11
click at [918, 349] on icon at bounding box center [924, 354] width 12 height 11
click at [918, 330] on icon at bounding box center [924, 330] width 12 height 11
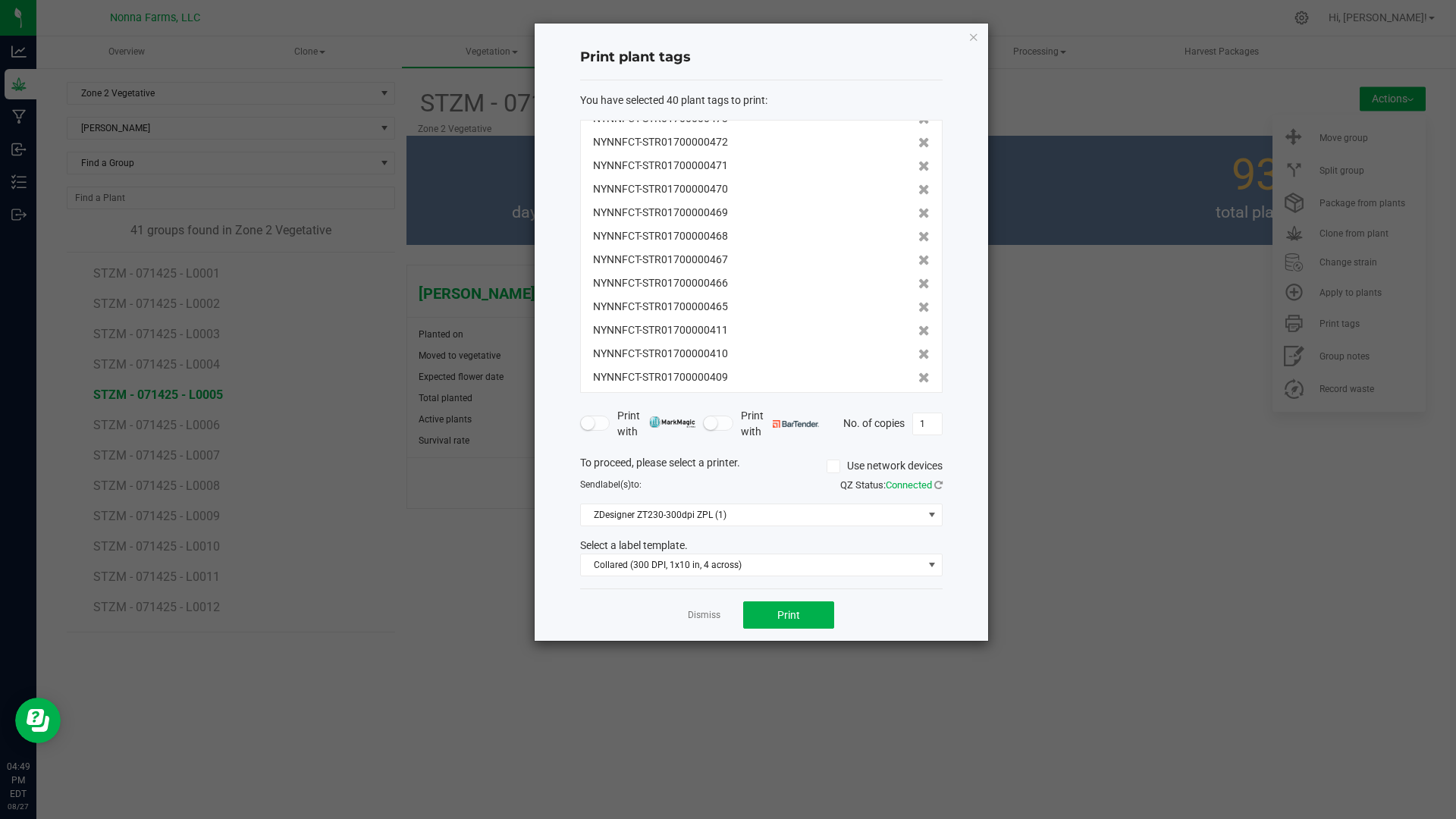
click at [918, 349] on icon at bounding box center [924, 354] width 12 height 11
click at [918, 330] on icon at bounding box center [924, 330] width 12 height 11
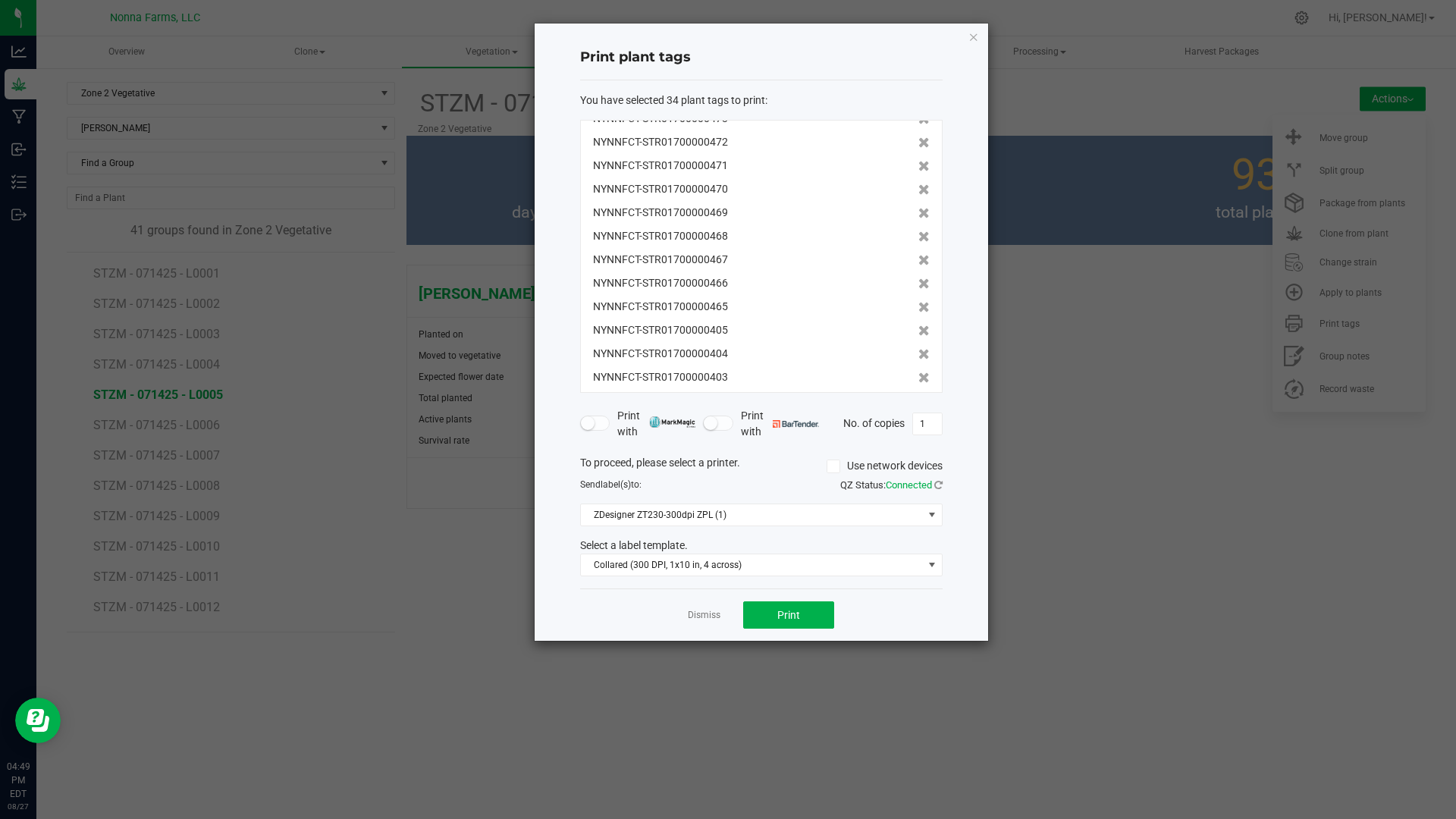
click at [918, 330] on icon at bounding box center [924, 330] width 12 height 11
click at [918, 349] on icon at bounding box center [924, 354] width 12 height 11
click at [918, 329] on icon at bounding box center [924, 324] width 12 height 11
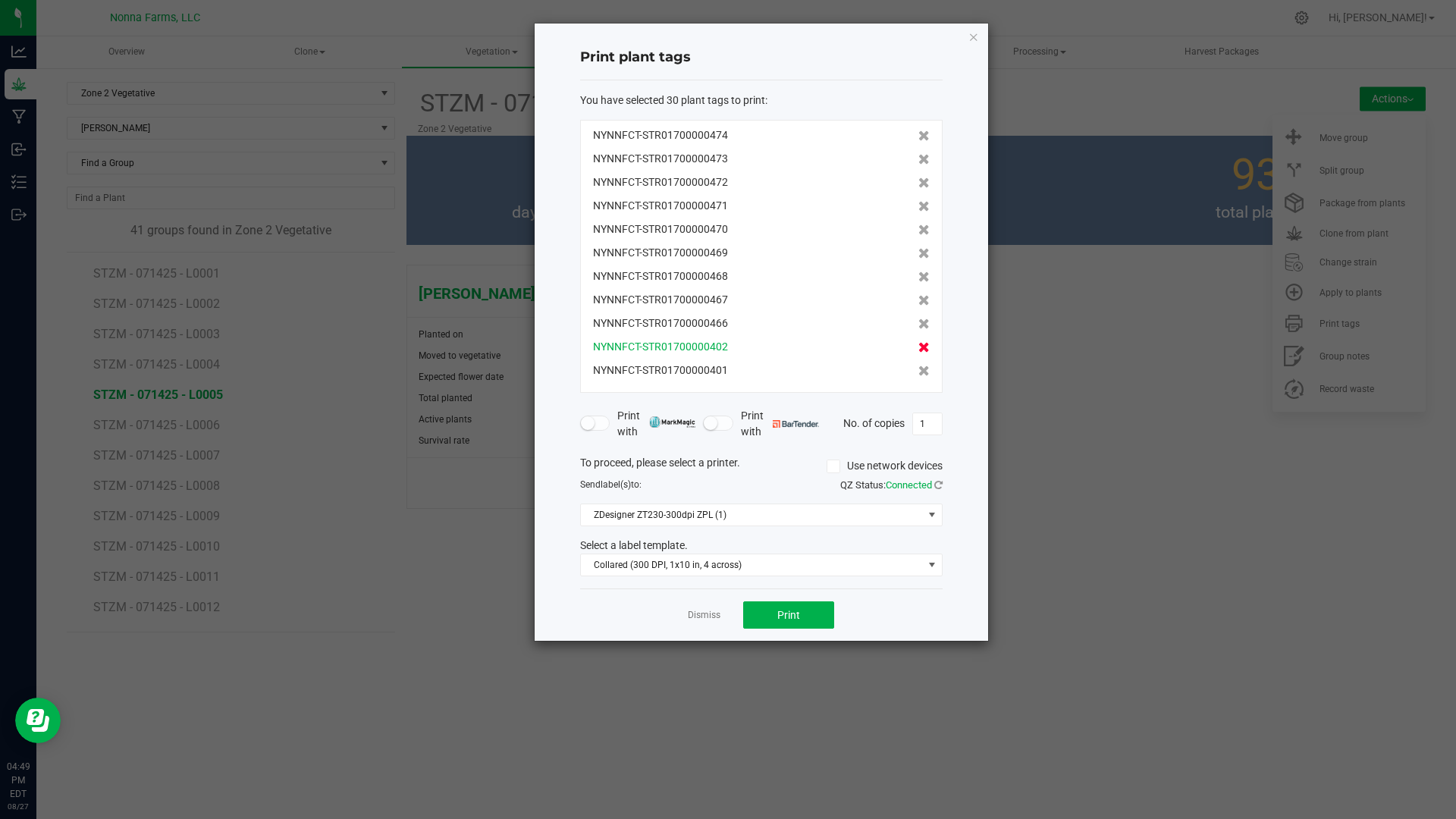
click at [918, 347] on icon at bounding box center [924, 347] width 12 height 11
click at [918, 370] on icon at bounding box center [924, 371] width 12 height 11
click at [695, 619] on link "Dismiss" at bounding box center [704, 615] width 33 height 13
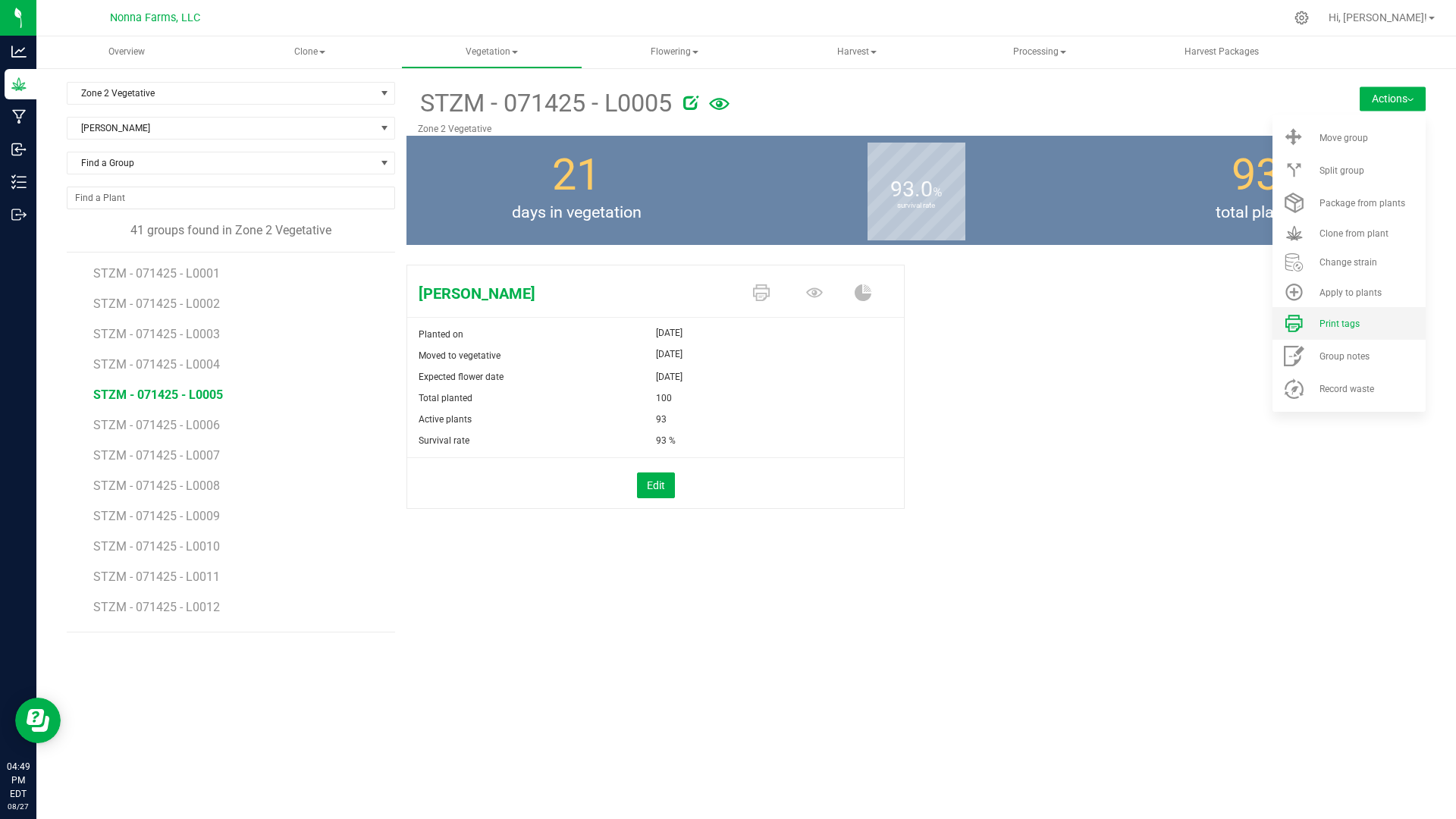
click at [1330, 330] on li "Print tags" at bounding box center [1349, 323] width 153 height 33
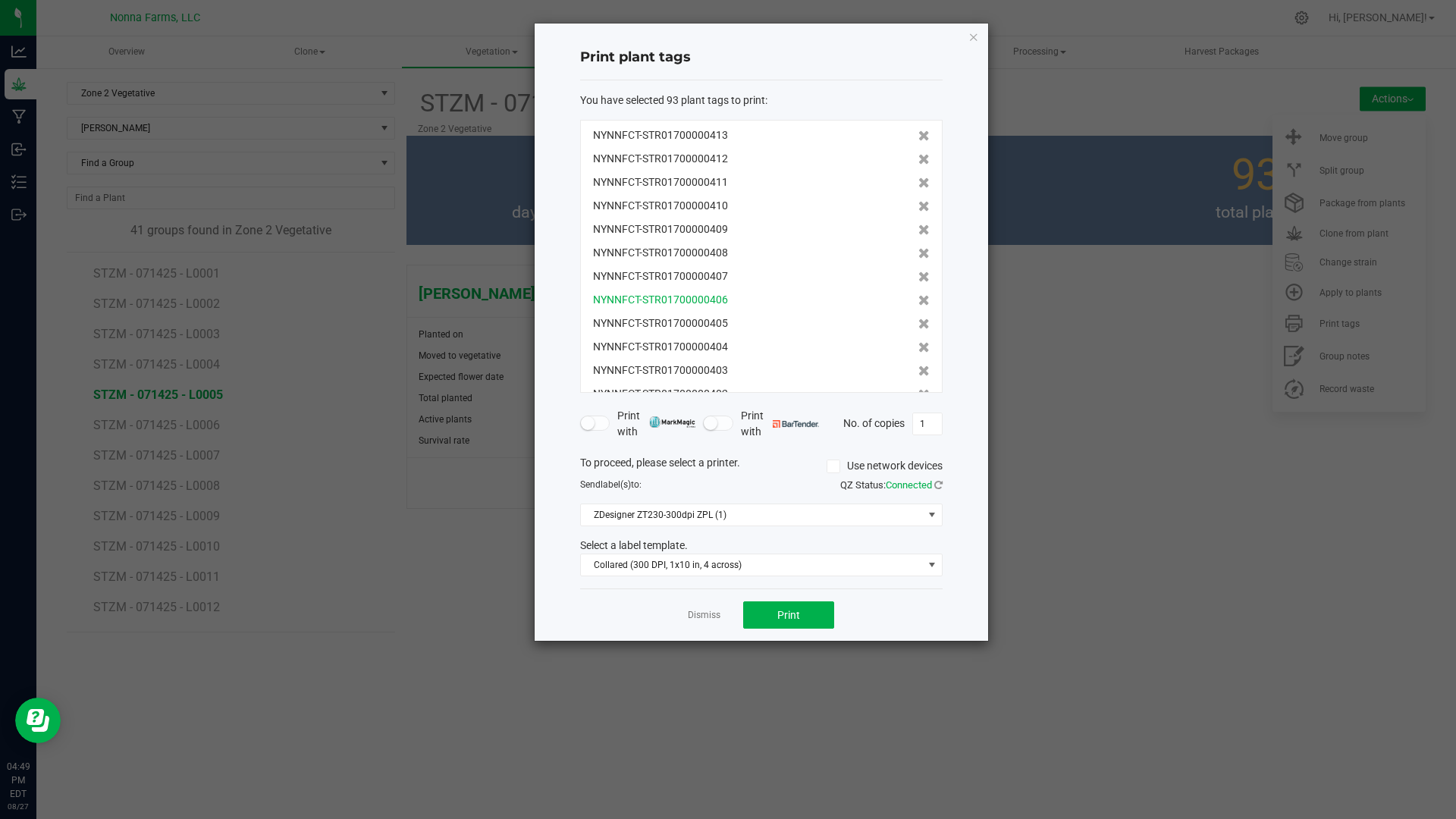
scroll to position [1927, 0]
click at [918, 375] on icon at bounding box center [924, 371] width 12 height 11
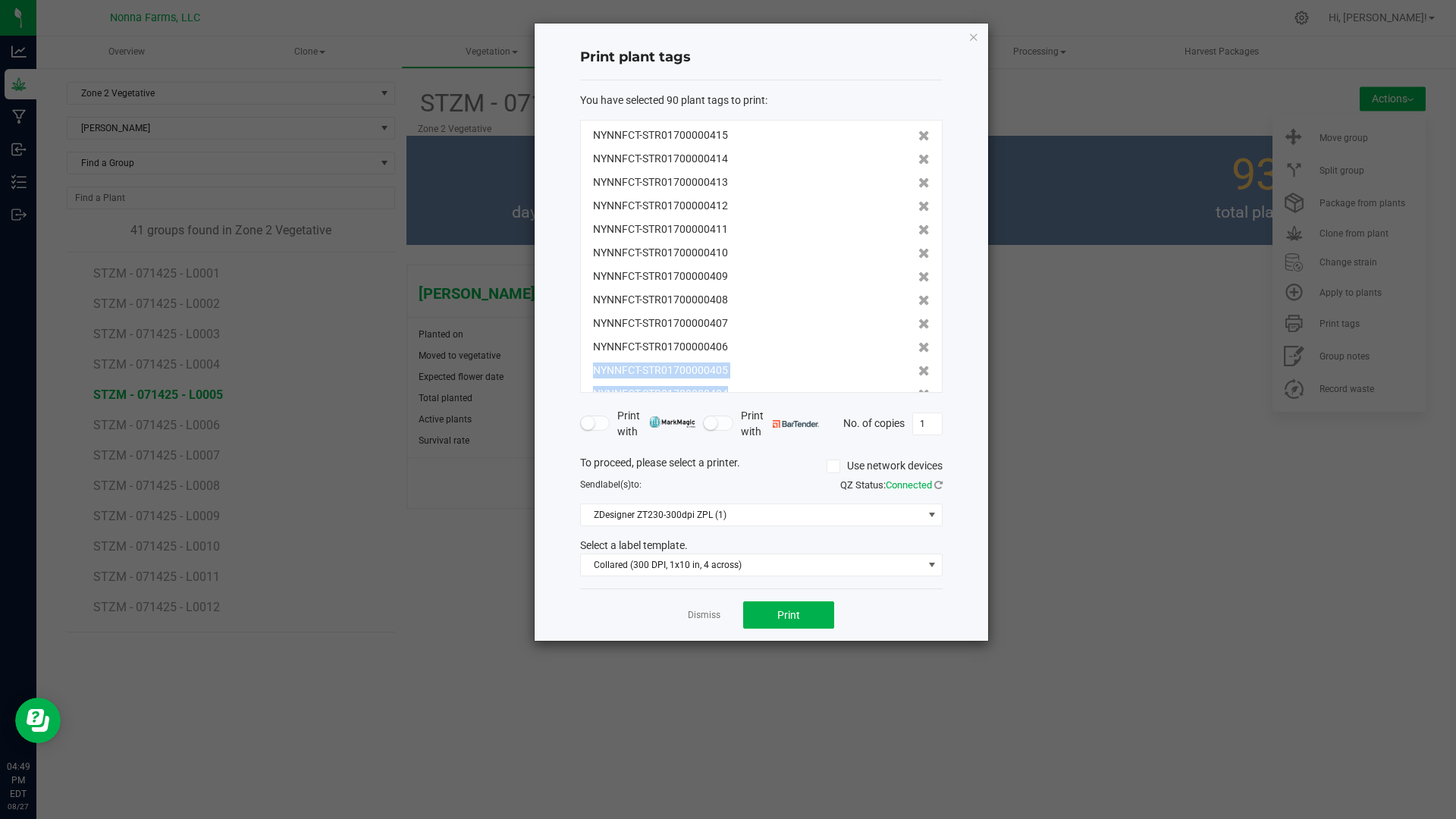
click at [918, 375] on icon at bounding box center [924, 371] width 12 height 11
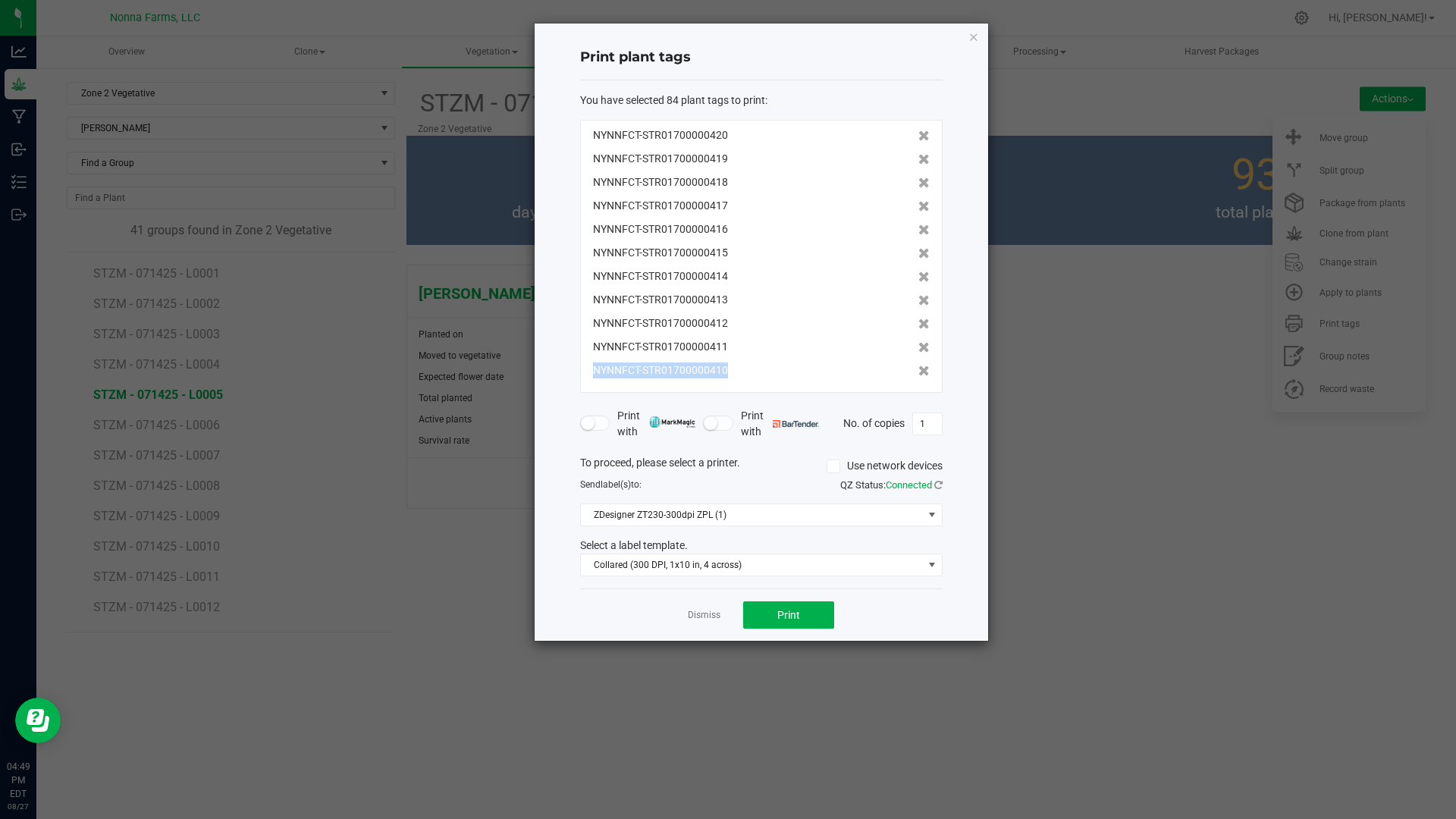
click at [918, 375] on icon at bounding box center [924, 371] width 12 height 11
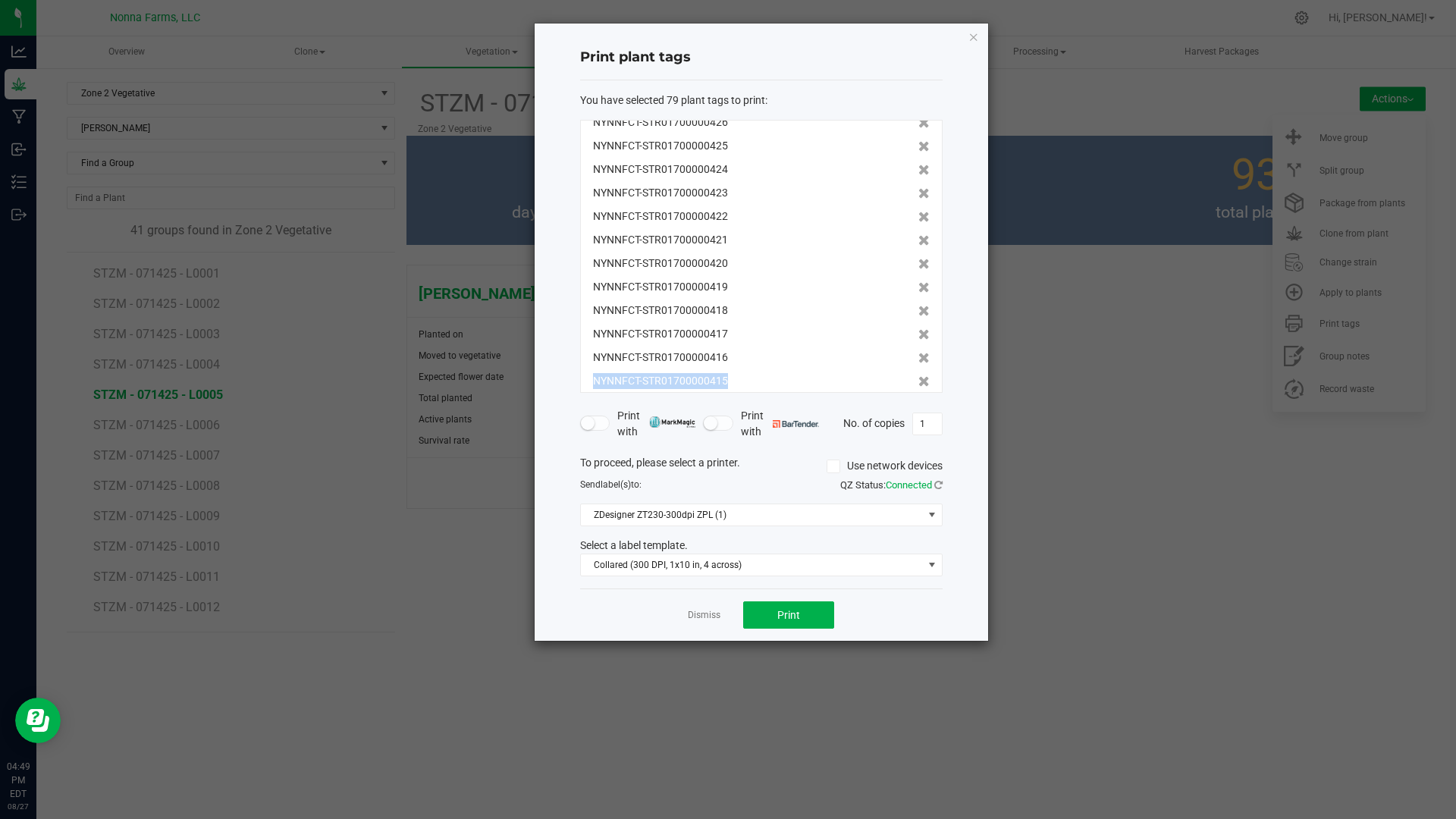
click at [918, 376] on icon at bounding box center [924, 382] width 12 height 11
click at [918, 375] on icon at bounding box center [924, 371] width 12 height 11
click at [918, 376] on icon at bounding box center [924, 382] width 12 height 11
click at [918, 375] on icon at bounding box center [924, 371] width 12 height 11
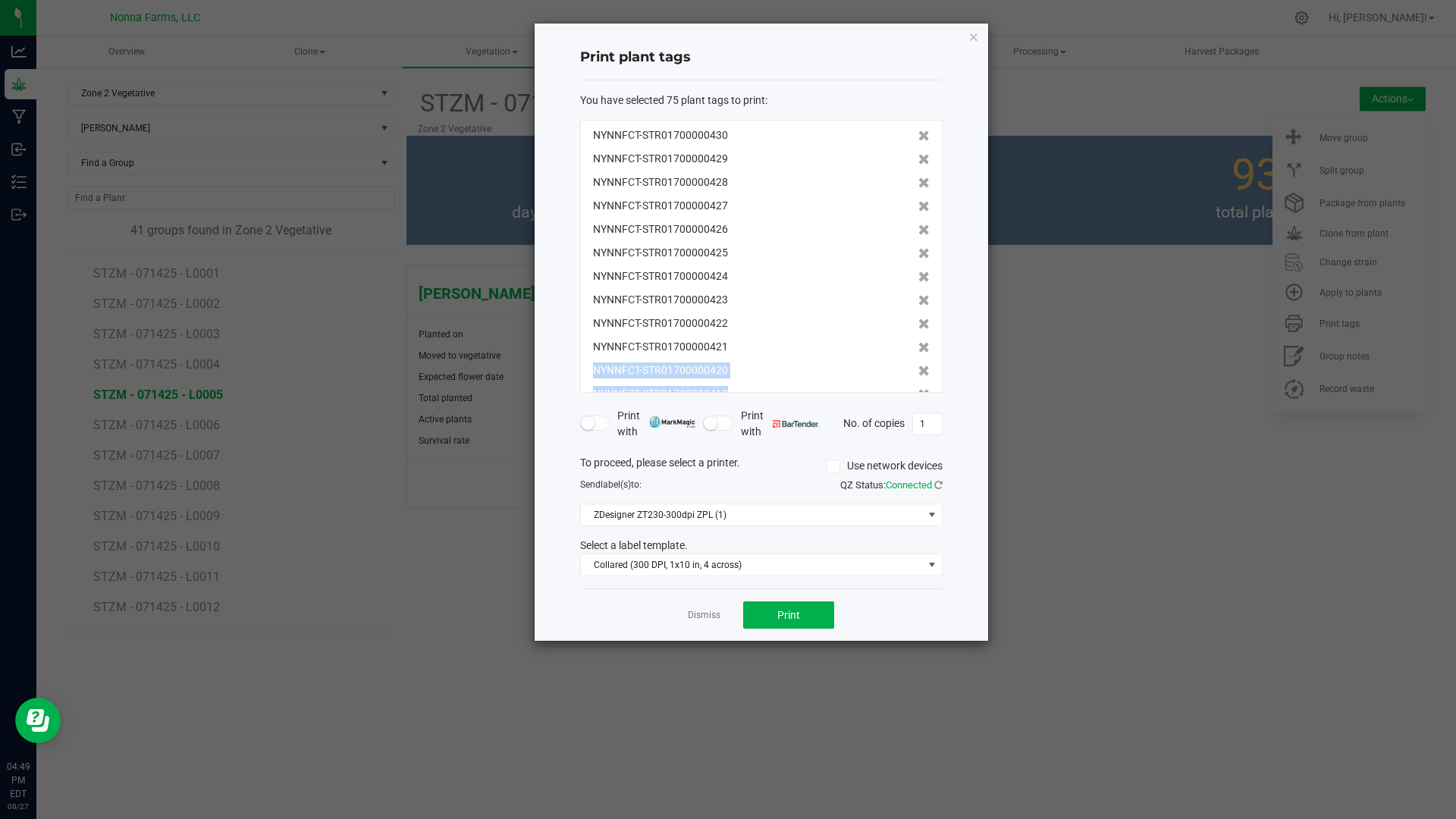
click at [918, 375] on icon at bounding box center [924, 371] width 12 height 11
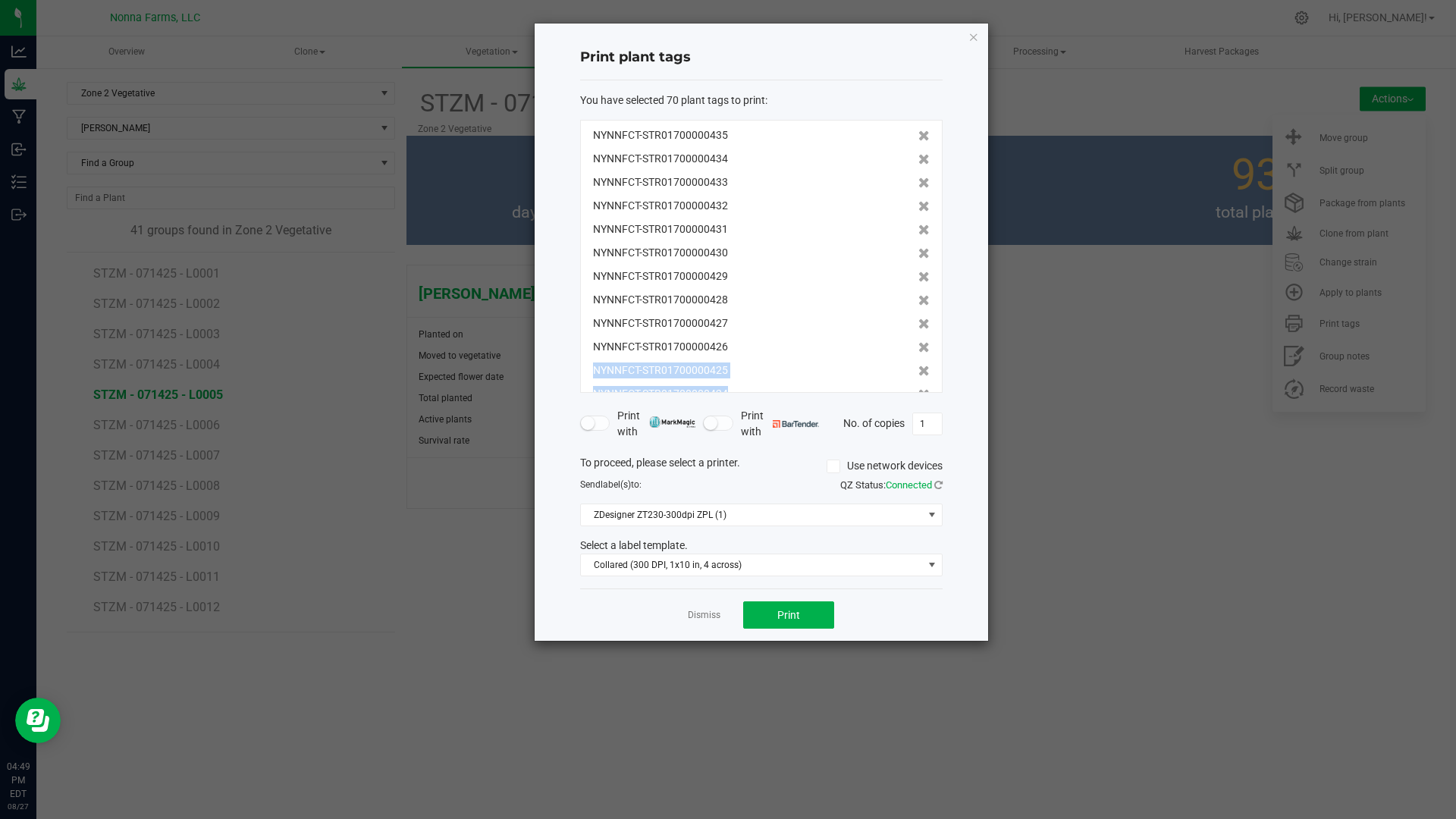
click at [918, 375] on icon at bounding box center [924, 371] width 12 height 11
click at [918, 375] on icon at bounding box center [924, 379] width 12 height 11
click at [918, 375] on icon at bounding box center [924, 371] width 12 height 11
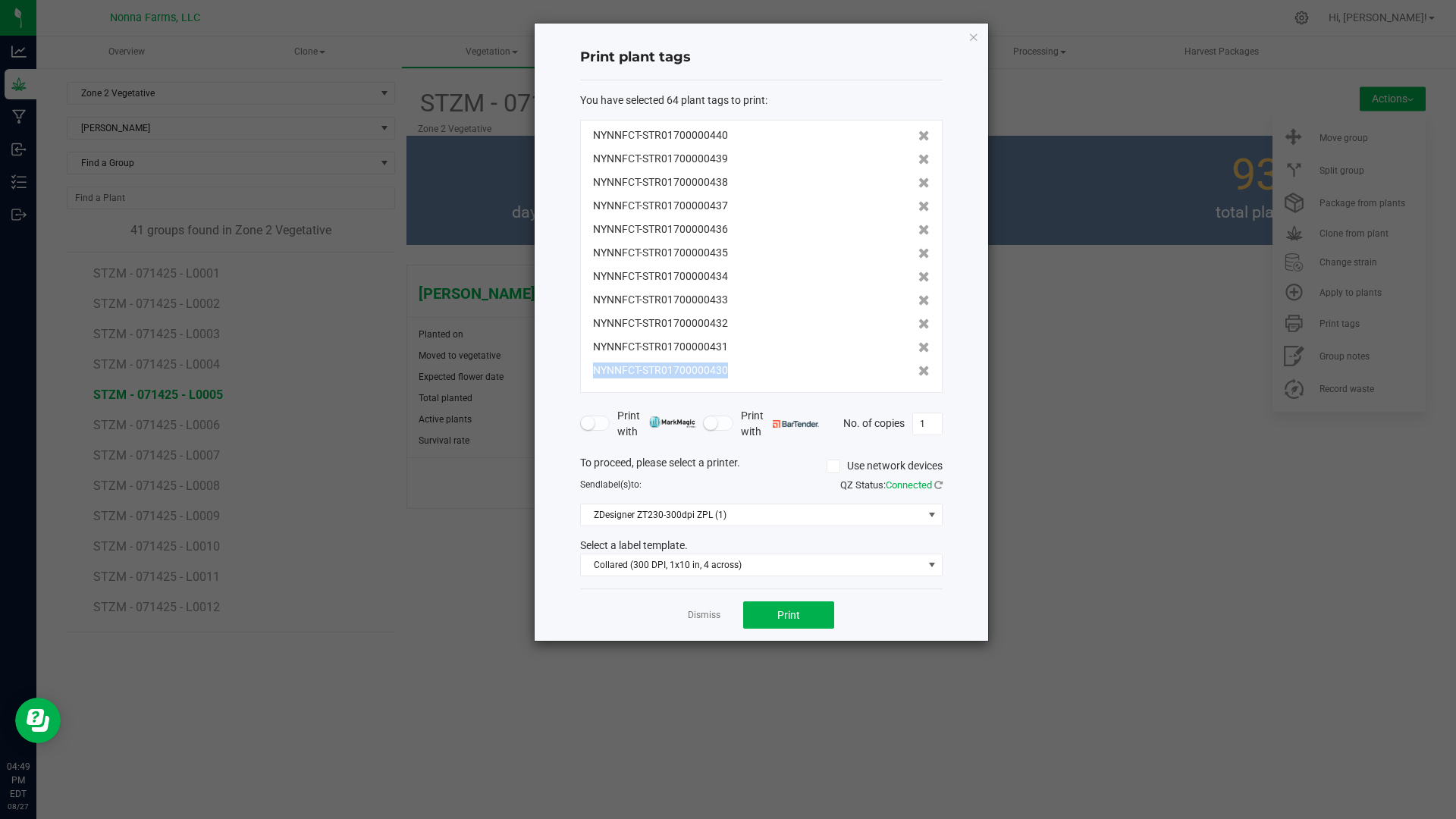
click at [918, 375] on icon at bounding box center [924, 371] width 12 height 11
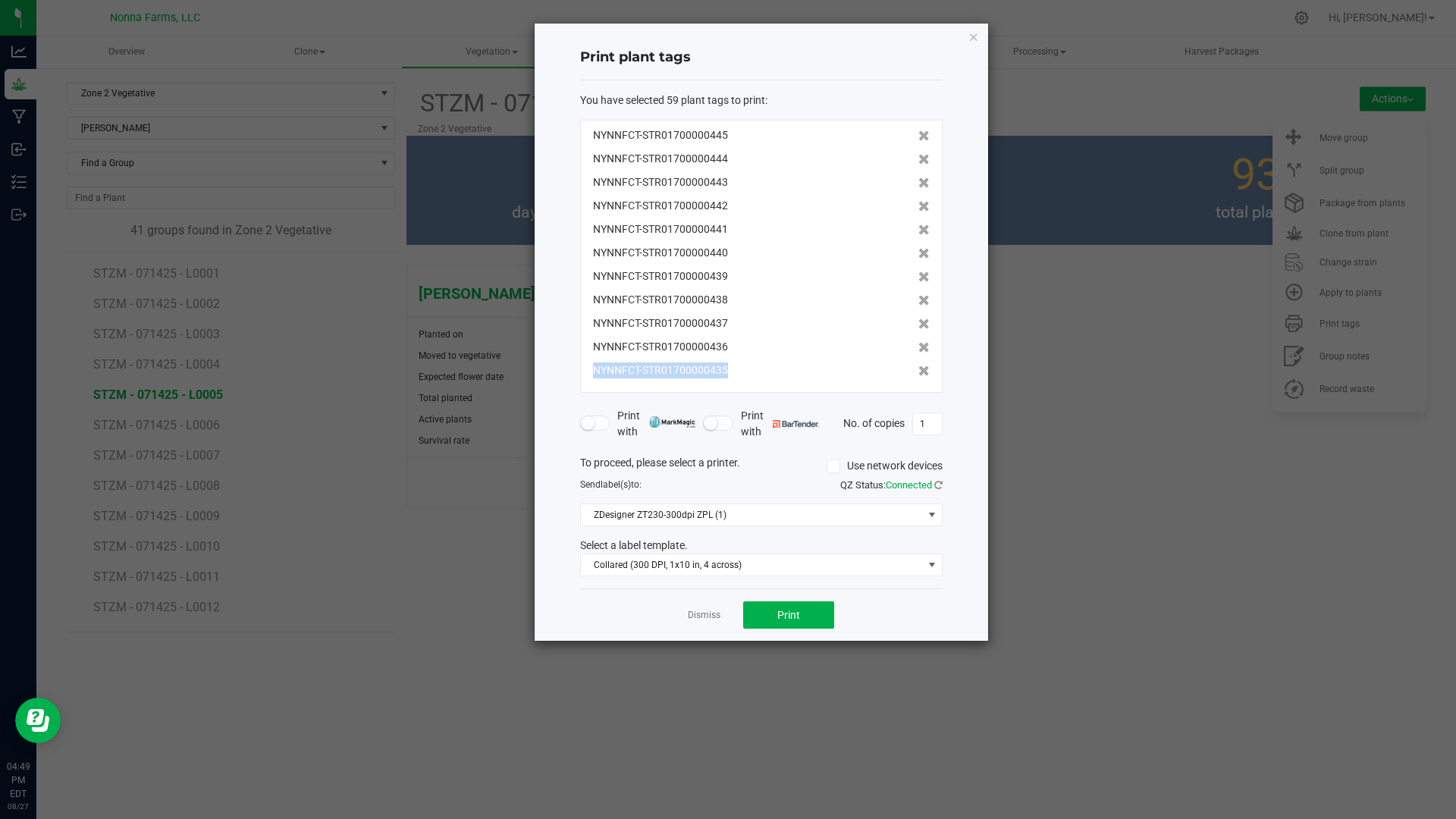
click at [918, 375] on icon at bounding box center [924, 371] width 12 height 11
click at [918, 375] on icon at bounding box center [924, 378] width 12 height 11
click at [918, 375] on icon at bounding box center [924, 371] width 12 height 11
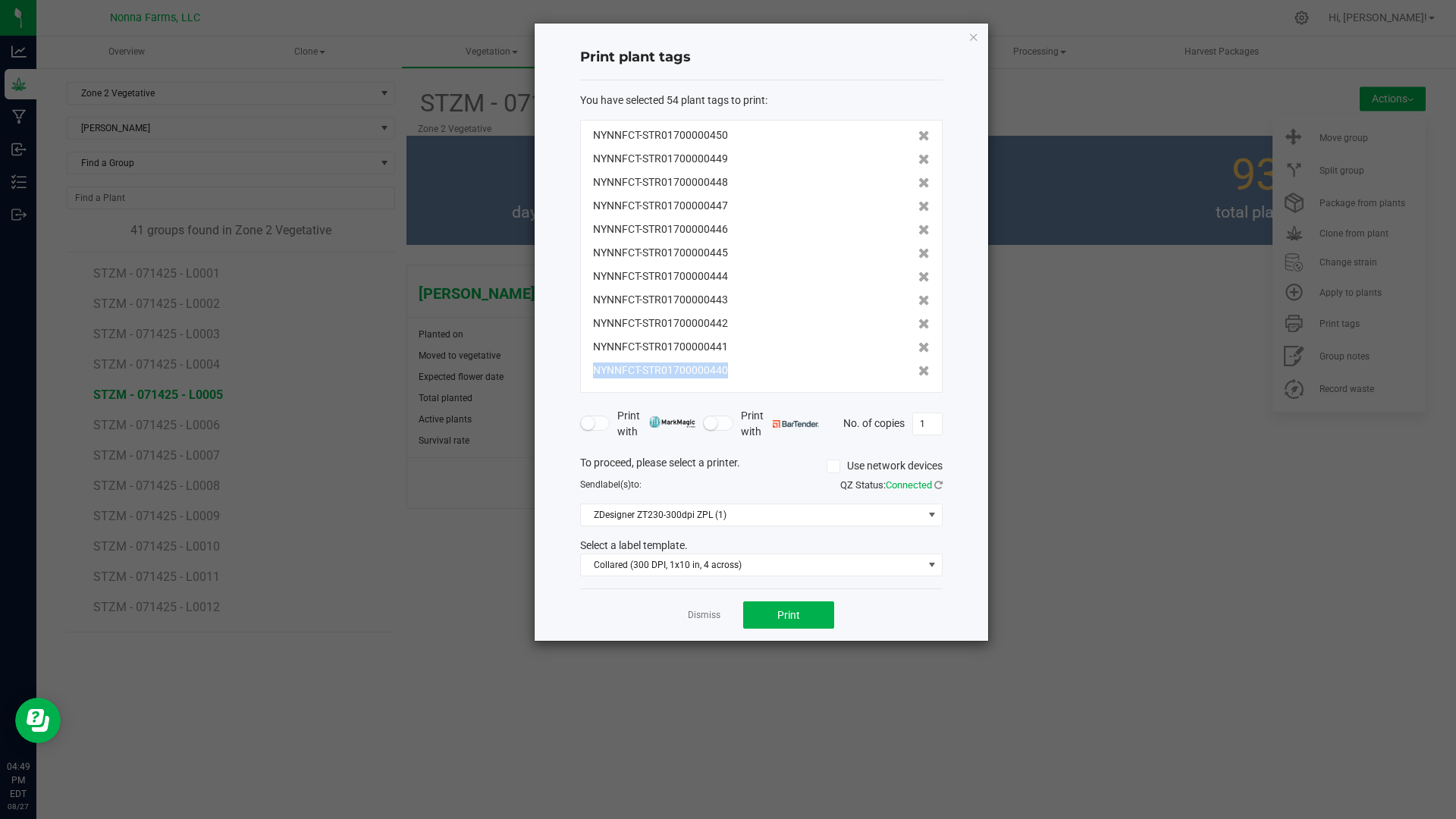
click at [918, 375] on icon at bounding box center [924, 371] width 12 height 11
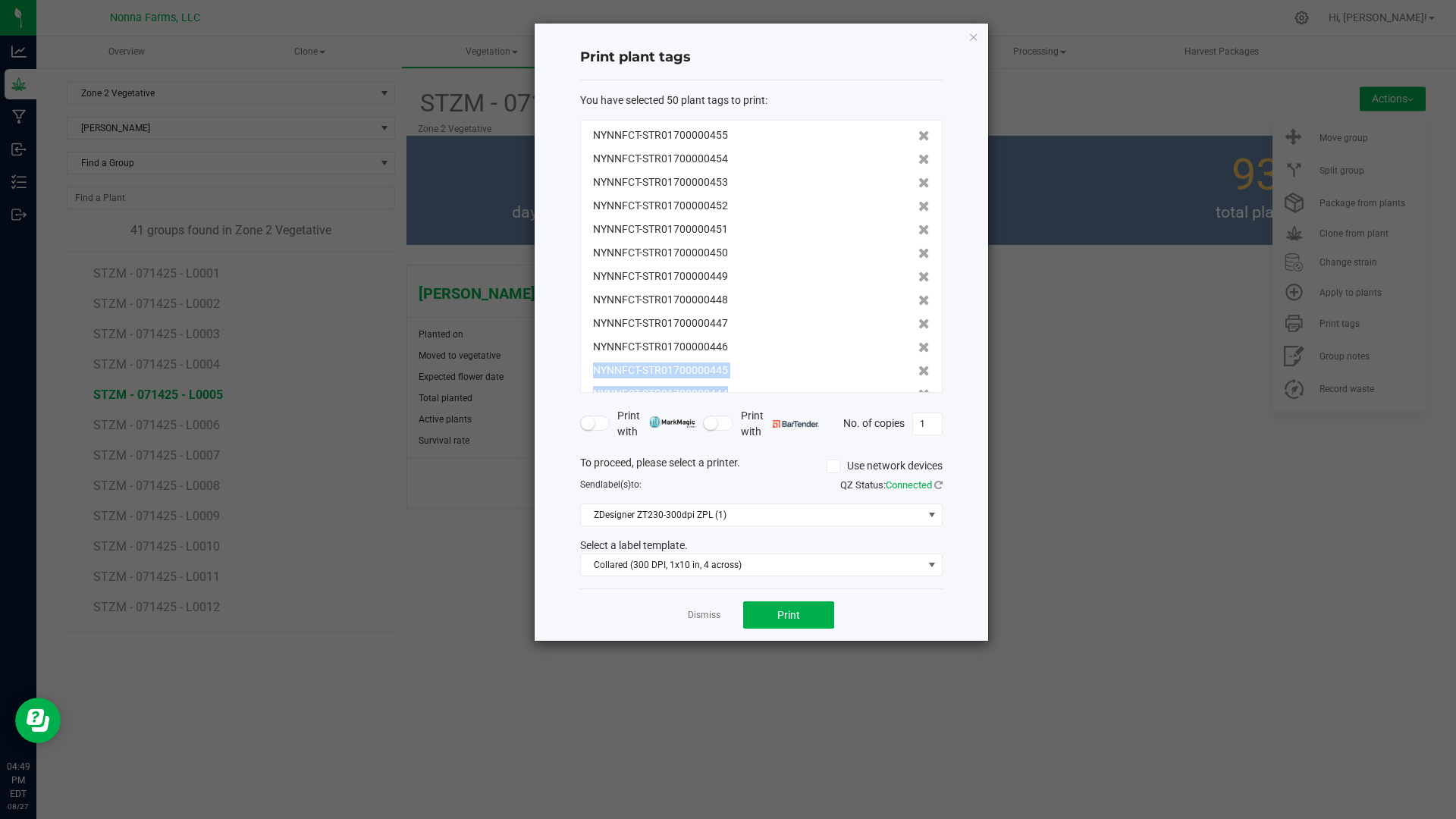
click at [918, 375] on icon at bounding box center [924, 371] width 12 height 11
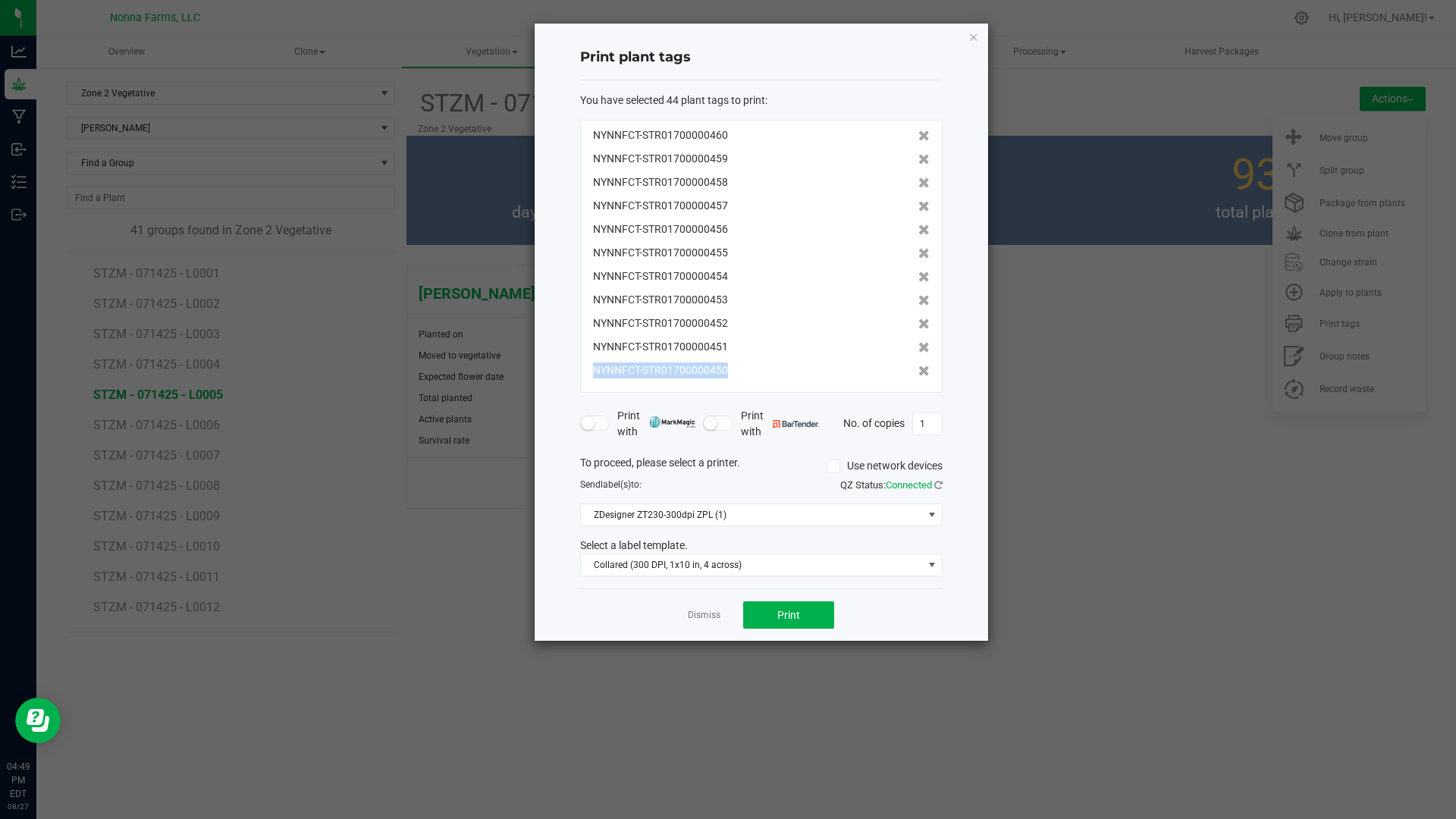
click at [918, 375] on icon at bounding box center [924, 371] width 12 height 11
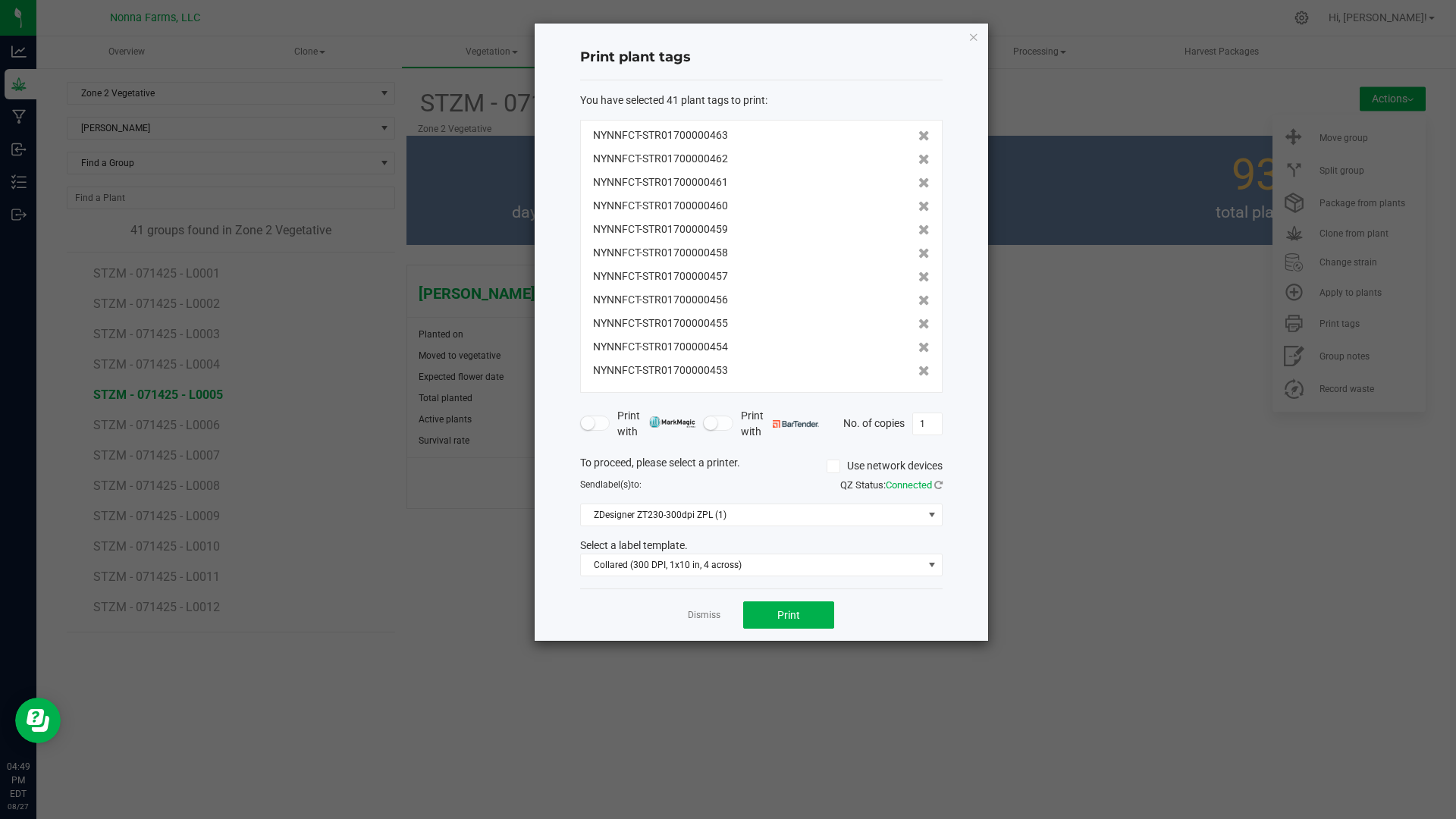
click at [918, 375] on icon at bounding box center [924, 371] width 12 height 11
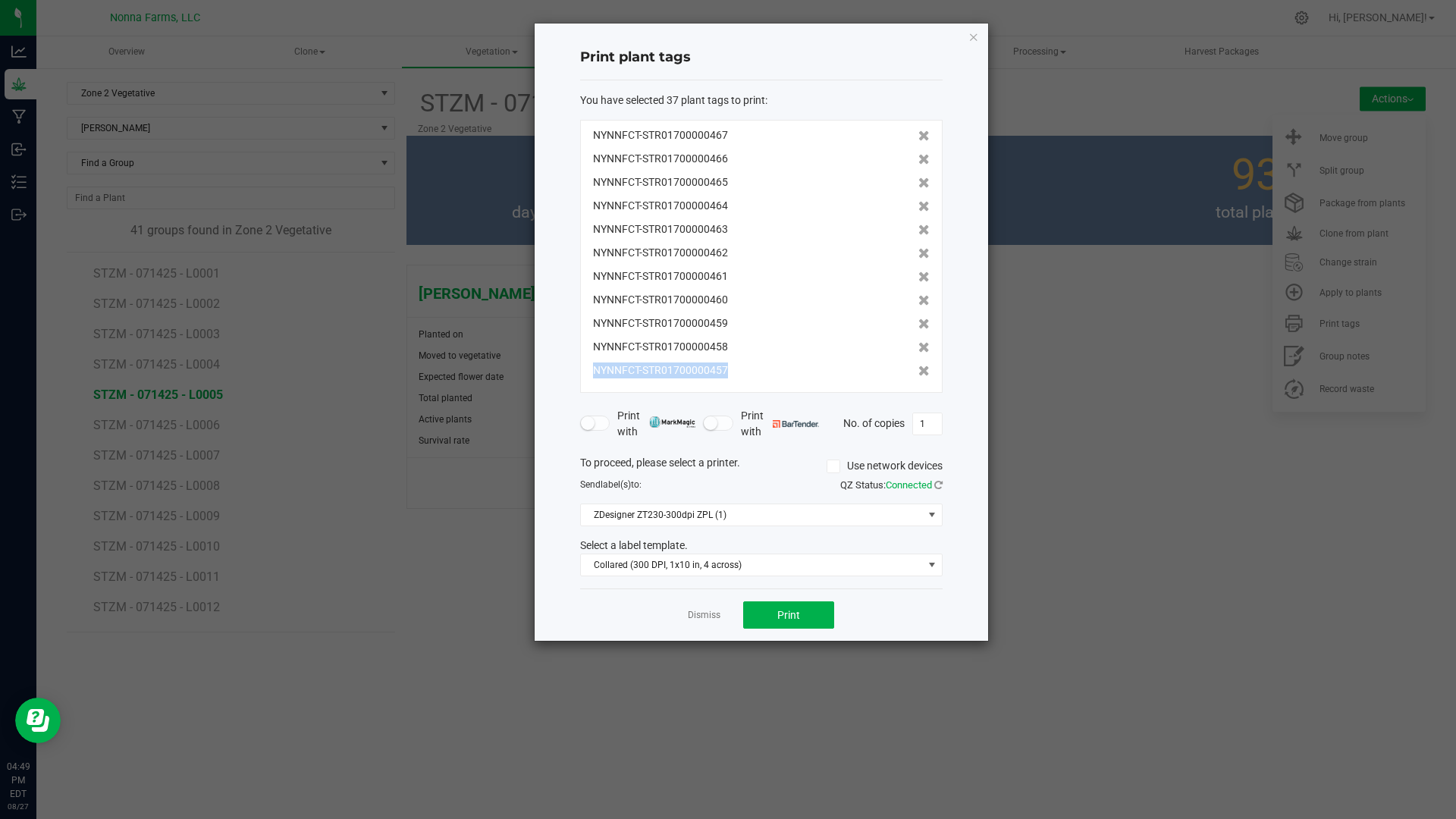
click at [918, 375] on icon at bounding box center [924, 371] width 12 height 11
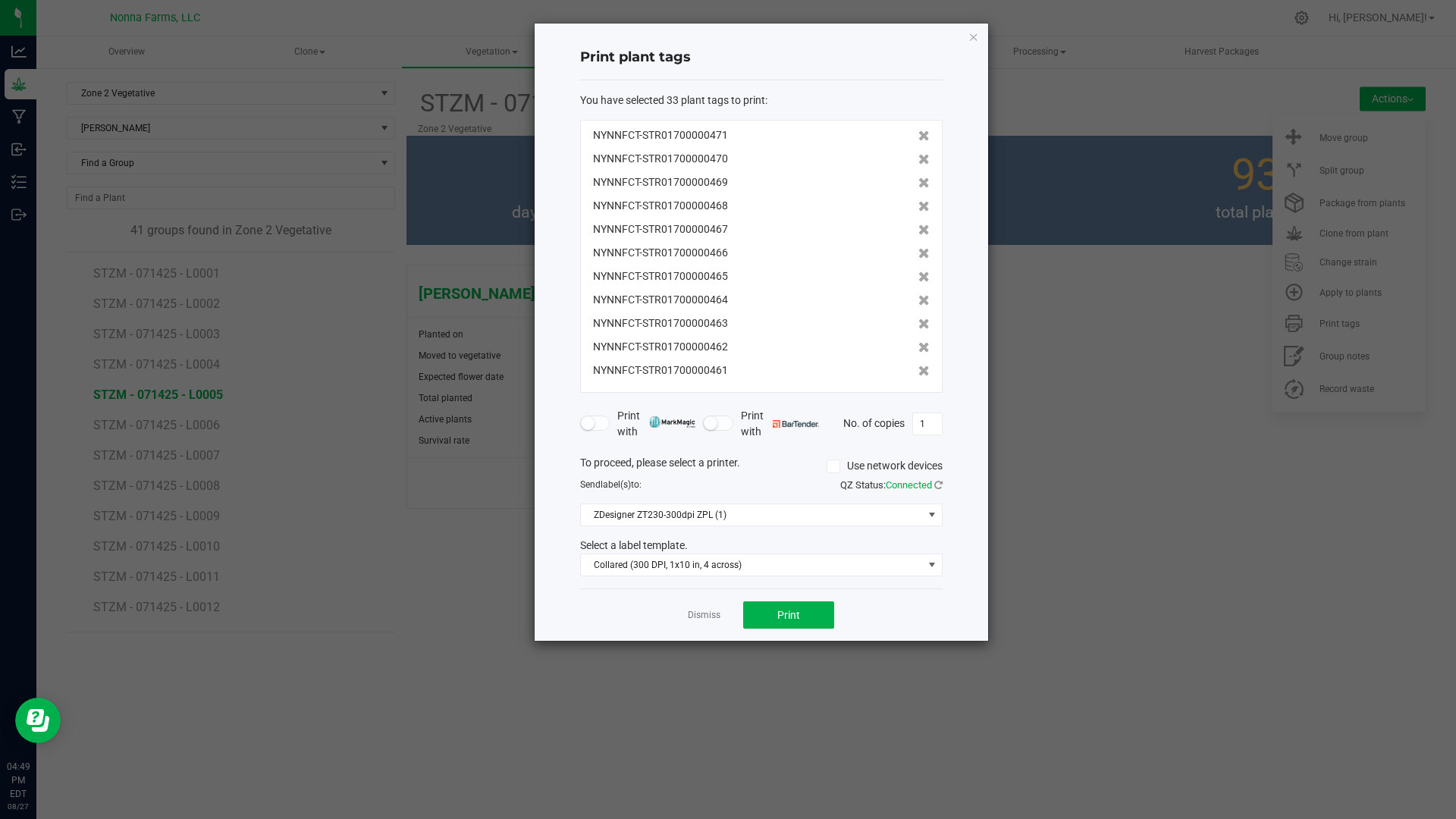
click at [918, 375] on icon at bounding box center [924, 371] width 12 height 11
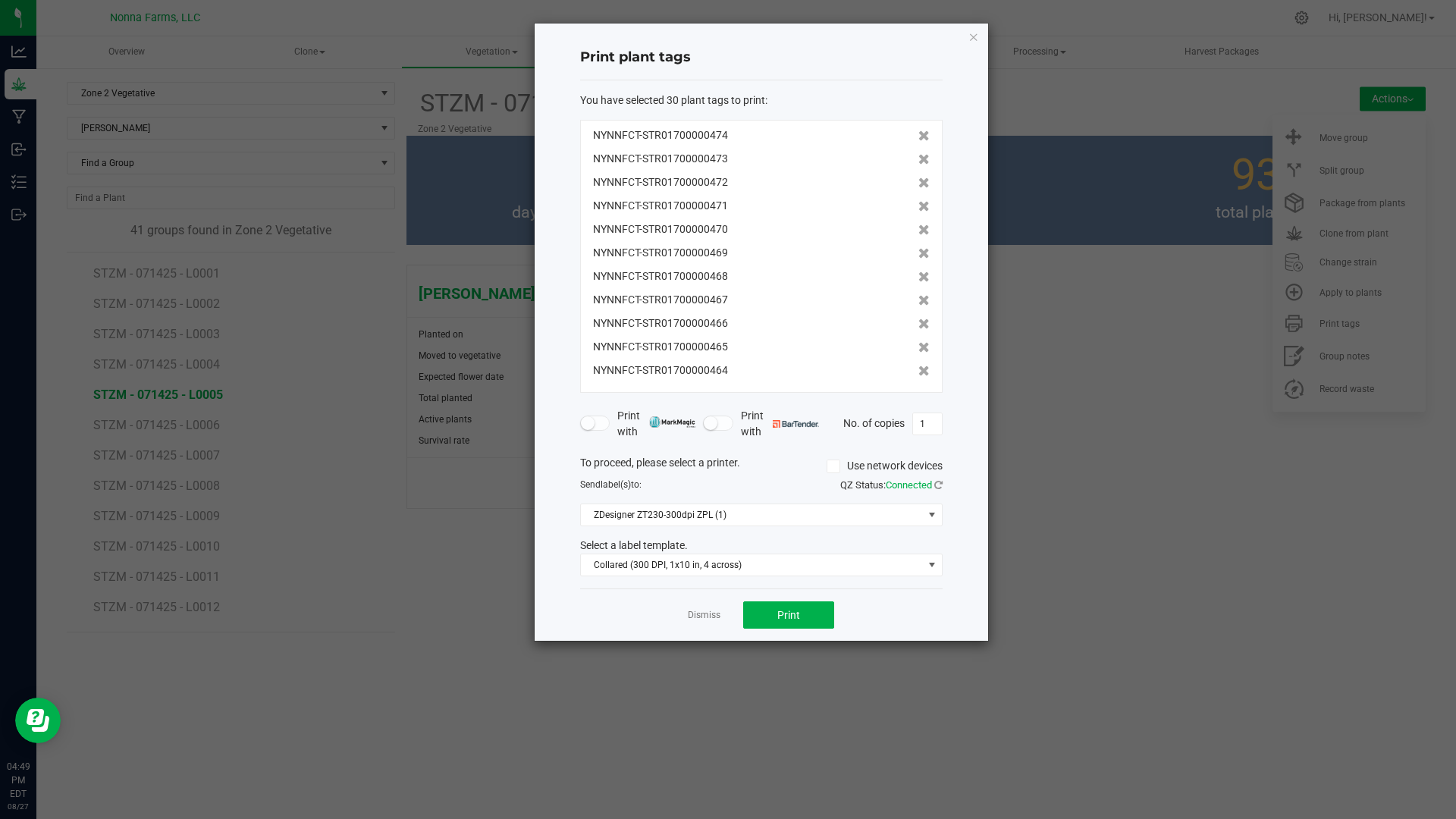
scroll to position [446, 0]
click at [918, 375] on icon at bounding box center [924, 371] width 12 height 11
click at [776, 622] on button "Print" at bounding box center [788, 614] width 91 height 27
click at [692, 618] on link "Dismiss" at bounding box center [704, 615] width 33 height 13
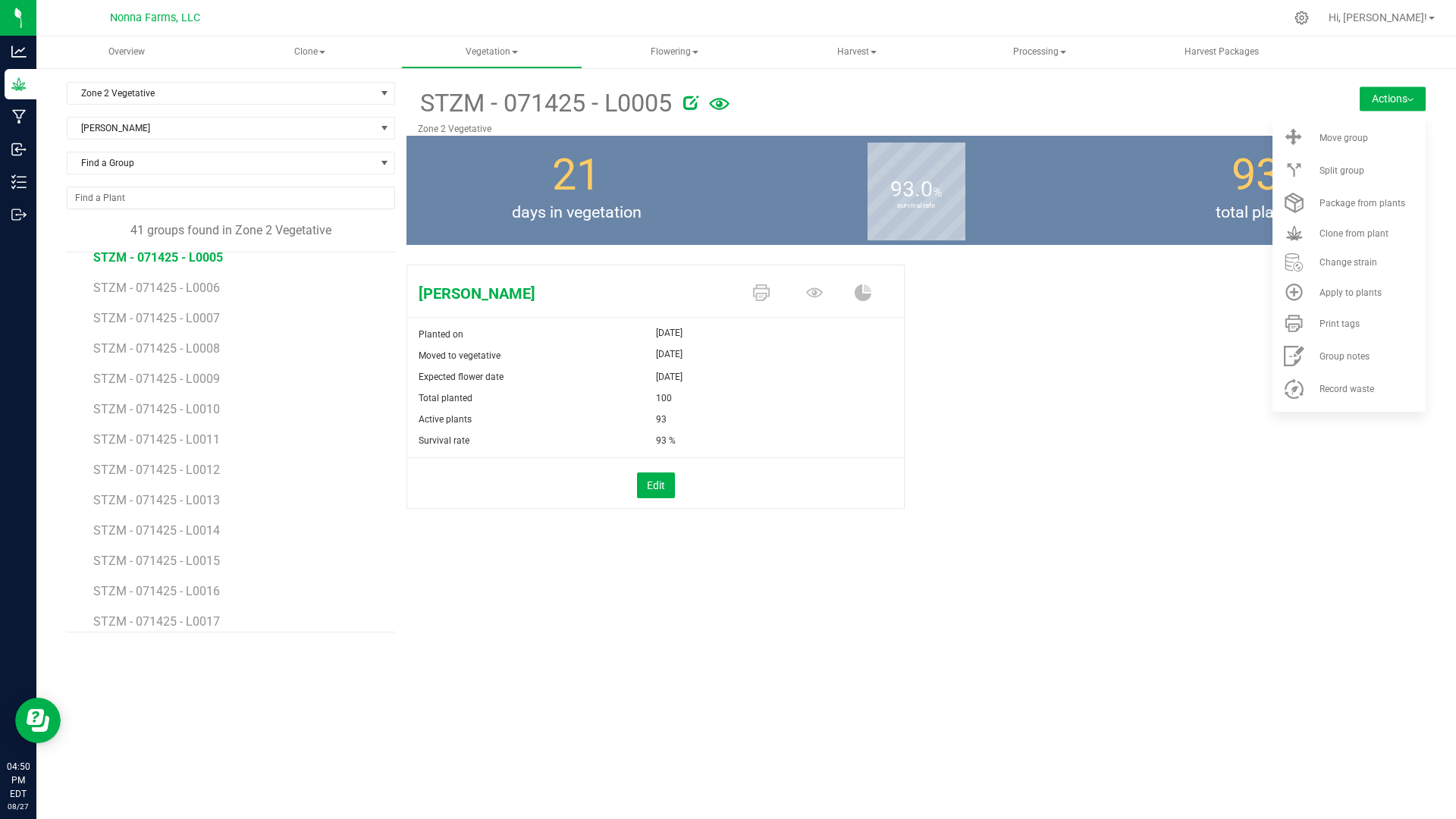
scroll to position [0, 0]
click at [1097, 699] on div "Overview Clone Create plants Cloning groups Cloning plants Apply to plants Vege…" at bounding box center [746, 428] width 1420 height 783
click at [156, 91] on span "Zone 2 Vegetative" at bounding box center [221, 93] width 308 height 21
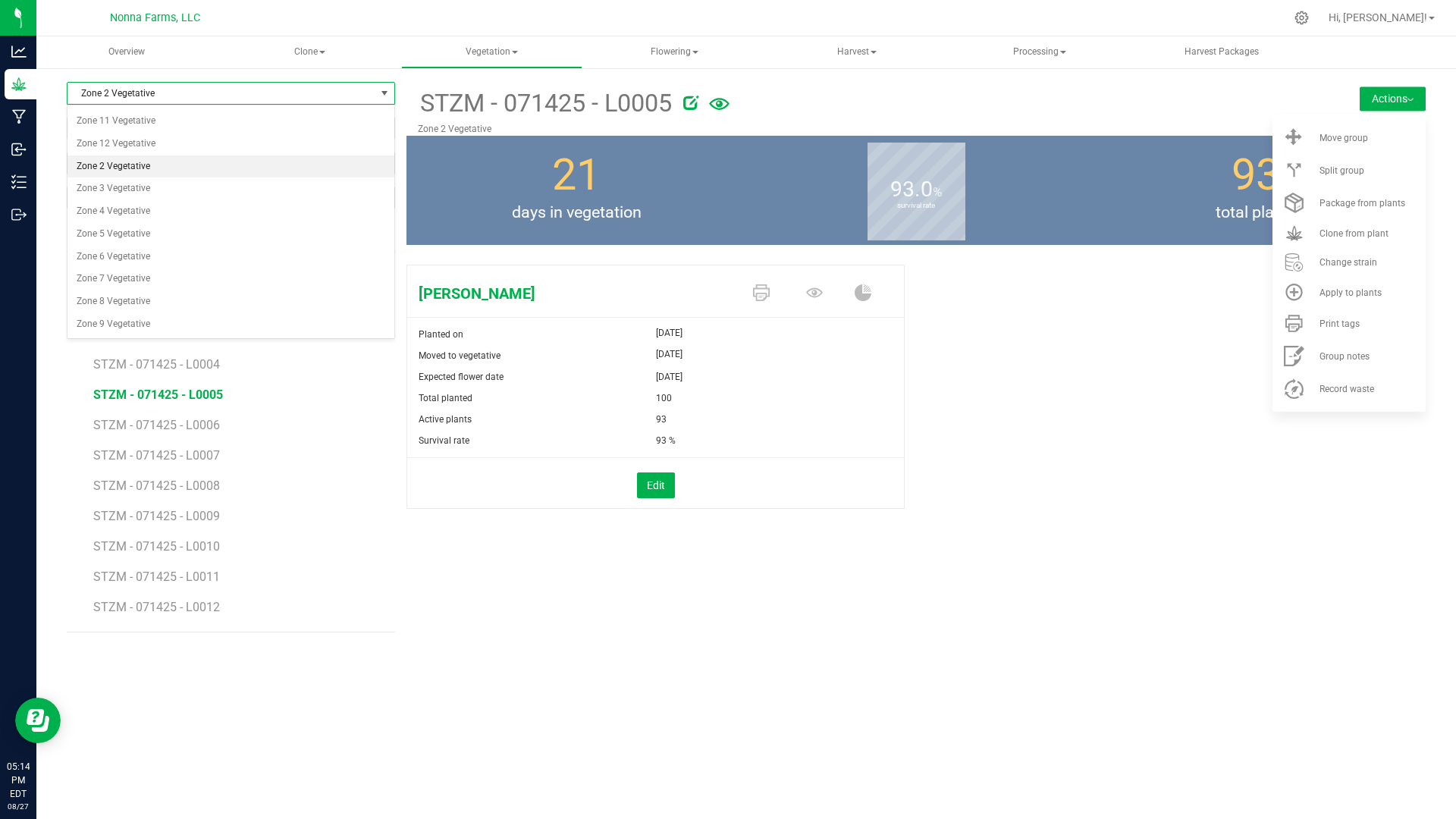
click at [157, 87] on span "Zone 2 Vegetative" at bounding box center [221, 93] width 308 height 21
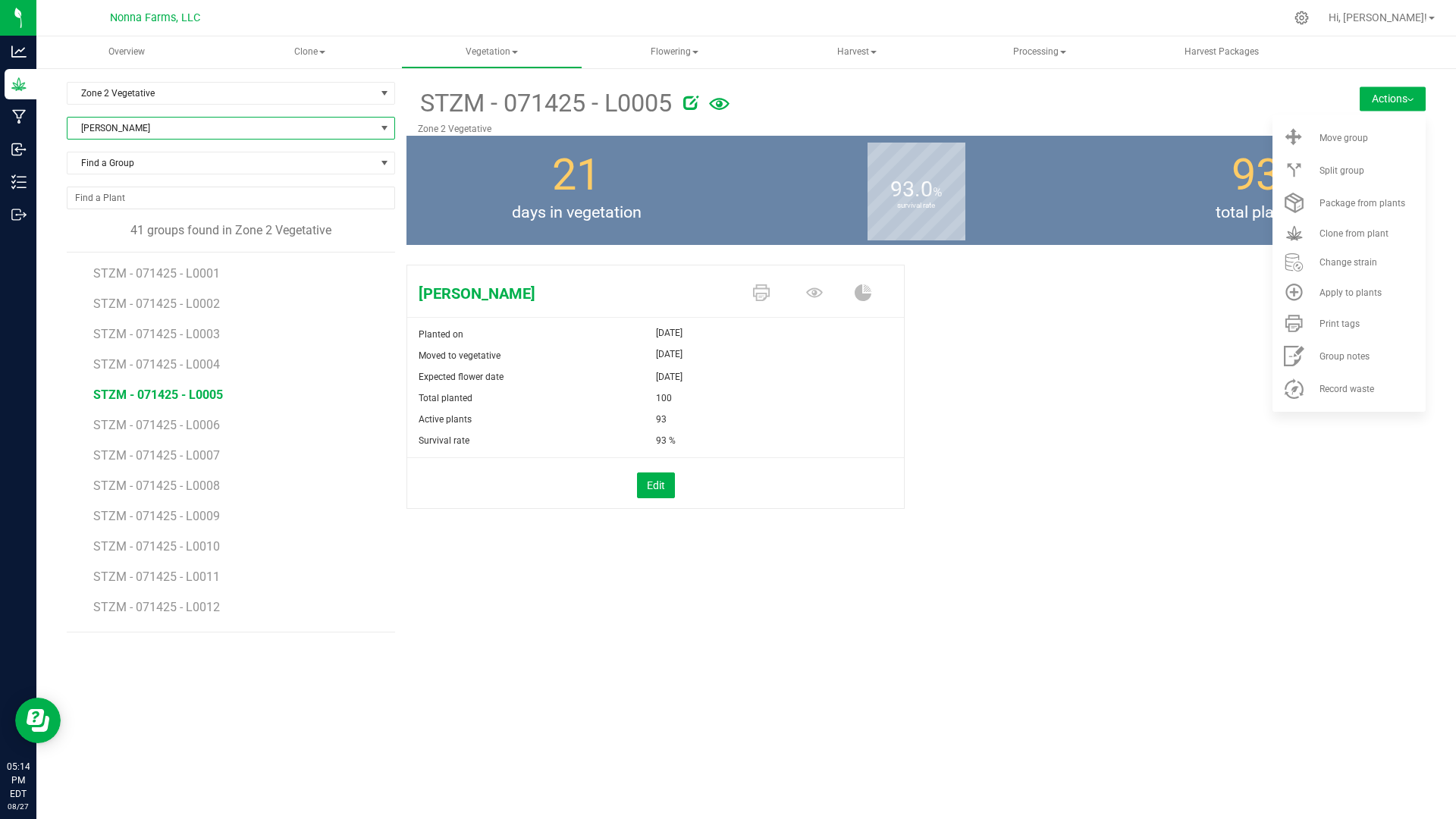
click at [150, 130] on span "[PERSON_NAME]" at bounding box center [221, 128] width 308 height 21
click at [140, 239] on li "Sherb Pie" at bounding box center [230, 236] width 327 height 21
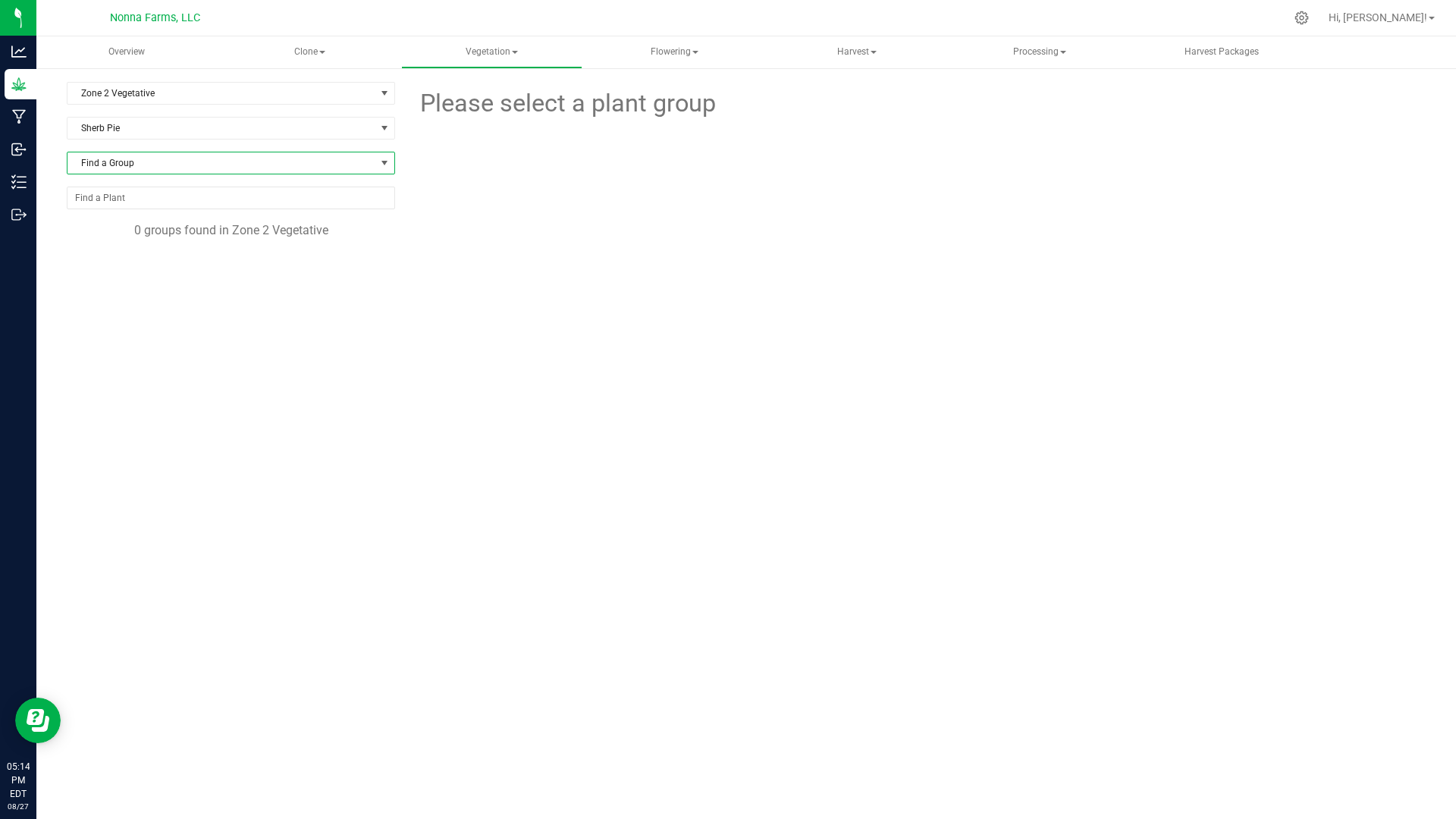
click at [123, 166] on span "Find a Group" at bounding box center [221, 163] width 308 height 21
click at [189, 193] on input at bounding box center [230, 195] width 314 height 24
drag, startPoint x: 179, startPoint y: 158, endPoint x: 167, endPoint y: 140, distance: 21.6
click at [178, 158] on span "All" at bounding box center [221, 163] width 308 height 21
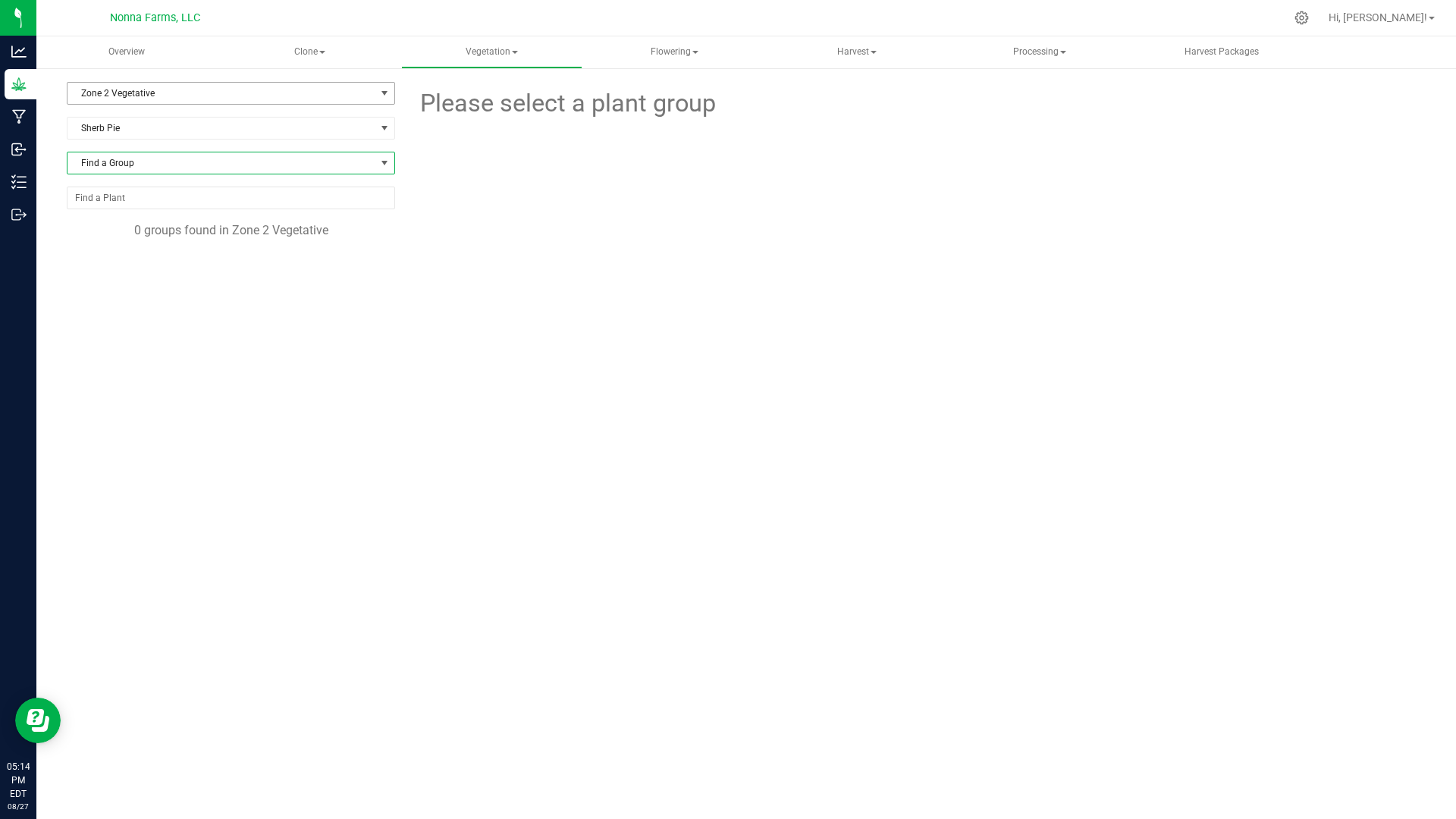
click at [154, 95] on span "Zone 2 Vegetative" at bounding box center [221, 93] width 308 height 21
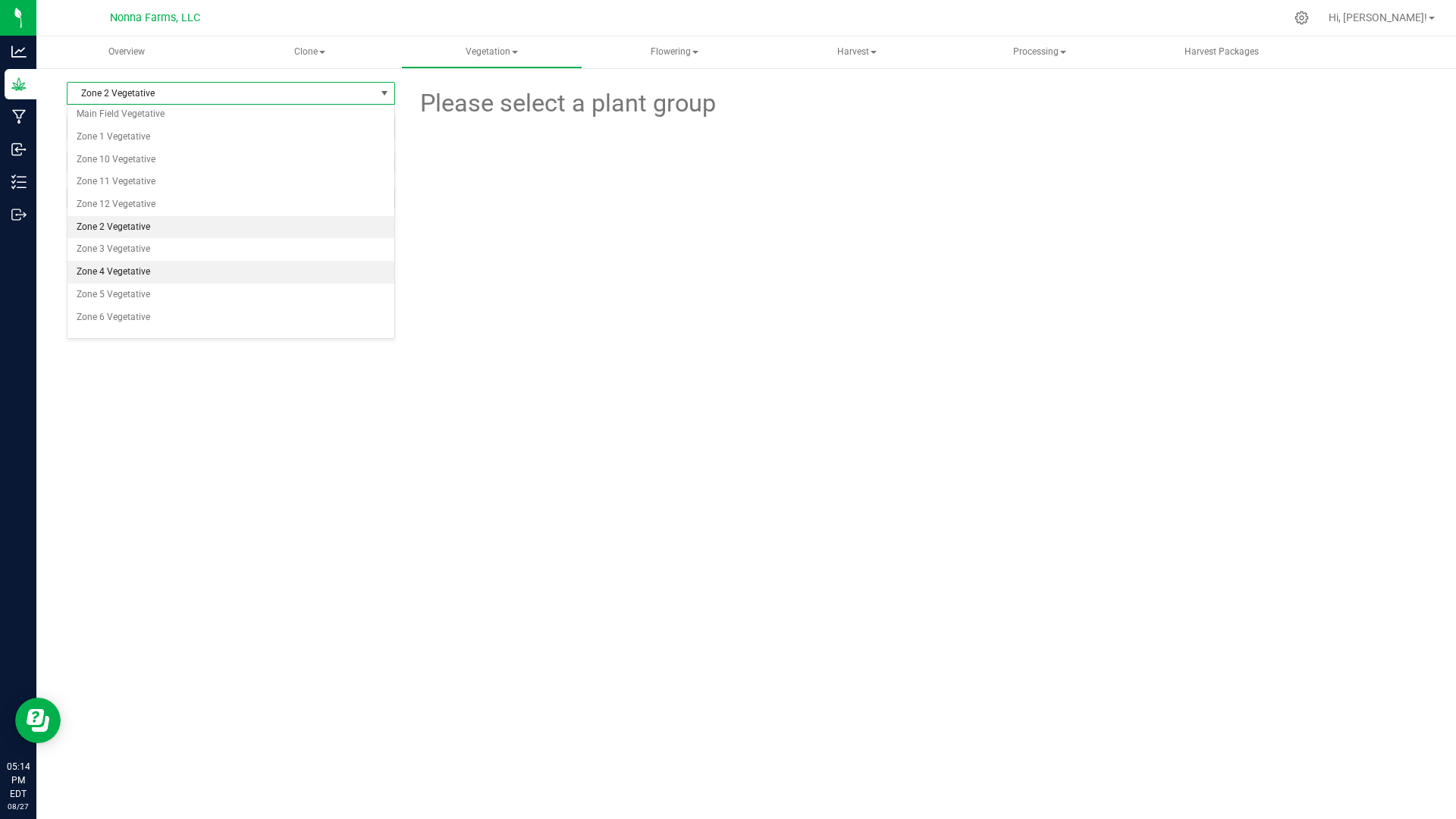
scroll to position [0, 0]
click at [147, 169] on li "Zone 1 Vegetative" at bounding box center [230, 165] width 327 height 23
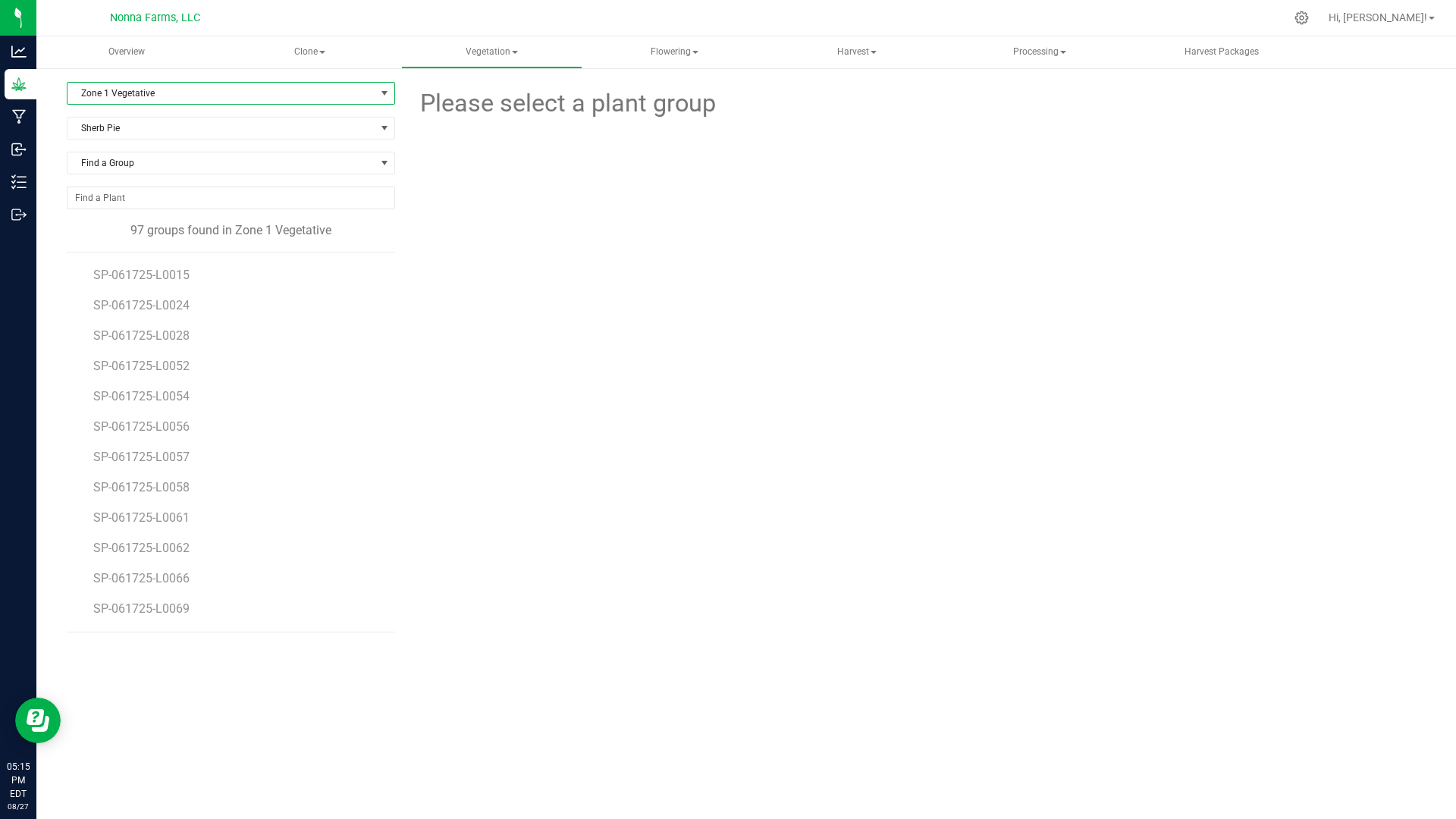
scroll to position [1513, 0]
click at [181, 430] on span "SP-061725-L0028" at bounding box center [143, 428] width 99 height 14
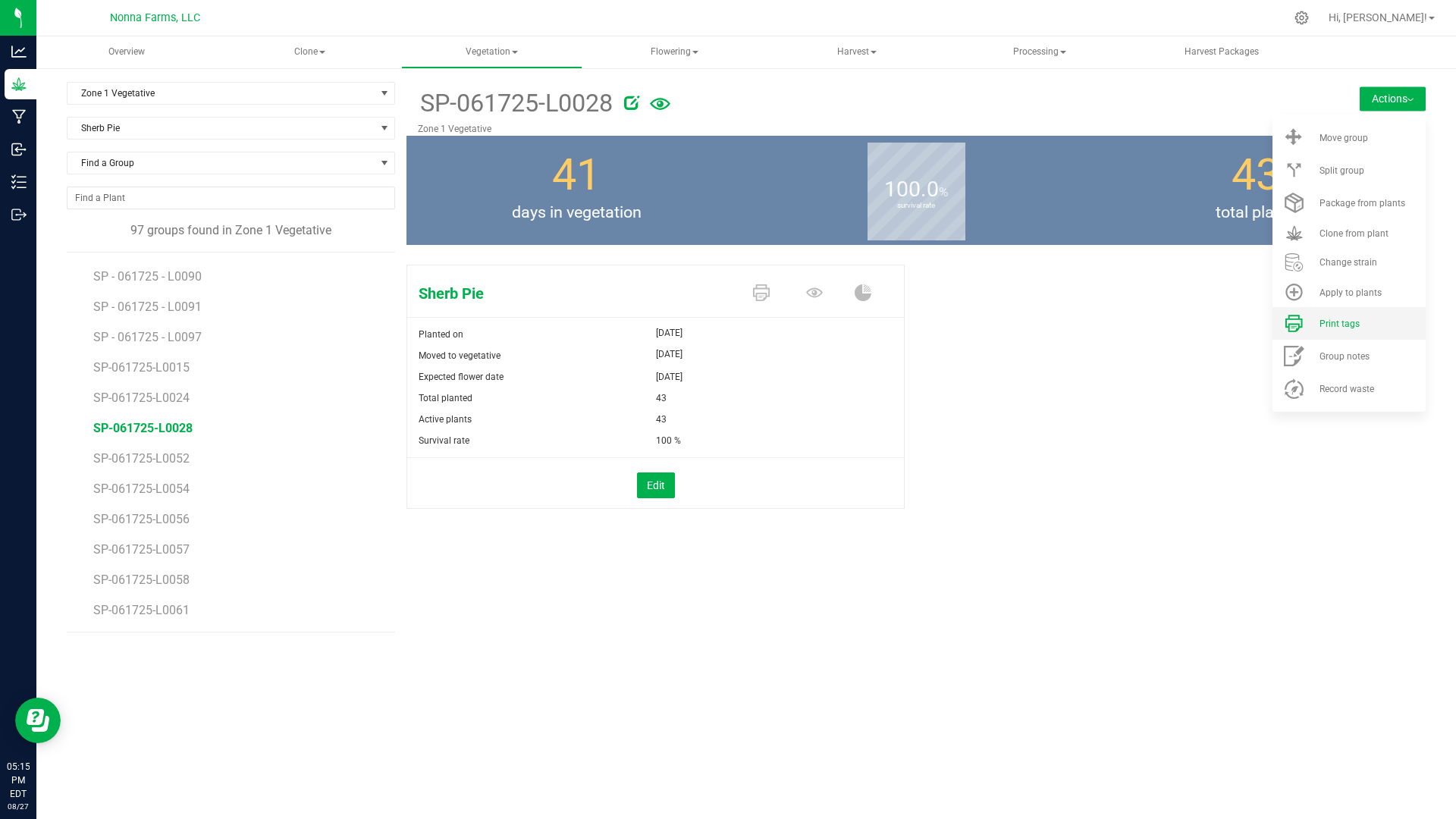
click at [1334, 327] on span "Print tags" at bounding box center [1339, 324] width 40 height 11
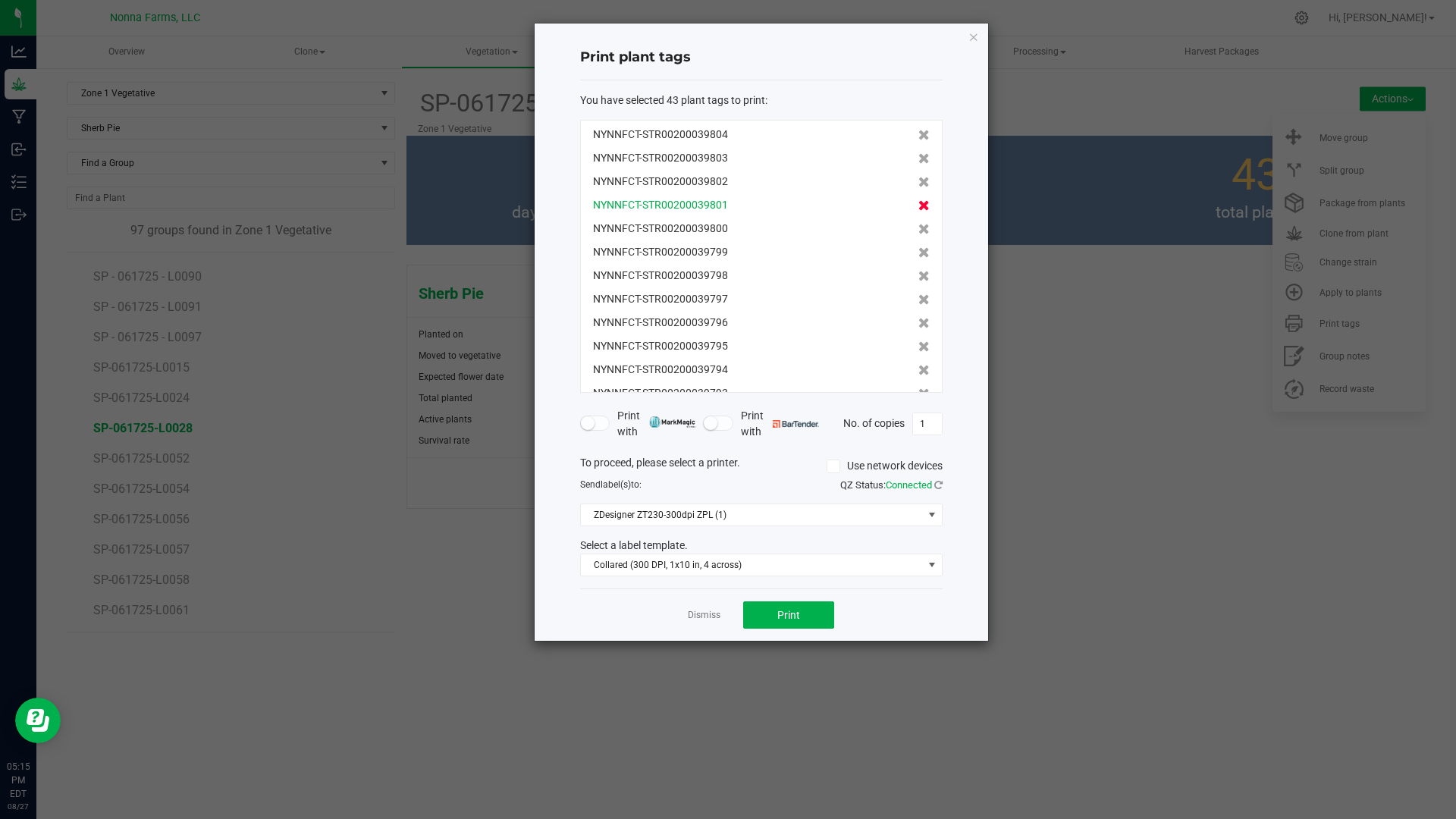
click at [918, 205] on icon at bounding box center [924, 205] width 12 height 11
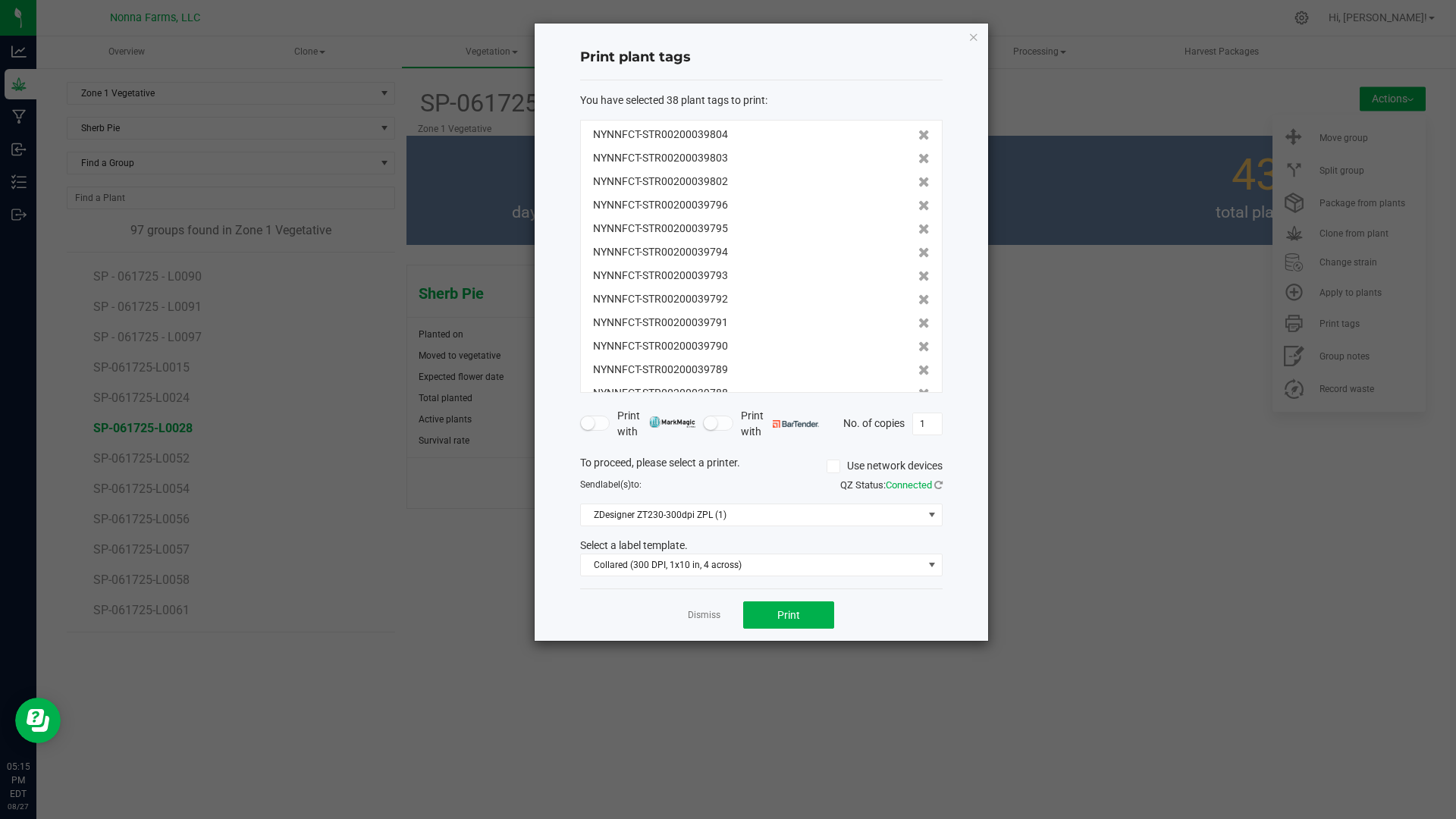
click at [918, 205] on icon at bounding box center [924, 205] width 12 height 11
click at [918, 224] on icon at bounding box center [924, 229] width 12 height 11
click at [918, 205] on icon at bounding box center [924, 205] width 12 height 11
click at [918, 206] on icon at bounding box center [924, 205] width 12 height 11
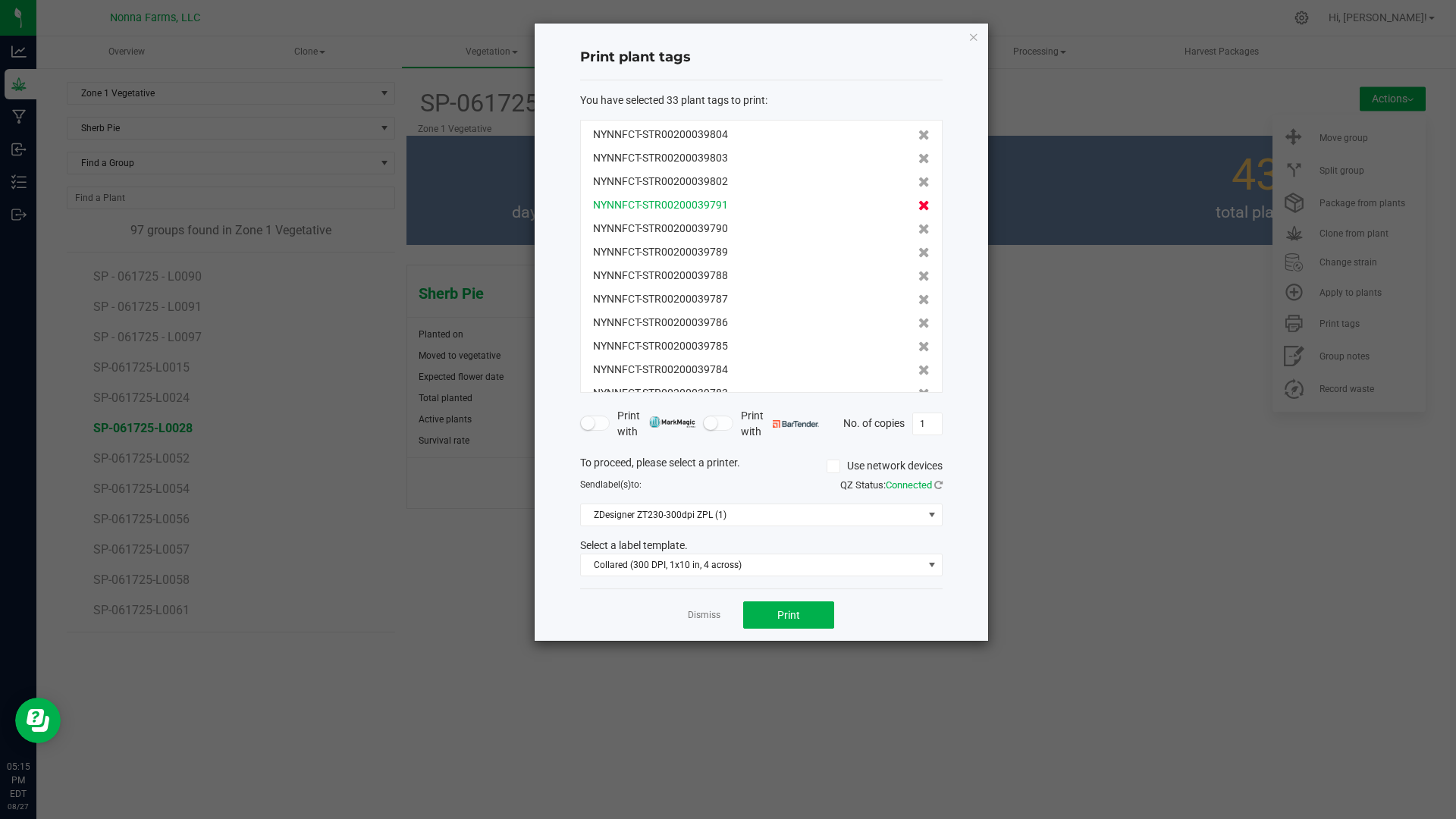
click at [918, 206] on icon at bounding box center [924, 205] width 12 height 11
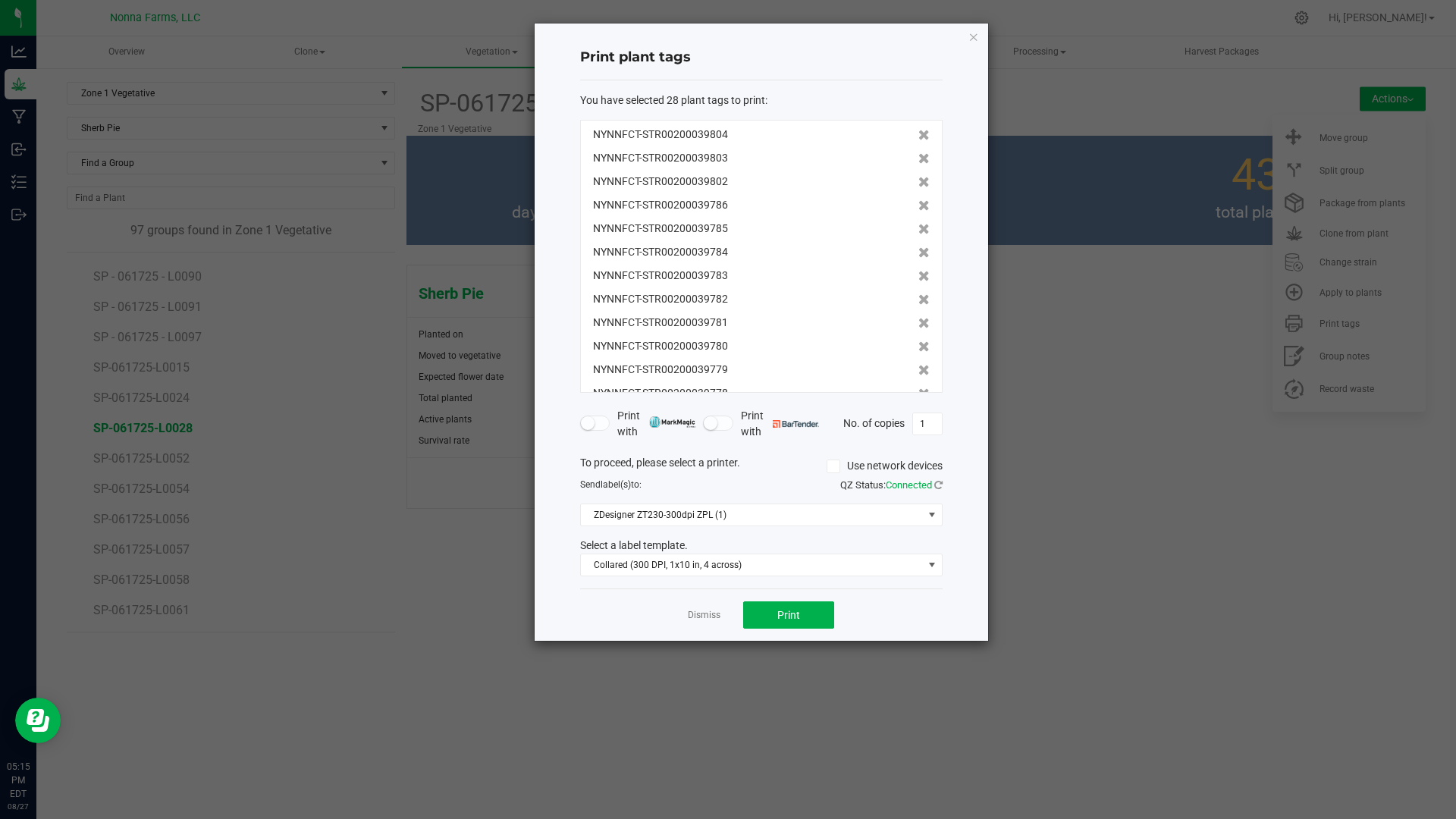
click at [918, 206] on icon at bounding box center [924, 205] width 12 height 11
click at [918, 224] on icon at bounding box center [924, 229] width 12 height 11
click at [918, 206] on icon at bounding box center [924, 205] width 12 height 11
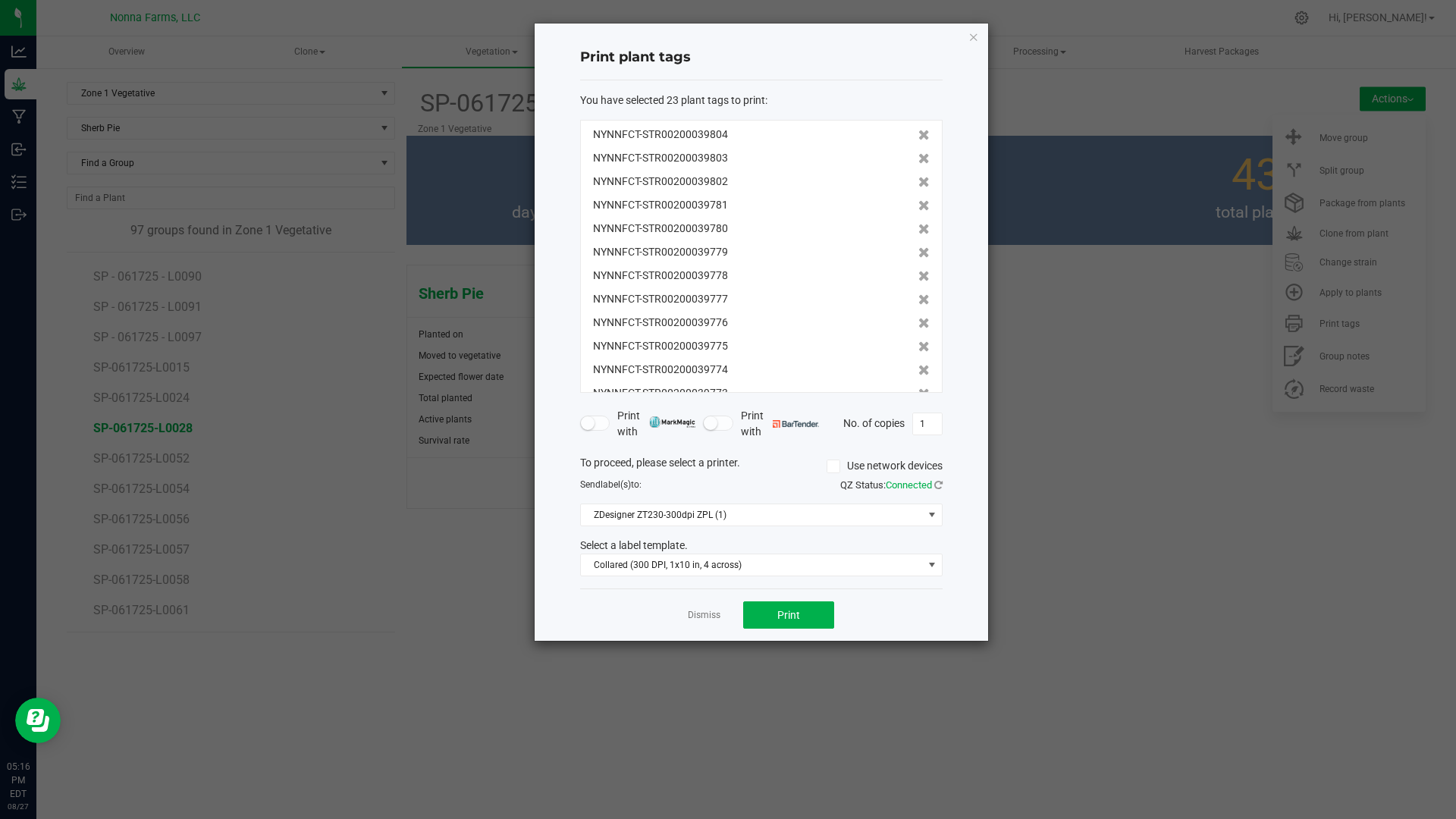
click at [918, 206] on icon at bounding box center [924, 205] width 12 height 11
click at [918, 210] on icon at bounding box center [924, 205] width 12 height 11
click at [907, 216] on div "NYNNFCT-STR00200039804 NYNNFCT-STR00200039803 NYNNFCT-STR00200039802 NYNNFCT-ST…" at bounding box center [761, 256] width 362 height 273
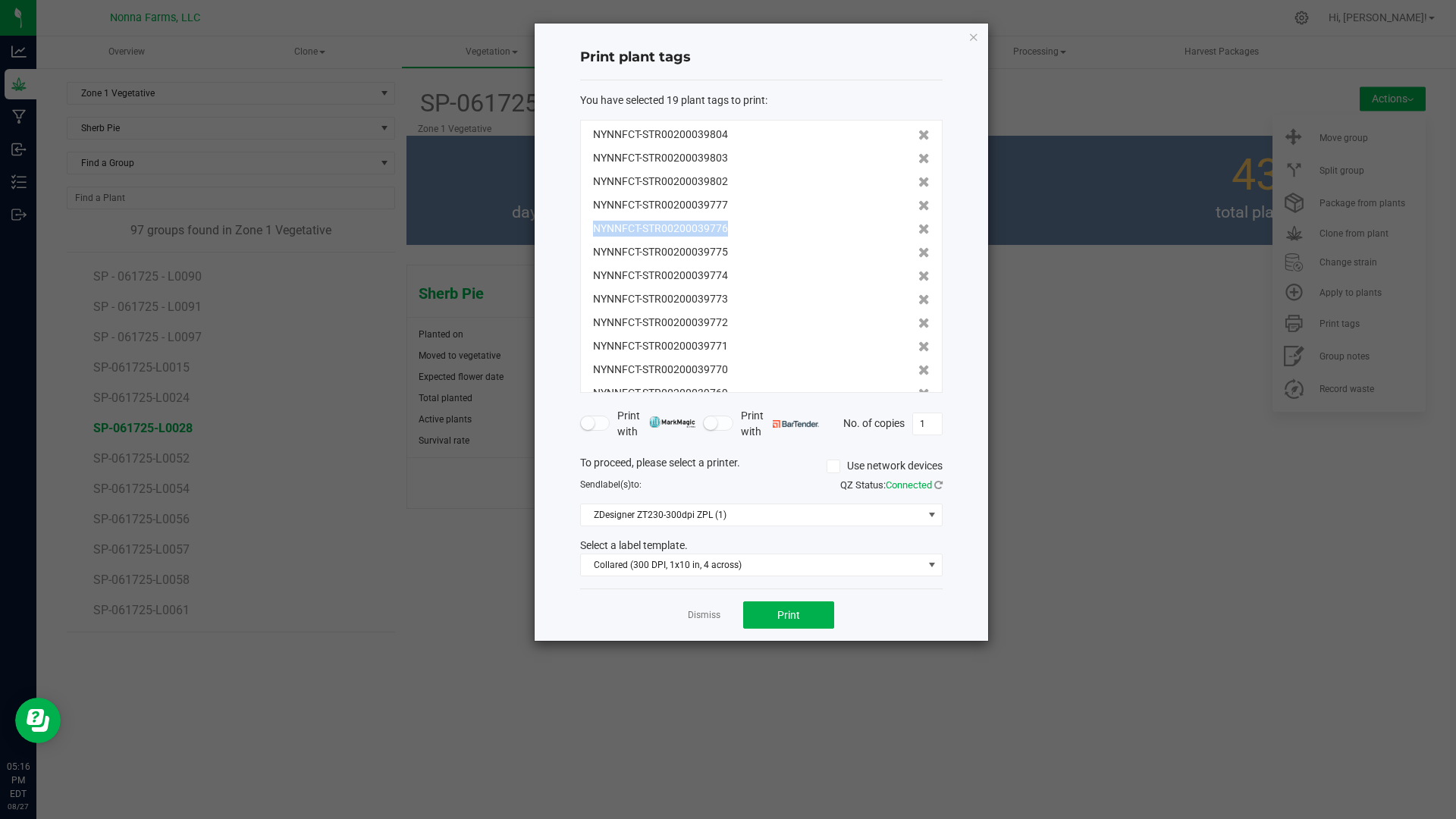
click at [907, 216] on div "NYNNFCT-STR00200039804 NYNNFCT-STR00200039803 NYNNFCT-STR00200039802 NYNNFCT-ST…" at bounding box center [761, 256] width 362 height 273
click at [918, 205] on icon at bounding box center [924, 205] width 12 height 11
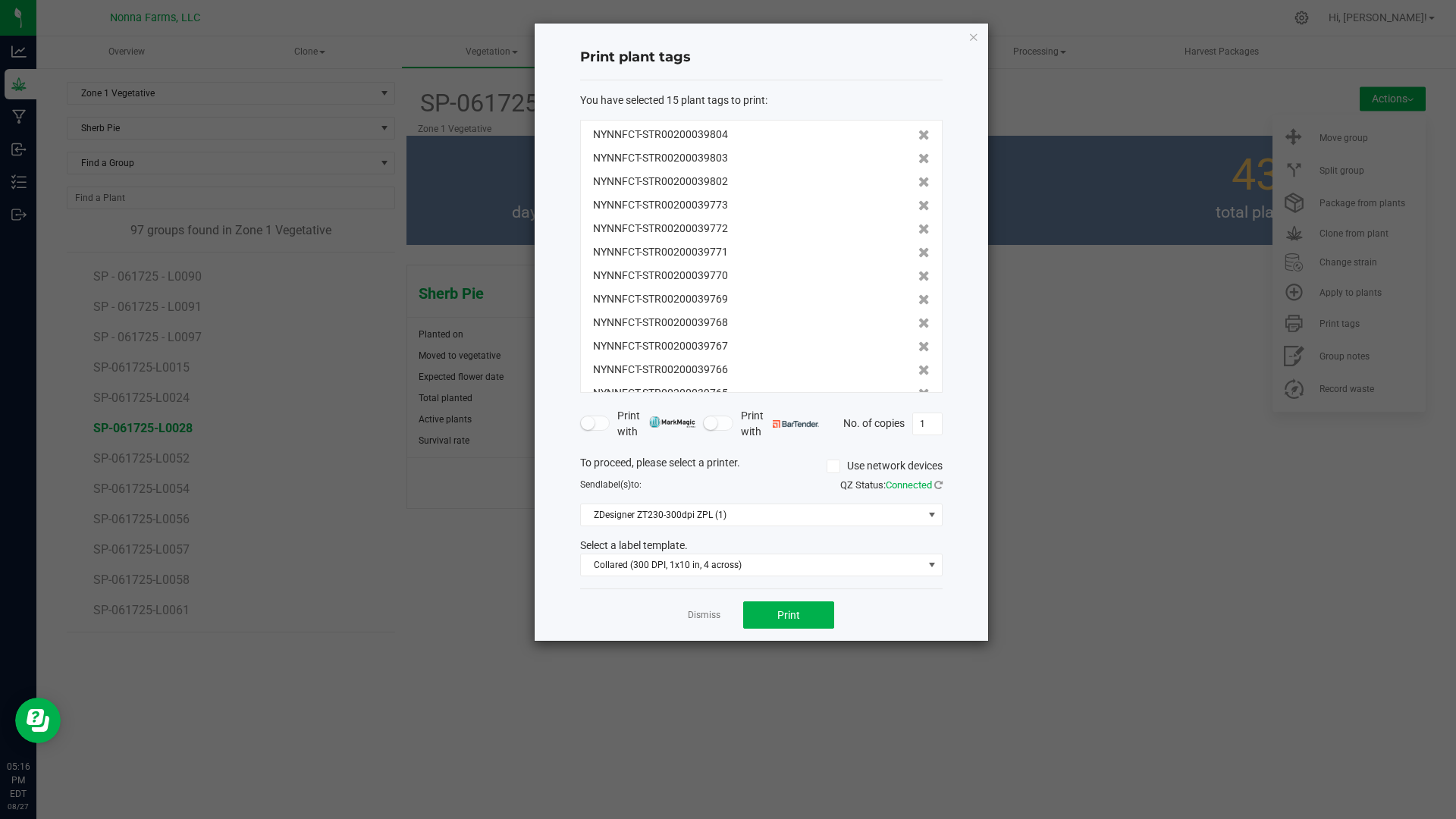
click at [918, 205] on icon at bounding box center [924, 205] width 12 height 11
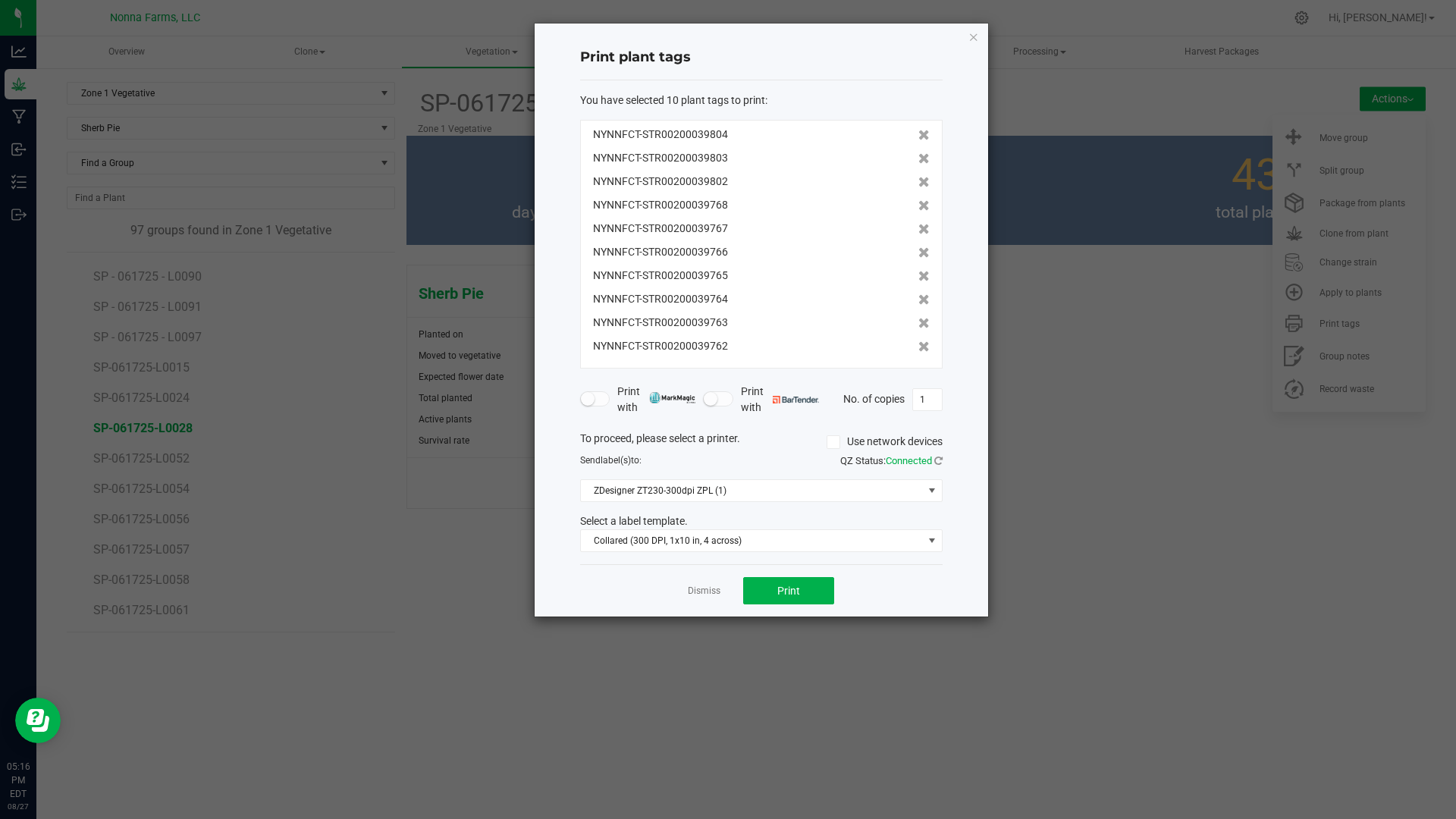
click at [918, 205] on icon at bounding box center [924, 205] width 12 height 11
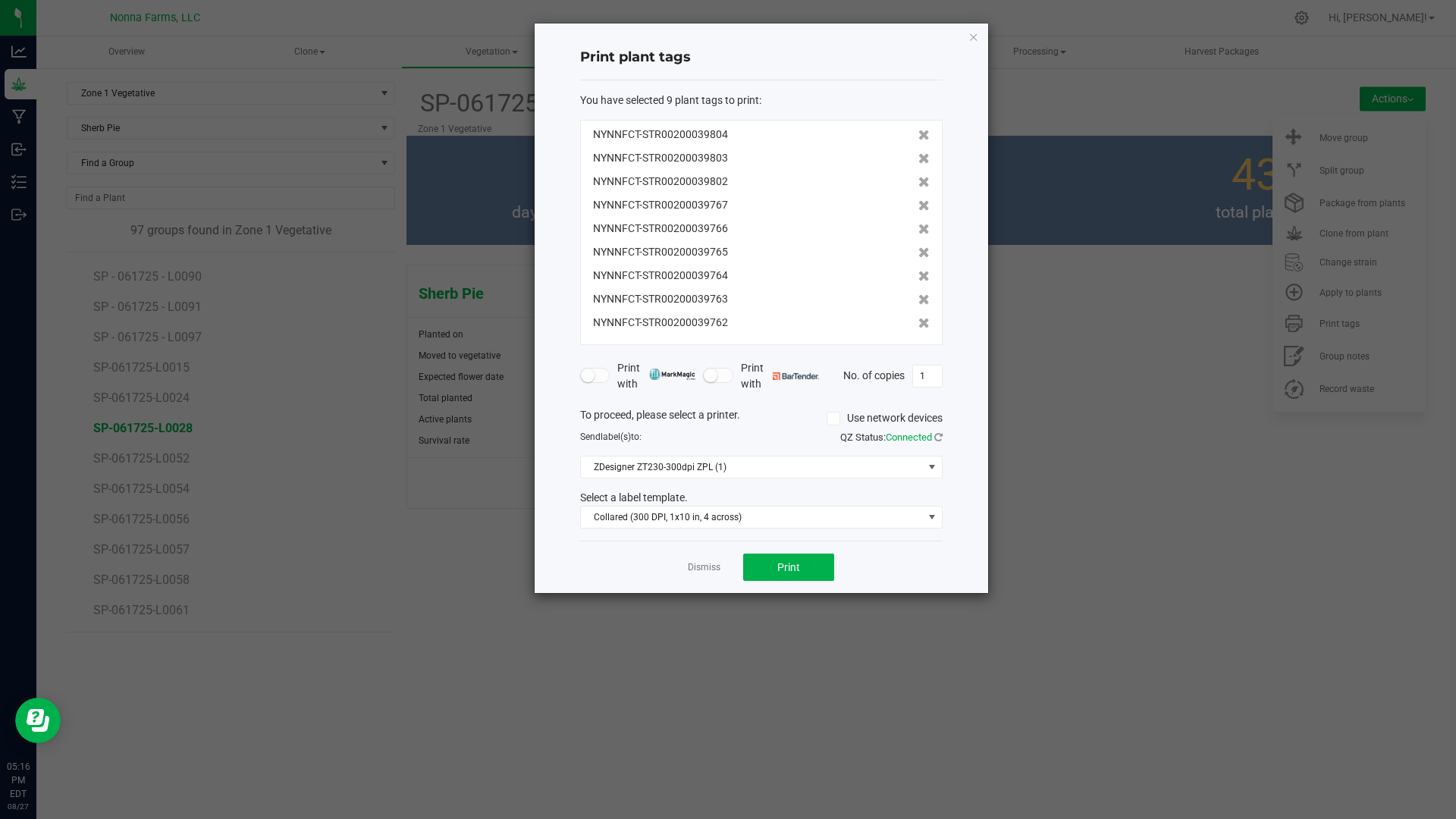
click at [918, 205] on icon at bounding box center [924, 205] width 12 height 11
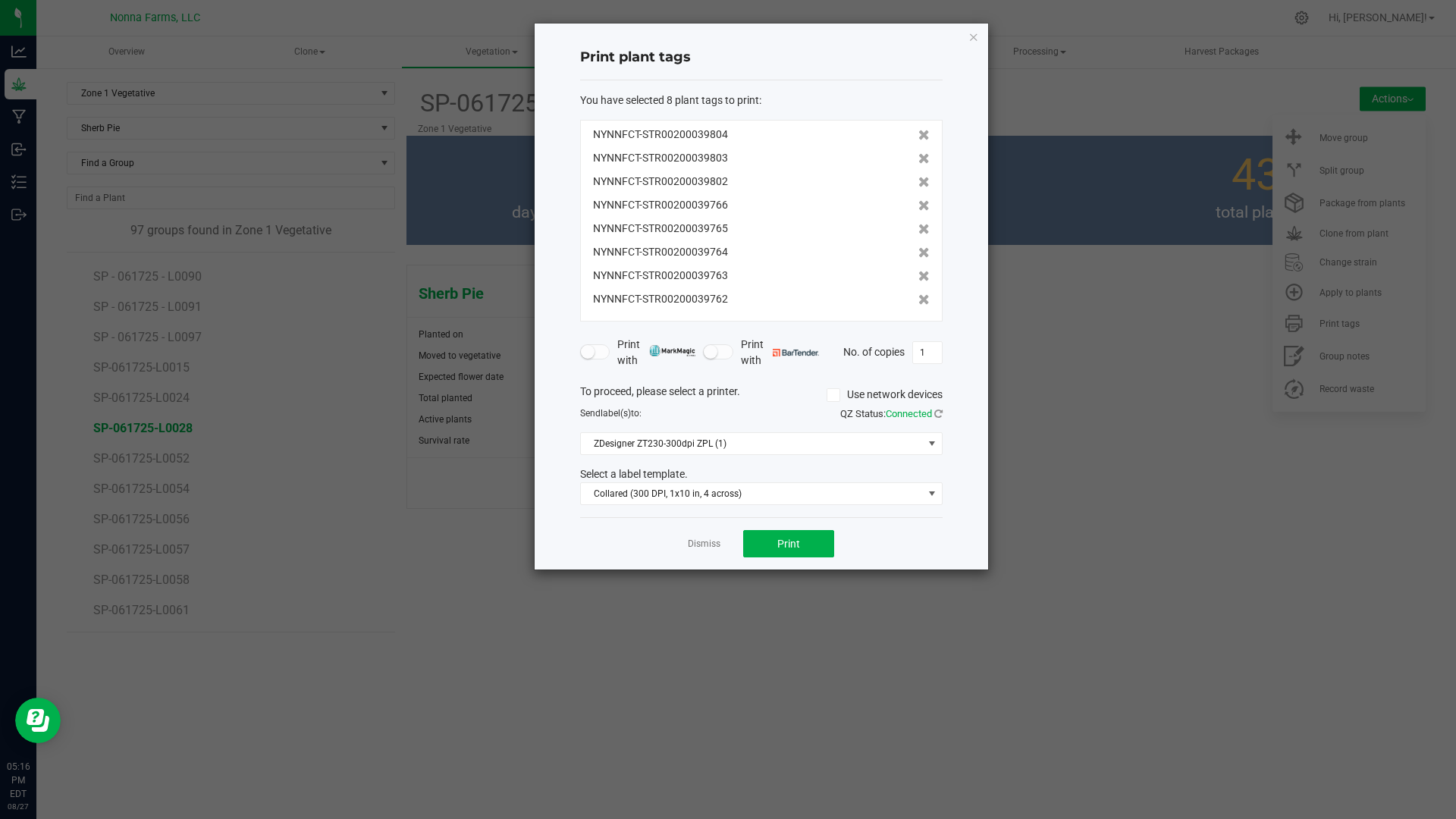
click at [918, 205] on icon at bounding box center [924, 205] width 12 height 11
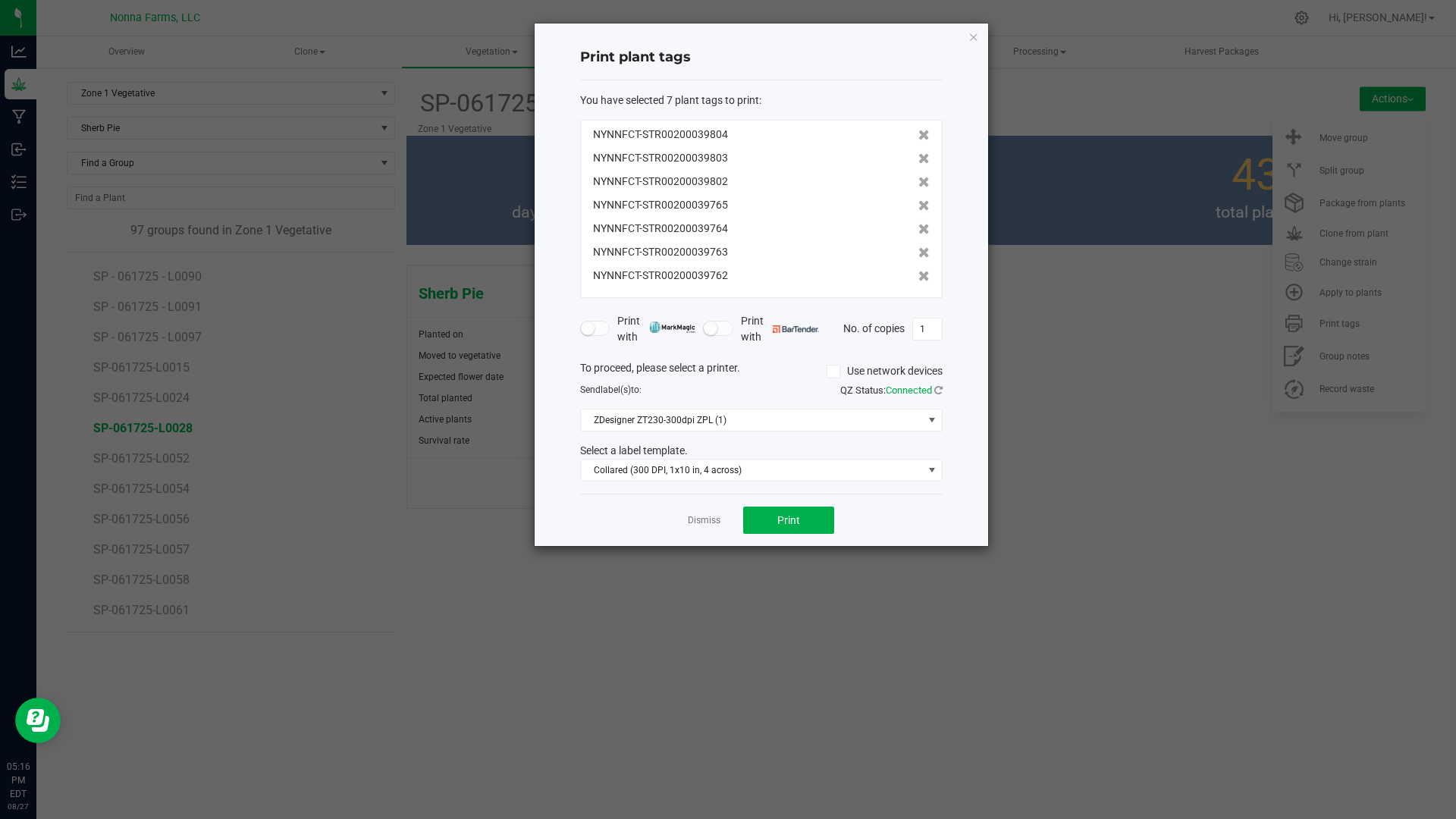
click at [918, 205] on icon at bounding box center [924, 205] width 12 height 11
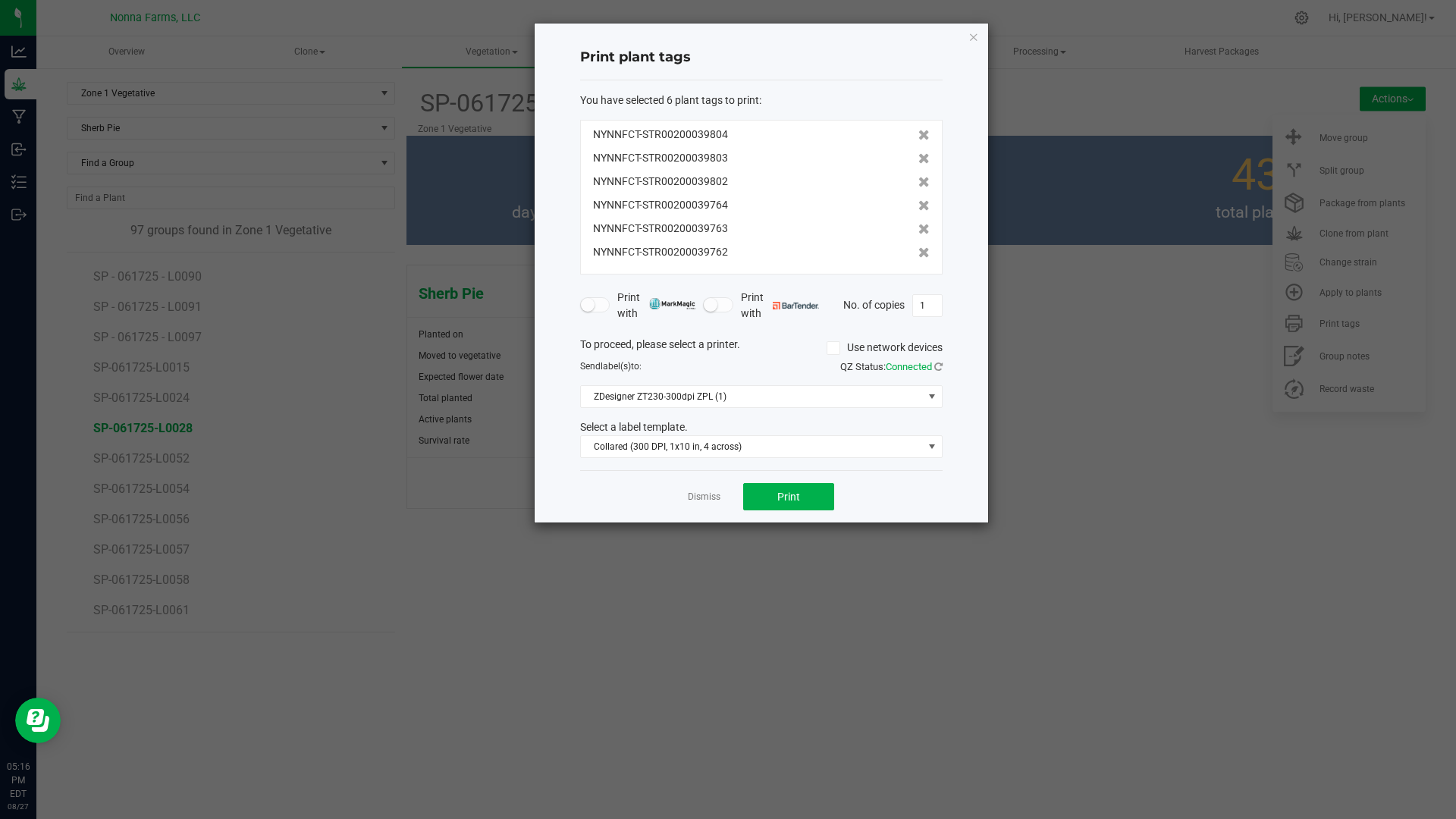
click at [918, 205] on icon at bounding box center [924, 205] width 12 height 11
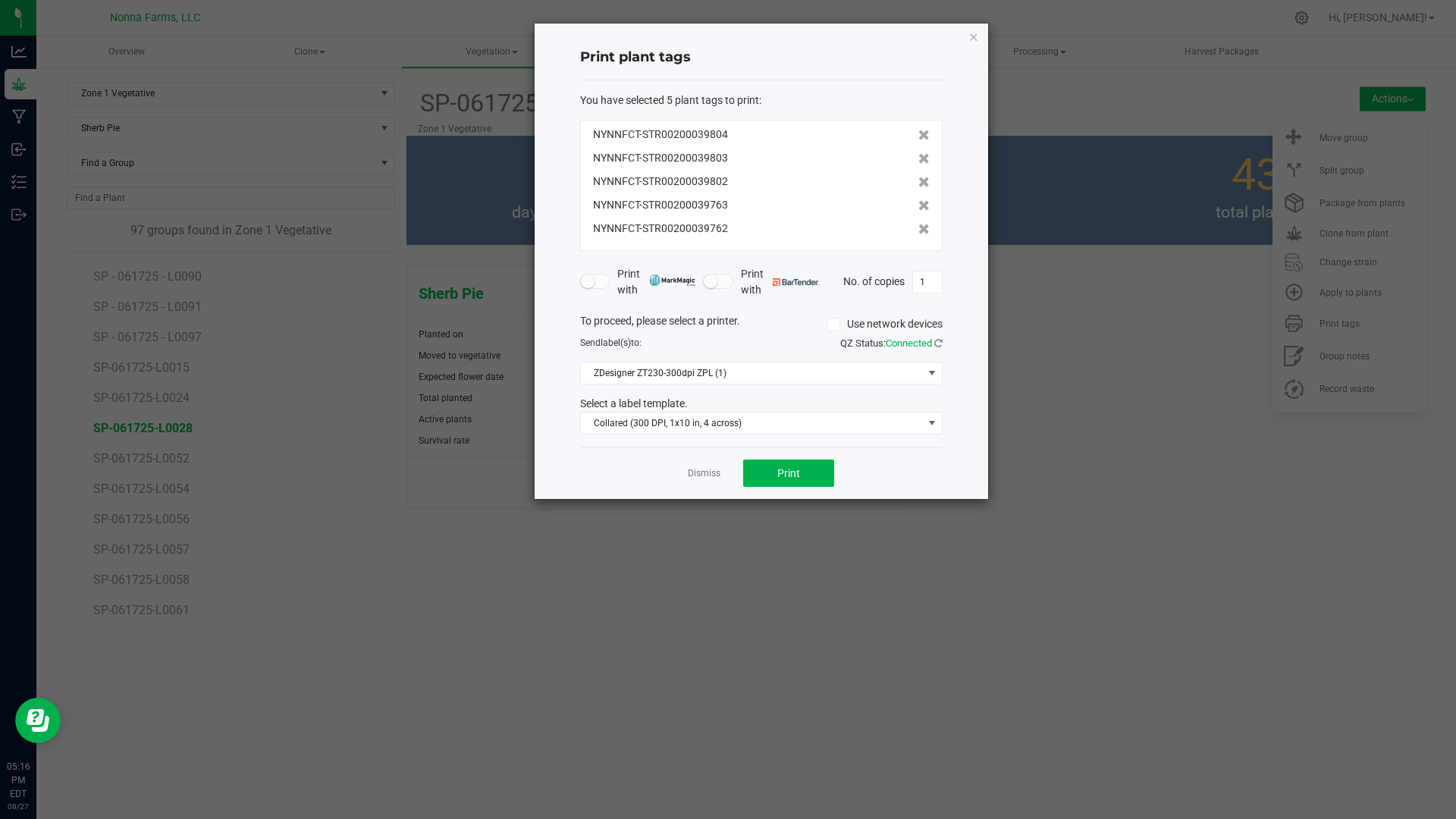
click at [918, 205] on icon at bounding box center [924, 205] width 12 height 11
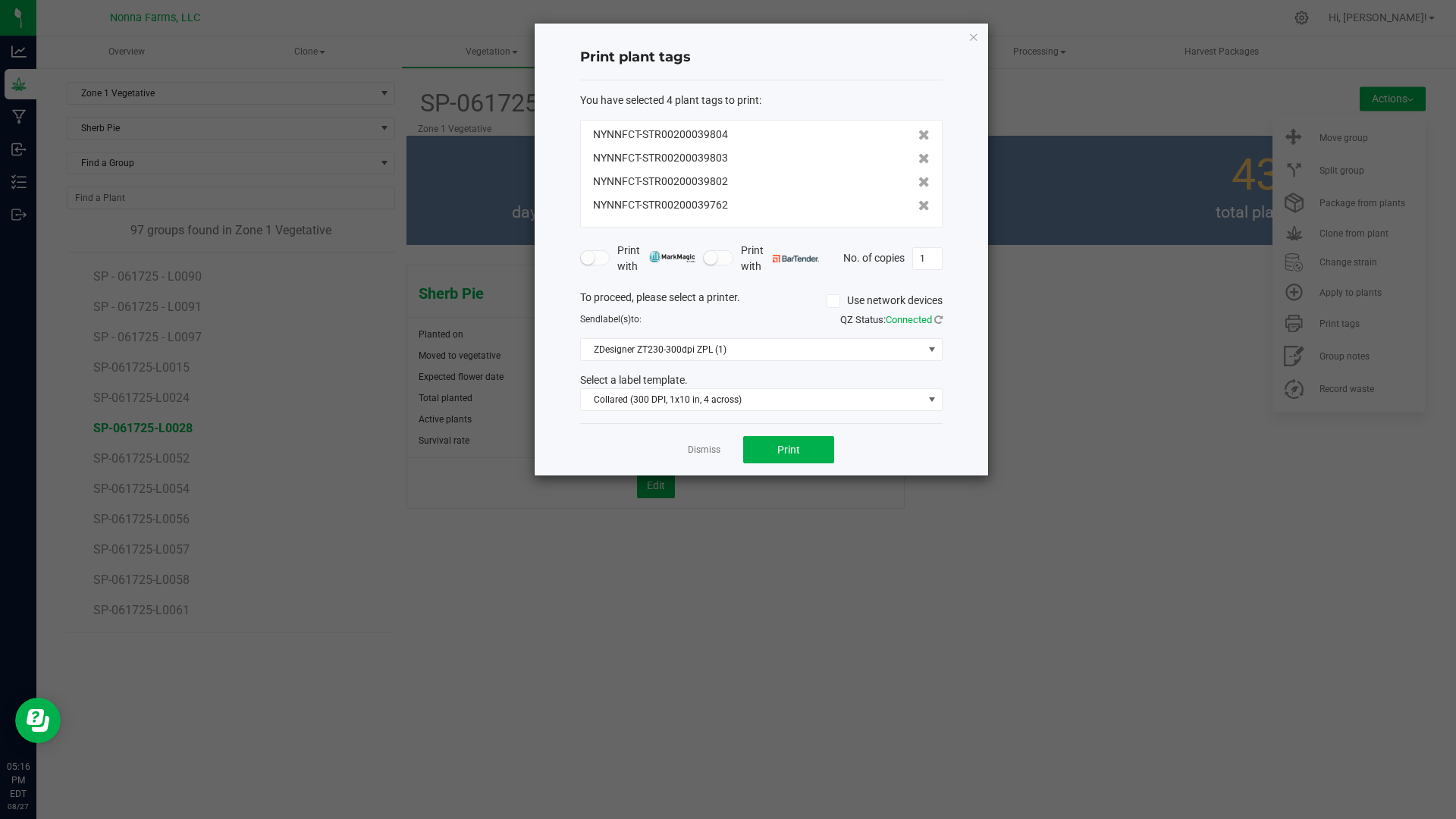
click at [918, 205] on icon at bounding box center [924, 205] width 12 height 11
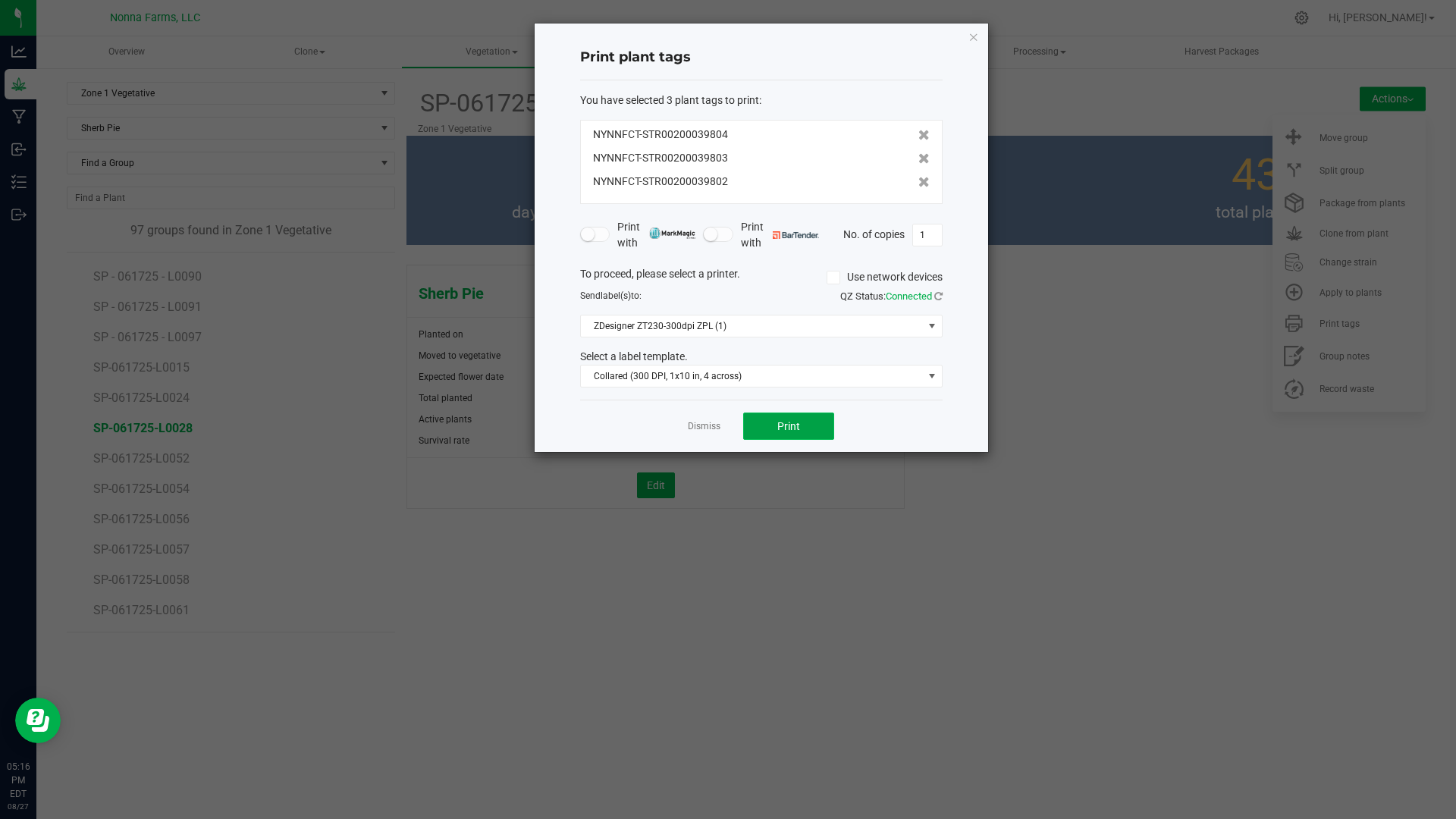
click at [768, 422] on button "Print" at bounding box center [788, 426] width 91 height 27
click at [705, 420] on link "Dismiss" at bounding box center [704, 426] width 33 height 13
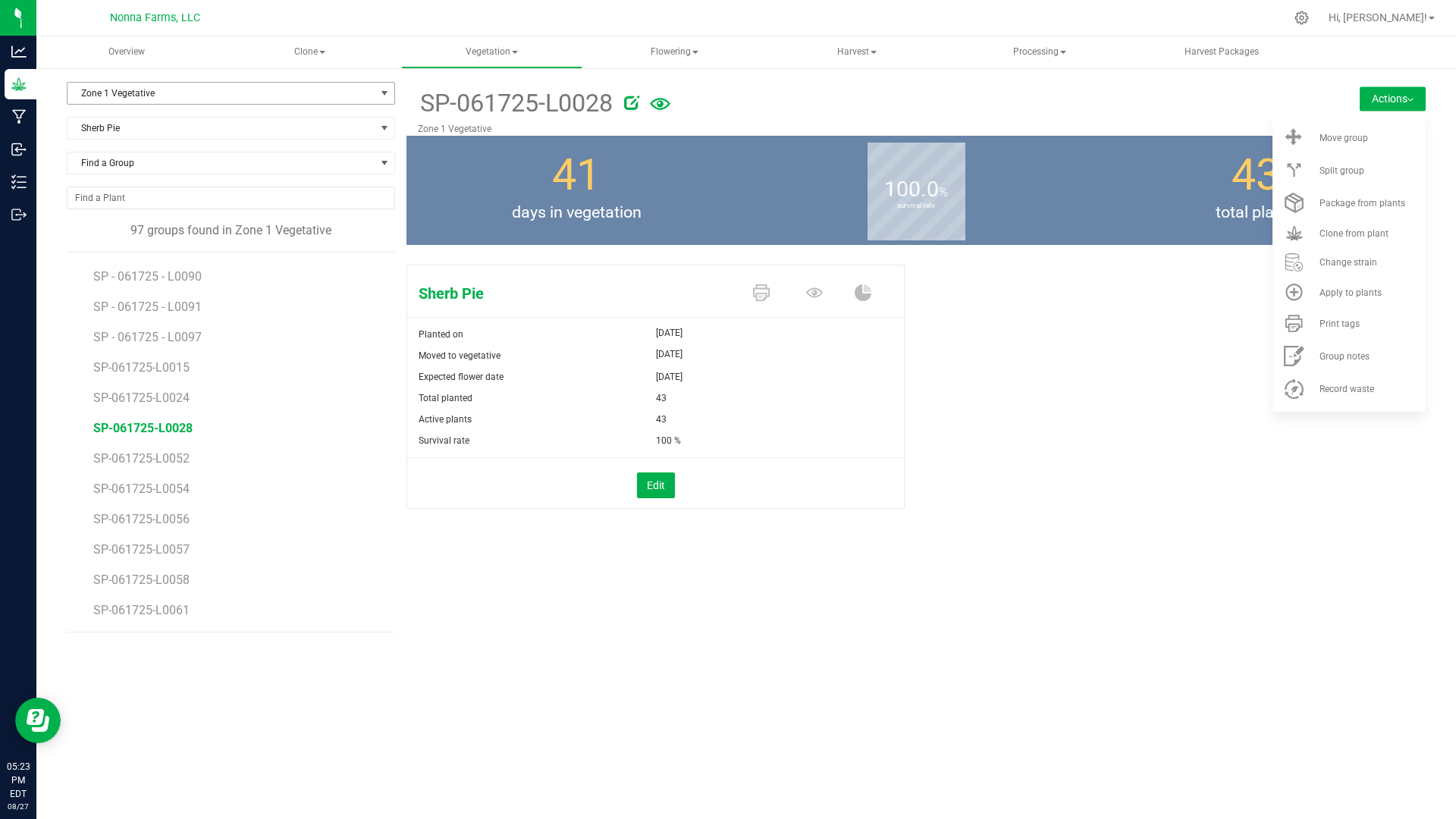
click at [150, 91] on span "Zone 1 Vegetative" at bounding box center [221, 93] width 308 height 21
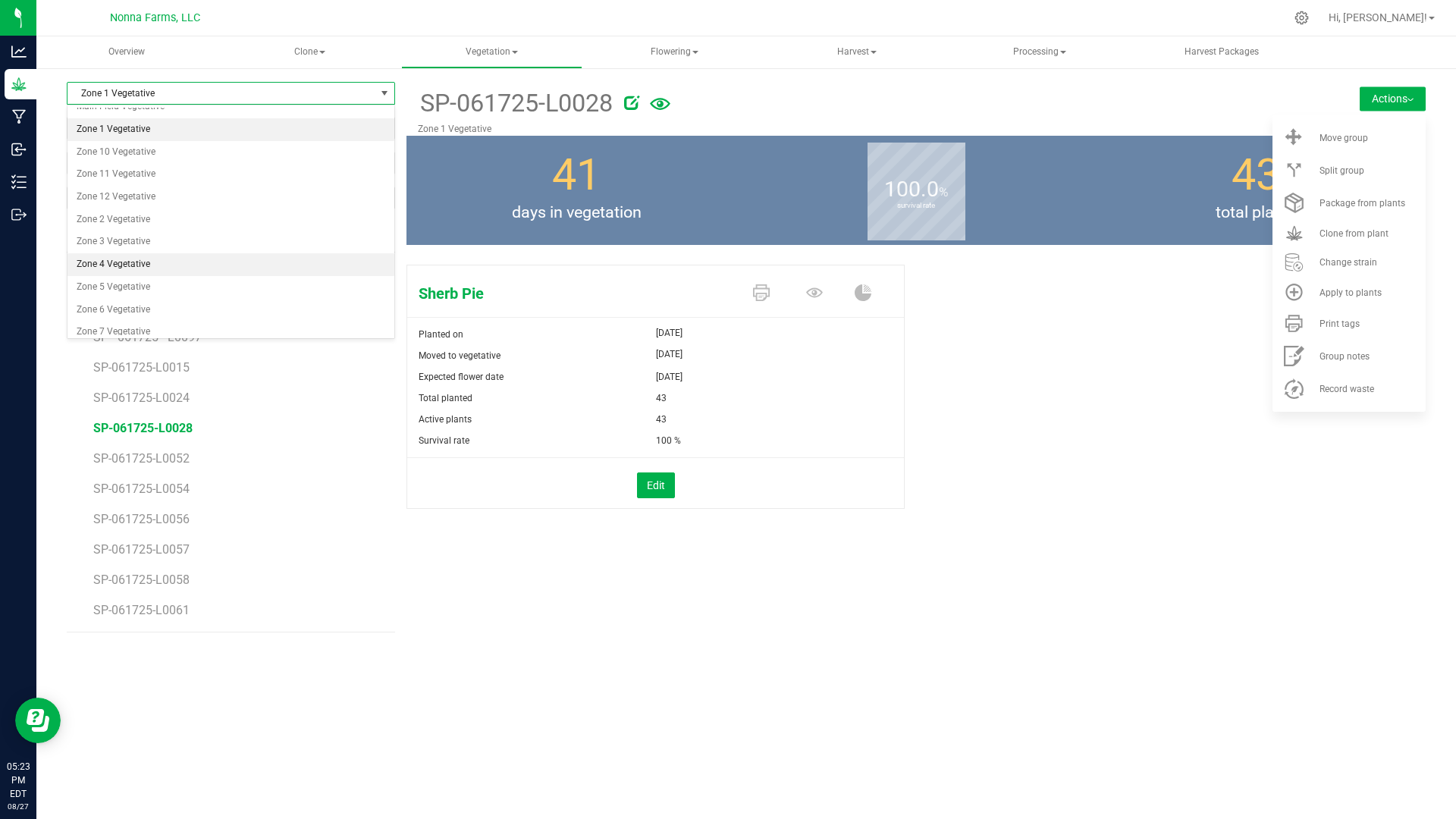
scroll to position [12, 0]
click at [136, 267] on li "Zone 3 Vegetative" at bounding box center [230, 265] width 327 height 23
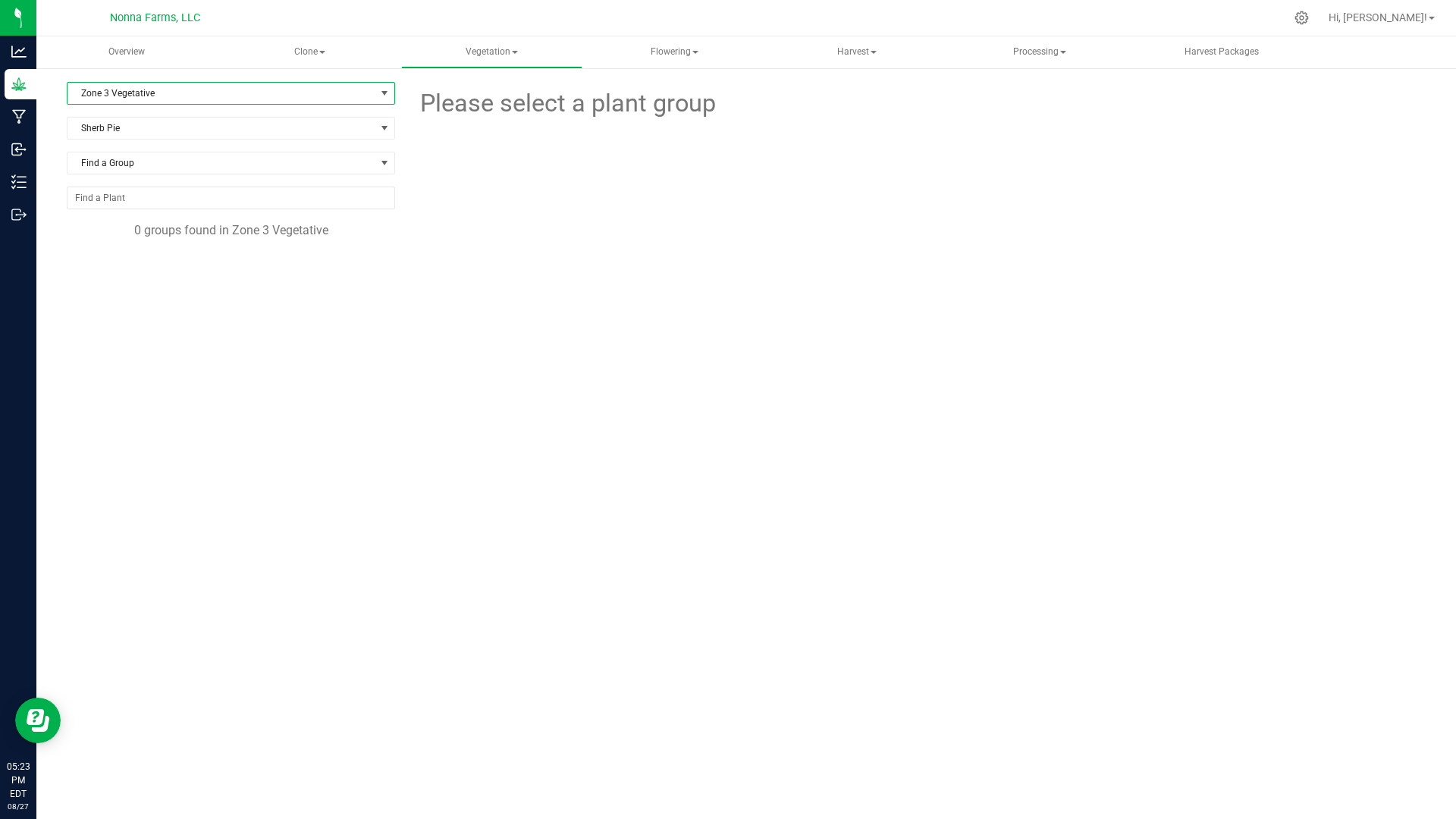
click at [135, 91] on span "Zone 3 Vegetative" at bounding box center [221, 93] width 308 height 21
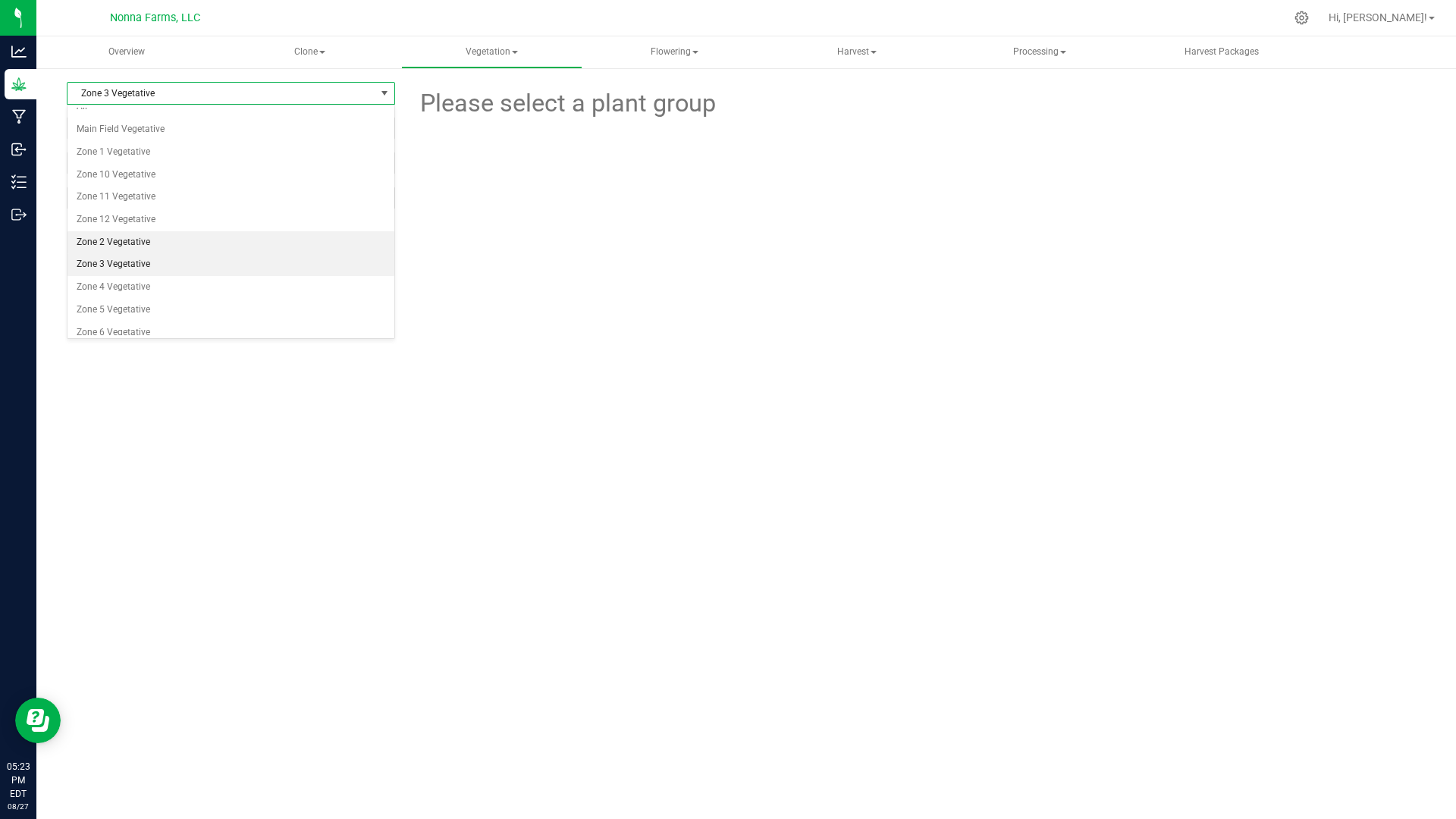
click at [128, 236] on li "Zone 2 Vegetative" at bounding box center [230, 243] width 327 height 23
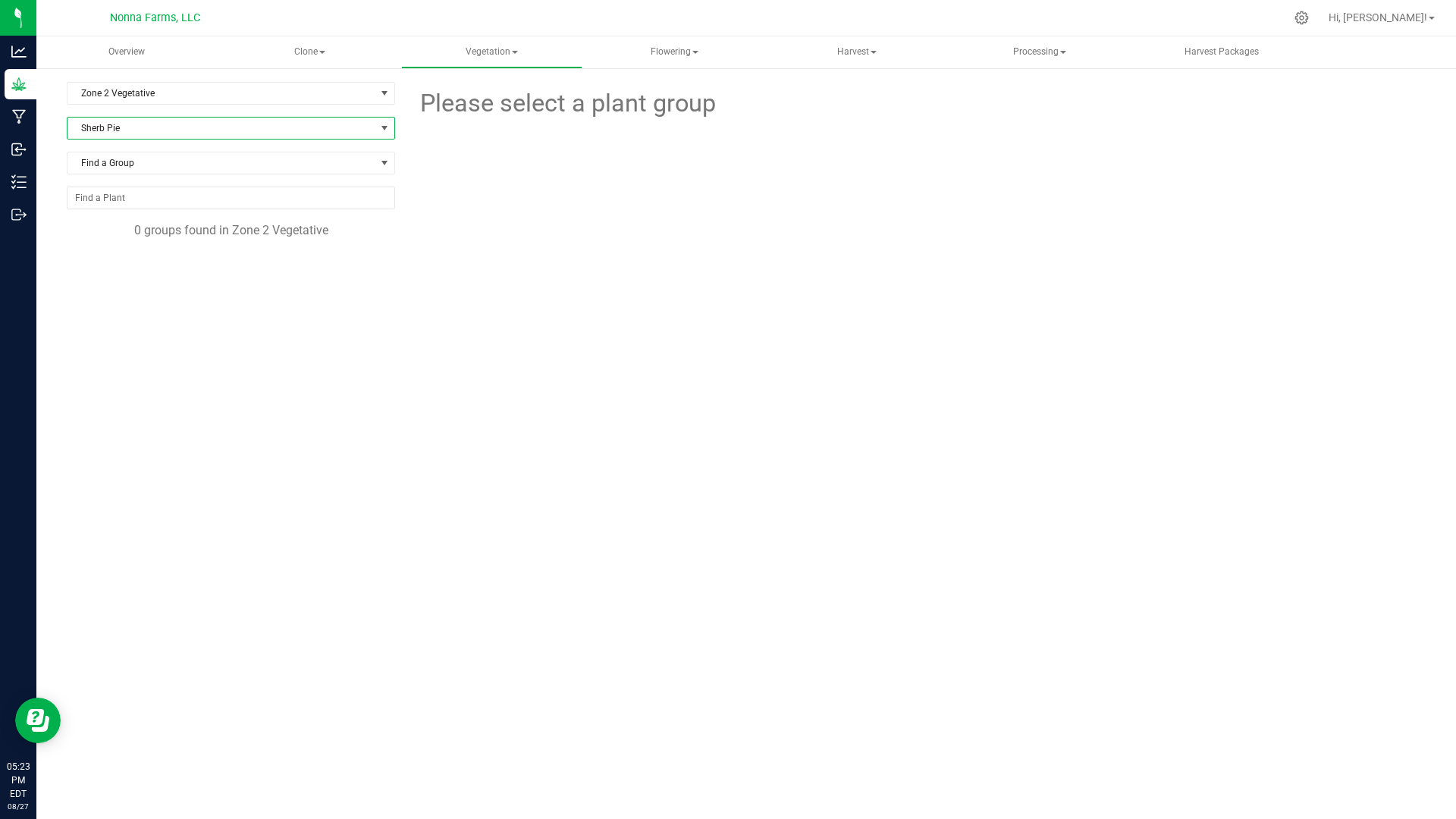
click at [146, 128] on span "Sherb Pie" at bounding box center [221, 128] width 308 height 21
click at [159, 224] on li "Dragonberry Kush" at bounding box center [230, 221] width 327 height 21
click at [140, 97] on span "Zone 2 Vegetative" at bounding box center [221, 93] width 308 height 21
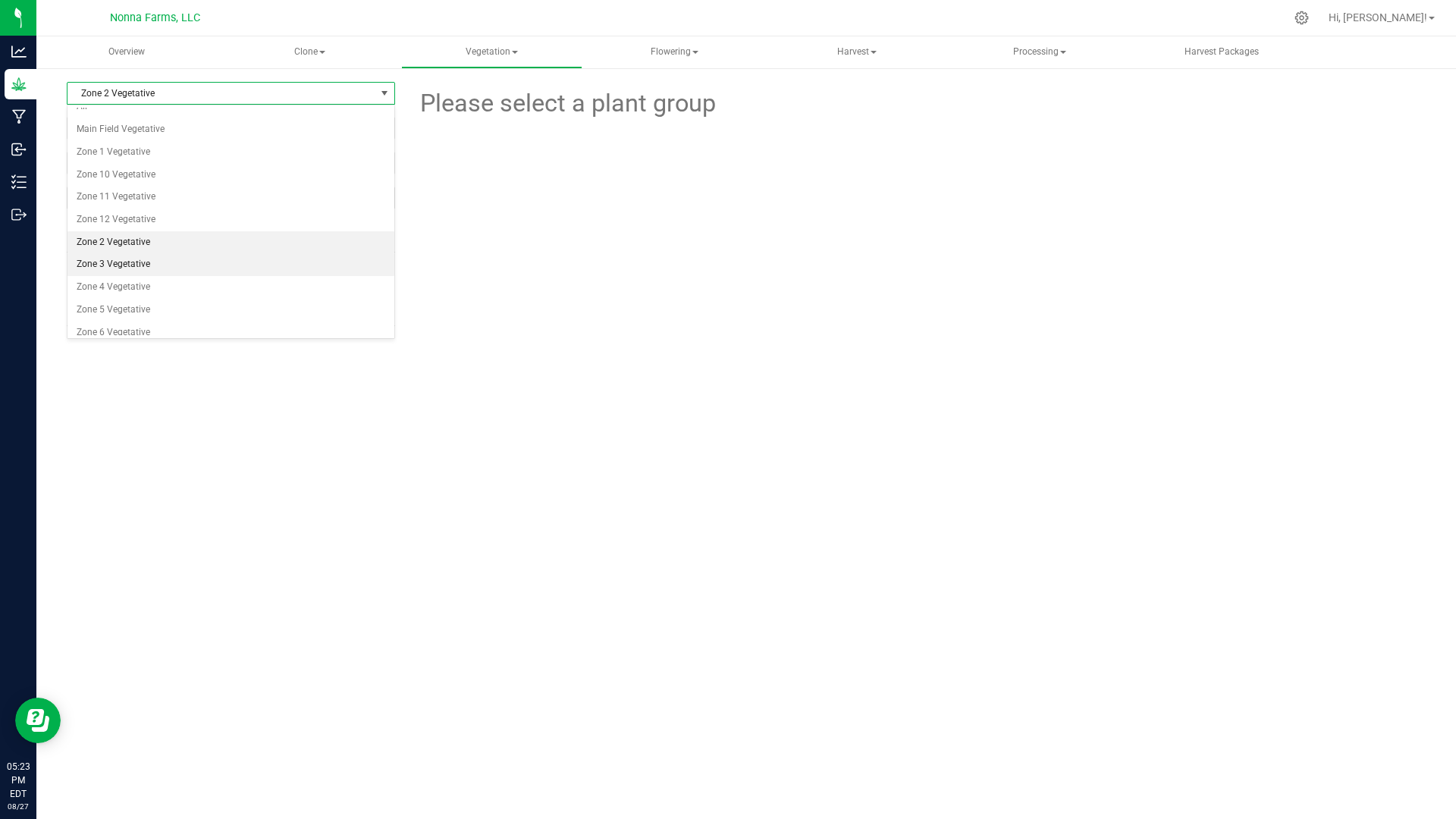
click at [133, 264] on li "Zone 3 Vegetative" at bounding box center [230, 265] width 327 height 23
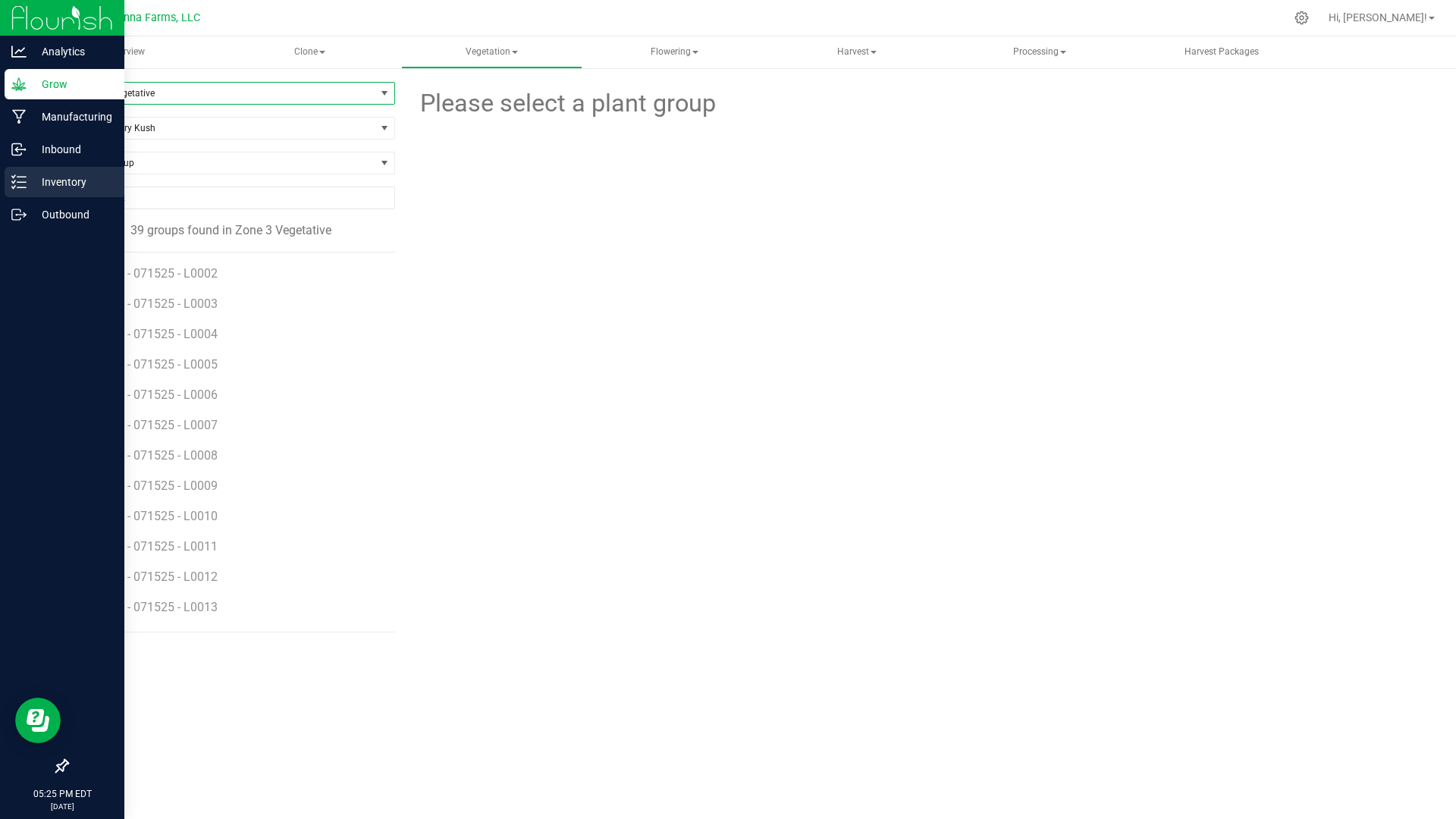
click at [77, 178] on p "Inventory" at bounding box center [72, 182] width 91 height 19
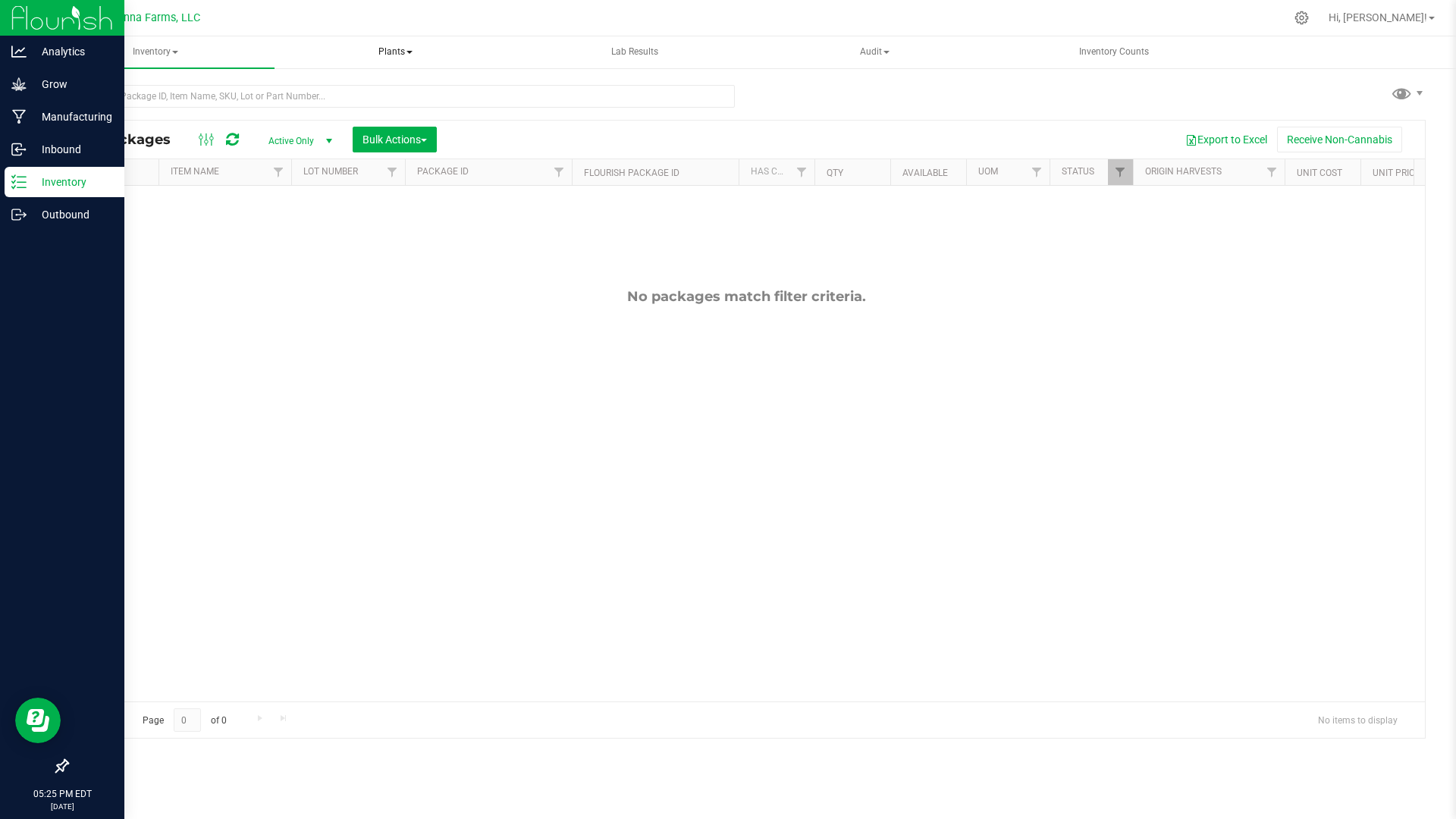
click at [405, 53] on span "Plants" at bounding box center [395, 52] width 236 height 30
click at [348, 87] on span "All plants" at bounding box center [340, 90] width 87 height 13
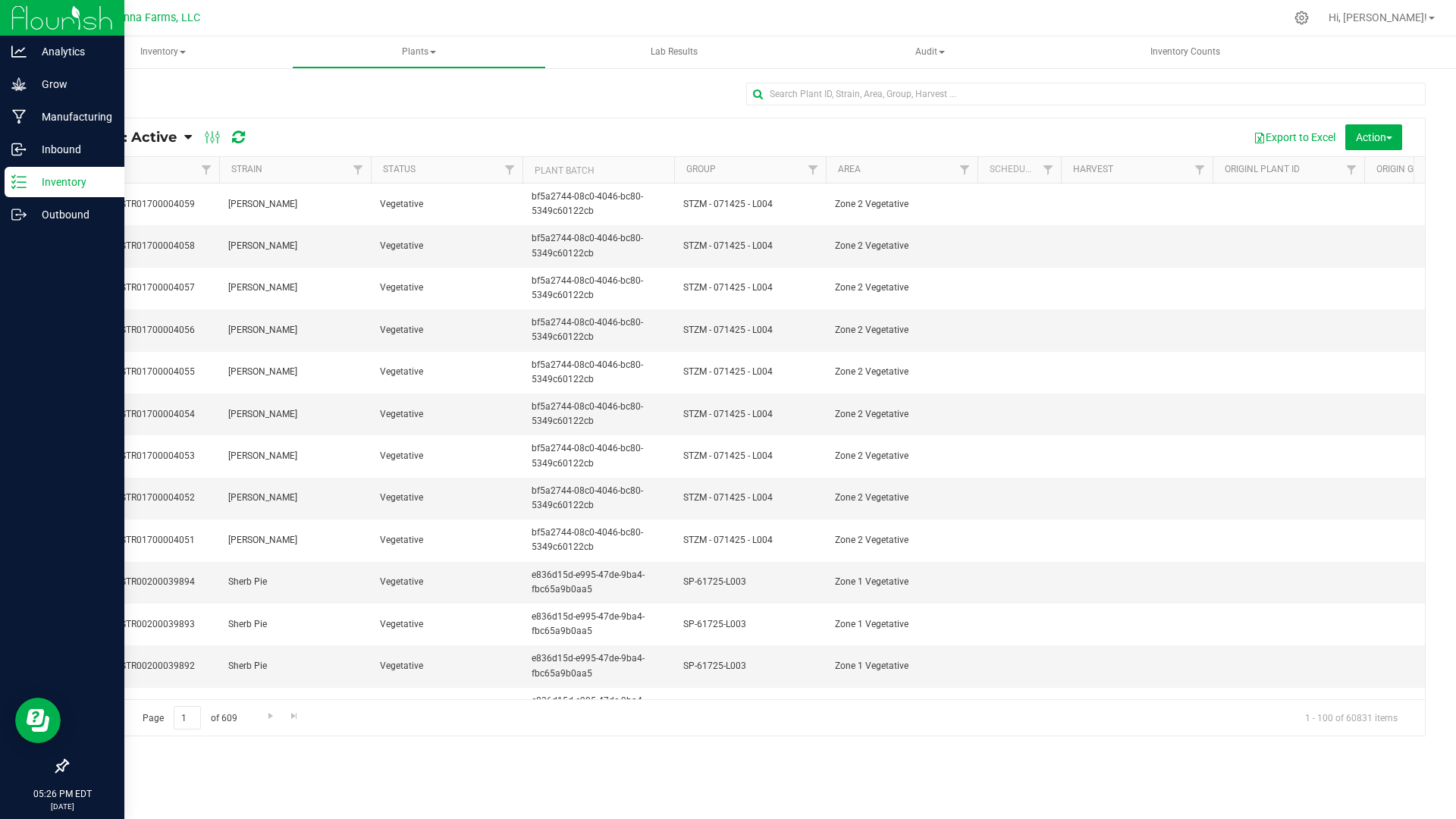
click at [721, 4] on div at bounding box center [778, 17] width 1013 height 29
click at [278, 818] on div "Inventory All packages All inventory Waste log Create inventory Plants All plan…" at bounding box center [746, 428] width 1420 height 783
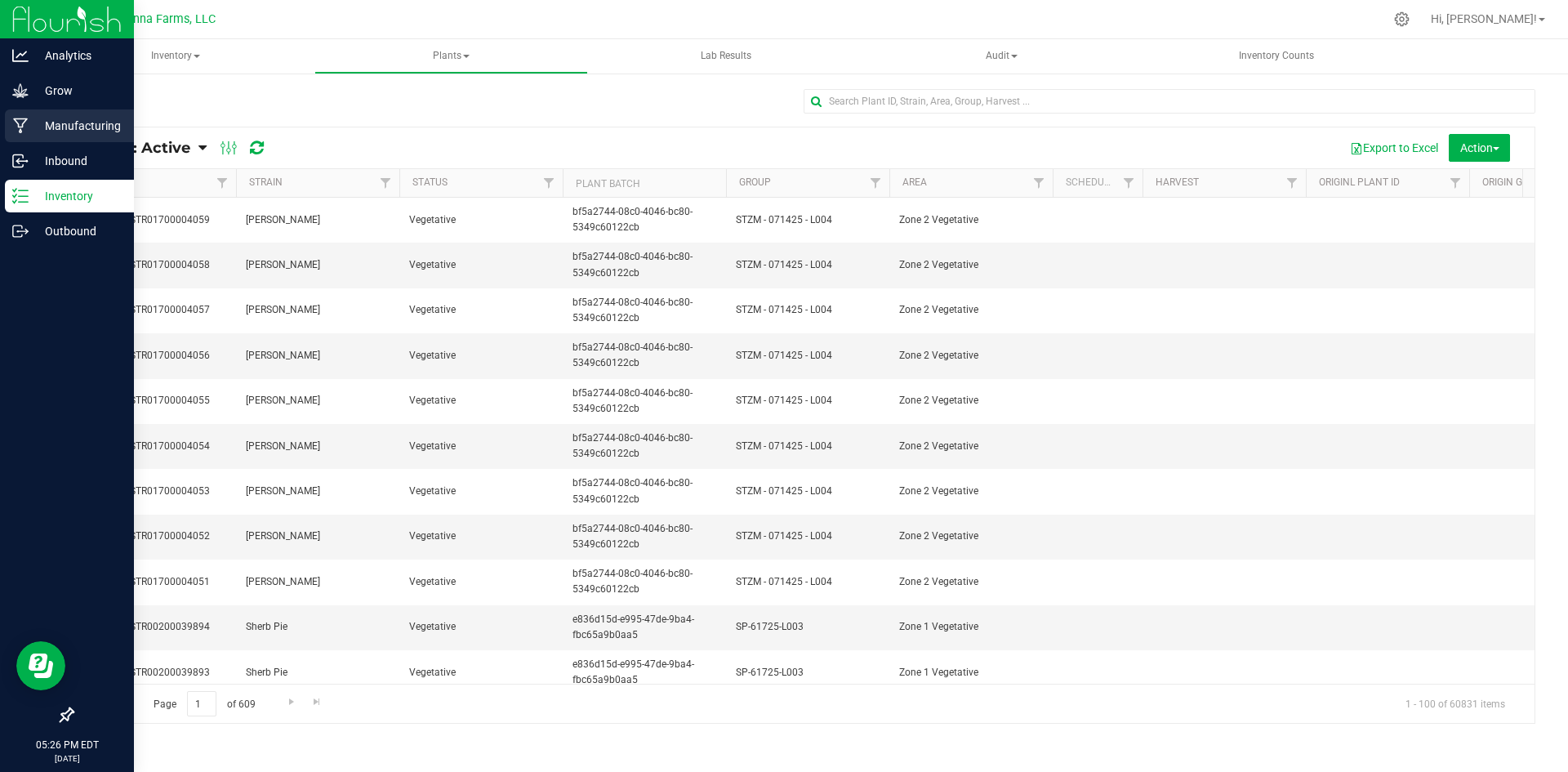
click at [54, 127] on p "Manufacturing" at bounding box center [77, 126] width 98 height 20
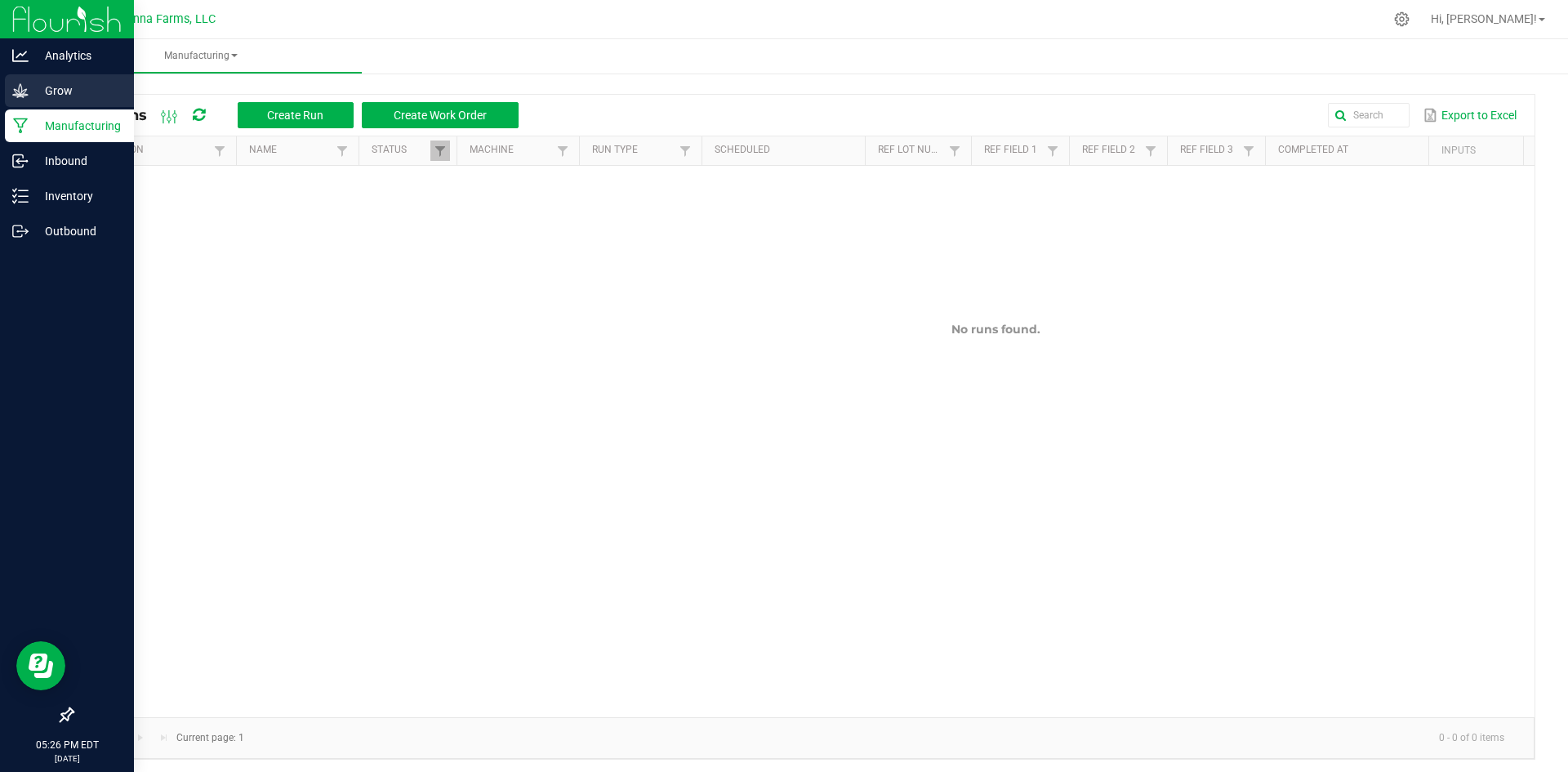
click at [51, 79] on div "Grow" at bounding box center [69, 91] width 129 height 32
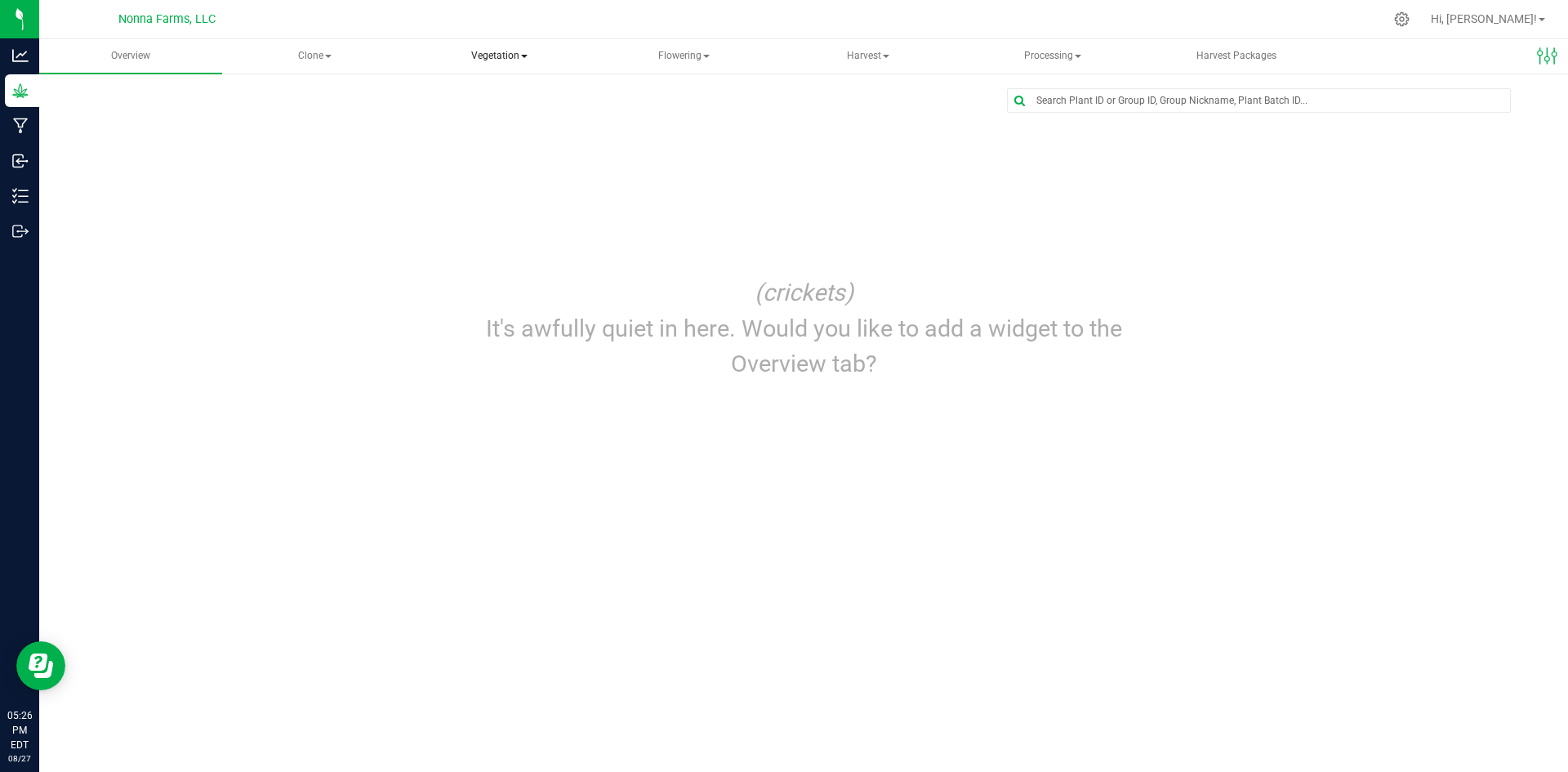
click at [510, 48] on span "Vegetation" at bounding box center [500, 56] width 181 height 32
click at [471, 95] on span "Veg groups" at bounding box center [482, 97] width 104 height 14
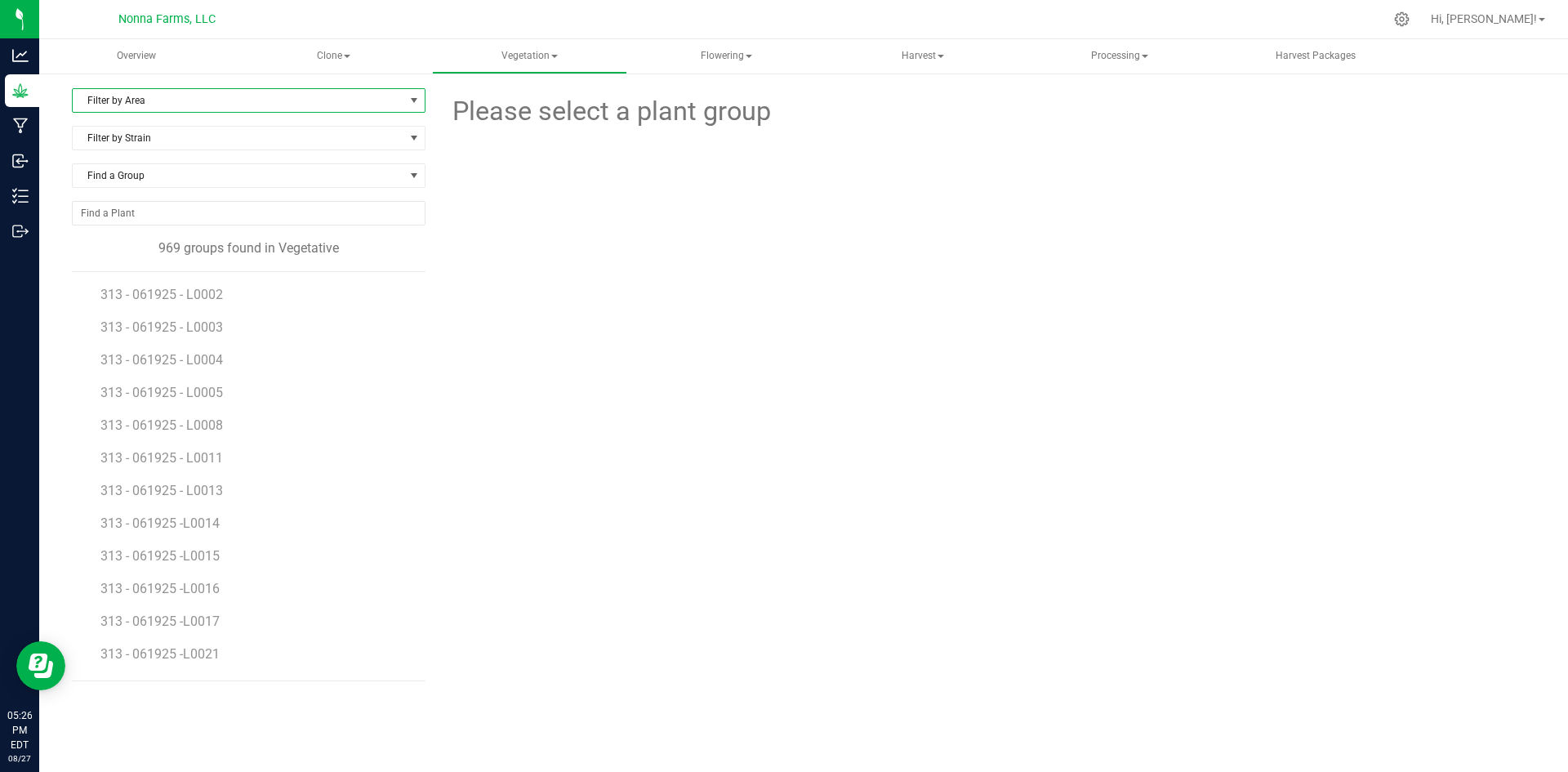
click at [137, 105] on span "Filter by Area" at bounding box center [238, 100] width 332 height 23
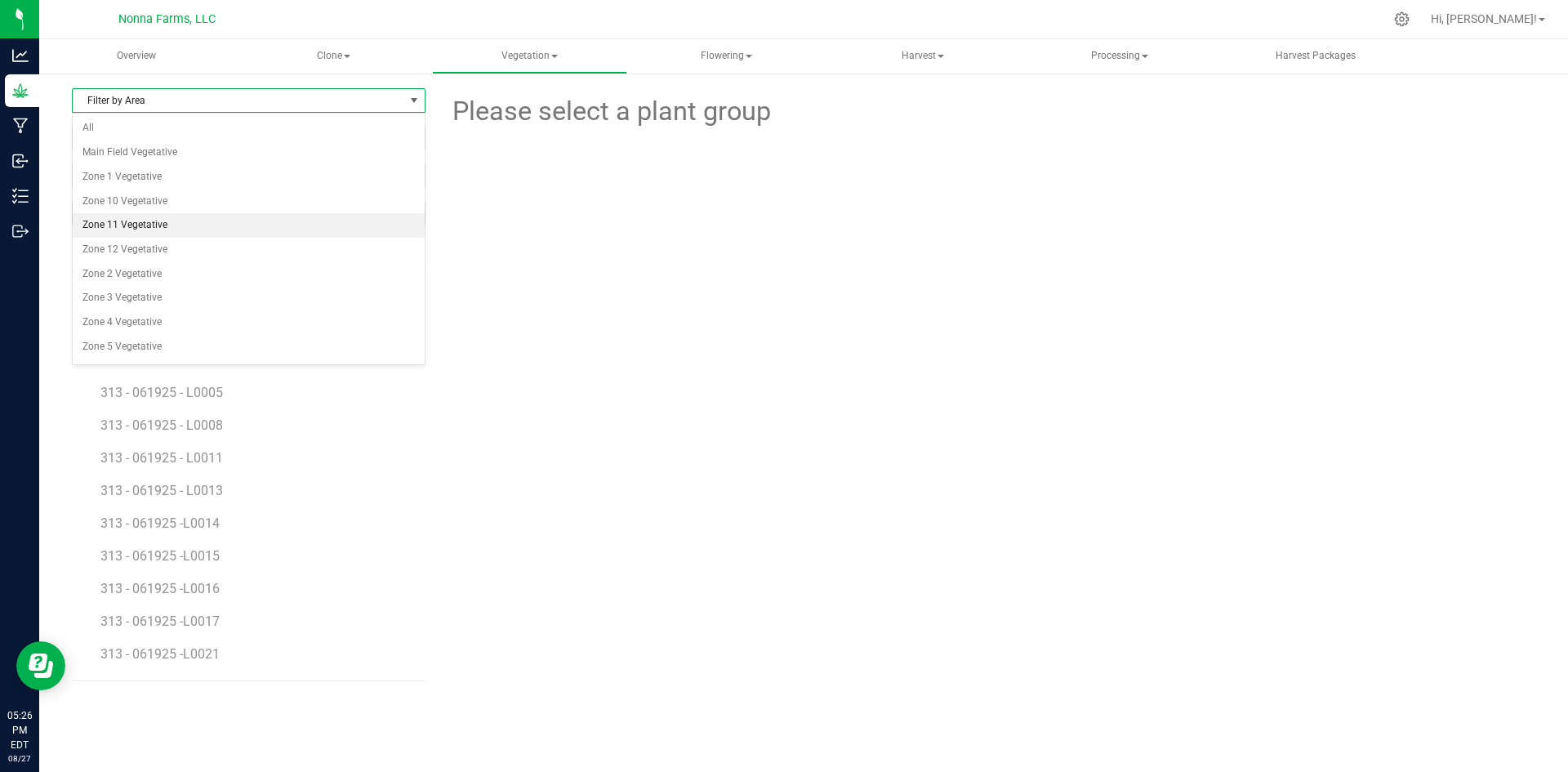
click at [162, 231] on li "Zone 11 Vegetative" at bounding box center [248, 226] width 352 height 25
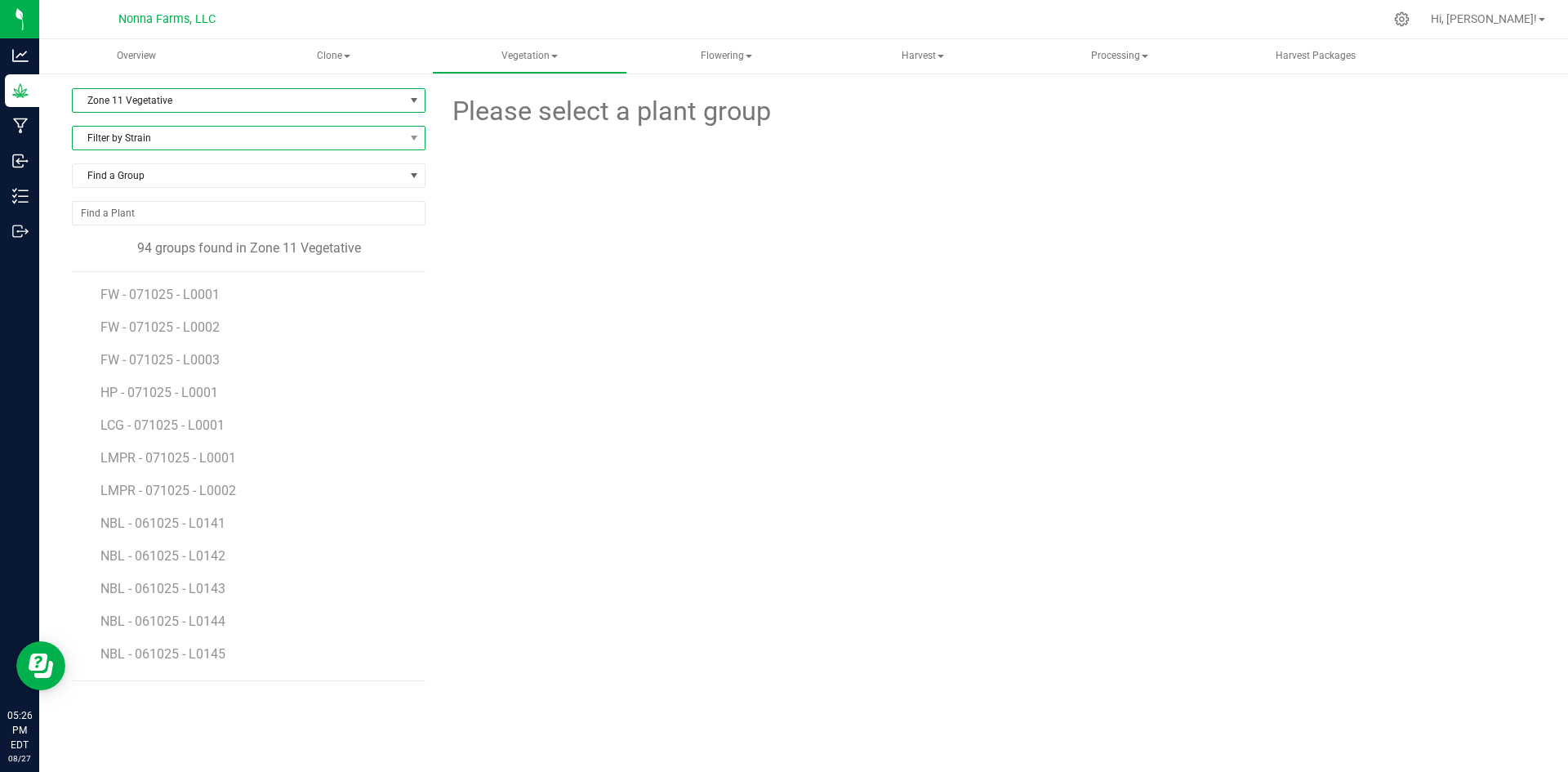
click at [152, 143] on span "Filter by Strain" at bounding box center [238, 138] width 332 height 23
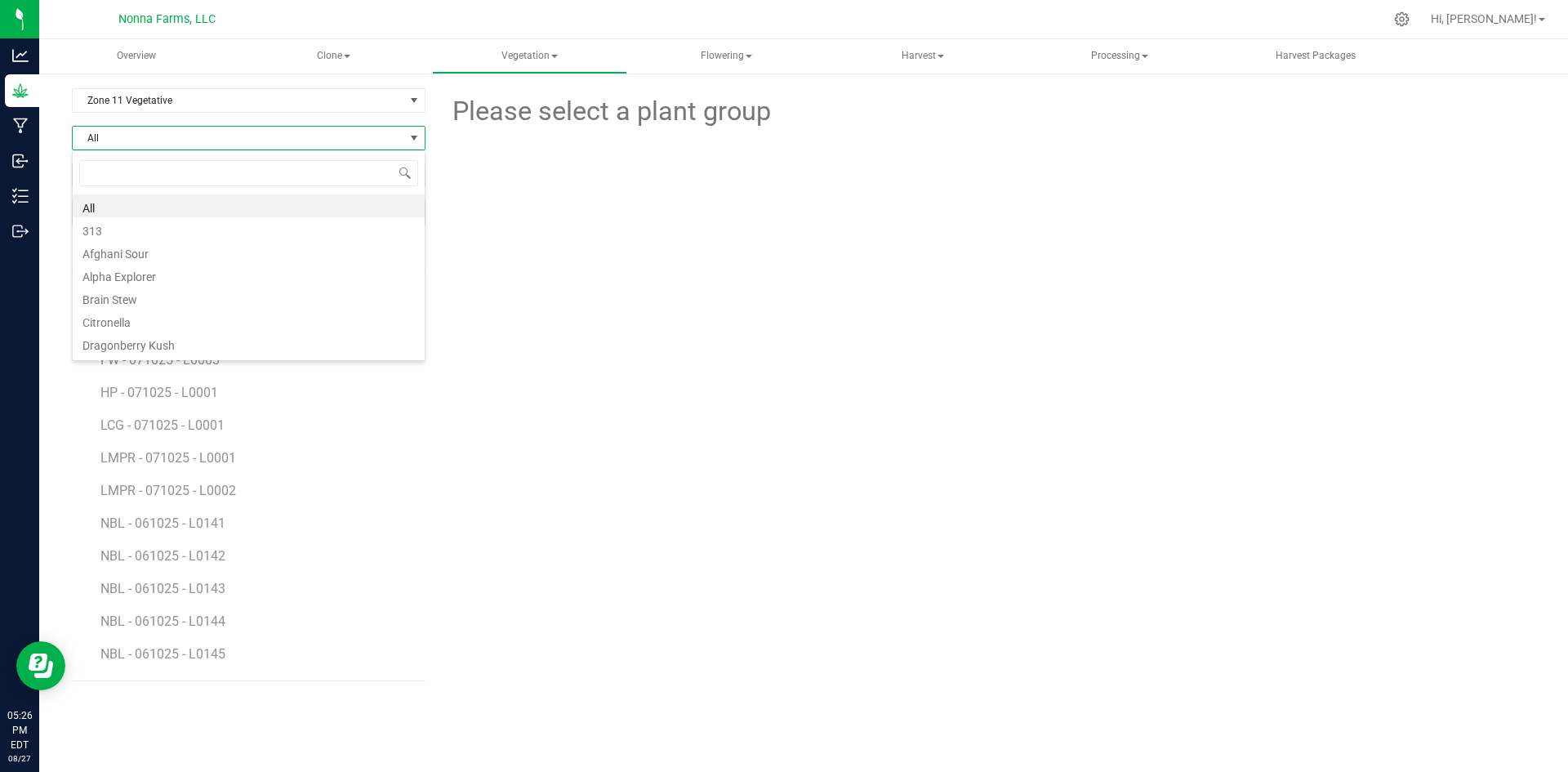
click at [132, 206] on li "All" at bounding box center [248, 206] width 352 height 23
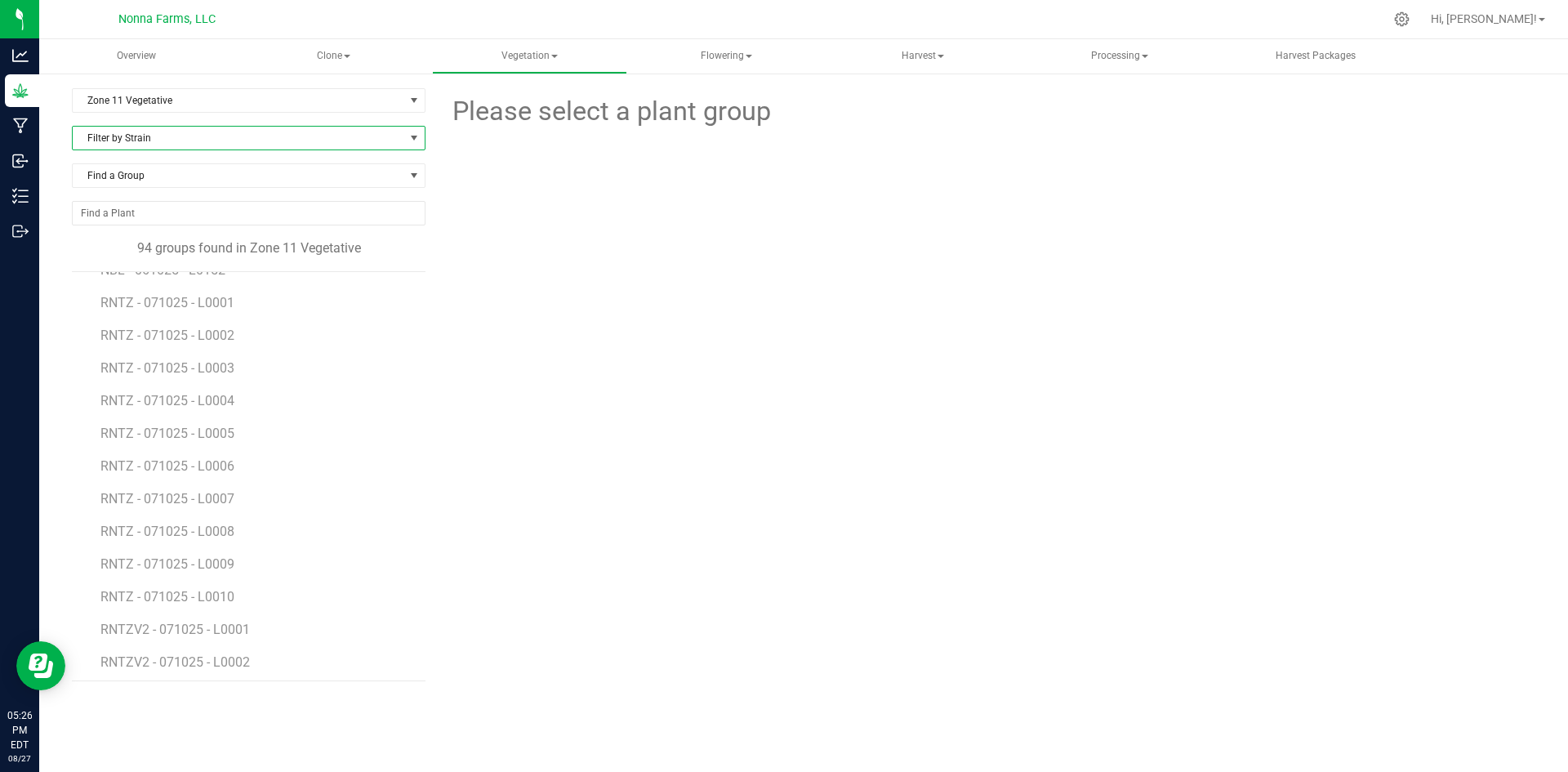
scroll to position [572, 0]
click at [189, 339] on span "RNTZ - 071025 - L0001" at bounding box center [169, 344] width 137 height 15
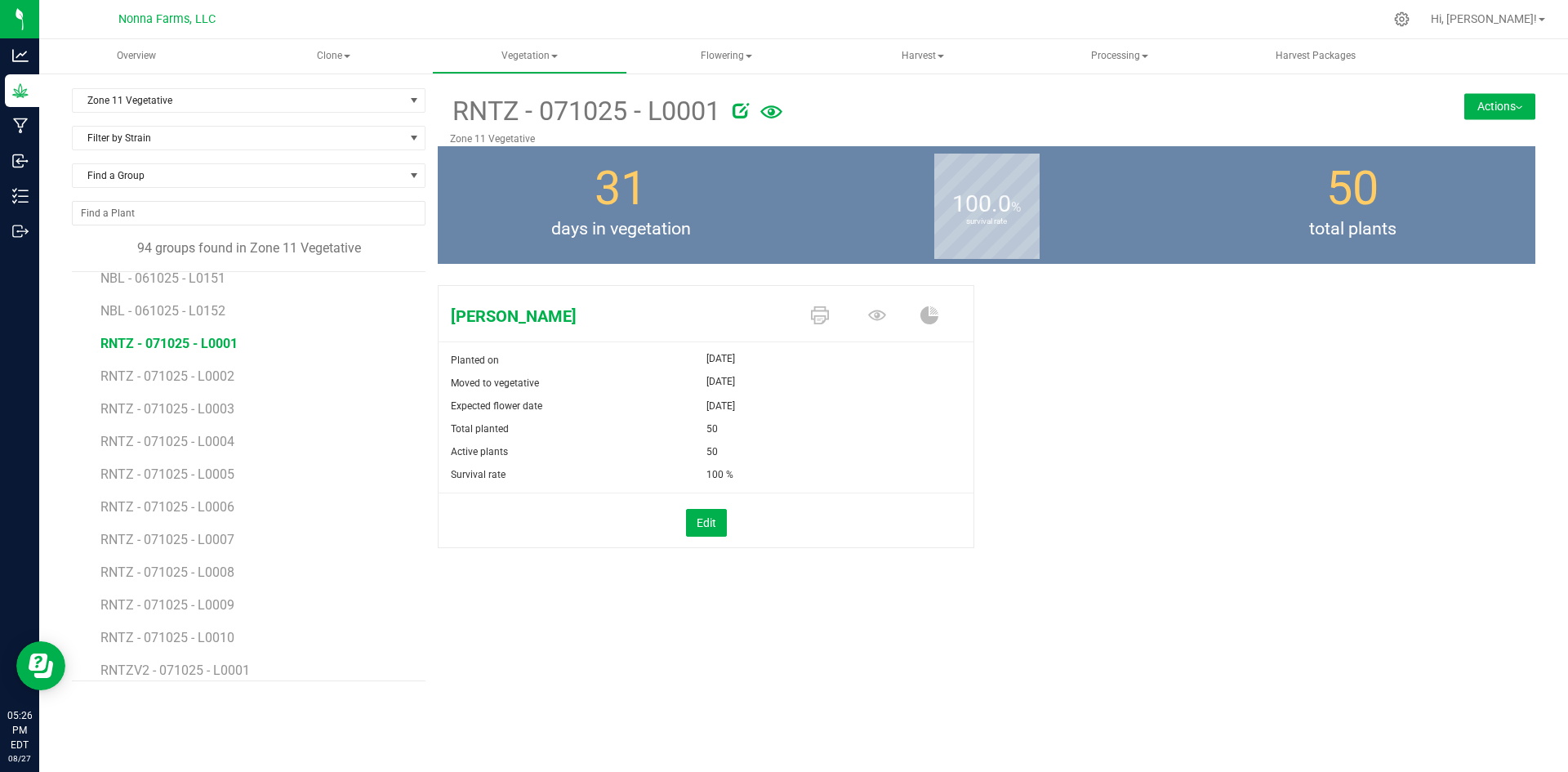
click at [1482, 108] on button "Actions" at bounding box center [1499, 106] width 72 height 26
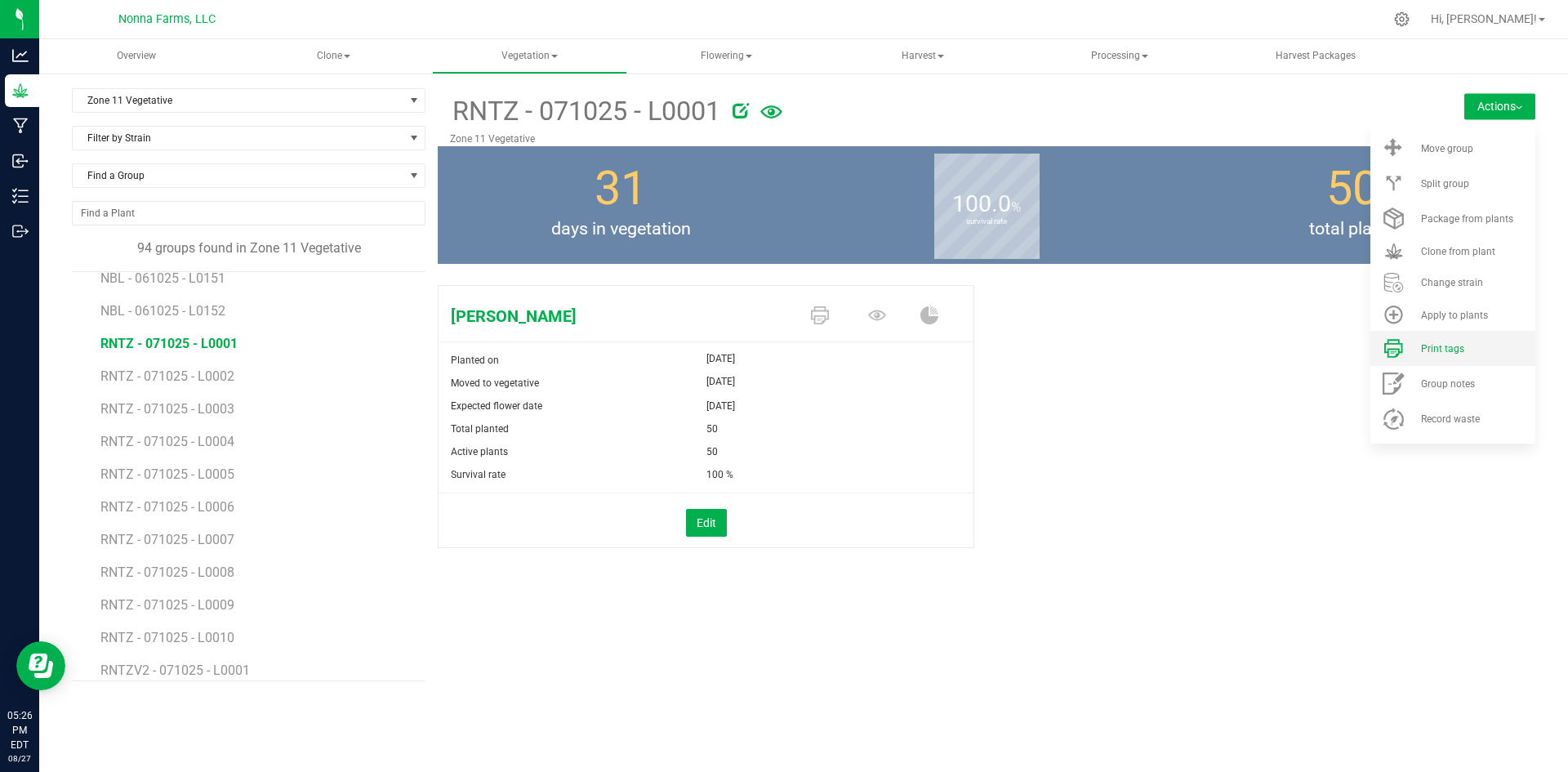
click at [1446, 357] on li "Print tags" at bounding box center [1453, 348] width 165 height 35
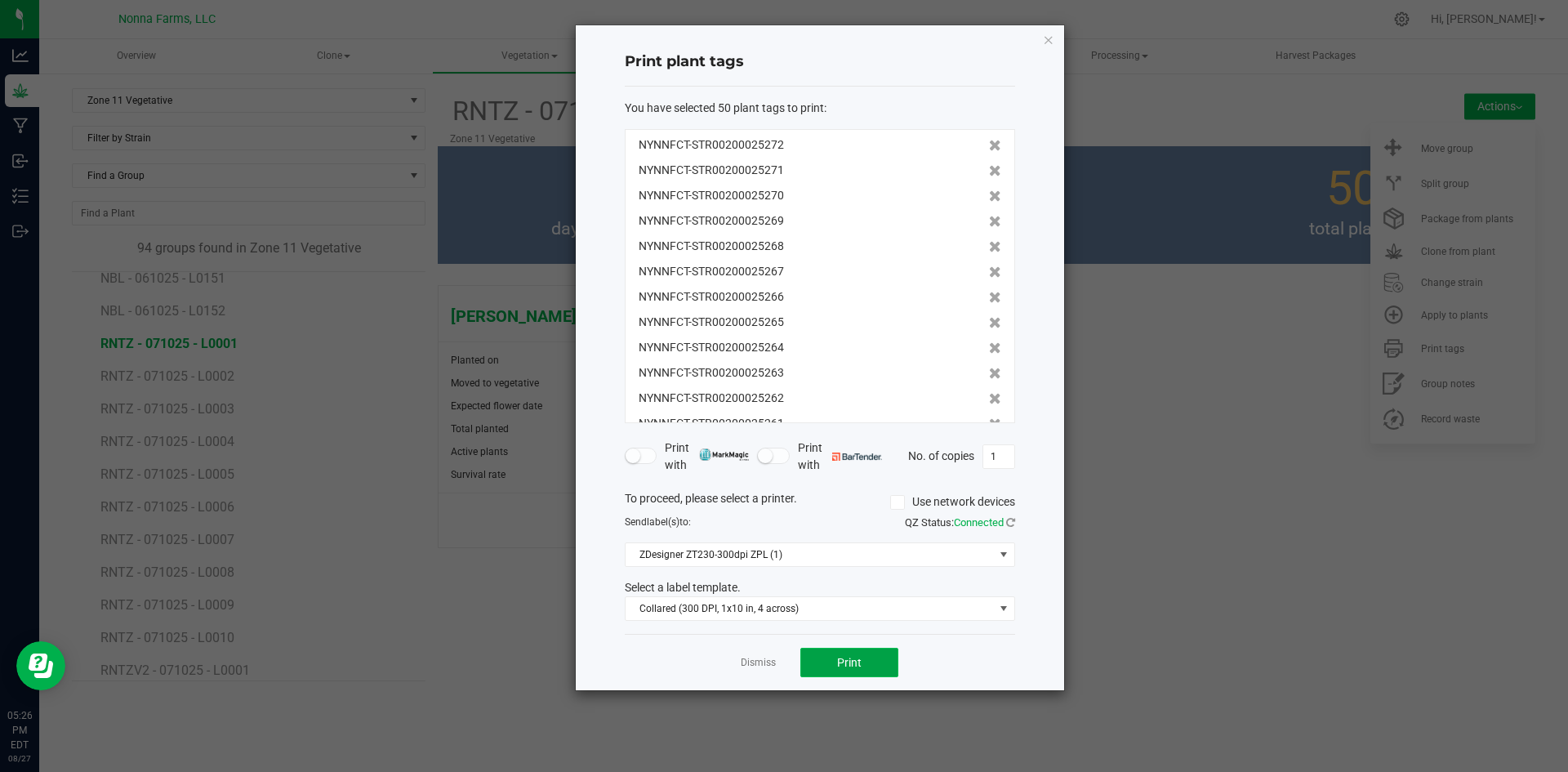
click at [867, 662] on button "Print" at bounding box center [849, 662] width 98 height 30
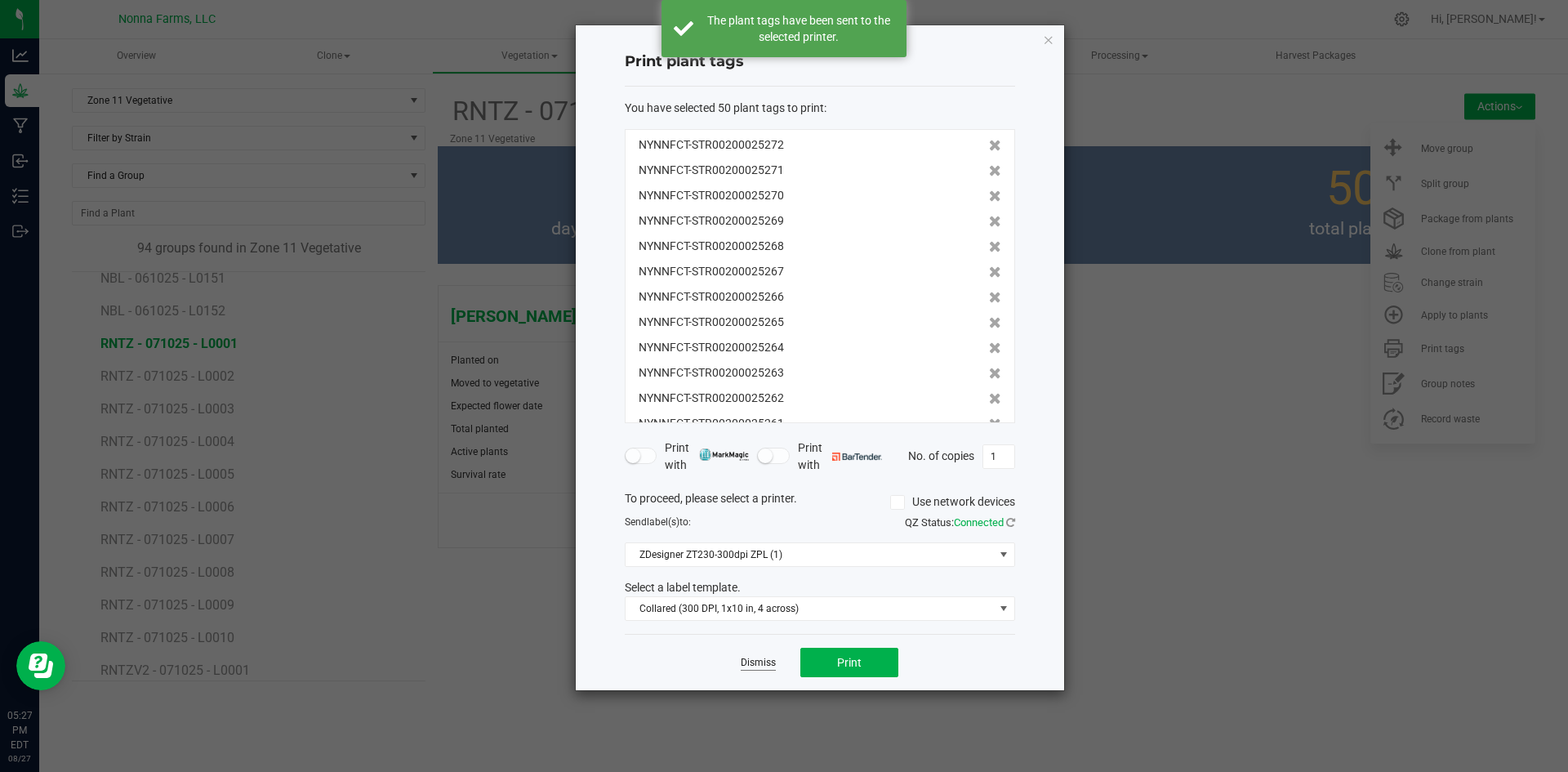
click at [759, 662] on link "Dismiss" at bounding box center [758, 663] width 35 height 14
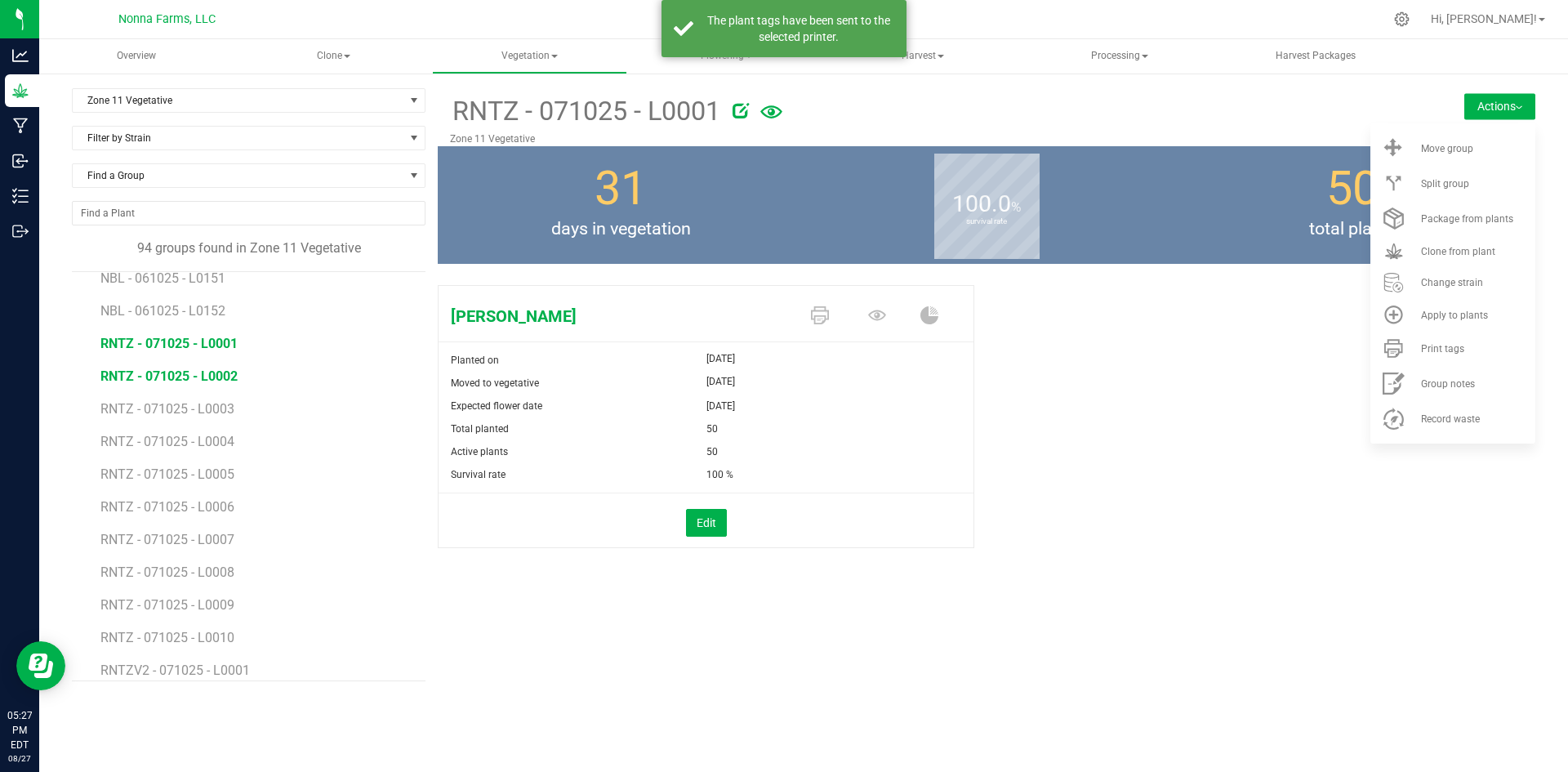
click at [172, 376] on span "RNTZ - 071025 - L0002" at bounding box center [169, 376] width 137 height 15
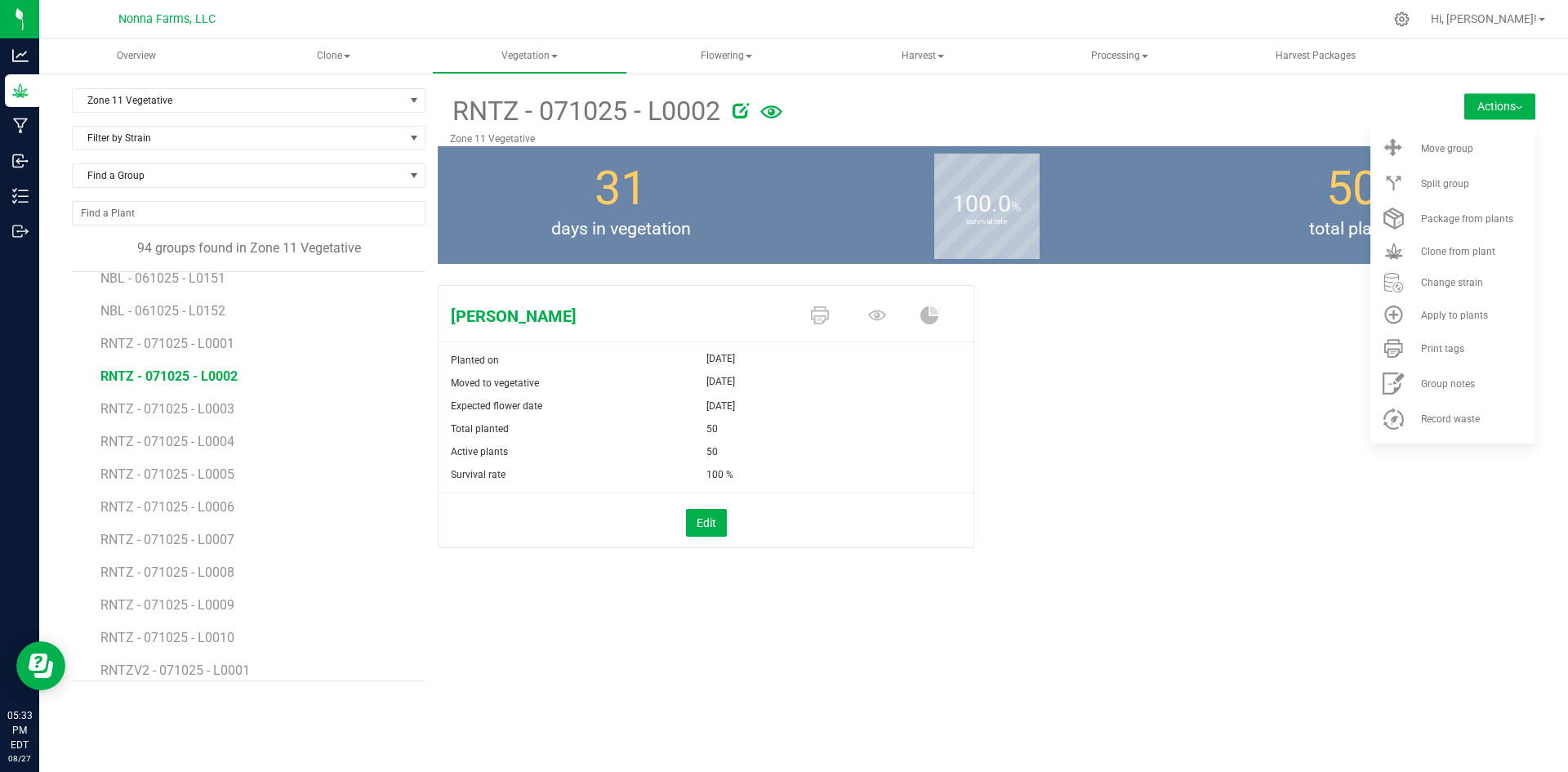
click at [202, 334] on li "RNTZ - 071025 - L0001" at bounding box center [257, 338] width 314 height 32
click at [210, 342] on span "RNTZ - 071025 - L0001" at bounding box center [169, 344] width 137 height 15
click at [204, 378] on span "RNTZ - 071025 - L0002" at bounding box center [169, 376] width 137 height 15
click at [1428, 340] on li "Print tags" at bounding box center [1453, 348] width 165 height 35
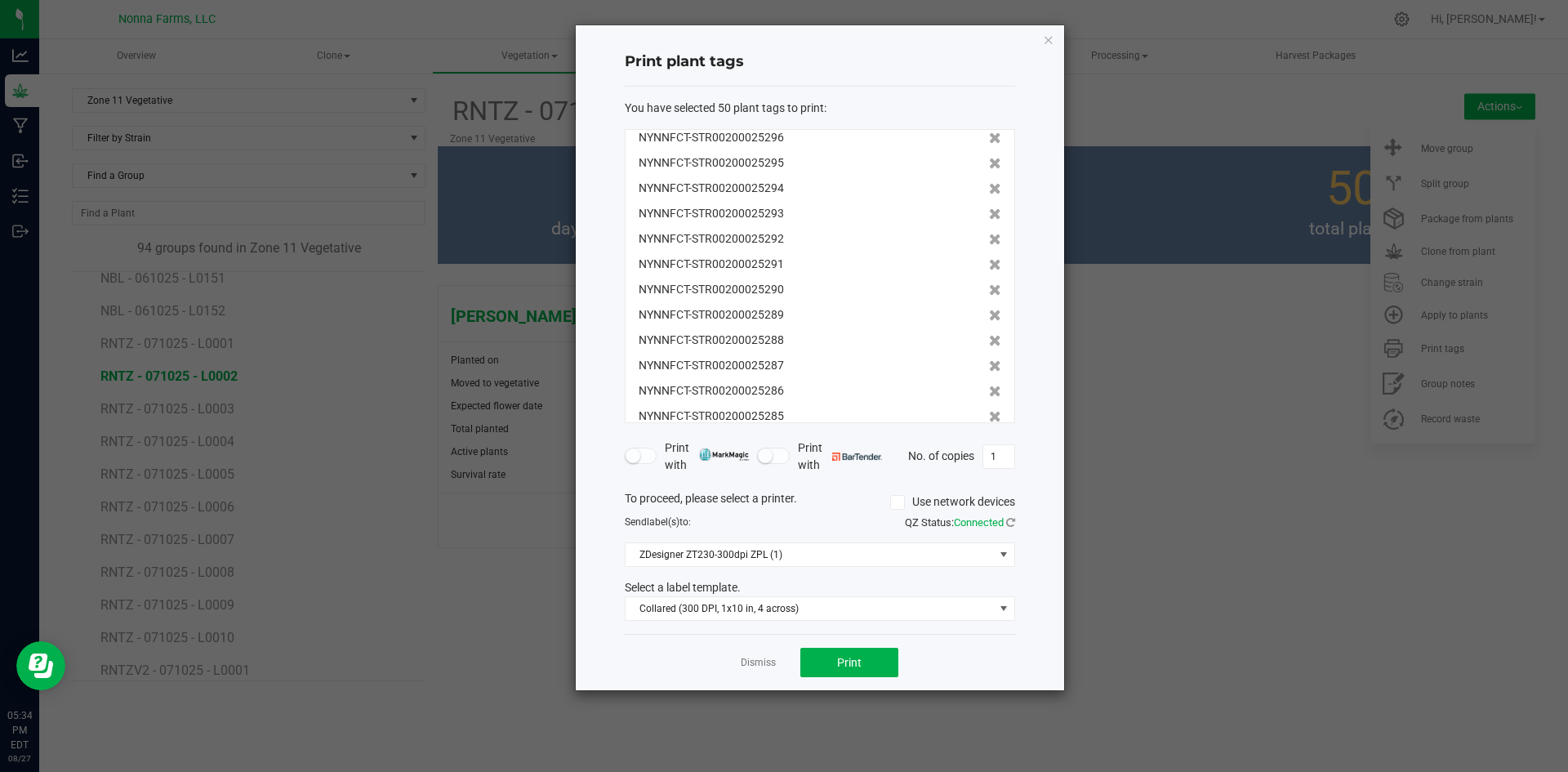
scroll to position [415, 0]
click at [765, 667] on link "Dismiss" at bounding box center [758, 663] width 35 height 14
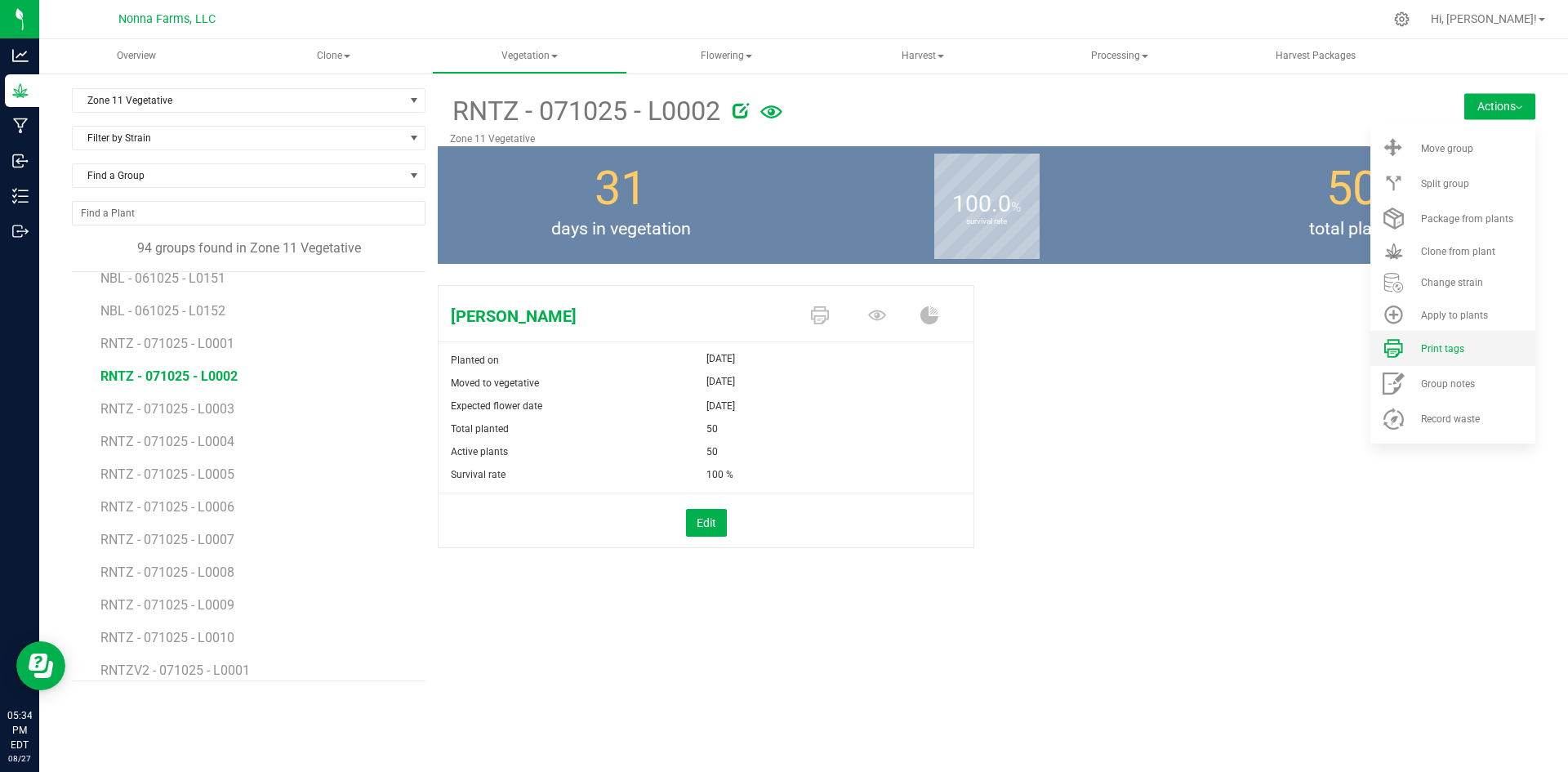
click at [1457, 352] on span "Print tags" at bounding box center [1442, 349] width 43 height 11
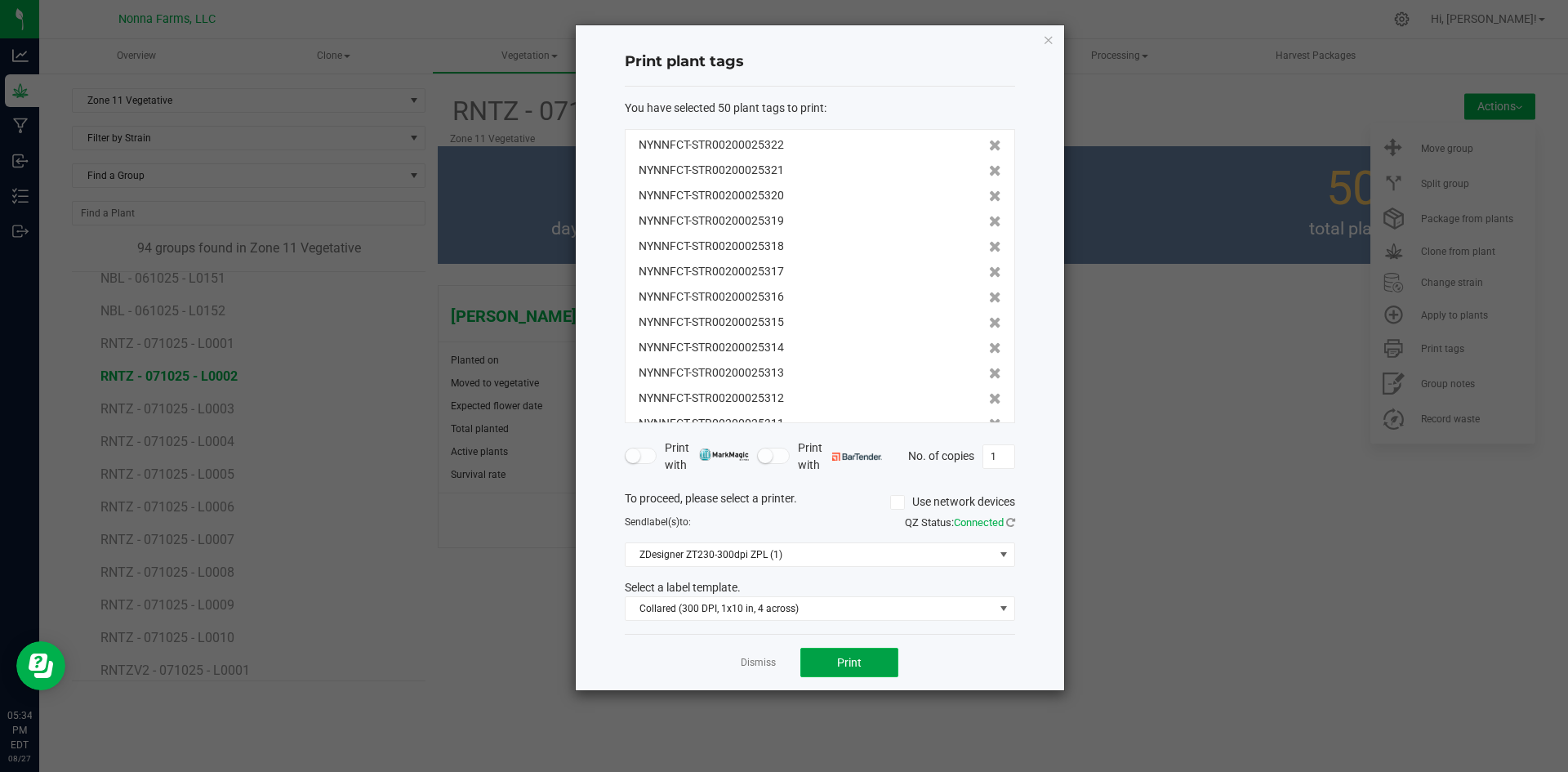
click at [867, 665] on button "Print" at bounding box center [849, 662] width 98 height 30
click at [734, 657] on div "Dismiss Print" at bounding box center [819, 662] width 390 height 56
click at [749, 658] on link "Dismiss" at bounding box center [758, 663] width 35 height 14
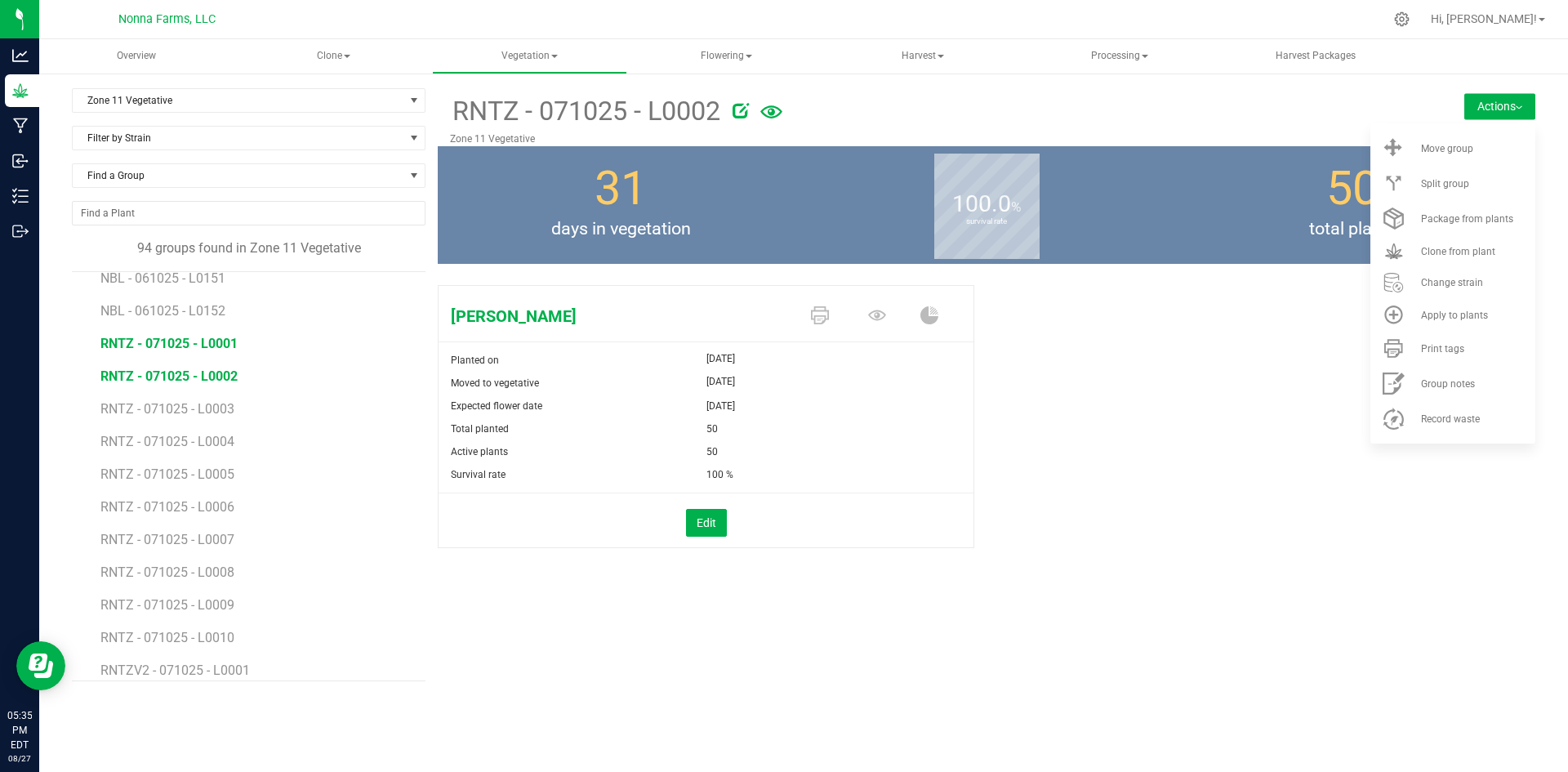
click at [204, 344] on span "RNTZ - 071025 - L0001" at bounding box center [169, 344] width 137 height 15
click at [1475, 352] on div "Print tags" at bounding box center [1476, 349] width 111 height 11
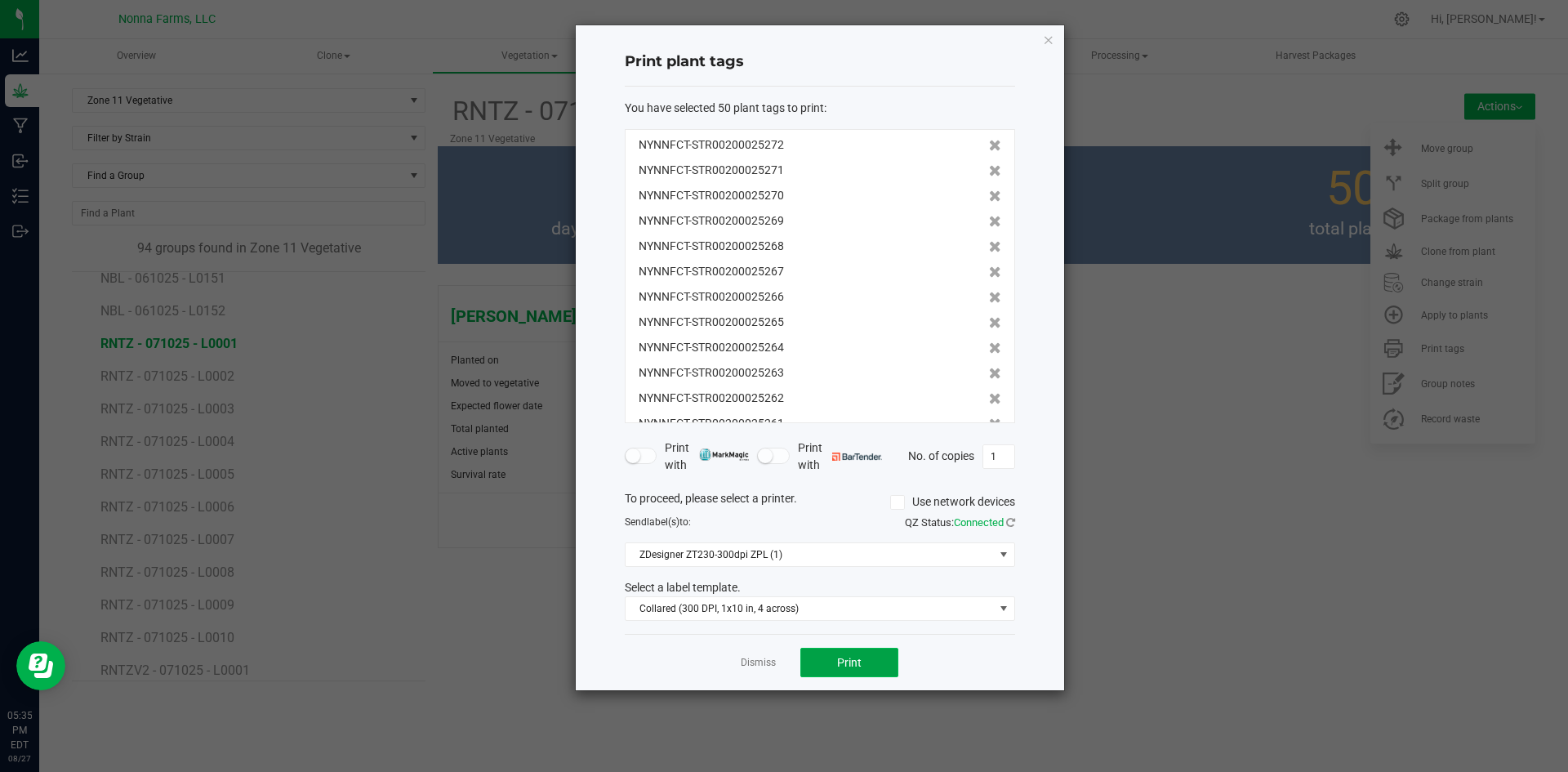
click at [846, 665] on span "Print" at bounding box center [850, 663] width 25 height 13
click at [759, 660] on link "Dismiss" at bounding box center [758, 663] width 35 height 14
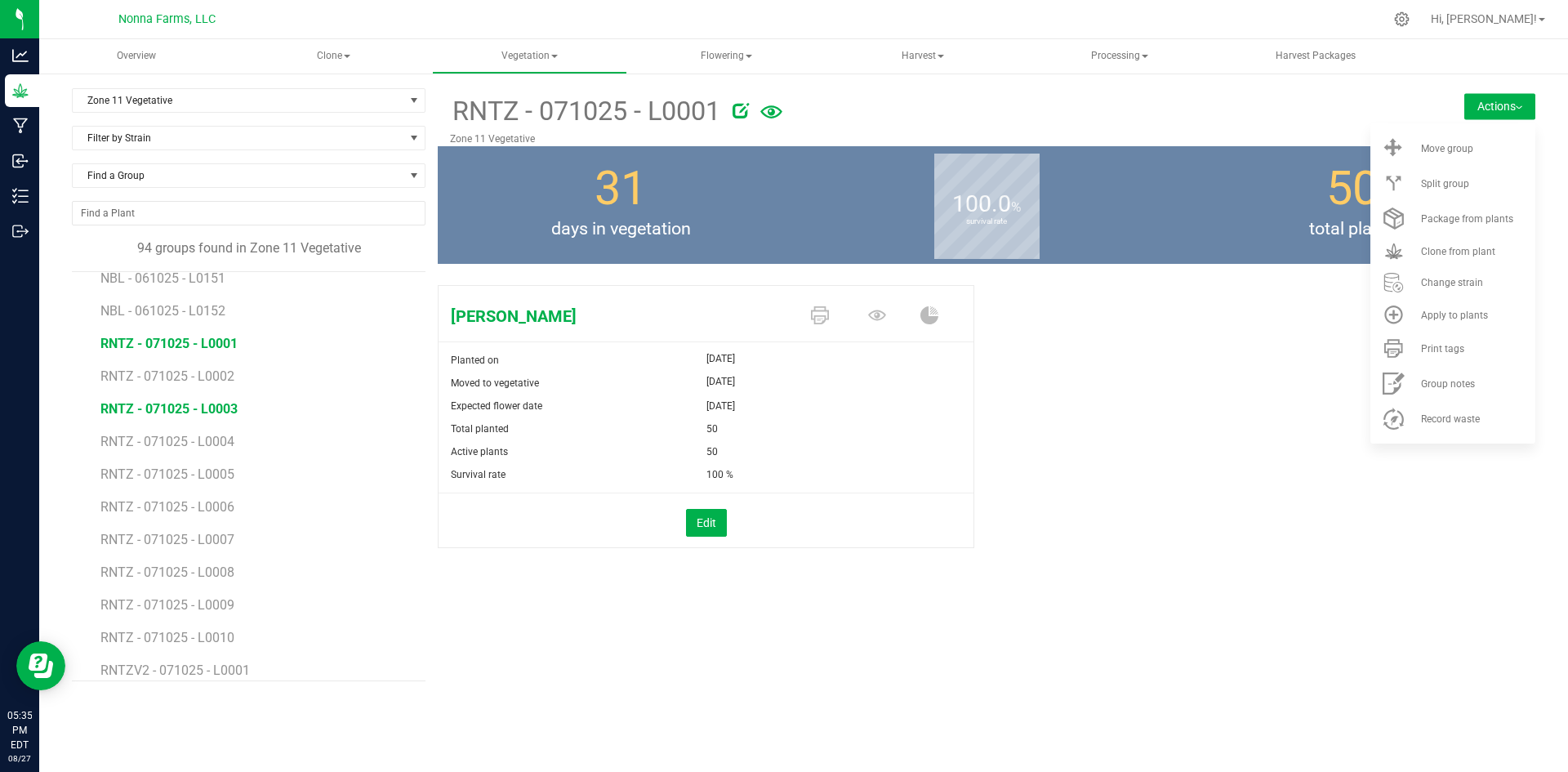
click at [208, 409] on span "RNTZ - 071025 - L0003" at bounding box center [169, 408] width 137 height 15
click at [1471, 349] on div "Print tags" at bounding box center [1476, 349] width 111 height 11
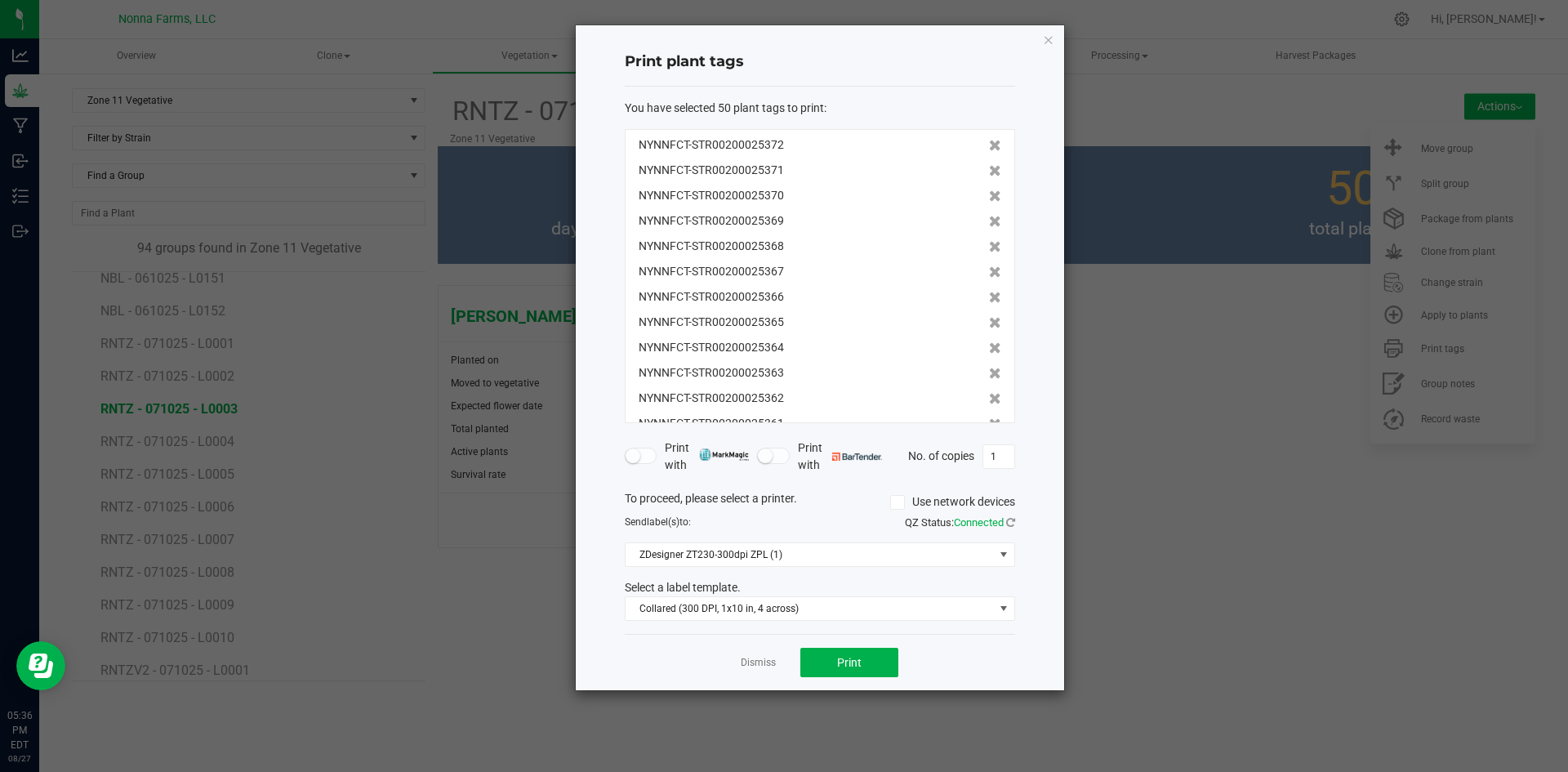
click at [855, 680] on div "Dismiss Print" at bounding box center [819, 662] width 390 height 56
click at [863, 642] on div "Dismiss Print" at bounding box center [819, 662] width 390 height 56
click at [857, 661] on span "Print" at bounding box center [850, 663] width 25 height 13
click at [764, 666] on link "Dismiss" at bounding box center [758, 663] width 35 height 14
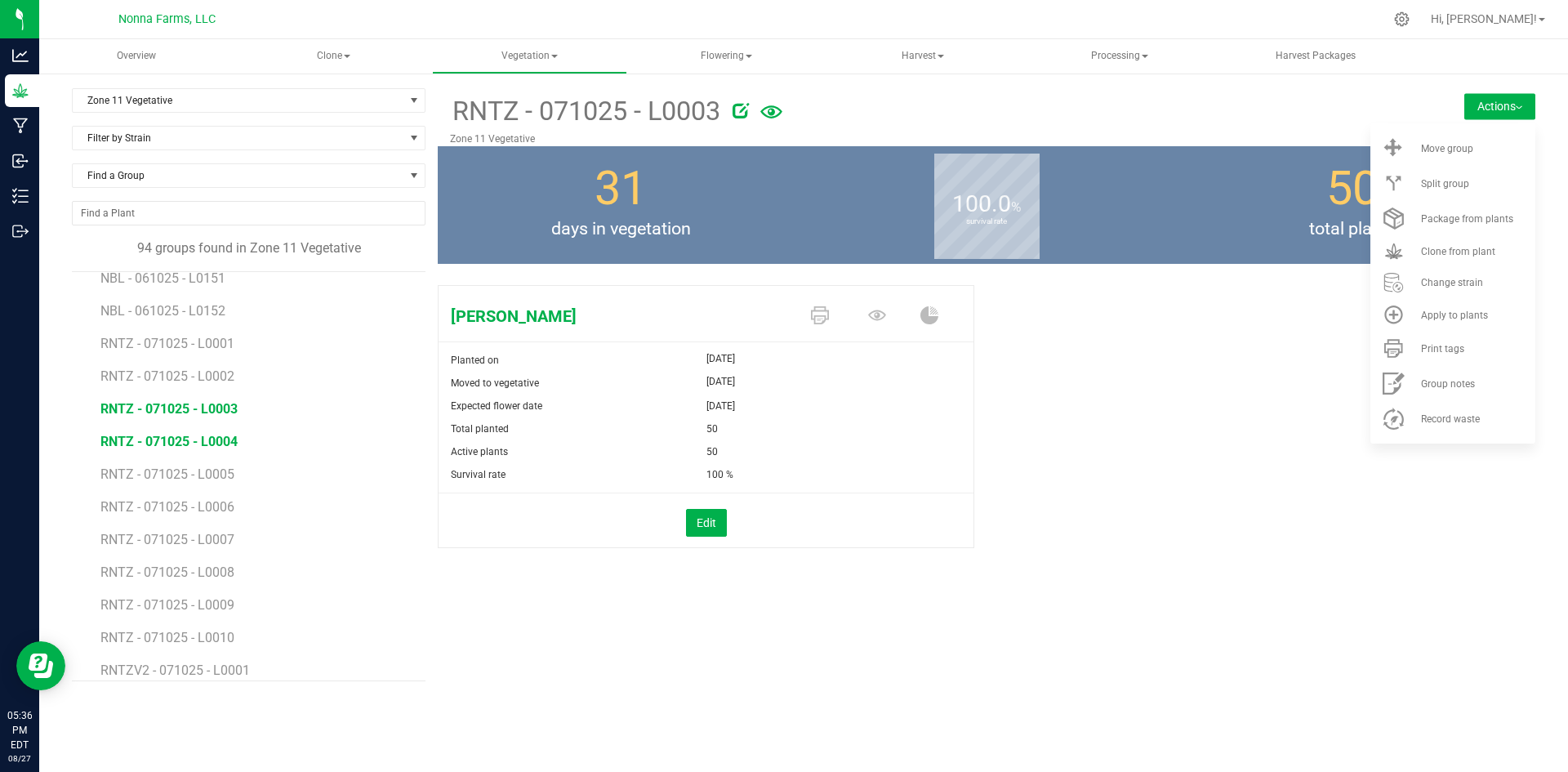
click at [224, 442] on span "RNTZ - 071025 - L0004" at bounding box center [169, 442] width 137 height 15
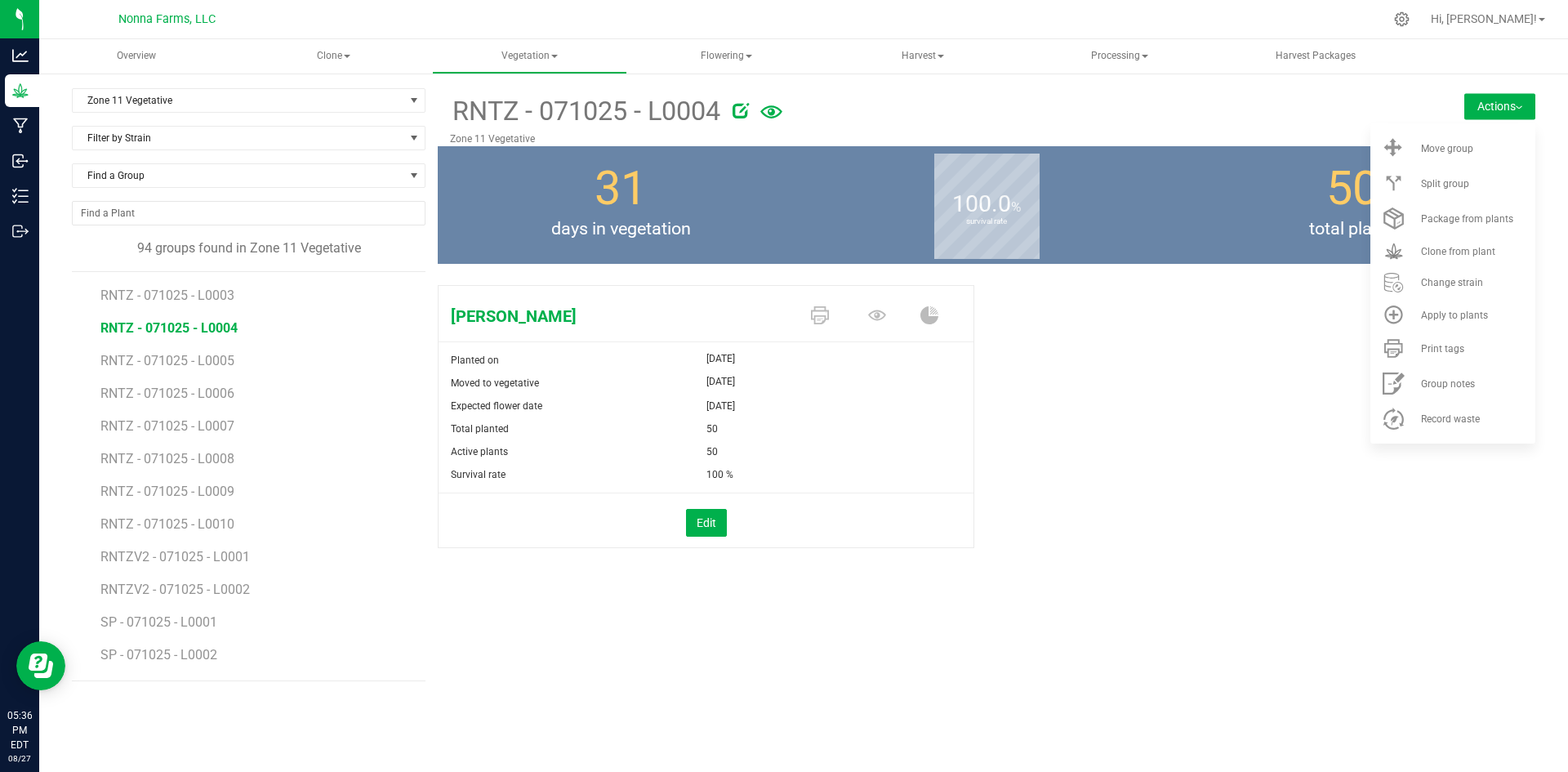
scroll to position [736, 0]
click at [1454, 351] on span "Print tags" at bounding box center [1442, 349] width 43 height 11
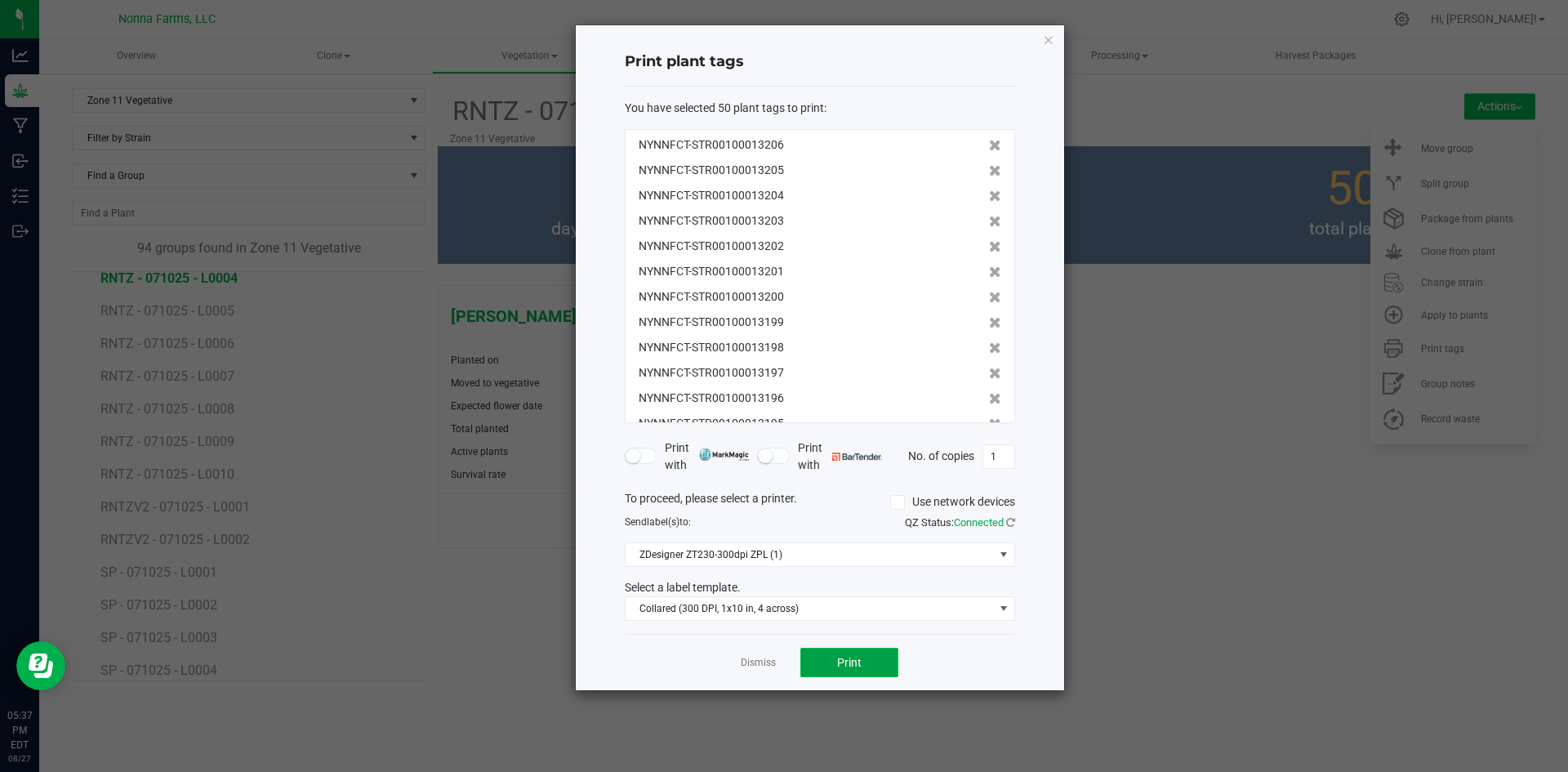
click at [866, 658] on button "Print" at bounding box center [849, 662] width 98 height 30
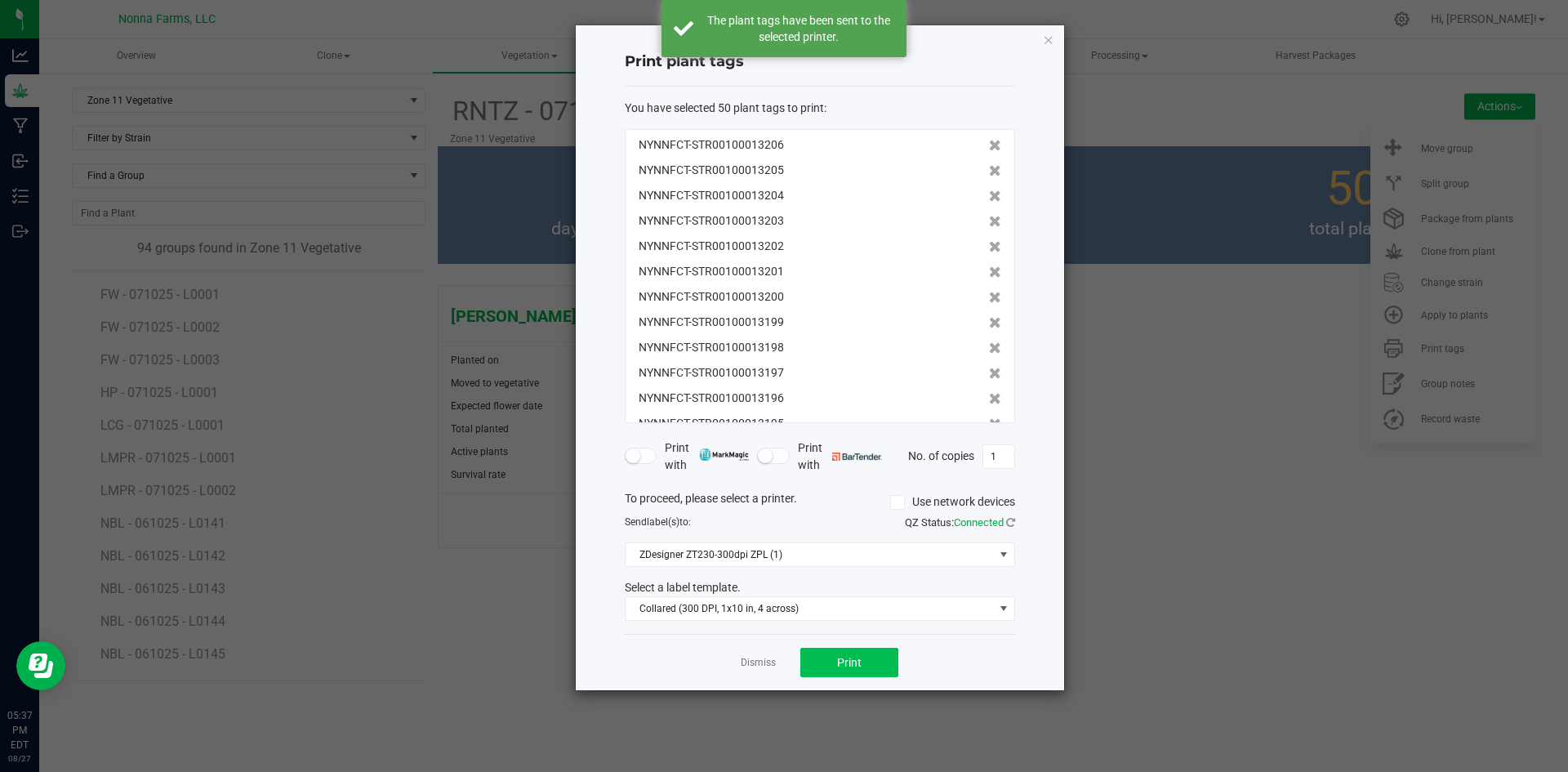
scroll to position [736, 0]
click at [764, 658] on link "Dismiss" at bounding box center [758, 663] width 35 height 14
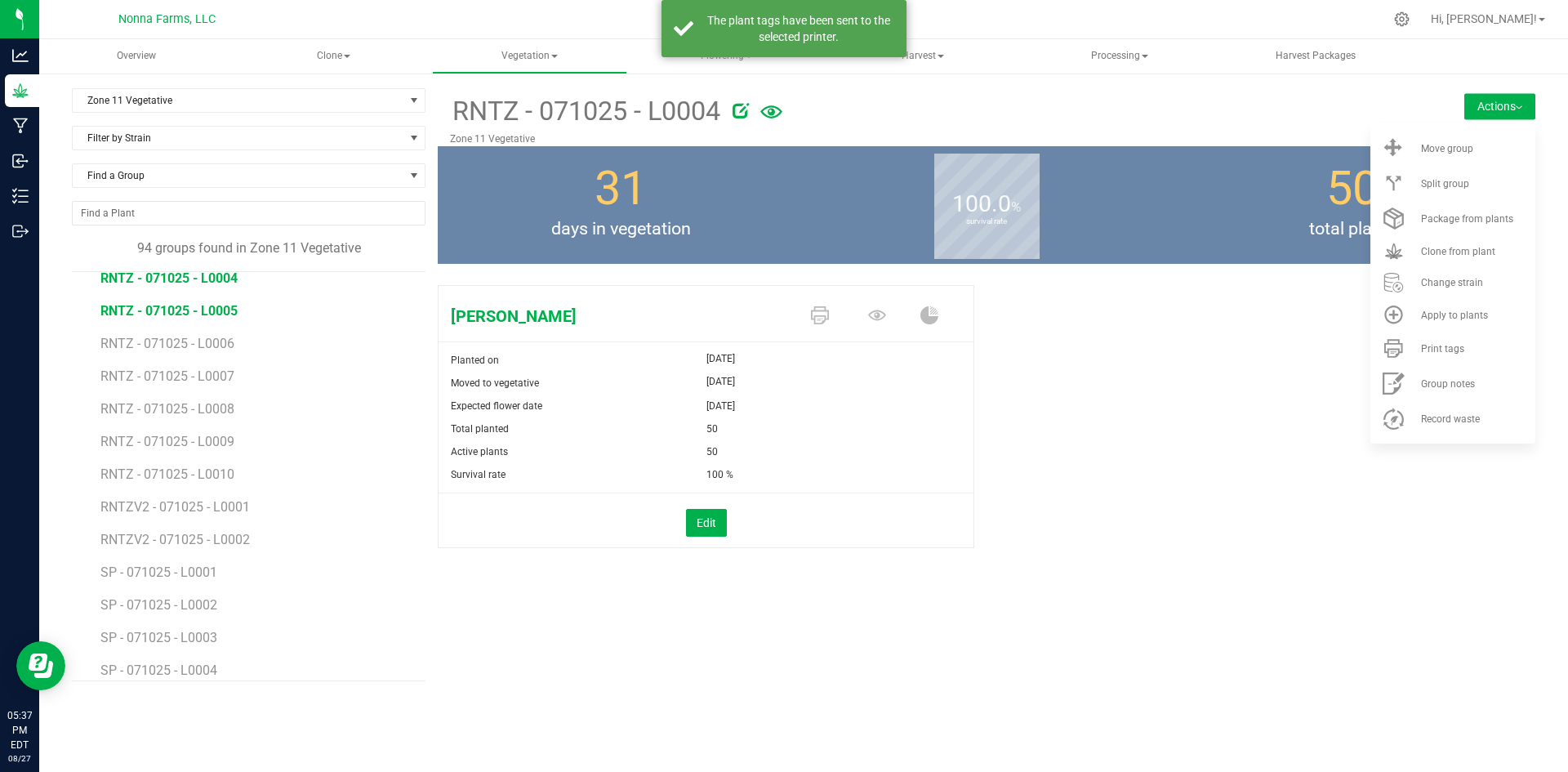
click at [223, 313] on span "RNTZ - 071025 - L0005" at bounding box center [169, 311] width 137 height 15
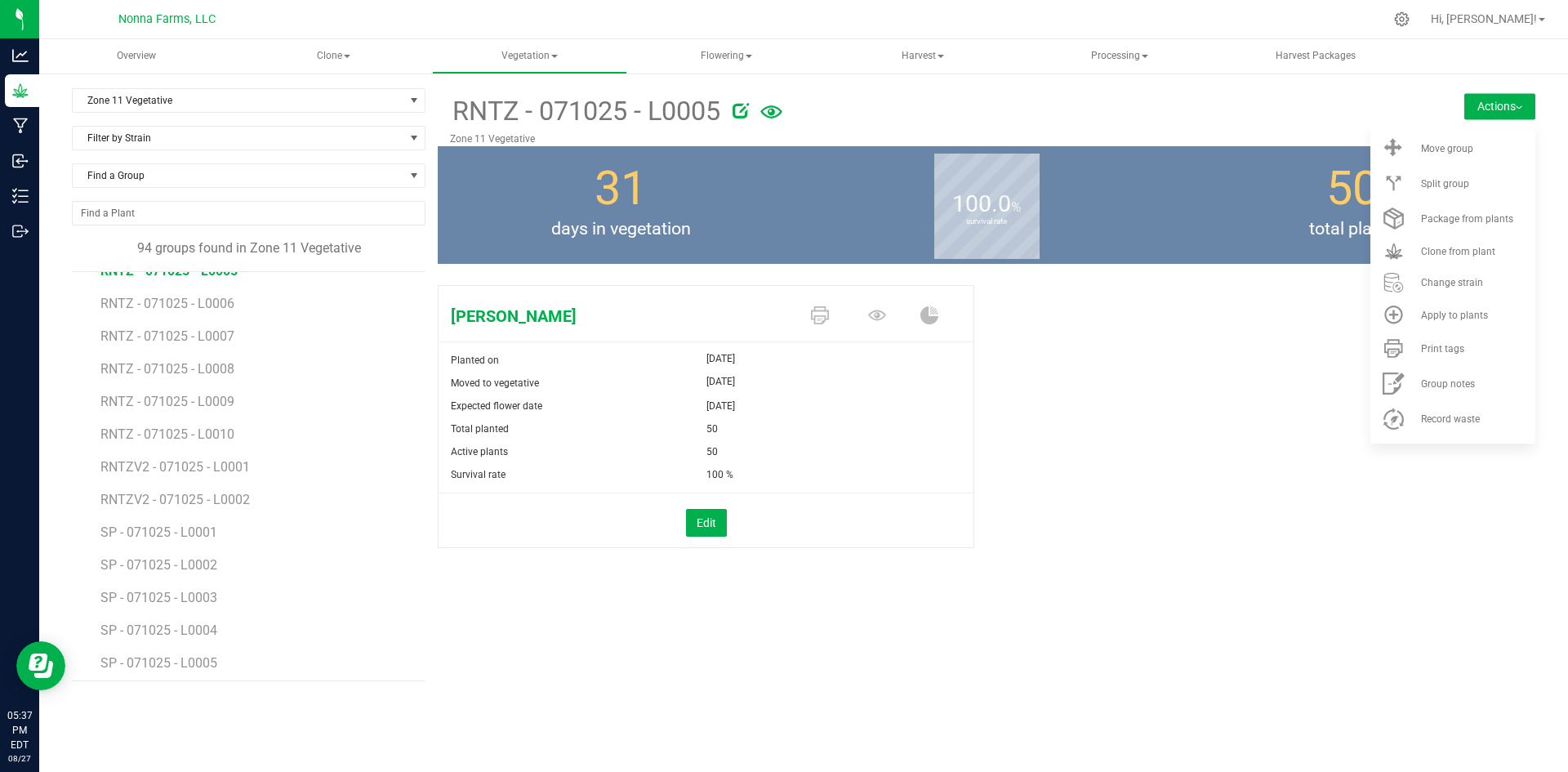
scroll to position [736, 0]
click at [1460, 347] on span "Print tags" at bounding box center [1442, 349] width 43 height 11
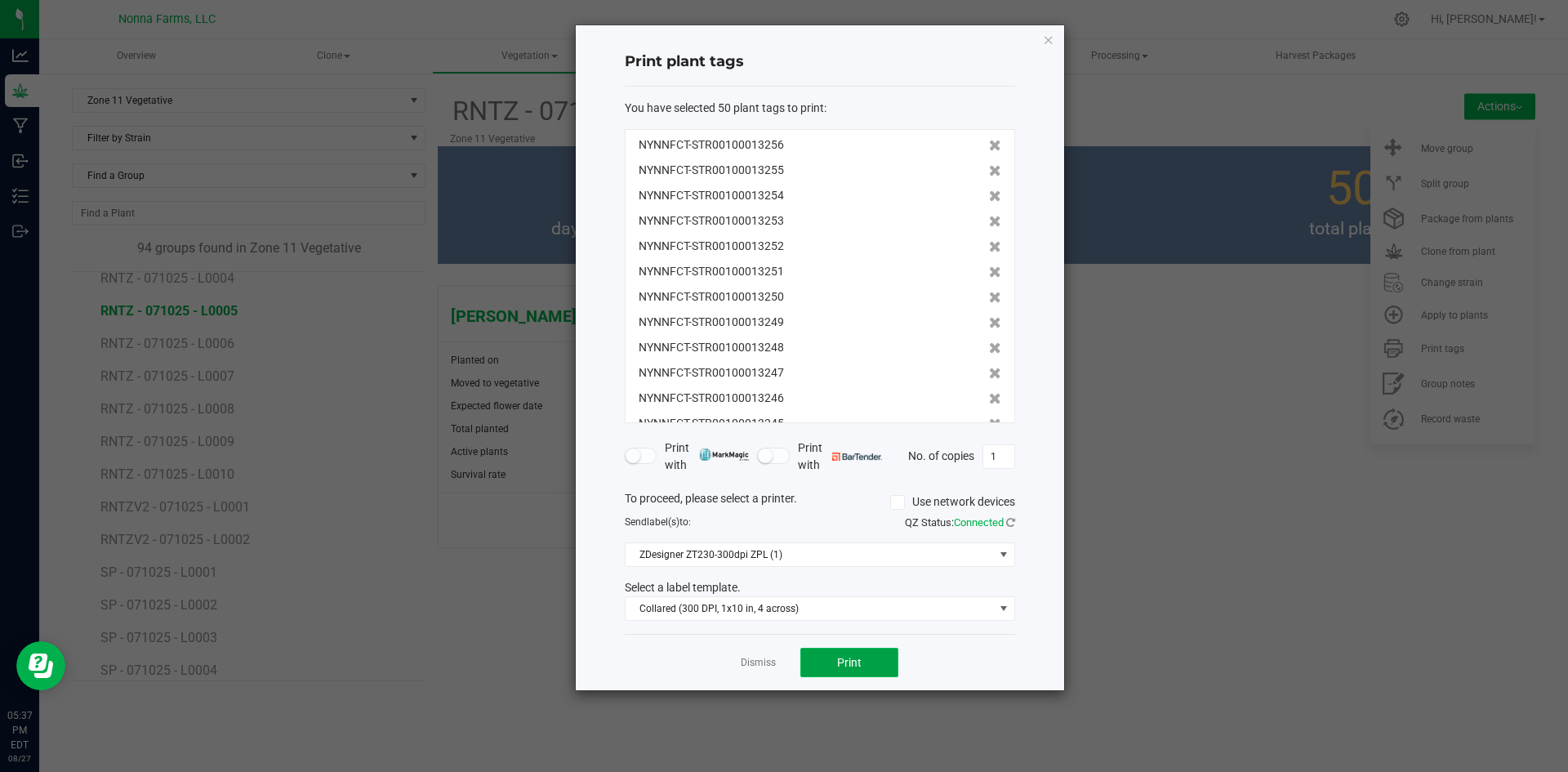
click at [836, 665] on button "Print" at bounding box center [849, 662] width 98 height 30
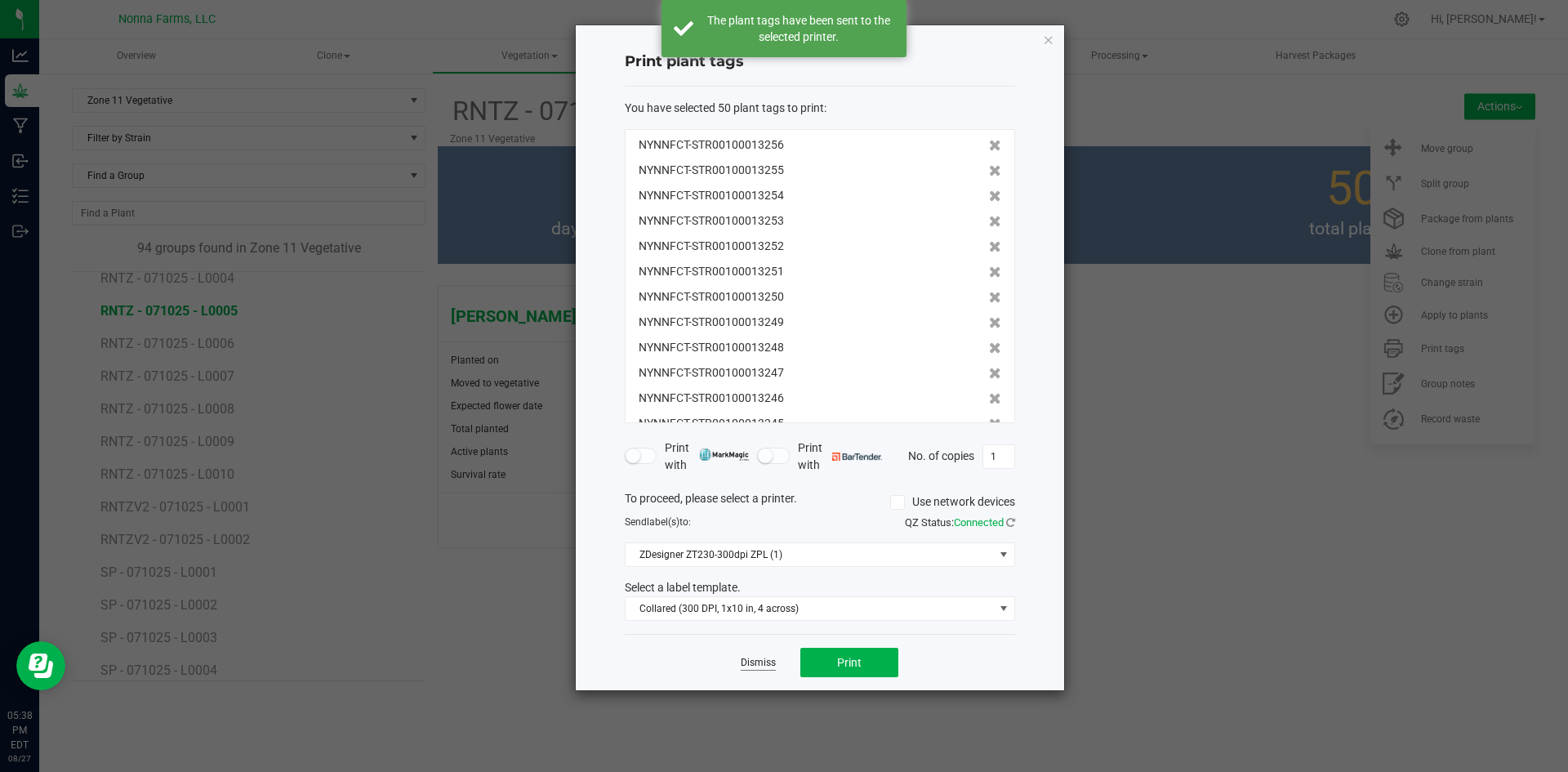
click at [758, 663] on link "Dismiss" at bounding box center [758, 663] width 35 height 14
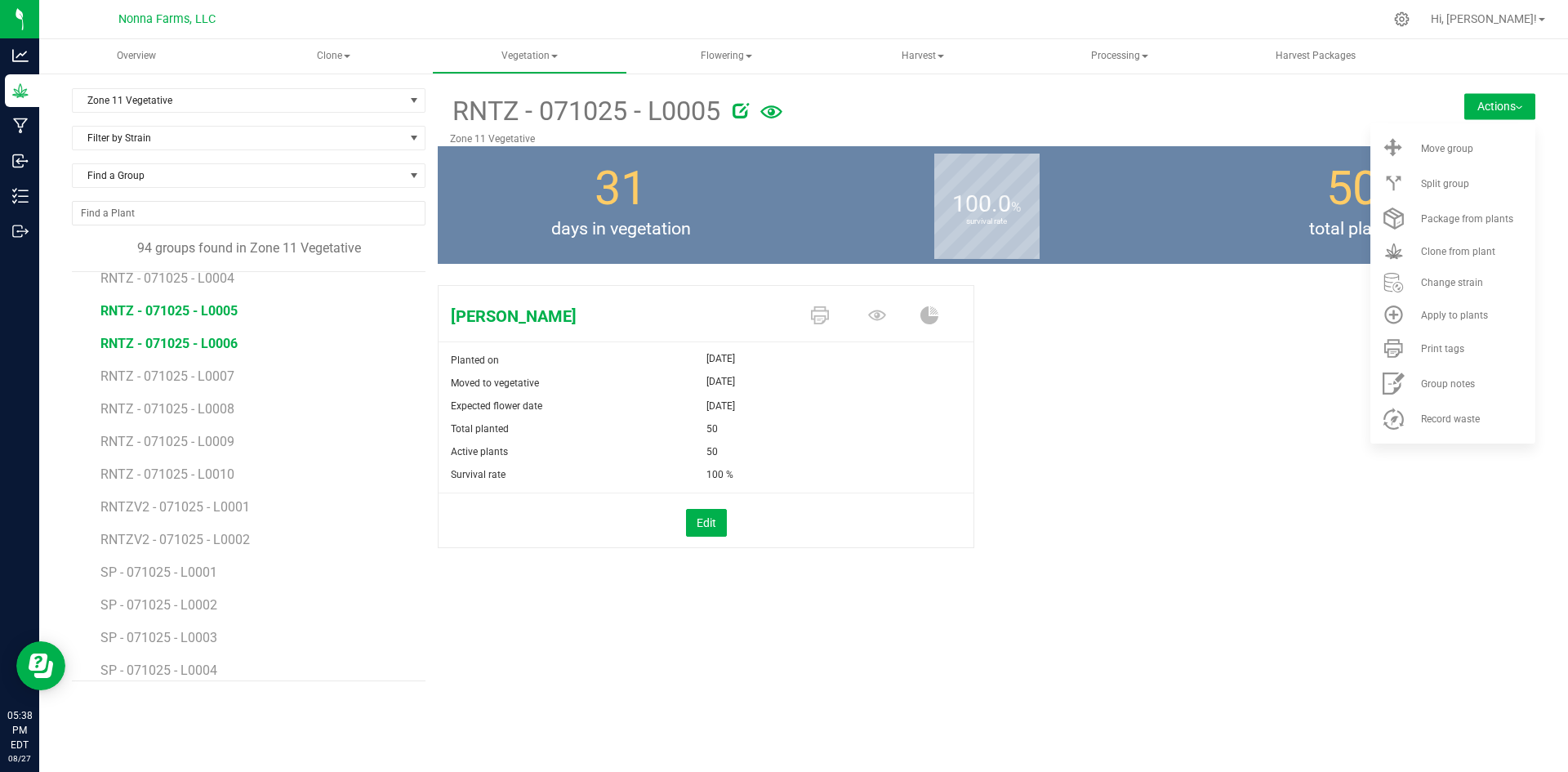
click at [195, 350] on span "RNTZ - 071025 - L0006" at bounding box center [169, 344] width 137 height 15
click at [206, 347] on span "RNTZ - 071025 - L0006" at bounding box center [169, 344] width 137 height 15
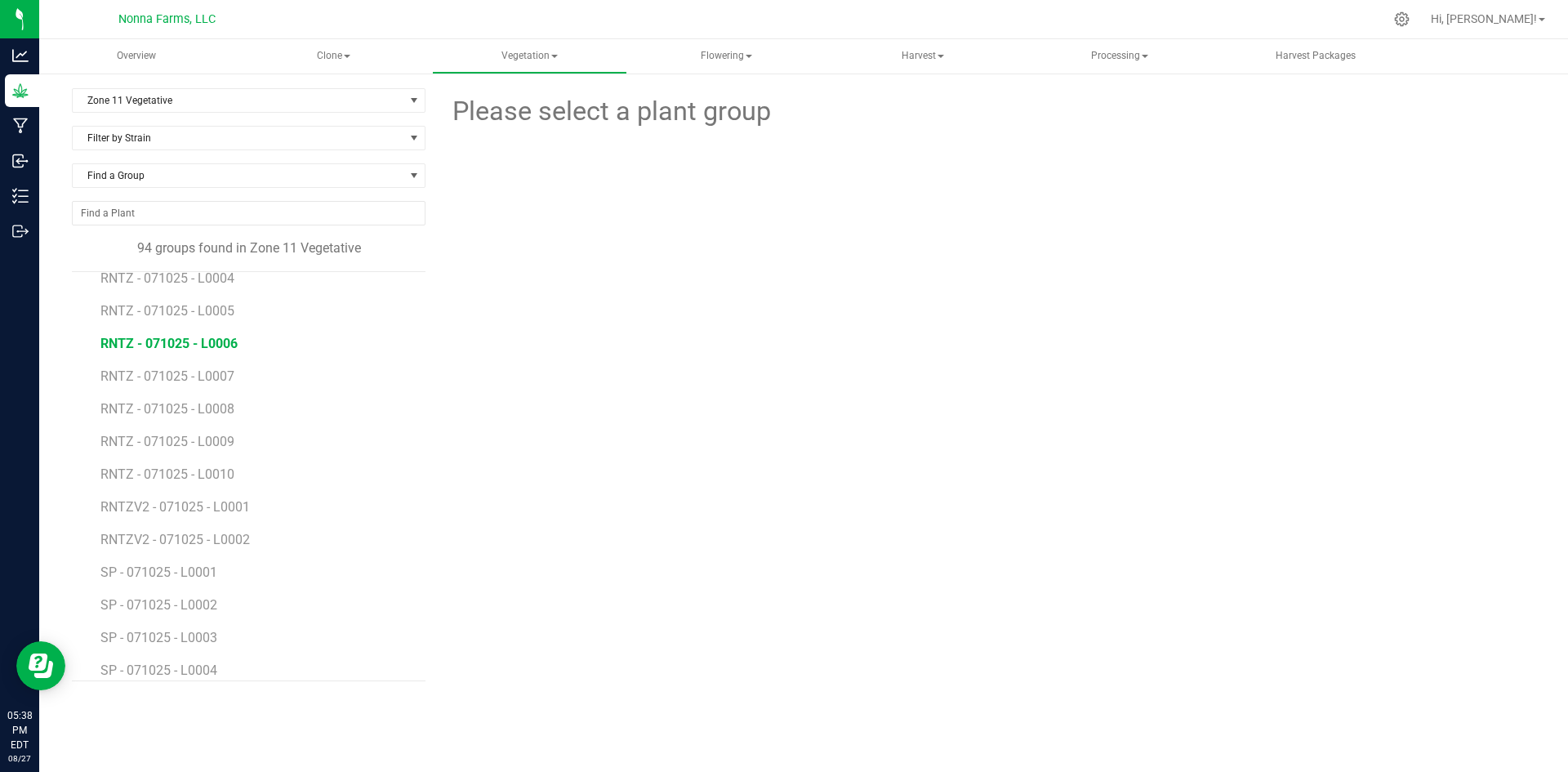
click at [201, 344] on span "RNTZ - 071025 - L0006" at bounding box center [169, 344] width 137 height 15
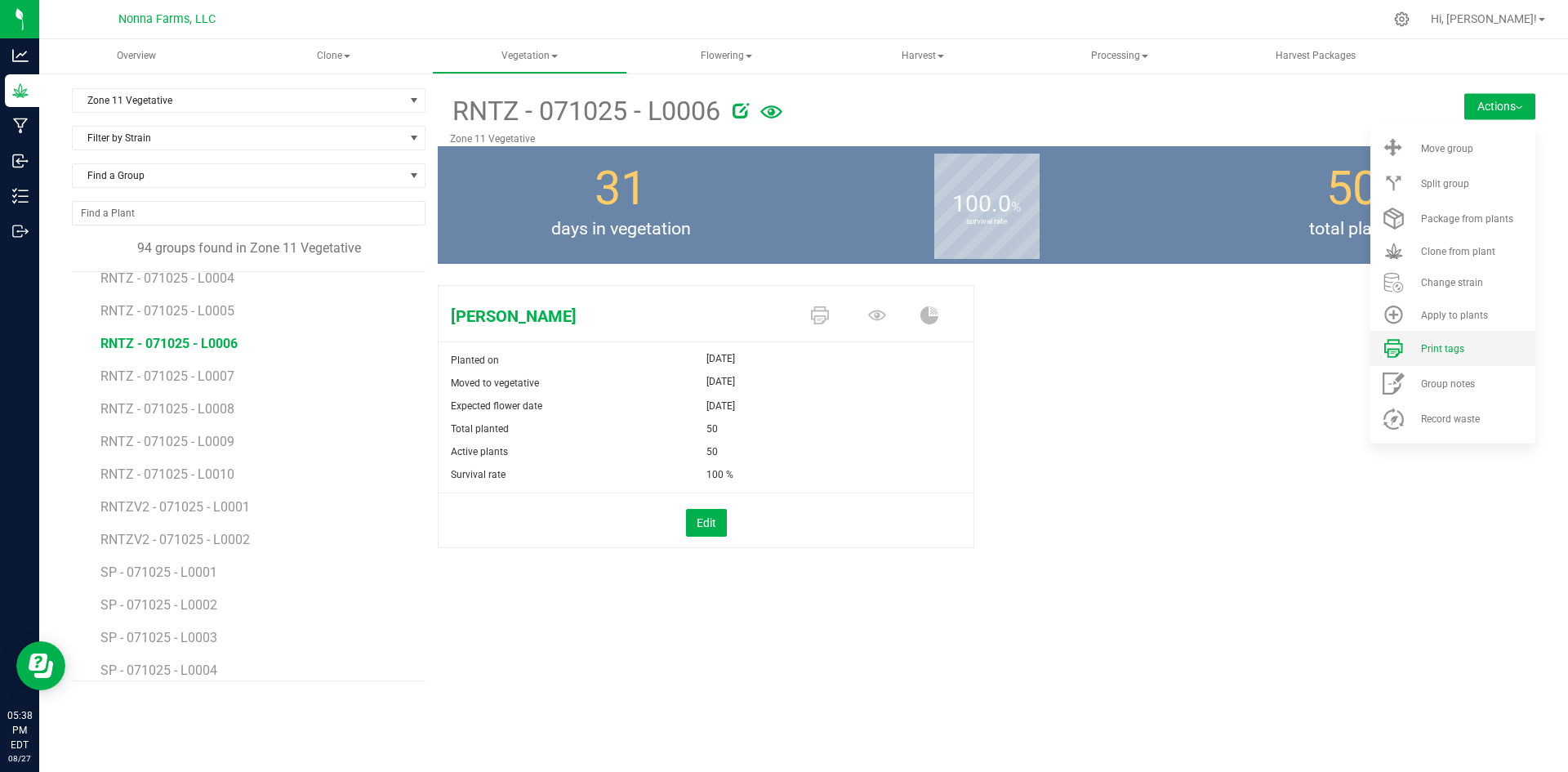
click at [1432, 350] on span "Print tags" at bounding box center [1442, 349] width 43 height 11
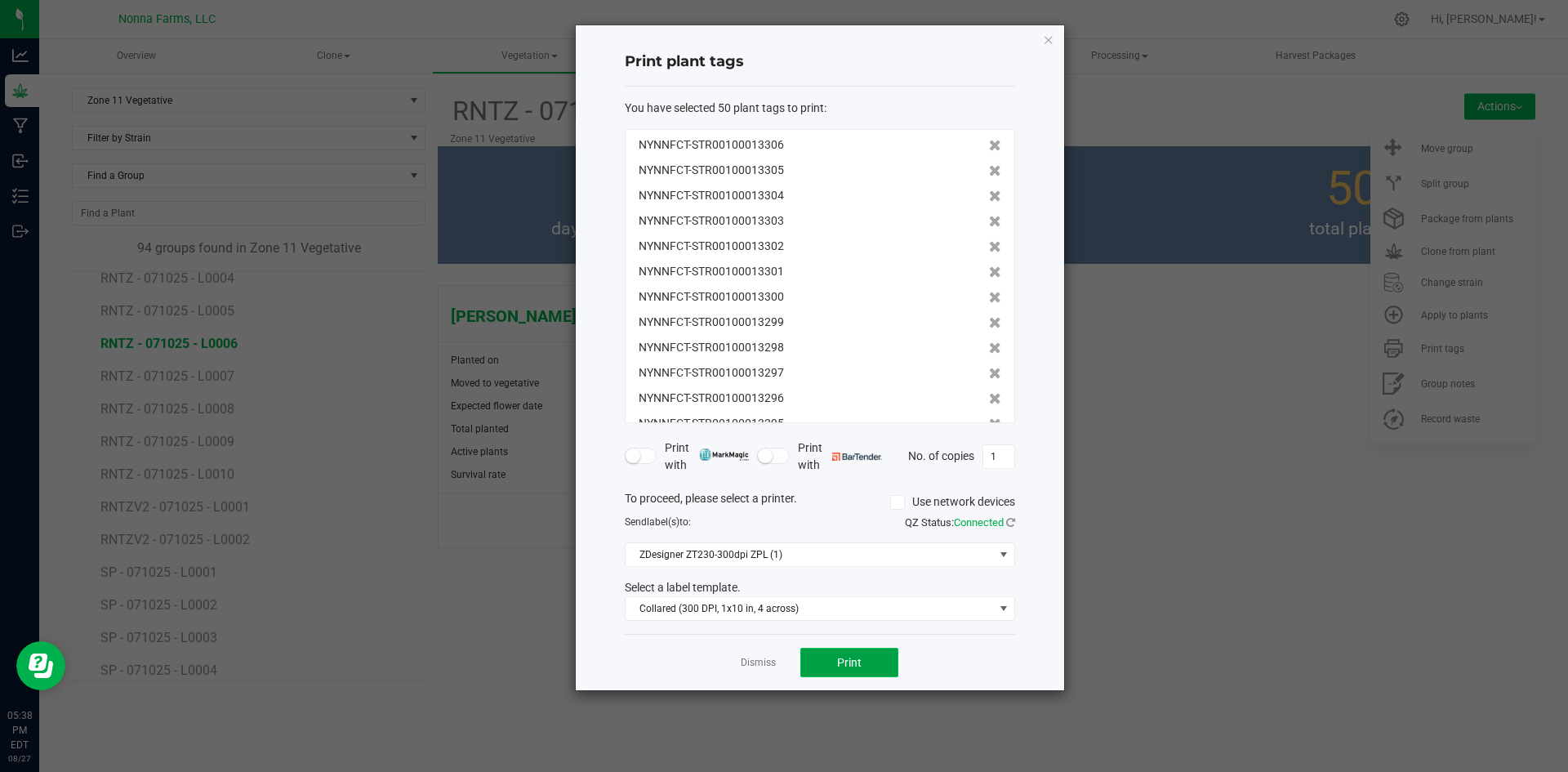
click at [851, 655] on button "Print" at bounding box center [849, 662] width 98 height 30
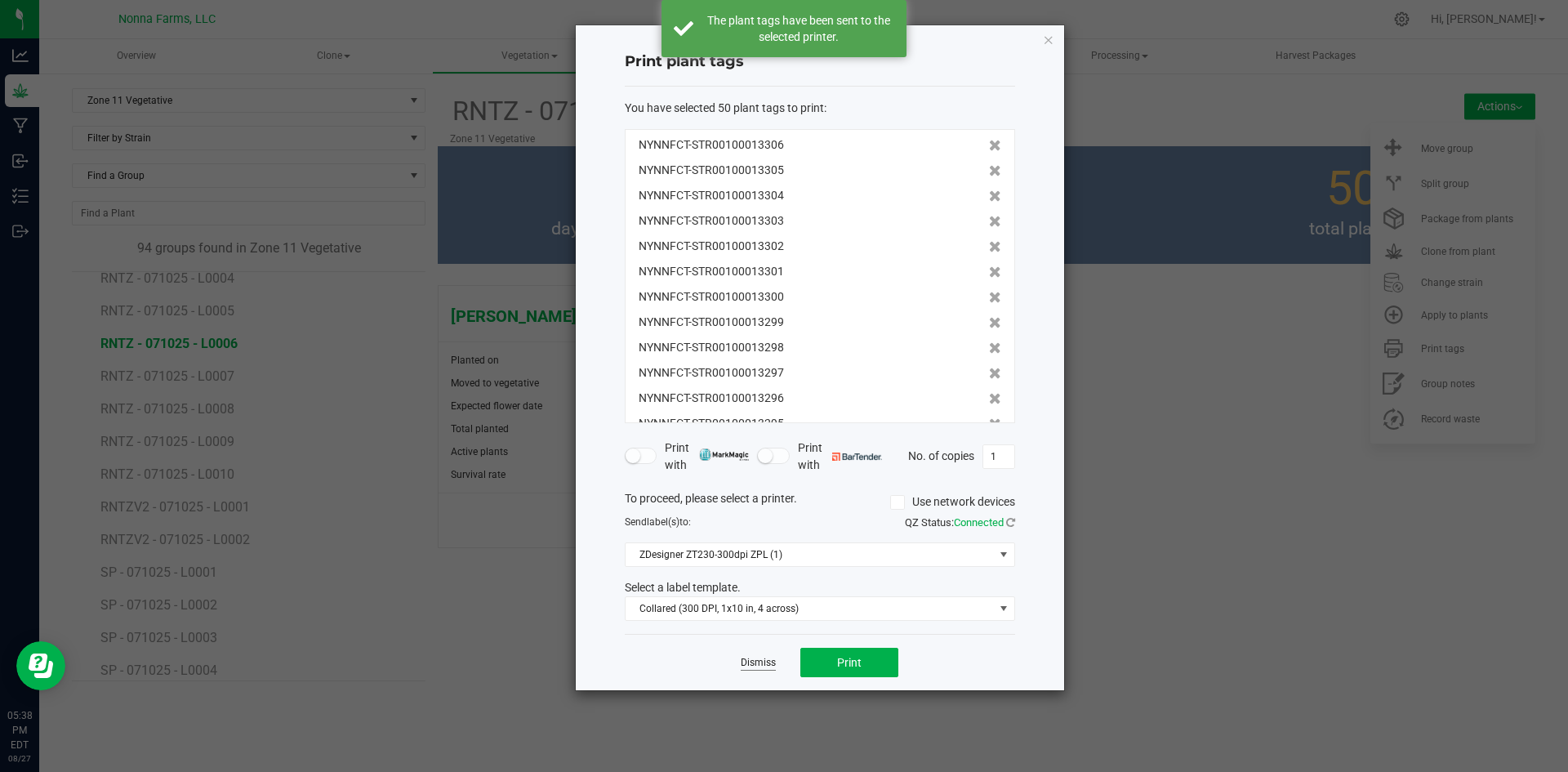
click at [746, 668] on link "Dismiss" at bounding box center [758, 663] width 35 height 14
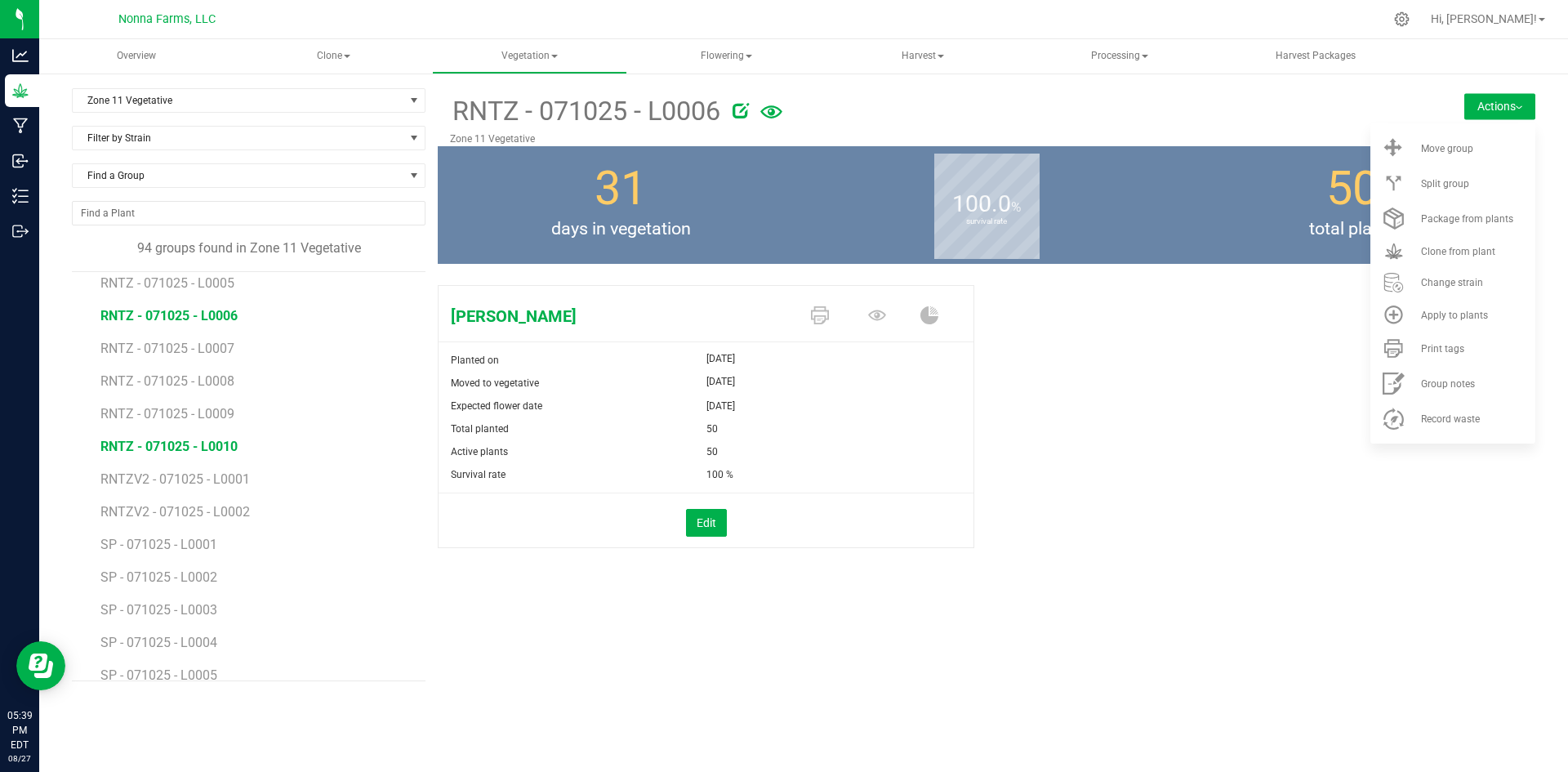
scroll to position [736, 0]
click at [199, 374] on span "RNTZ - 071025 - L0007" at bounding box center [169, 376] width 137 height 15
click at [1443, 356] on li "Print tags" at bounding box center [1453, 348] width 165 height 35
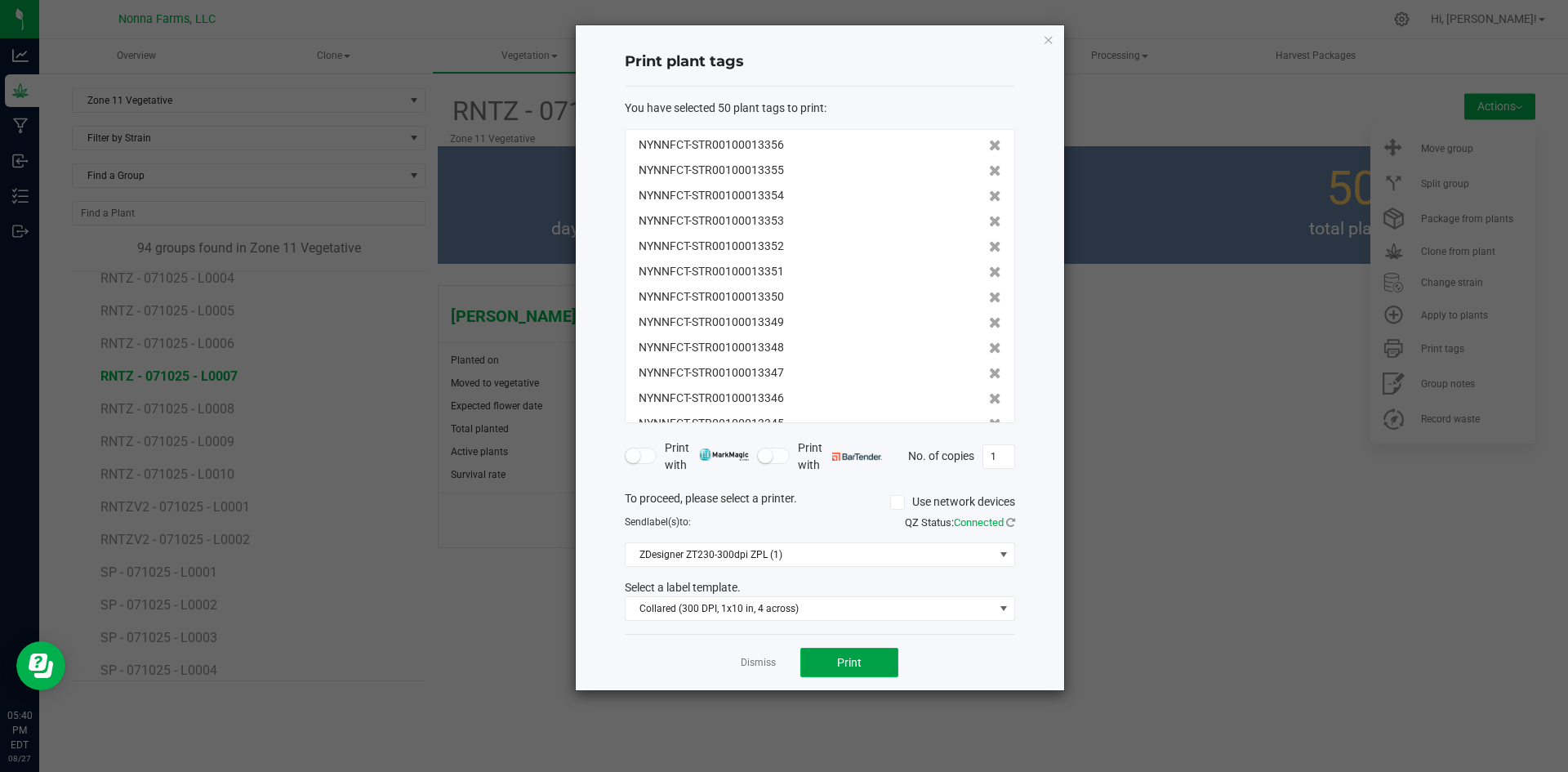
click at [827, 666] on button "Print" at bounding box center [849, 662] width 98 height 30
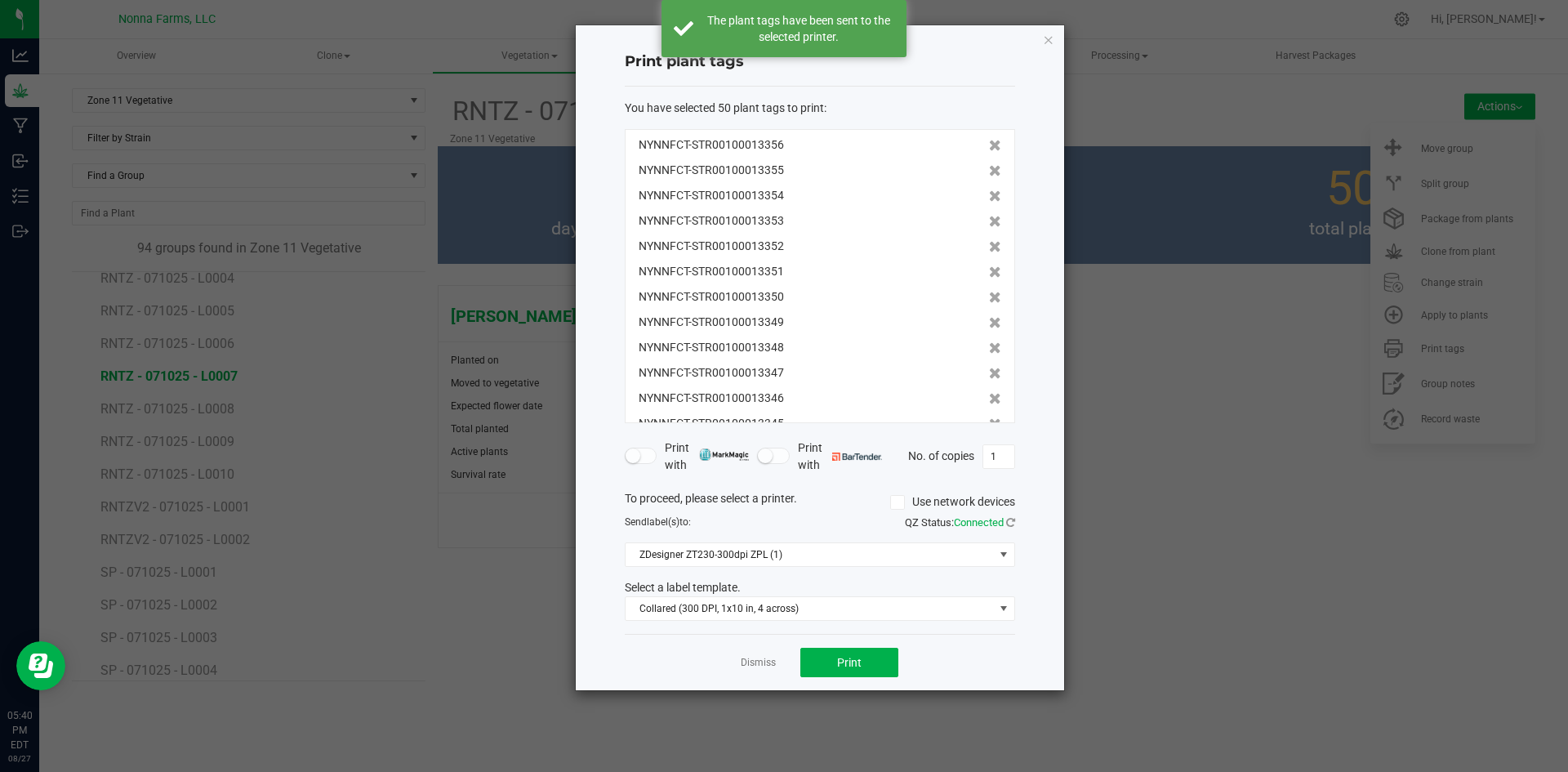
click at [753, 656] on app-cancel-button "Dismiss" at bounding box center [758, 663] width 35 height 17
click at [753, 666] on link "Dismiss" at bounding box center [758, 663] width 35 height 14
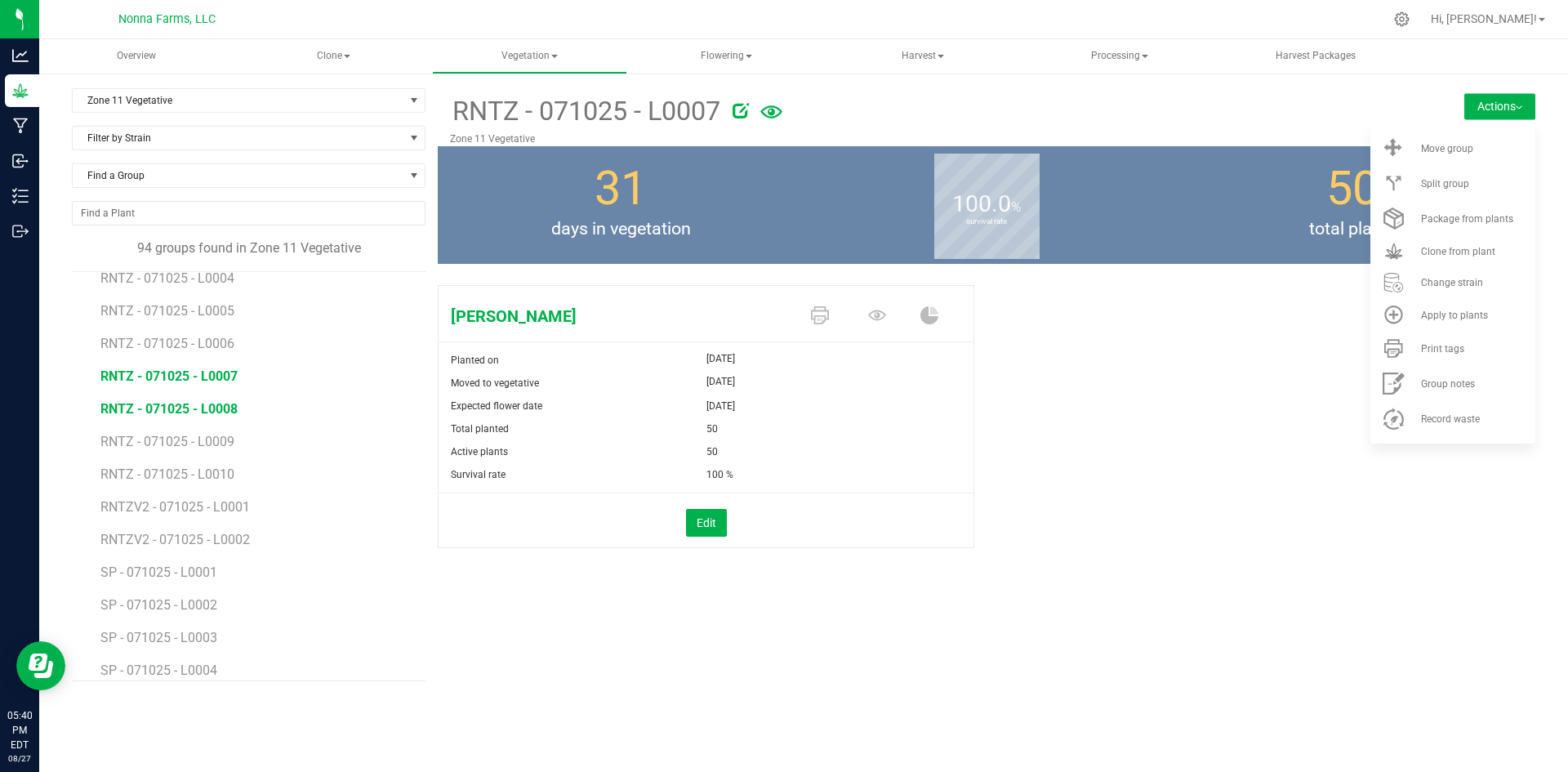
click at [199, 414] on span "RNTZ - 071025 - L0008" at bounding box center [169, 408] width 137 height 15
click at [1451, 350] on span "Print tags" at bounding box center [1442, 349] width 43 height 11
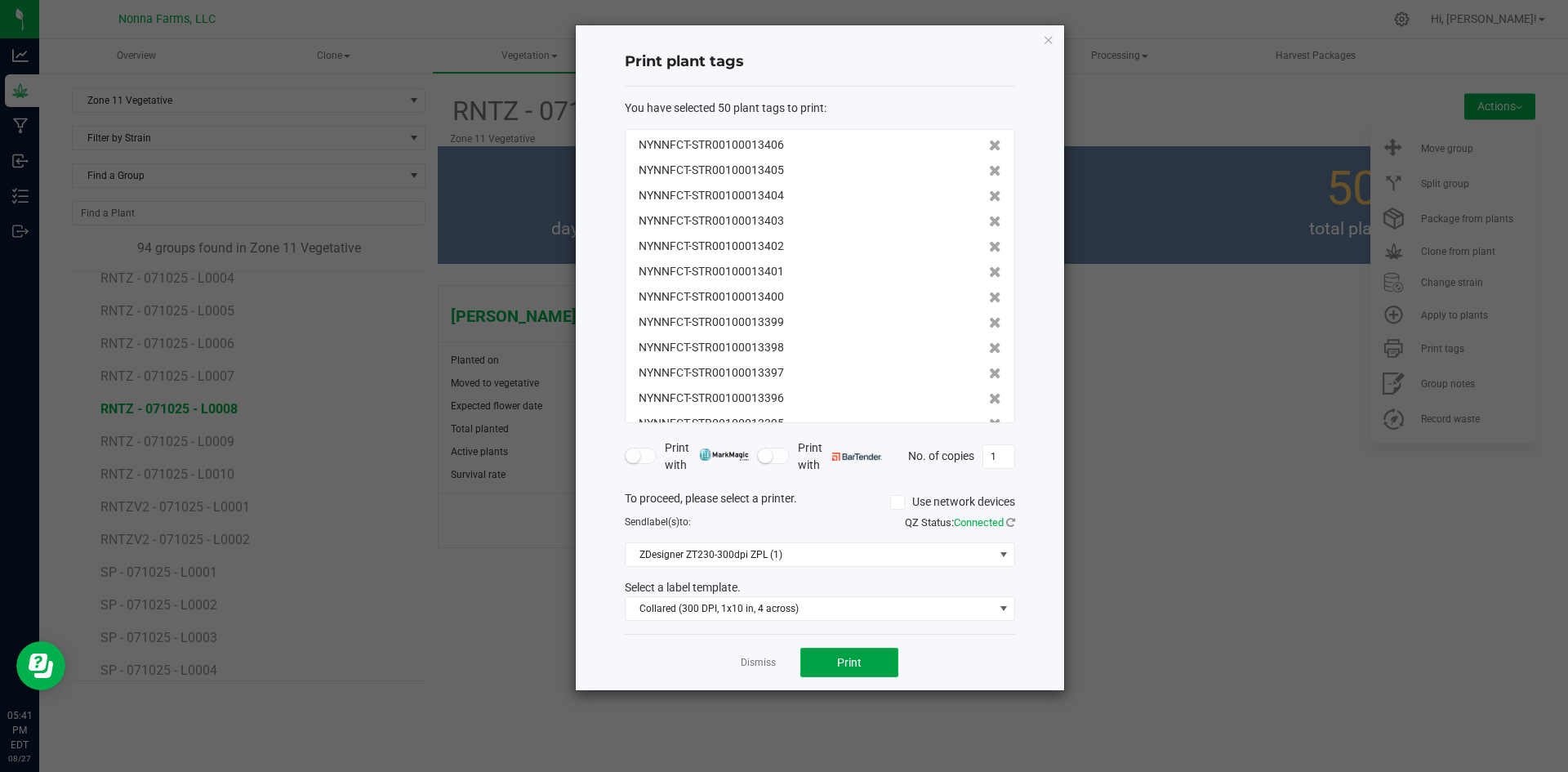
click at [886, 661] on button "Print" at bounding box center [849, 662] width 98 height 30
click at [757, 658] on link "Dismiss" at bounding box center [758, 663] width 35 height 14
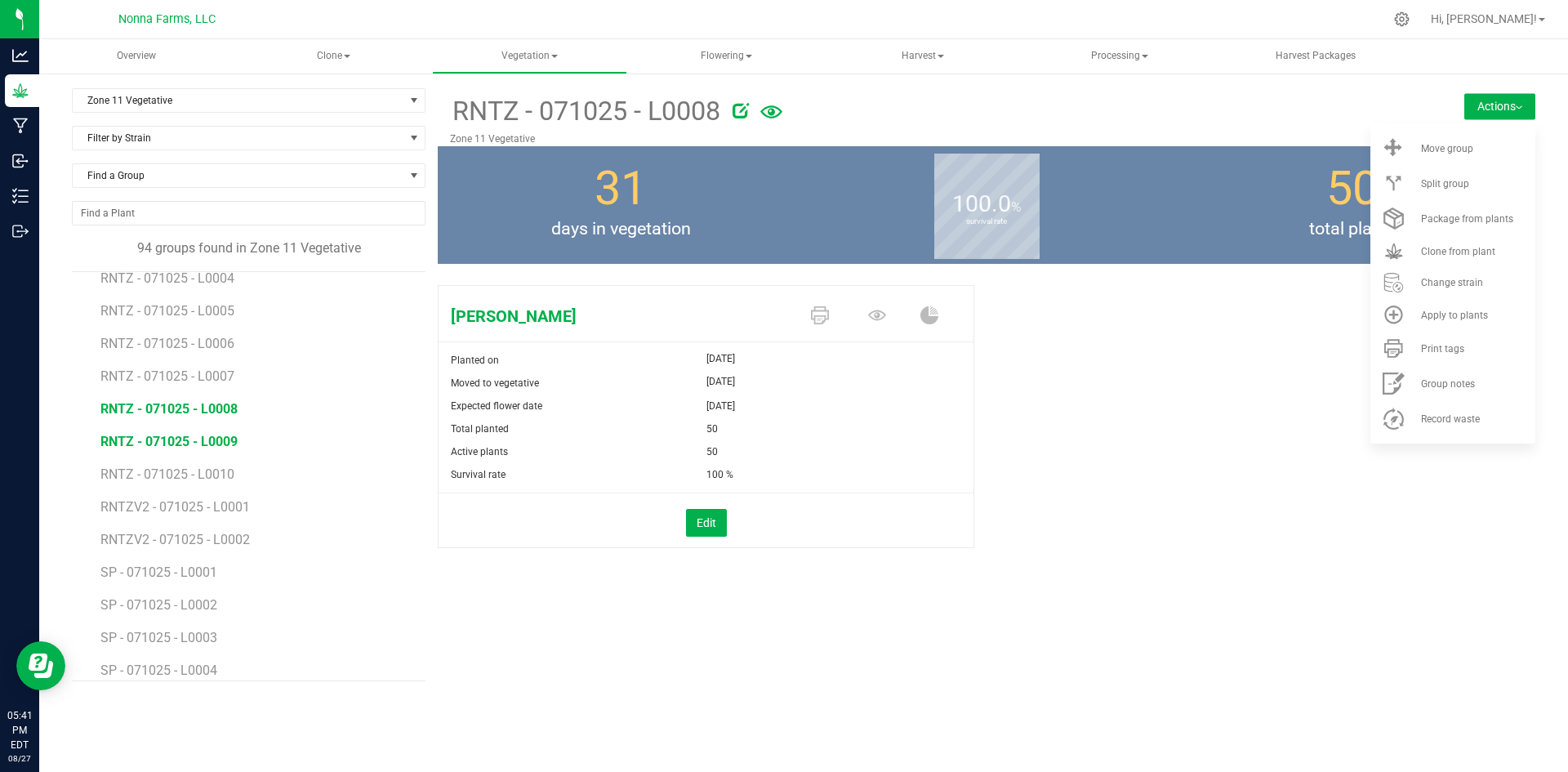
click at [196, 446] on span "RNTZ - 071025 - L0009" at bounding box center [169, 442] width 137 height 15
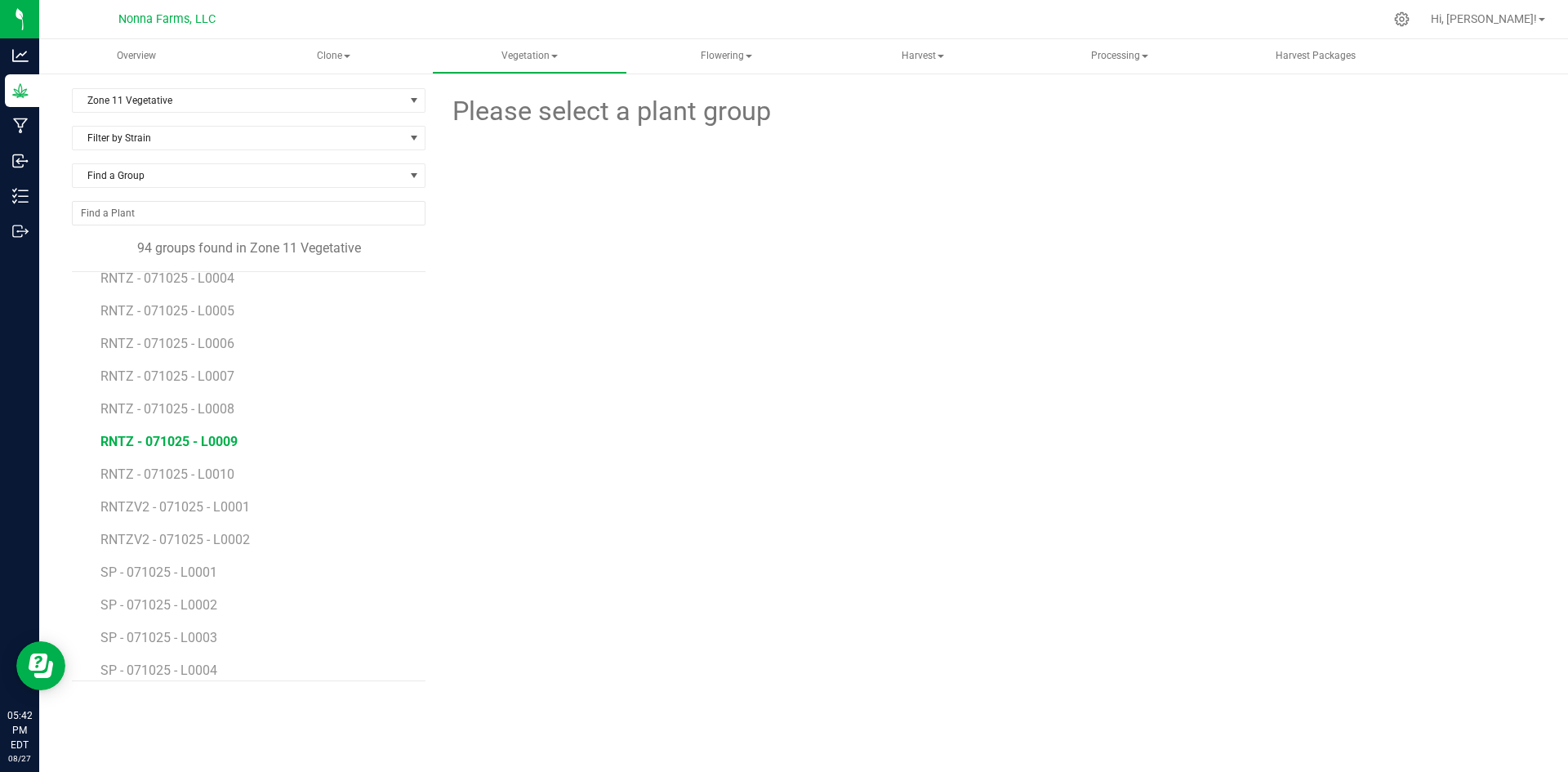
click at [221, 442] on span "RNTZ - 071025 - L0009" at bounding box center [169, 442] width 137 height 15
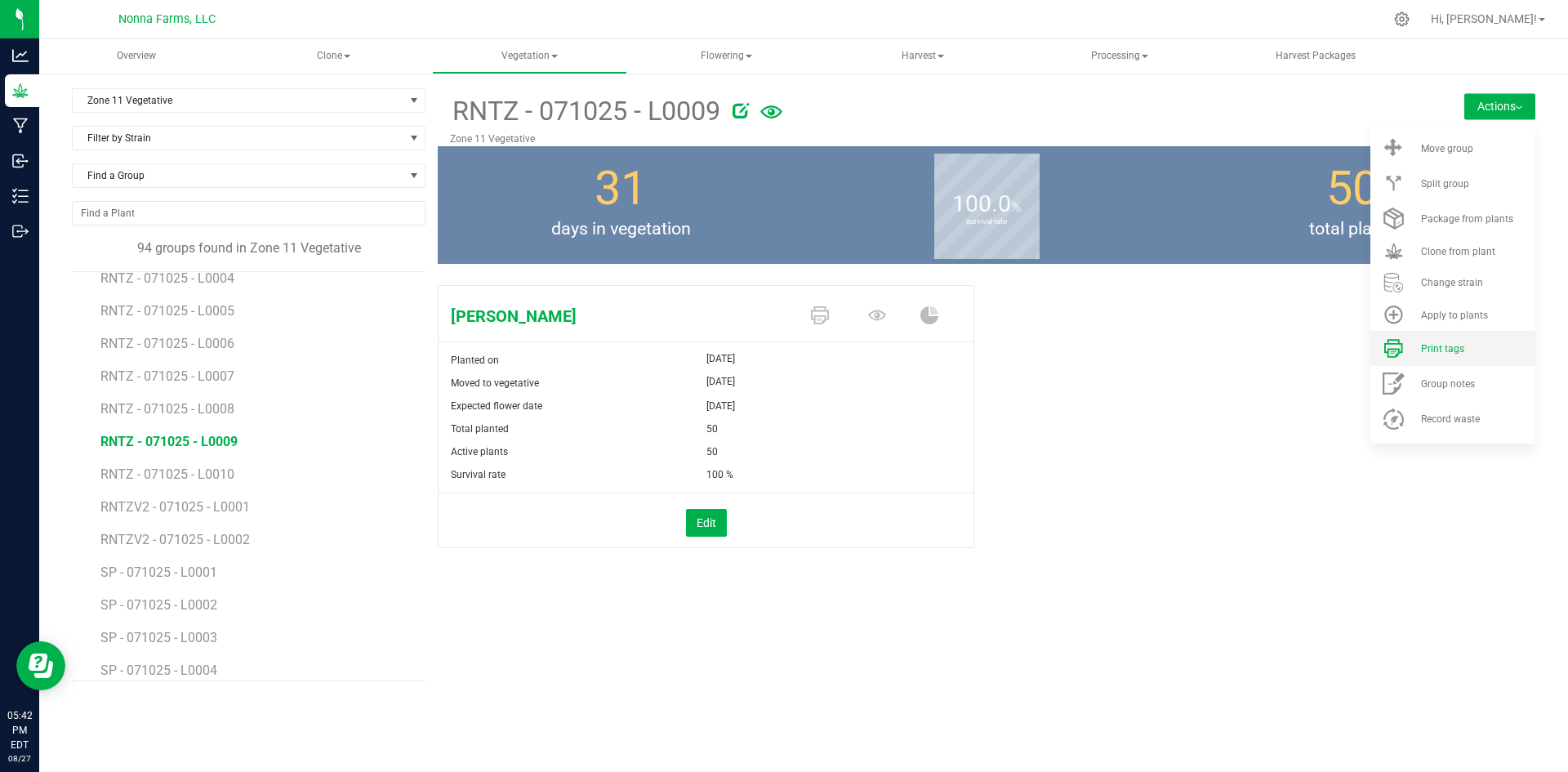
click at [1460, 350] on span "Print tags" at bounding box center [1442, 349] width 43 height 11
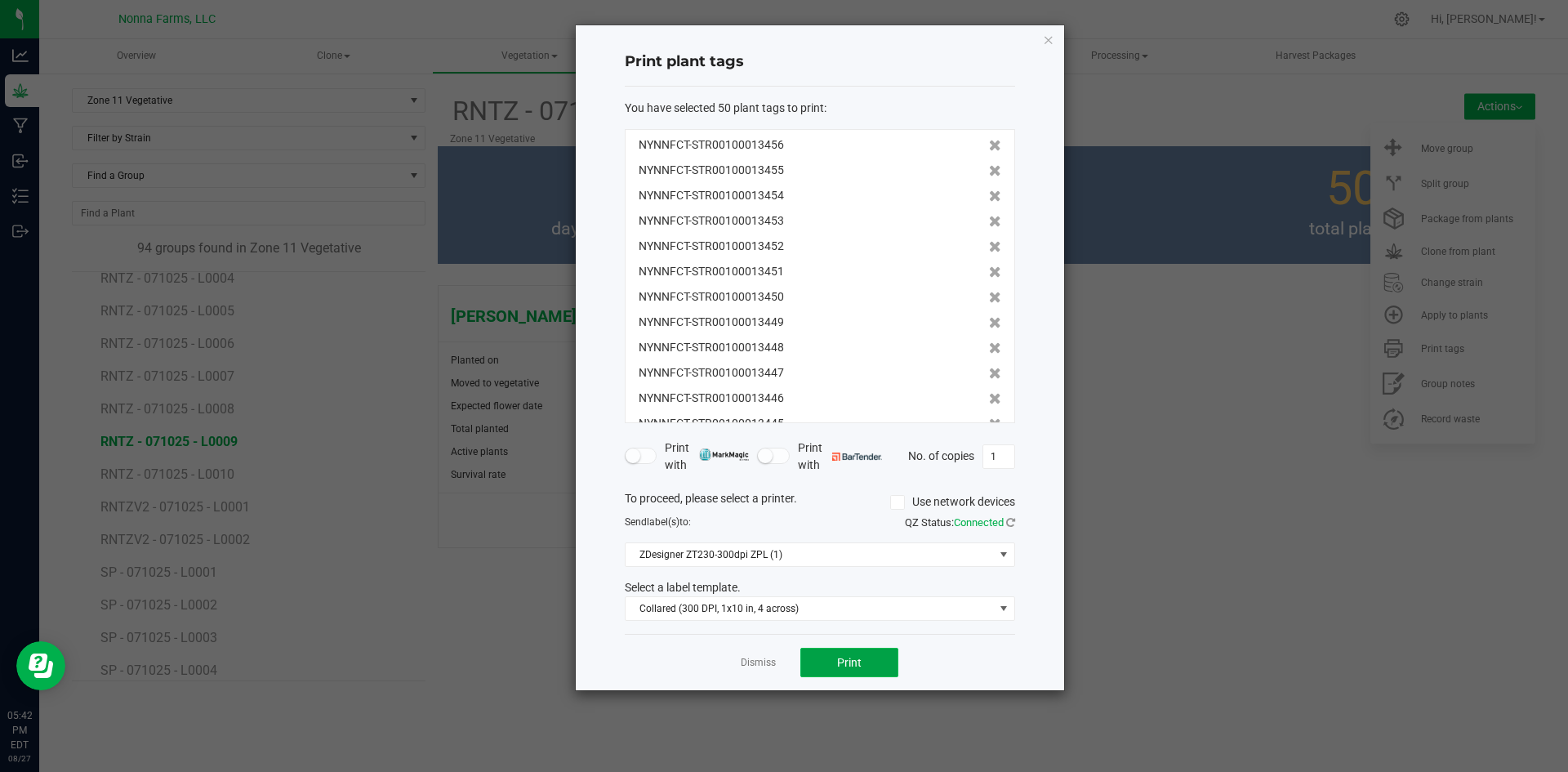
click at [830, 657] on button "Print" at bounding box center [849, 662] width 98 height 30
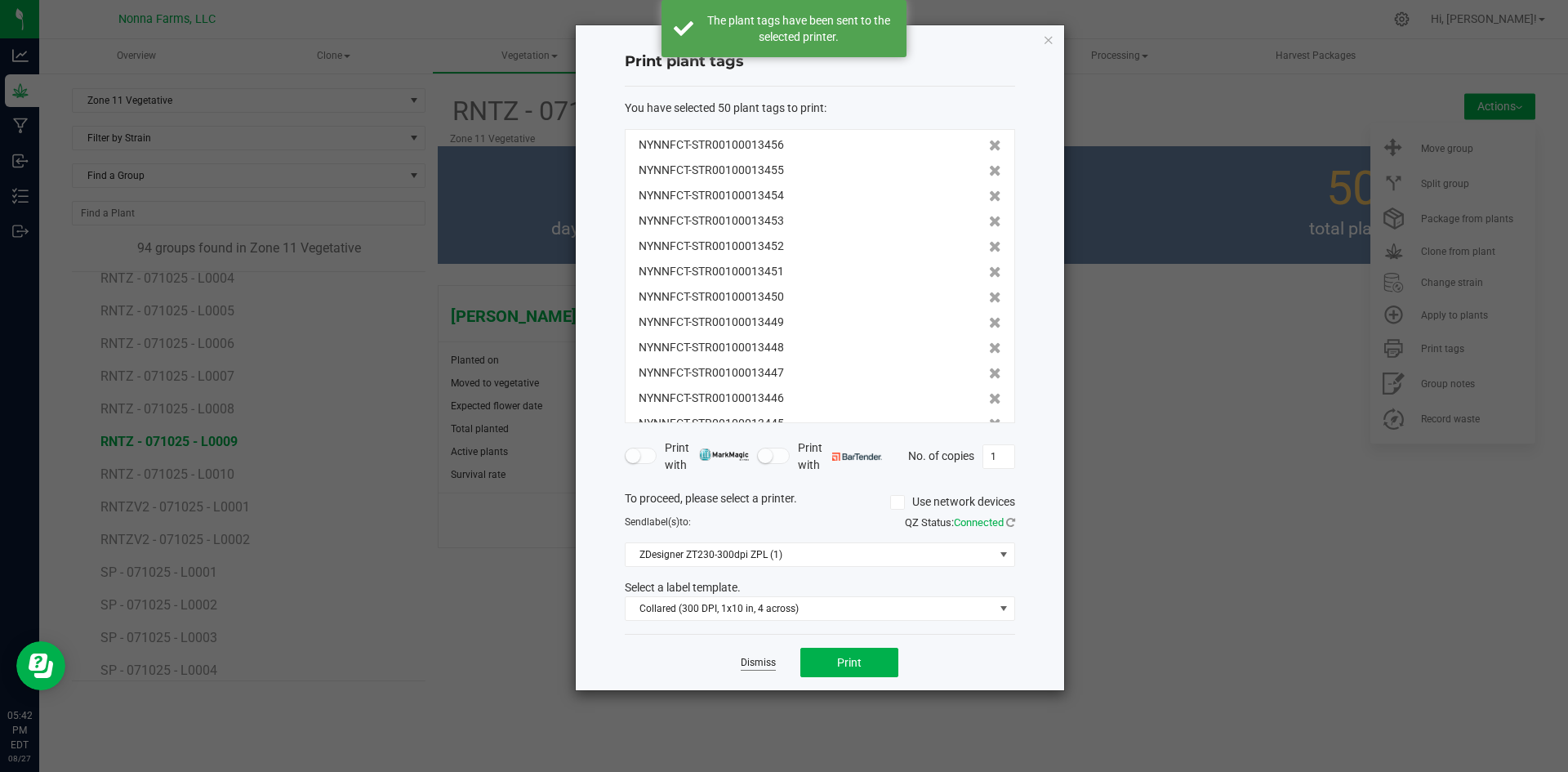
click at [755, 668] on link "Dismiss" at bounding box center [758, 663] width 35 height 14
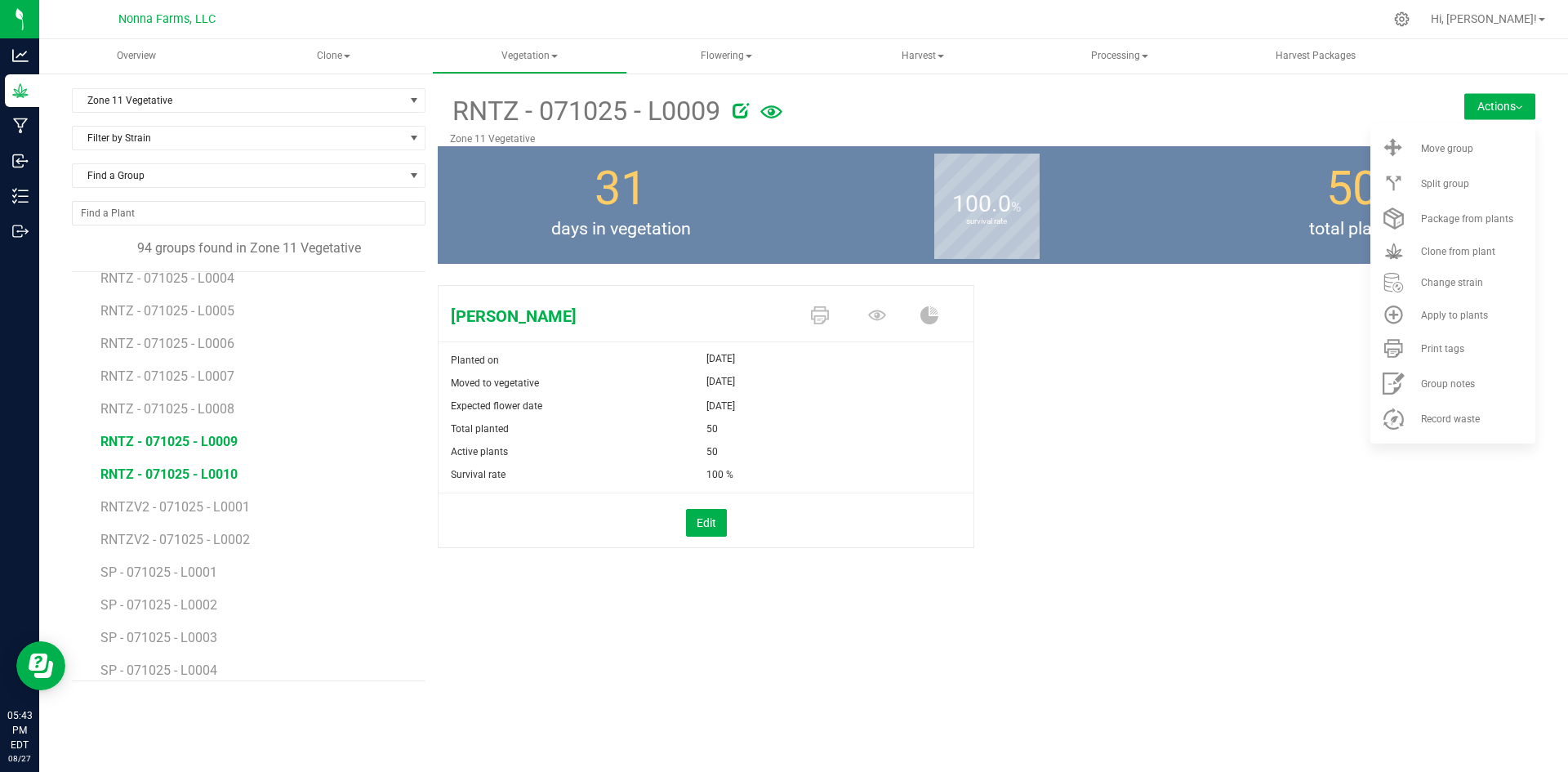
click at [174, 471] on span "RNTZ - 071025 - L0010" at bounding box center [169, 474] width 137 height 15
click at [1447, 363] on li "Print tags" at bounding box center [1453, 348] width 165 height 35
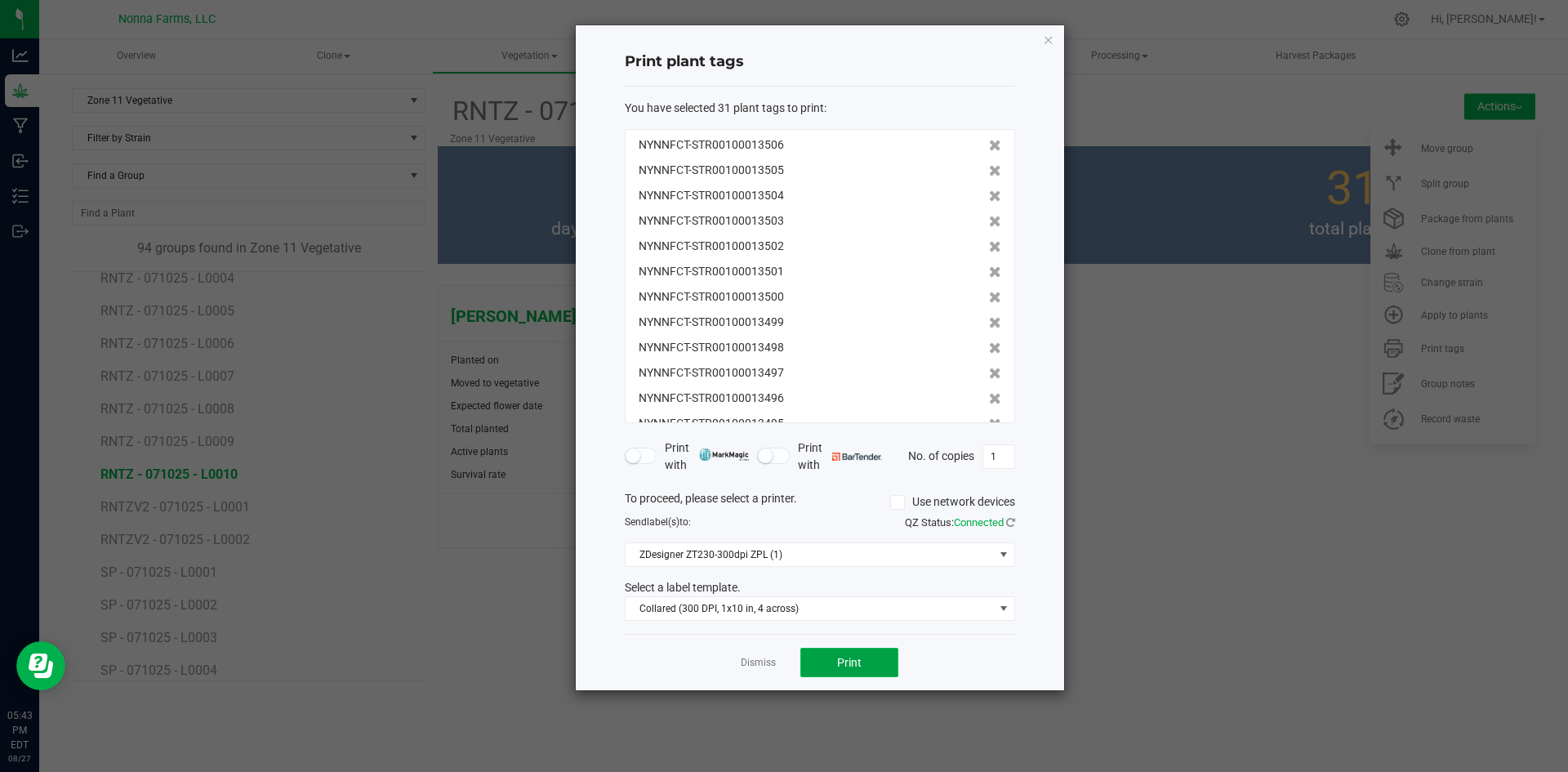
click at [859, 658] on span "Print" at bounding box center [850, 663] width 25 height 13
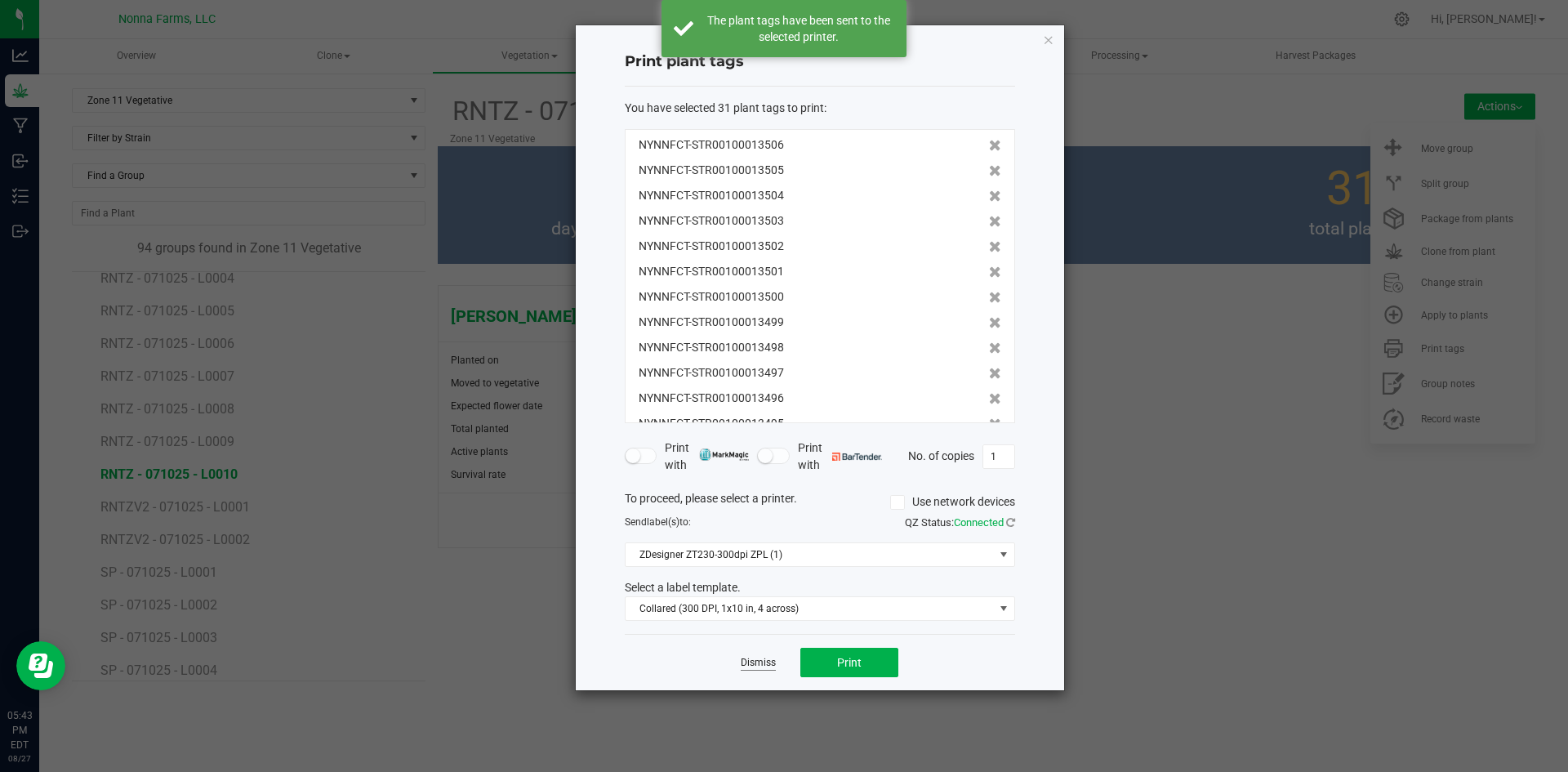
click at [766, 662] on link "Dismiss" at bounding box center [758, 663] width 35 height 14
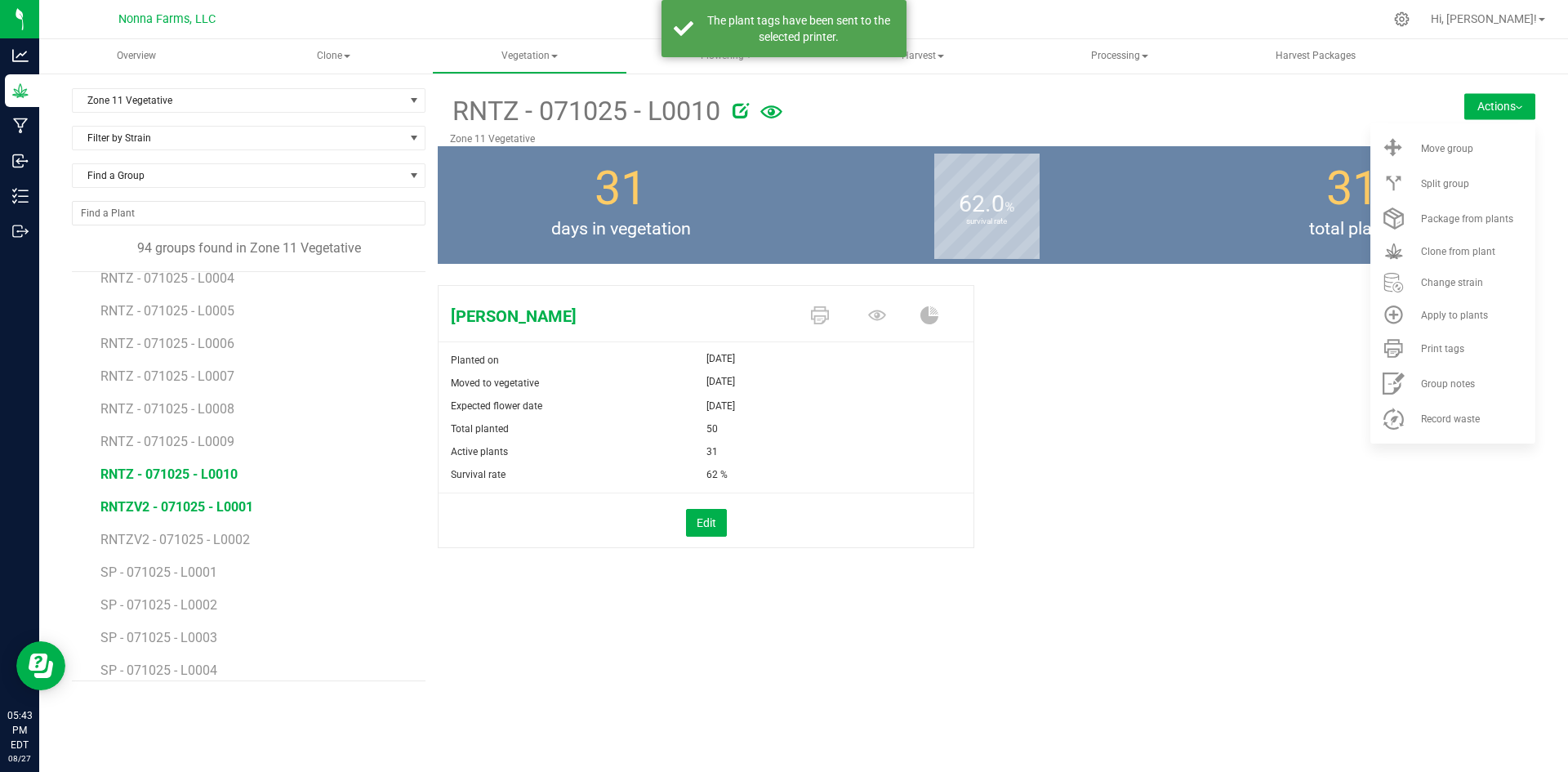
click at [218, 509] on span "RNTZV2 - 071025 - L0001" at bounding box center [176, 507] width 153 height 15
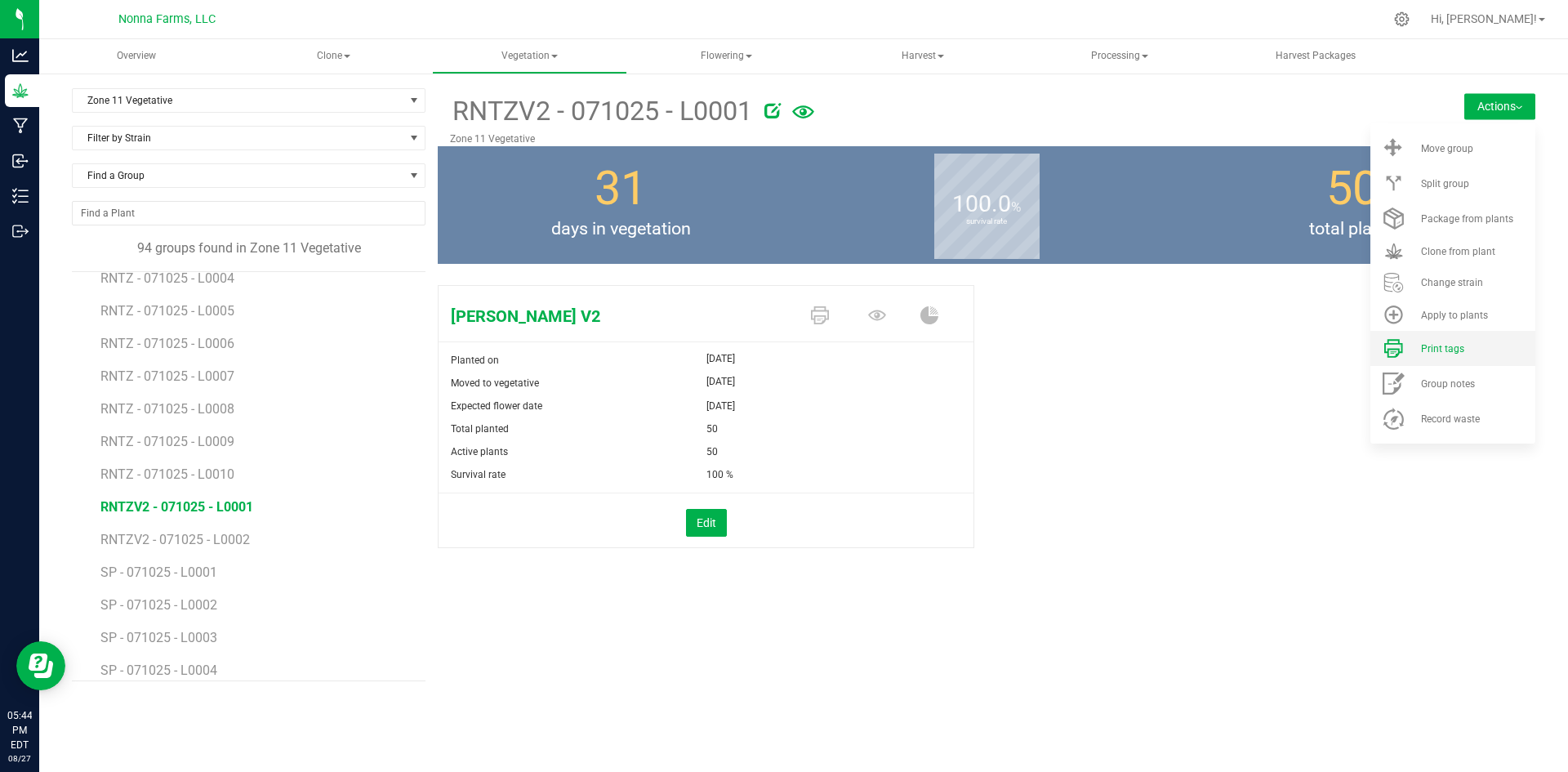
click at [1432, 339] on li "Print tags" at bounding box center [1453, 348] width 165 height 35
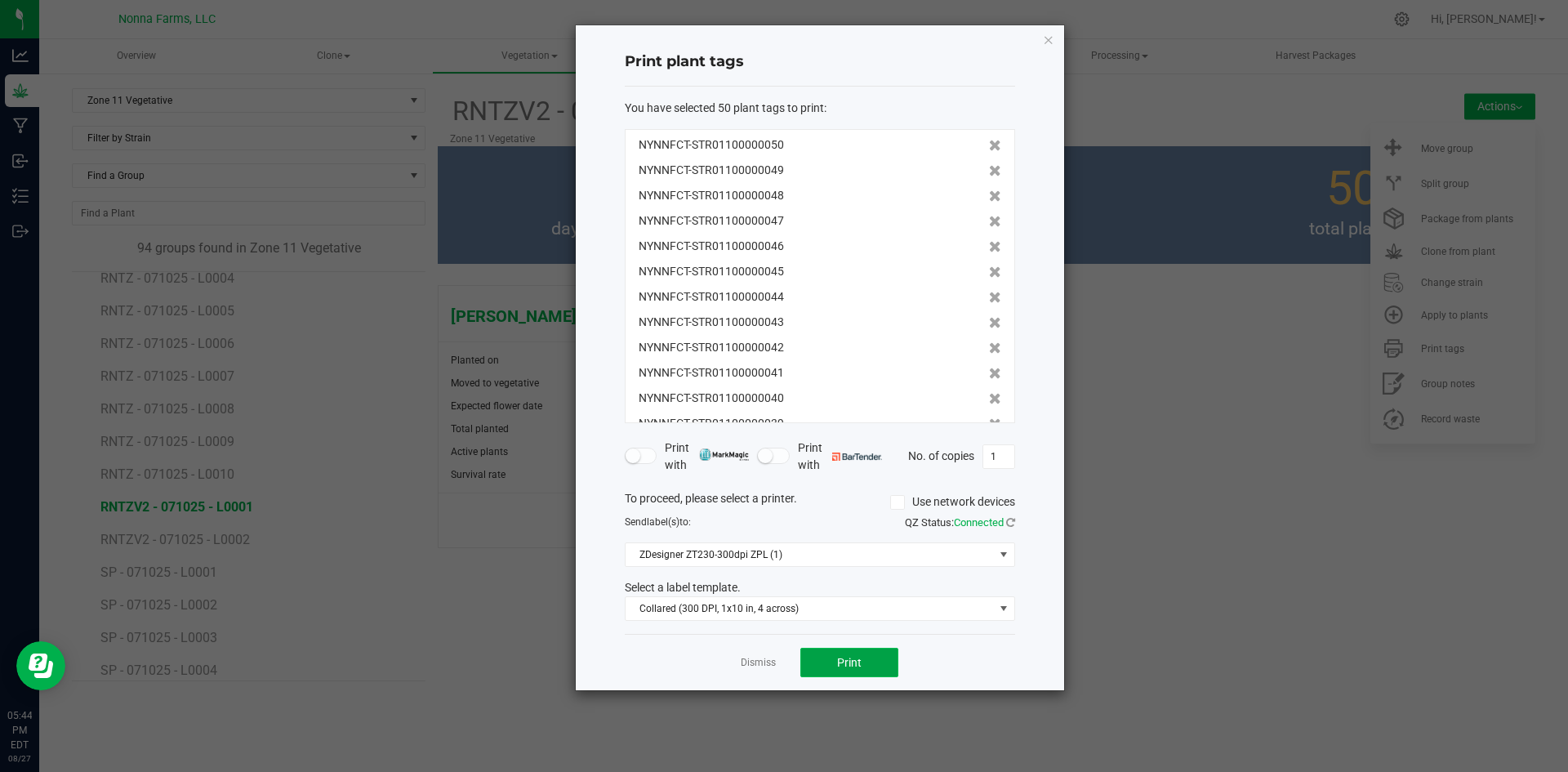
click at [885, 662] on button "Print" at bounding box center [849, 662] width 98 height 30
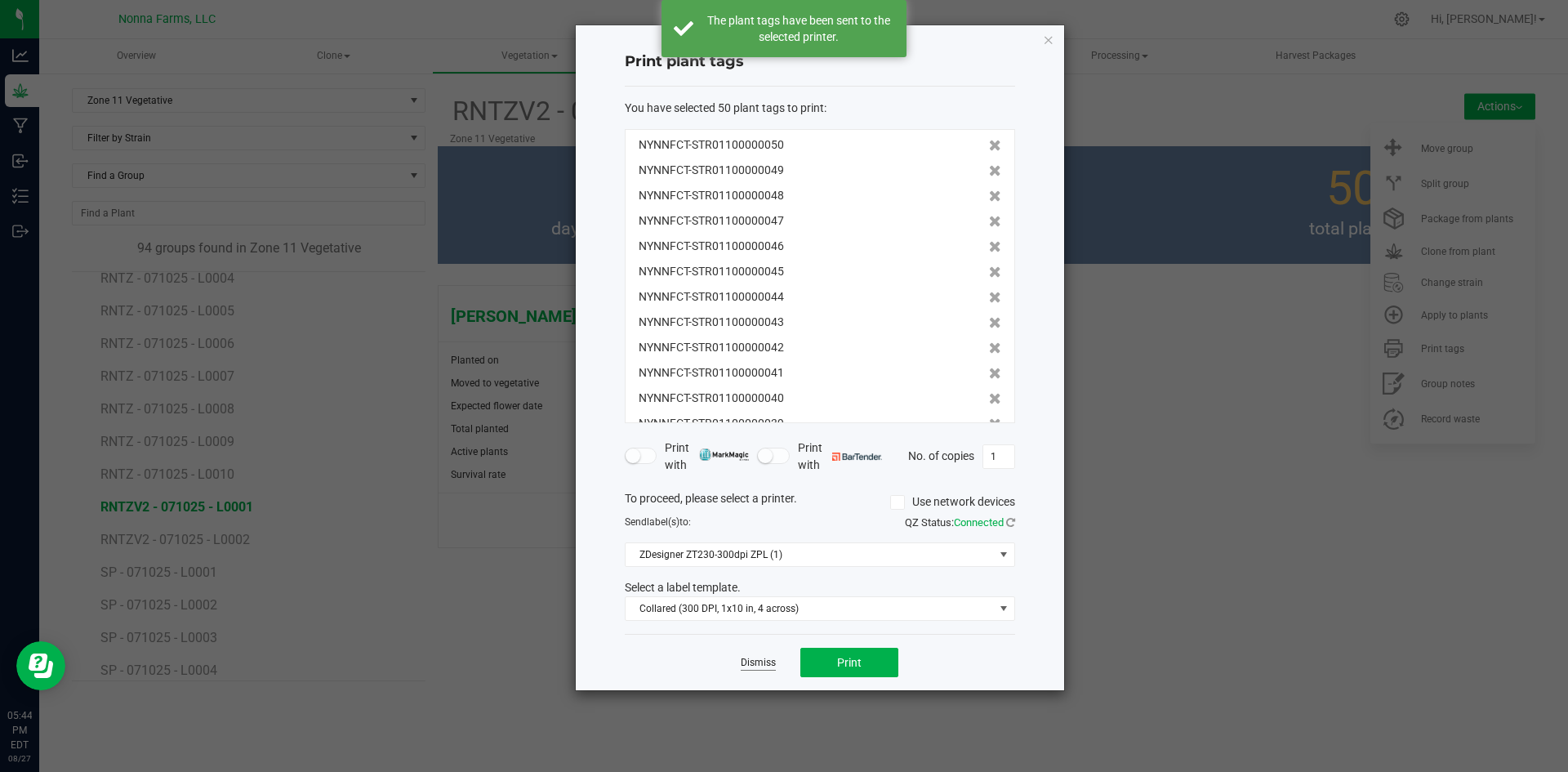
click at [768, 661] on link "Dismiss" at bounding box center [758, 663] width 35 height 14
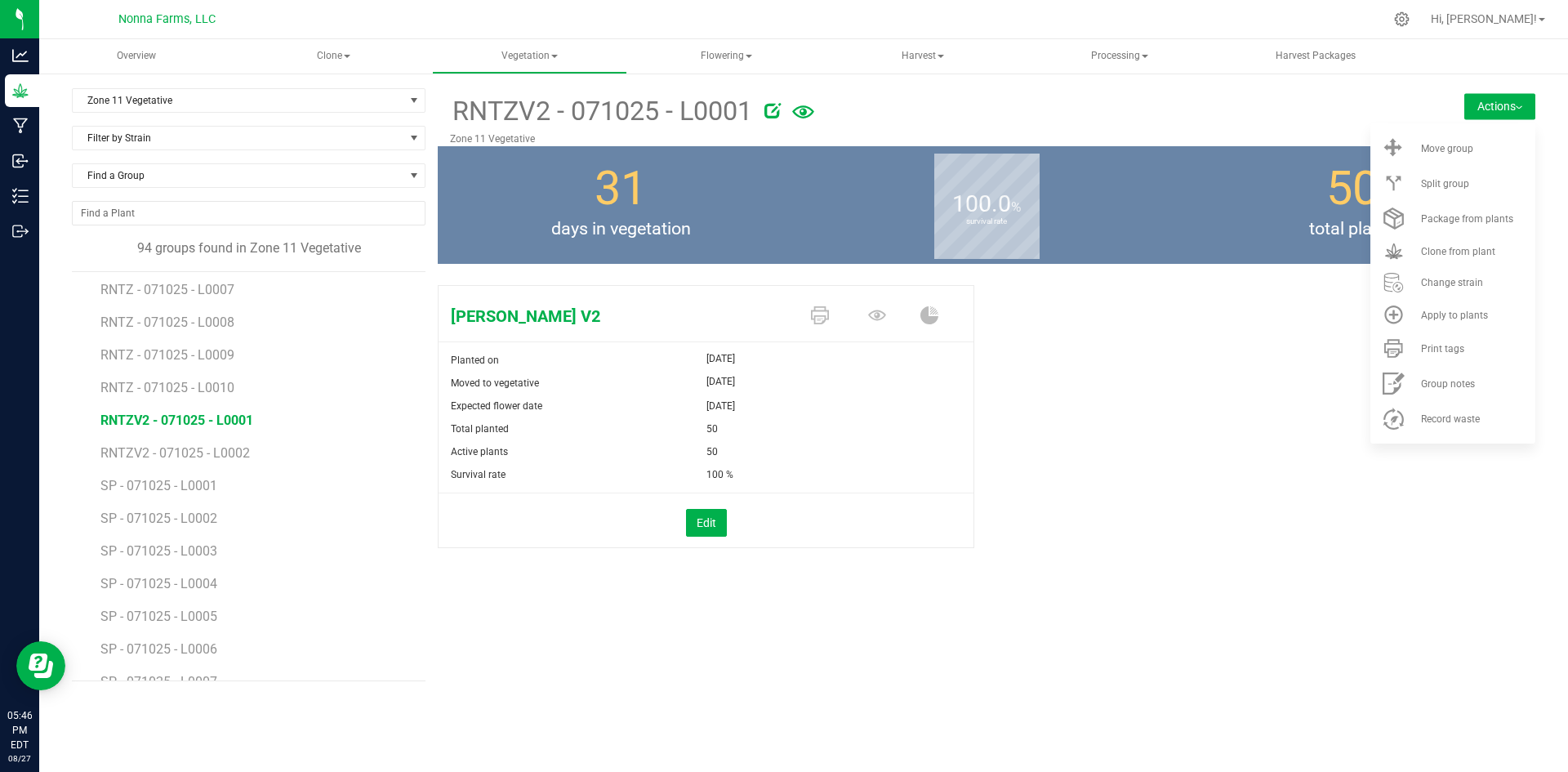
scroll to position [817, 0]
click at [218, 460] on span "RNTZV2 - 071025 - L0002" at bounding box center [176, 458] width 153 height 15
click at [1463, 344] on span "Print tags" at bounding box center [1442, 349] width 43 height 11
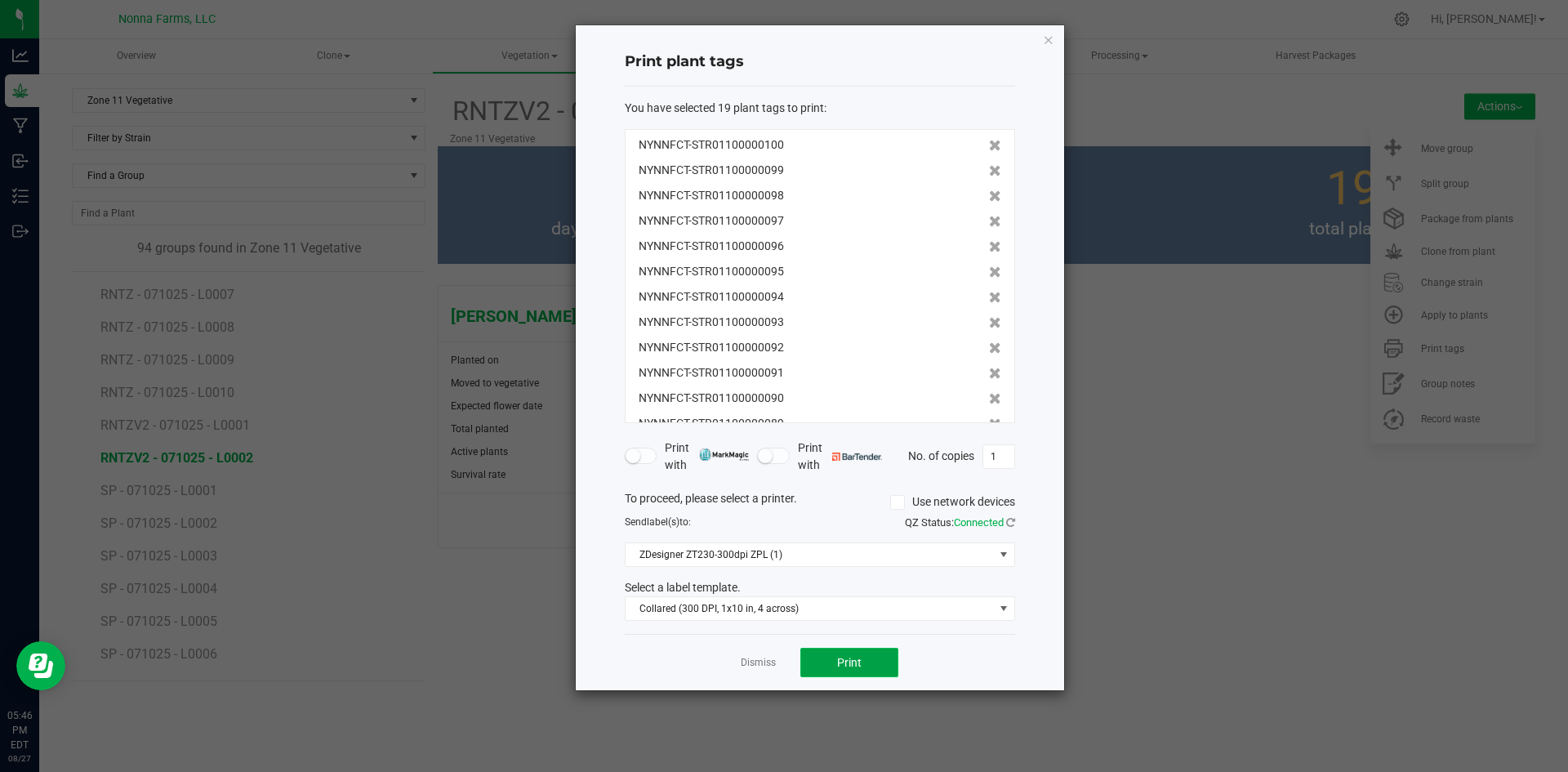
click at [857, 660] on span "Print" at bounding box center [850, 663] width 25 height 13
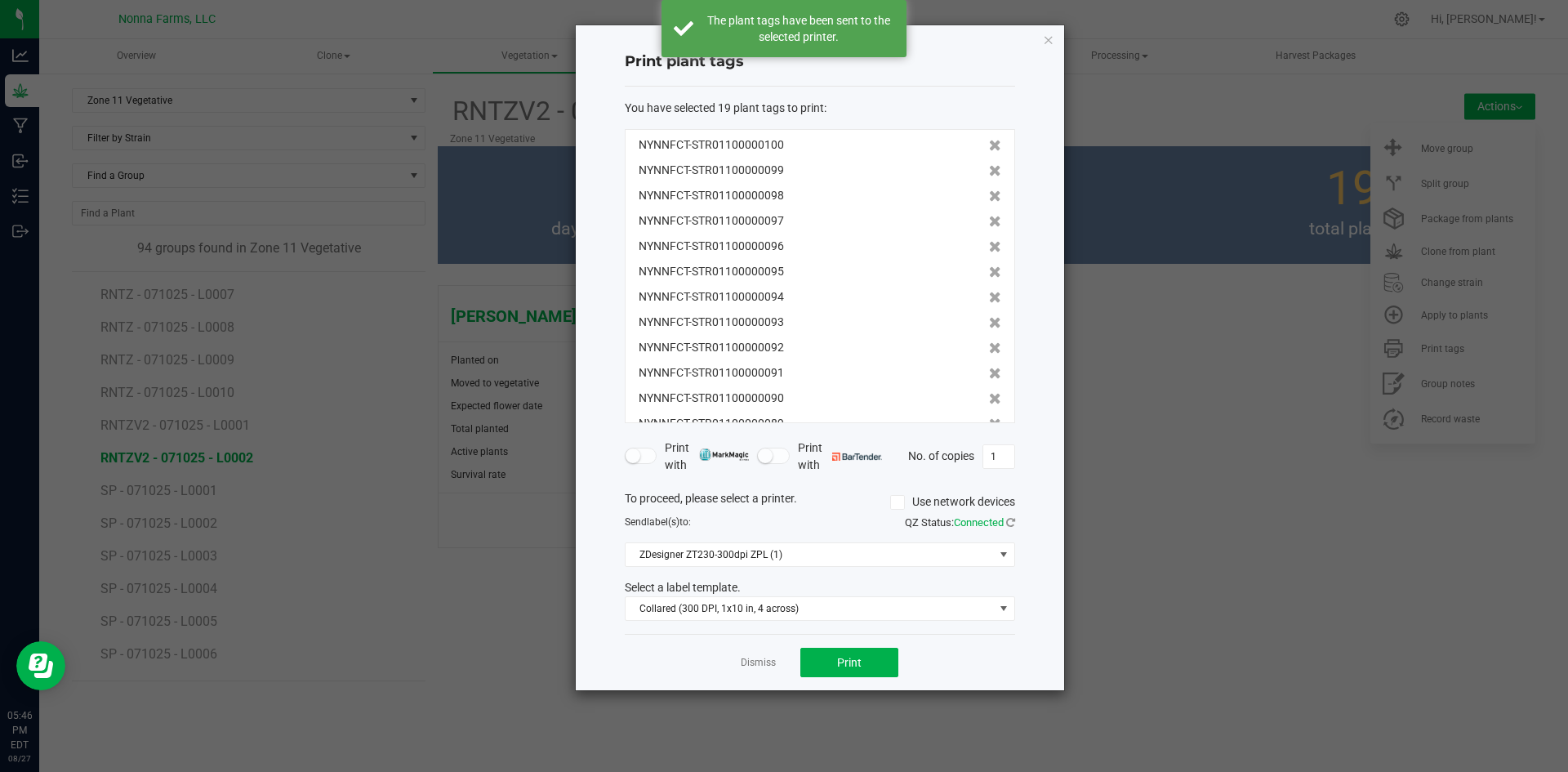
click at [740, 662] on div "Dismiss Print" at bounding box center [819, 662] width 390 height 56
click at [759, 660] on link "Dismiss" at bounding box center [758, 663] width 35 height 14
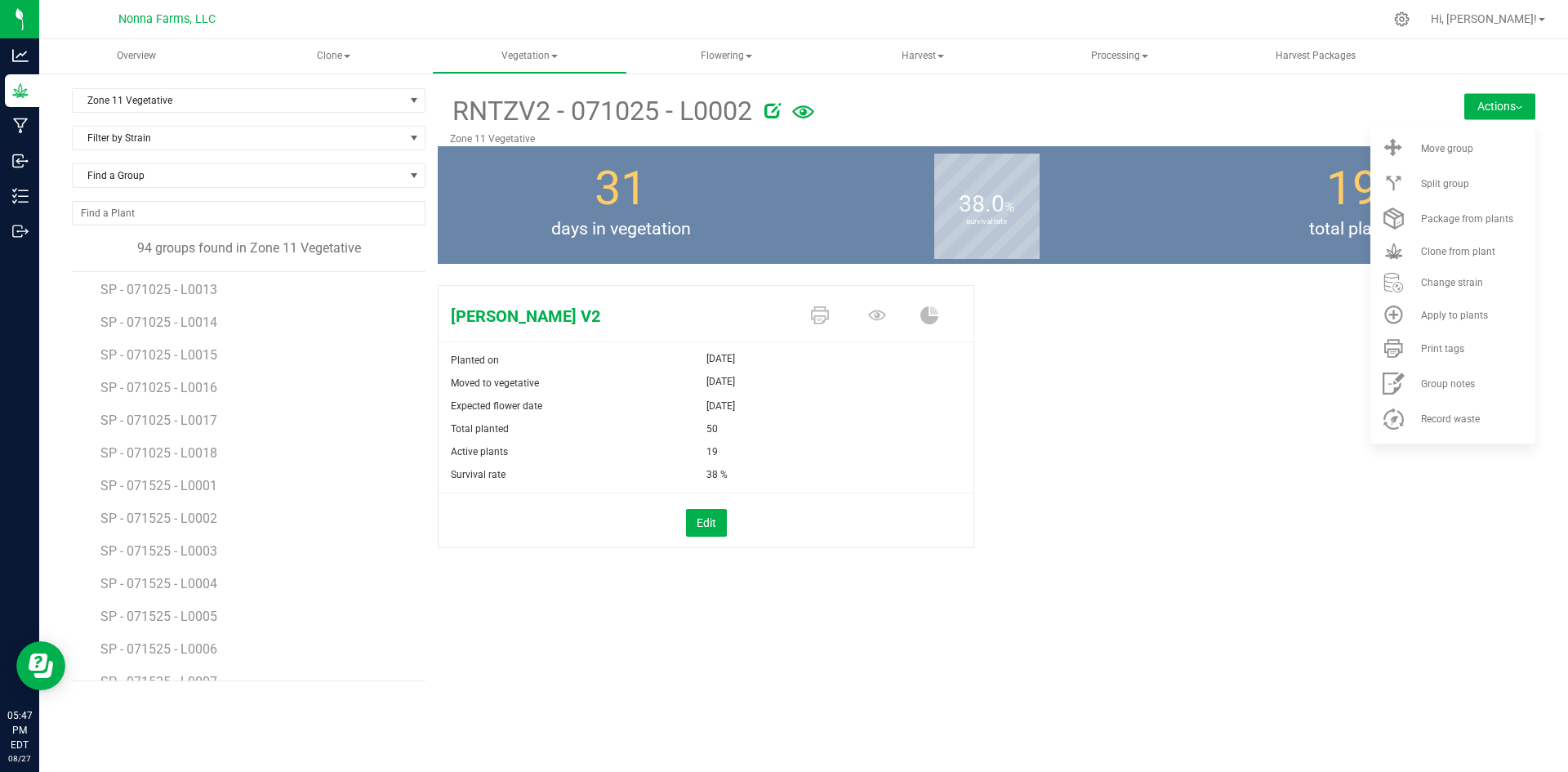
scroll to position [1573, 0]
click at [179, 389] on span "SP - 071525 - L0003" at bounding box center [160, 389] width 120 height 15
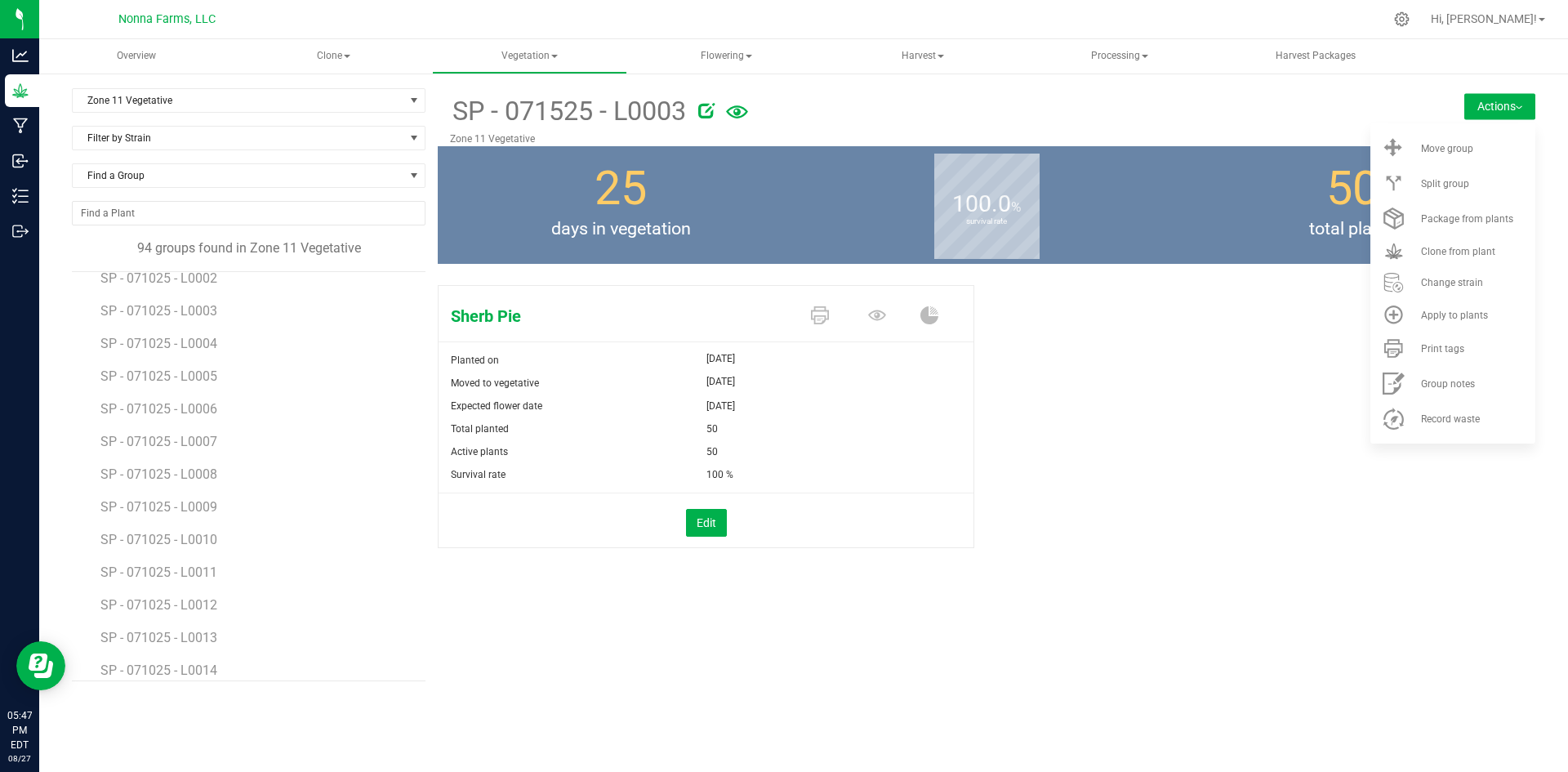
scroll to position [981, 0]
